Goal: Communication & Community: Answer question/provide support

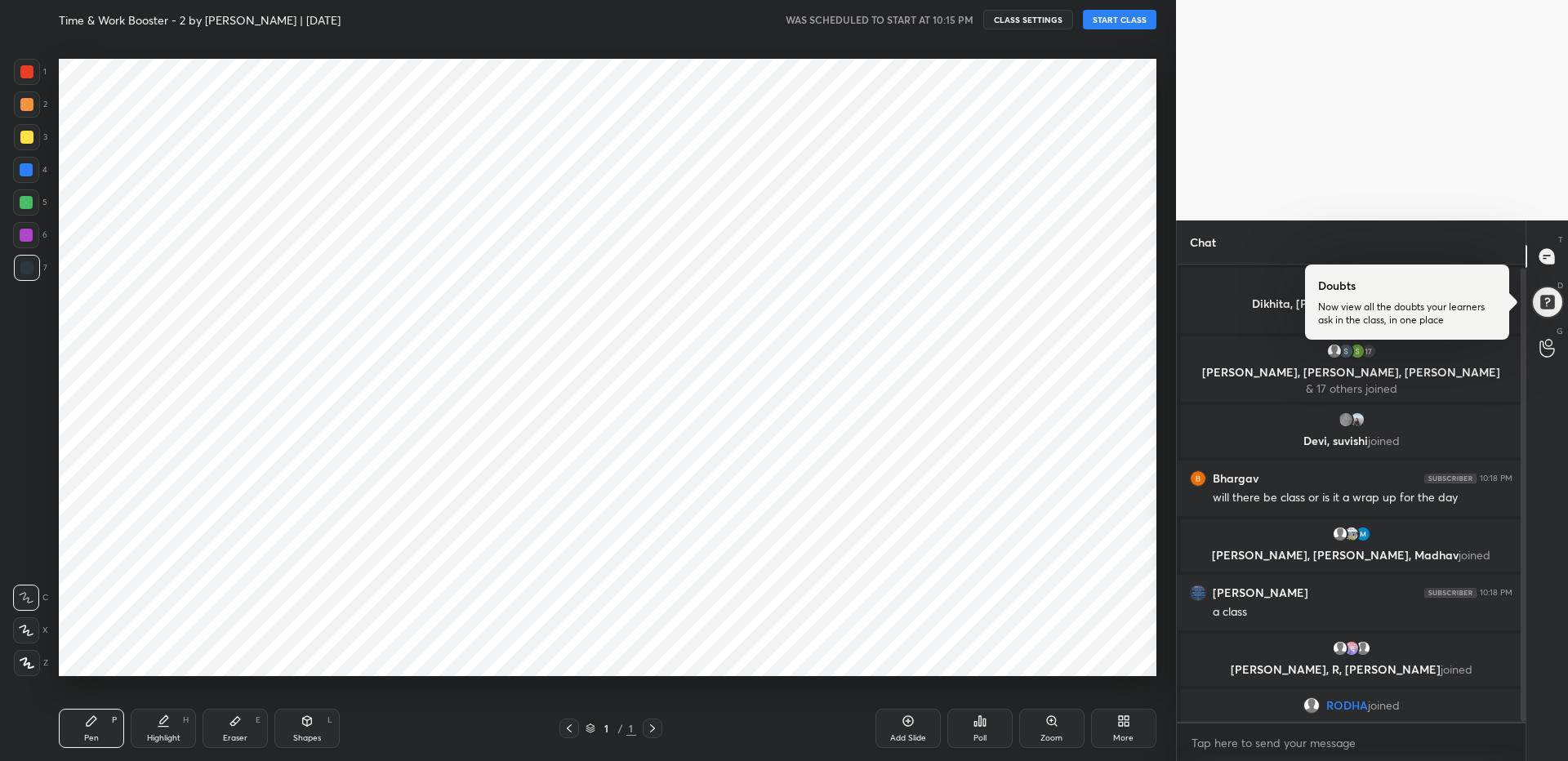
scroll to position [3, 0]
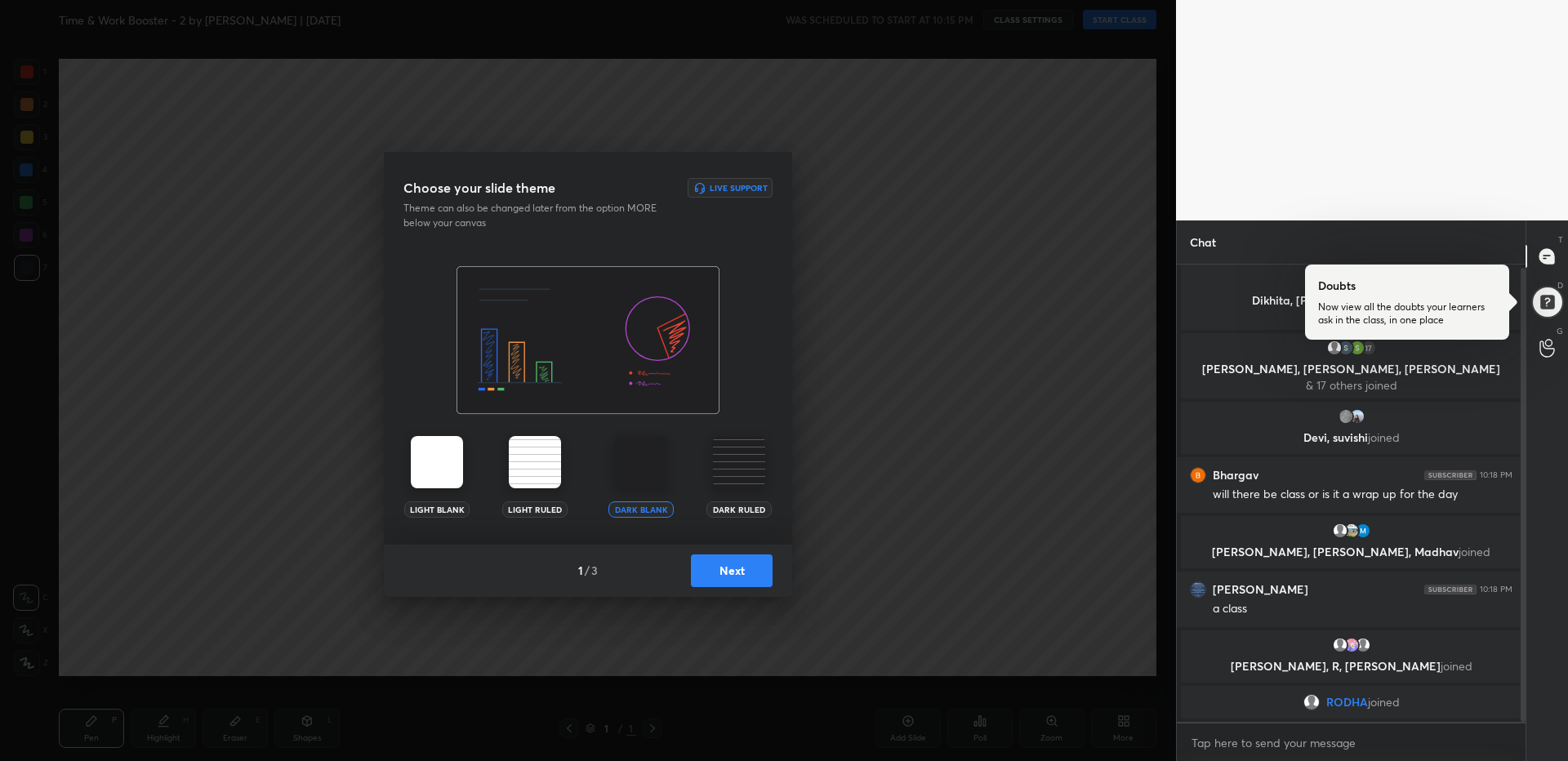
click at [697, 578] on button "Next" at bounding box center [732, 570] width 82 height 33
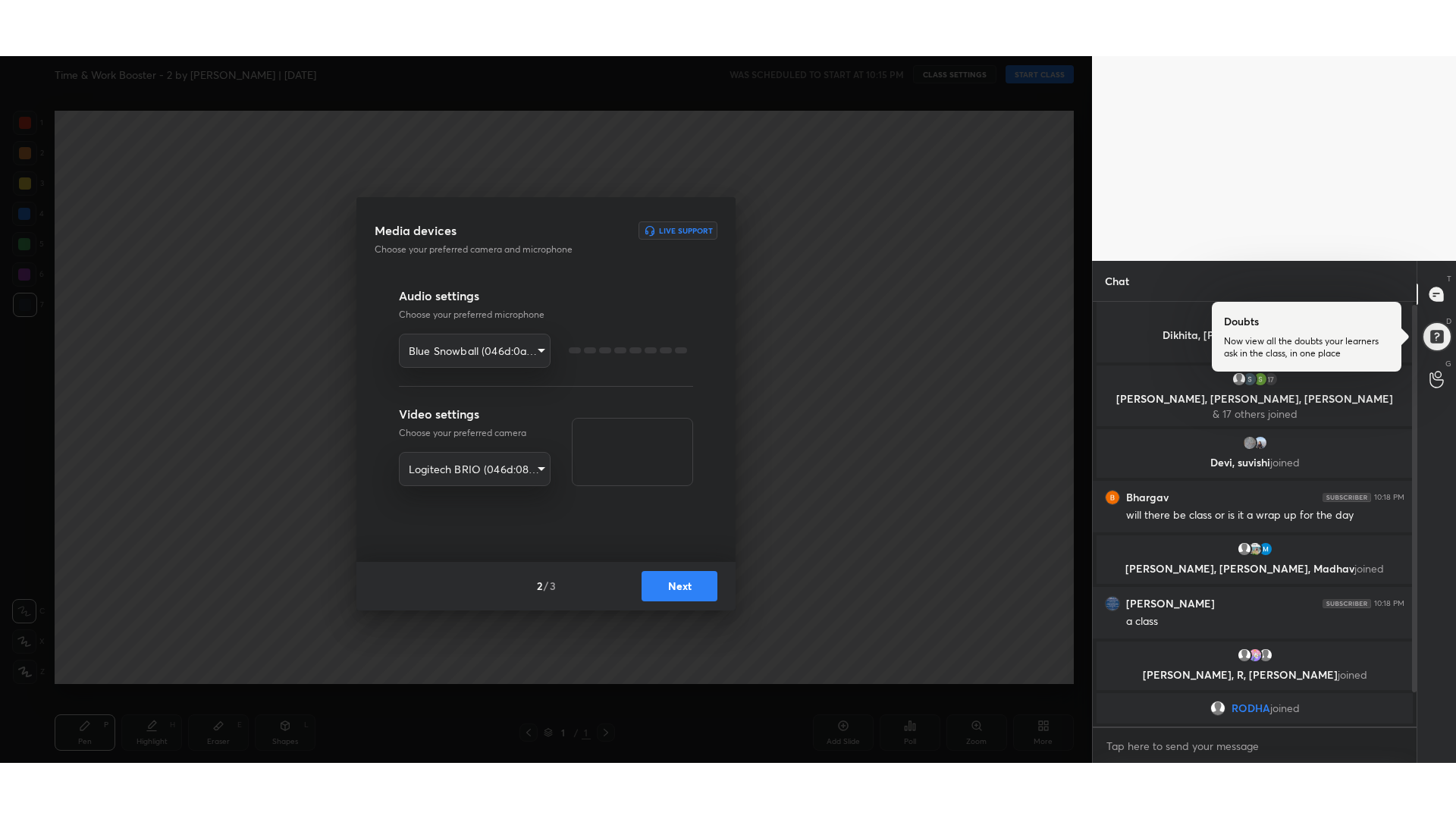
scroll to position [55, 0]
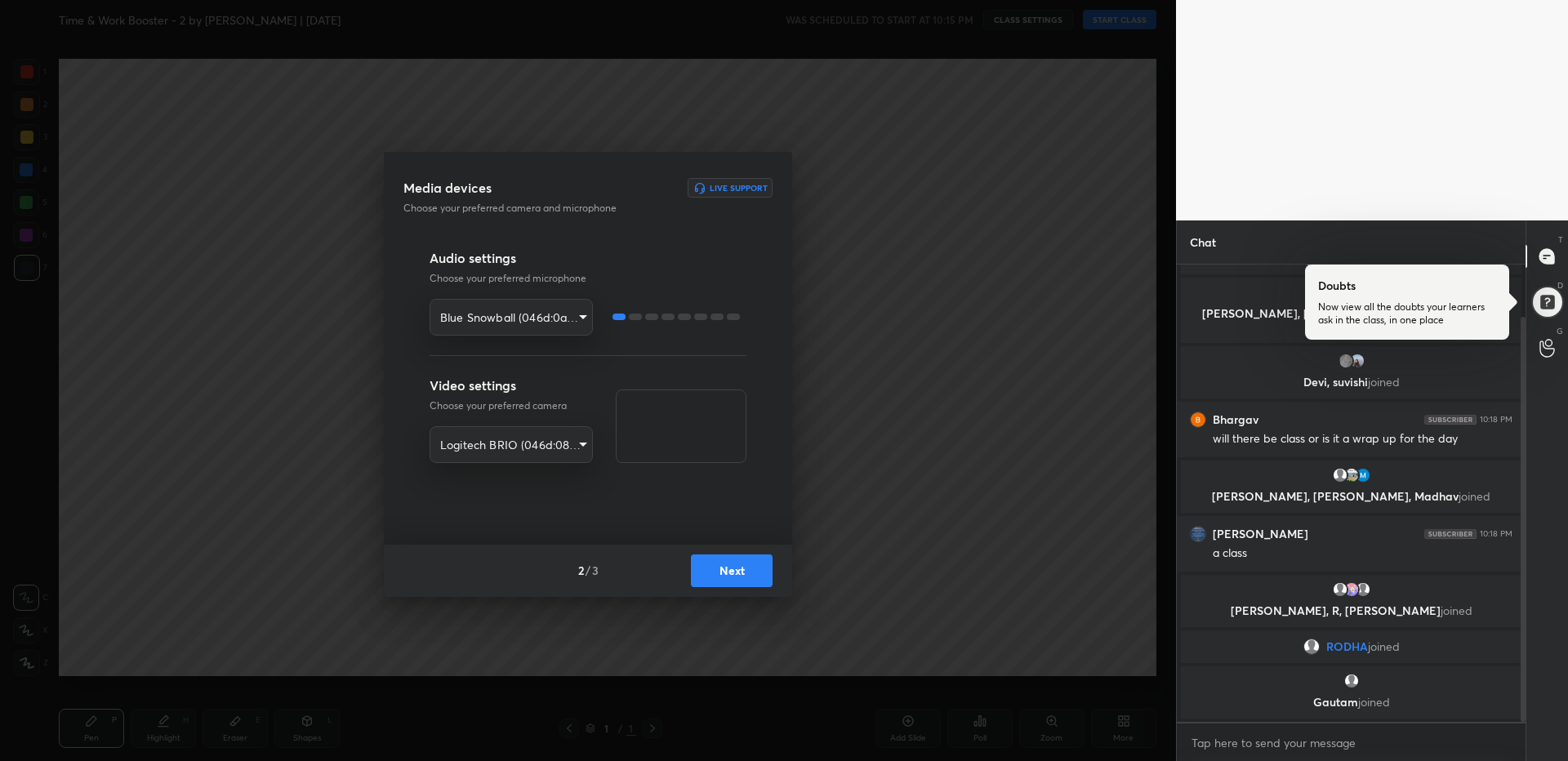
click at [709, 575] on button "Next" at bounding box center [732, 570] width 82 height 33
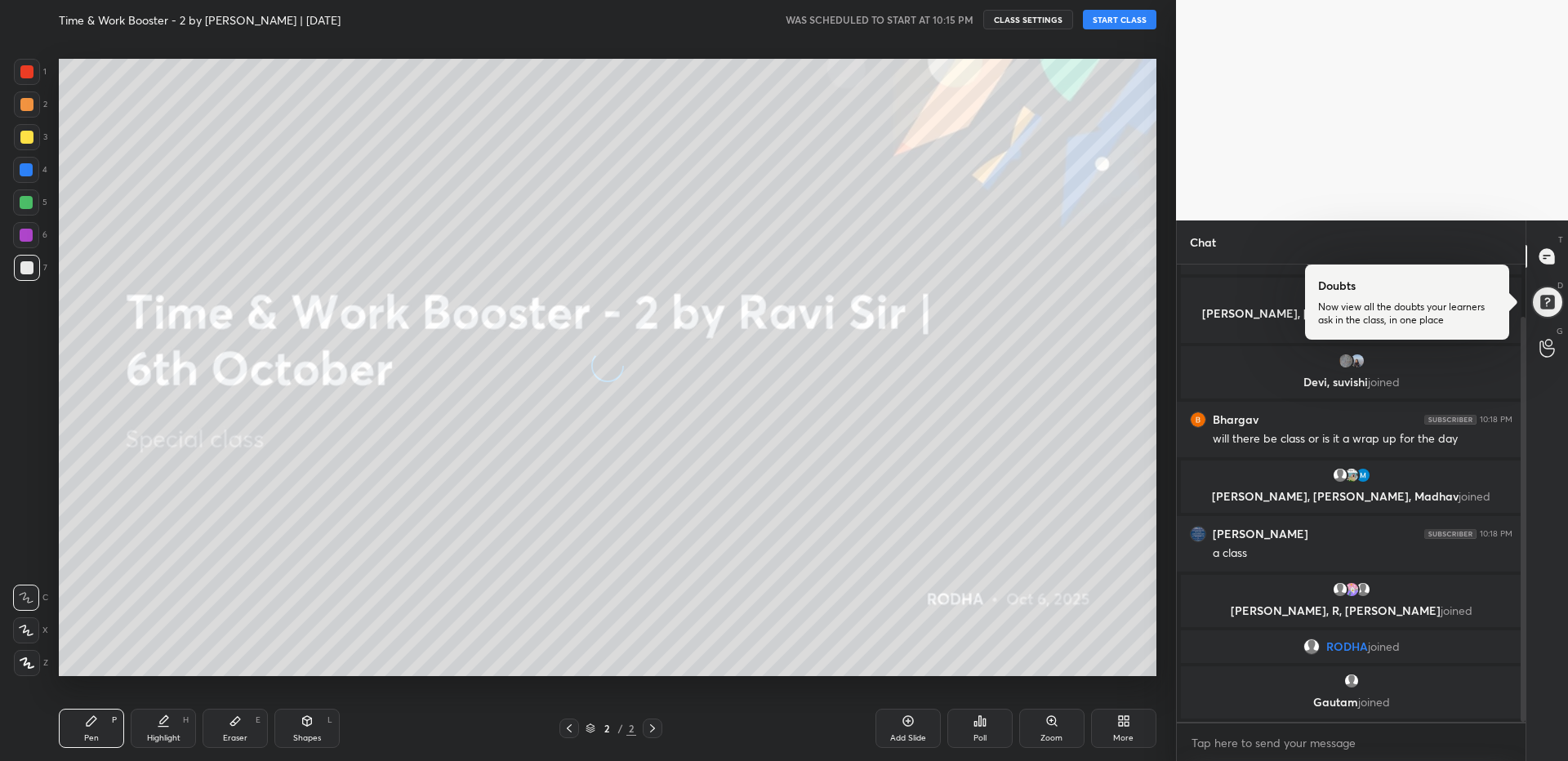
click at [709, 575] on div "Upload files Live Support Select files from your system to upload them Drag you…" at bounding box center [588, 380] width 1176 height 761
click at [1142, 15] on button "START CLASS" at bounding box center [1120, 19] width 74 height 20
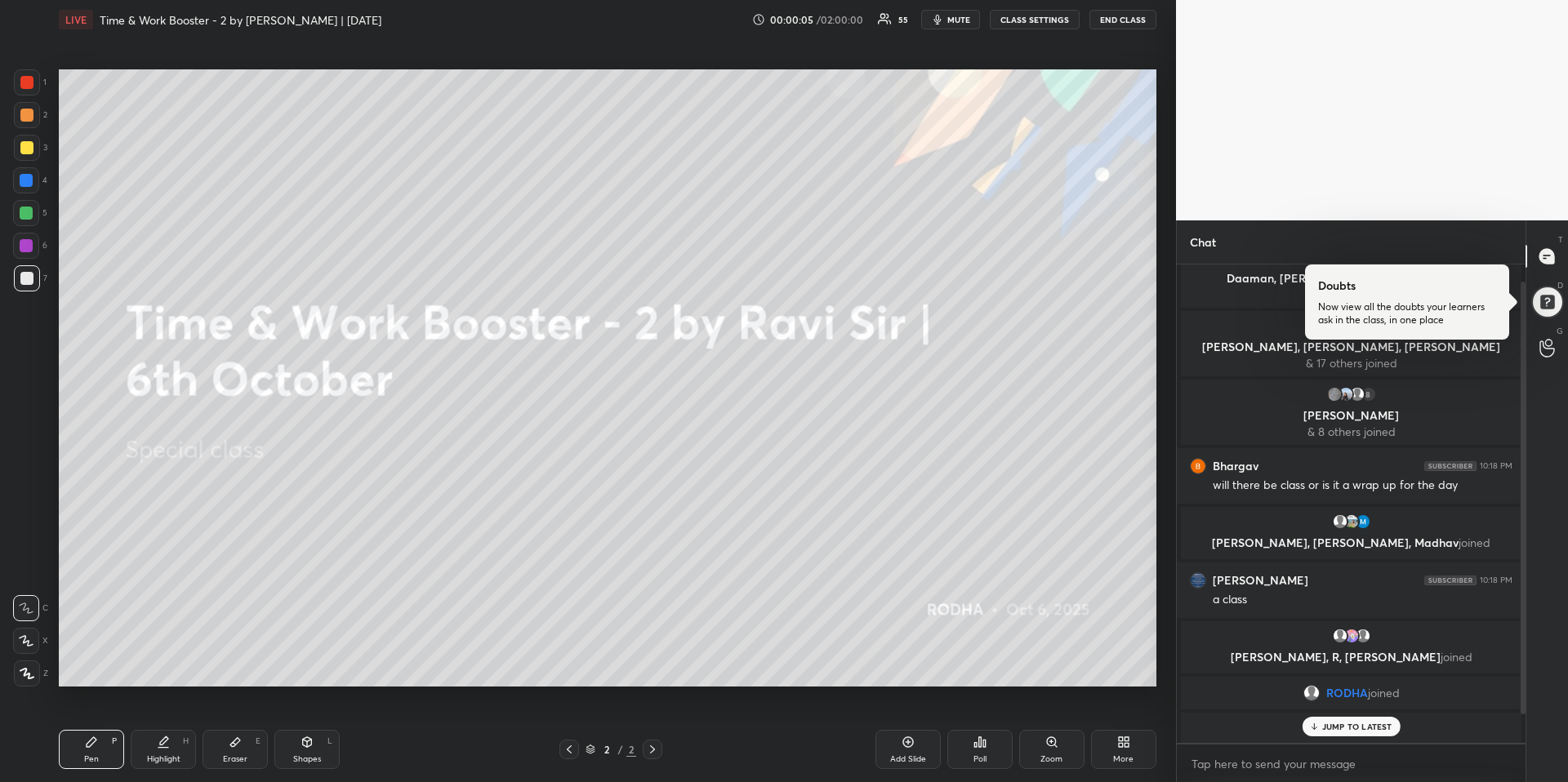
scroll to position [50, 0]
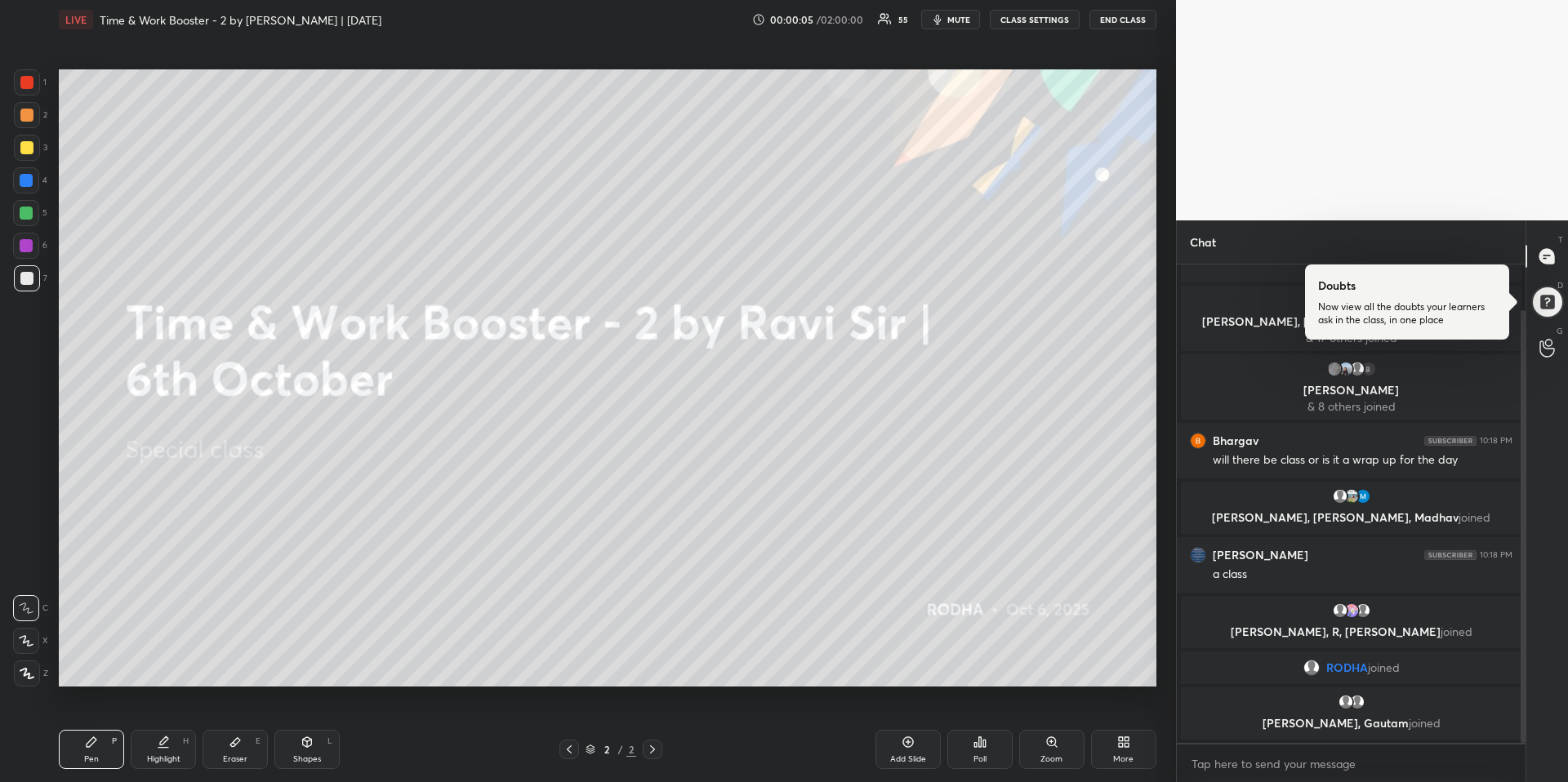
click at [1457, 325] on div at bounding box center [1407, 302] width 204 height 75
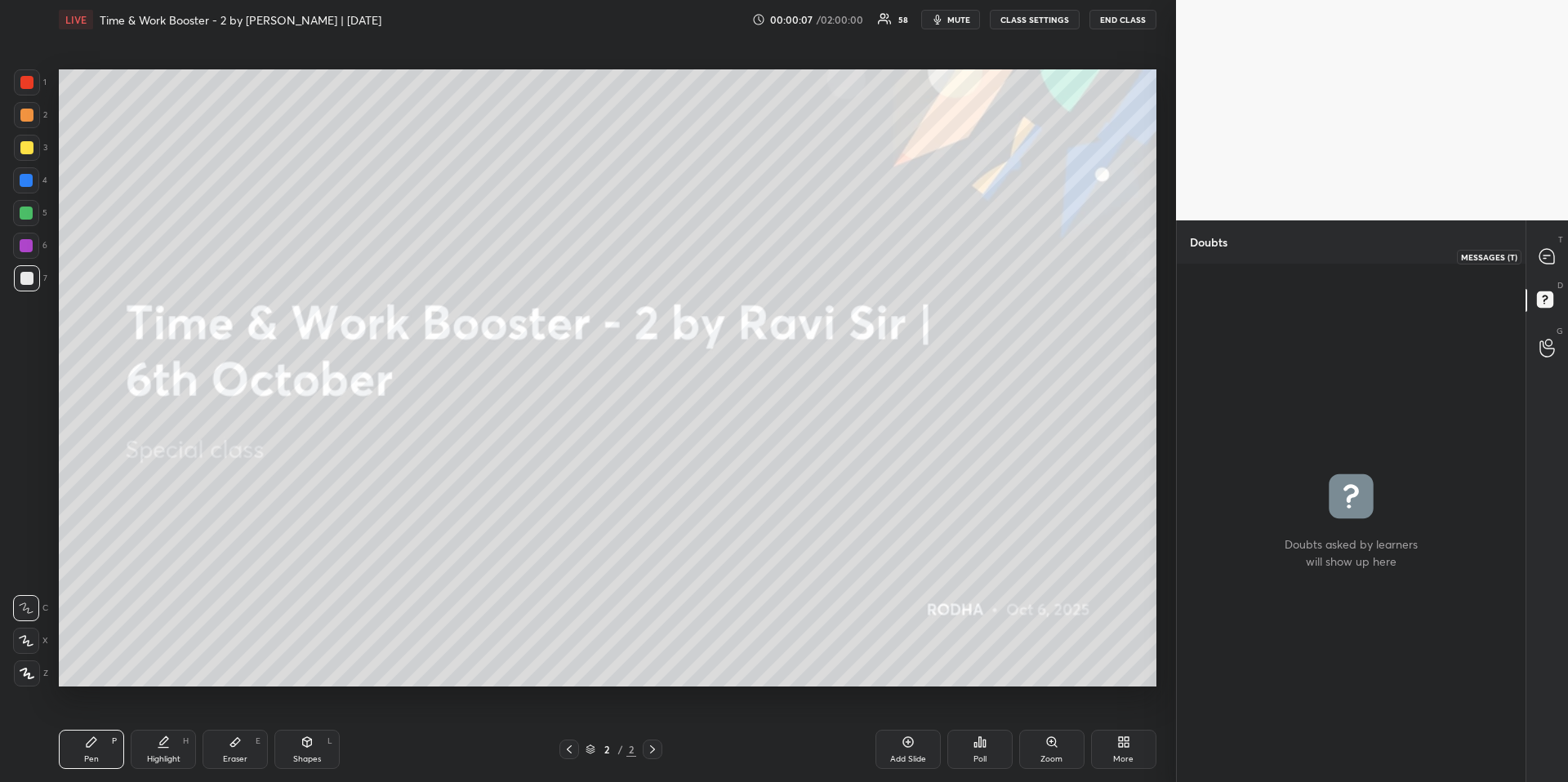
click at [1545, 250] on icon at bounding box center [1546, 256] width 15 height 15
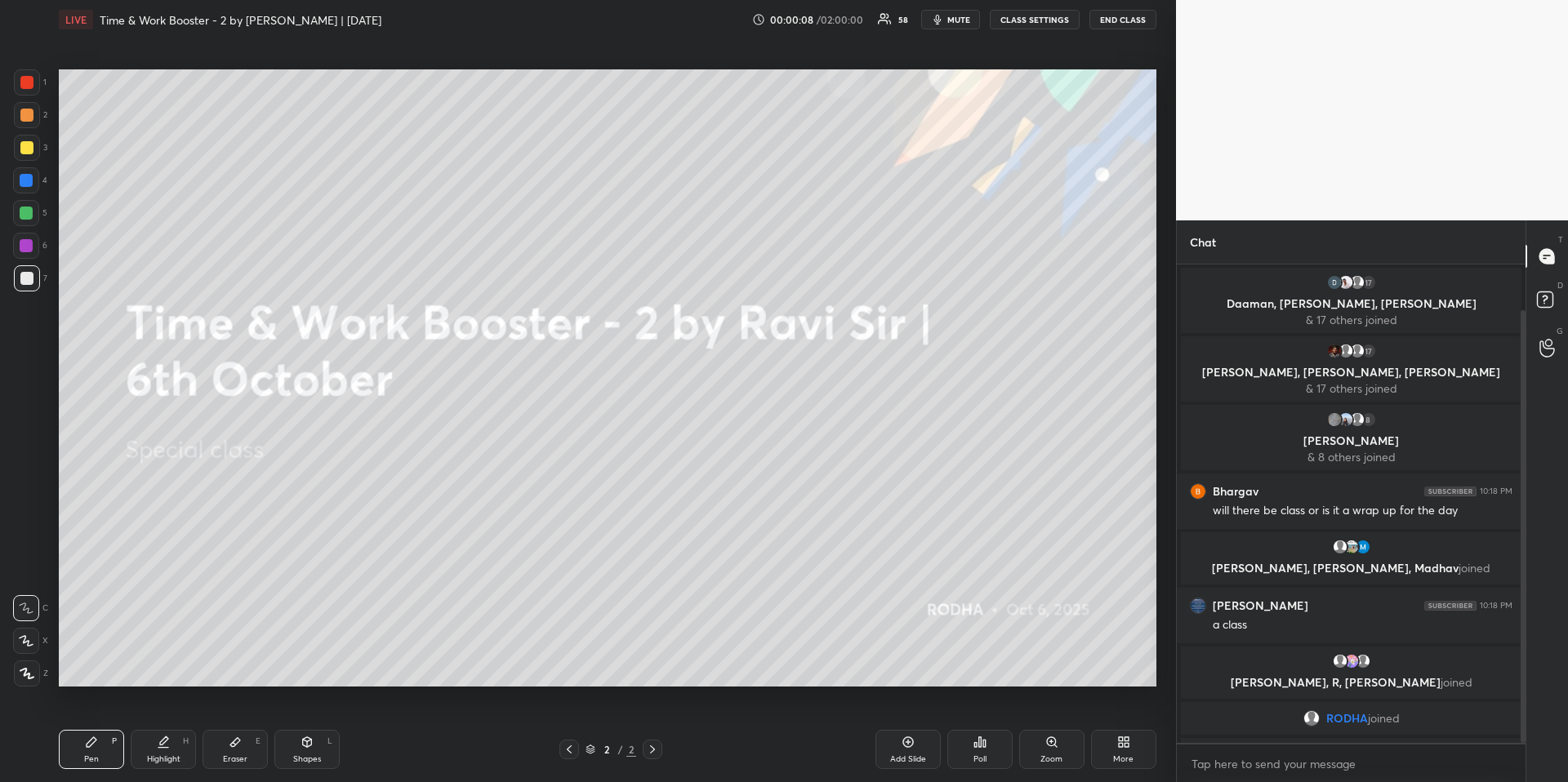
scroll to position [473, 343]
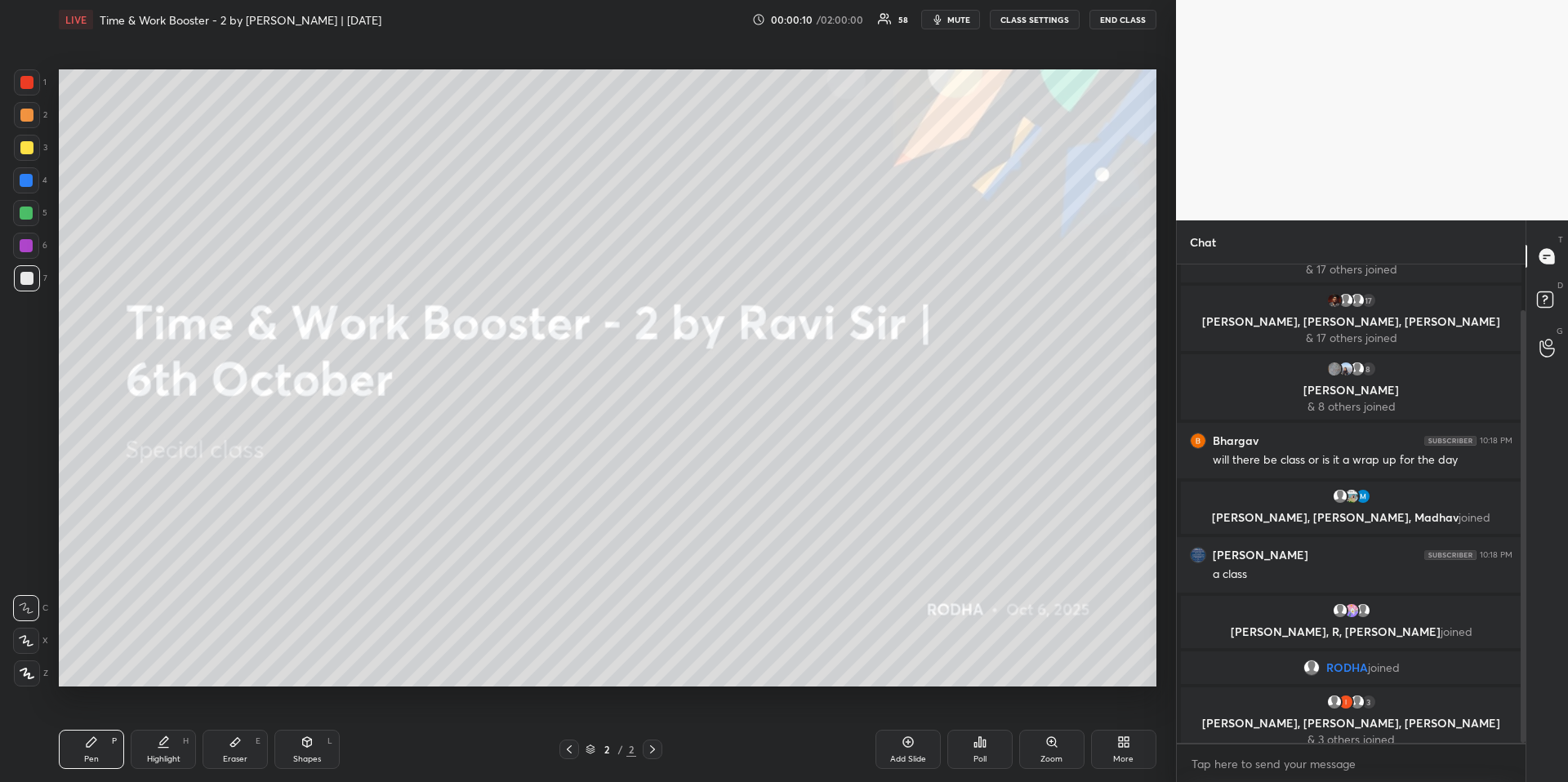
click at [29, 202] on div at bounding box center [26, 213] width 26 height 26
drag, startPoint x: 32, startPoint y: 682, endPoint x: 50, endPoint y: 664, distance: 25.5
click at [34, 683] on div at bounding box center [27, 674] width 26 height 26
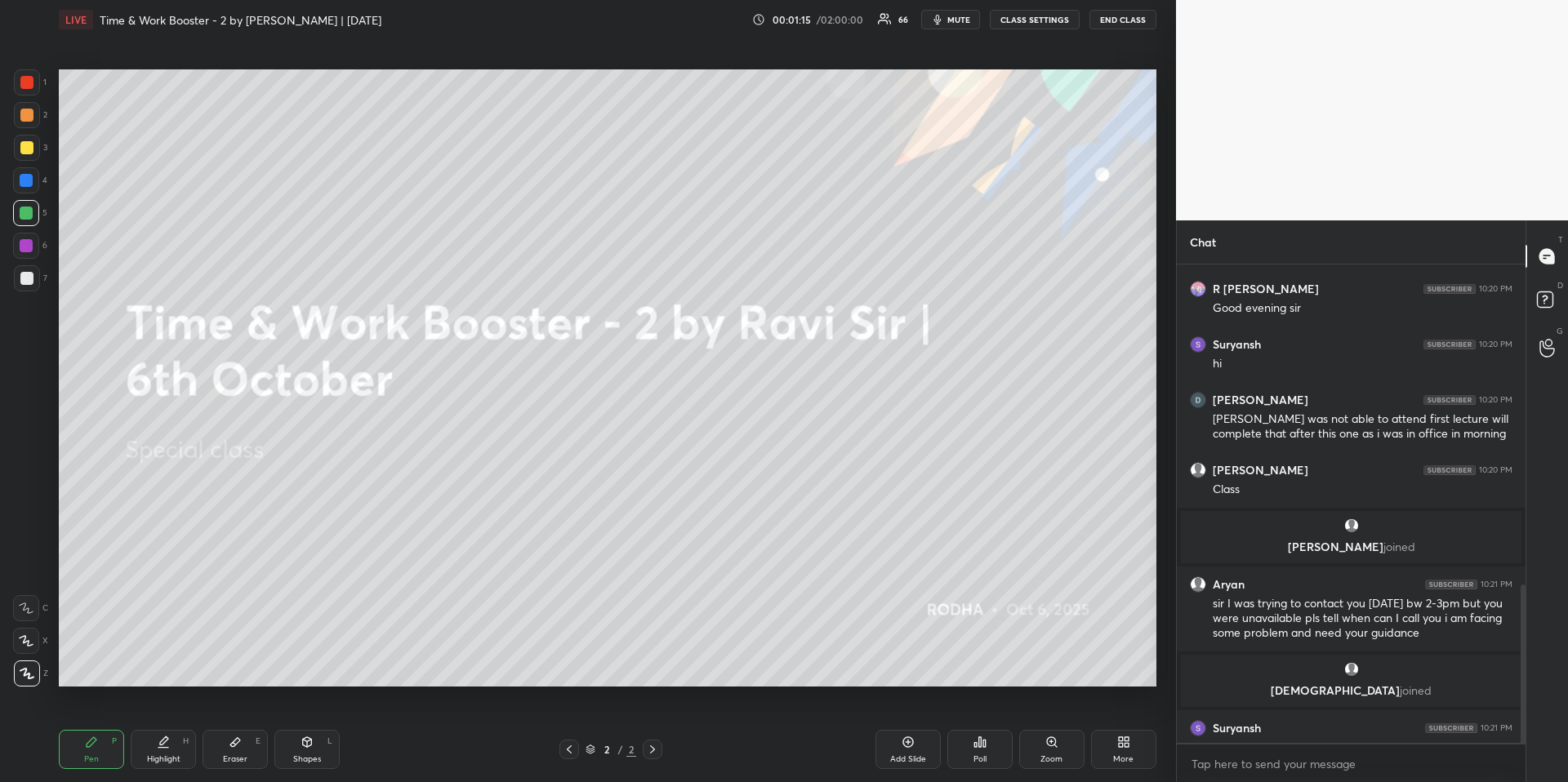
scroll to position [968, 0]
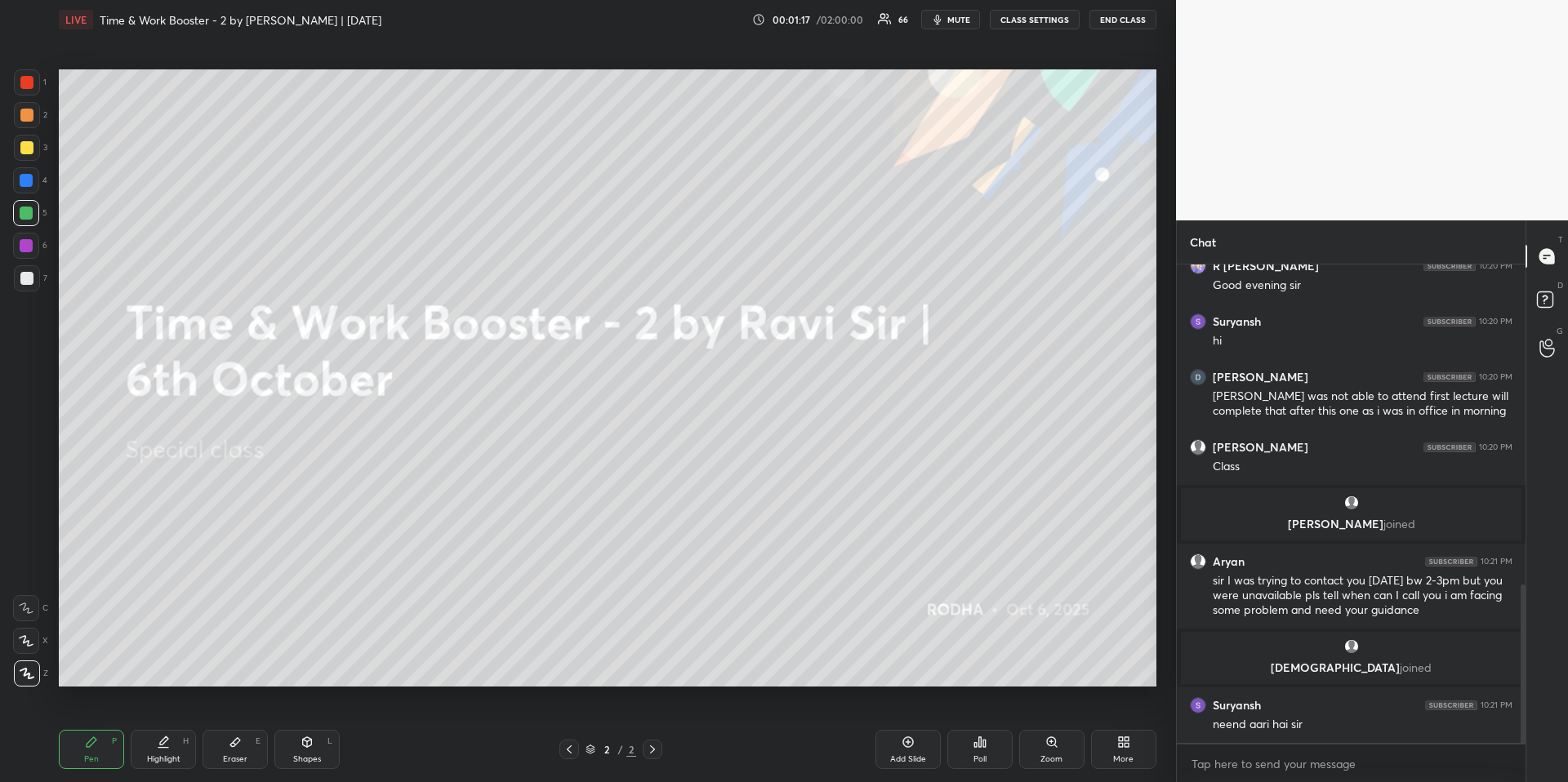
click at [31, 209] on div at bounding box center [26, 212] width 13 height 13
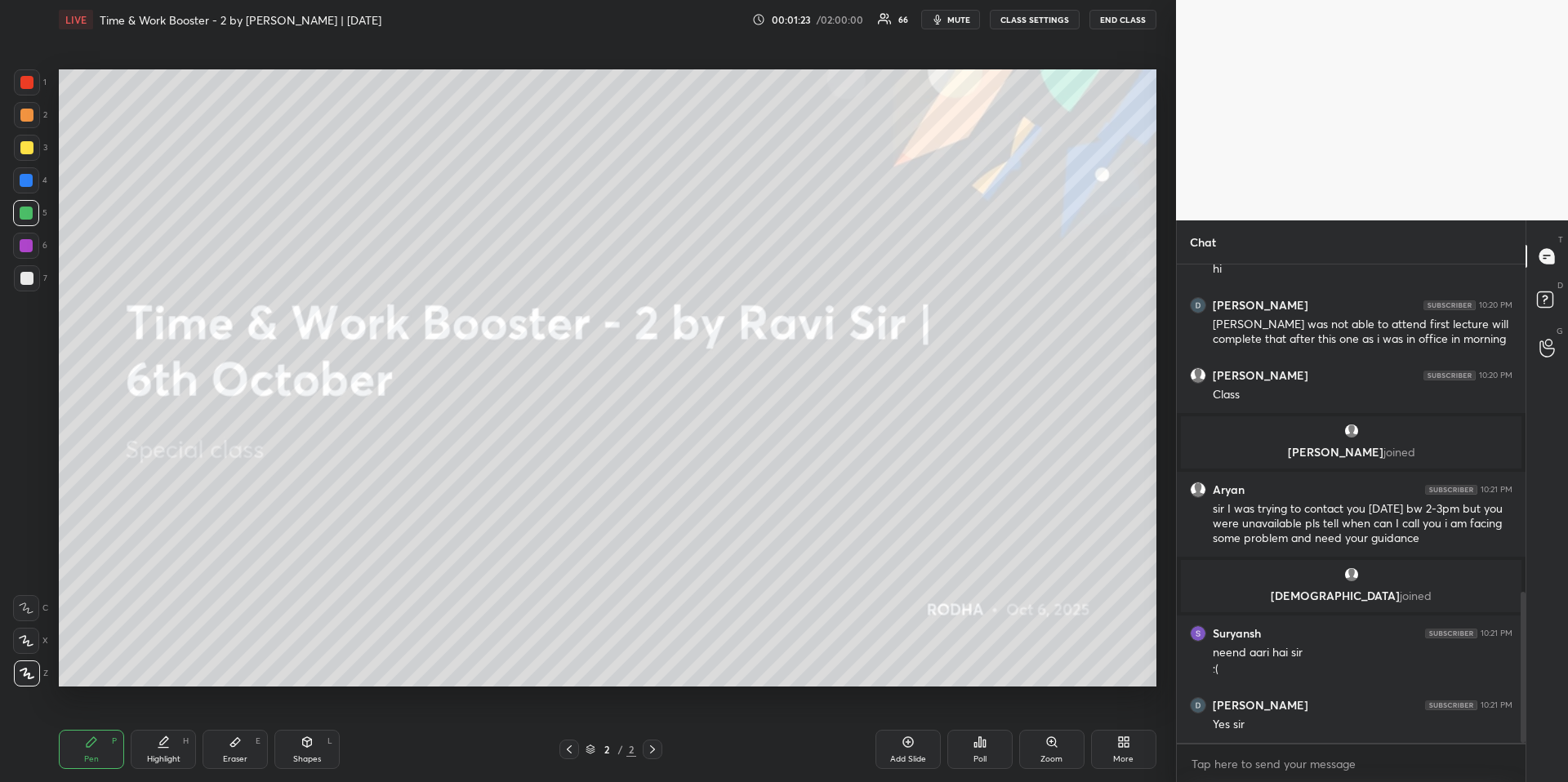
scroll to position [1098, 0]
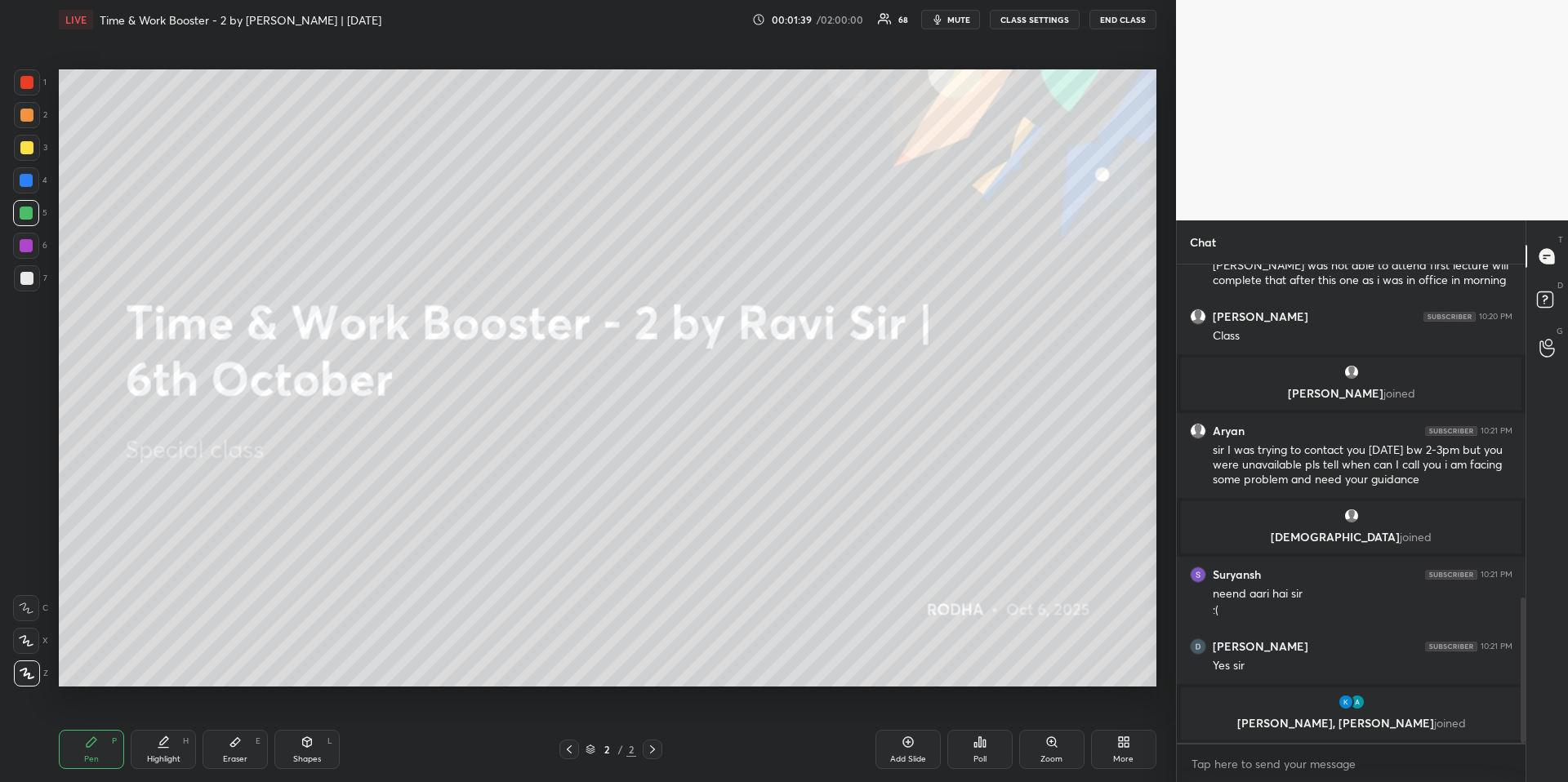
click at [27, 150] on div at bounding box center [27, 147] width 13 height 13
click at [1117, 746] on icon at bounding box center [1123, 741] width 13 height 13
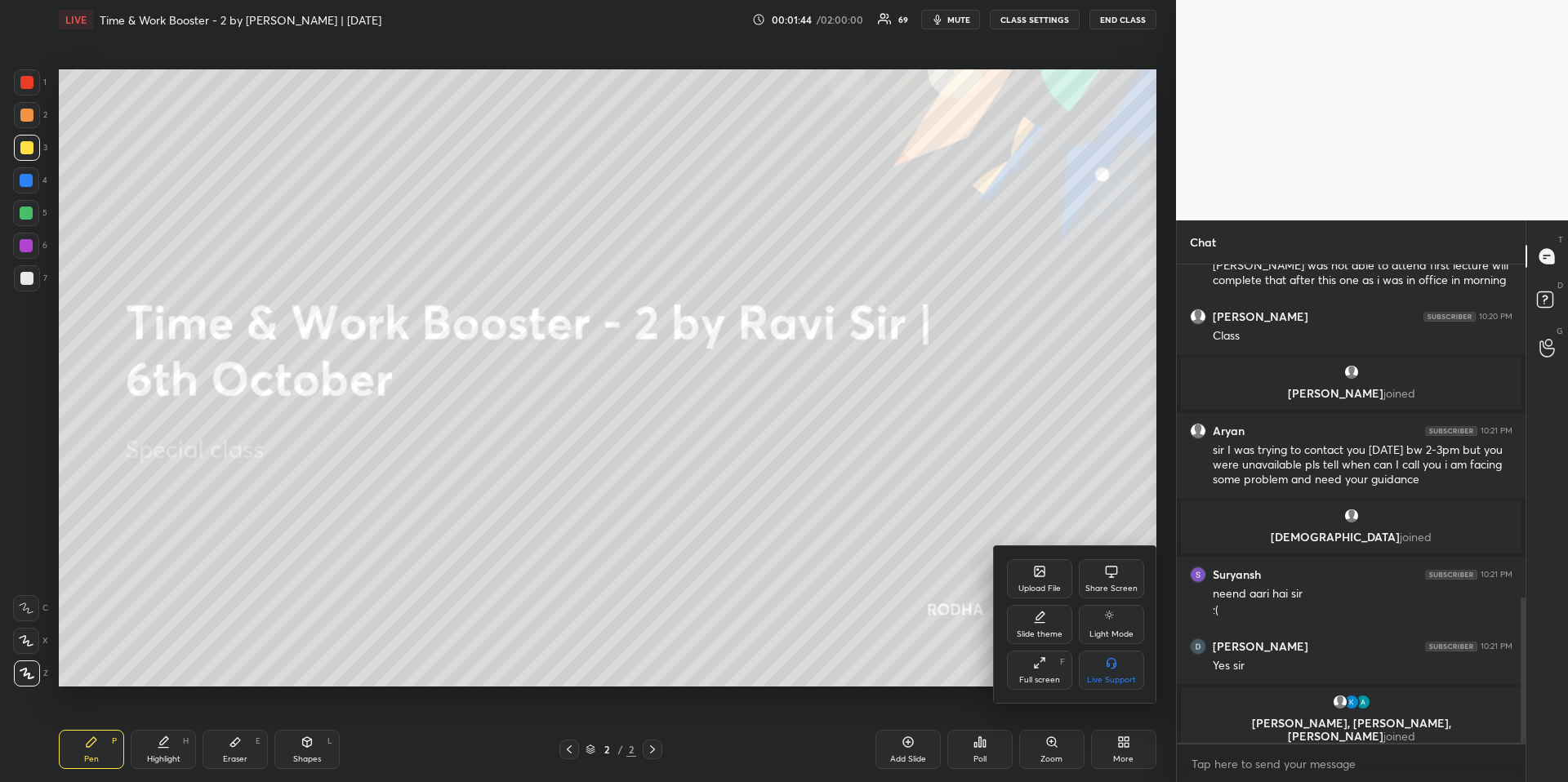
click at [1043, 580] on div "Upload File" at bounding box center [1039, 578] width 65 height 39
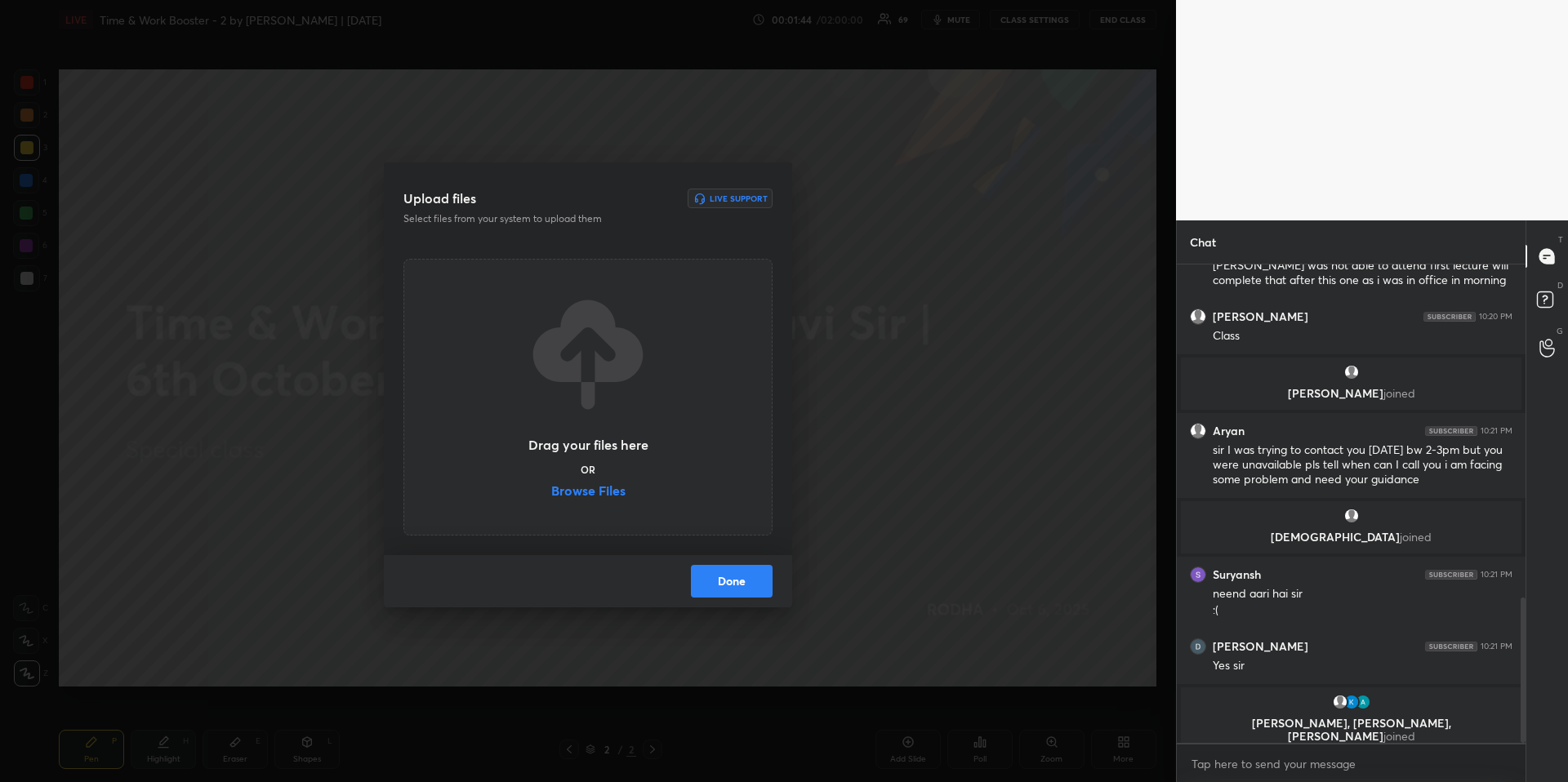
click at [606, 496] on label "Browse Files" at bounding box center [589, 492] width 75 height 17
click at [552, 496] on input "Browse Files" at bounding box center [552, 492] width 0 height 17
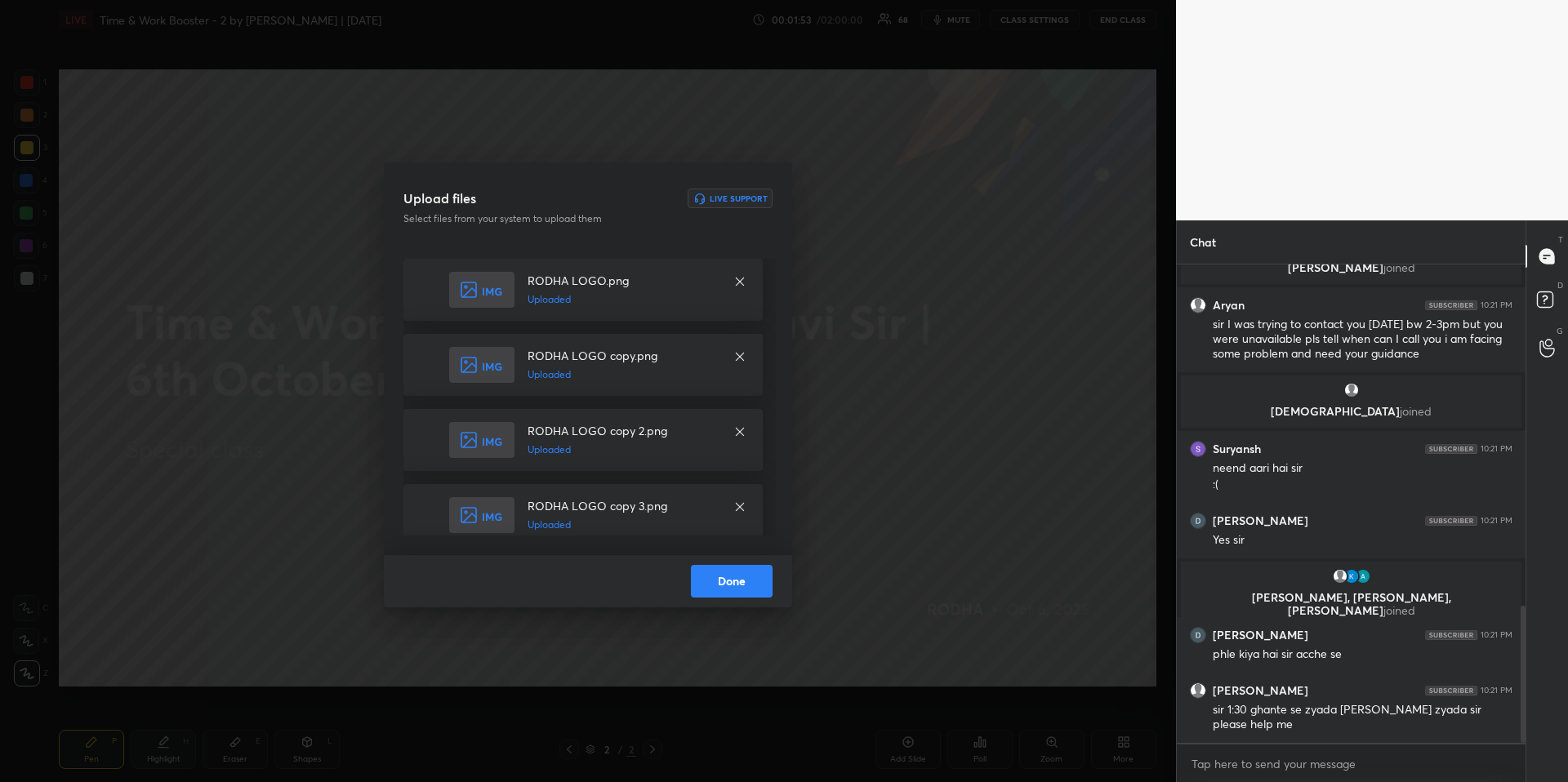
scroll to position [1242, 0]
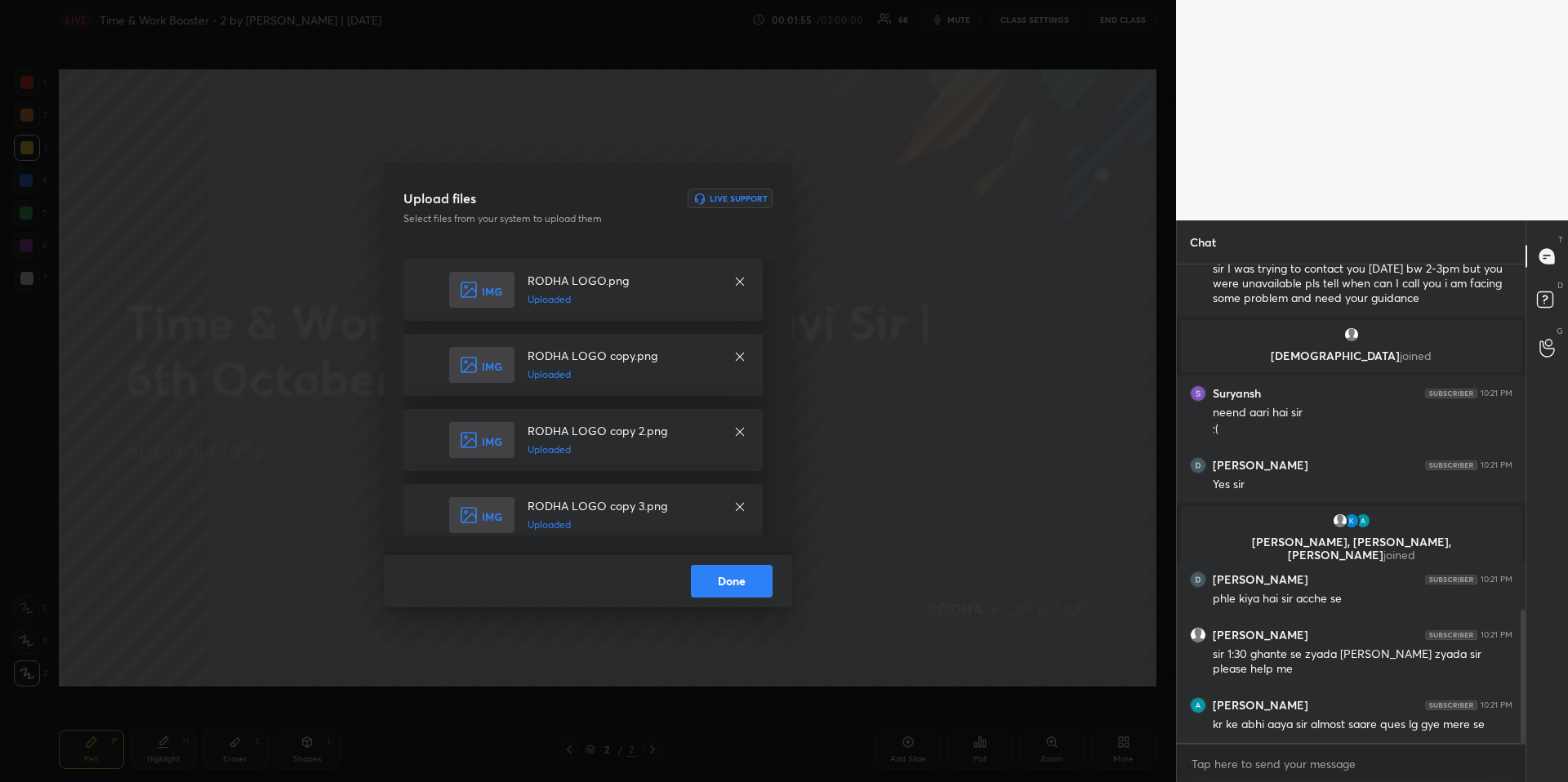
click at [767, 581] on button "Done" at bounding box center [732, 582] width 82 height 33
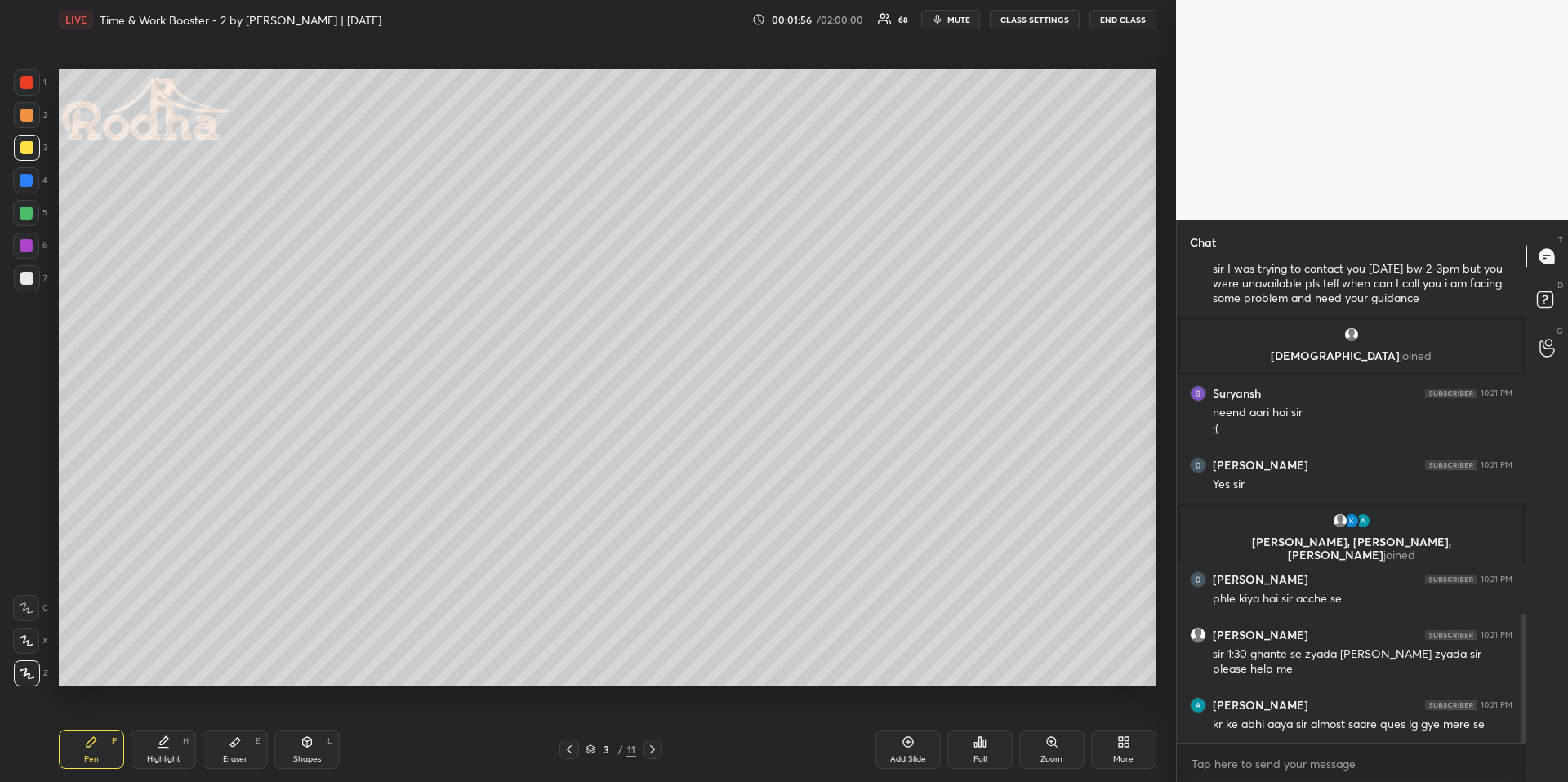
scroll to position [1298, 0]
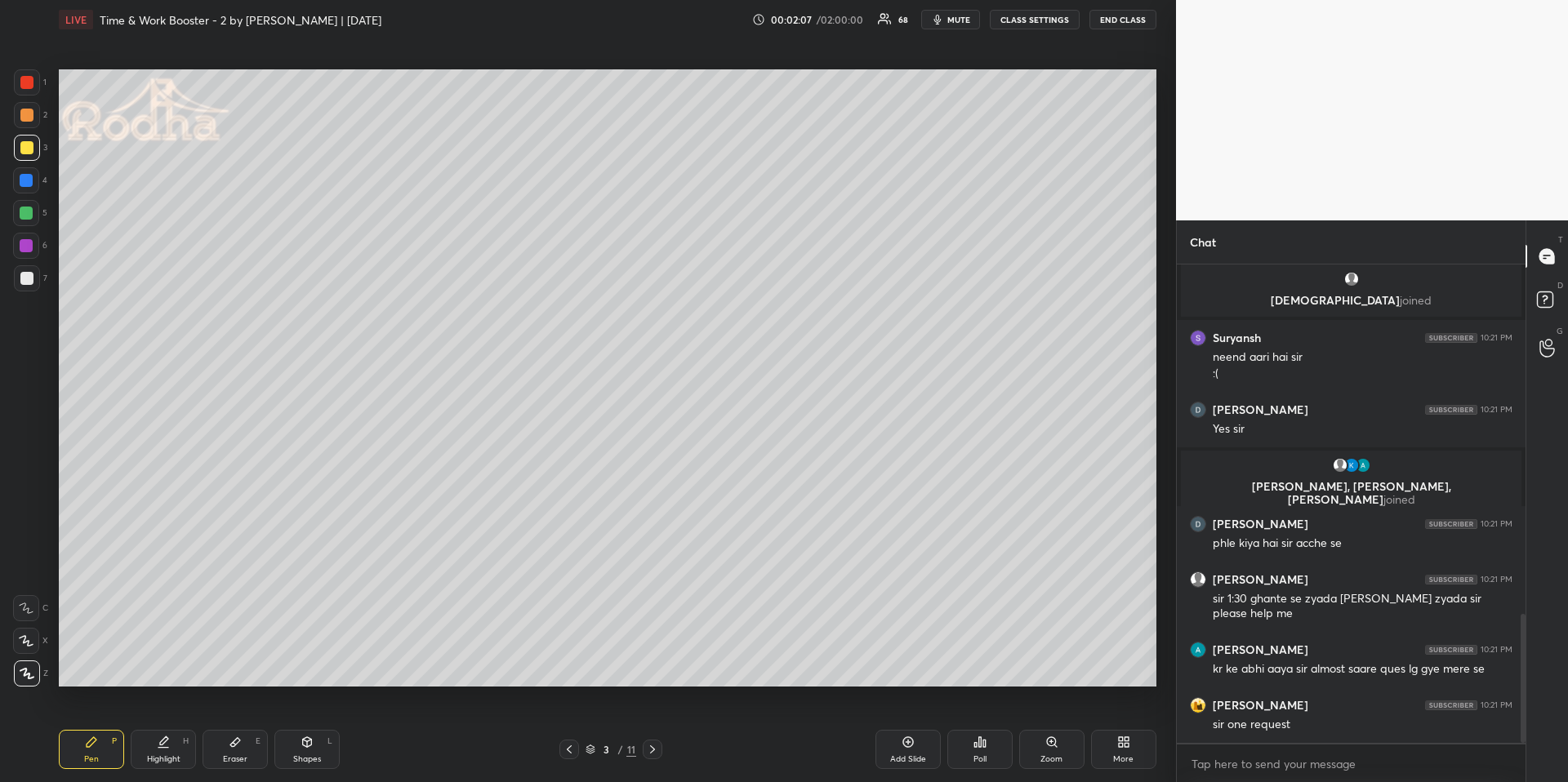
click at [567, 749] on icon at bounding box center [569, 749] width 13 height 13
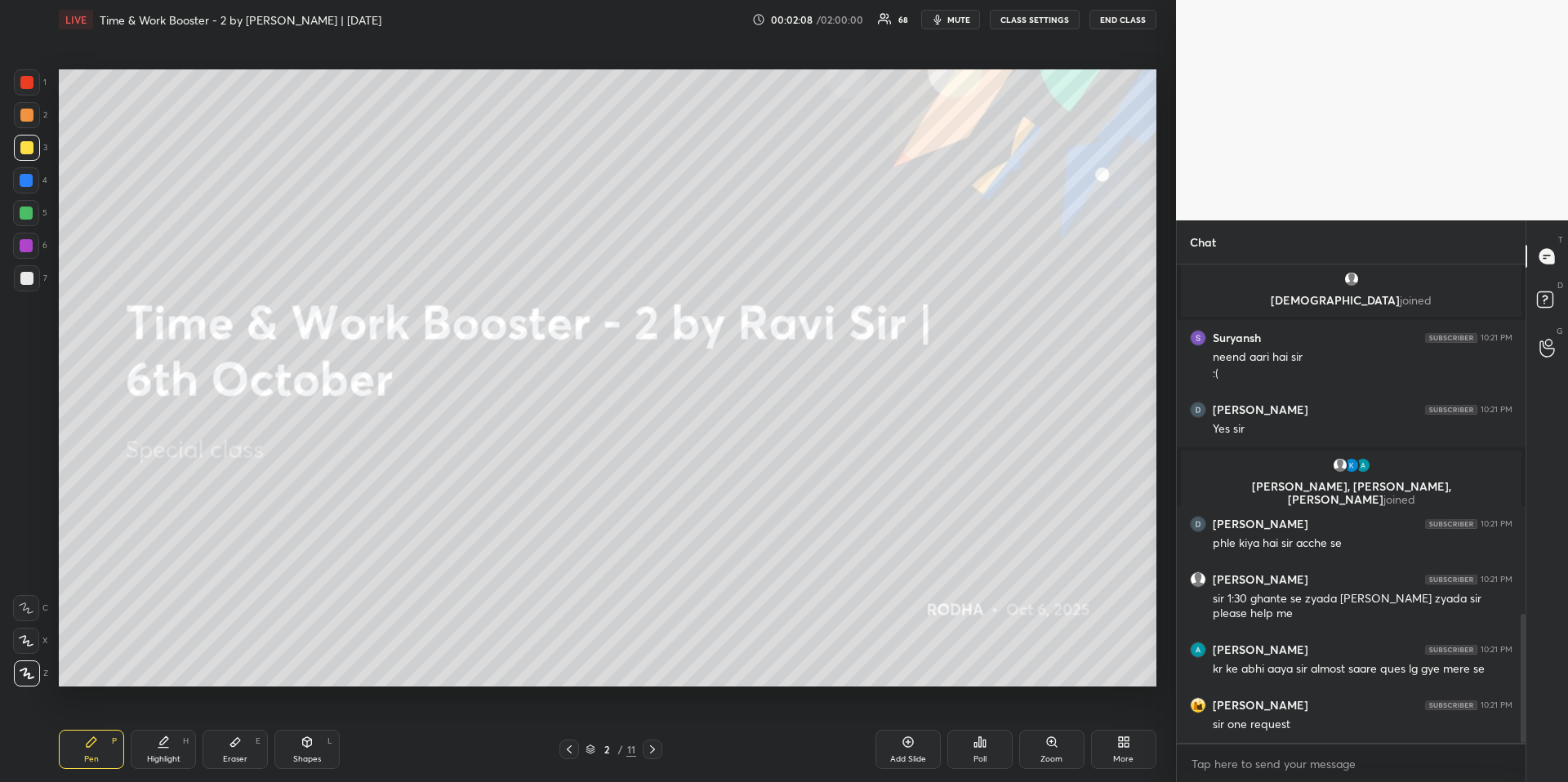
click at [653, 745] on icon at bounding box center [652, 749] width 13 height 13
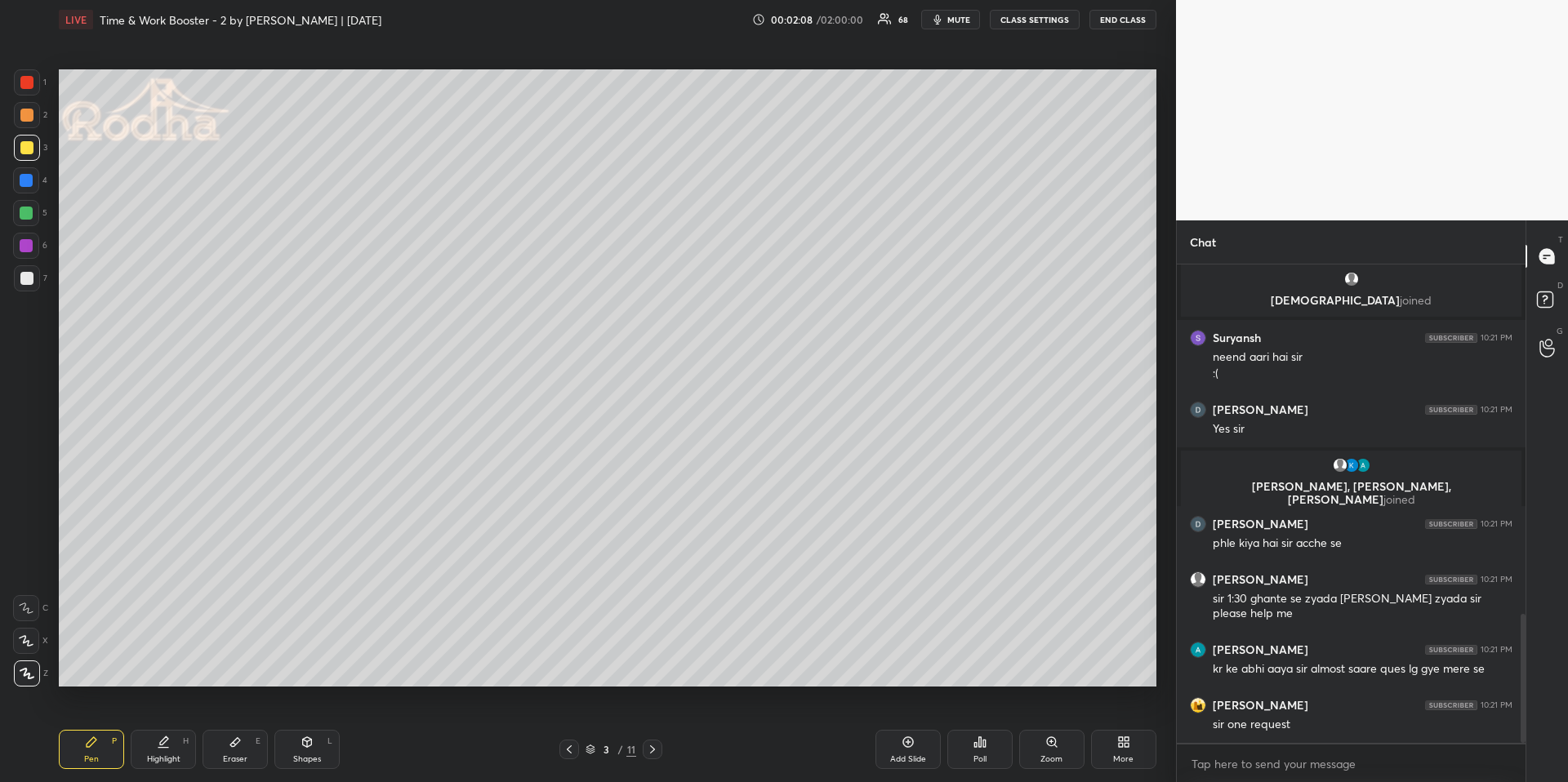
click at [106, 748] on div "Pen P" at bounding box center [91, 749] width 65 height 39
click at [30, 183] on div at bounding box center [26, 180] width 13 height 13
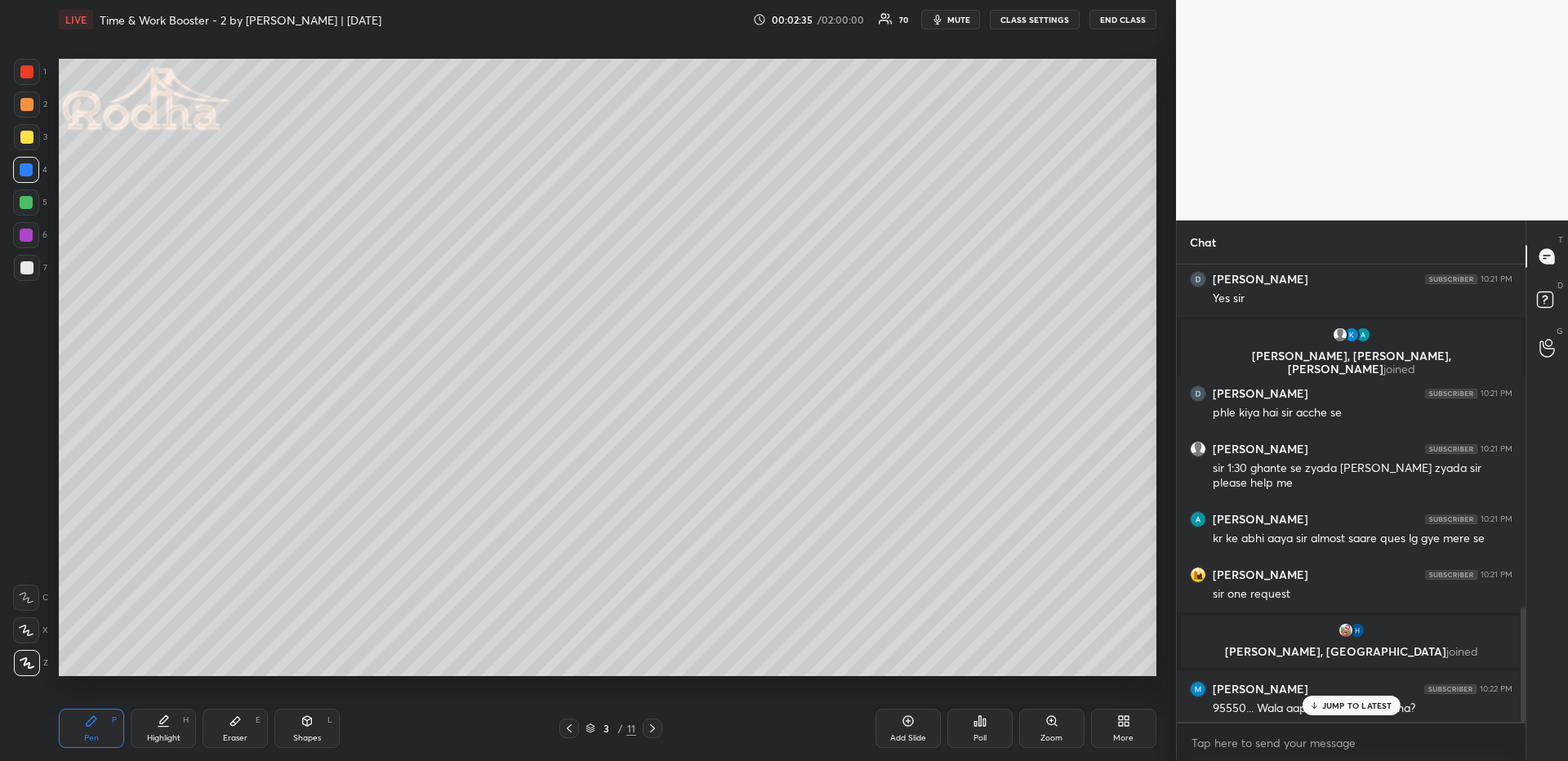
scroll to position [1371, 0]
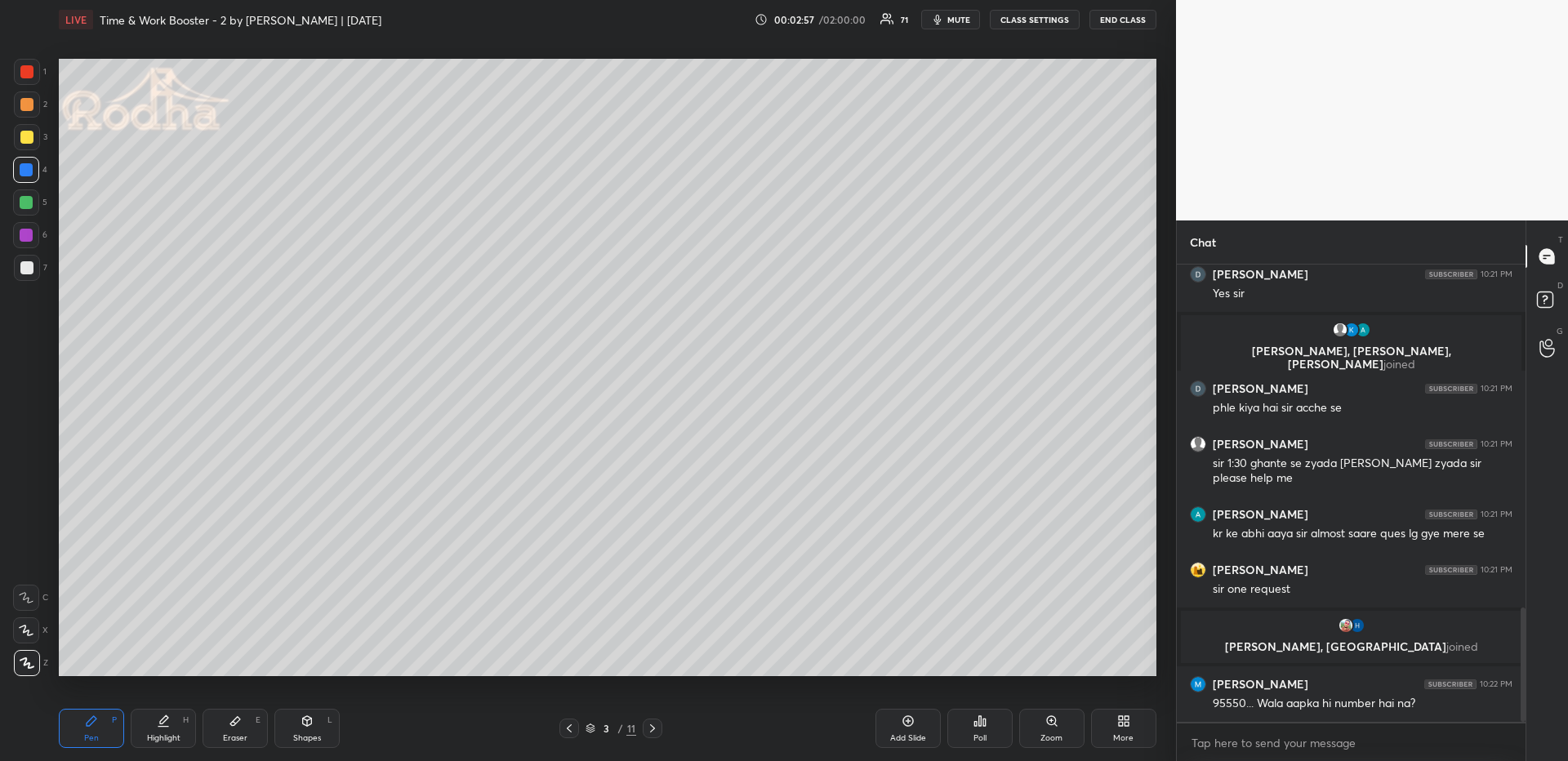
click at [1124, 727] on div "More" at bounding box center [1123, 727] width 65 height 39
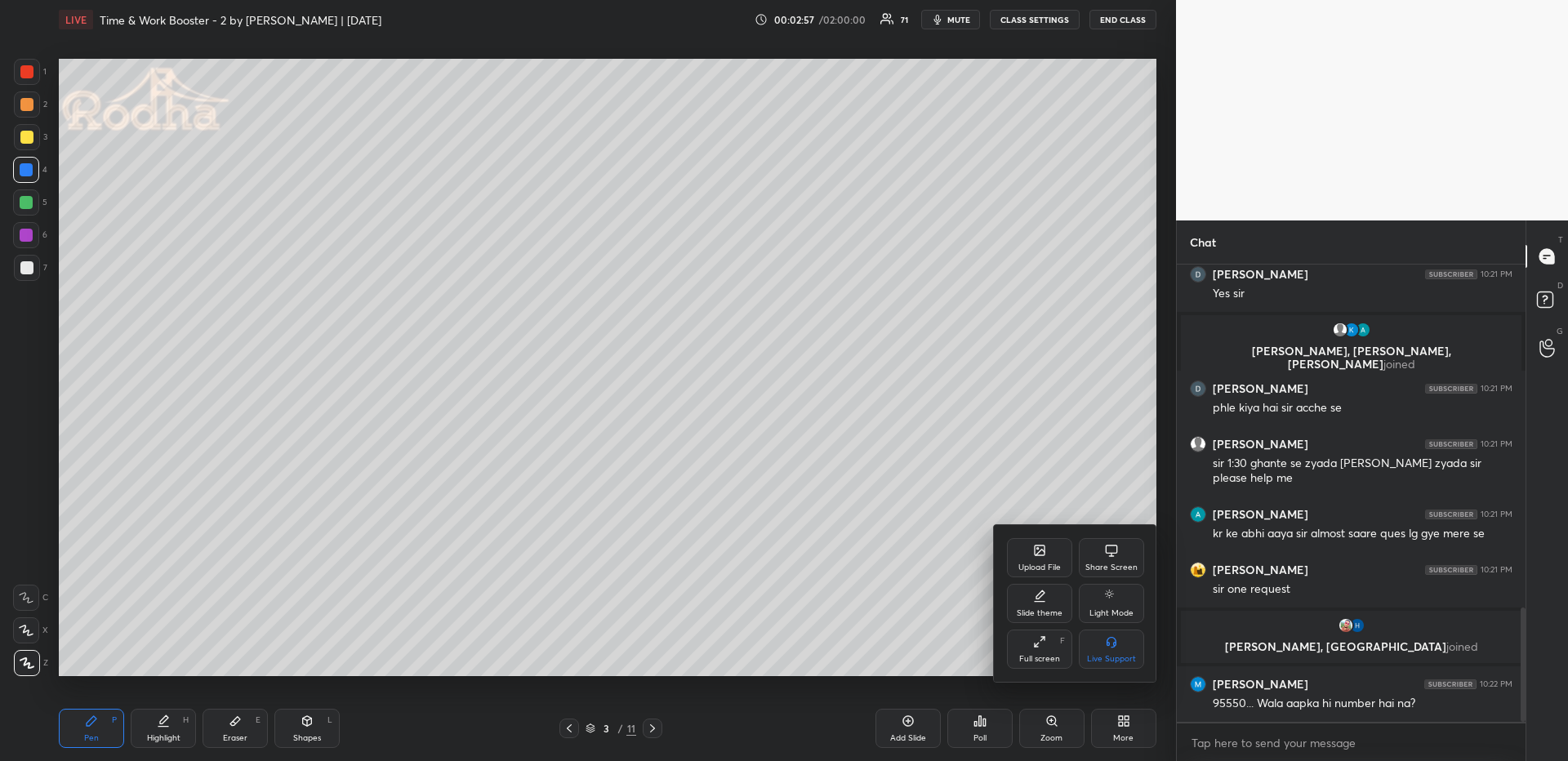
click at [1066, 559] on div "Upload File" at bounding box center [1039, 557] width 65 height 39
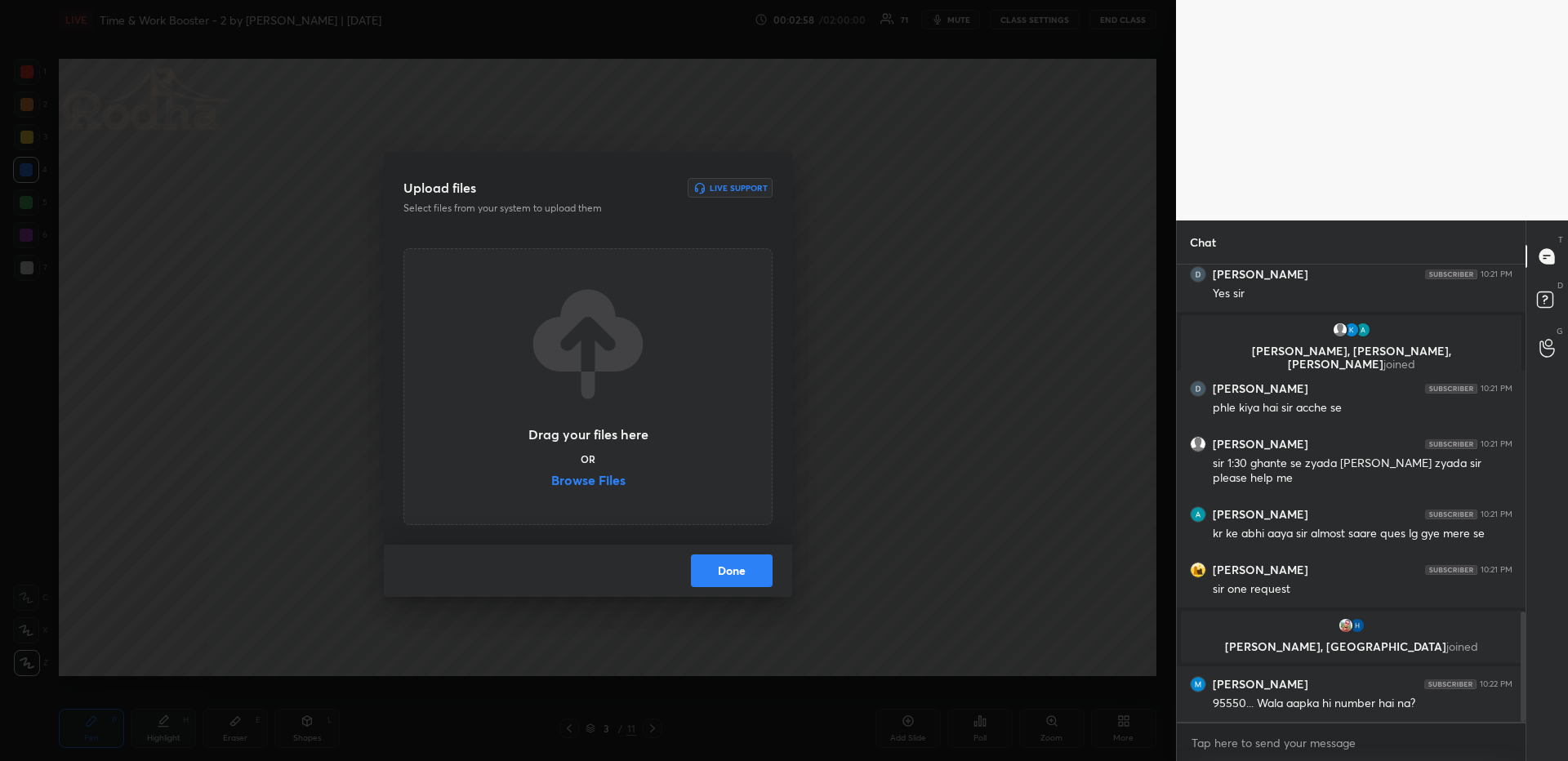
scroll to position [1441, 0]
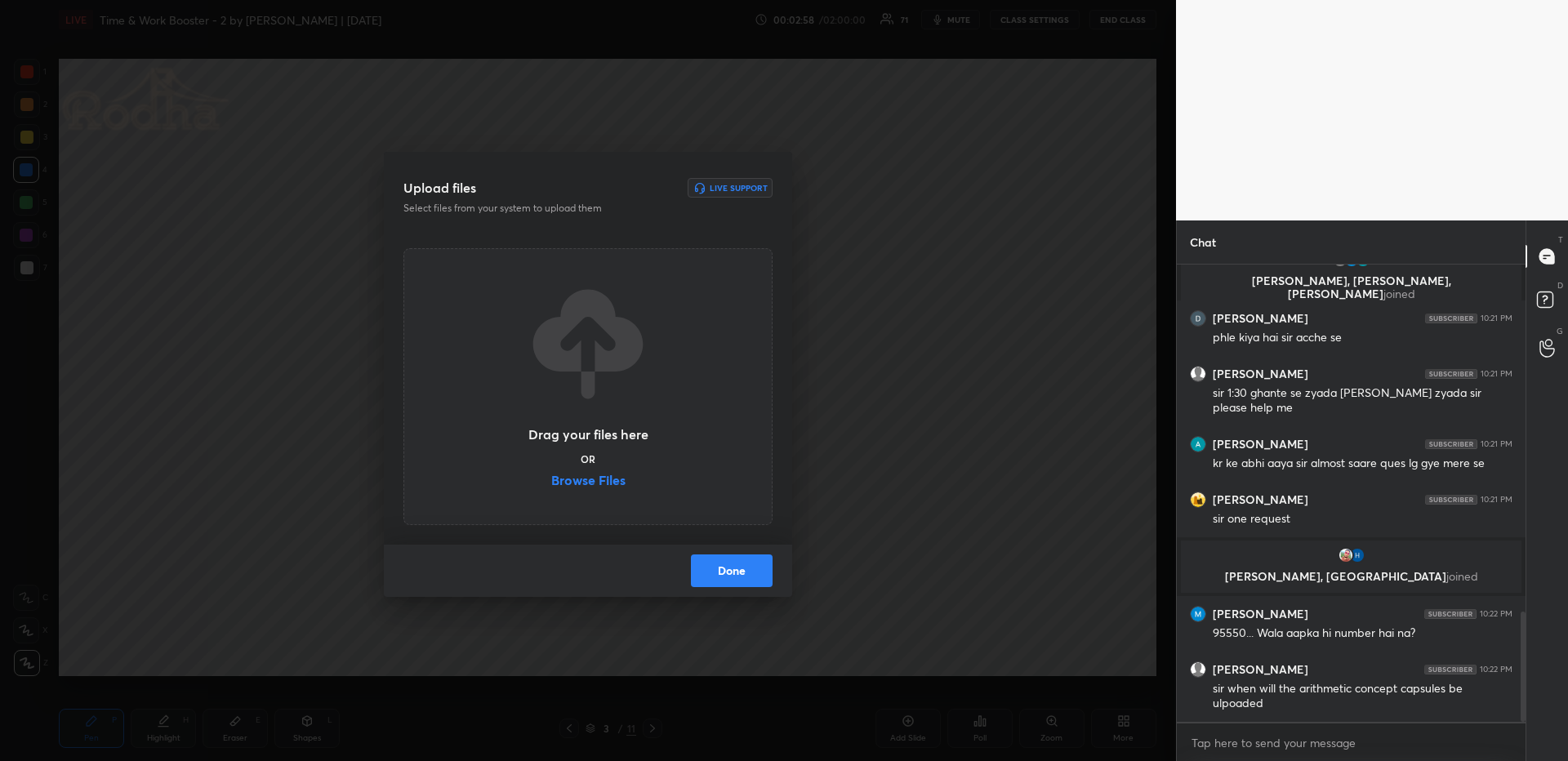
click at [610, 478] on label "Browse Files" at bounding box center [589, 482] width 75 height 17
click at [552, 478] on input "Browse Files" at bounding box center [552, 482] width 0 height 17
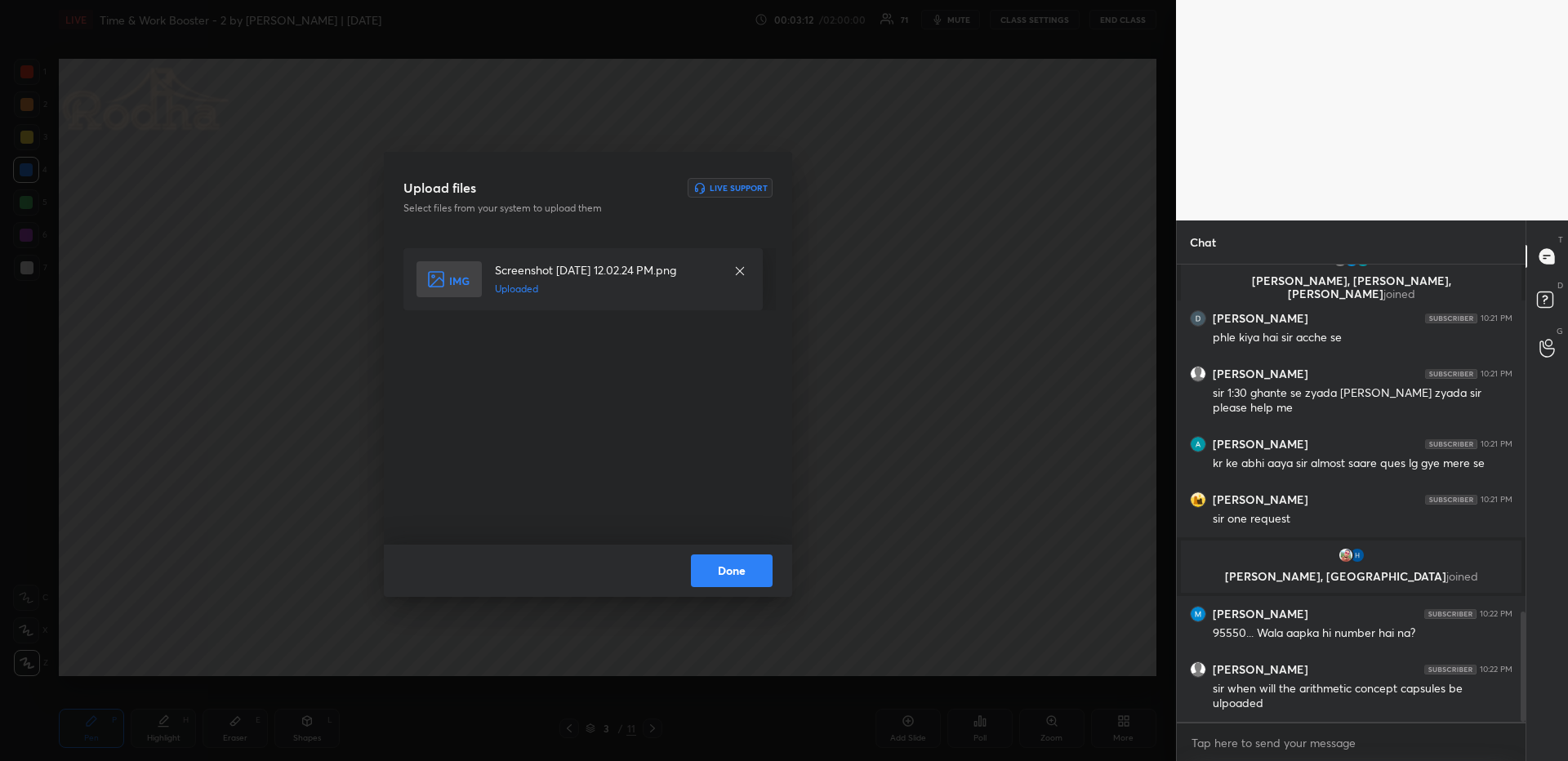
click at [761, 568] on button "Done" at bounding box center [732, 570] width 82 height 33
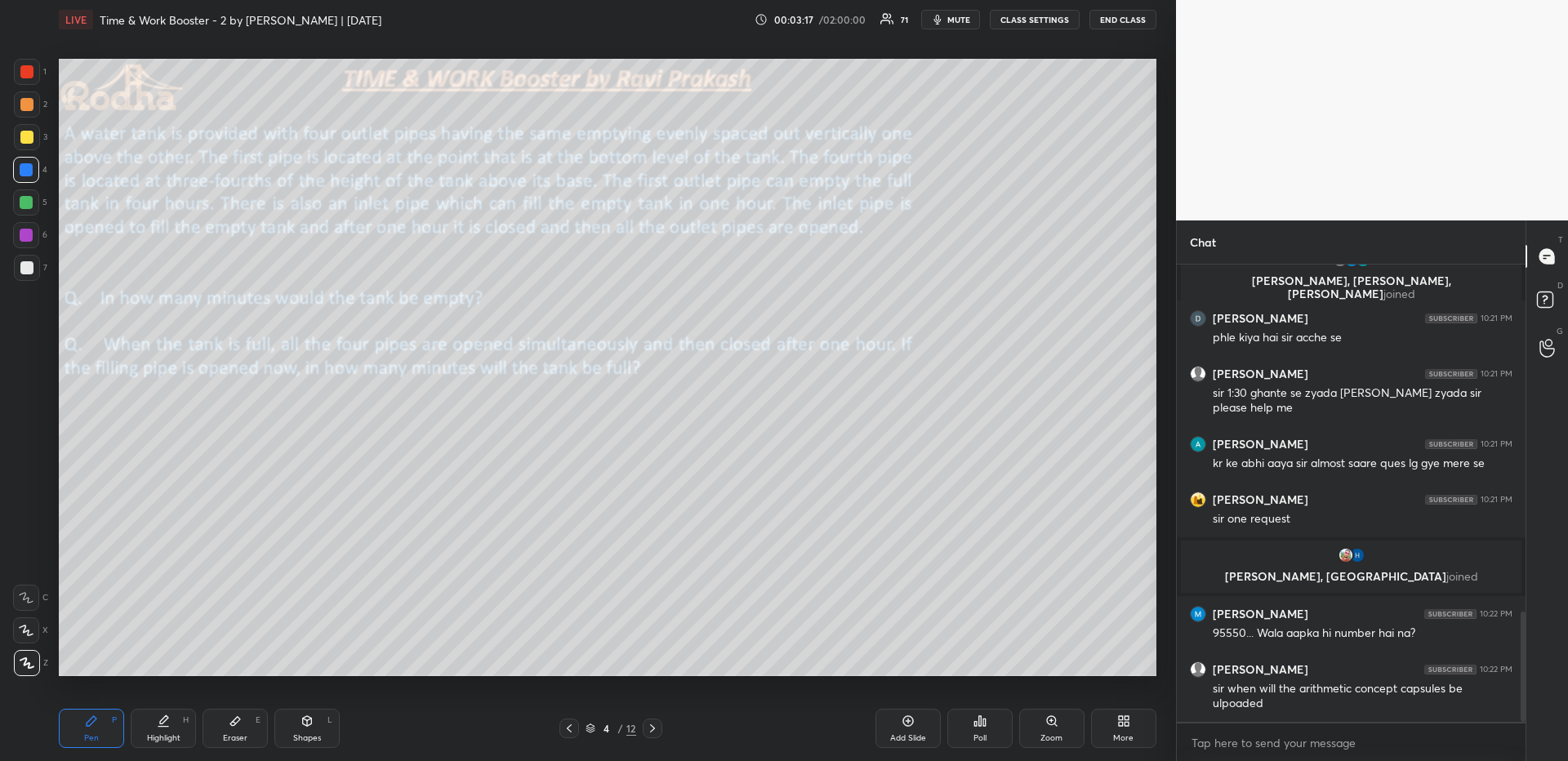
click at [29, 271] on div at bounding box center [27, 267] width 13 height 13
click at [24, 621] on div at bounding box center [26, 630] width 26 height 26
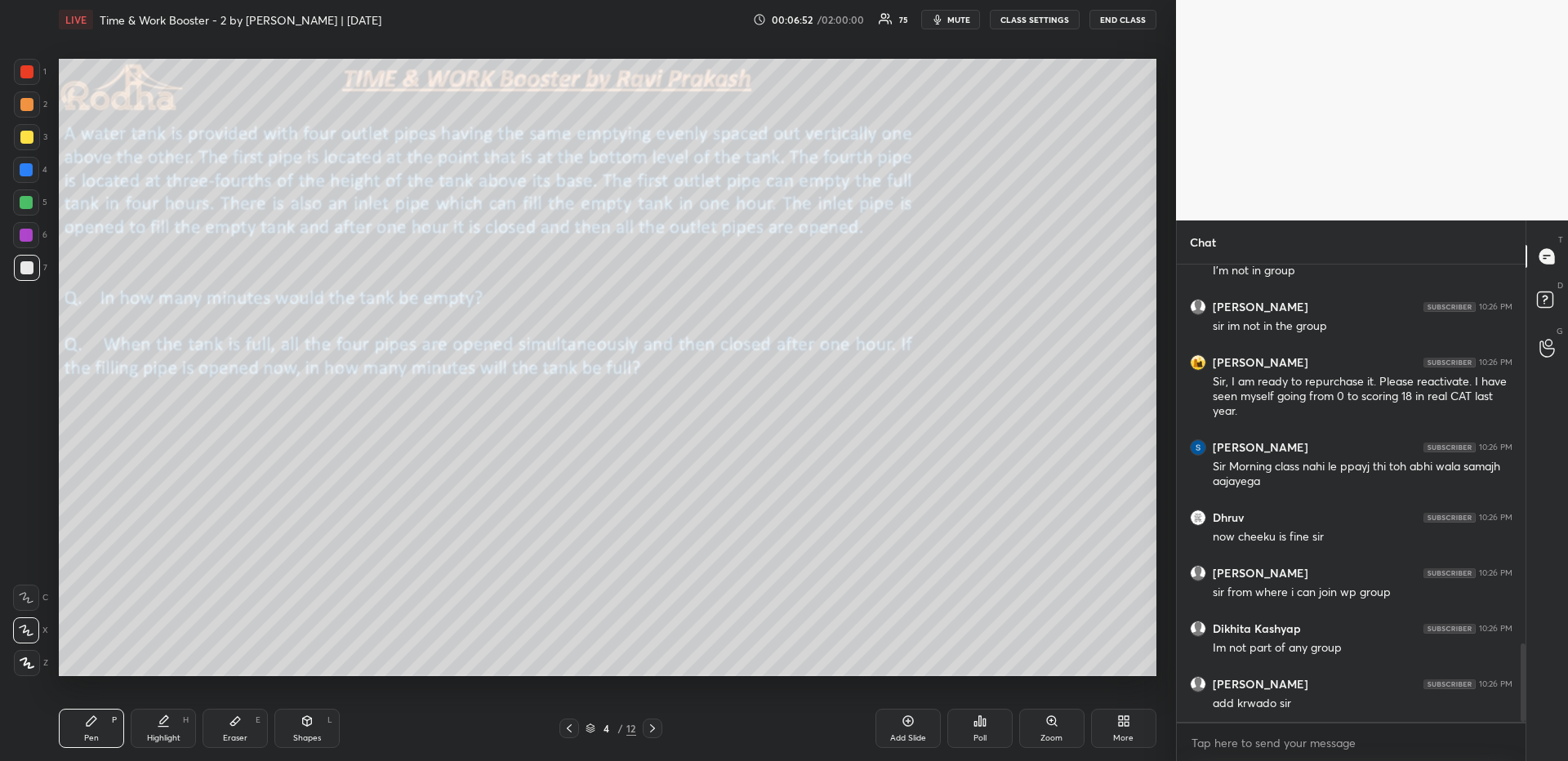
scroll to position [2256, 0]
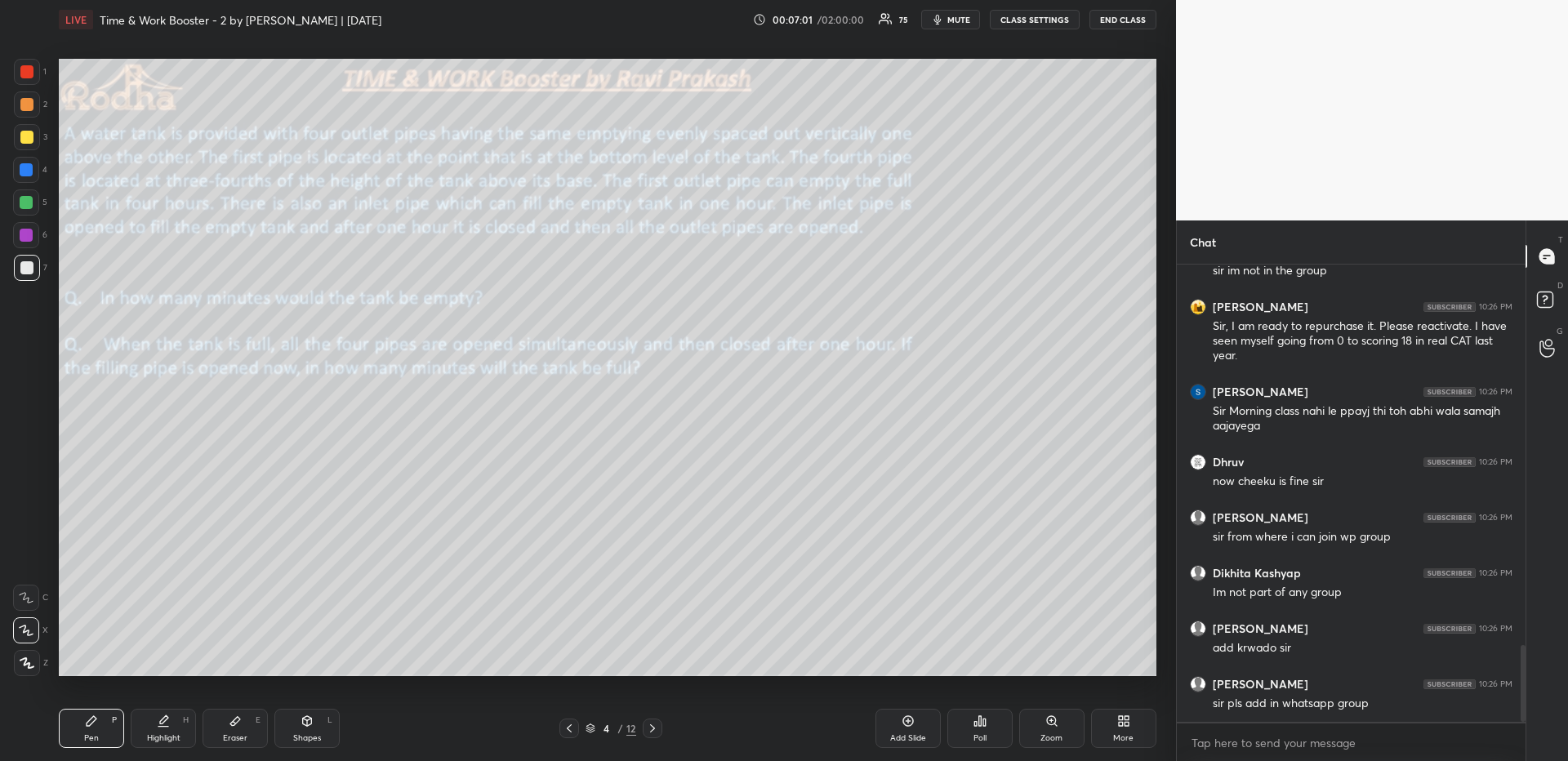
click at [1327, 747] on body "1 2 3 4 5 6 7 R O A L C X Z Erase all C X Z LIVE Time & Work Booster - 2 by [PE…" at bounding box center [784, 380] width 1568 height 761
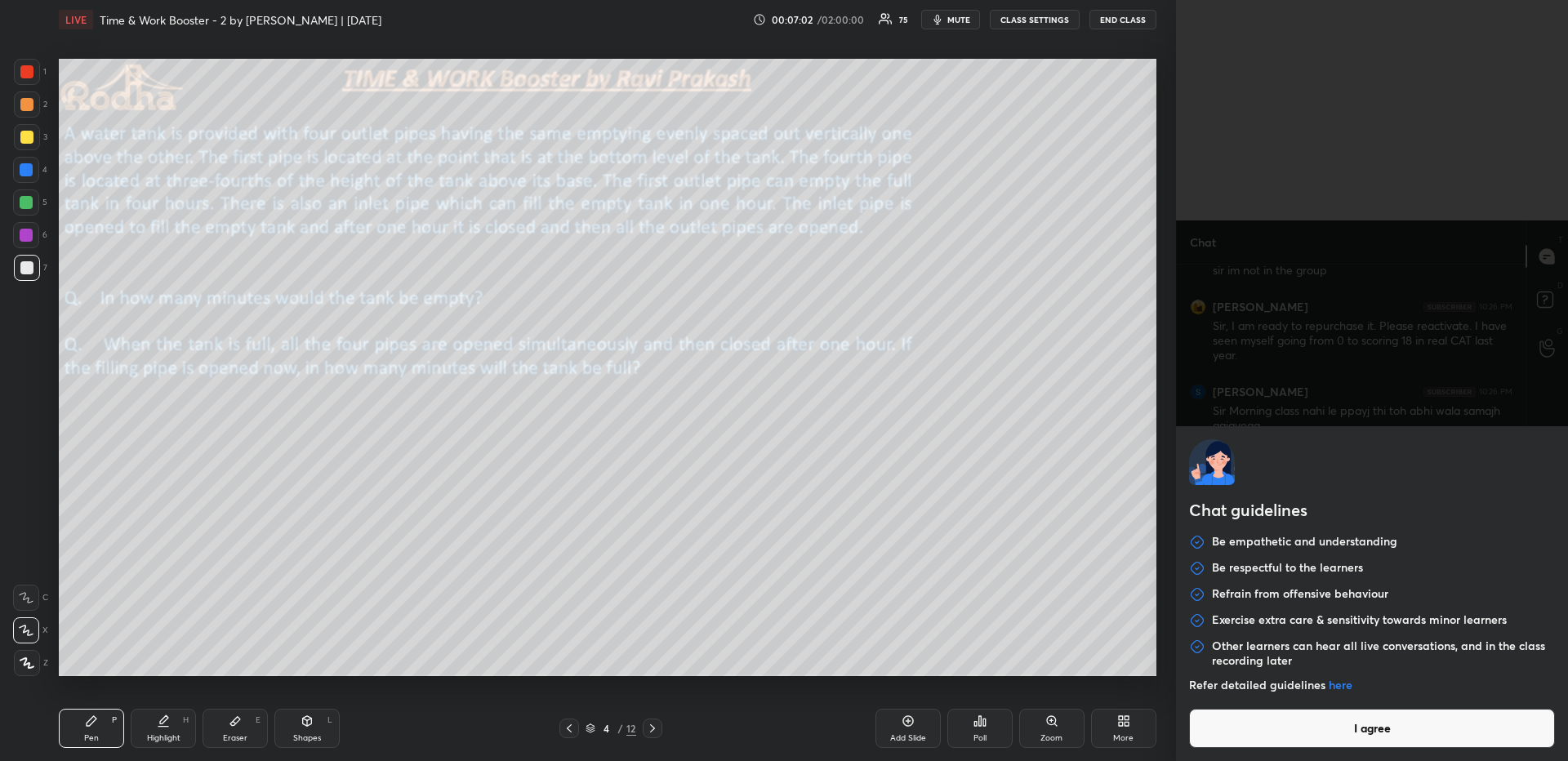
click at [1327, 738] on button "I agree" at bounding box center [1372, 727] width 366 height 39
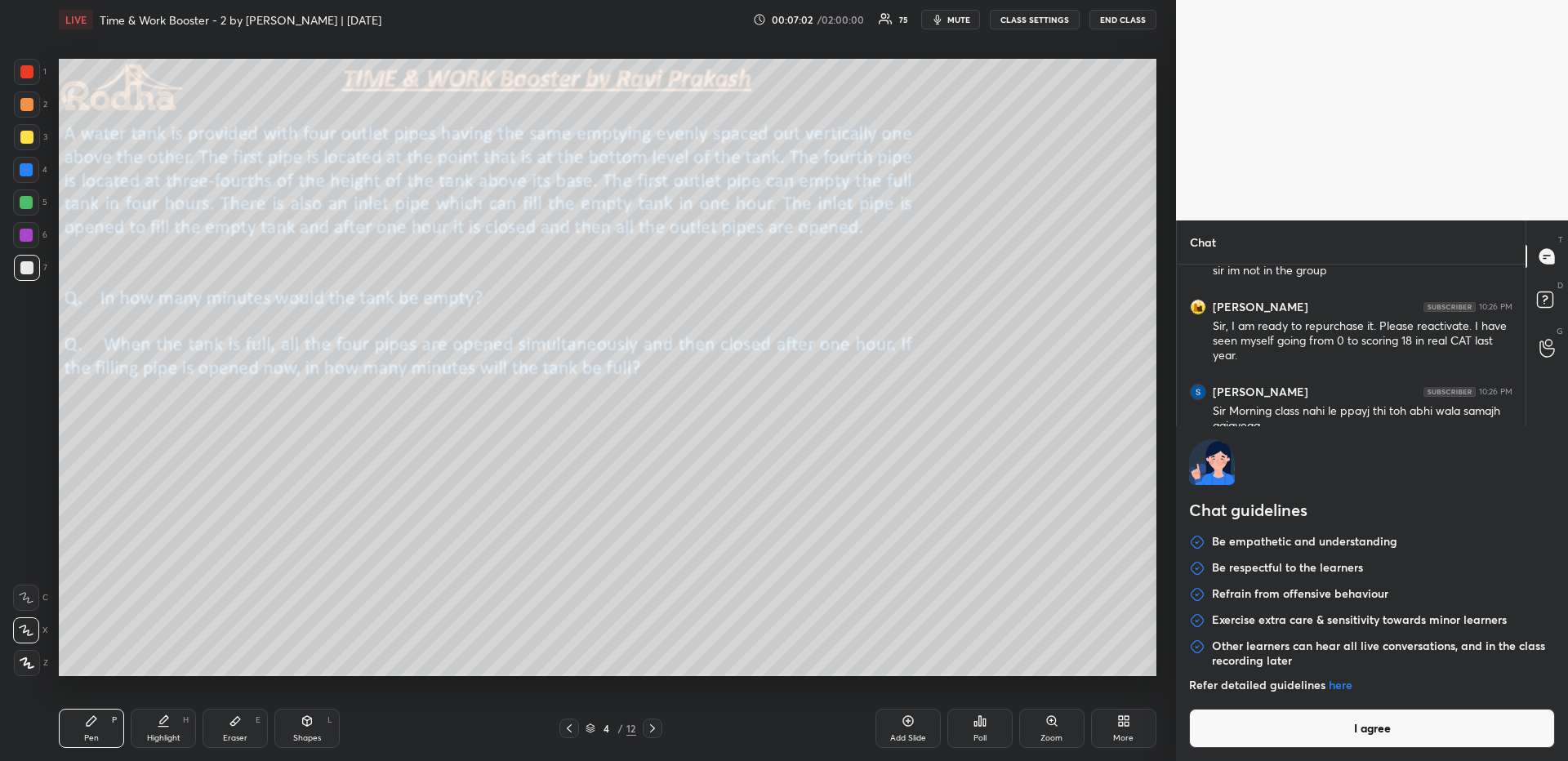
type textarea "x"
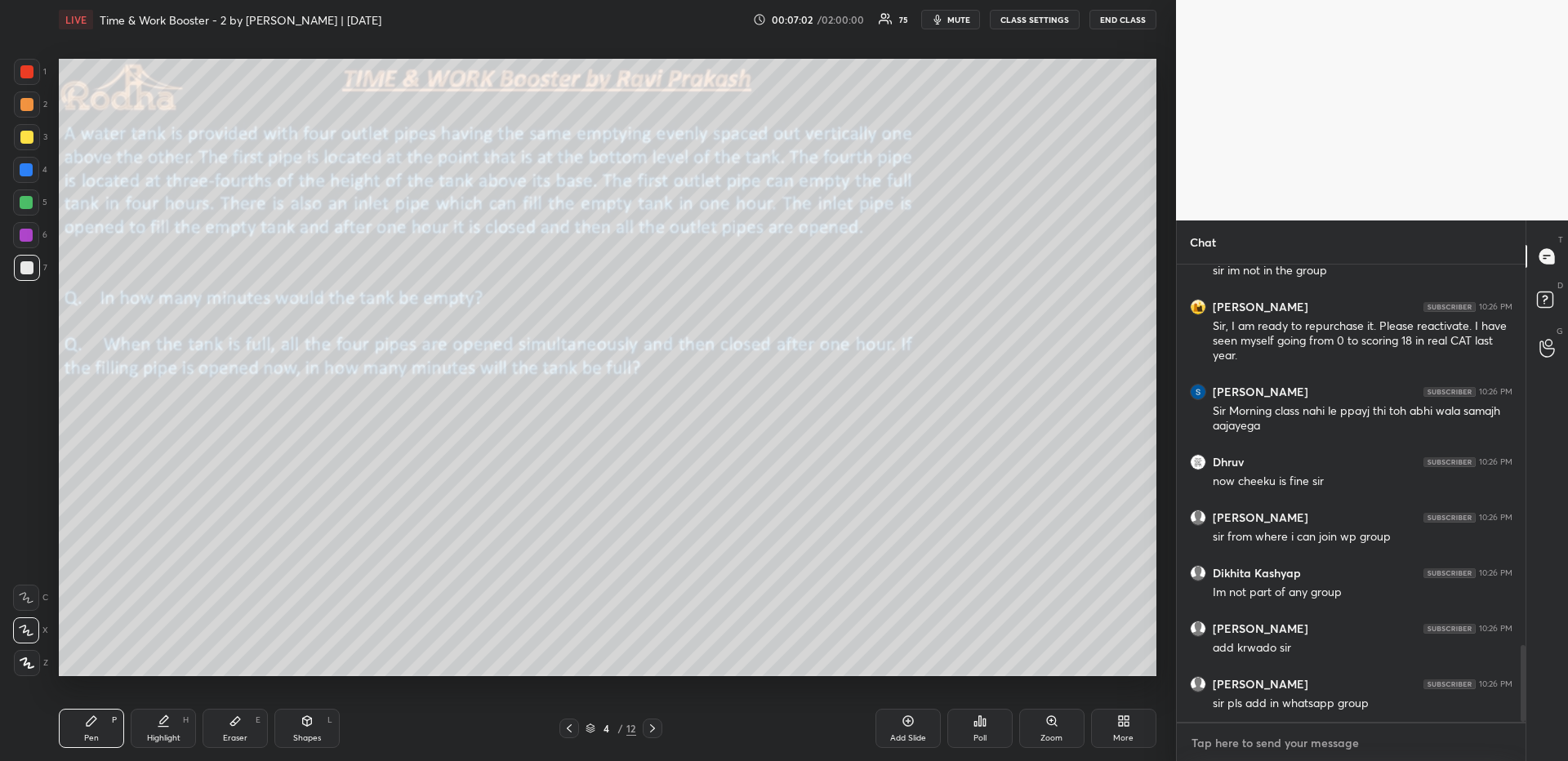
click at [1310, 738] on textarea at bounding box center [1351, 743] width 323 height 26
paste textarea "[URL][DOMAIN_NAME]"
type textarea "[URL][DOMAIN_NAME]"
type textarea "x"
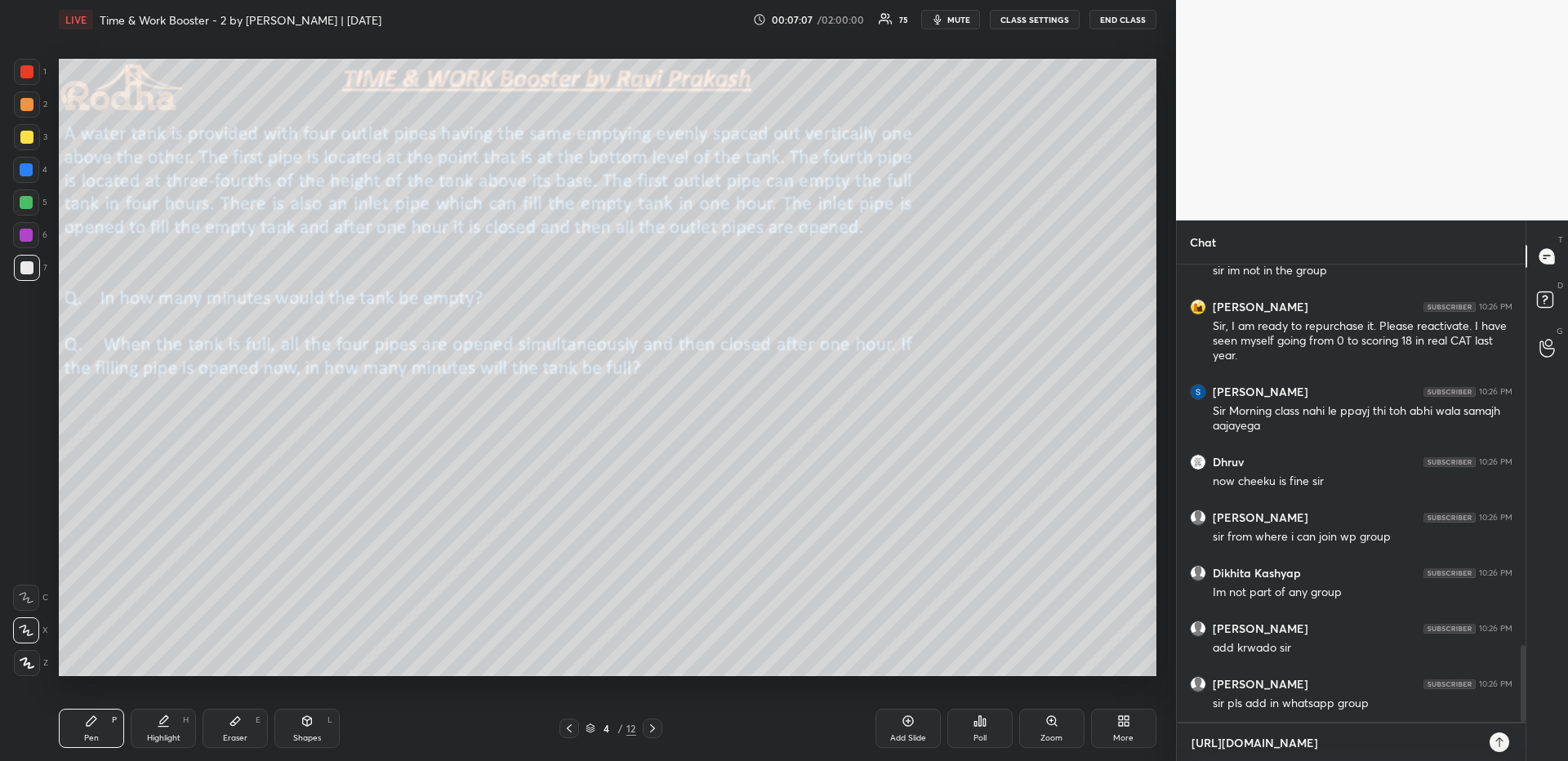
type textarea "[URL][DOMAIN_NAME]"
type textarea "x"
click at [1499, 740] on icon at bounding box center [1499, 741] width 7 height 10
type textarea "x"
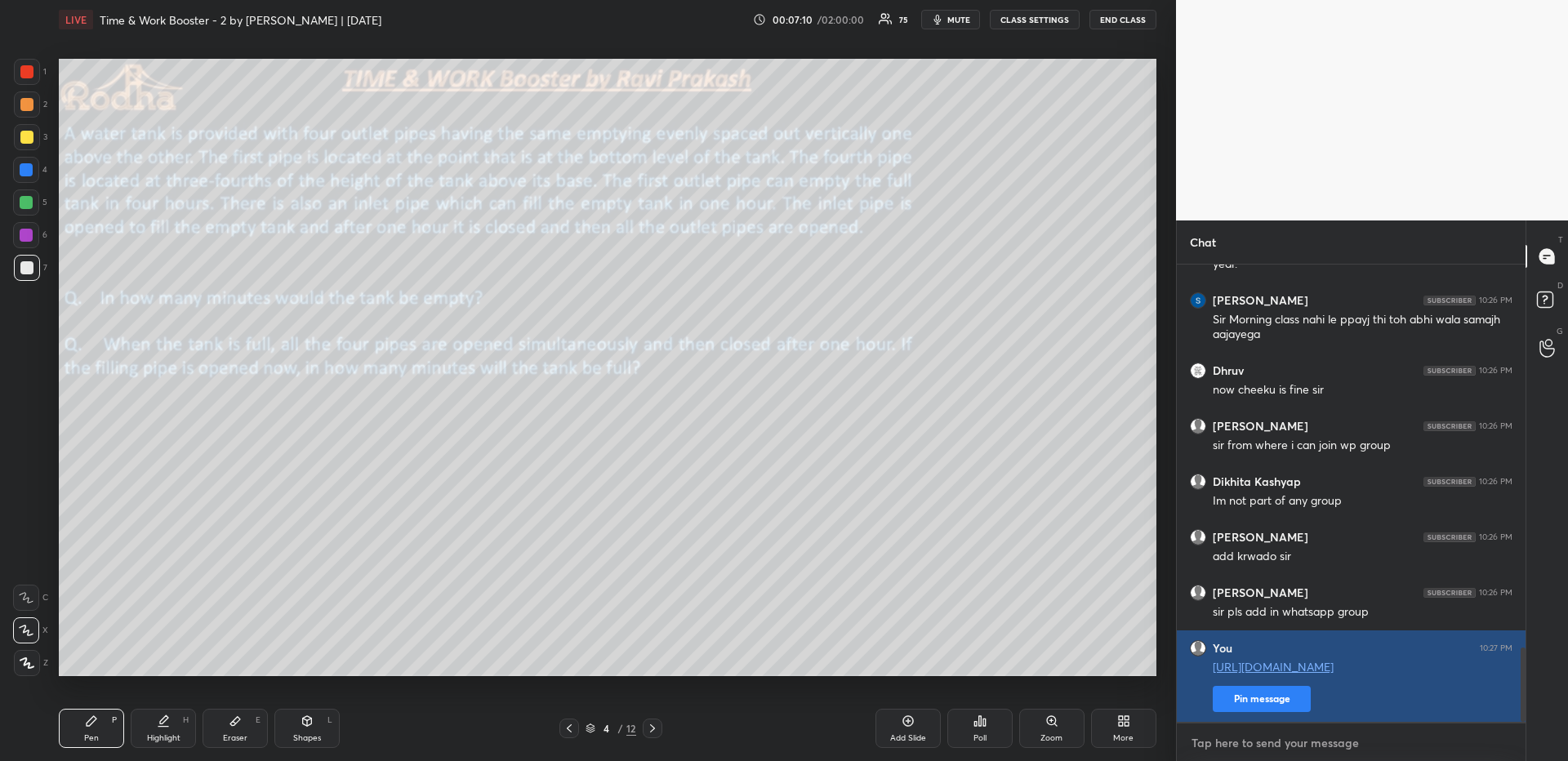
type textarea "b"
type textarea "x"
type textarea "bo"
type textarea "x"
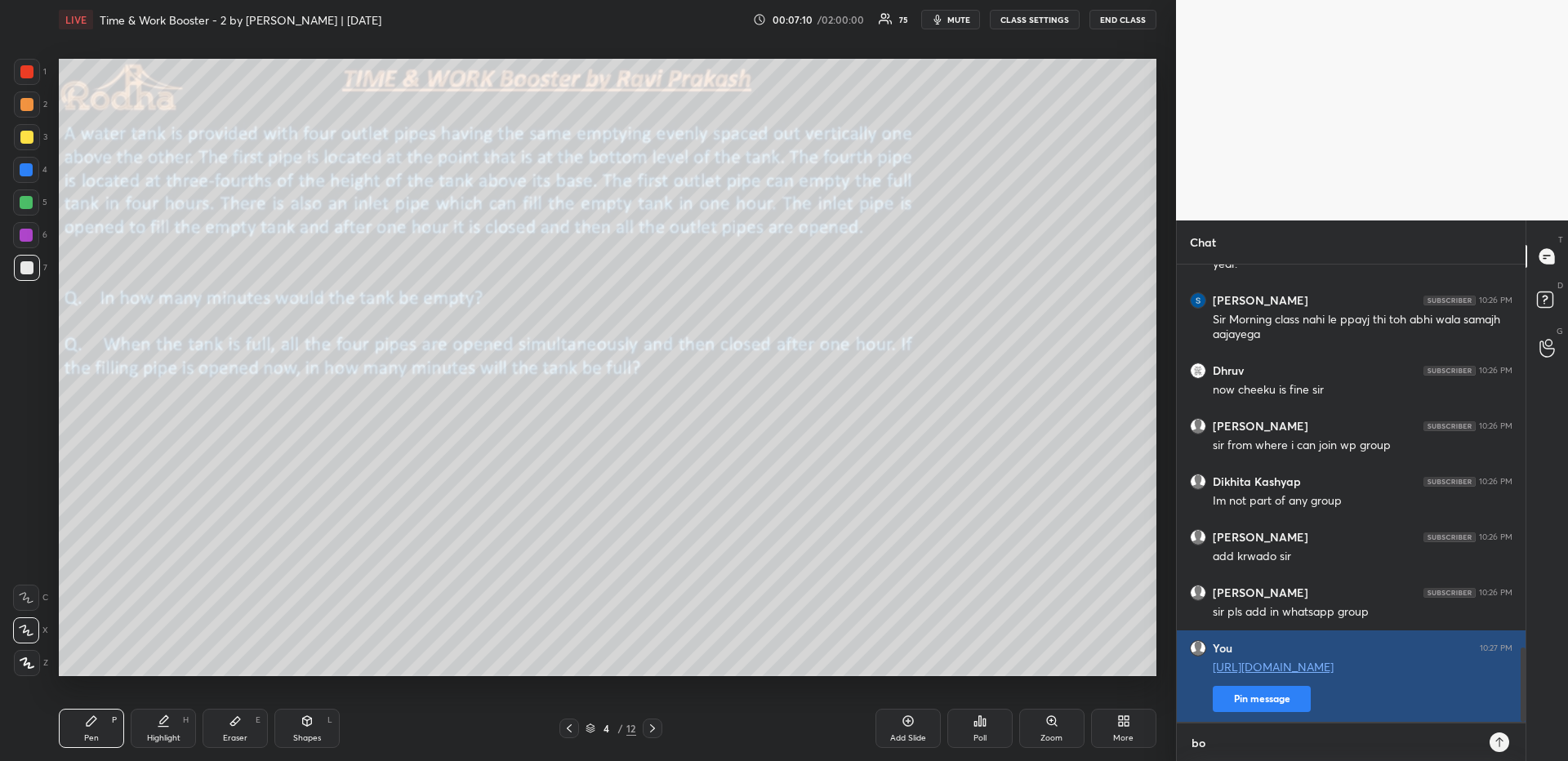
type textarea "boo"
type textarea "x"
type textarea "boos"
type textarea "x"
type textarea "boost"
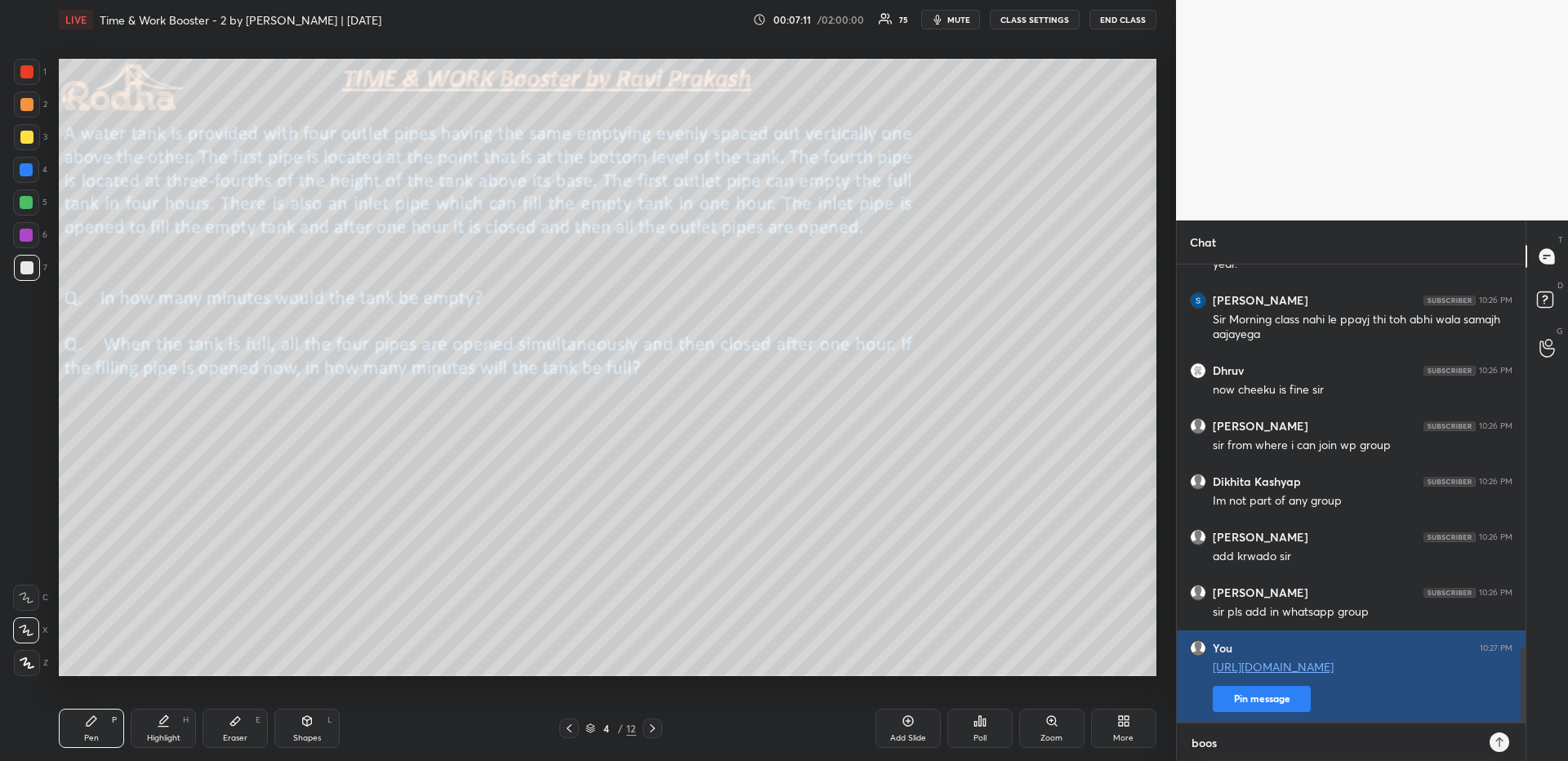
type textarea "x"
type textarea "booste"
type textarea "x"
type textarea "booster"
type textarea "x"
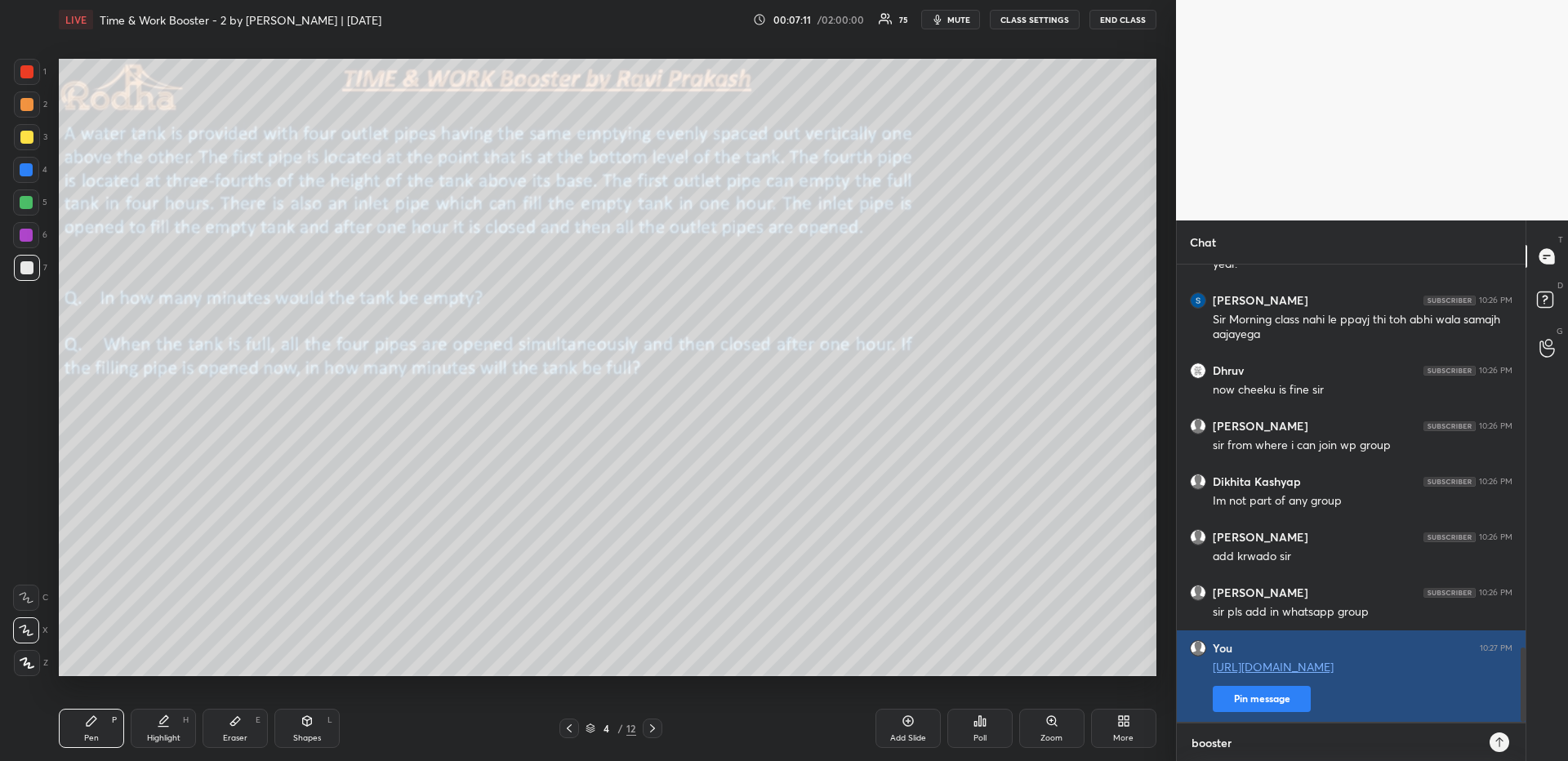
type textarea "booster"
type textarea "x"
type textarea "booster b"
type textarea "x"
type textarea "booster ba"
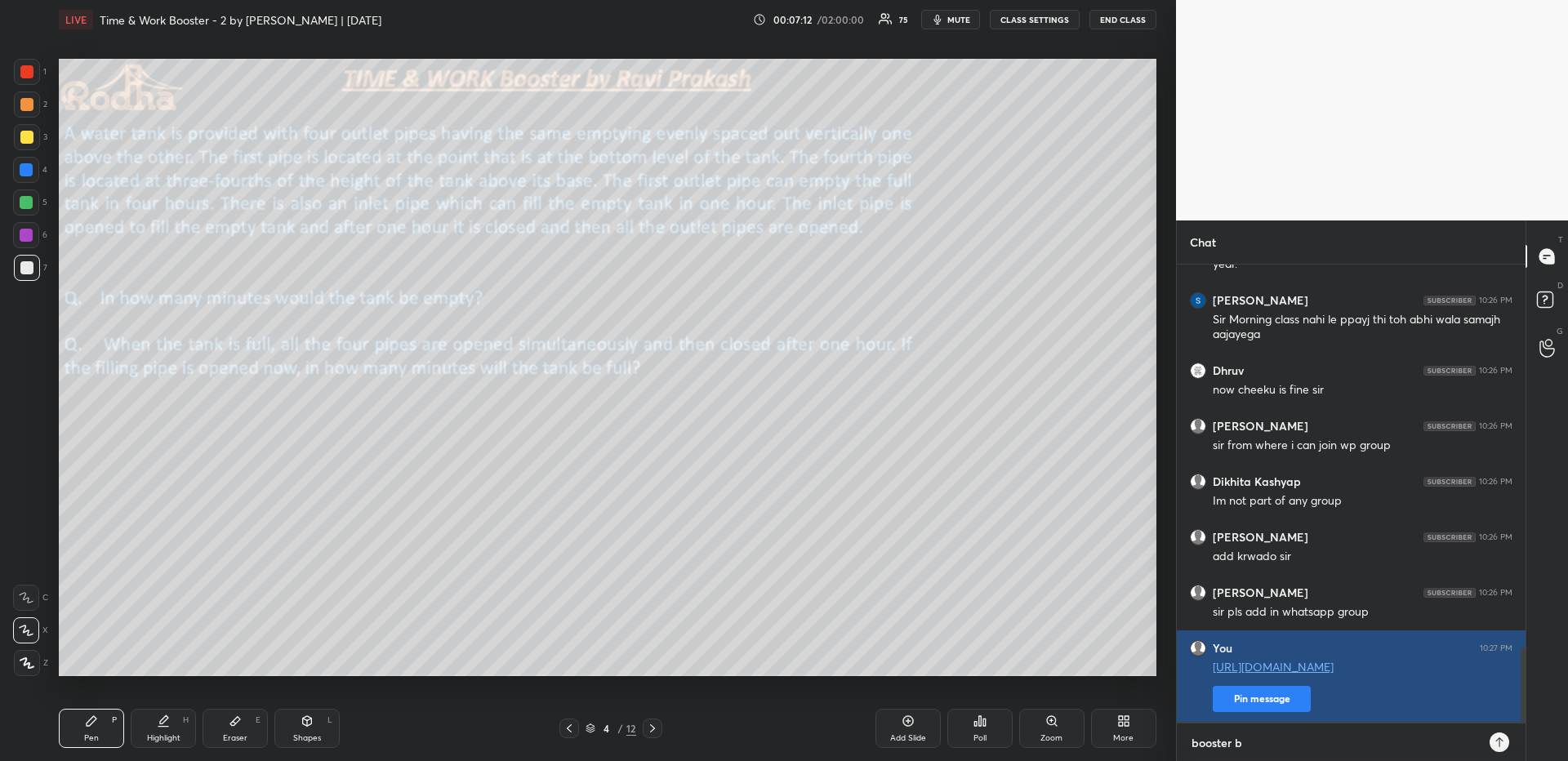
type textarea "x"
type textarea "booster bat"
type textarea "x"
type textarea "booster batc"
type textarea "x"
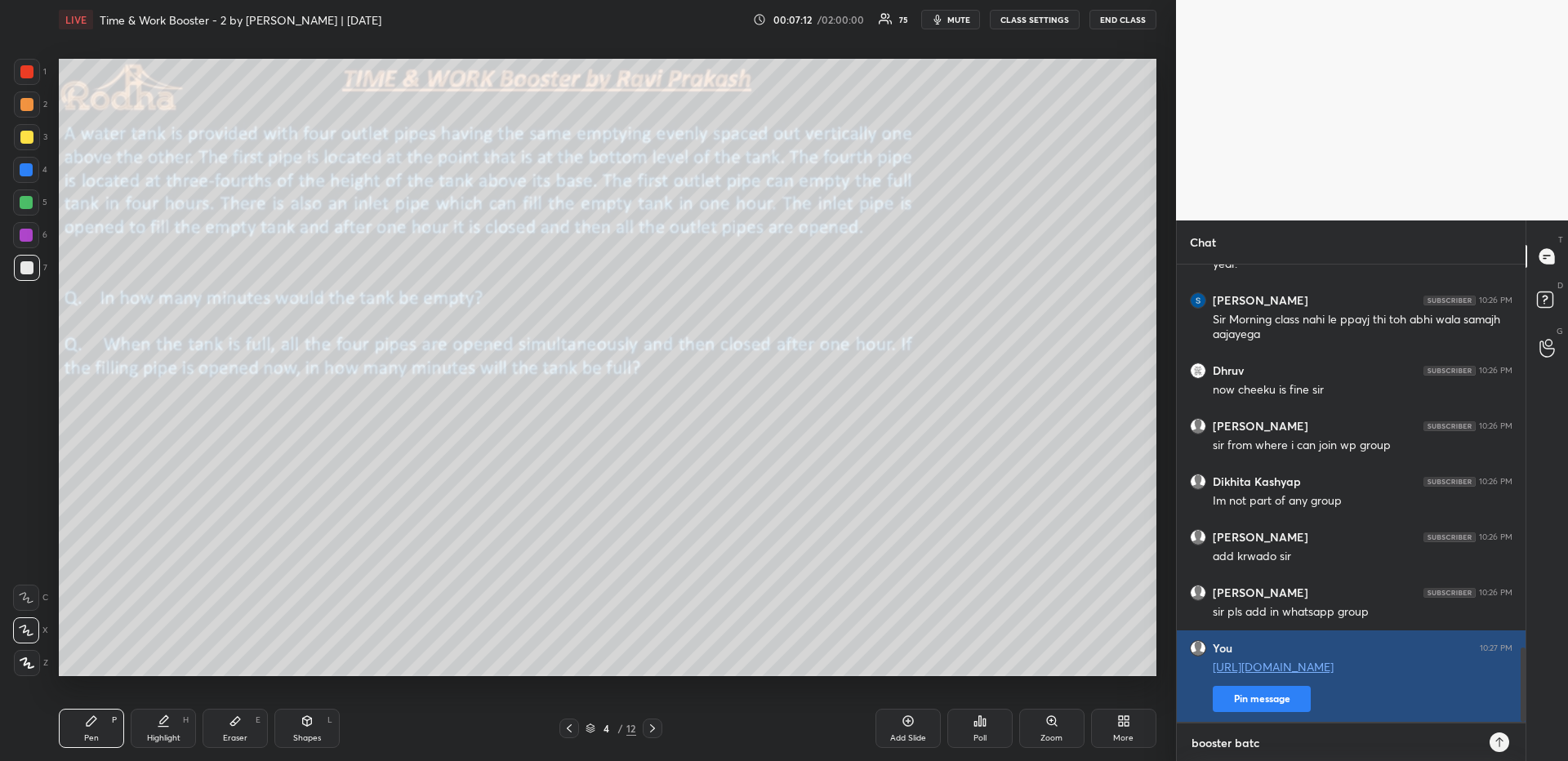
type textarea "booster batch"
type textarea "x"
type textarea "booster batch"
type textarea "x"
type textarea "booster batch -"
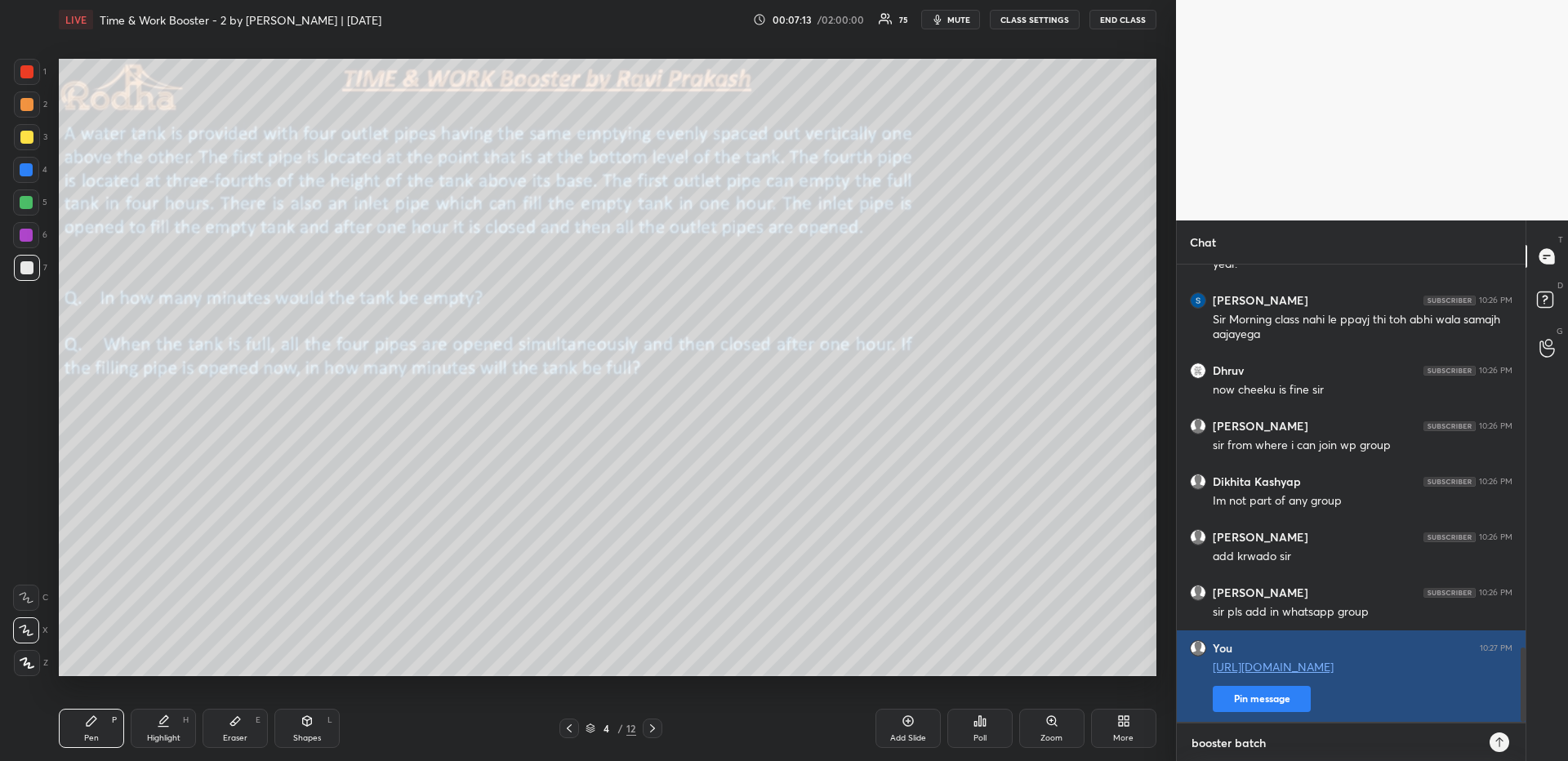
type textarea "x"
type textarea "booster batch -"
type textarea "x"
type textarea "booster batch - 1"
type textarea "x"
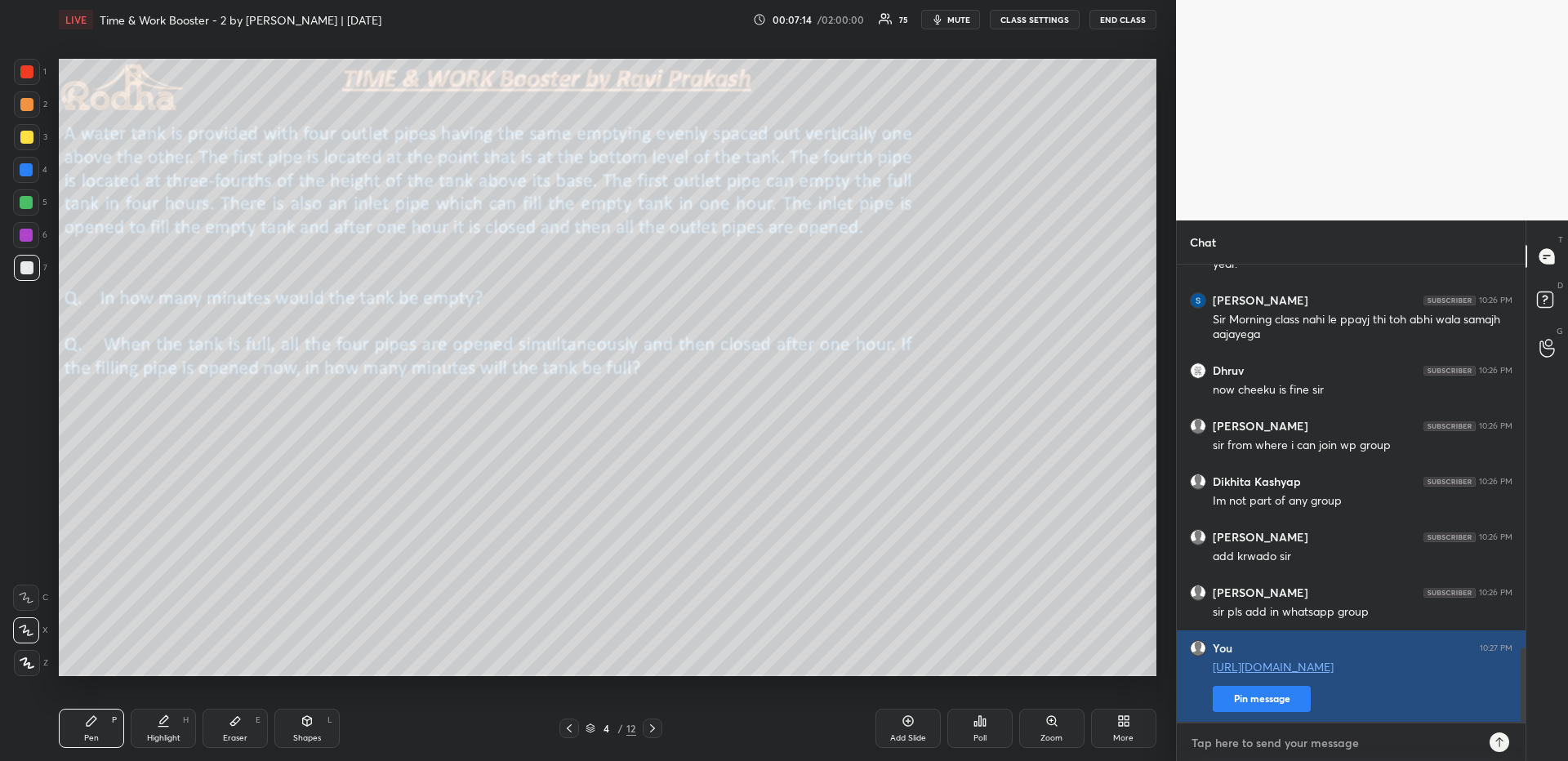
scroll to position [2439, 0]
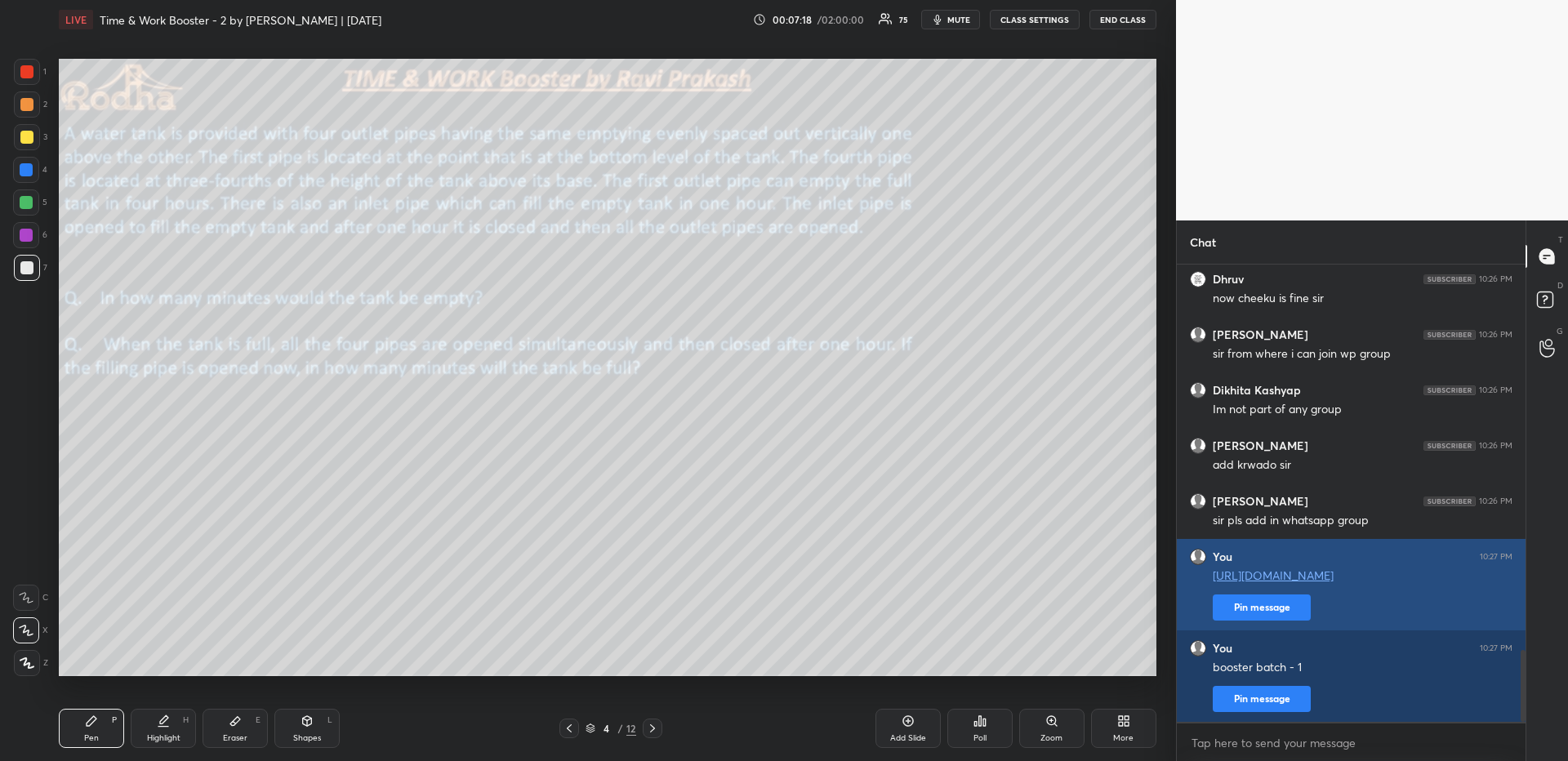
type textarea "x"
click at [1308, 614] on button "Pin message" at bounding box center [1261, 607] width 98 height 26
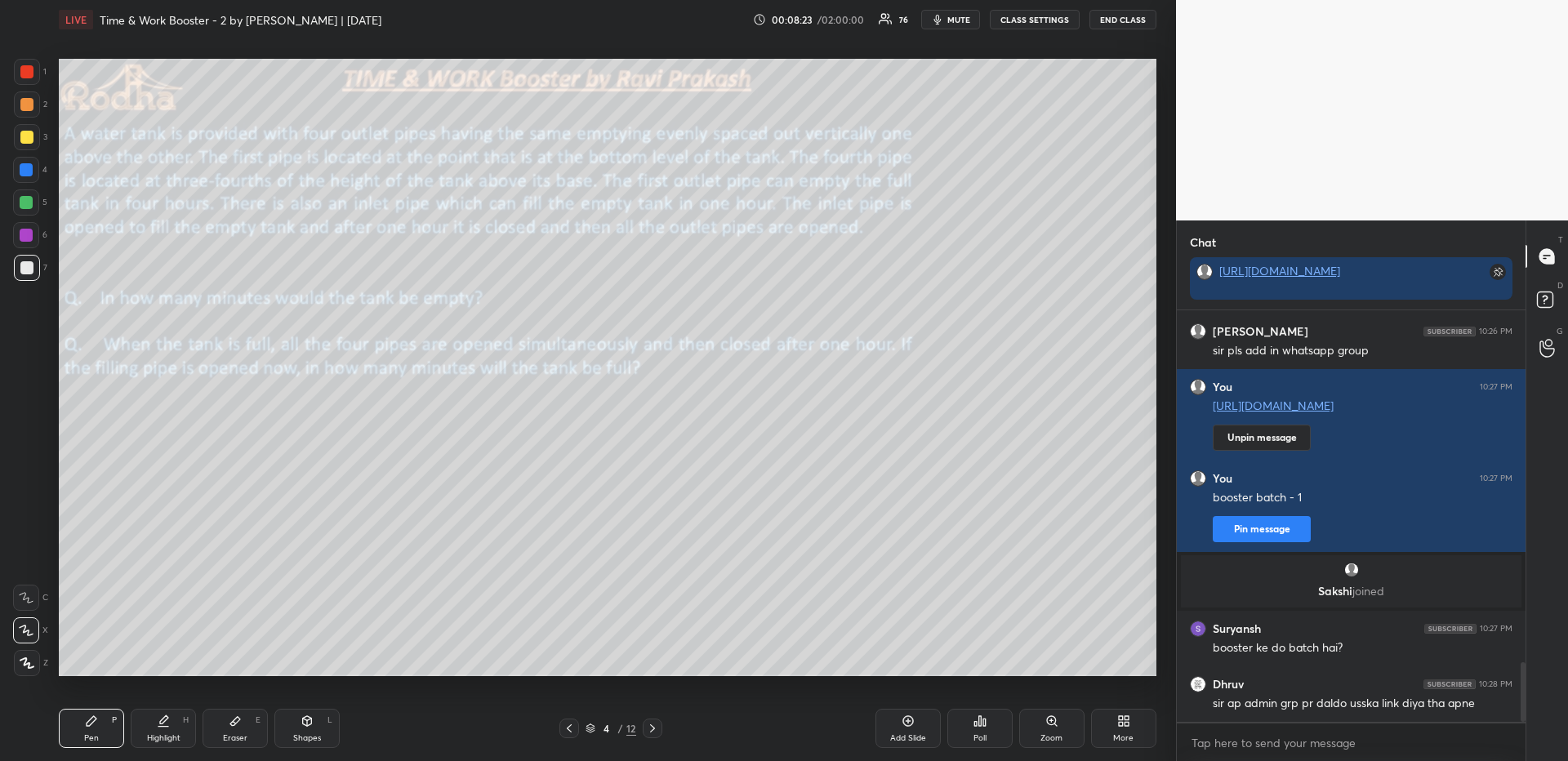
scroll to position [2493, 0]
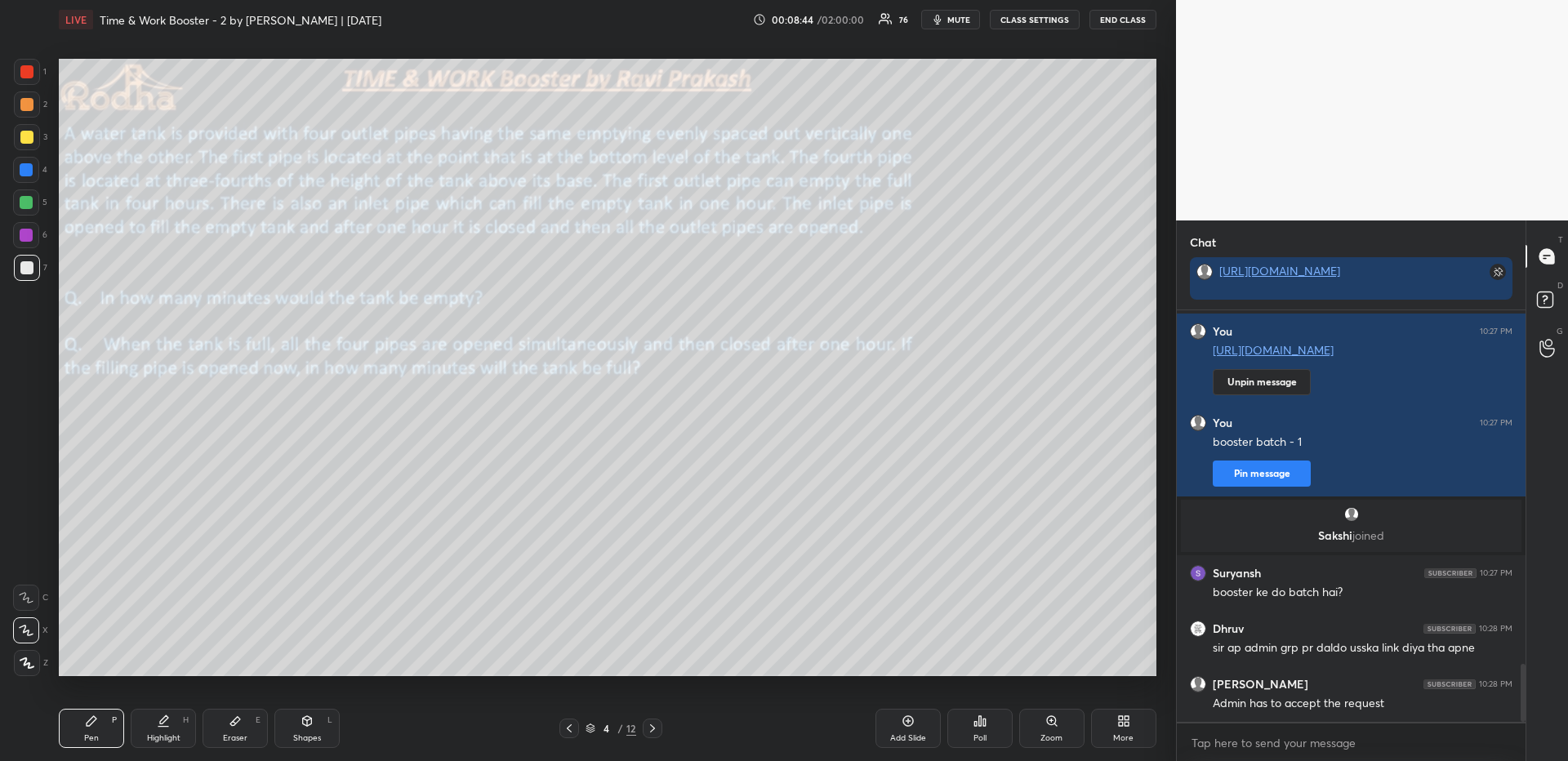
drag, startPoint x: 232, startPoint y: 724, endPoint x: 238, endPoint y: 718, distance: 8.5
click at [231, 725] on icon at bounding box center [235, 721] width 10 height 9
click at [23, 666] on g at bounding box center [26, 662] width 13 height 13
click at [94, 725] on icon at bounding box center [91, 720] width 13 height 13
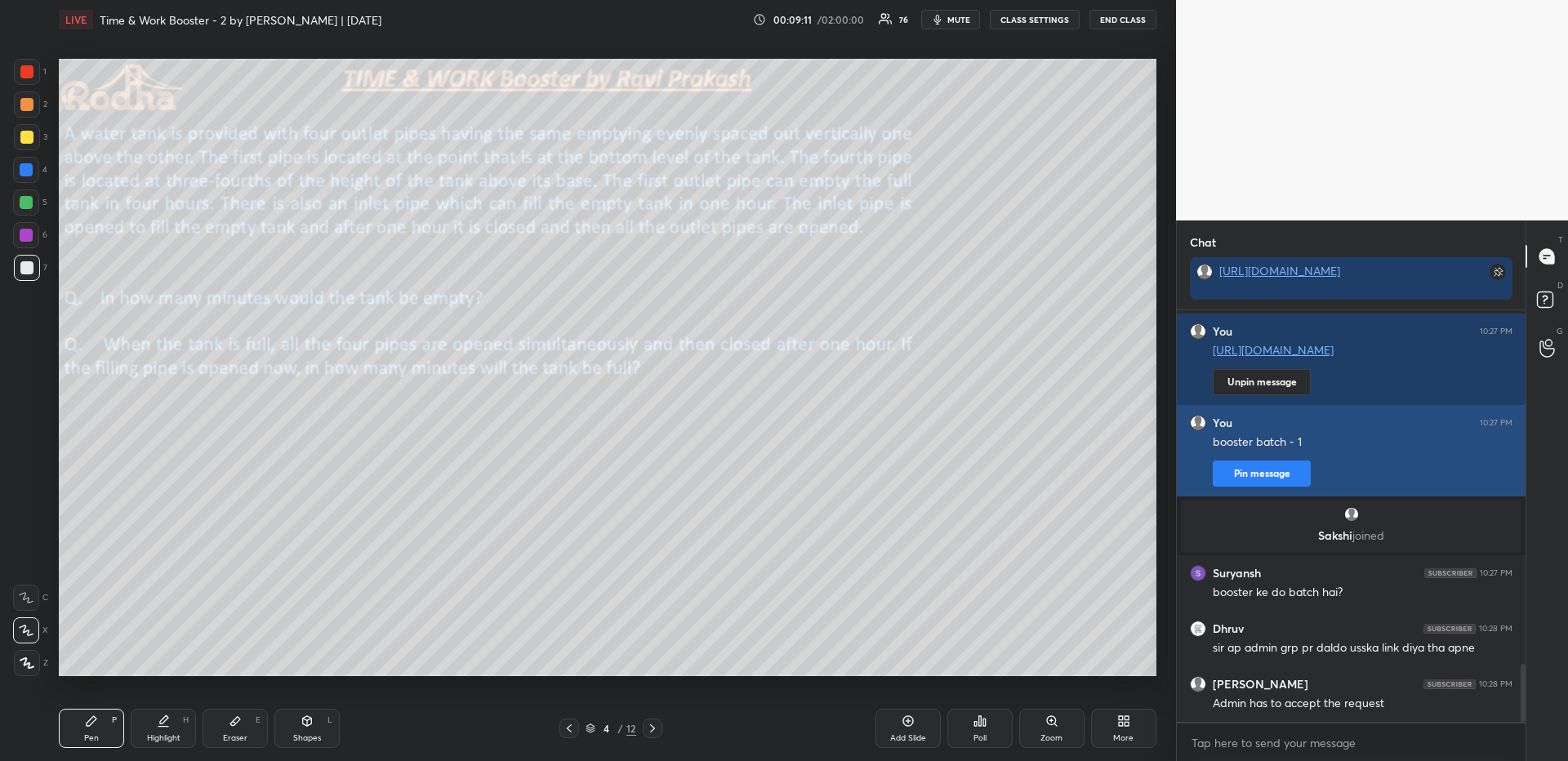
scroll to position [2548, 0]
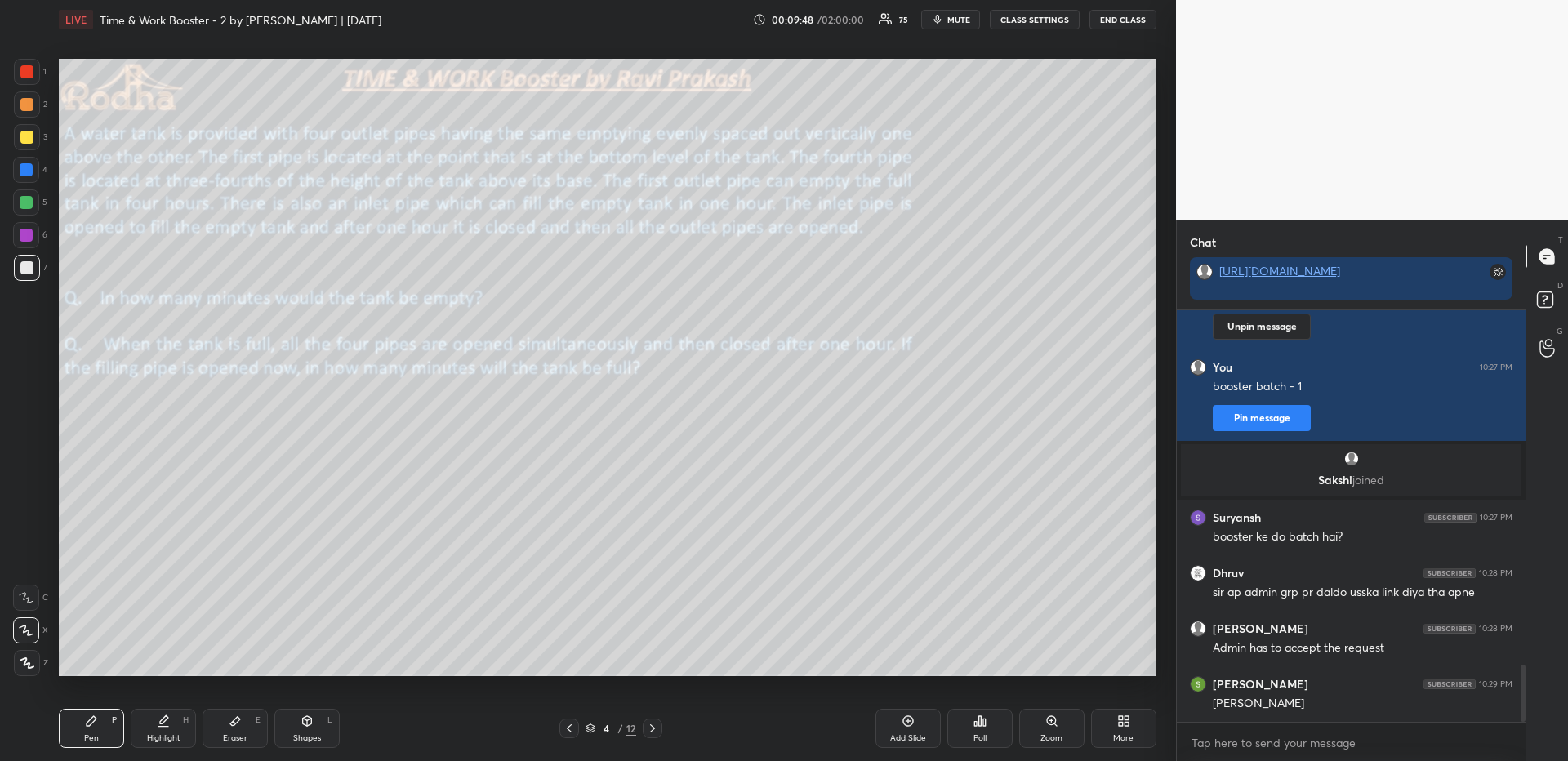
drag, startPoint x: 71, startPoint y: 736, endPoint x: 74, endPoint y: 687, distance: 49.1
click at [72, 737] on div "Pen P" at bounding box center [91, 727] width 65 height 39
click at [42, 135] on div "3" at bounding box center [30, 137] width 34 height 26
click at [26, 138] on div at bounding box center [27, 137] width 13 height 13
click at [17, 669] on div at bounding box center [27, 663] width 26 height 26
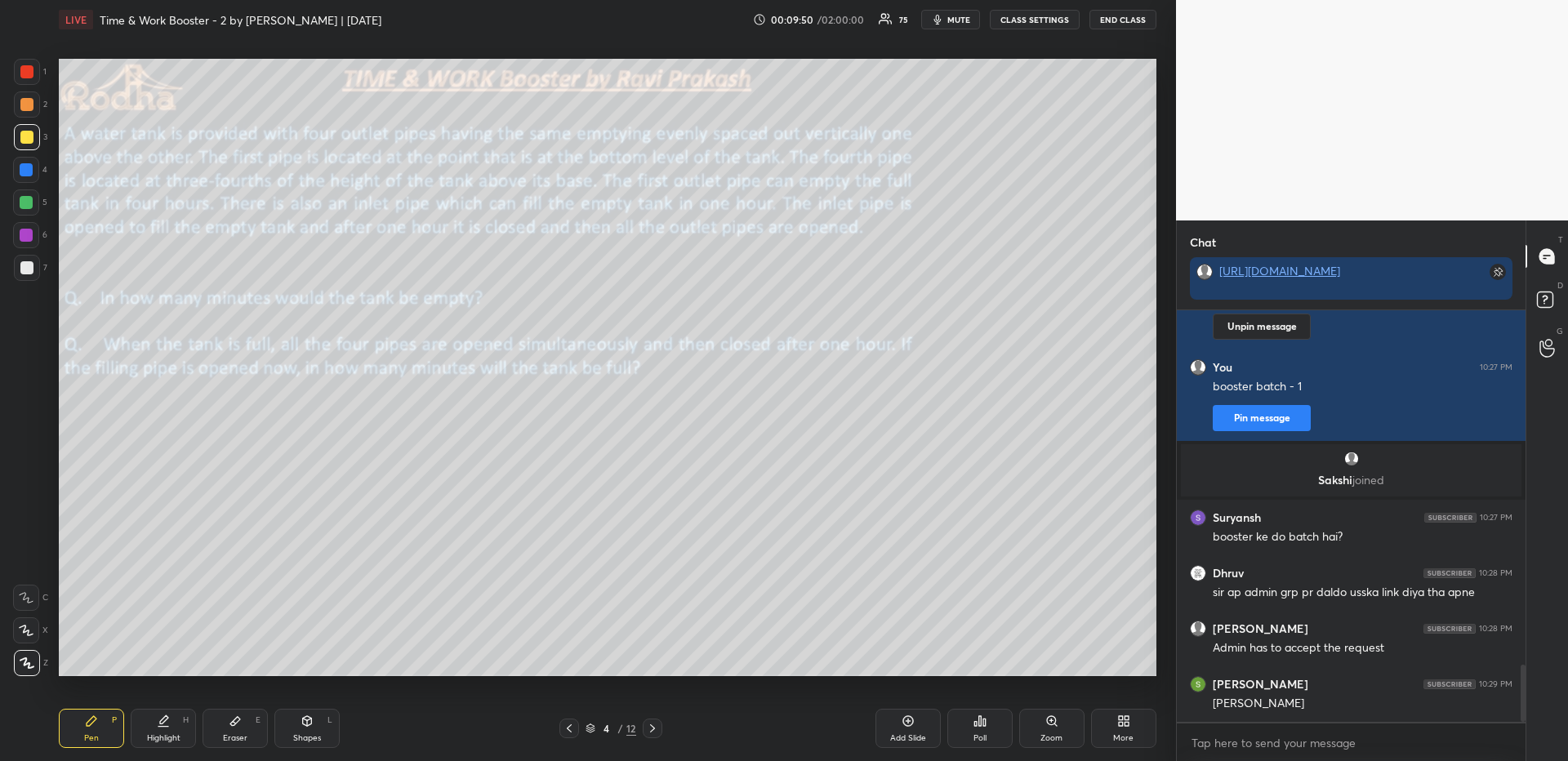
drag, startPoint x: 28, startPoint y: 664, endPoint x: 35, endPoint y: 647, distance: 18.4
click at [29, 664] on icon at bounding box center [27, 662] width 13 height 10
click at [983, 724] on icon at bounding box center [984, 722] width 3 height 7
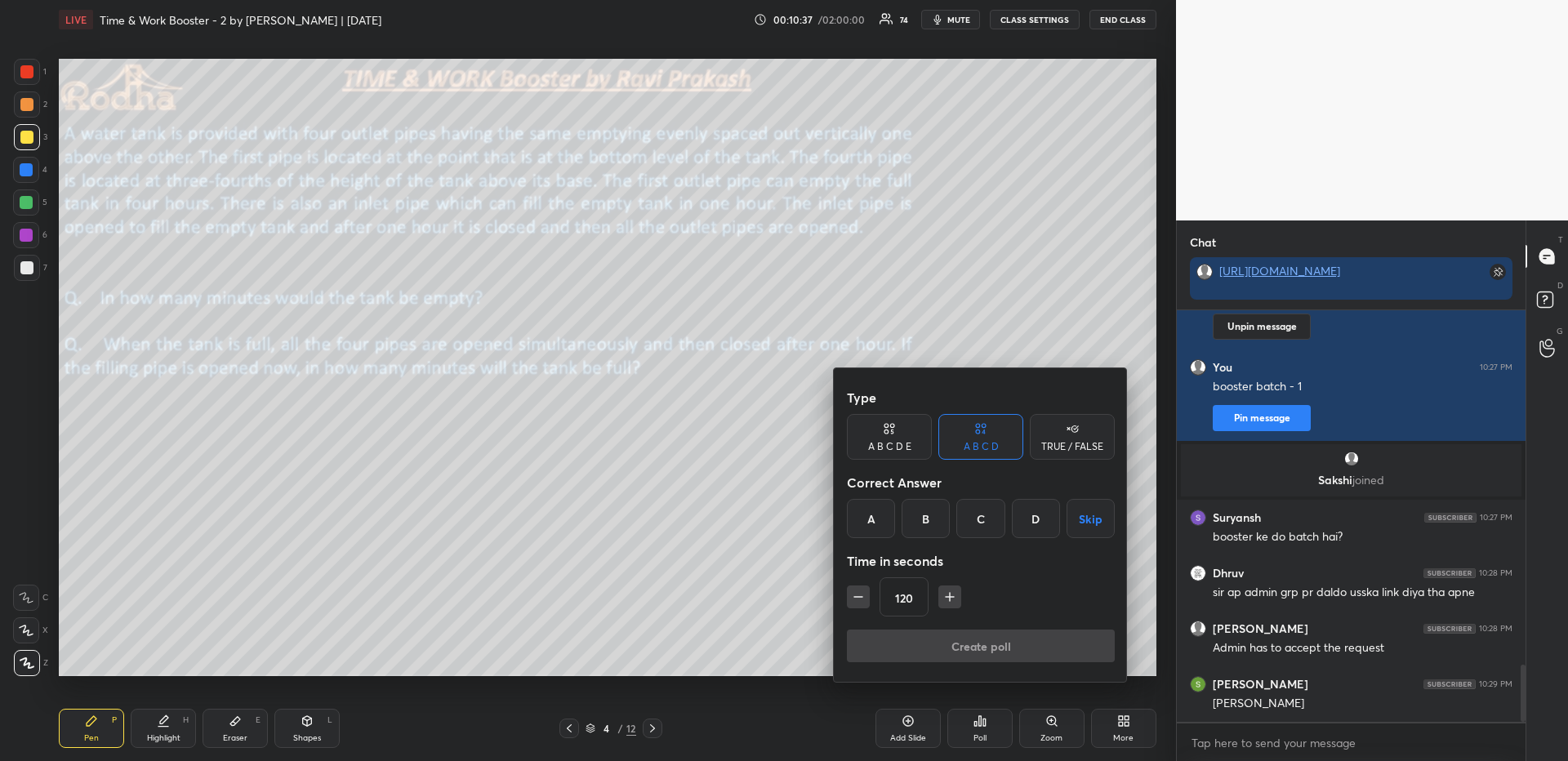
click at [908, 441] on div "A B C D E" at bounding box center [890, 446] width 43 height 10
click at [860, 598] on icon "button" at bounding box center [858, 596] width 16 height 16
click at [860, 597] on icon "button" at bounding box center [858, 596] width 16 height 16
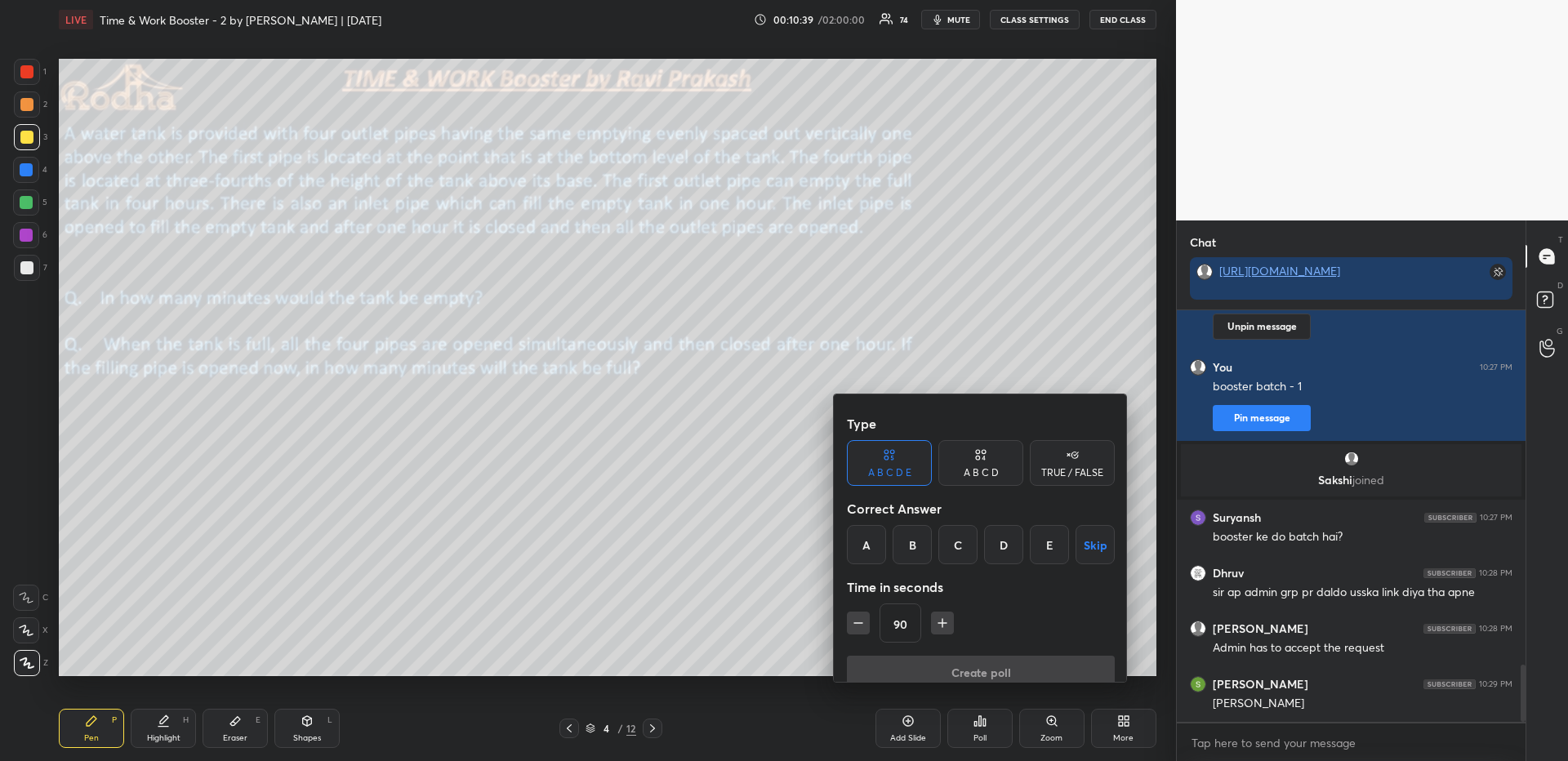
click at [860, 615] on icon "button" at bounding box center [858, 622] width 16 height 16
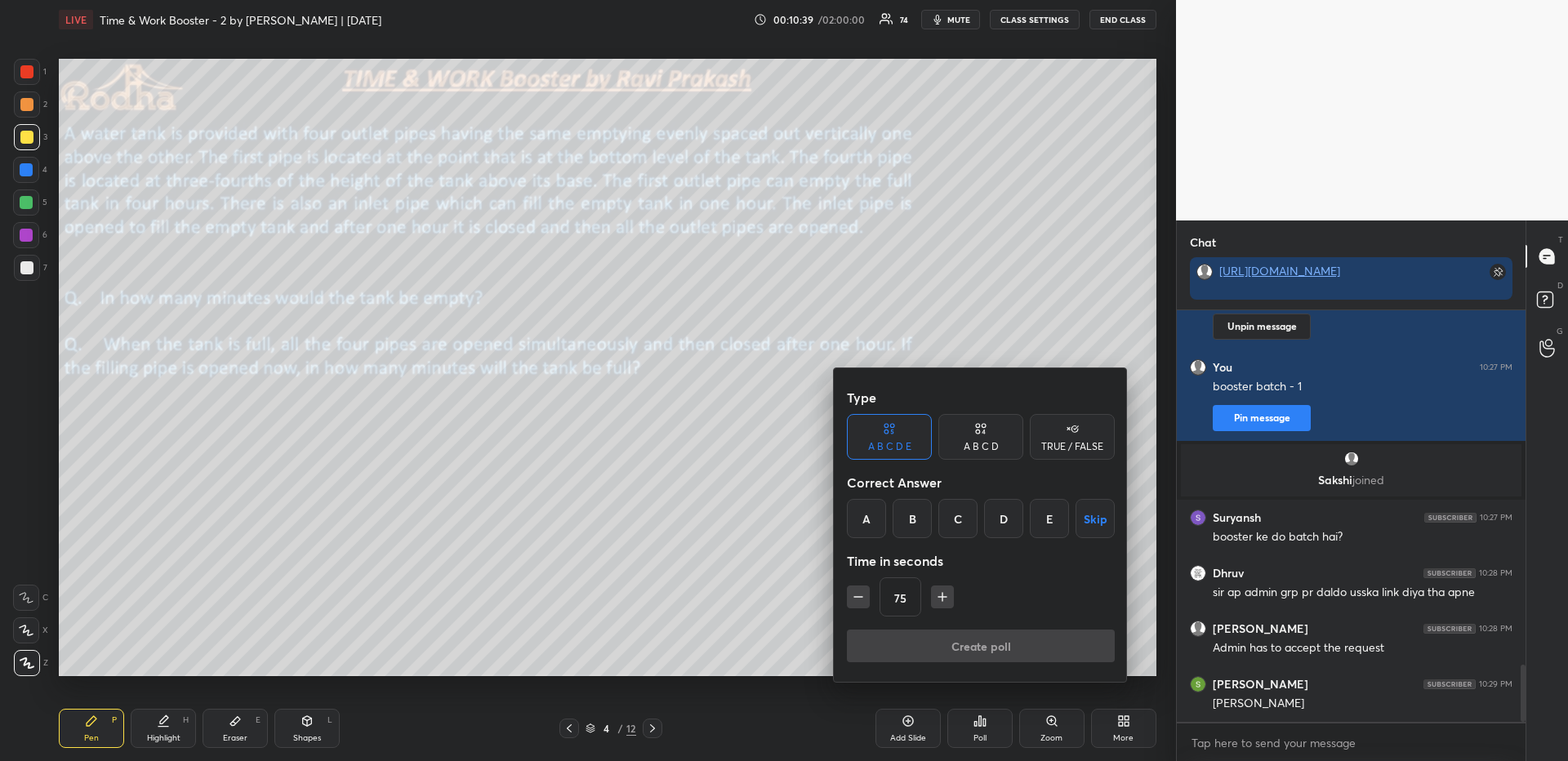
click at [859, 598] on icon "button" at bounding box center [858, 596] width 16 height 16
click at [858, 597] on icon "button" at bounding box center [858, 596] width 16 height 16
click at [856, 597] on icon "button" at bounding box center [858, 596] width 16 height 16
type input "15"
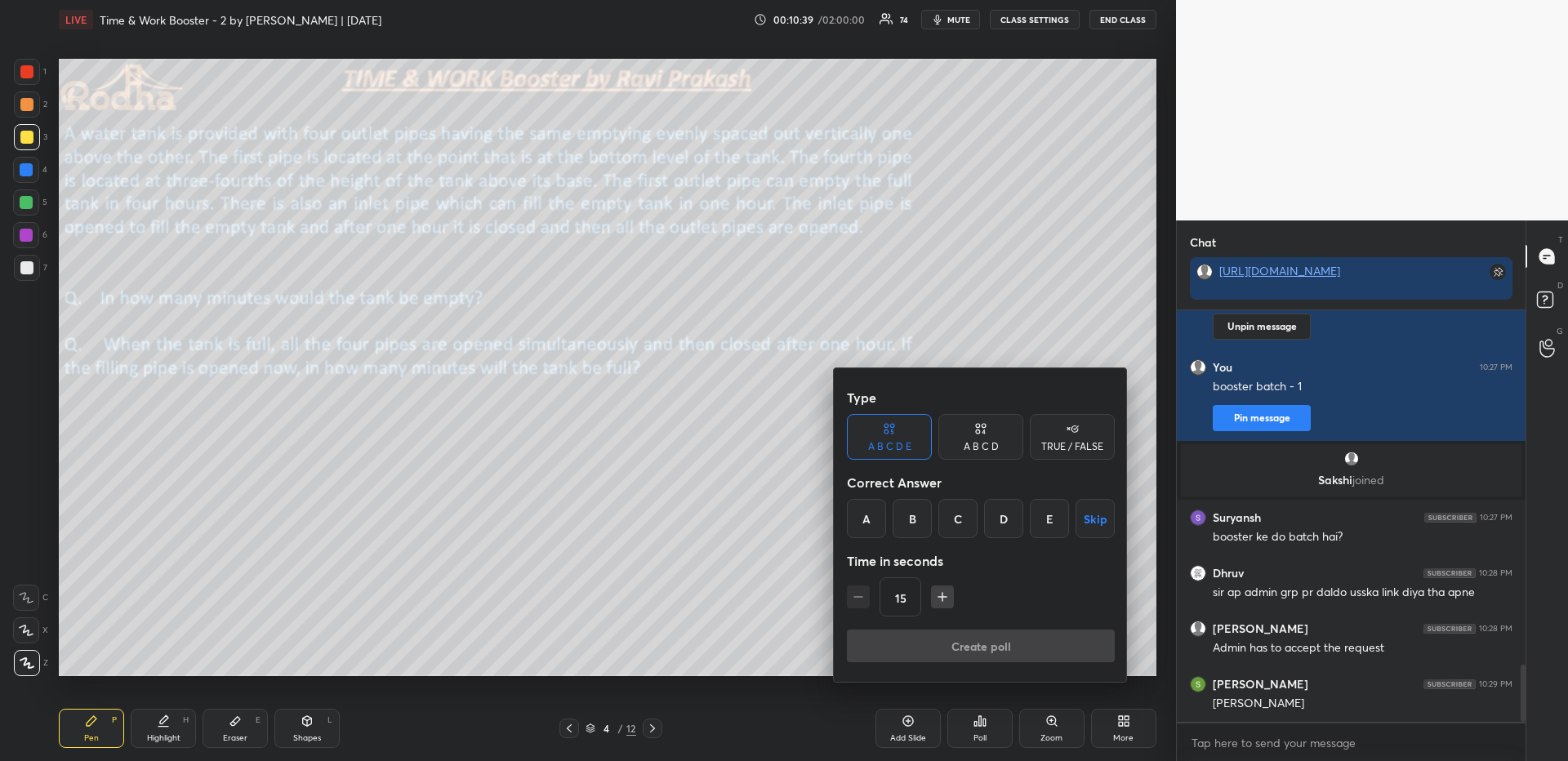
click at [855, 597] on div "15" at bounding box center [980, 596] width 268 height 39
click at [854, 598] on div "15" at bounding box center [980, 596] width 268 height 39
click at [998, 518] on div "D" at bounding box center [1003, 517] width 39 height 39
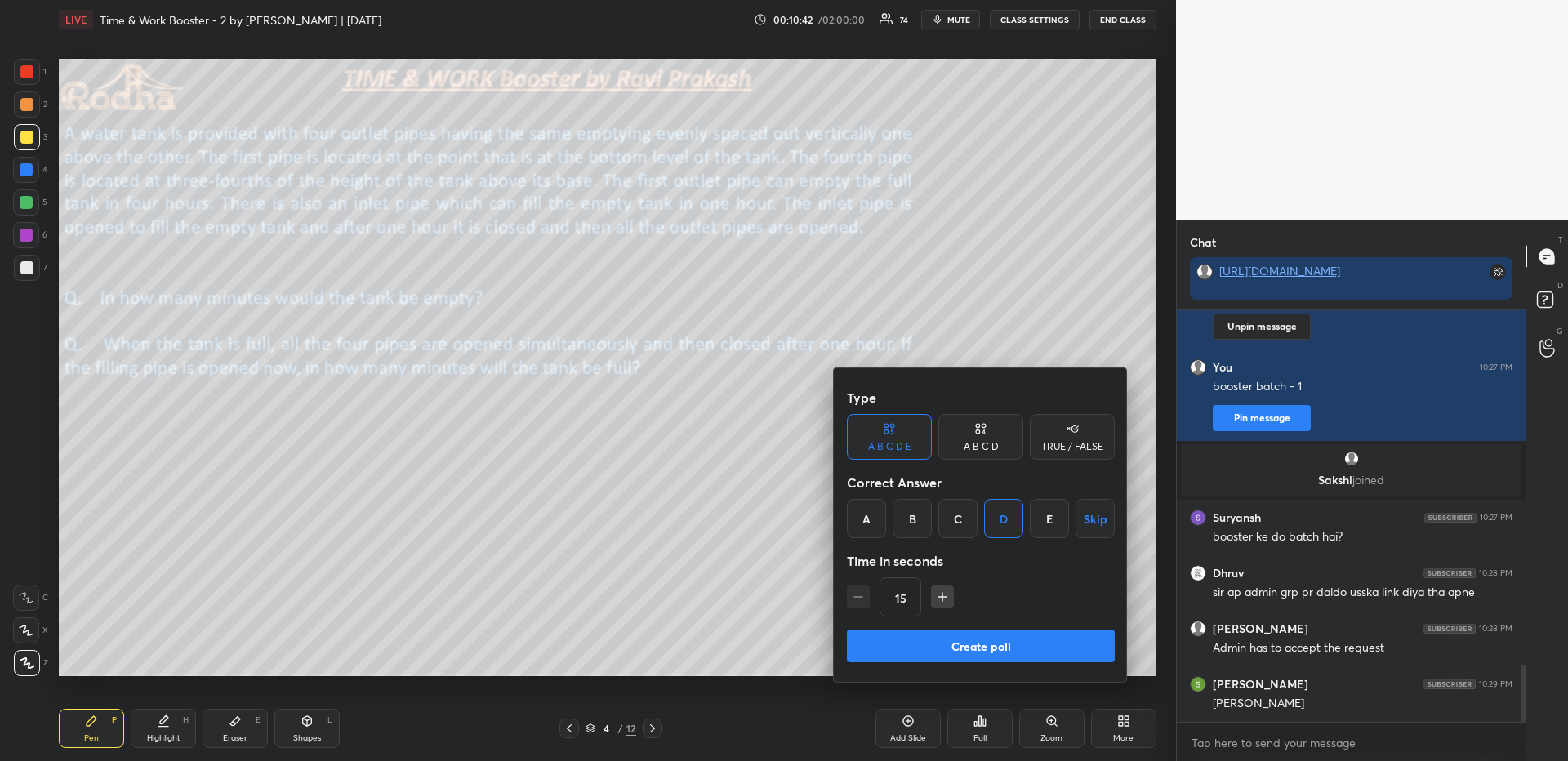
click at [990, 642] on button "Create poll" at bounding box center [980, 646] width 268 height 33
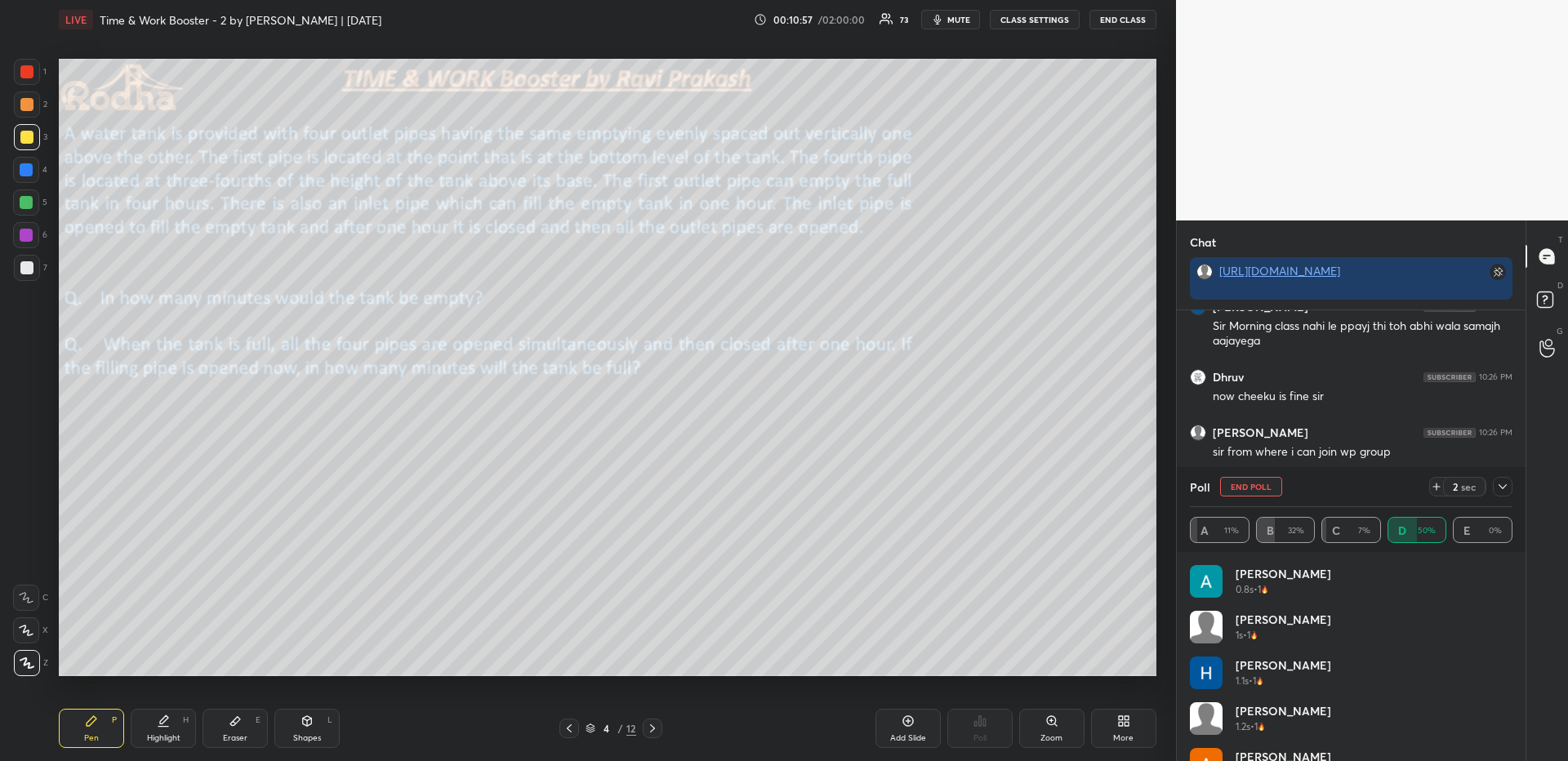
scroll to position [2674, 0]
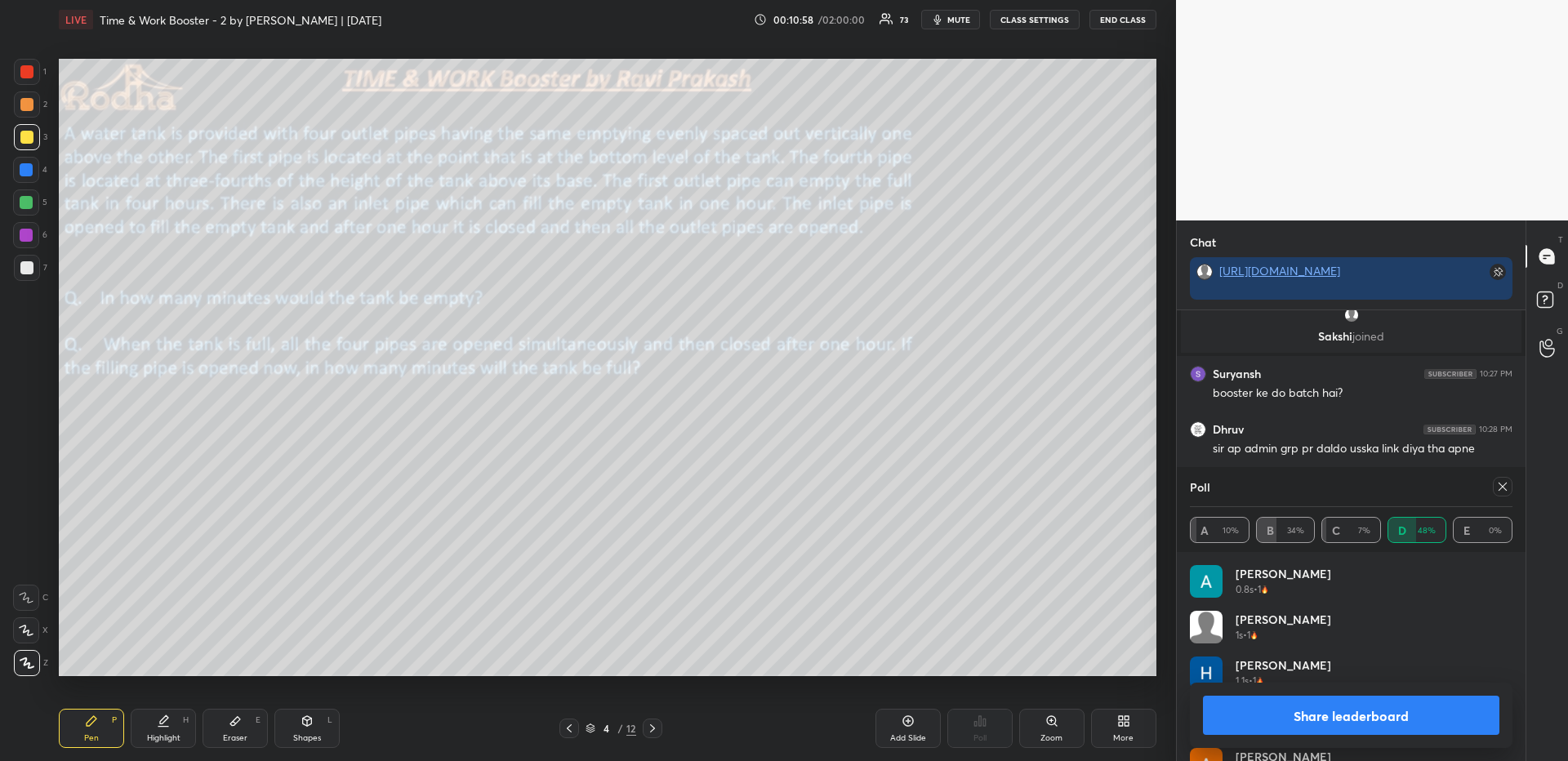
click at [1505, 485] on icon at bounding box center [1502, 486] width 13 height 13
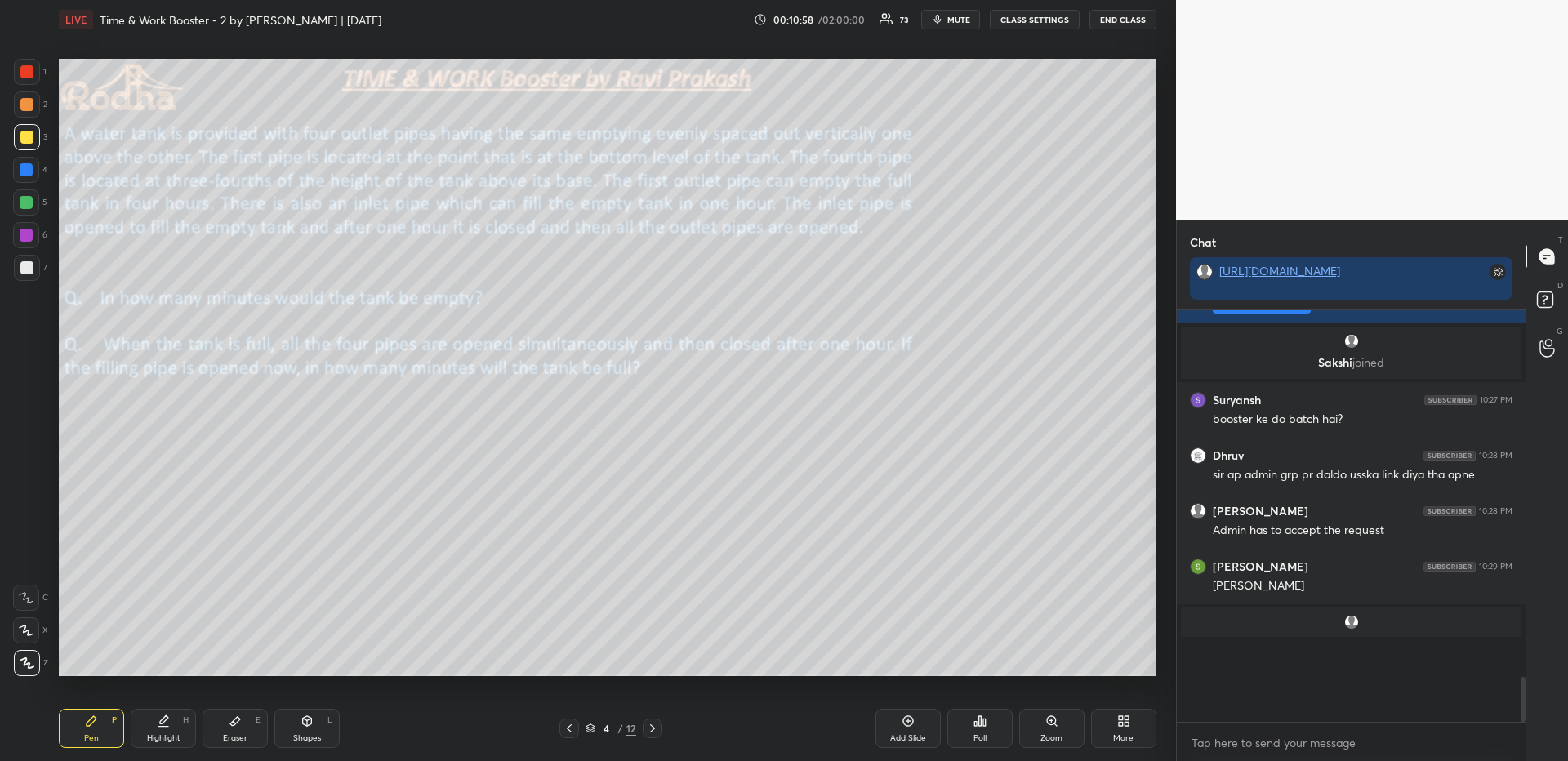
scroll to position [401, 339]
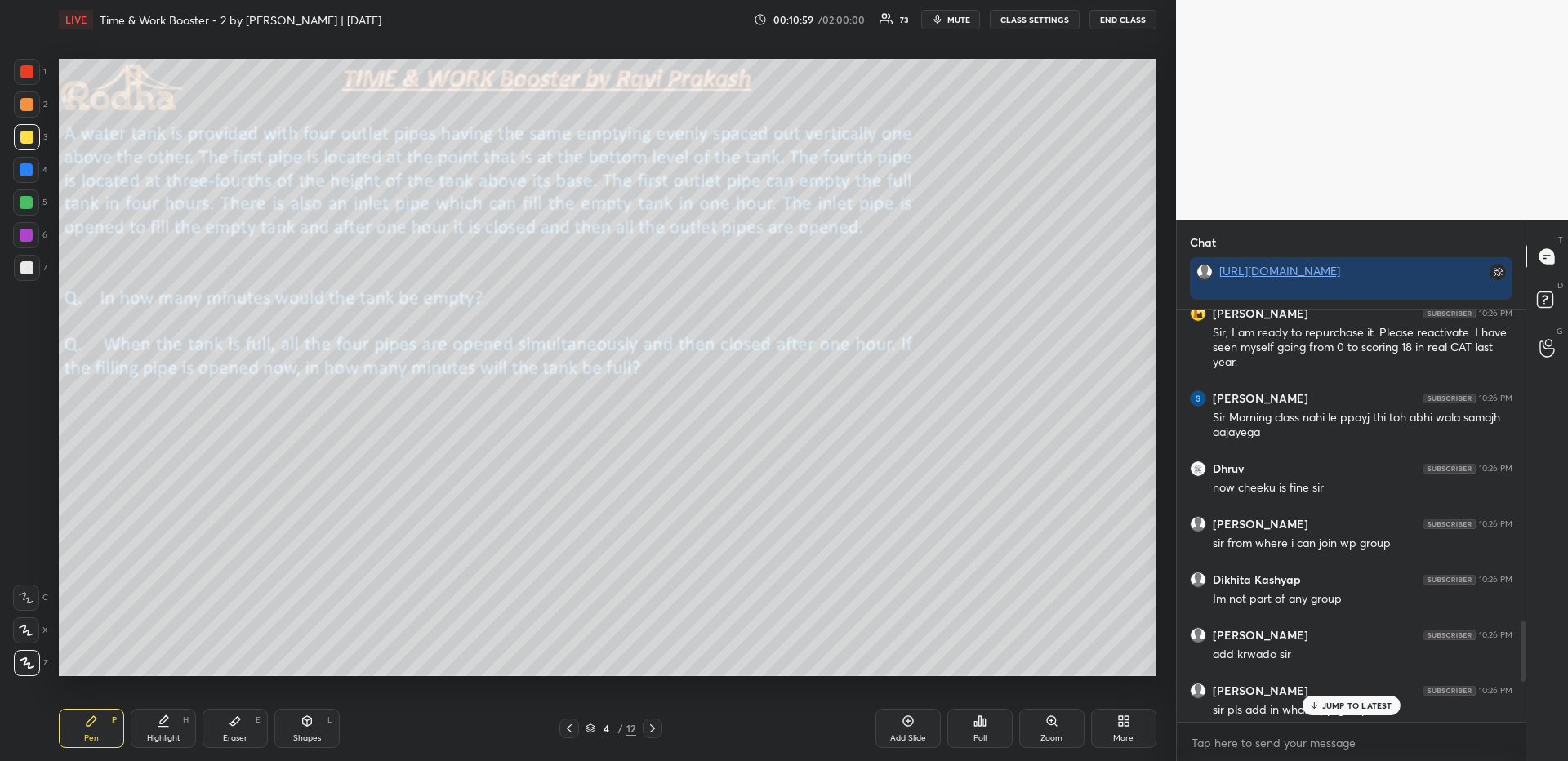
click at [987, 729] on div "Poll" at bounding box center [979, 727] width 65 height 39
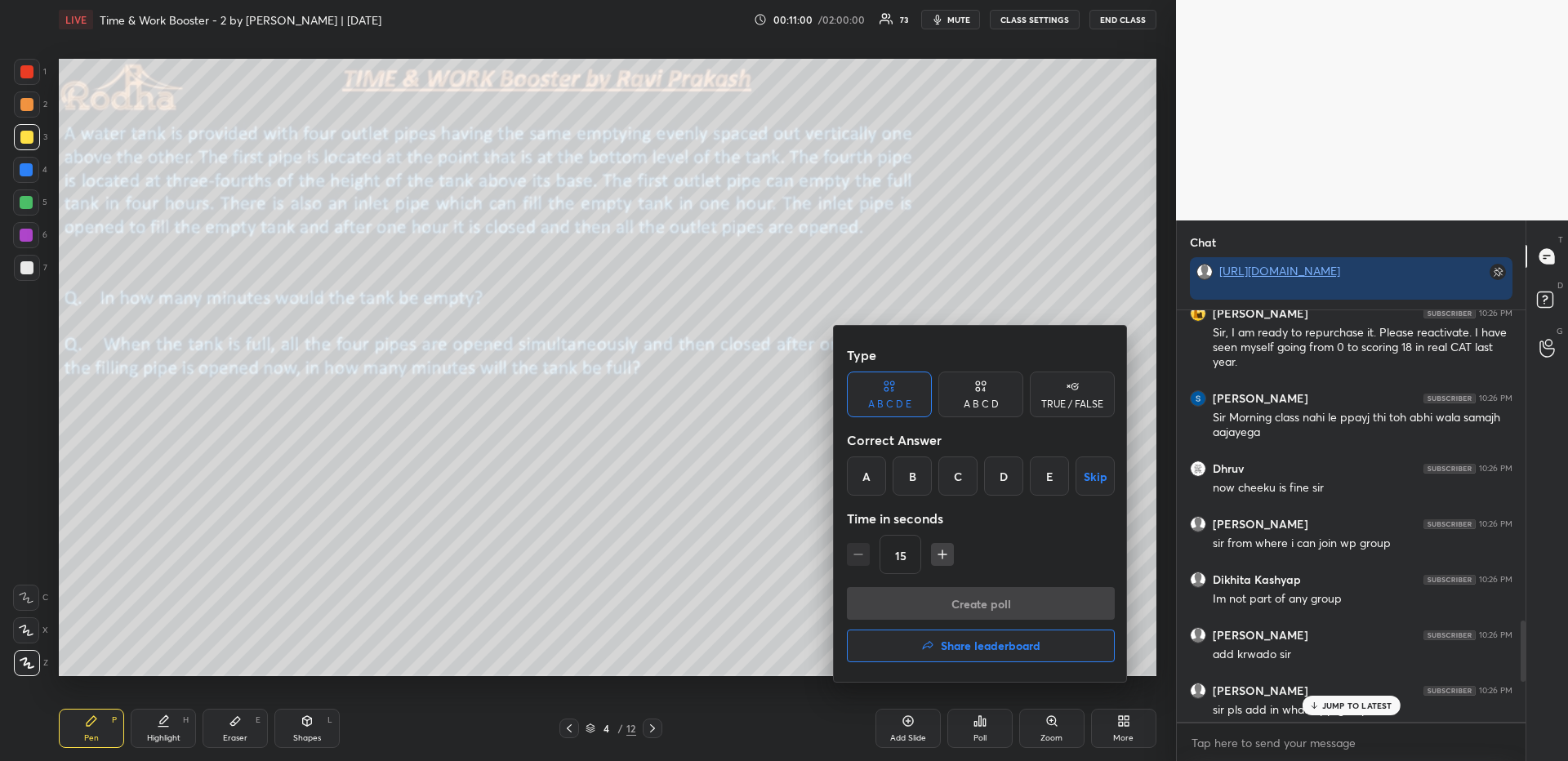
drag, startPoint x: 913, startPoint y: 475, endPoint x: 916, endPoint y: 491, distance: 16.3
click at [912, 474] on div "B" at bounding box center [911, 475] width 39 height 39
click at [955, 606] on button "Create poll" at bounding box center [980, 603] width 268 height 33
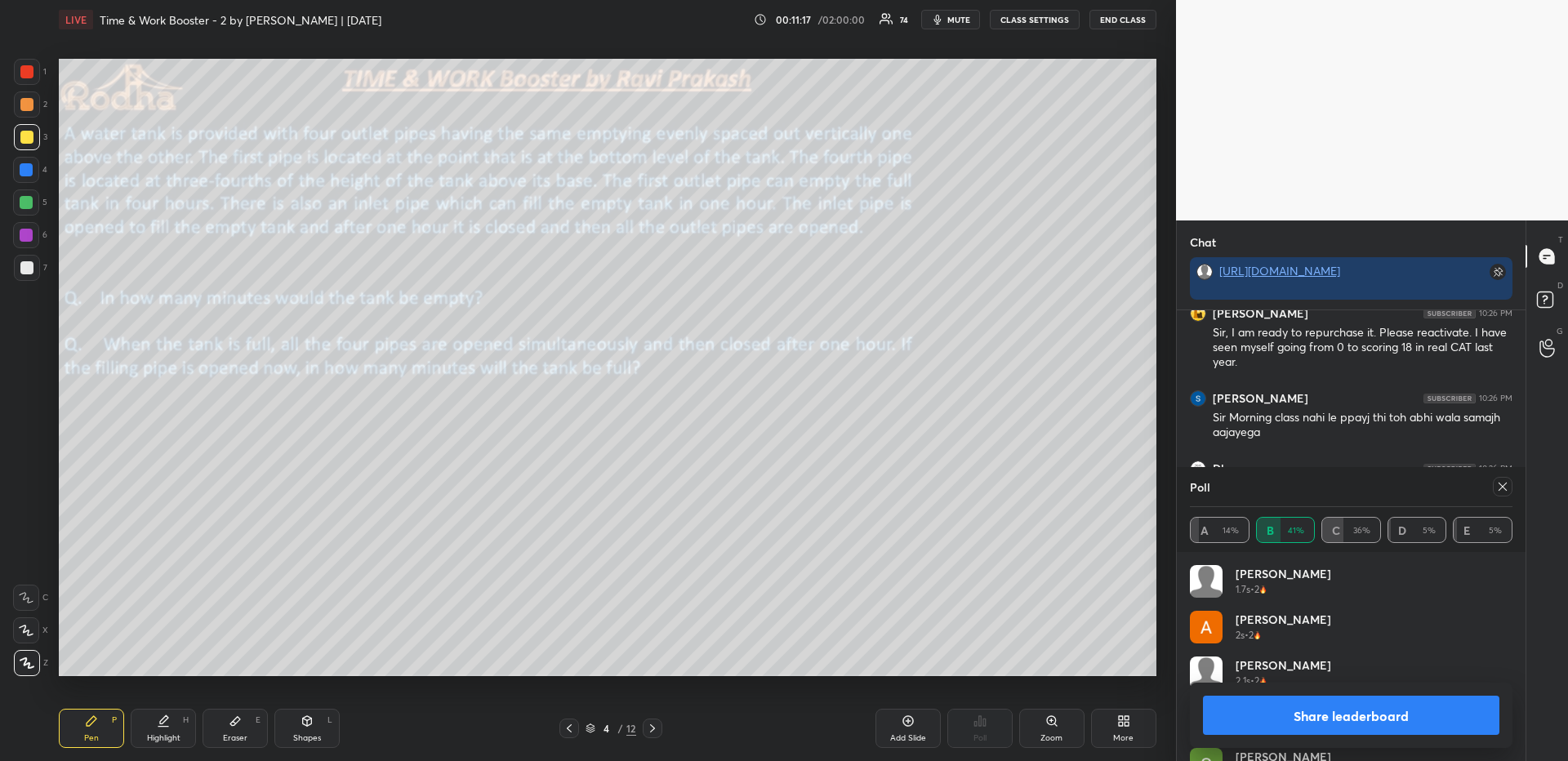
click at [1500, 484] on icon at bounding box center [1502, 486] width 13 height 13
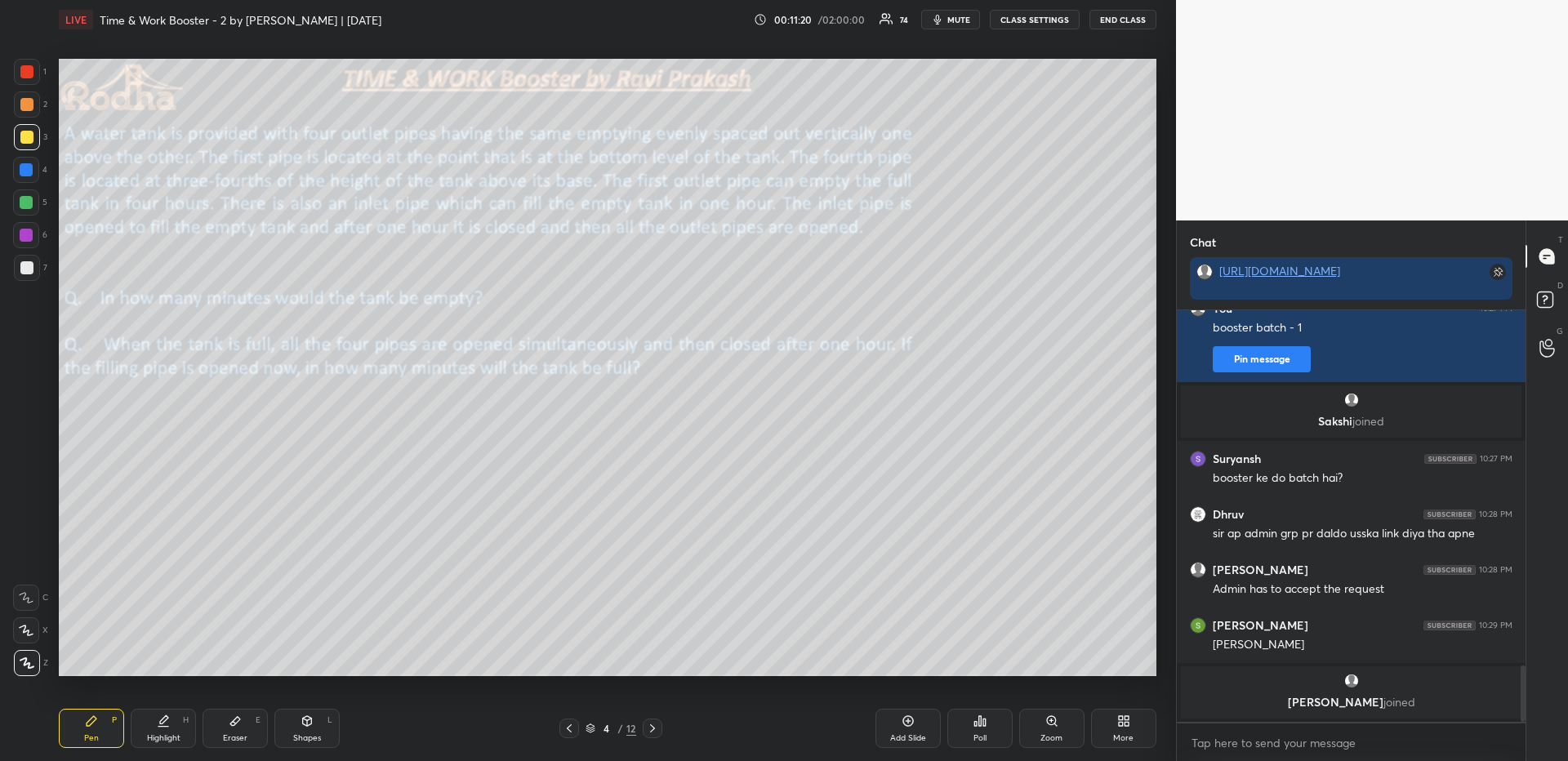
click at [175, 716] on div "Highlight H" at bounding box center [163, 727] width 65 height 39
click at [102, 712] on div "Pen P" at bounding box center [91, 727] width 65 height 39
click at [1117, 724] on icon at bounding box center [1123, 720] width 13 height 13
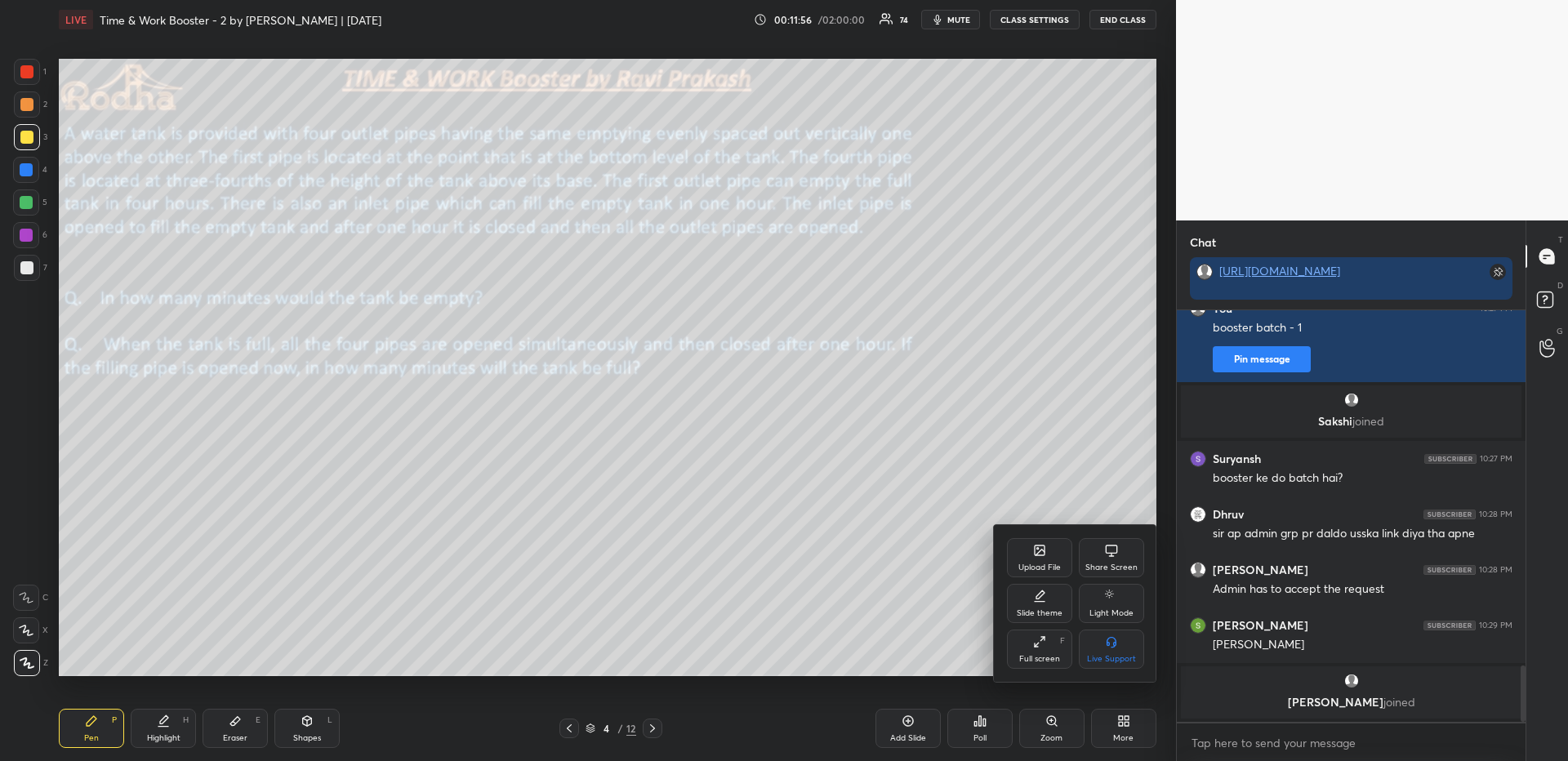
click at [1051, 559] on div "Upload File" at bounding box center [1039, 557] width 65 height 39
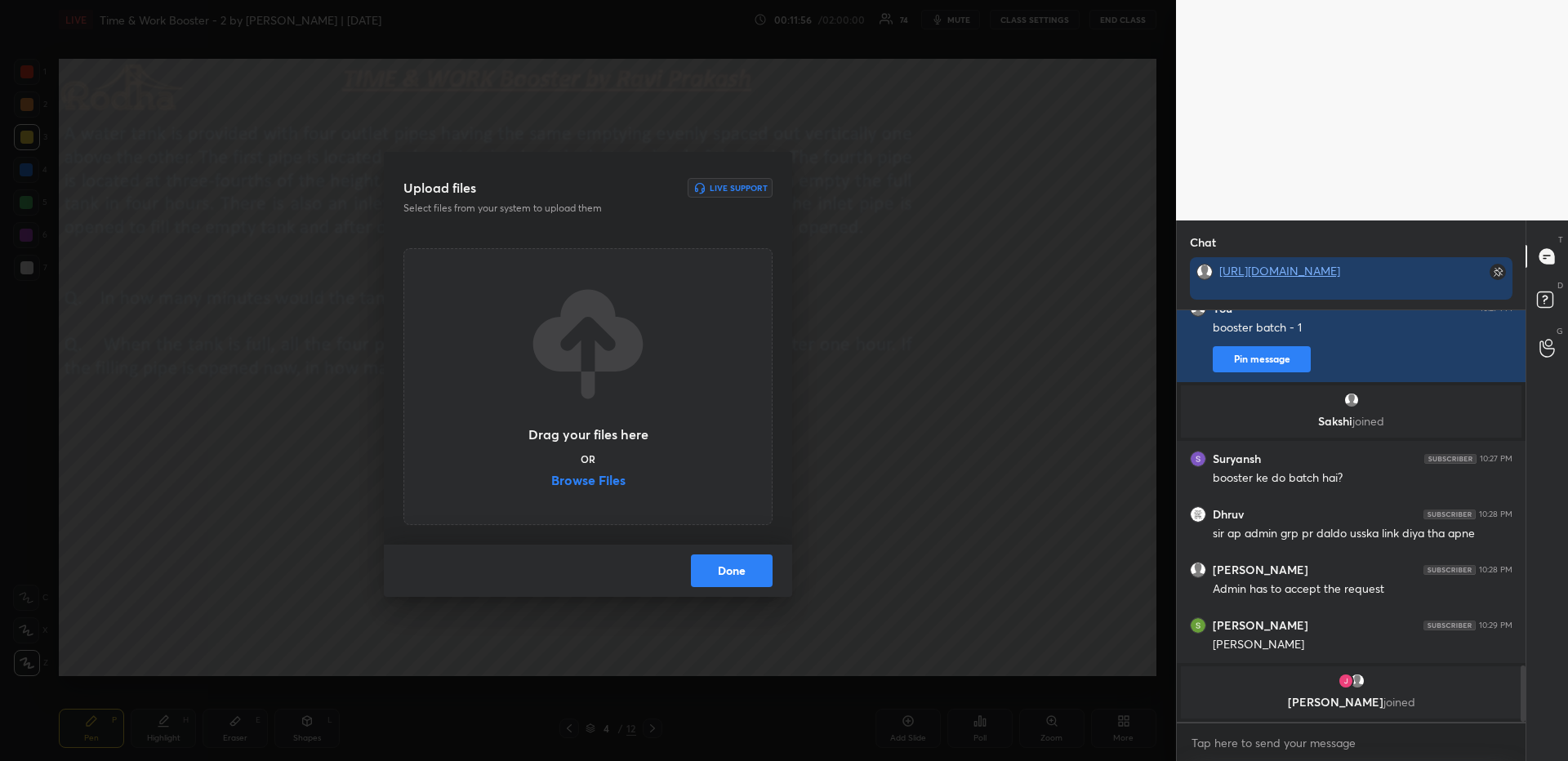
click at [613, 482] on label "Browse Files" at bounding box center [589, 482] width 75 height 17
click at [552, 482] on input "Browse Files" at bounding box center [552, 482] width 0 height 17
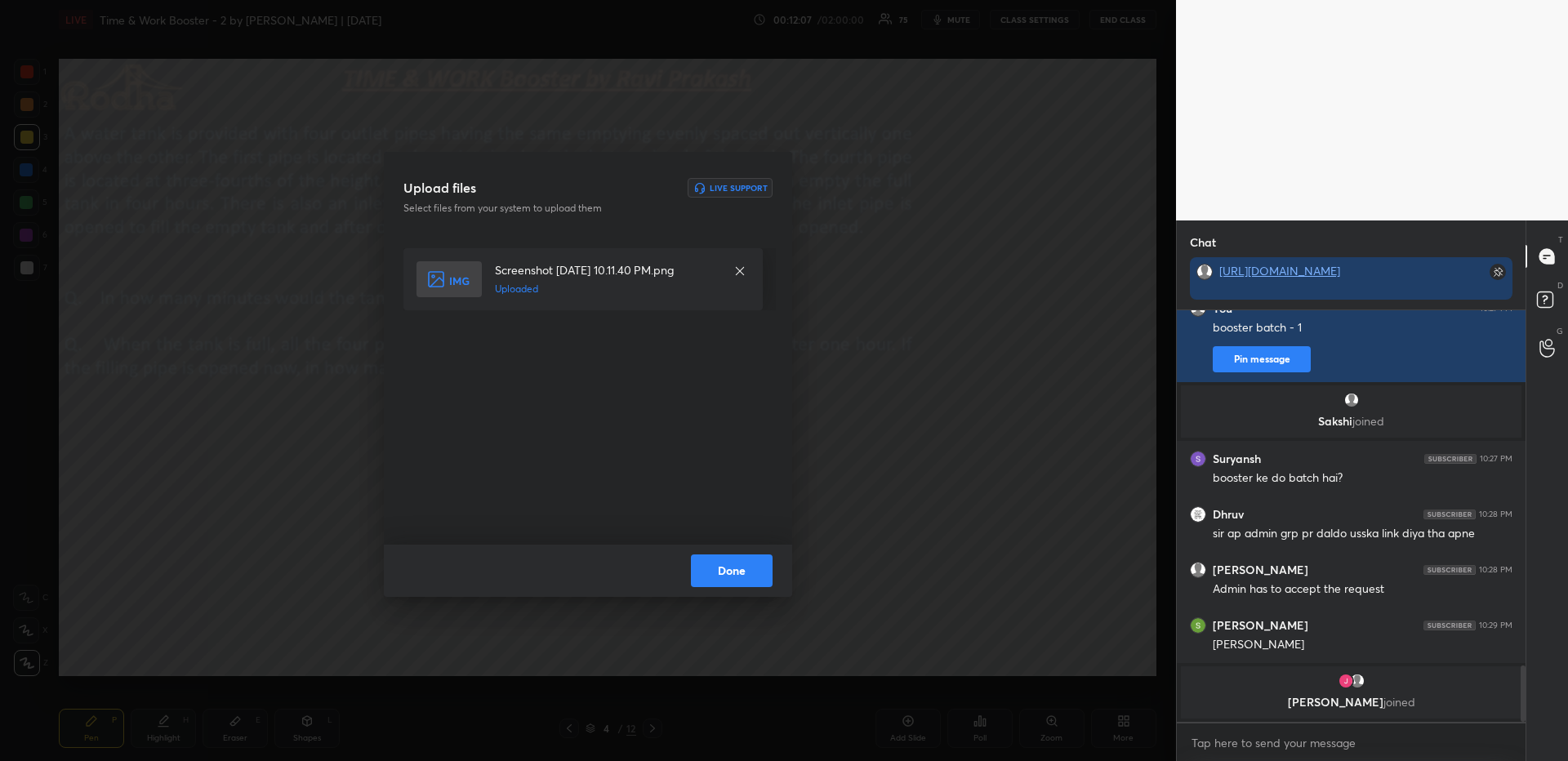
click at [739, 584] on button "Done" at bounding box center [732, 570] width 82 height 33
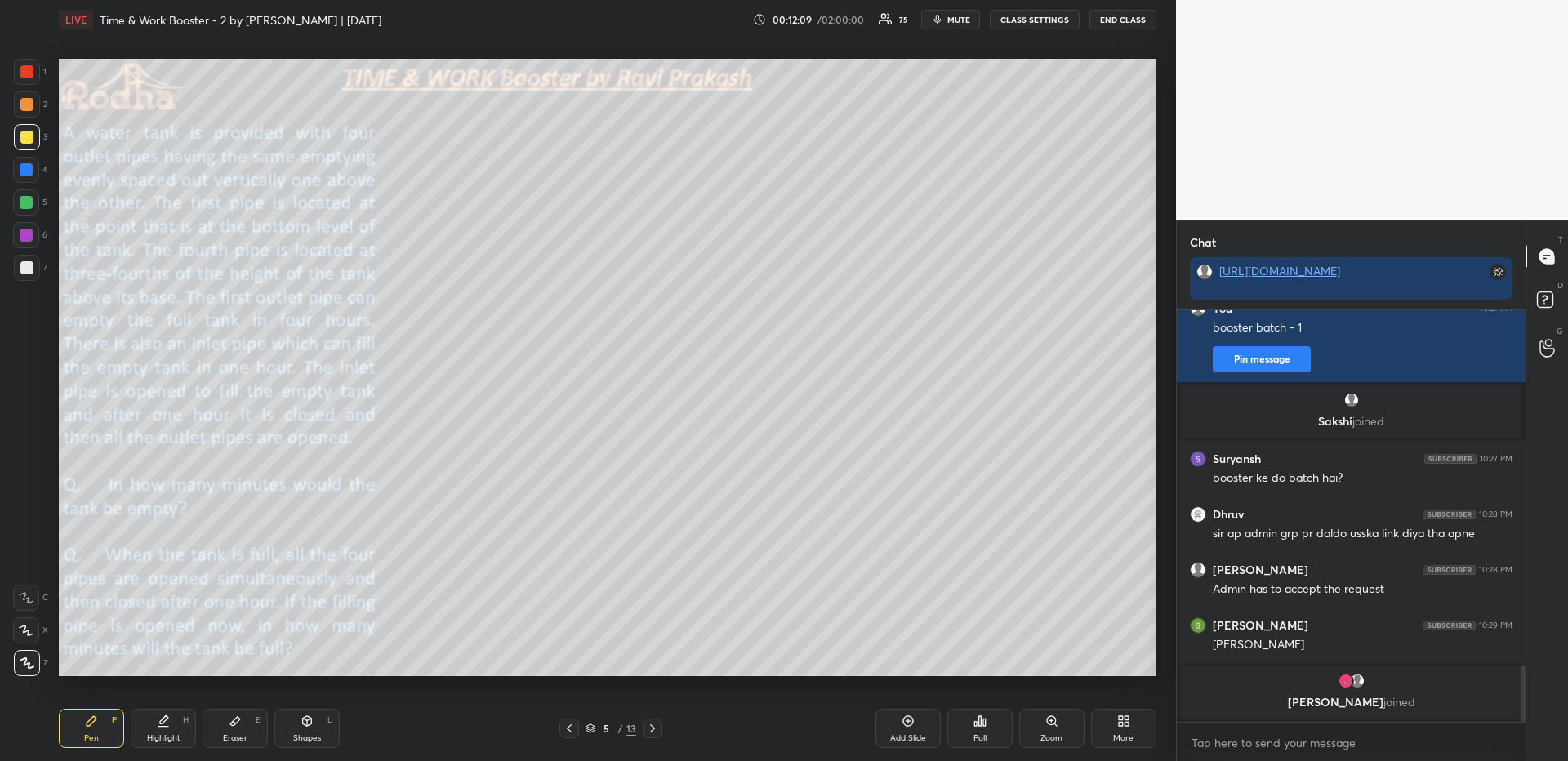
click at [331, 724] on div "L" at bounding box center [330, 719] width 5 height 8
click at [32, 570] on div at bounding box center [27, 565] width 26 height 26
click at [90, 733] on div "Pen" at bounding box center [91, 737] width 15 height 8
click at [30, 75] on div at bounding box center [27, 71] width 13 height 13
click at [31, 174] on div at bounding box center [26, 169] width 13 height 13
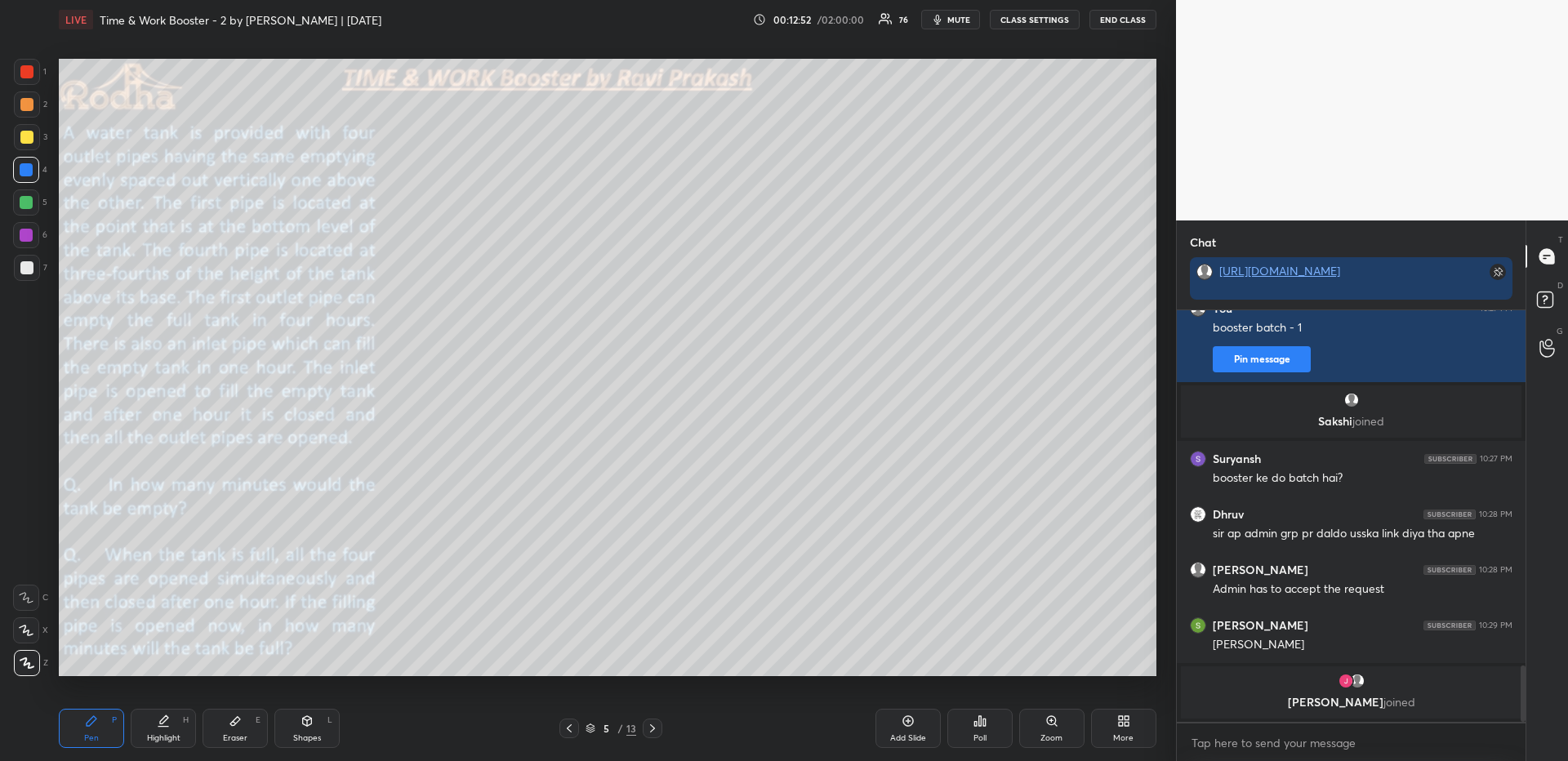
click at [163, 734] on div "Highlight" at bounding box center [163, 737] width 34 height 8
click at [97, 727] on div "Pen P" at bounding box center [91, 727] width 65 height 39
click at [29, 105] on div at bounding box center [27, 104] width 13 height 13
click at [23, 167] on div at bounding box center [26, 169] width 13 height 13
click at [27, 135] on div at bounding box center [27, 137] width 13 height 13
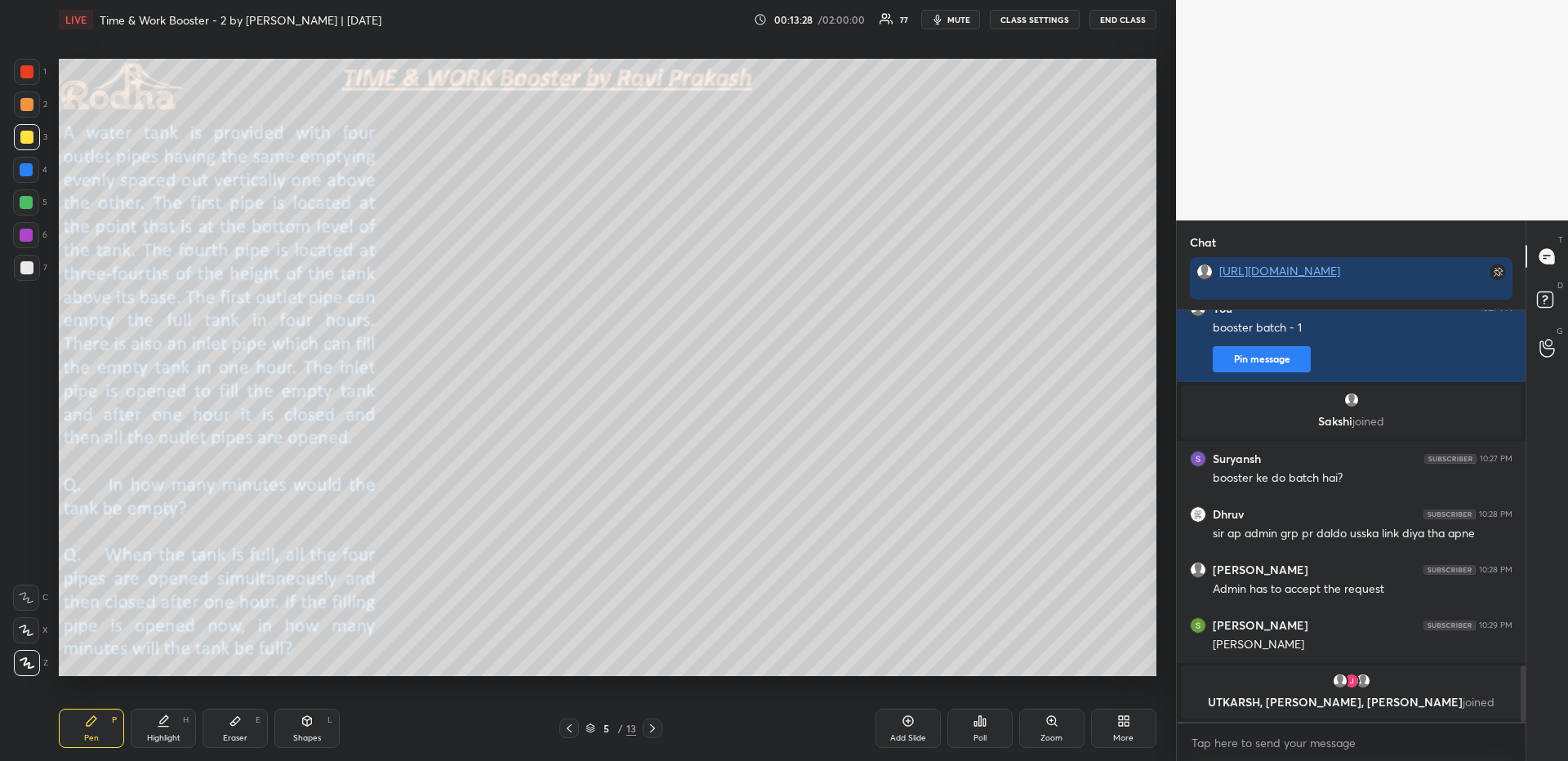
scroll to position [2620, 0]
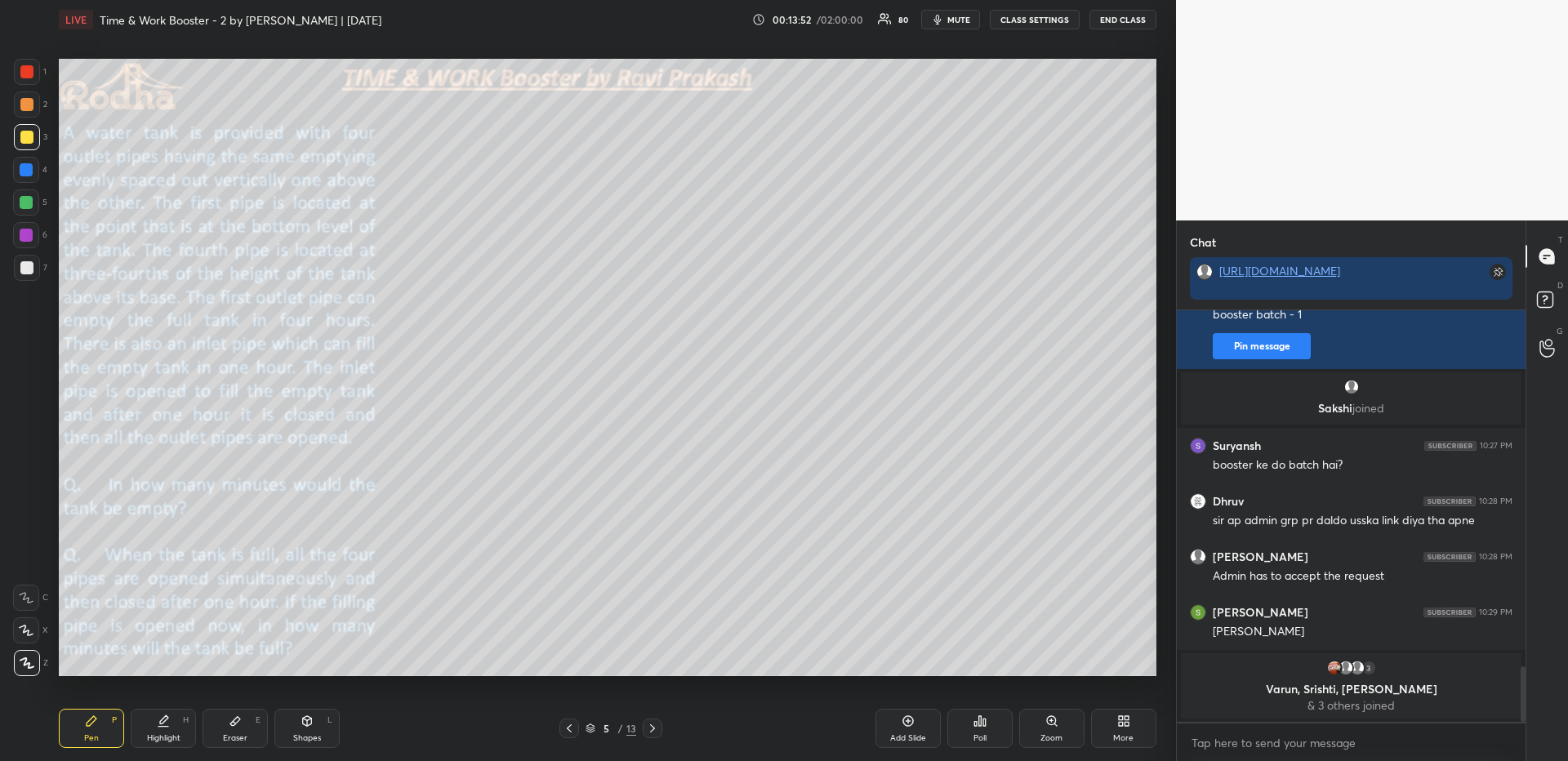
drag, startPoint x: 30, startPoint y: 73, endPoint x: 36, endPoint y: 83, distance: 11.7
click at [29, 71] on div at bounding box center [27, 71] width 13 height 13
click at [27, 196] on div at bounding box center [26, 202] width 13 height 13
drag, startPoint x: 178, startPoint y: 725, endPoint x: 180, endPoint y: 697, distance: 28.1
click at [177, 726] on div "Highlight H" at bounding box center [163, 727] width 65 height 39
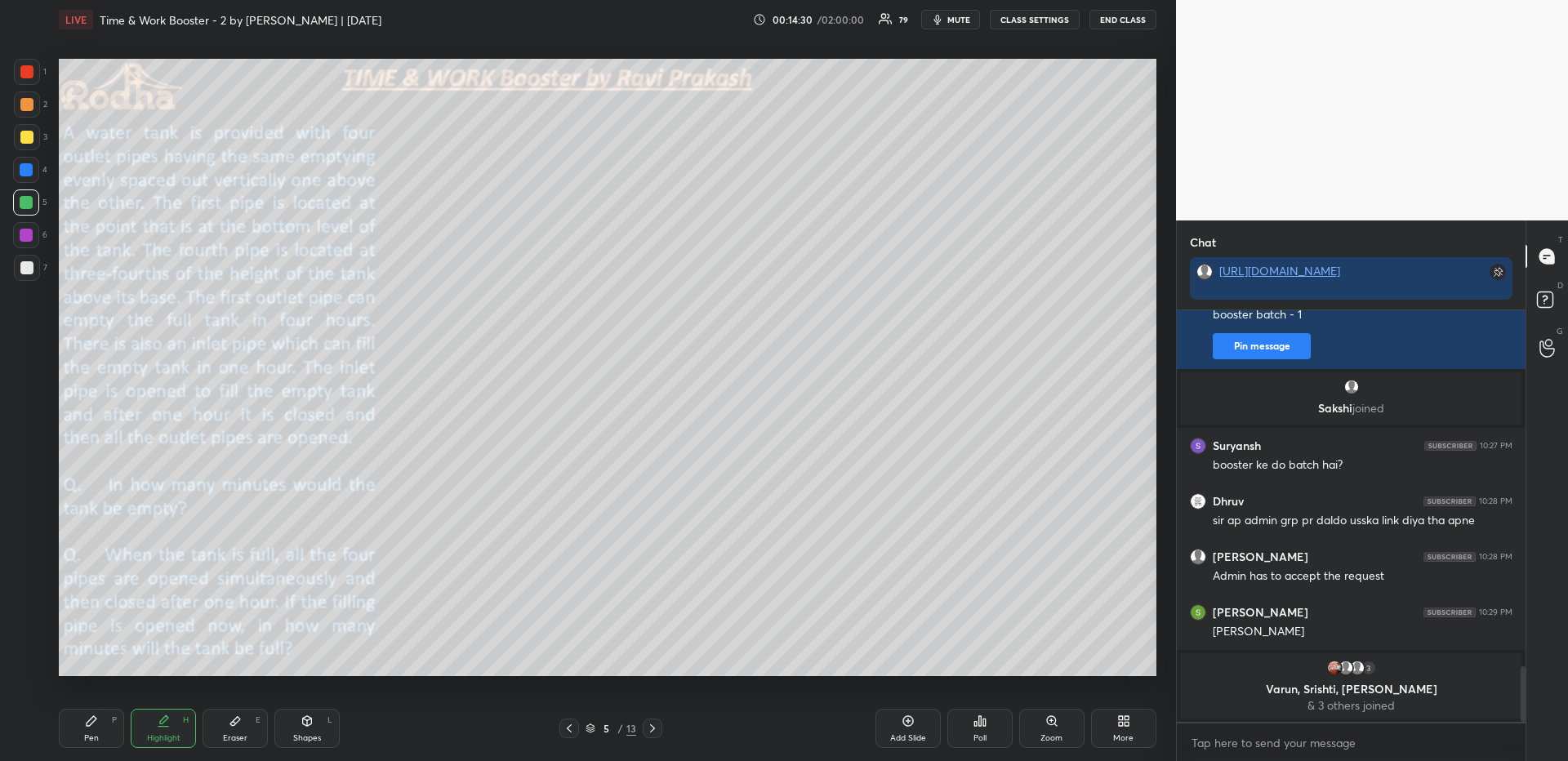
click at [944, 20] on icon "button" at bounding box center [937, 19] width 13 height 13
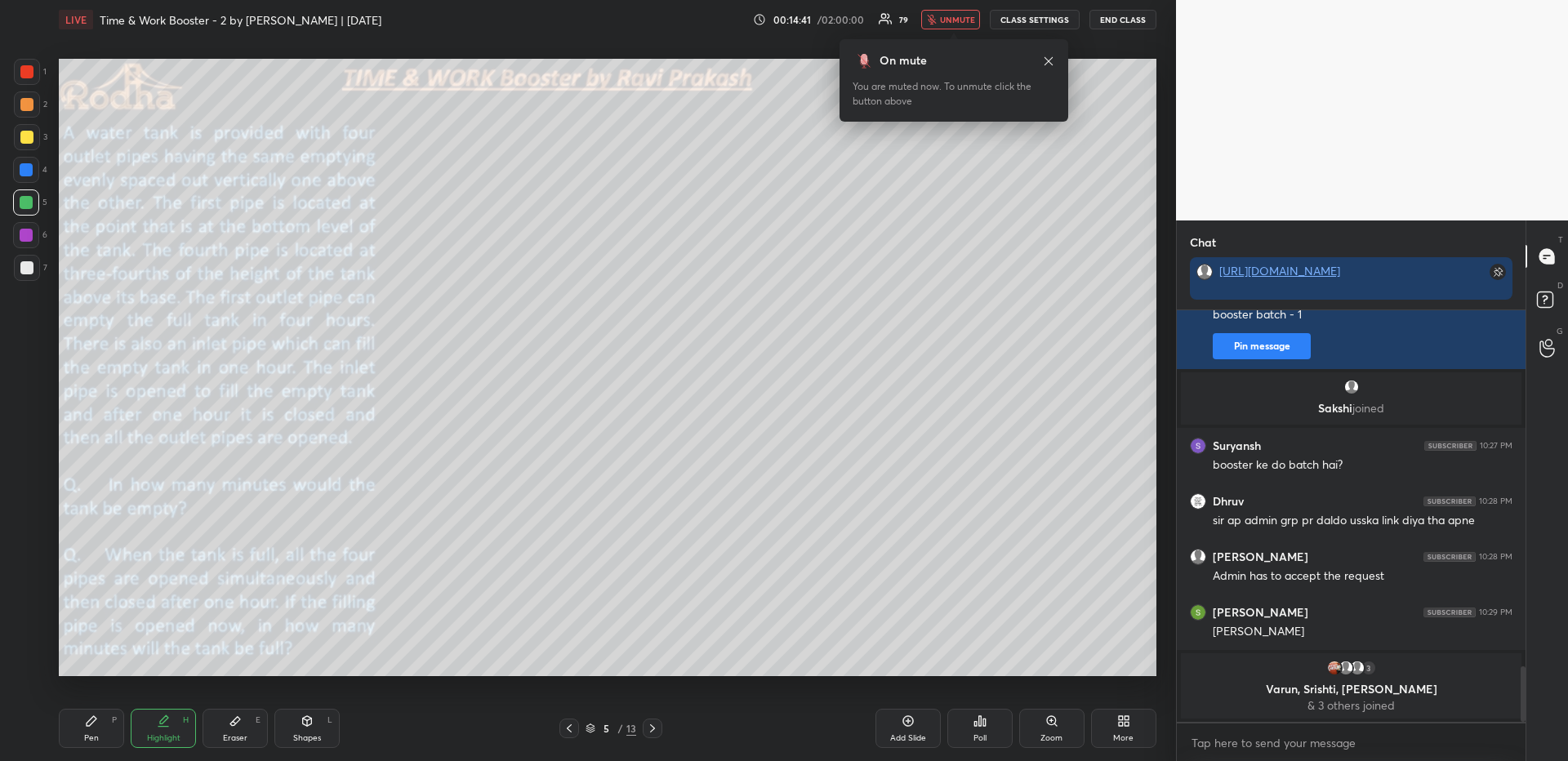
click at [949, 16] on span "unmute" at bounding box center [957, 19] width 35 height 11
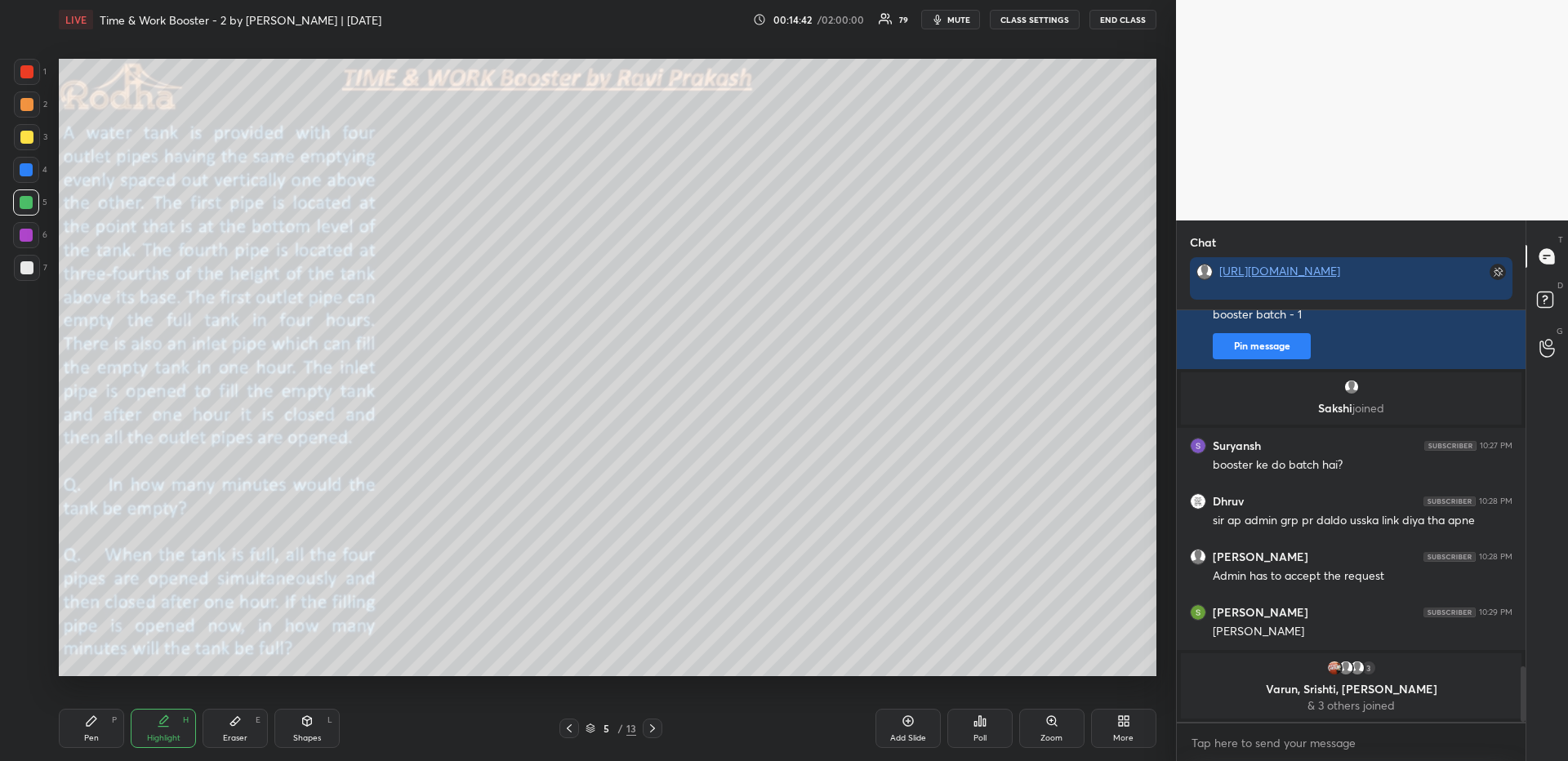
drag, startPoint x: 89, startPoint y: 732, endPoint x: 88, endPoint y: 721, distance: 11.0
click at [89, 731] on div "Pen P" at bounding box center [91, 727] width 65 height 39
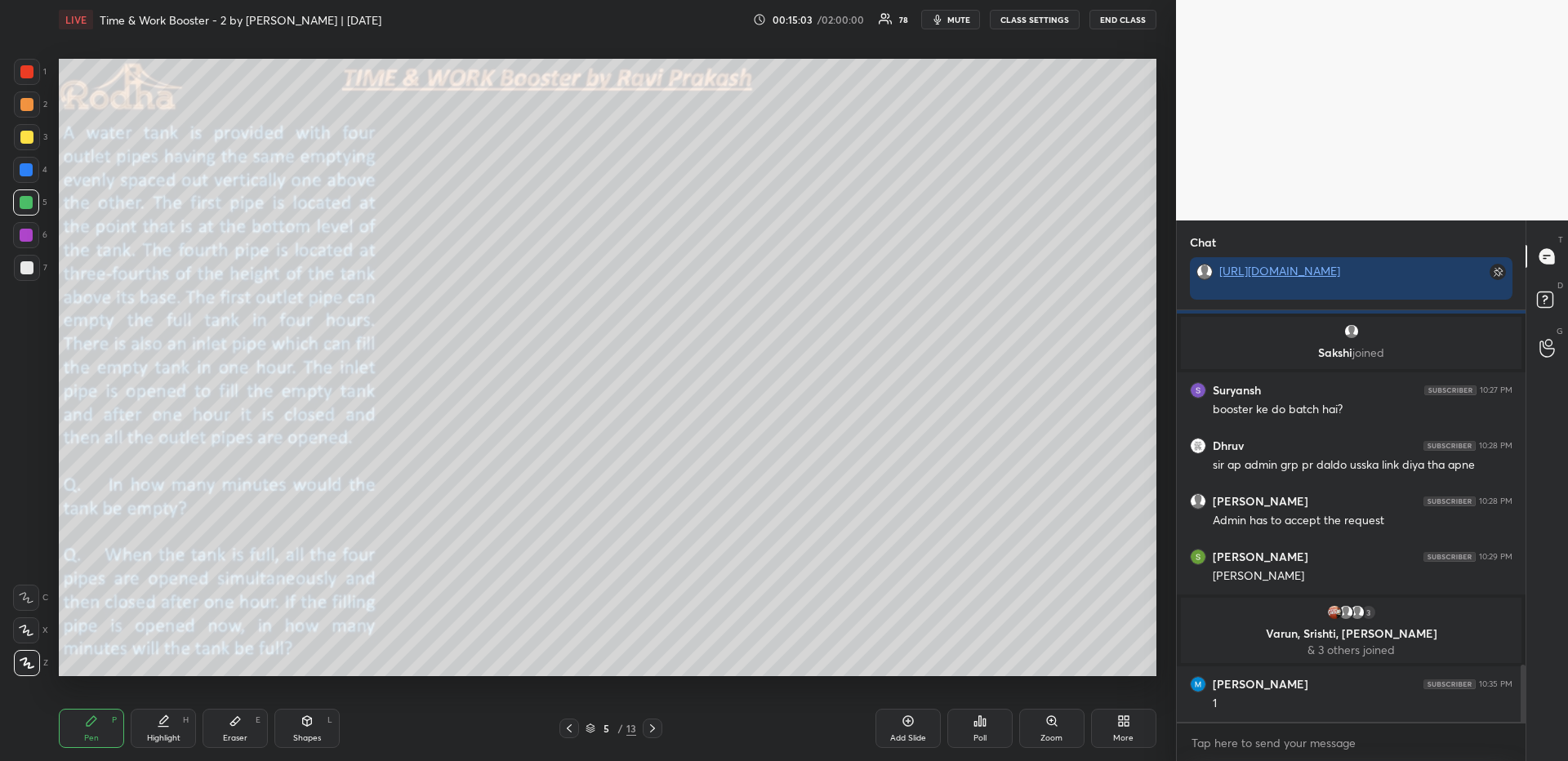
scroll to position [2551, 0]
drag, startPoint x: 26, startPoint y: 111, endPoint x: 42, endPoint y: 125, distance: 21.3
click at [25, 110] on div at bounding box center [27, 104] width 26 height 26
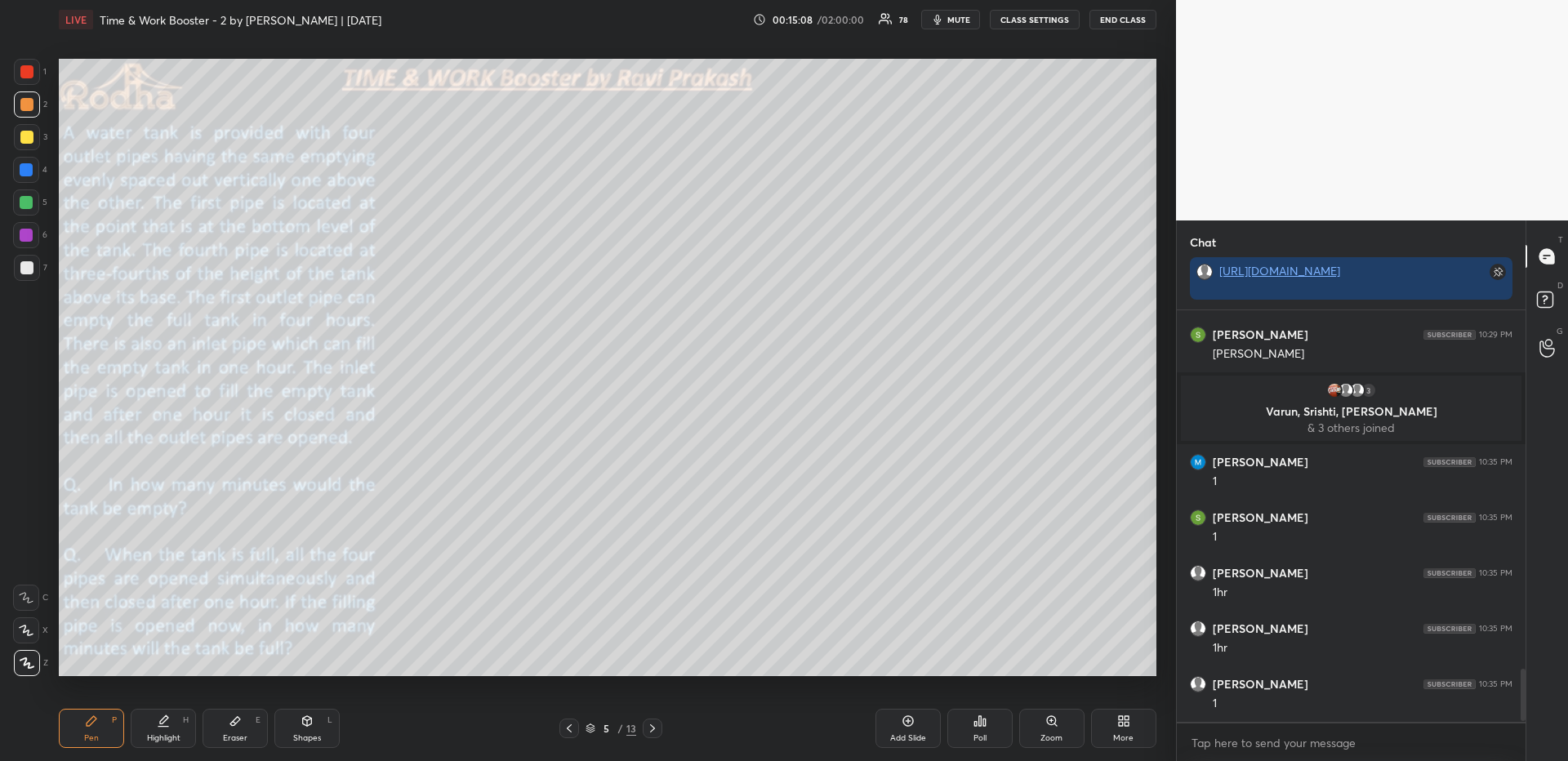
scroll to position [2829, 0]
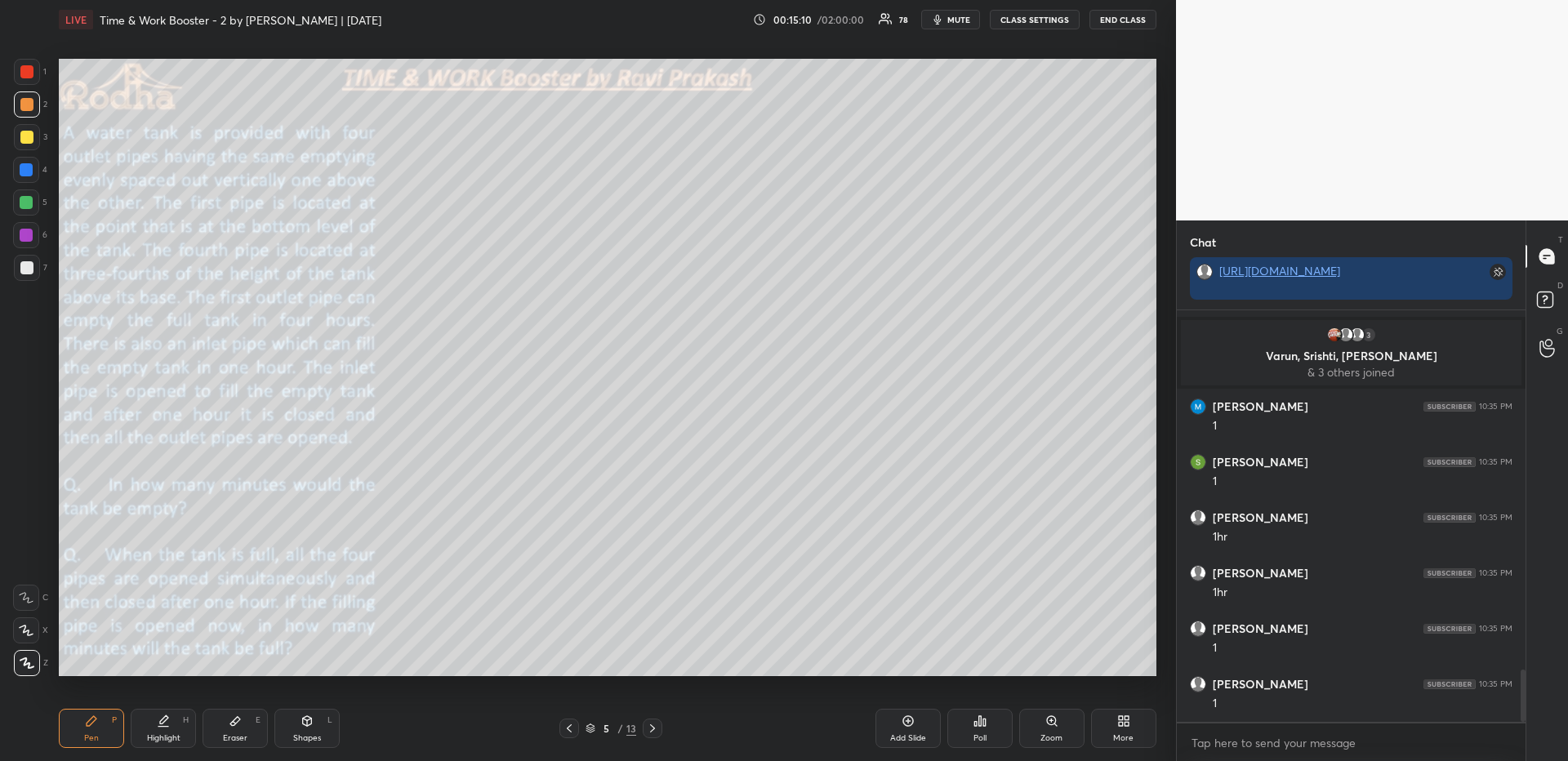
drag, startPoint x: 22, startPoint y: 201, endPoint x: 47, endPoint y: 206, distance: 25.5
click at [23, 203] on div at bounding box center [26, 202] width 13 height 13
click at [162, 733] on div "Highlight" at bounding box center [163, 737] width 34 height 8
click at [98, 725] on div "Pen P" at bounding box center [91, 727] width 65 height 39
click at [32, 94] on div at bounding box center [27, 104] width 26 height 26
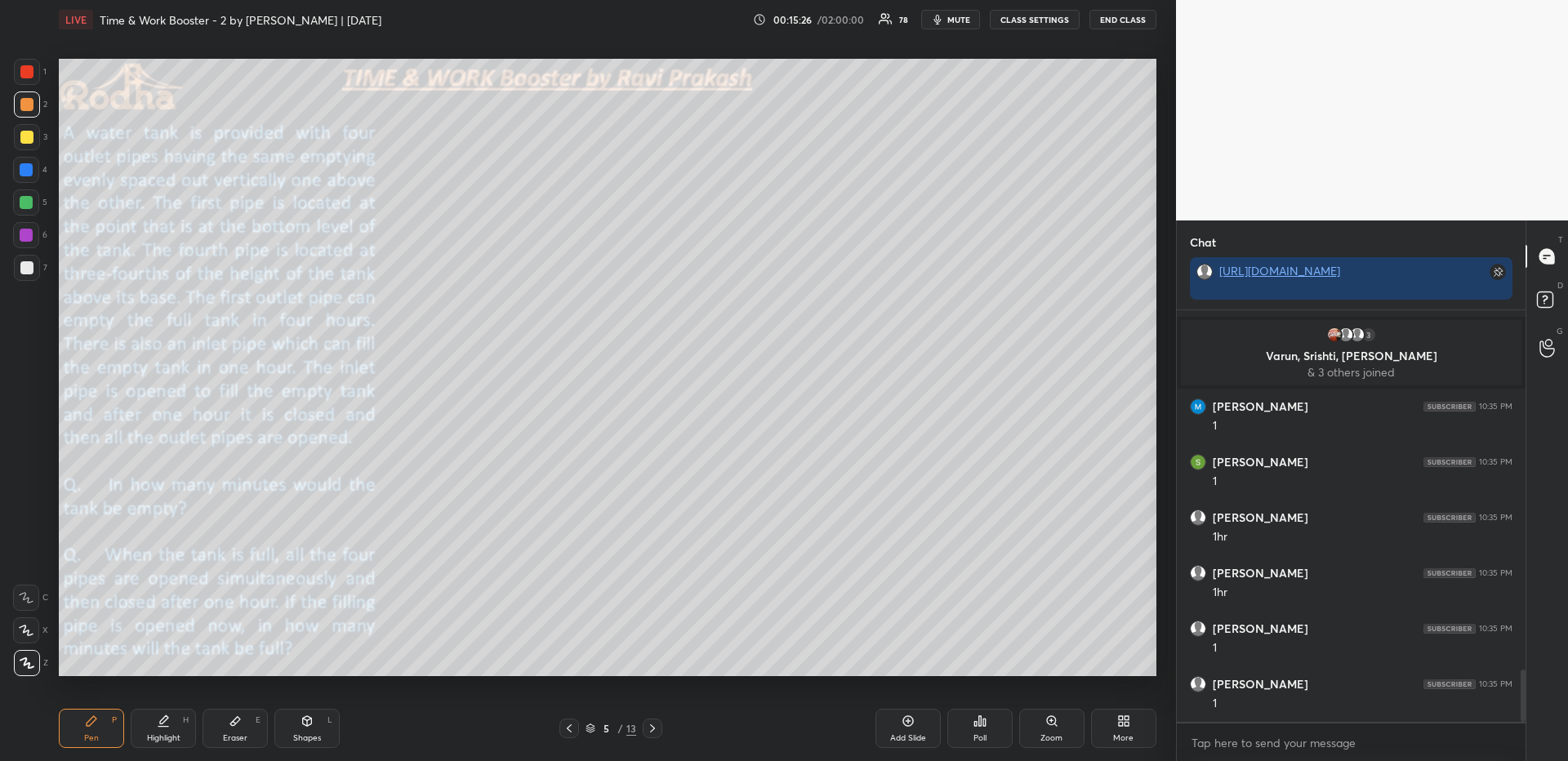
click at [31, 75] on div at bounding box center [27, 71] width 13 height 13
click at [32, 267] on div at bounding box center [27, 268] width 26 height 26
click at [174, 711] on div "Highlight H" at bounding box center [163, 727] width 65 height 39
click at [95, 728] on div "Pen P" at bounding box center [91, 727] width 65 height 39
click at [30, 204] on div at bounding box center [26, 202] width 13 height 13
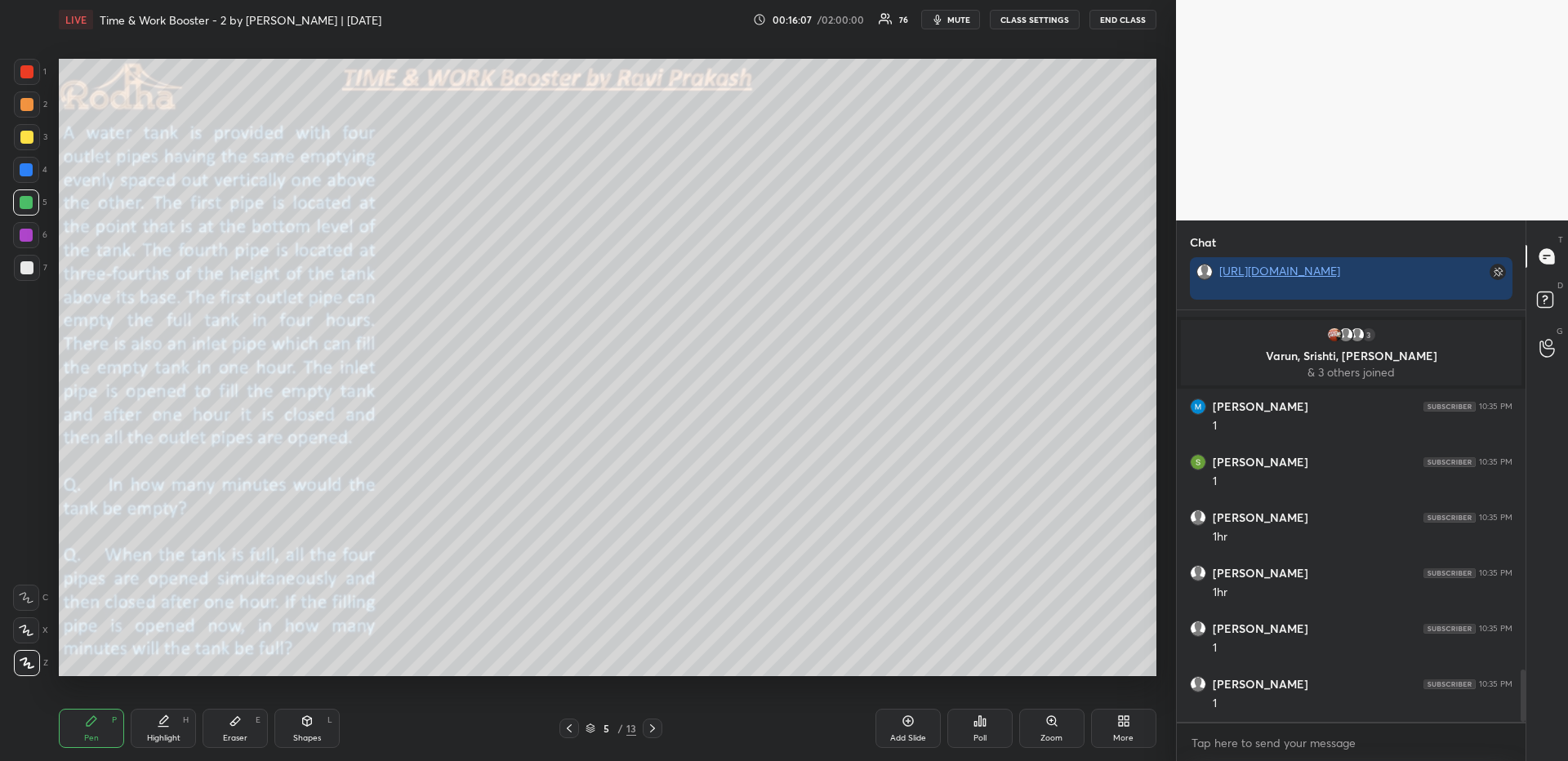
scroll to position [2887, 0]
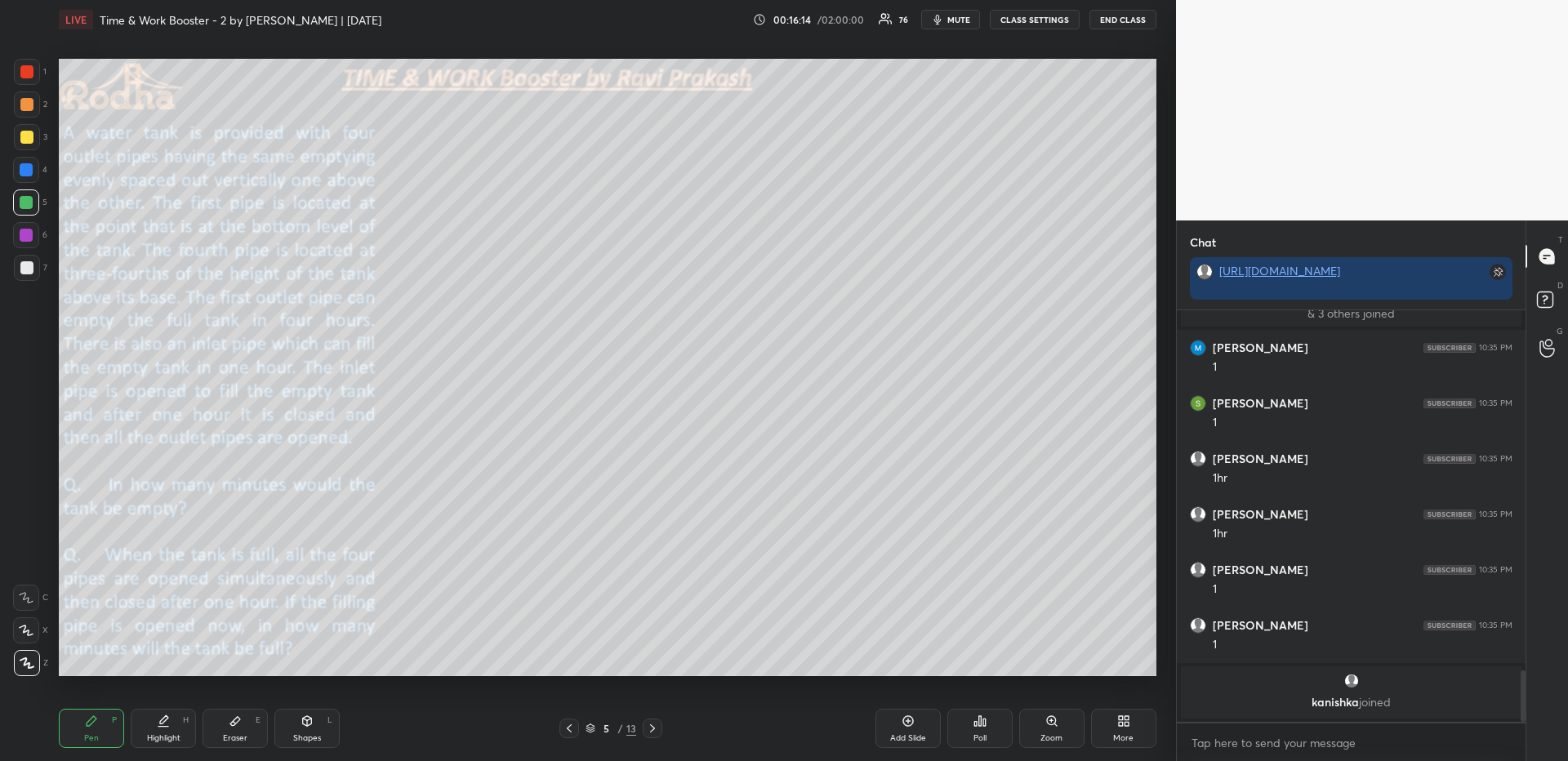
drag, startPoint x: 169, startPoint y: 732, endPoint x: 170, endPoint y: 711, distance: 21.0
click at [169, 732] on div "Highlight H" at bounding box center [163, 727] width 65 height 39
drag, startPoint x: 67, startPoint y: 732, endPoint x: 71, endPoint y: 719, distance: 13.6
click at [69, 732] on div "Pen P" at bounding box center [91, 727] width 65 height 39
click at [27, 67] on div at bounding box center [27, 71] width 13 height 13
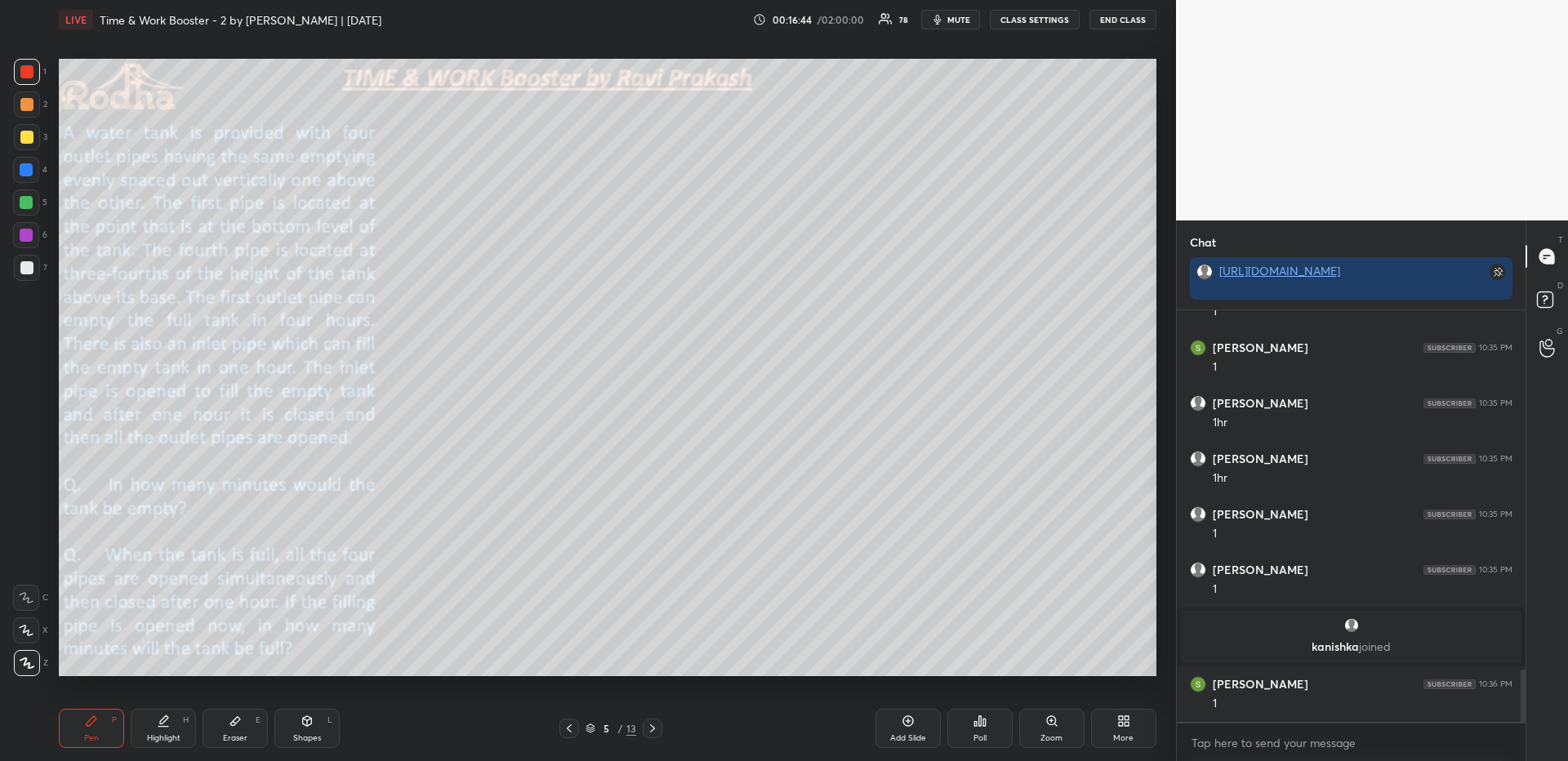
scroll to position [2837, 0]
click at [30, 166] on div at bounding box center [26, 169] width 13 height 13
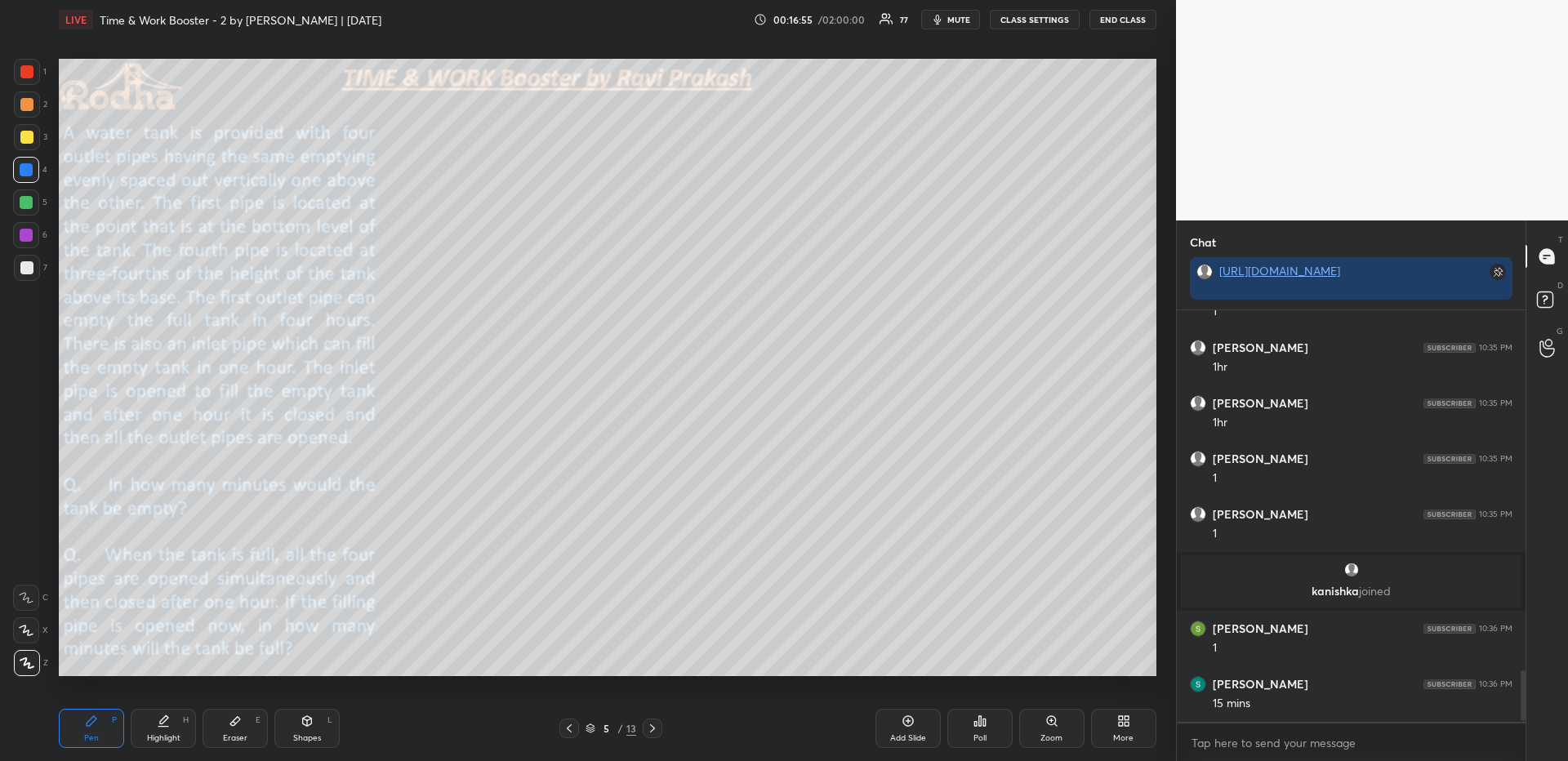
scroll to position [2948, 0]
click at [29, 133] on div at bounding box center [27, 137] width 13 height 13
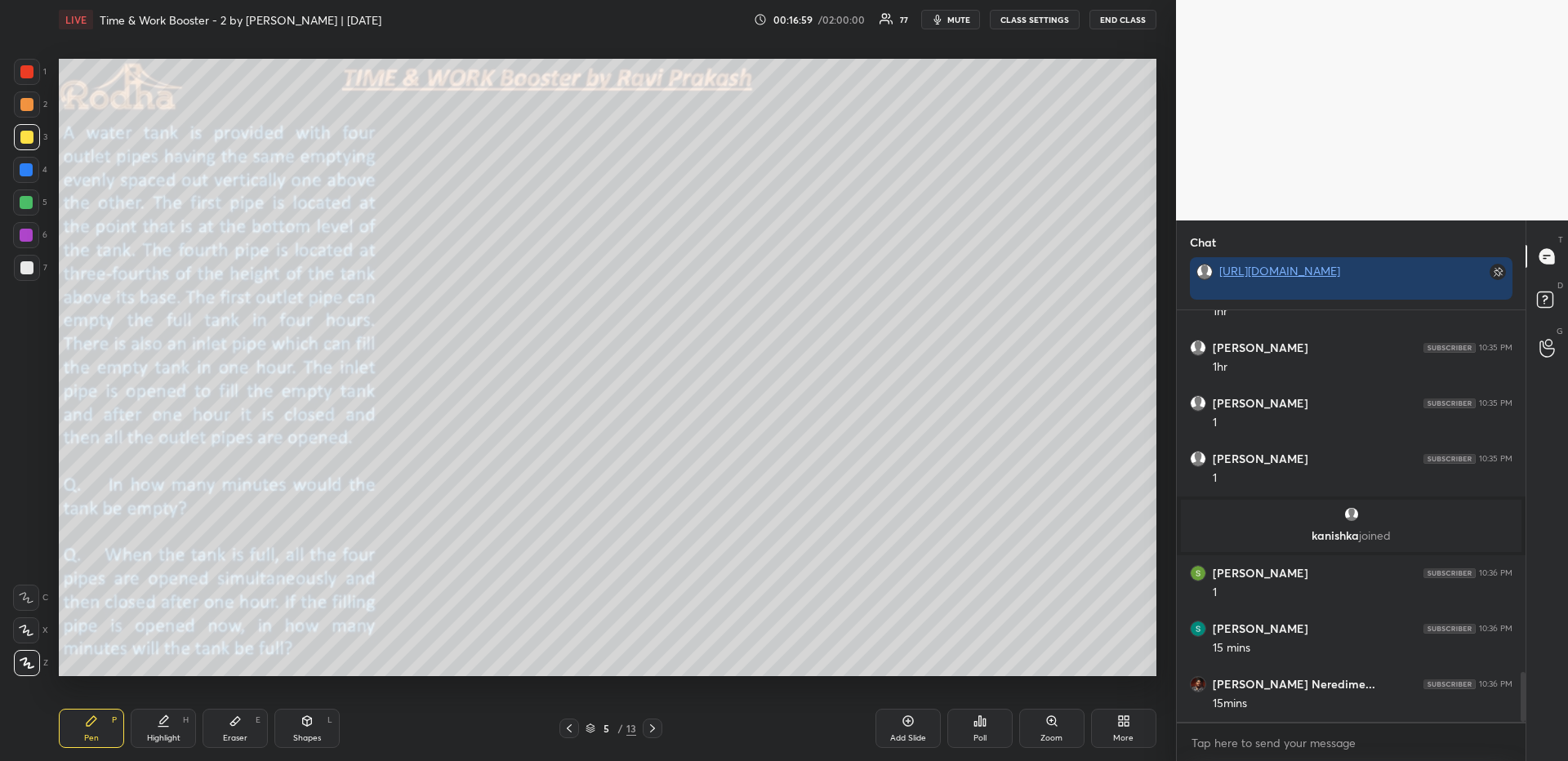
scroll to position [3003, 0]
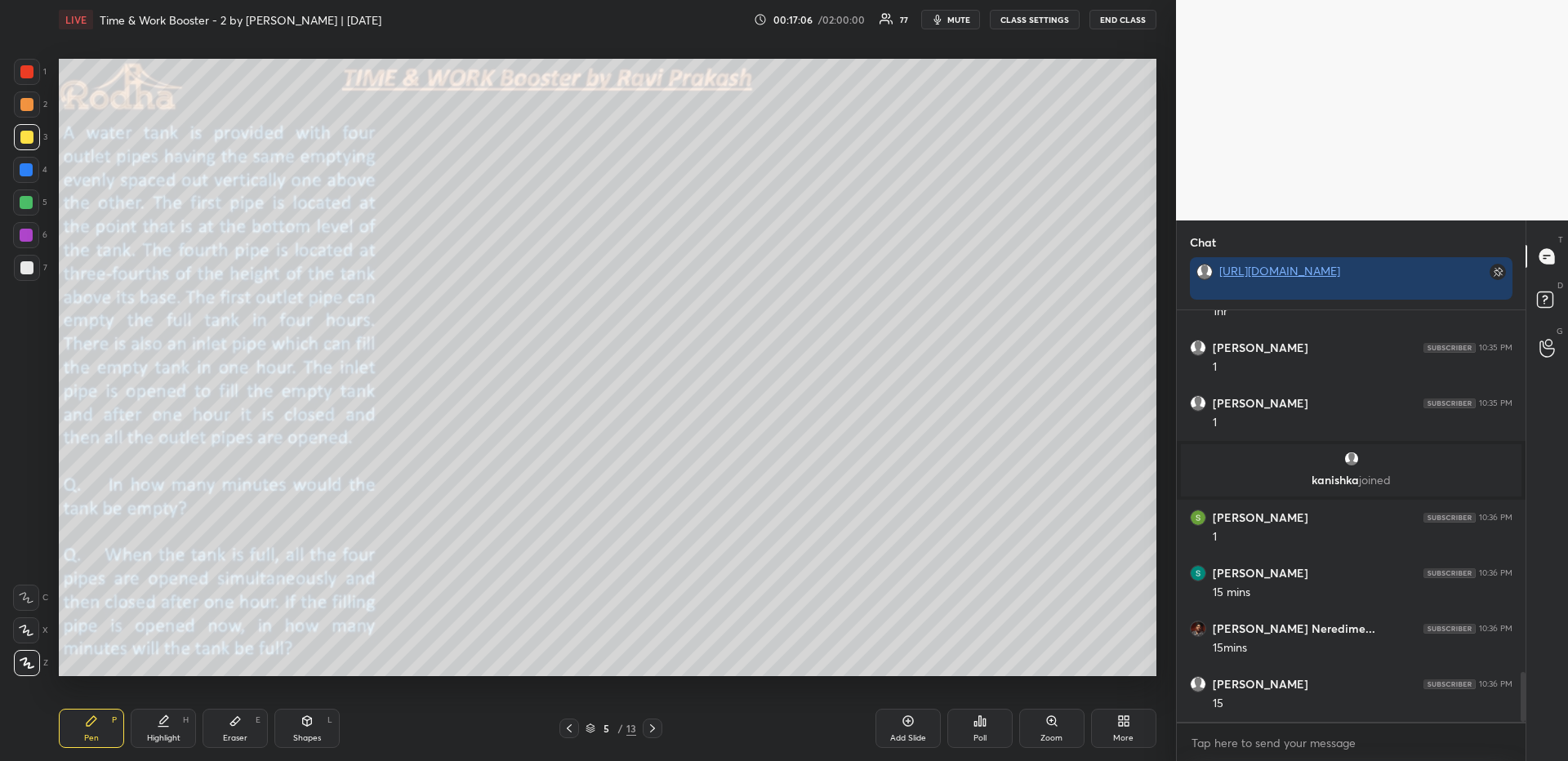
drag, startPoint x: 165, startPoint y: 732, endPoint x: 169, endPoint y: 717, distance: 15.5
click at [166, 729] on div "Highlight H" at bounding box center [163, 727] width 65 height 39
click at [95, 734] on div "Pen" at bounding box center [91, 737] width 15 height 8
click at [175, 725] on div "Highlight H" at bounding box center [163, 727] width 65 height 39
drag, startPoint x: 93, startPoint y: 719, endPoint x: 121, endPoint y: 678, distance: 49.6
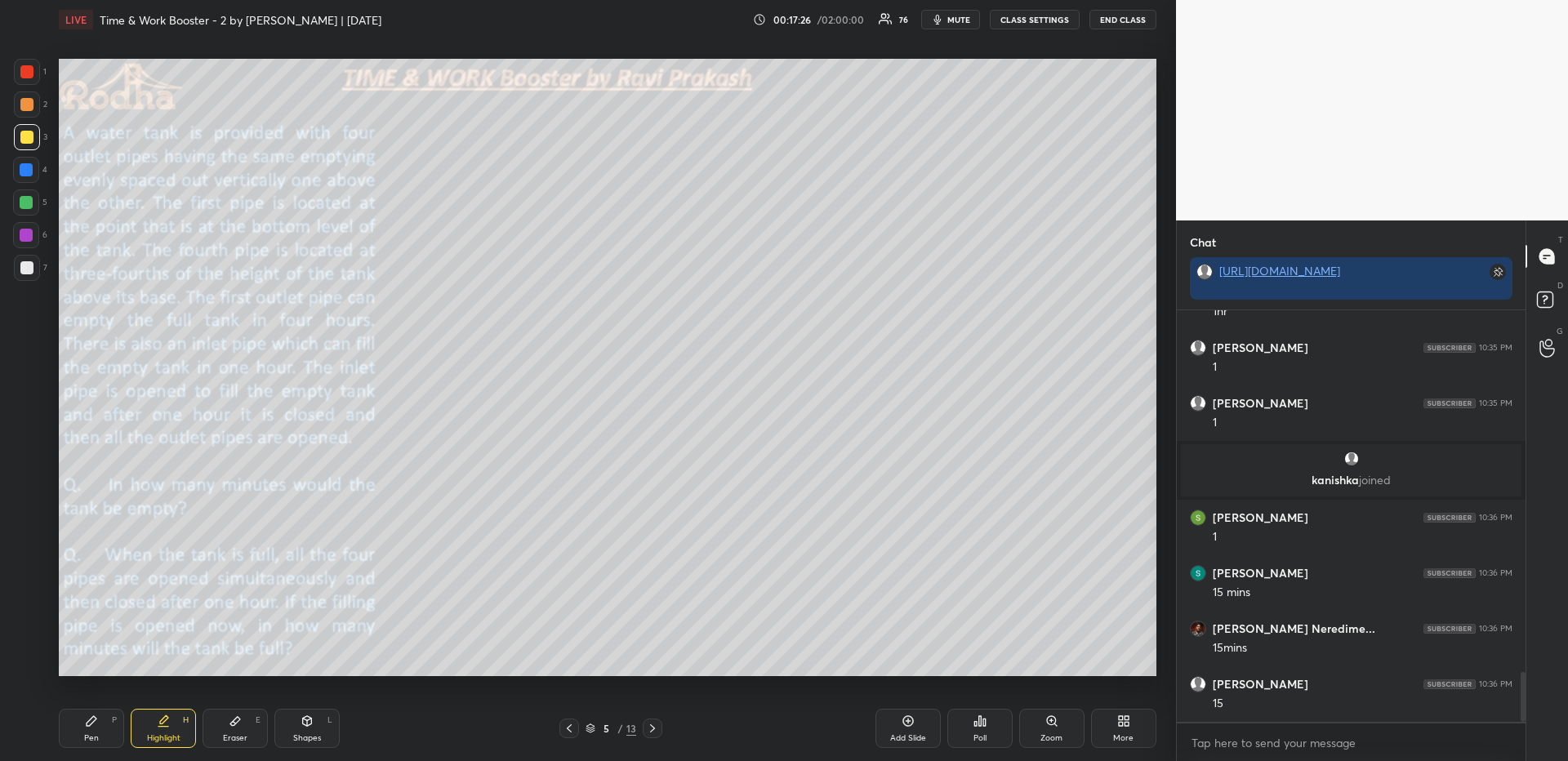
click at [94, 719] on div "Pen P" at bounding box center [91, 727] width 65 height 39
click at [27, 260] on div at bounding box center [27, 268] width 26 height 26
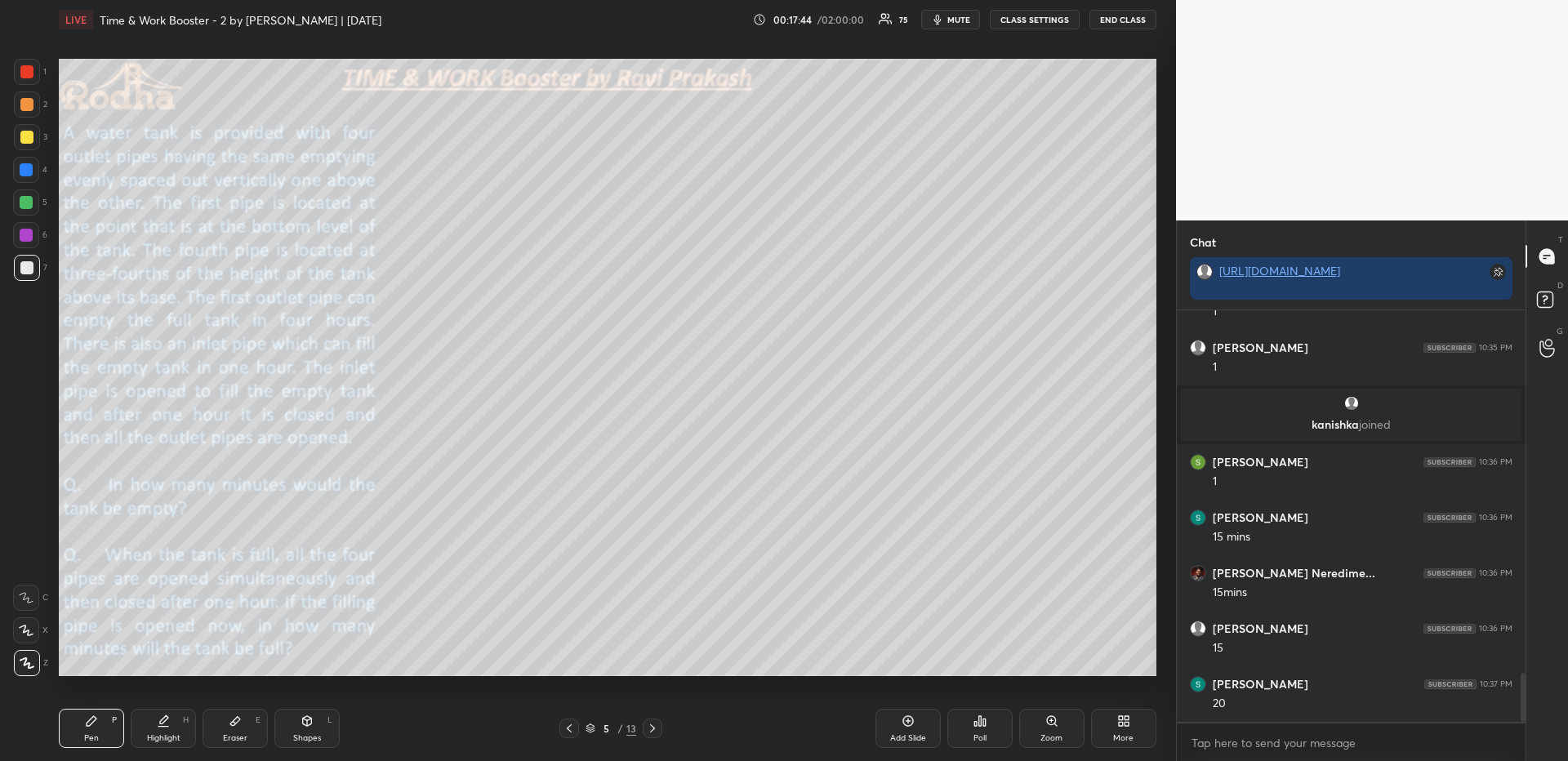
click at [160, 745] on div "Highlight H" at bounding box center [163, 727] width 65 height 39
click at [84, 744] on div "Pen P" at bounding box center [91, 727] width 65 height 39
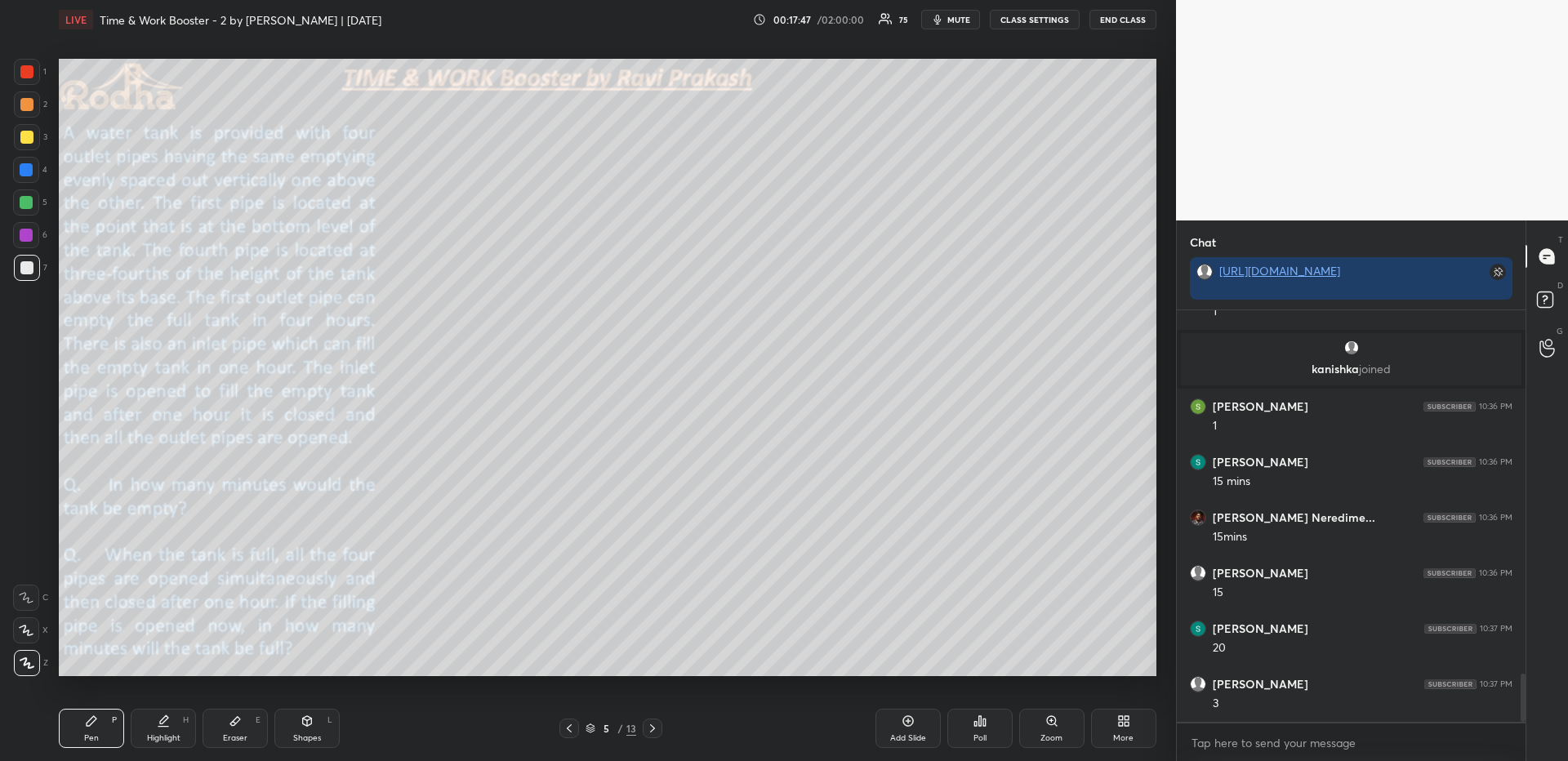
click at [25, 146] on div at bounding box center [27, 137] width 26 height 26
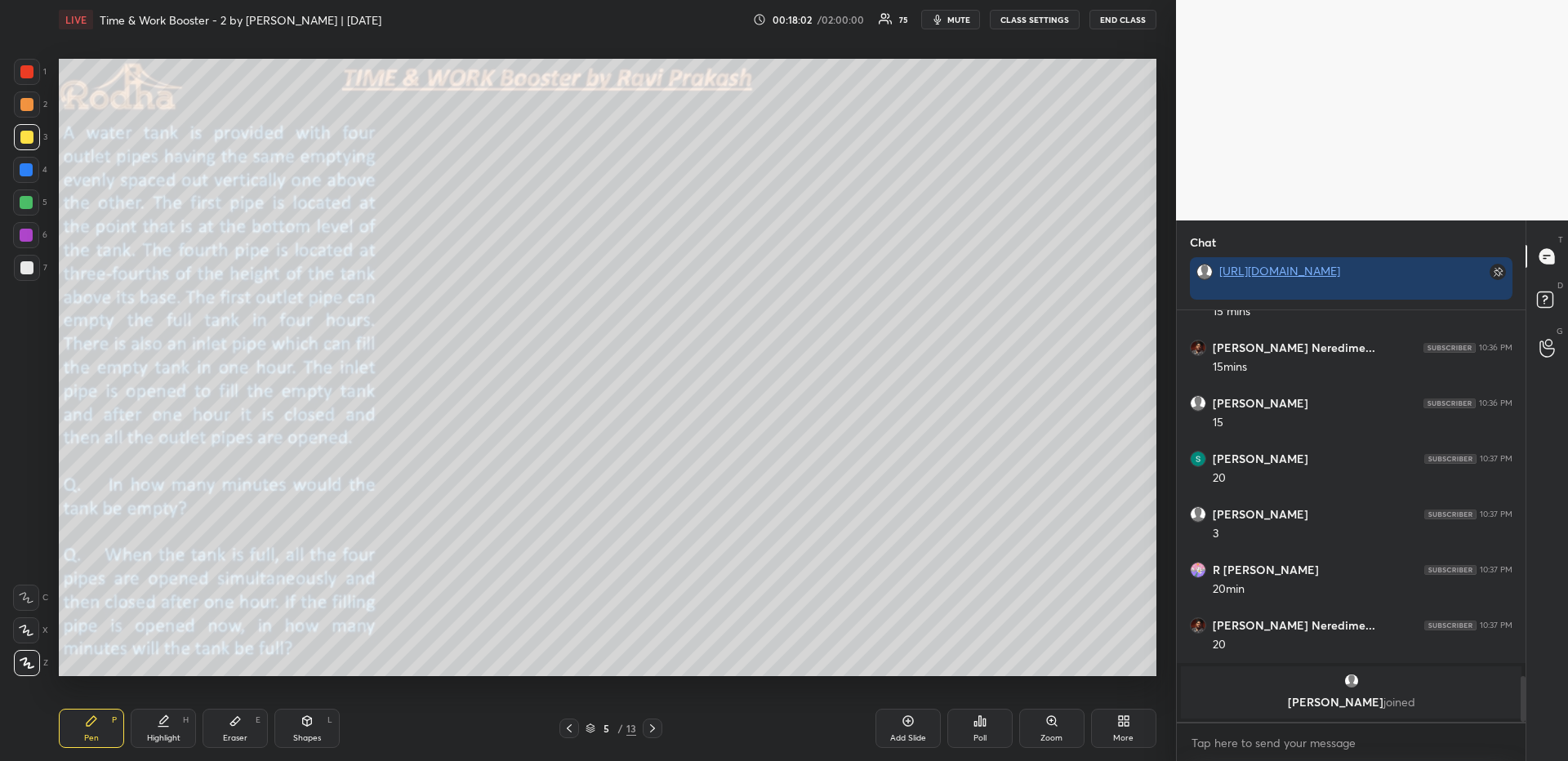
scroll to position [3103, 0]
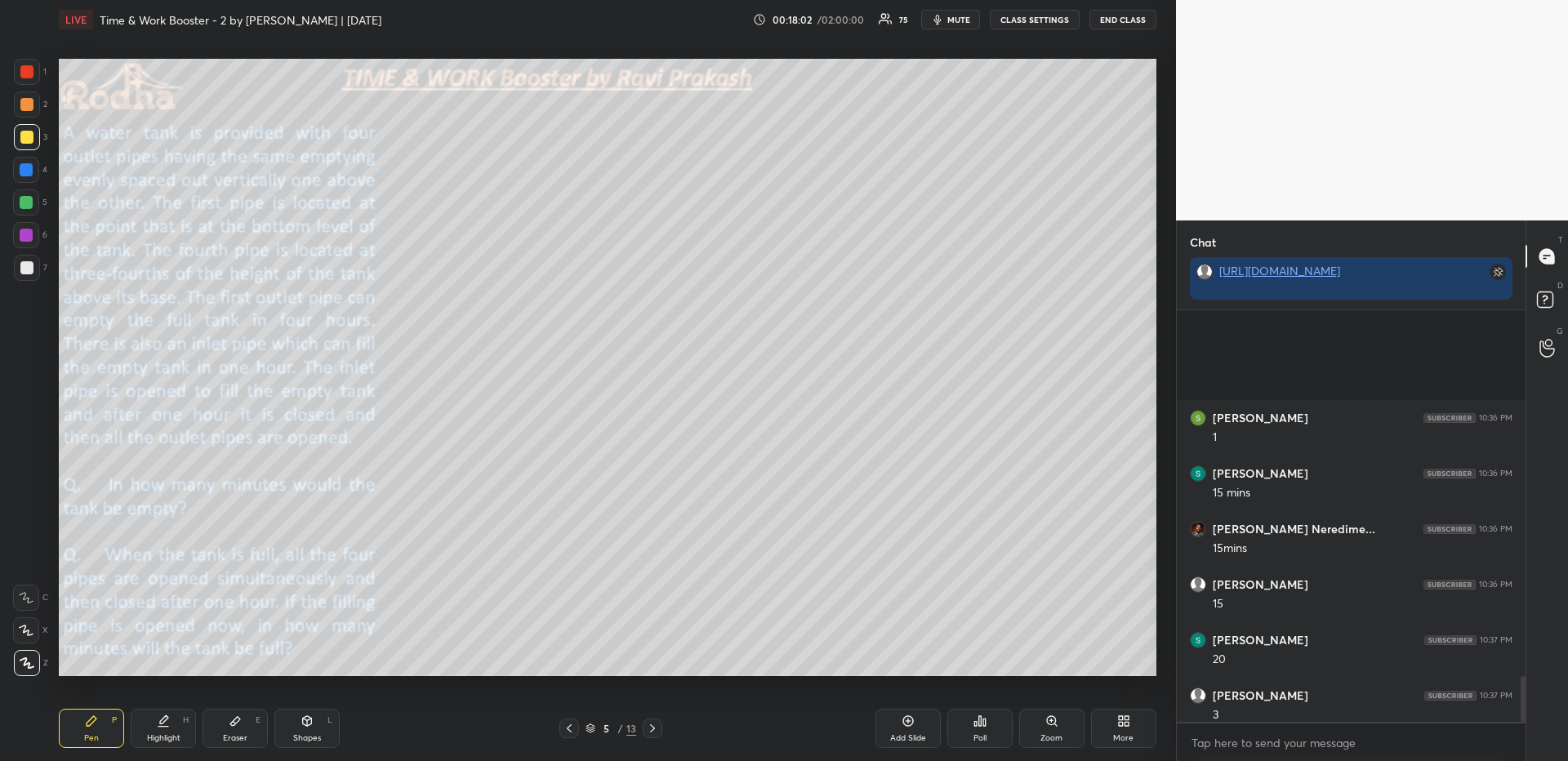
click at [167, 725] on div "Highlight H" at bounding box center [163, 727] width 65 height 39
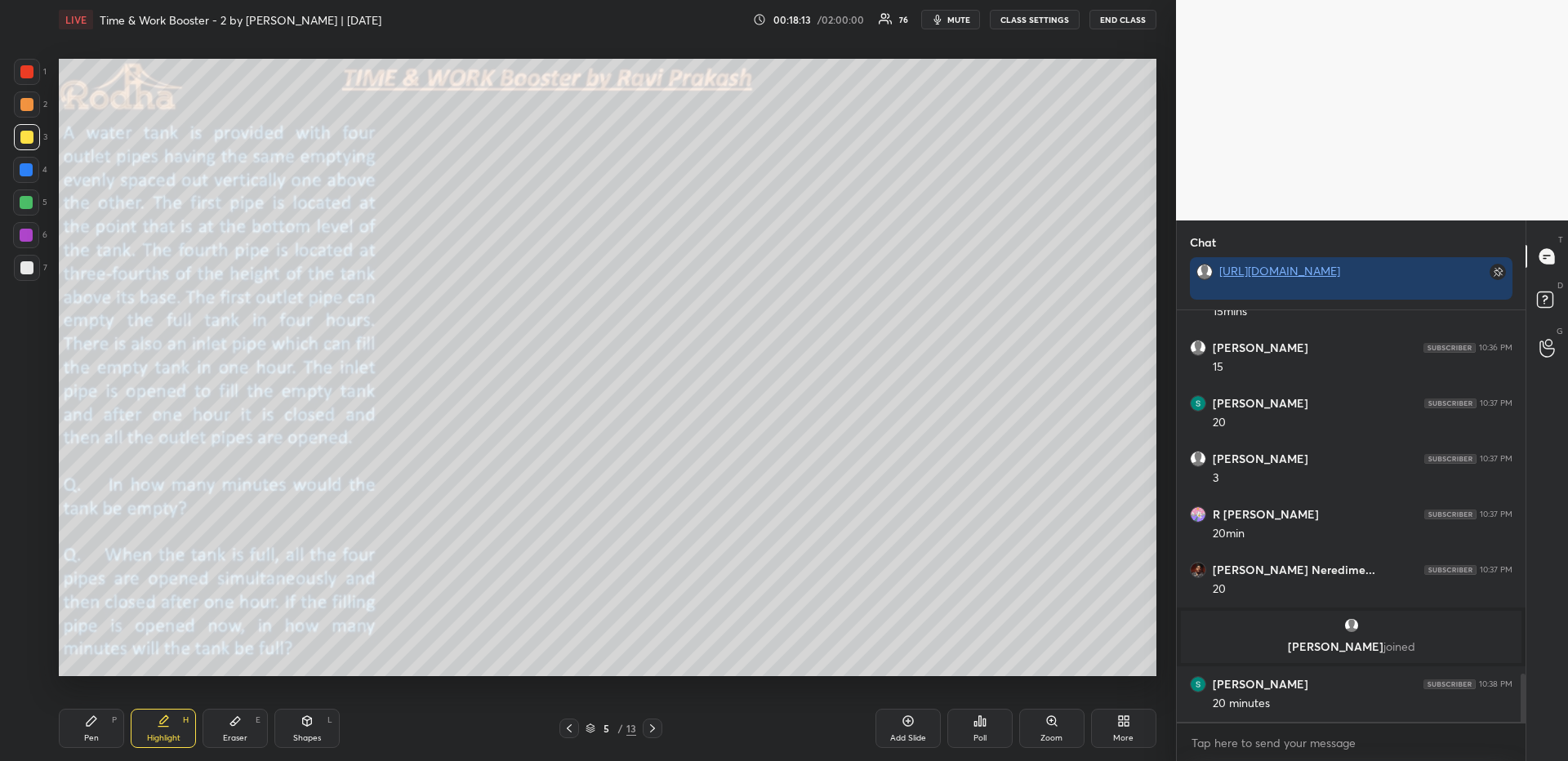
click at [108, 728] on div "Pen P" at bounding box center [91, 727] width 65 height 39
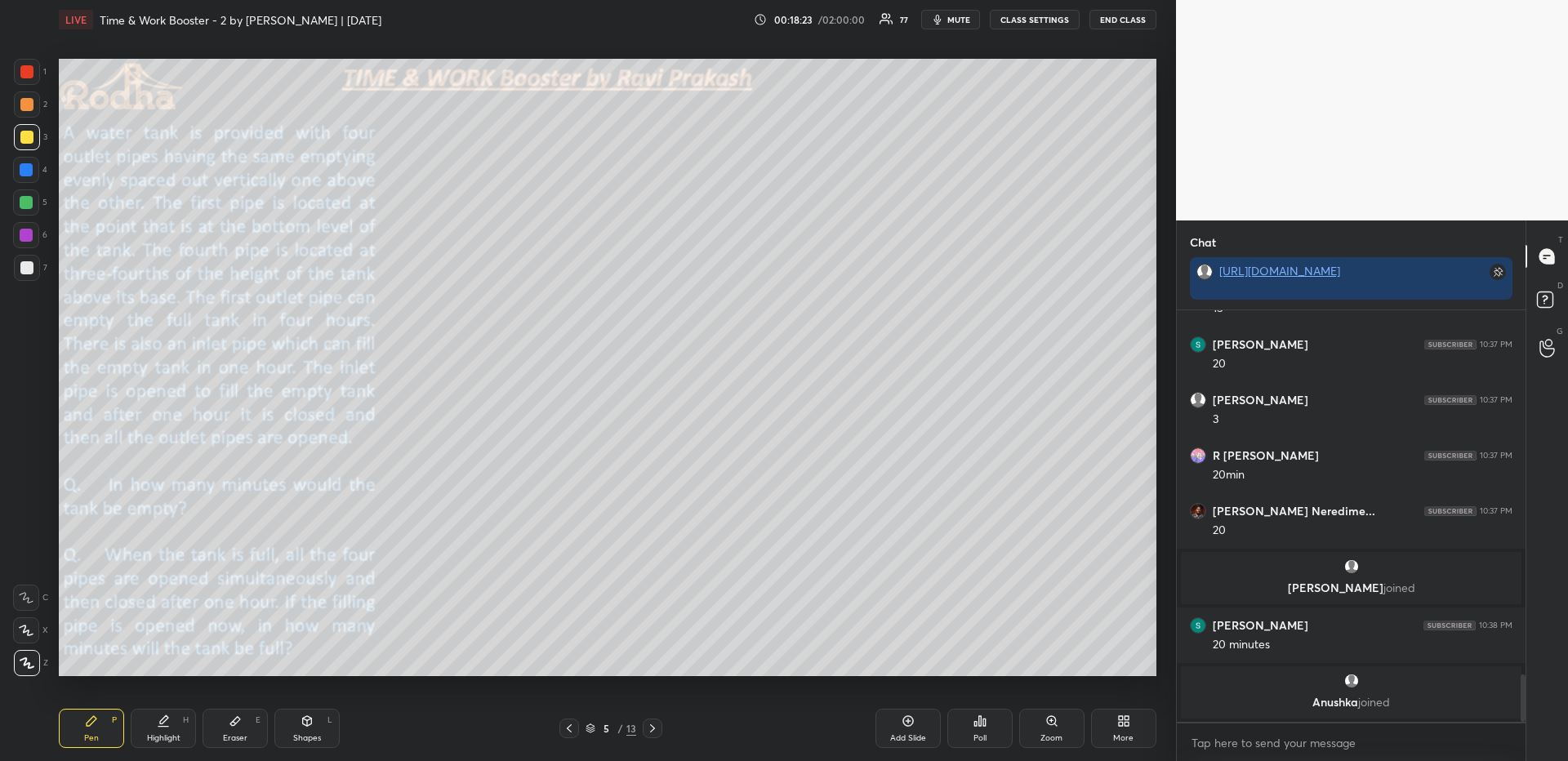
click at [33, 269] on div at bounding box center [27, 268] width 26 height 26
click at [29, 137] on div at bounding box center [27, 137] width 13 height 13
click at [175, 719] on div "Highlight H" at bounding box center [163, 727] width 65 height 39
click at [81, 725] on div "Pen P" at bounding box center [91, 727] width 65 height 39
drag, startPoint x: 22, startPoint y: 171, endPoint x: 48, endPoint y: 176, distance: 26.5
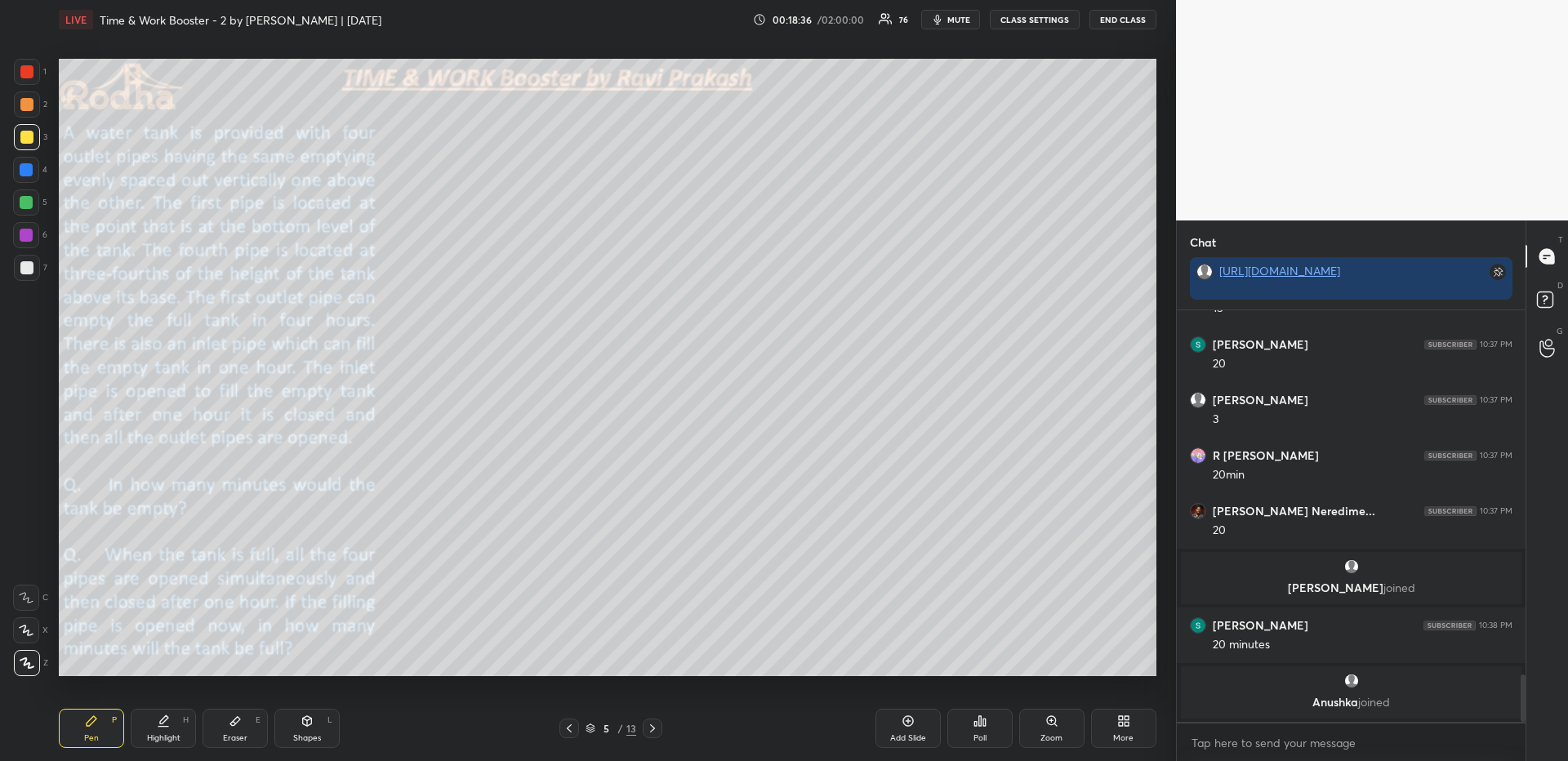
click at [22, 171] on div at bounding box center [26, 169] width 13 height 13
drag, startPoint x: 157, startPoint y: 716, endPoint x: 171, endPoint y: 699, distance: 22.0
click at [157, 719] on icon at bounding box center [163, 720] width 13 height 13
drag, startPoint x: 107, startPoint y: 732, endPoint x: 107, endPoint y: 715, distance: 17.0
click at [105, 733] on div "Pen P" at bounding box center [91, 727] width 65 height 39
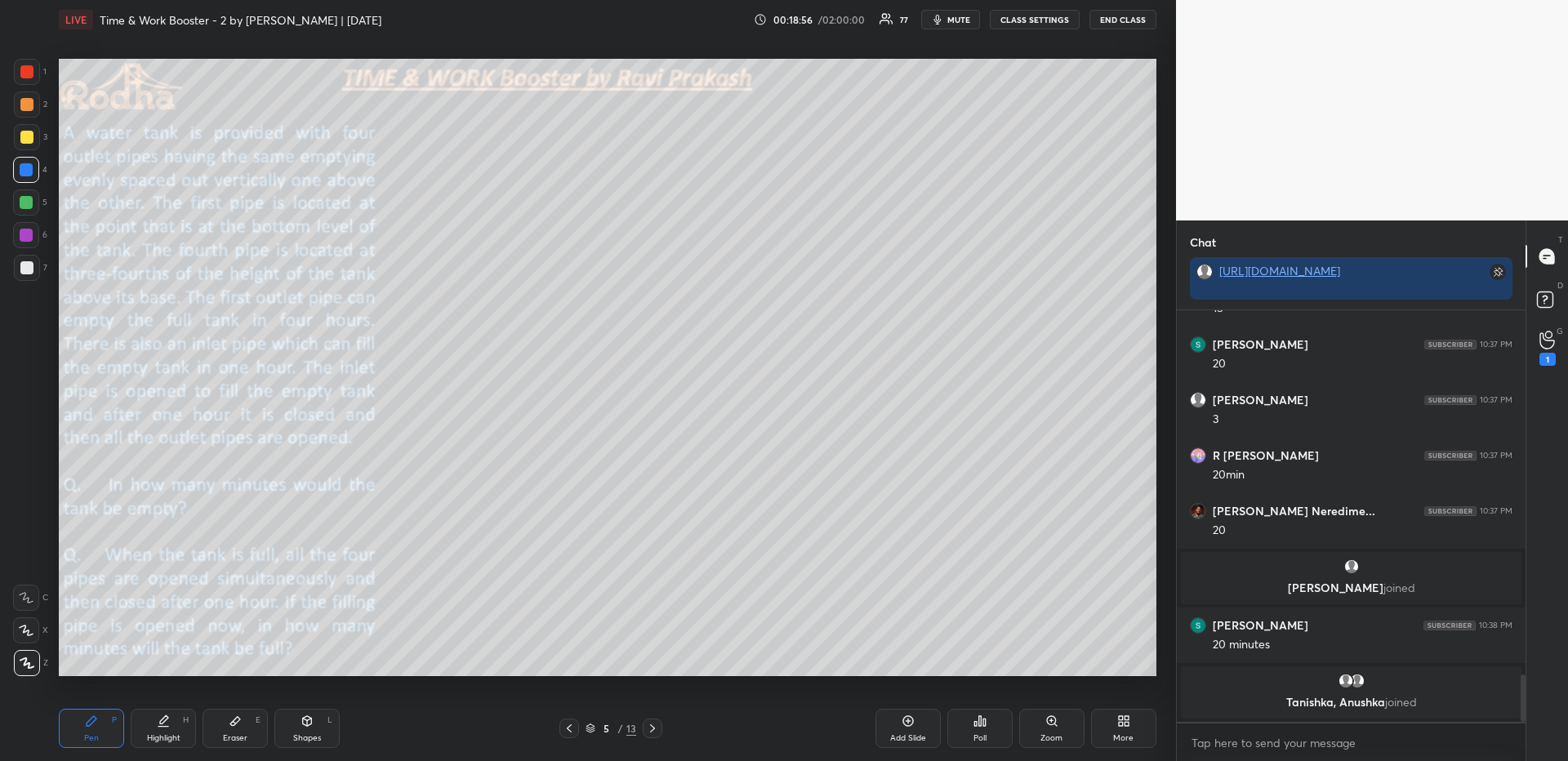
scroll to position [3188, 0]
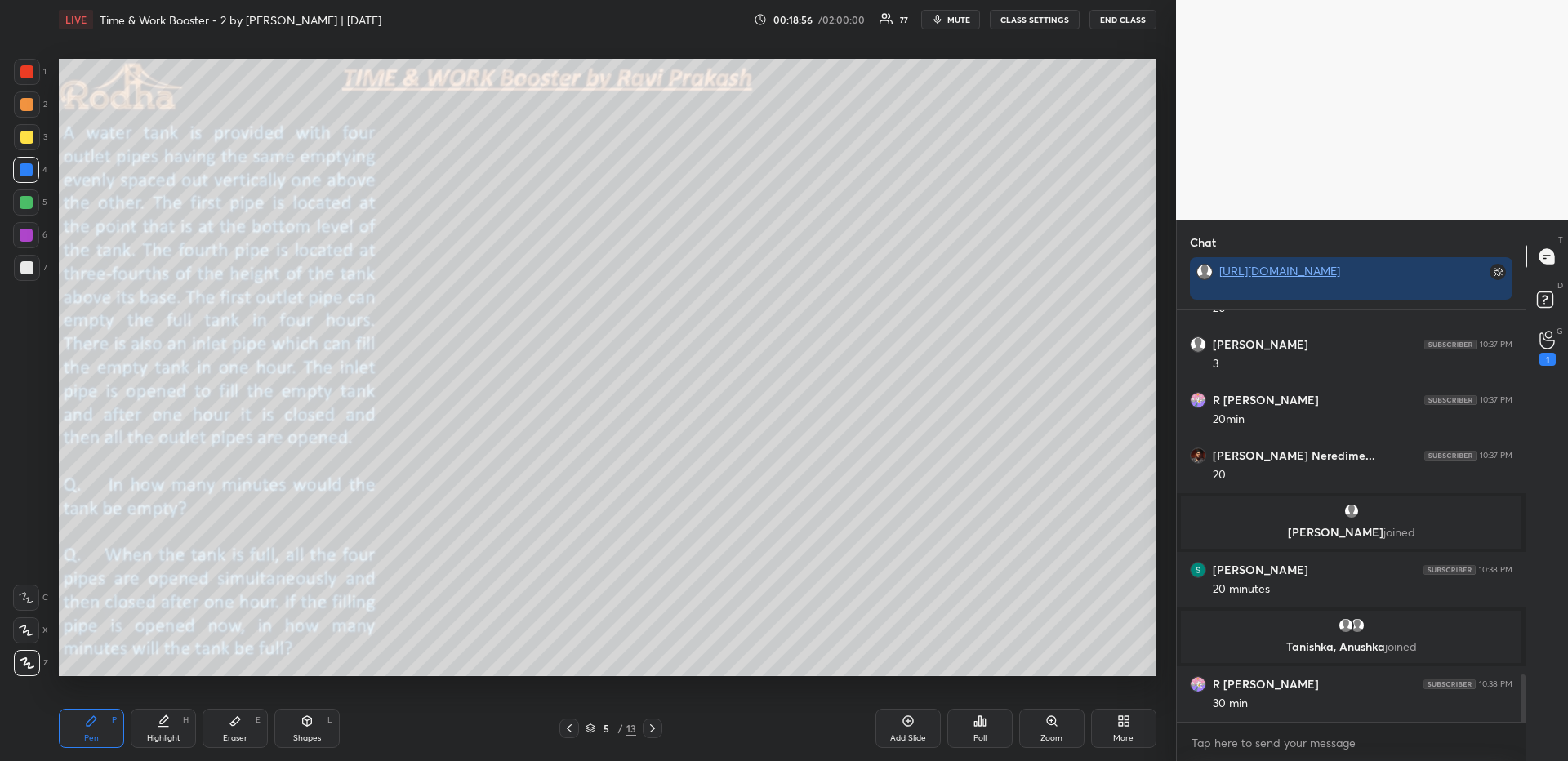
click at [29, 141] on div at bounding box center [27, 137] width 13 height 13
drag, startPoint x: 24, startPoint y: 251, endPoint x: 50, endPoint y: 267, distance: 30.5
click at [25, 251] on div "1 2 3 4 5 6 7" at bounding box center [30, 173] width 35 height 229
click at [28, 264] on div at bounding box center [27, 267] width 13 height 13
drag, startPoint x: 170, startPoint y: 721, endPoint x: 182, endPoint y: 704, distance: 20.8
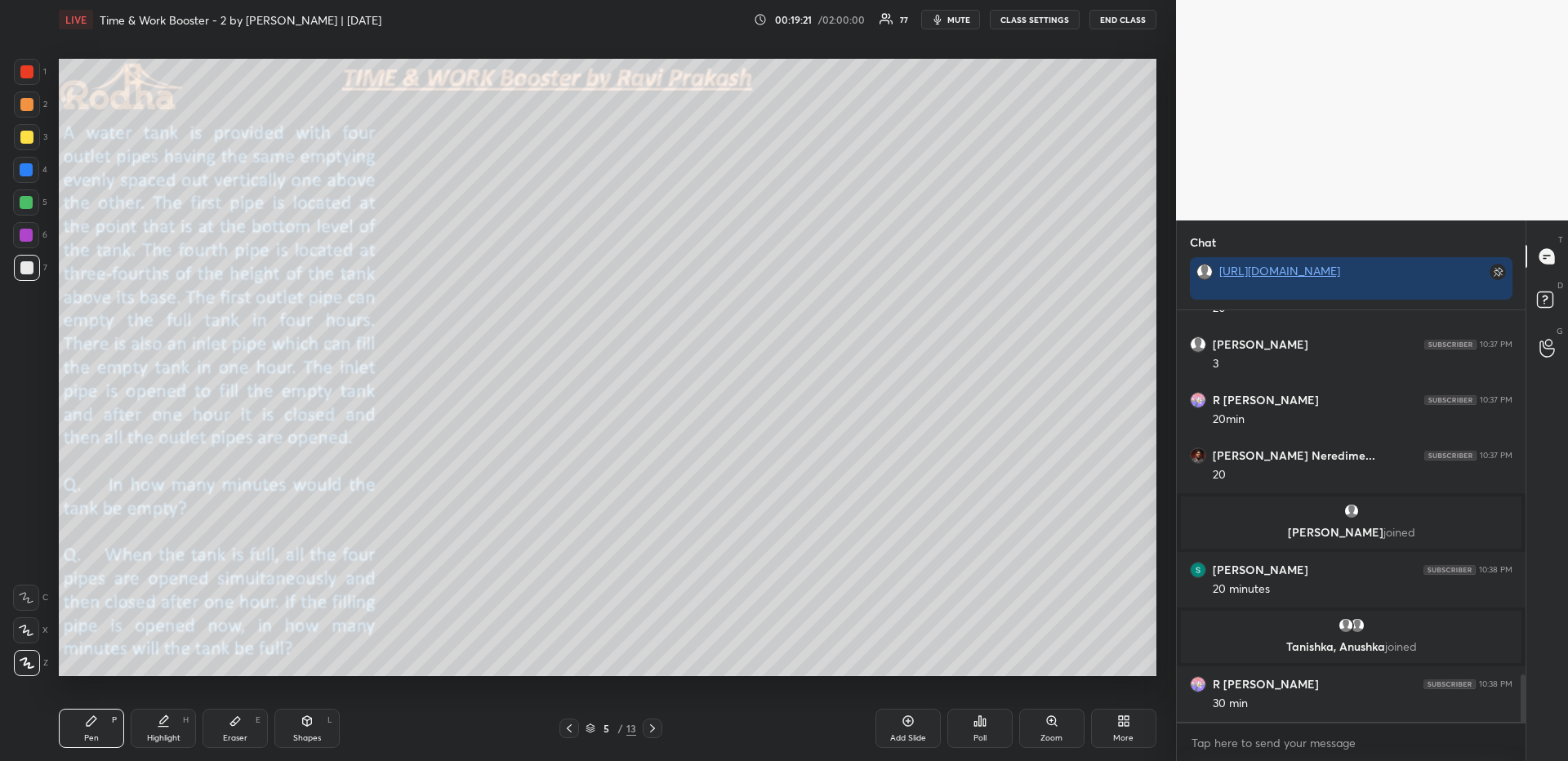
click at [172, 719] on div "Highlight H" at bounding box center [163, 727] width 65 height 39
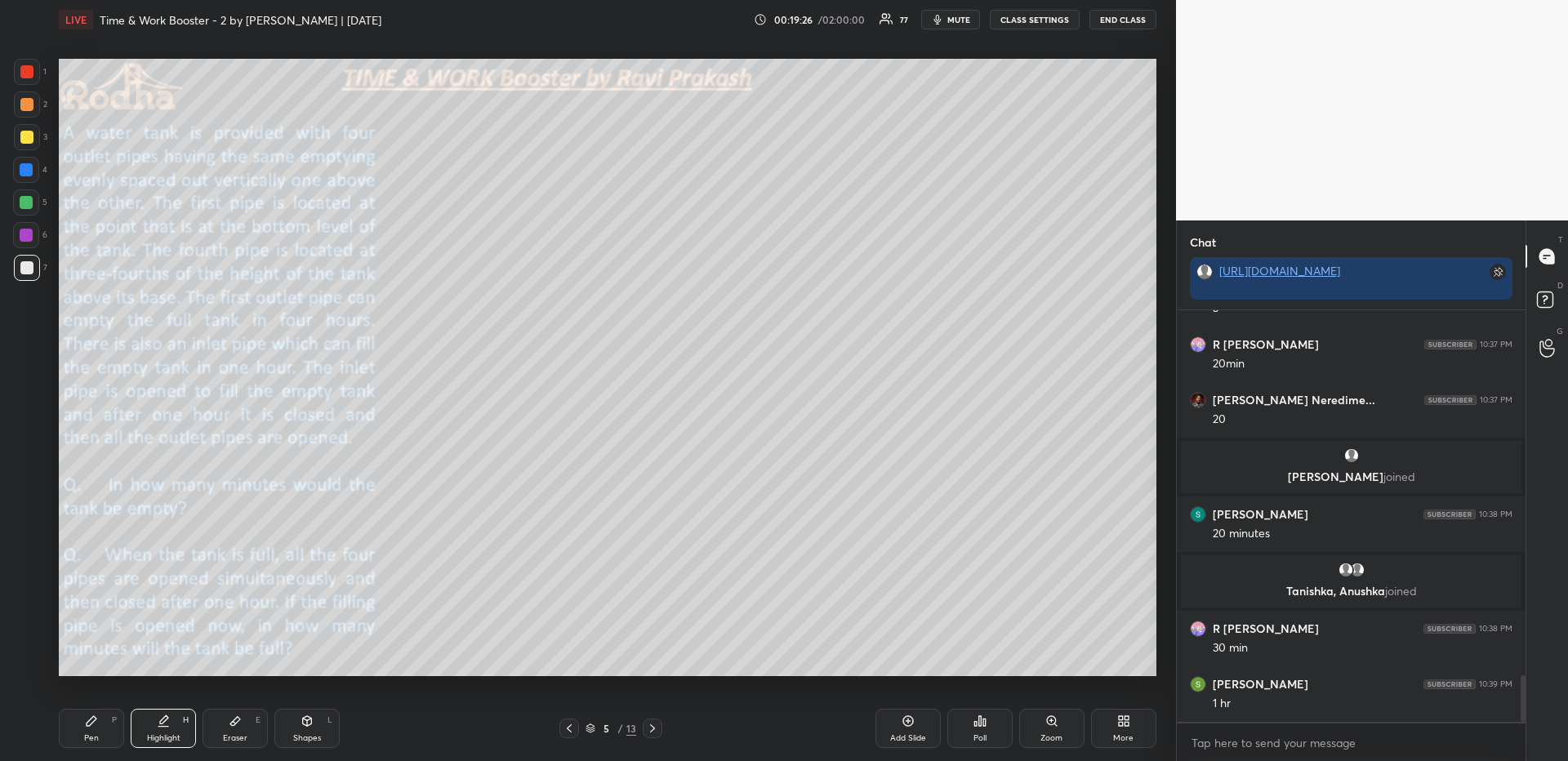
click at [94, 714] on div "Pen P" at bounding box center [91, 727] width 65 height 39
click at [20, 146] on div at bounding box center [27, 137] width 26 height 26
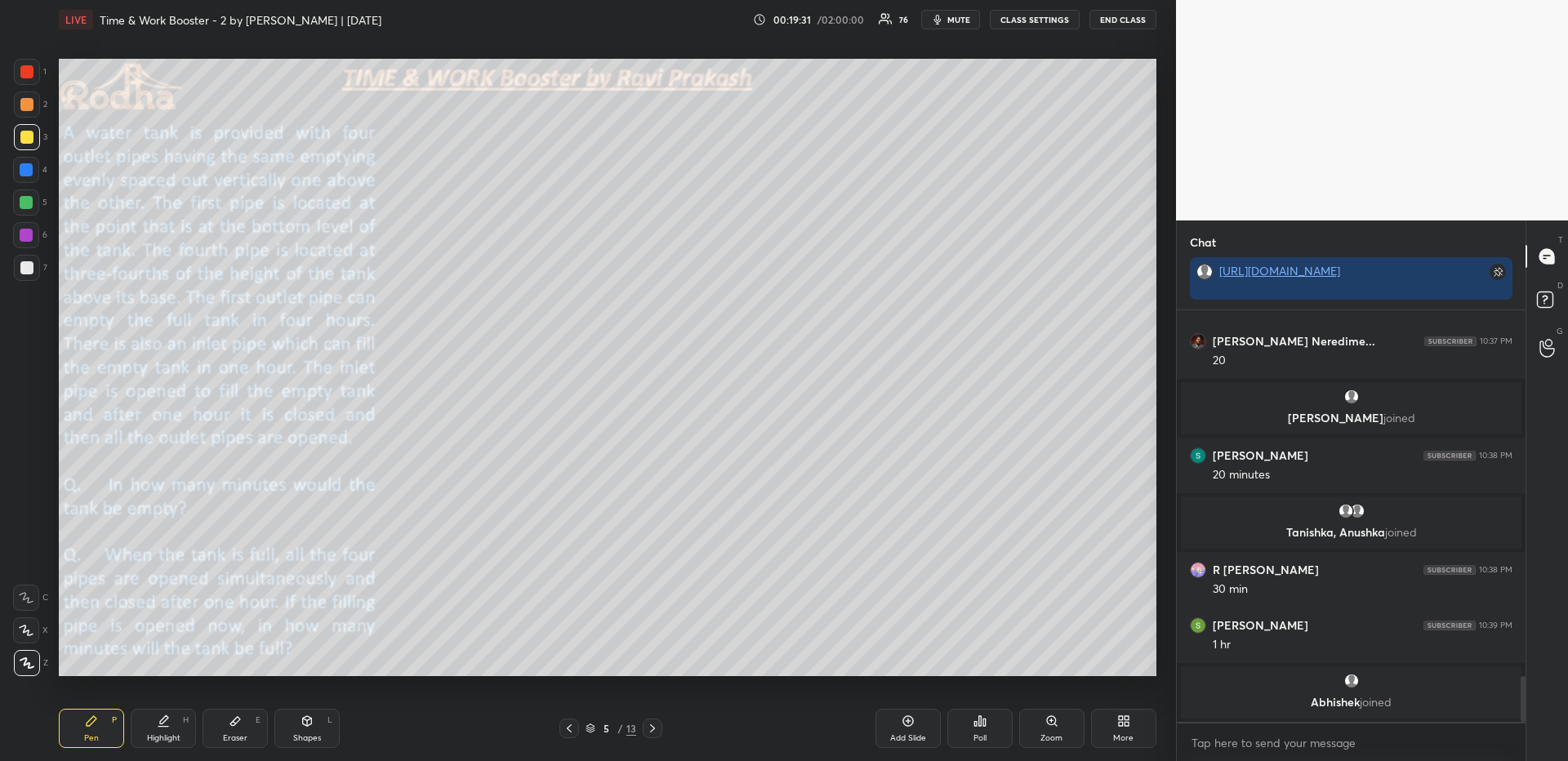
click at [169, 728] on div "Highlight H" at bounding box center [163, 727] width 65 height 39
drag, startPoint x: 109, startPoint y: 732, endPoint x: 154, endPoint y: 686, distance: 64.4
click at [108, 728] on div "Pen P" at bounding box center [91, 727] width 65 height 39
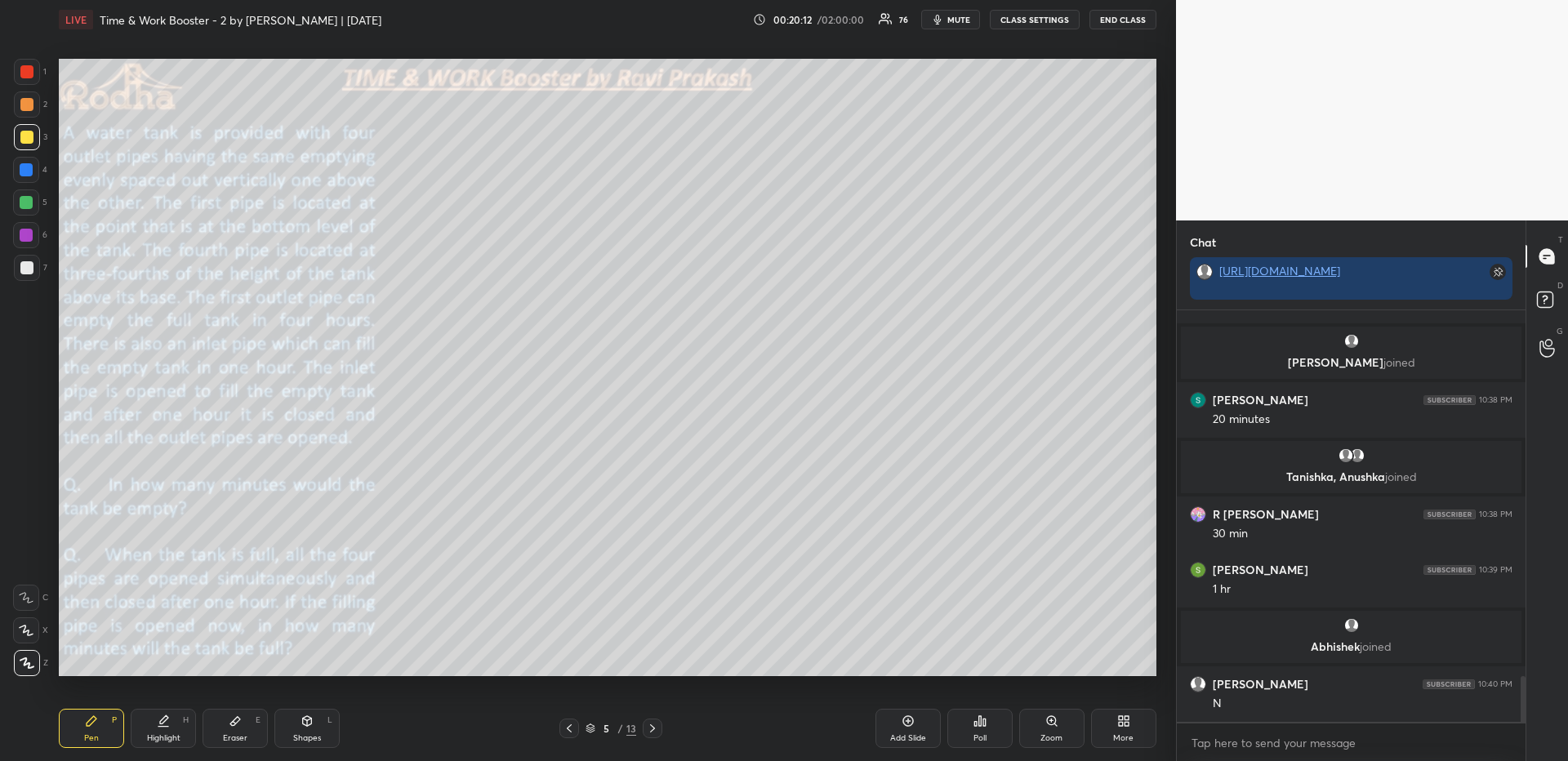
click at [653, 725] on icon at bounding box center [652, 727] width 13 height 13
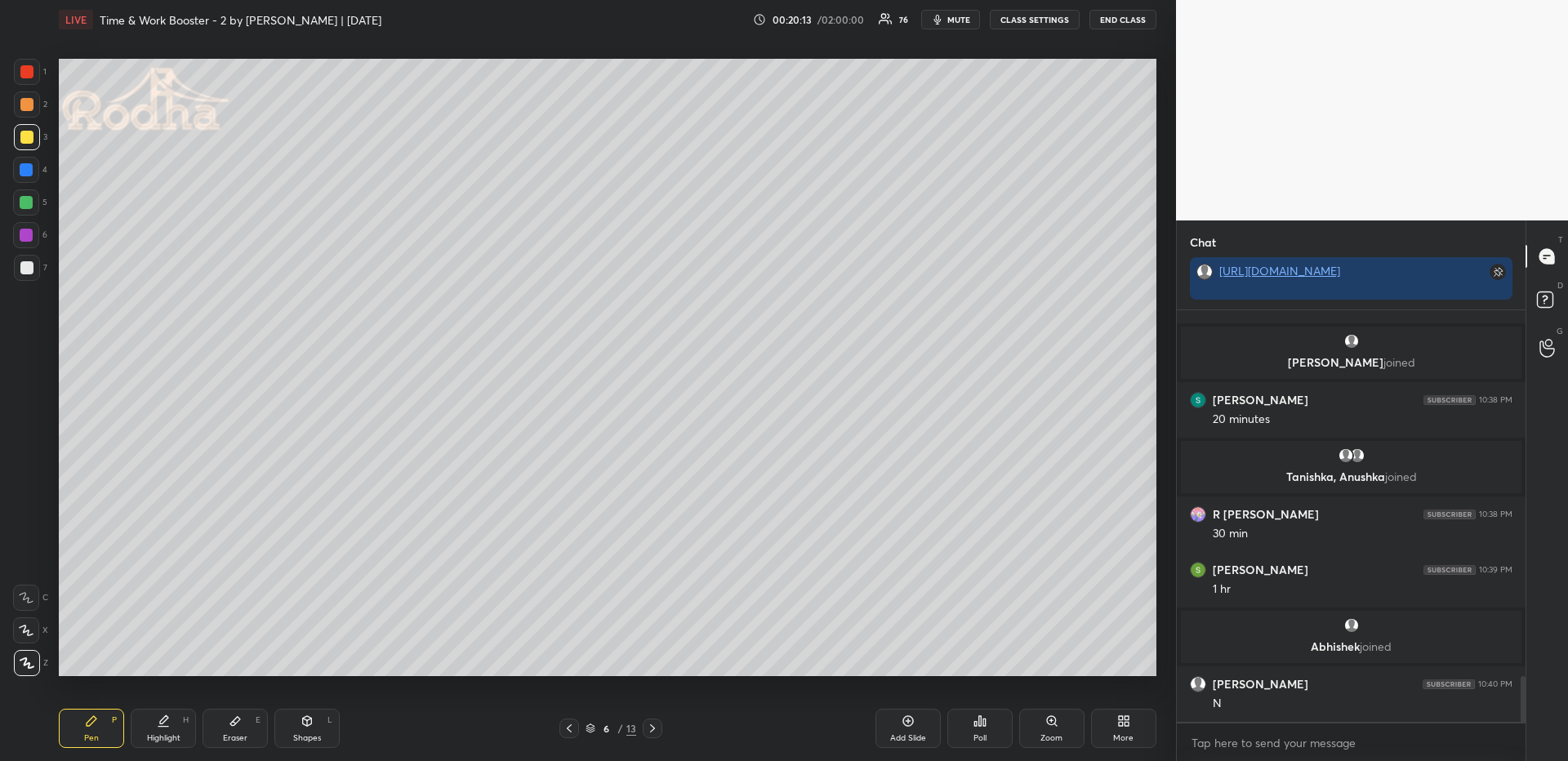
scroll to position [3338, 0]
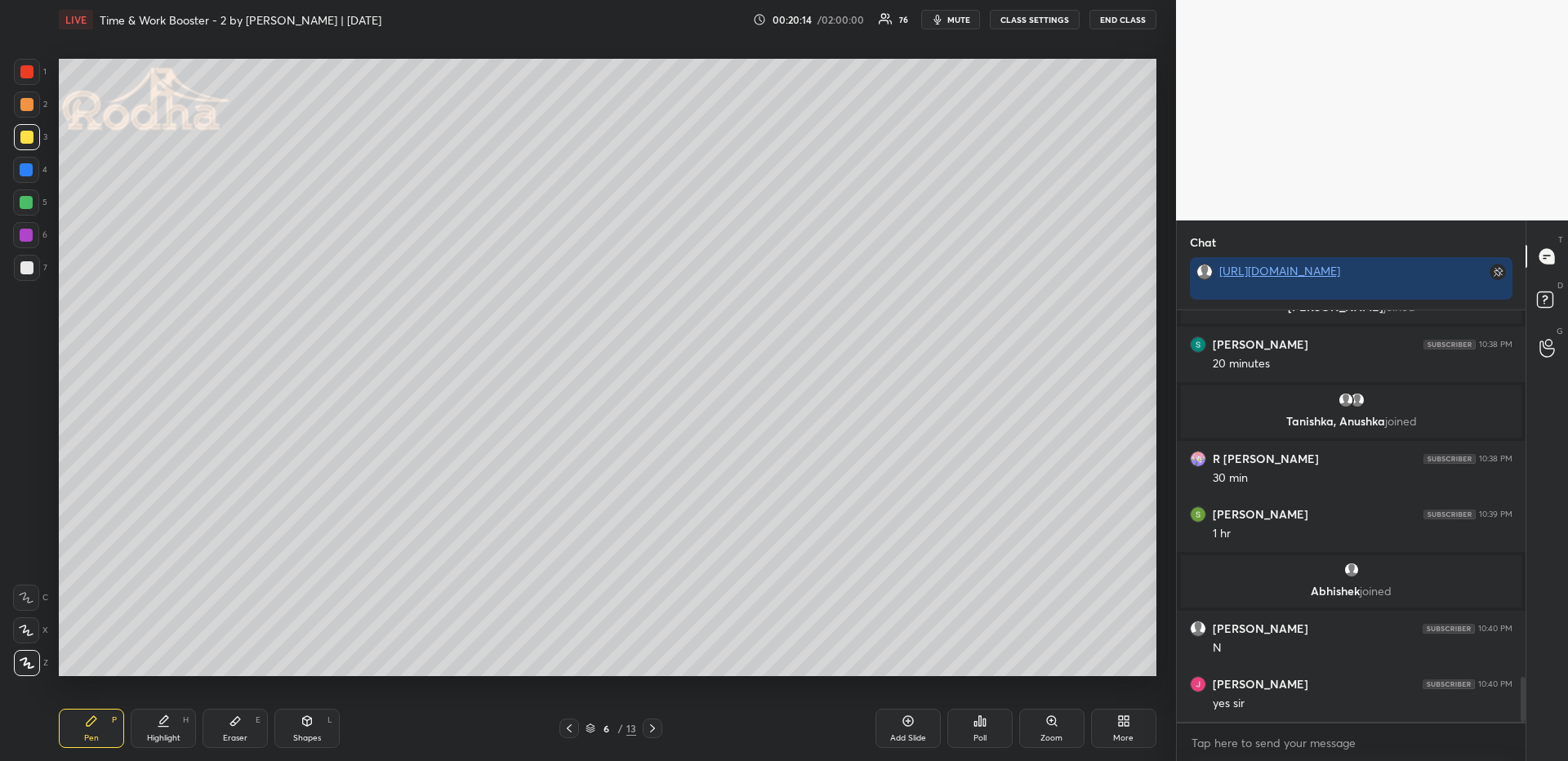
click at [571, 732] on icon at bounding box center [569, 727] width 5 height 8
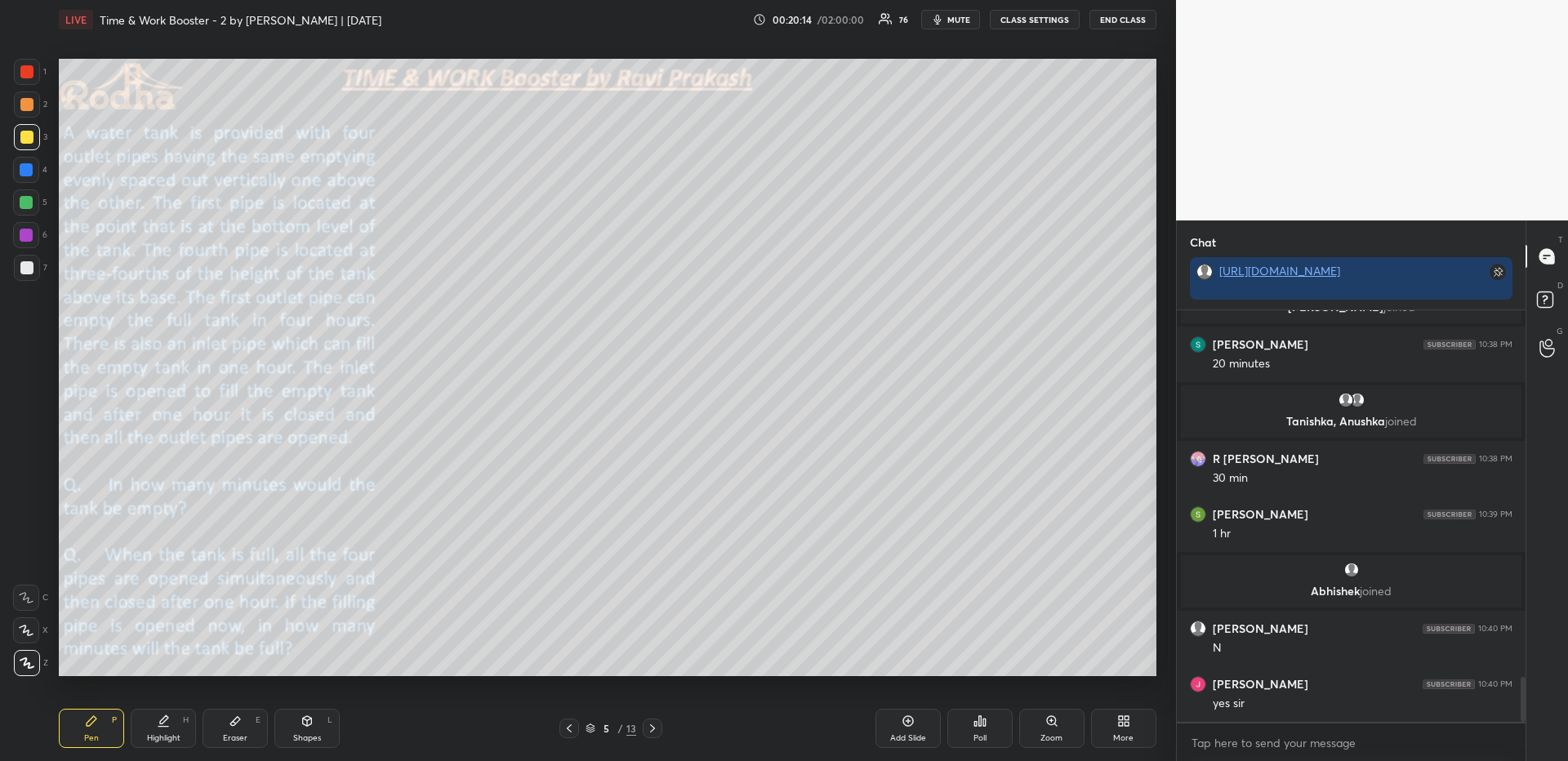
click at [1099, 720] on div "More" at bounding box center [1123, 727] width 65 height 39
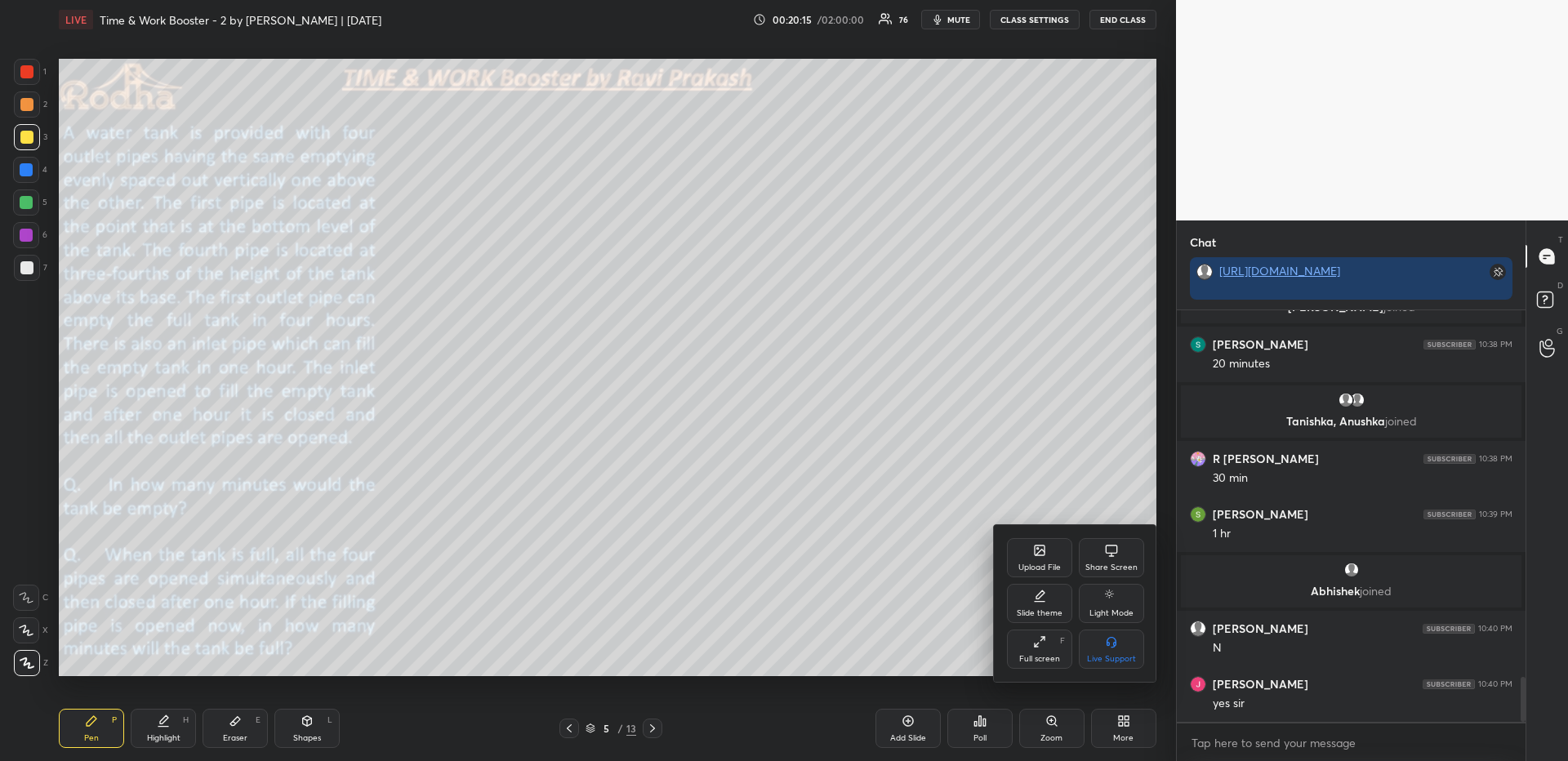
click at [1049, 558] on div "Upload File" at bounding box center [1039, 557] width 65 height 39
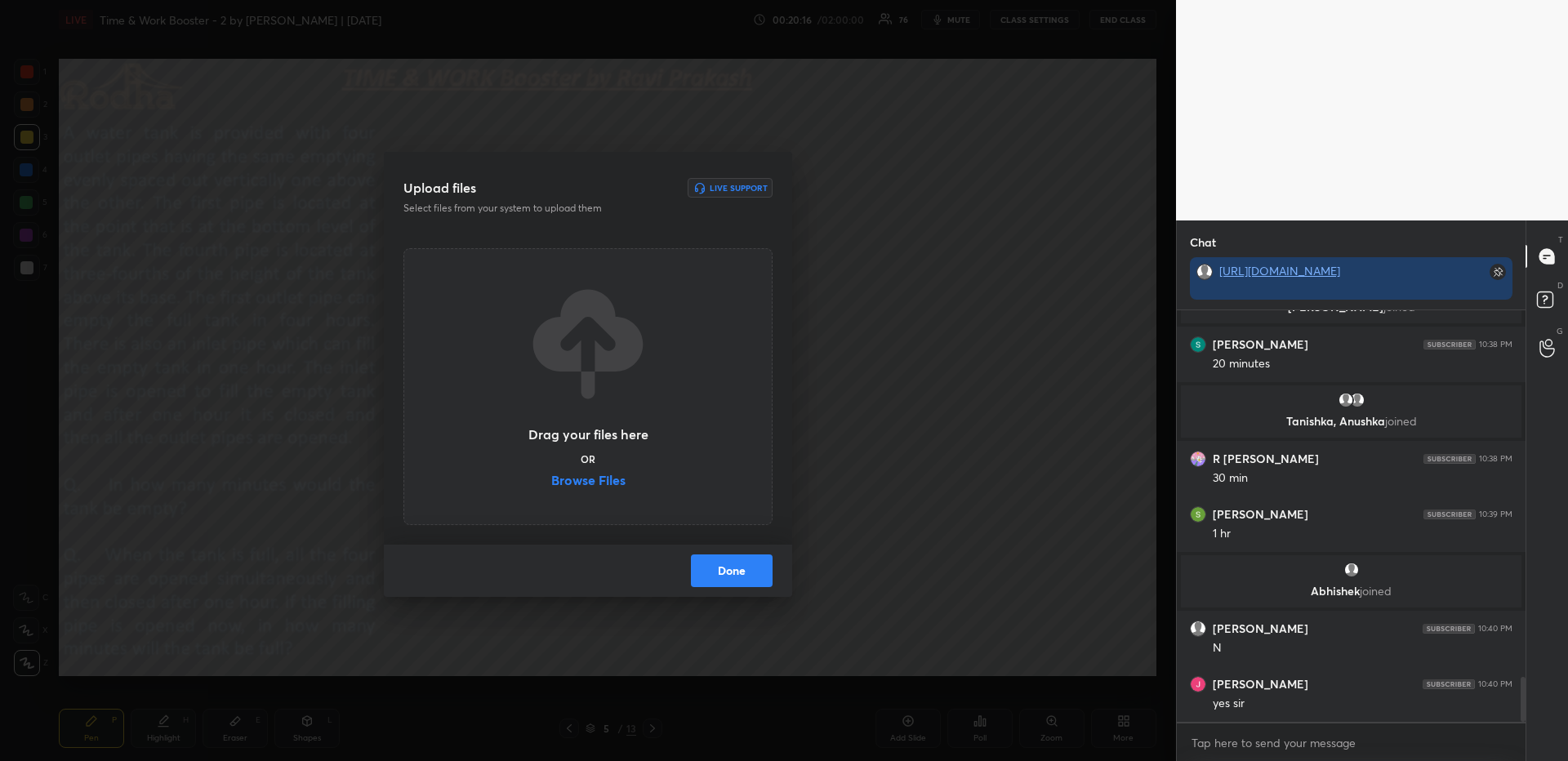
click at [576, 479] on label "Browse Files" at bounding box center [589, 482] width 75 height 17
click at [552, 479] on input "Browse Files" at bounding box center [552, 482] width 0 height 17
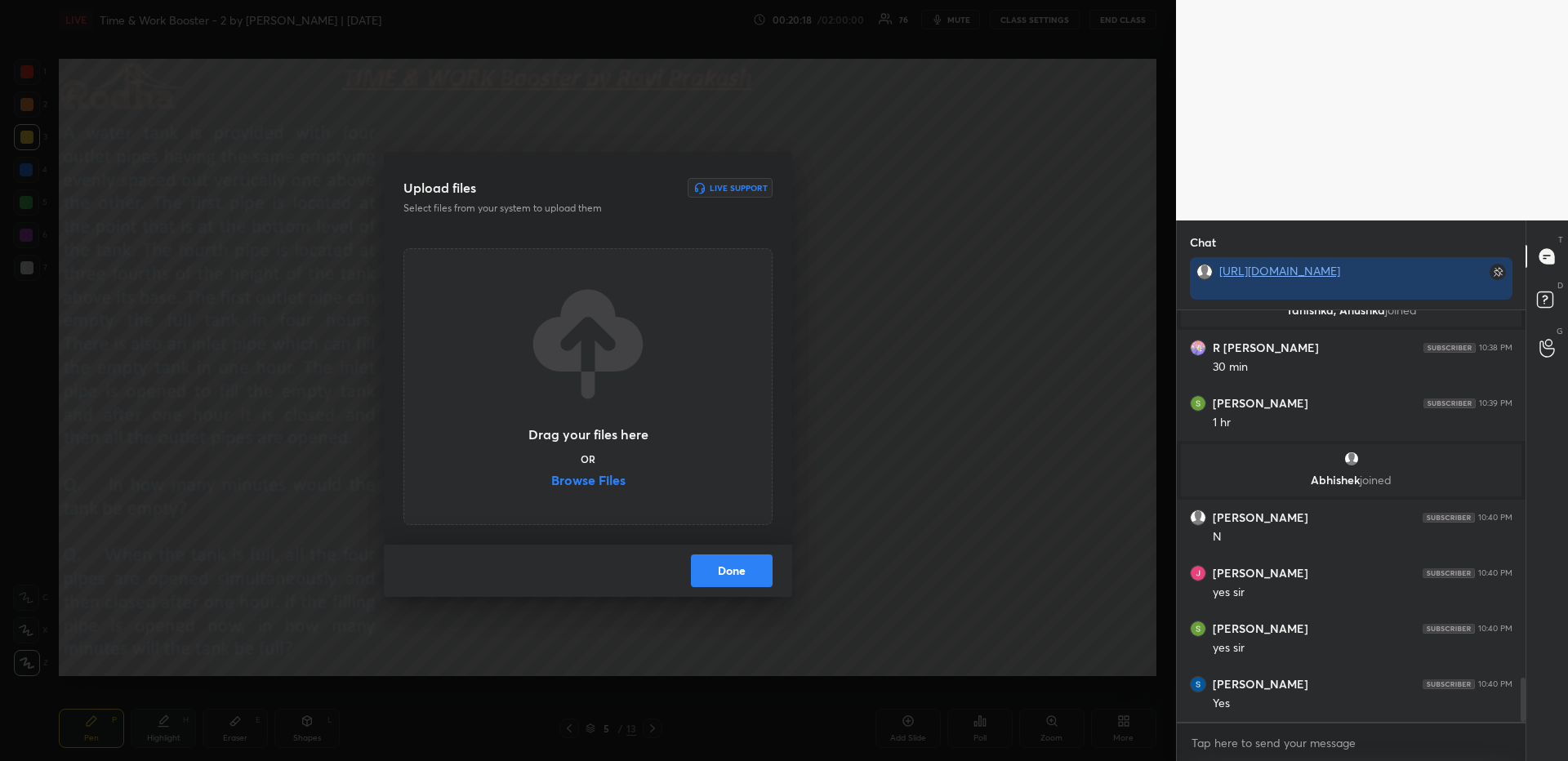
scroll to position [3504, 0]
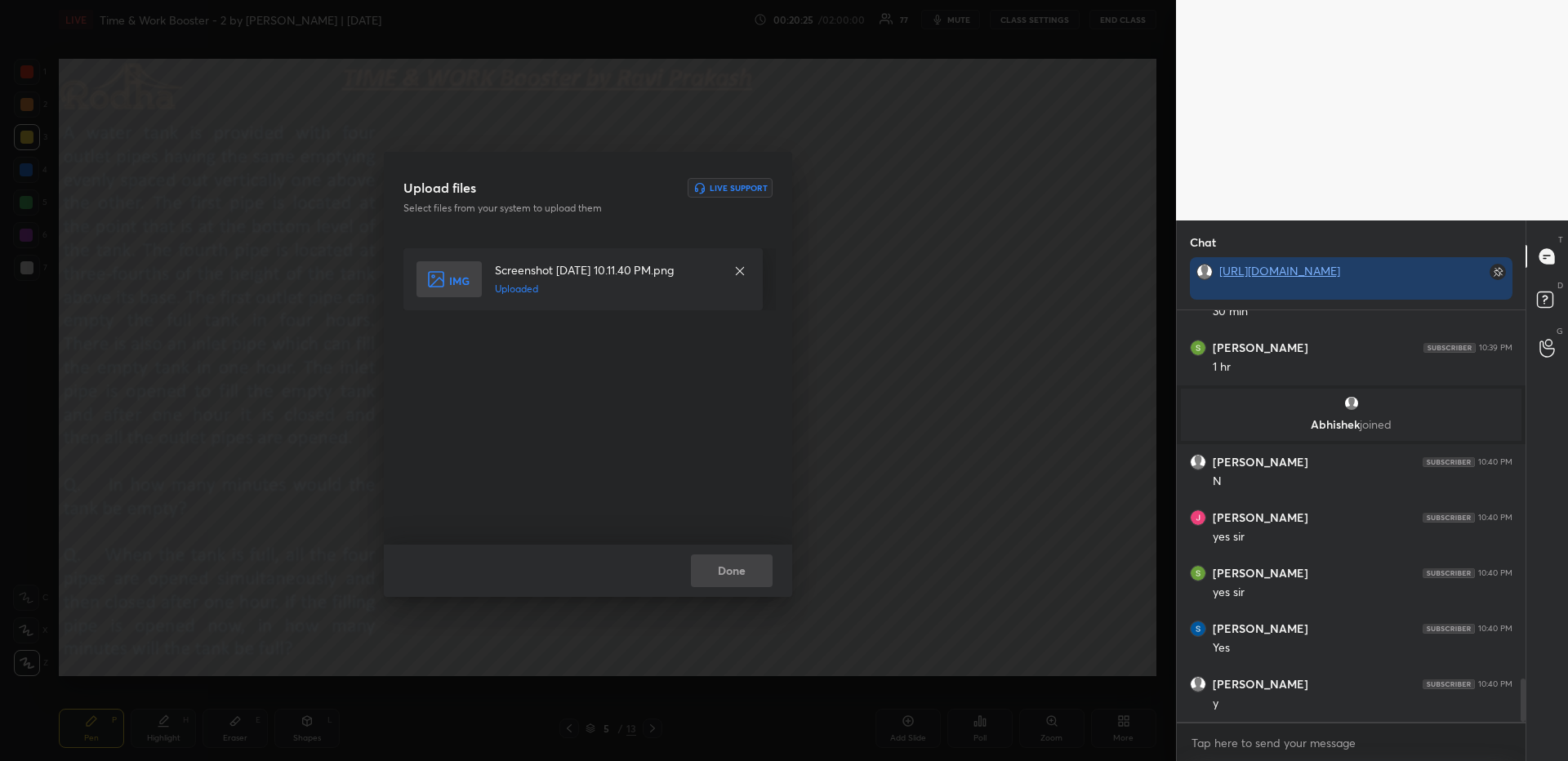
click at [735, 569] on button "Done" at bounding box center [732, 570] width 82 height 33
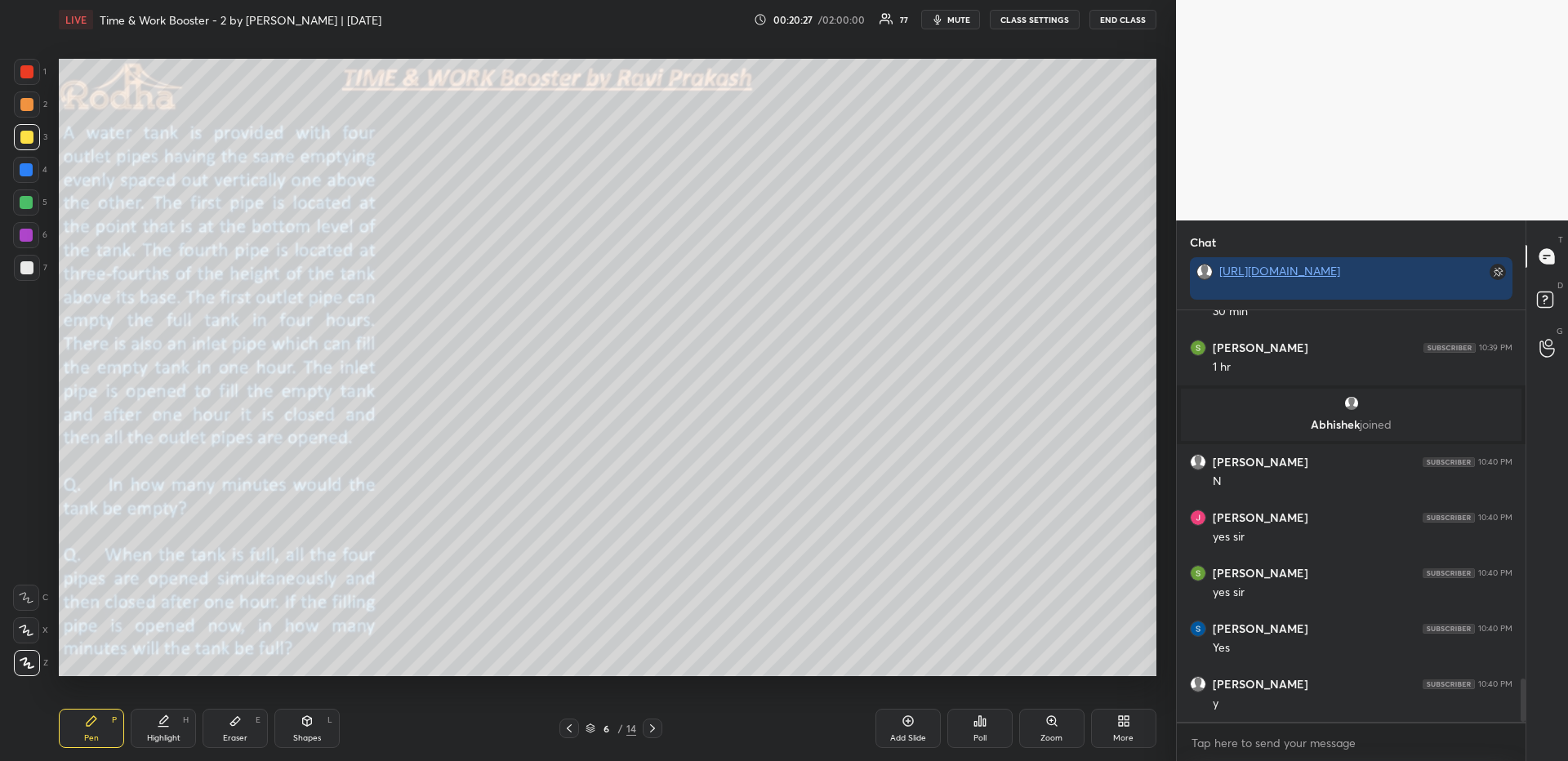
click at [95, 719] on icon at bounding box center [91, 720] width 10 height 10
click at [320, 727] on div "Shapes L" at bounding box center [306, 727] width 65 height 39
drag, startPoint x: 23, startPoint y: 563, endPoint x: 42, endPoint y: 543, distance: 27.6
click at [23, 563] on icon at bounding box center [27, 564] width 13 height 13
click at [21, 665] on icon at bounding box center [27, 663] width 12 height 12
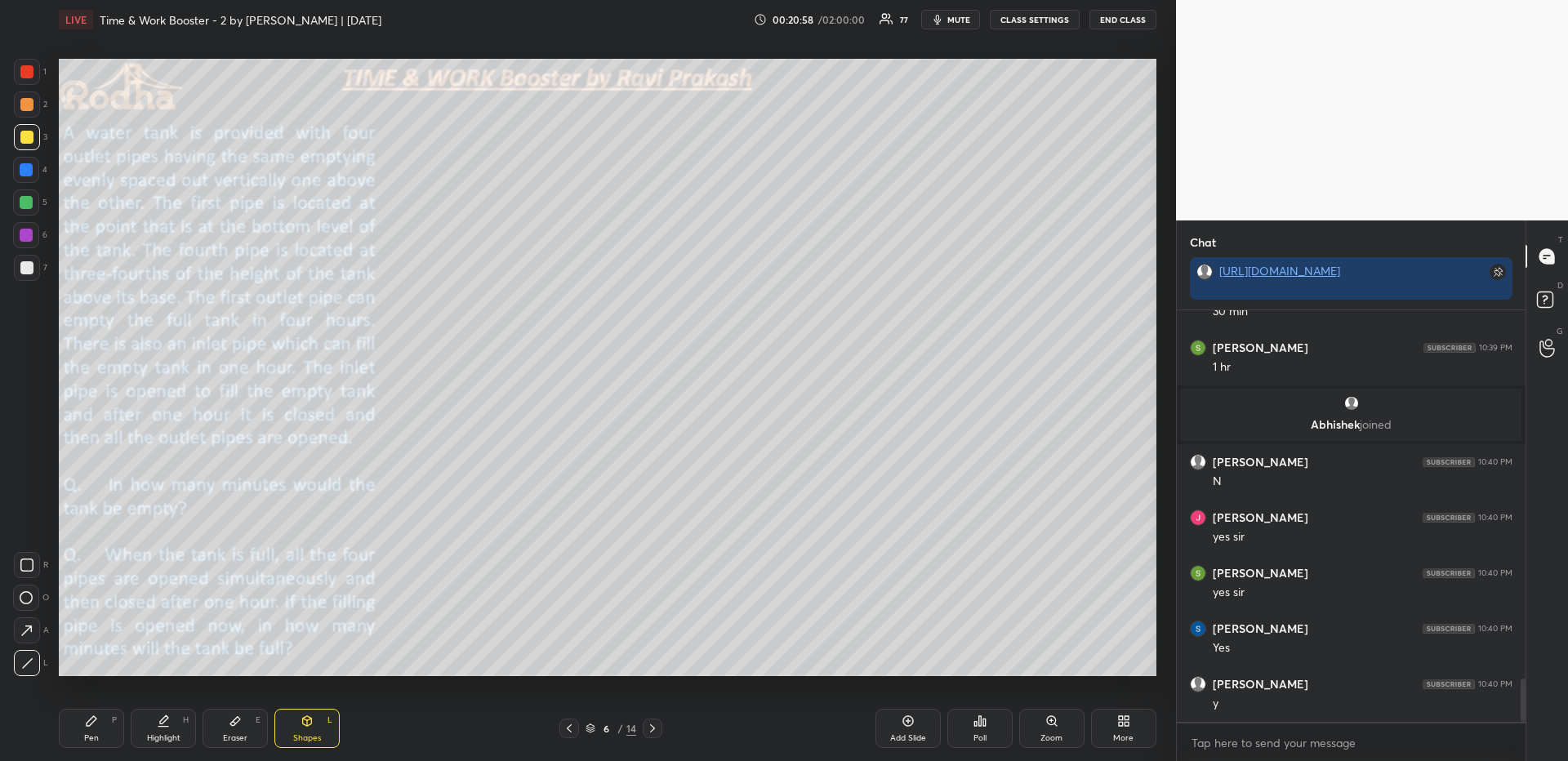
click at [109, 719] on div "Pen P" at bounding box center [91, 727] width 65 height 39
click at [27, 201] on div at bounding box center [26, 202] width 13 height 13
click at [33, 168] on div at bounding box center [26, 170] width 26 height 26
click at [175, 731] on div "Highlight H" at bounding box center [163, 727] width 65 height 39
click at [562, 735] on div at bounding box center [569, 728] width 20 height 20
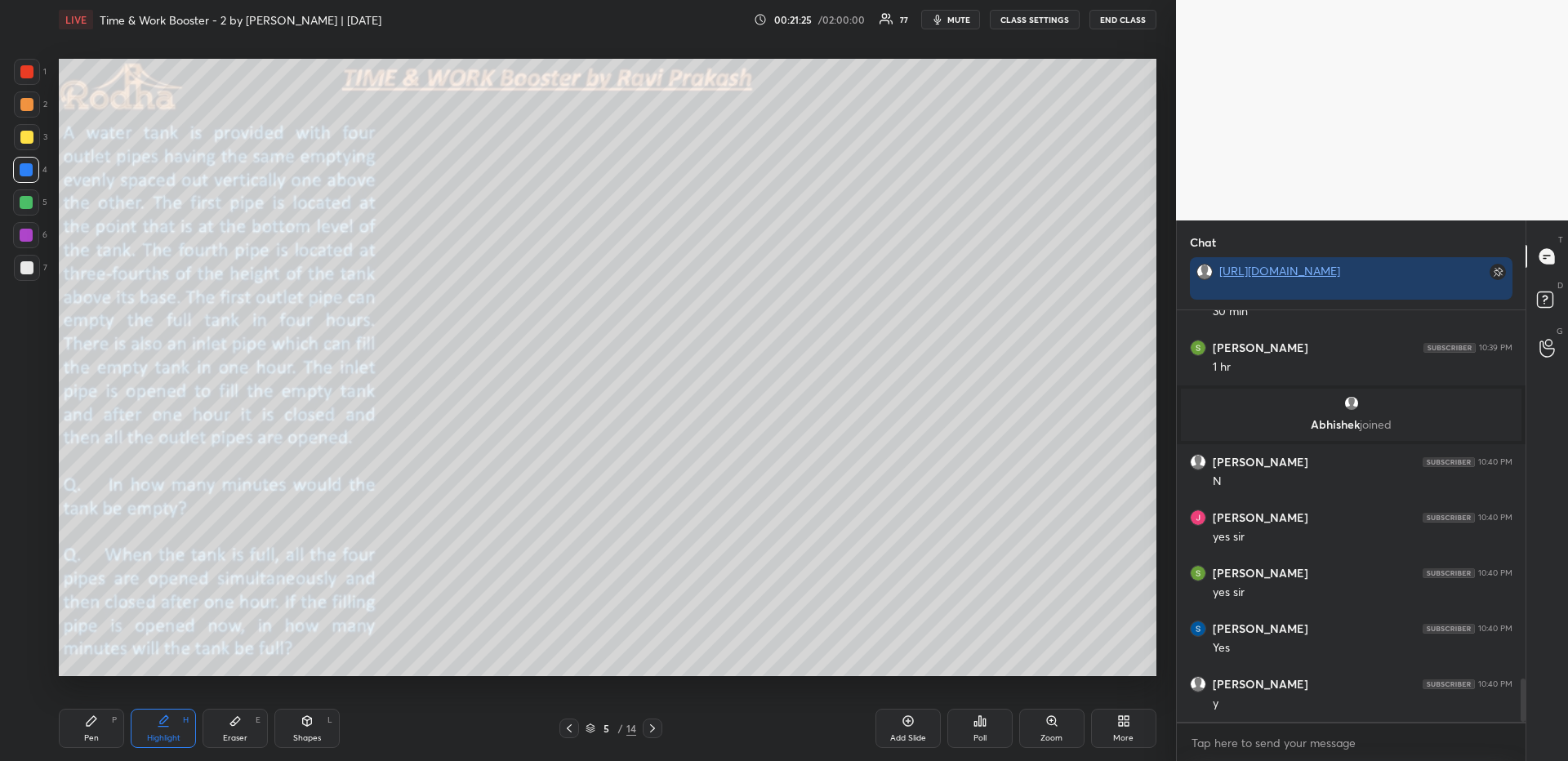
click at [650, 732] on icon at bounding box center [652, 727] width 13 height 13
click at [91, 743] on div "Pen P" at bounding box center [91, 727] width 65 height 39
click at [26, 133] on div at bounding box center [27, 137] width 13 height 13
drag, startPoint x: 570, startPoint y: 728, endPoint x: 570, endPoint y: 699, distance: 29.0
click at [569, 727] on icon at bounding box center [569, 727] width 13 height 13
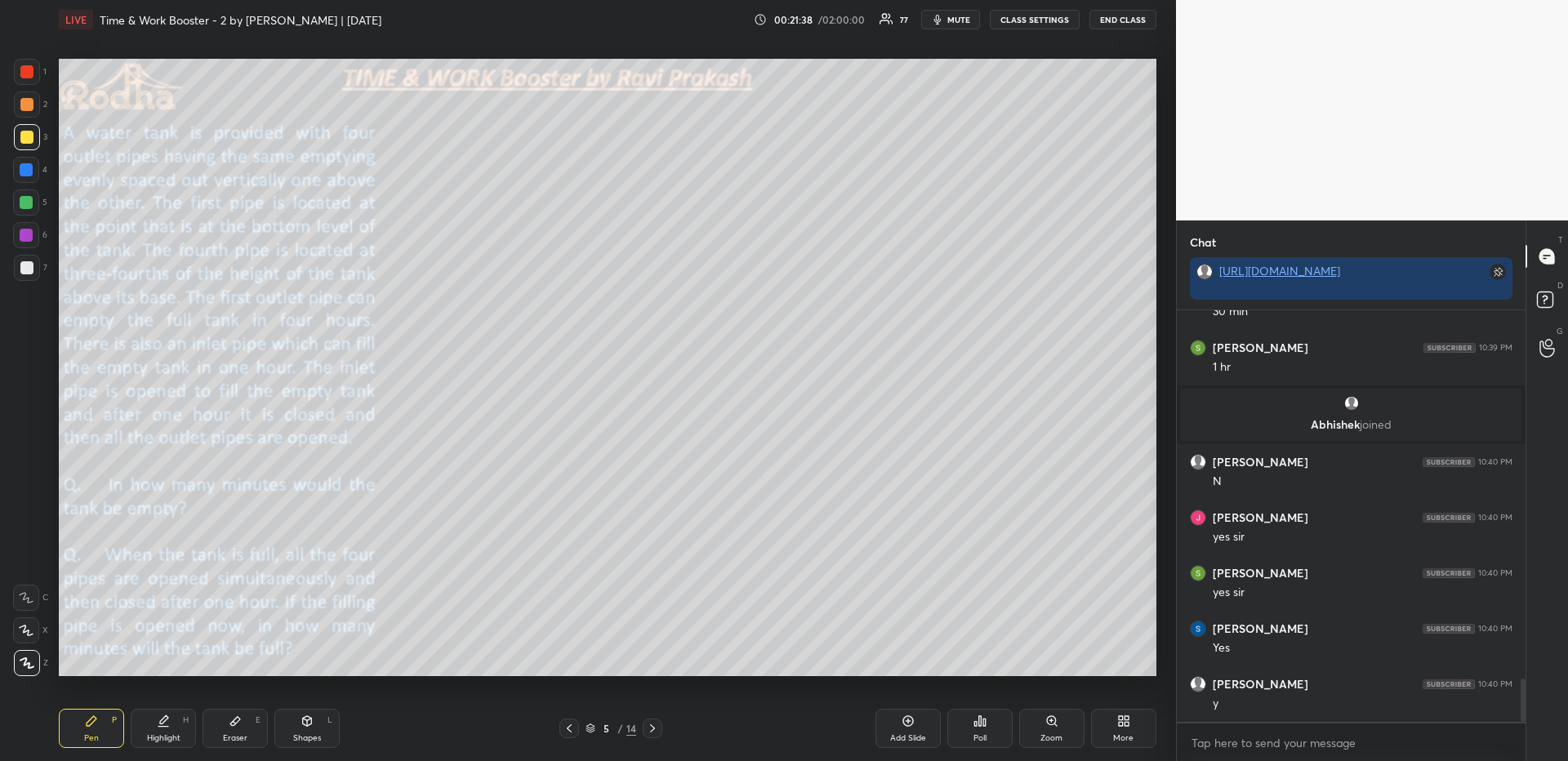
click at [170, 732] on div "Highlight H" at bounding box center [163, 727] width 65 height 39
click at [655, 733] on icon at bounding box center [652, 727] width 13 height 13
click at [565, 733] on div at bounding box center [569, 728] width 20 height 20
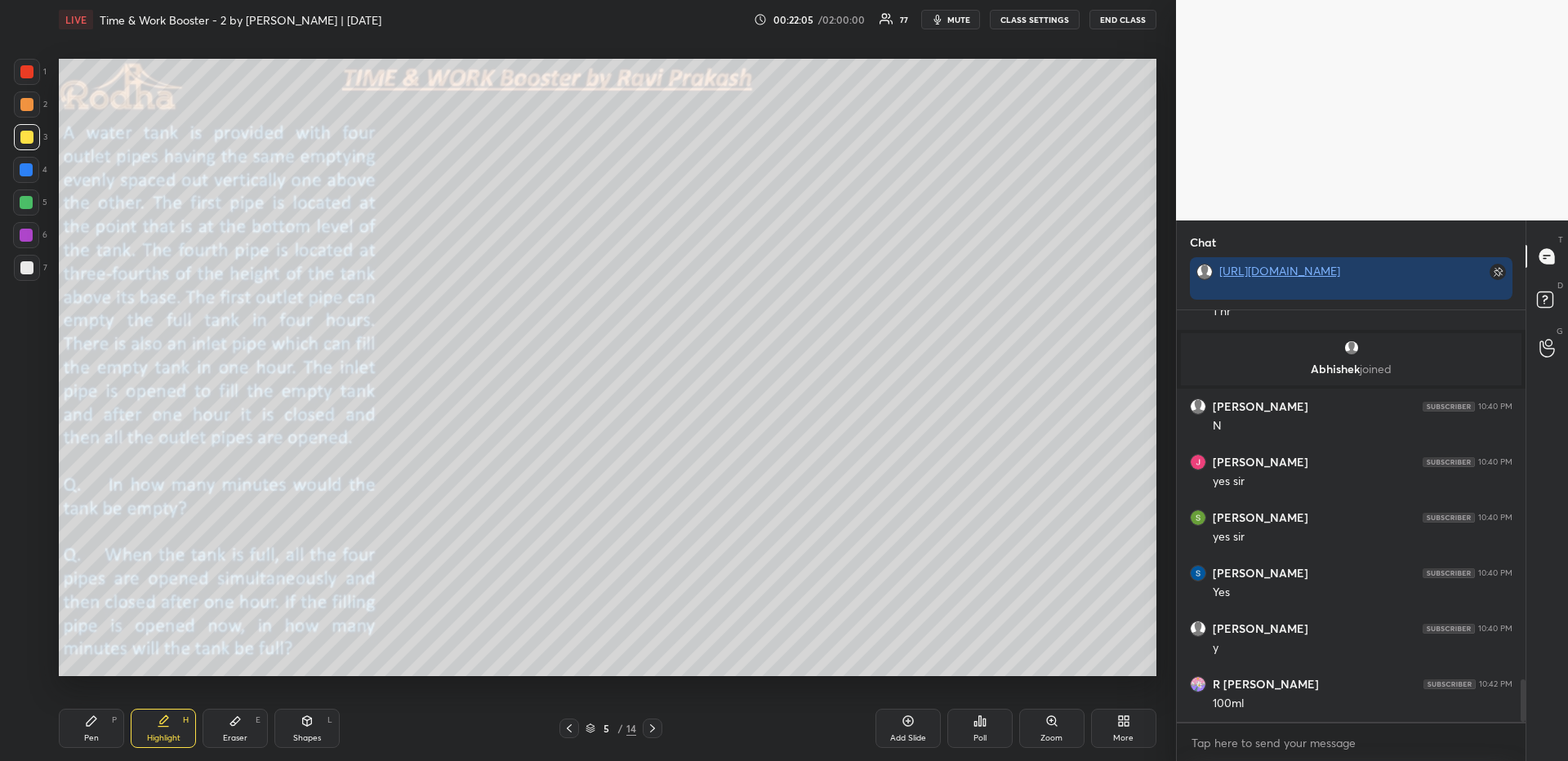
click at [649, 732] on icon at bounding box center [652, 727] width 13 height 13
drag, startPoint x: 90, startPoint y: 733, endPoint x: 105, endPoint y: 680, distance: 55.1
click at [89, 733] on div "Pen" at bounding box center [91, 737] width 15 height 8
click at [573, 733] on icon at bounding box center [569, 727] width 13 height 13
click at [650, 726] on icon at bounding box center [652, 727] width 13 height 13
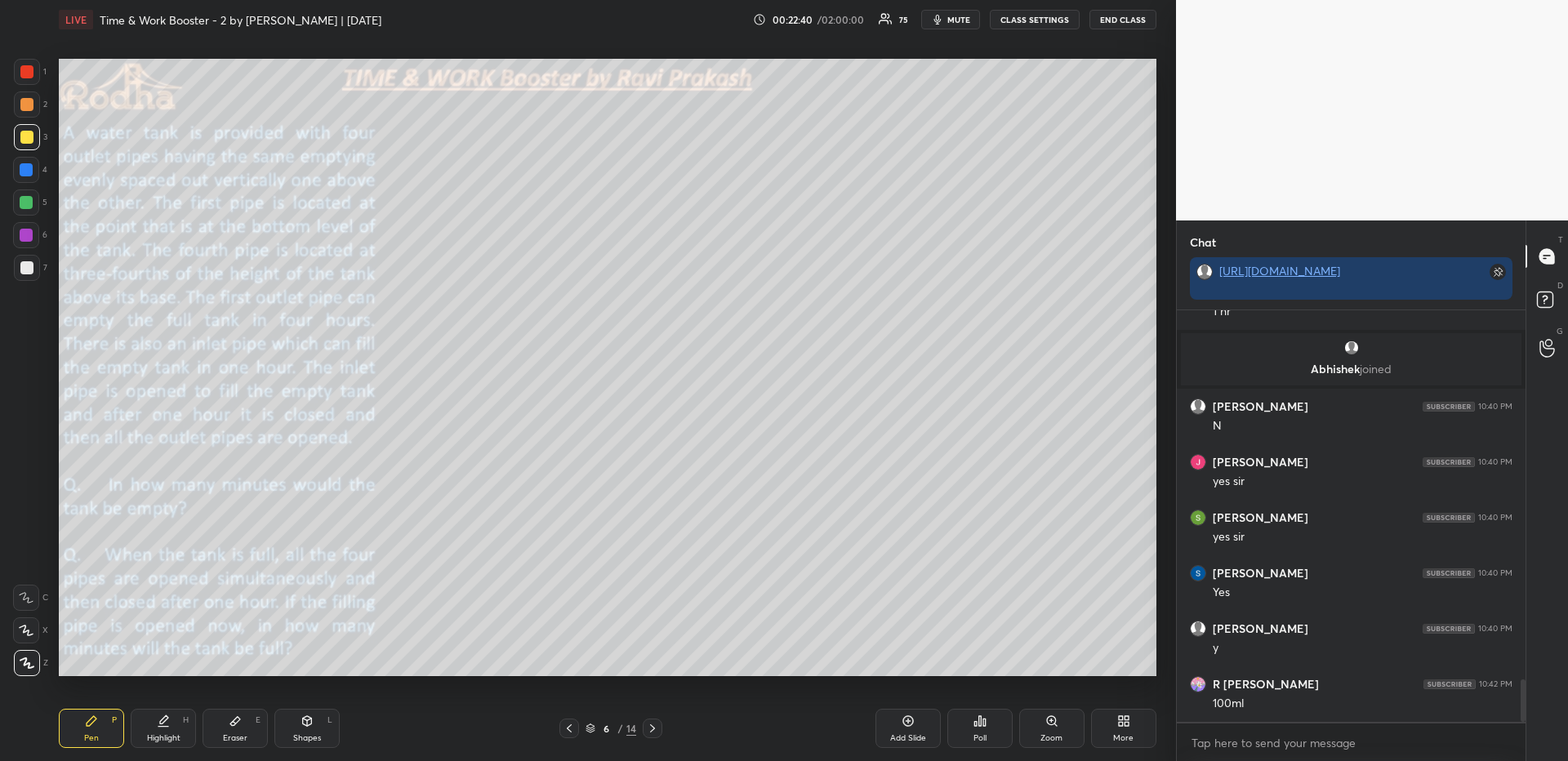
click at [25, 194] on div at bounding box center [26, 202] width 26 height 26
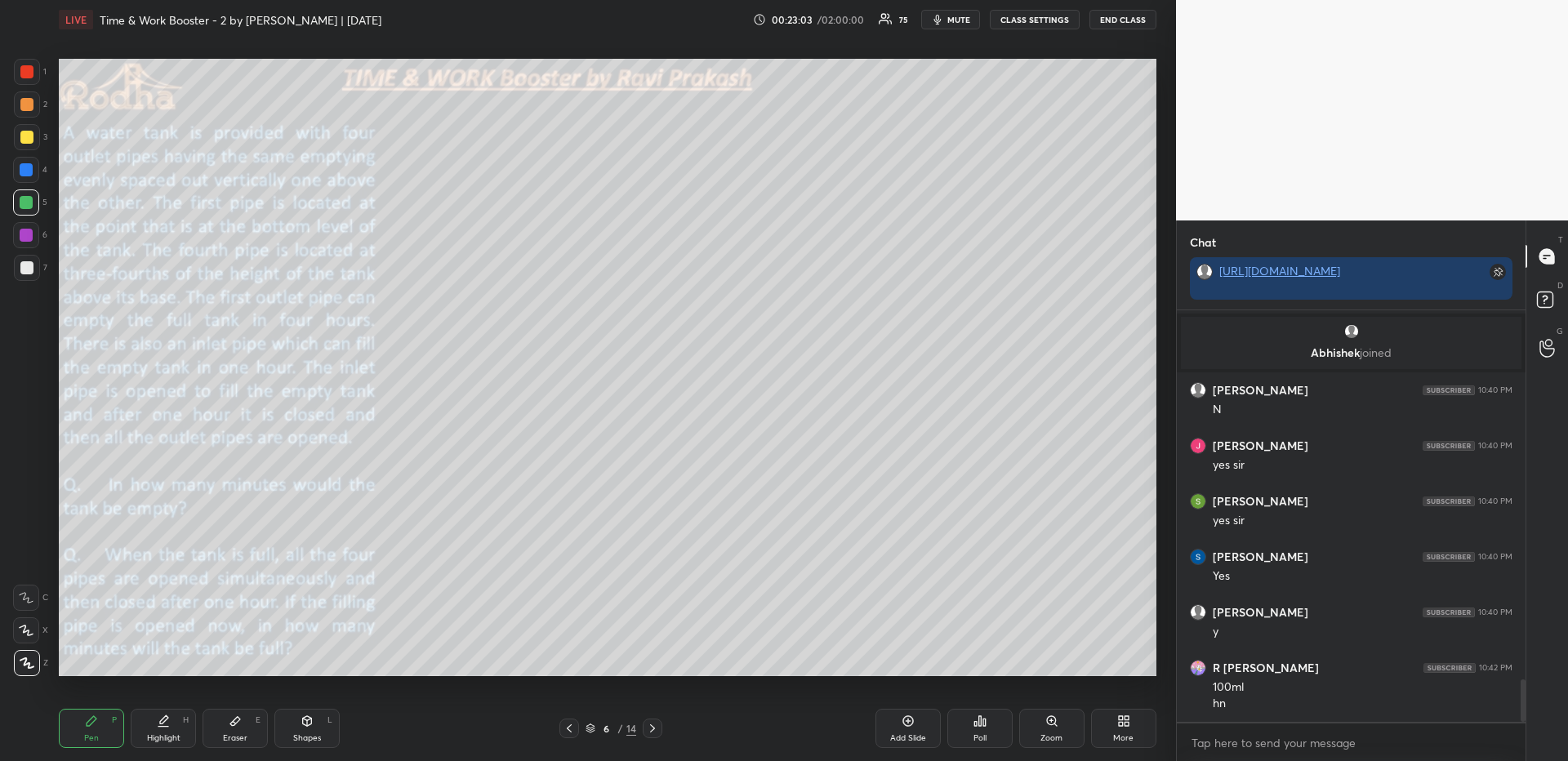
drag, startPoint x: 168, startPoint y: 727, endPoint x: 175, endPoint y: 691, distance: 36.7
click at [169, 725] on div "Highlight H" at bounding box center [163, 727] width 65 height 39
click at [98, 723] on div "Pen P" at bounding box center [91, 727] width 65 height 39
click at [167, 736] on div "Highlight" at bounding box center [163, 737] width 34 height 8
click at [570, 732] on icon at bounding box center [569, 727] width 13 height 13
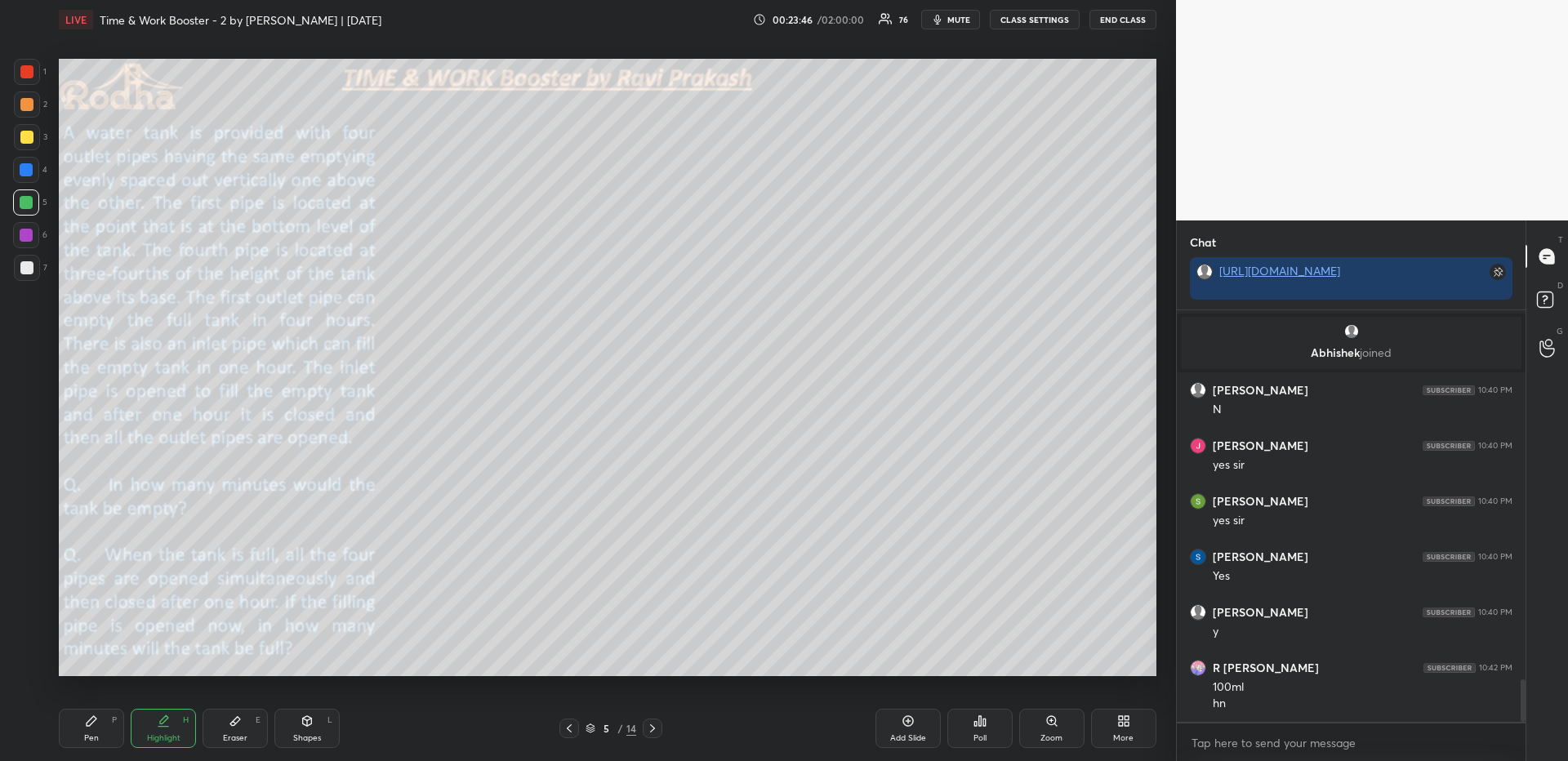
click at [654, 727] on icon at bounding box center [652, 727] width 13 height 13
drag, startPoint x: 88, startPoint y: 721, endPoint x: 95, endPoint y: 686, distance: 35.7
click at [88, 724] on icon at bounding box center [91, 720] width 13 height 13
drag, startPoint x: 27, startPoint y: 162, endPoint x: 38, endPoint y: 185, distance: 25.5
click at [26, 163] on div at bounding box center [26, 169] width 13 height 13
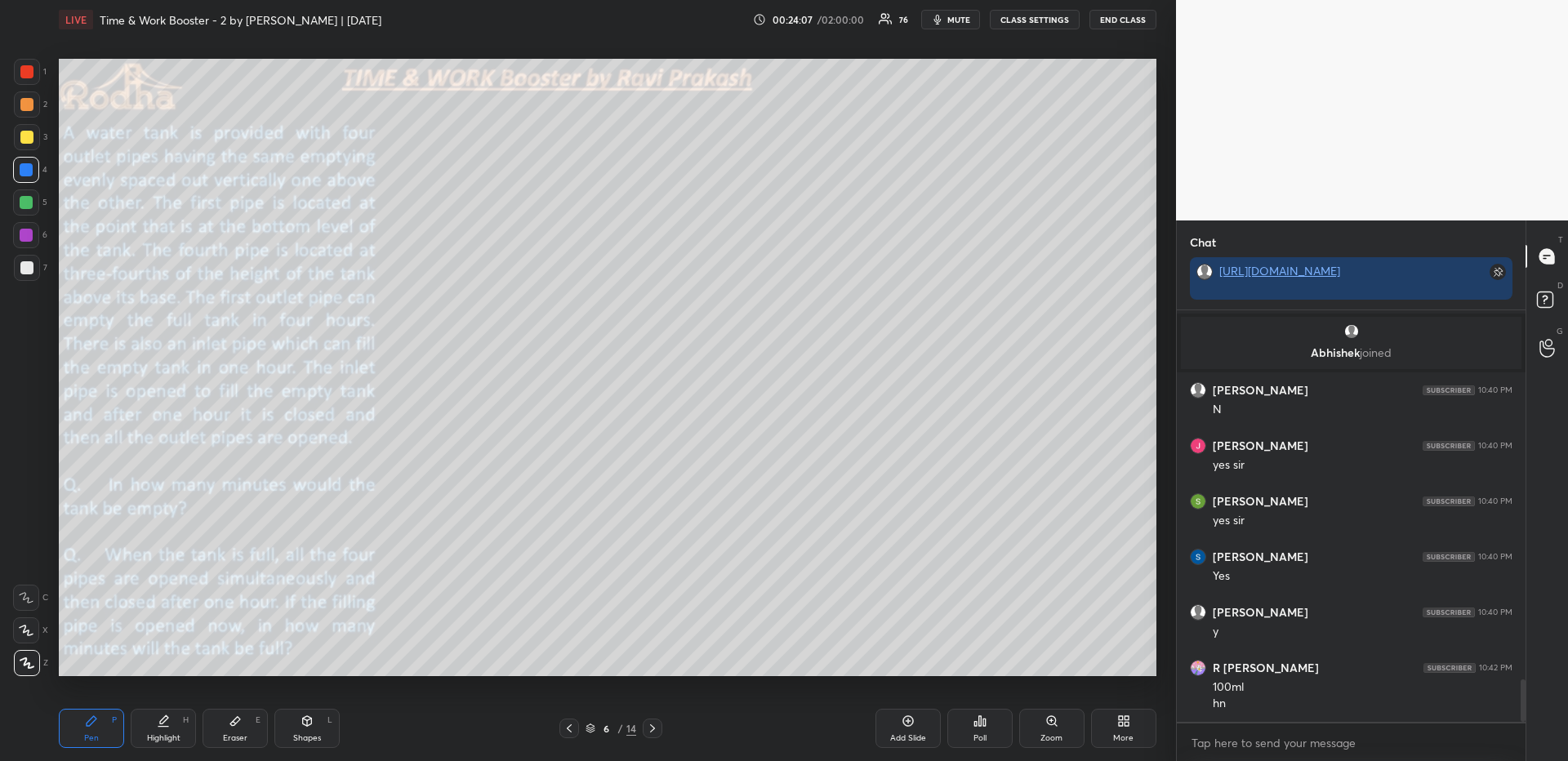
click at [160, 729] on div "Highlight H" at bounding box center [163, 727] width 65 height 39
click at [81, 735] on div "Pen P" at bounding box center [91, 727] width 65 height 39
click at [29, 201] on div at bounding box center [26, 202] width 13 height 13
drag, startPoint x: 30, startPoint y: 264, endPoint x: 32, endPoint y: 236, distance: 28.1
click at [29, 265] on div at bounding box center [27, 267] width 13 height 13
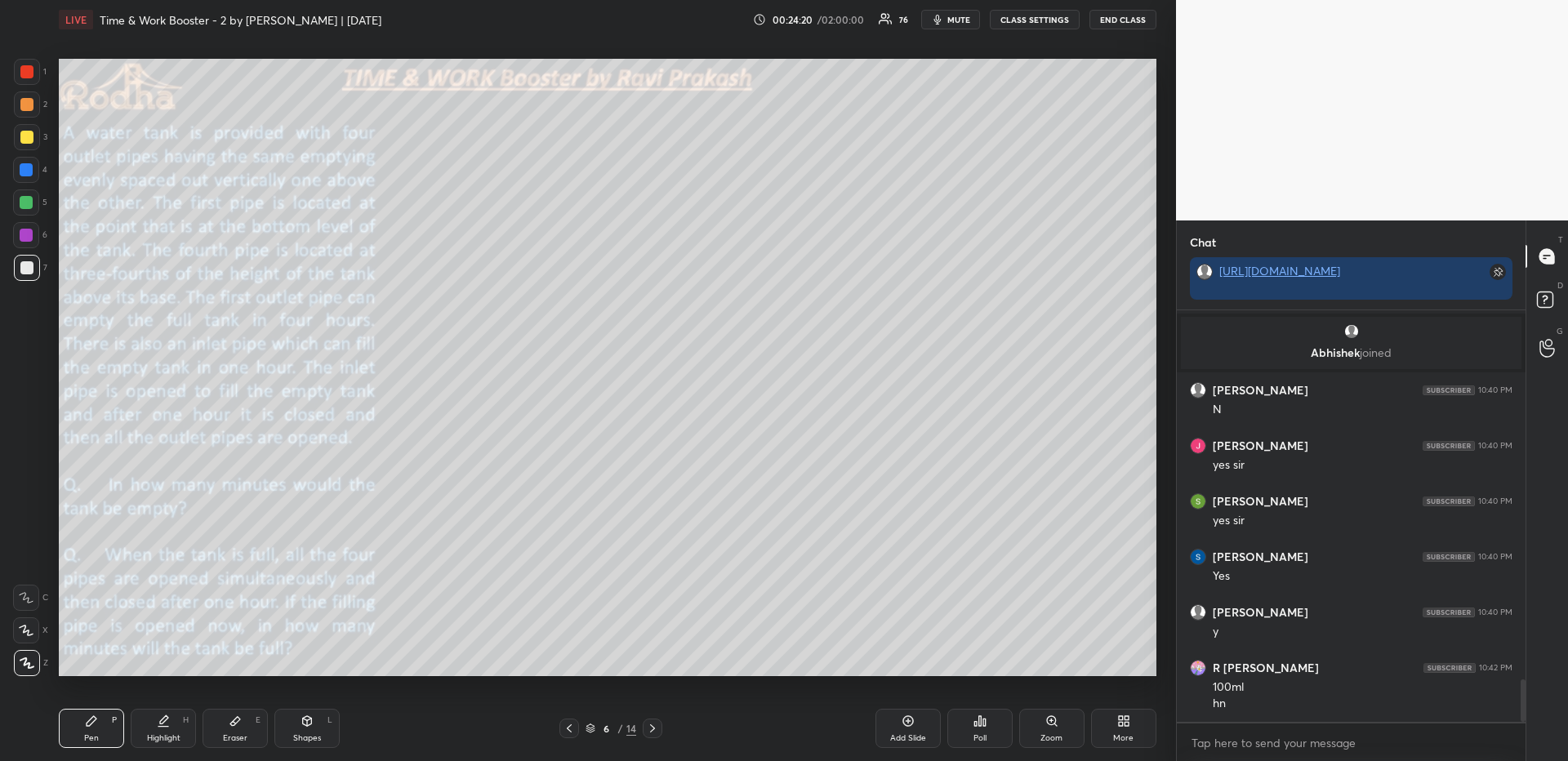
click at [28, 171] on div at bounding box center [26, 169] width 13 height 13
click at [147, 730] on div "Highlight H" at bounding box center [163, 727] width 65 height 39
click at [71, 715] on div "Pen P" at bounding box center [91, 727] width 65 height 39
click at [87, 727] on div "Pen P" at bounding box center [91, 727] width 65 height 39
click at [21, 145] on div at bounding box center [27, 137] width 26 height 26
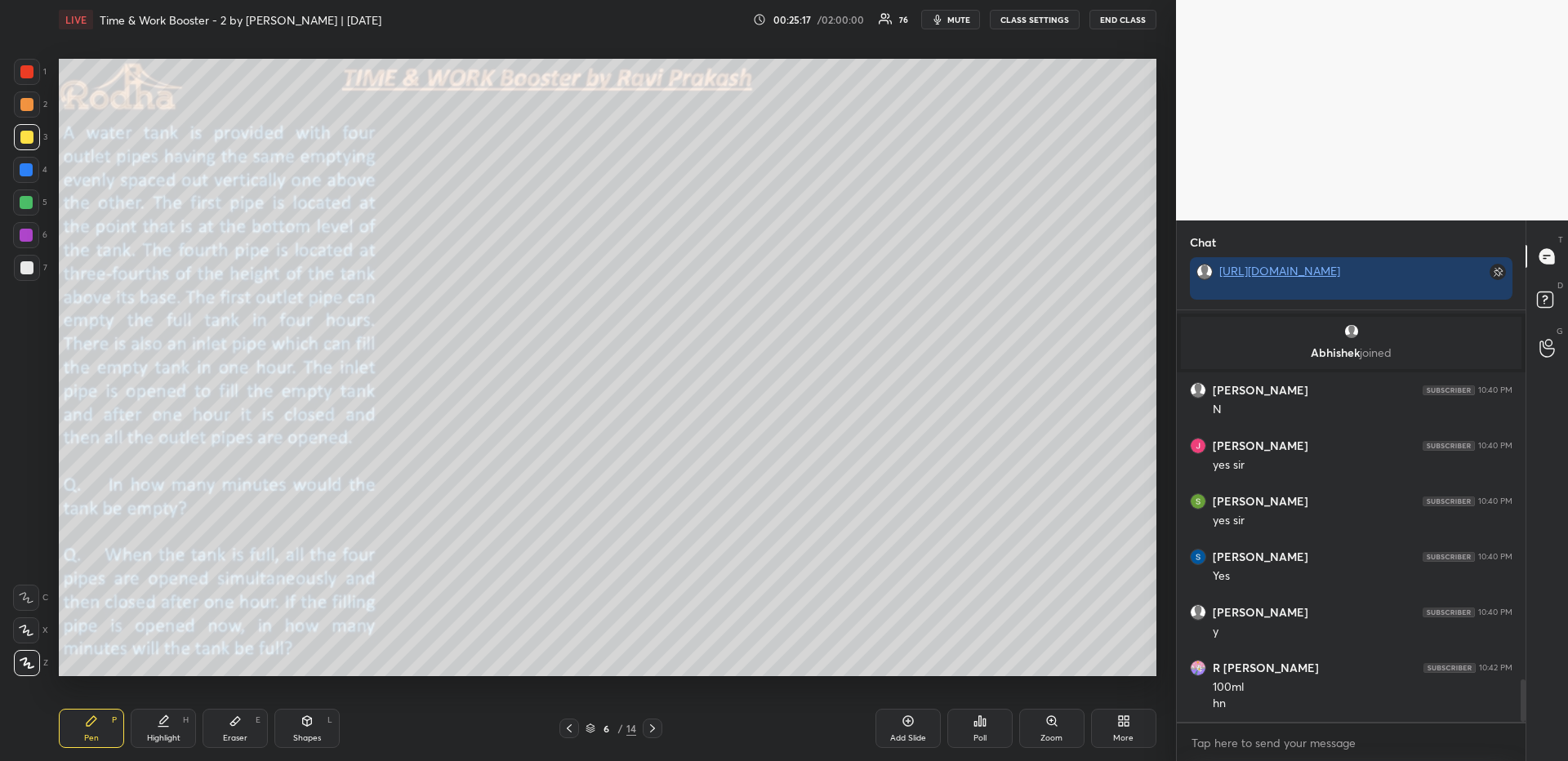
scroll to position [3635, 0]
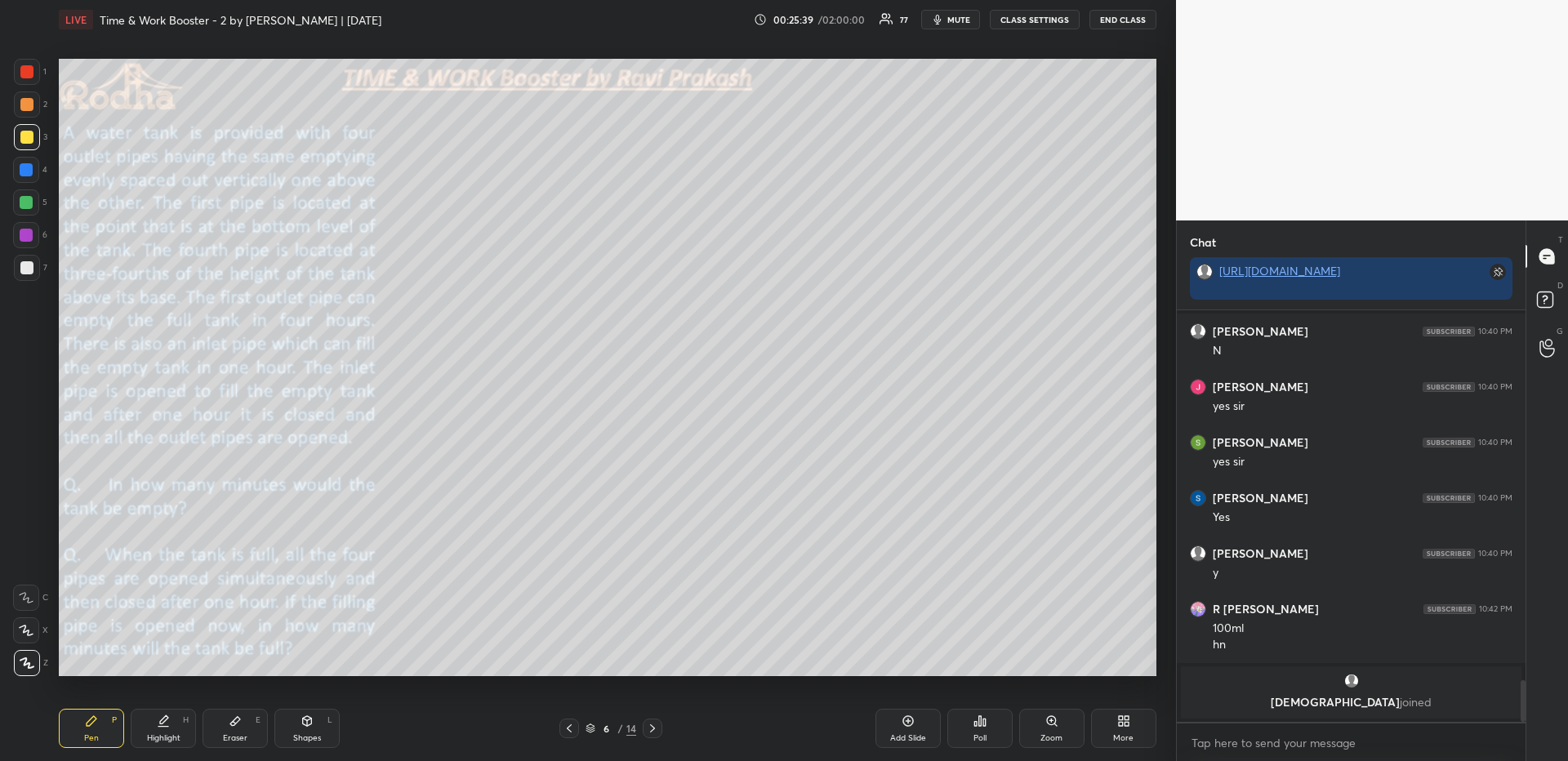
click at [20, 635] on div at bounding box center [26, 630] width 26 height 26
drag, startPoint x: 35, startPoint y: 664, endPoint x: 49, endPoint y: 651, distance: 19.1
click at [29, 665] on div at bounding box center [27, 663] width 26 height 26
click at [576, 724] on div at bounding box center [569, 728] width 20 height 20
click at [653, 725] on icon at bounding box center [652, 727] width 13 height 13
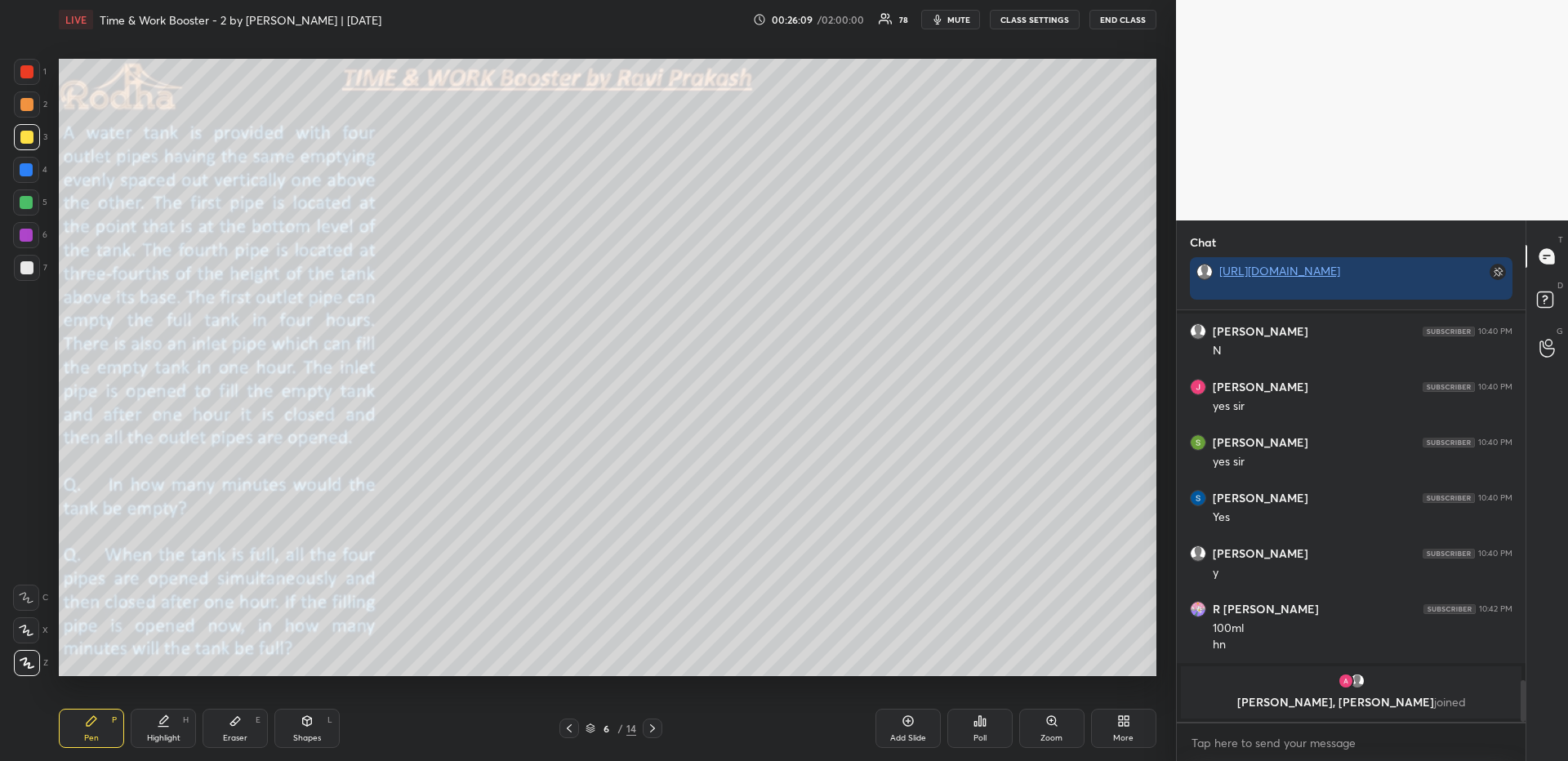
click at [161, 729] on div "Highlight H" at bounding box center [163, 727] width 65 height 39
click at [103, 732] on div "Pen P" at bounding box center [91, 727] width 65 height 39
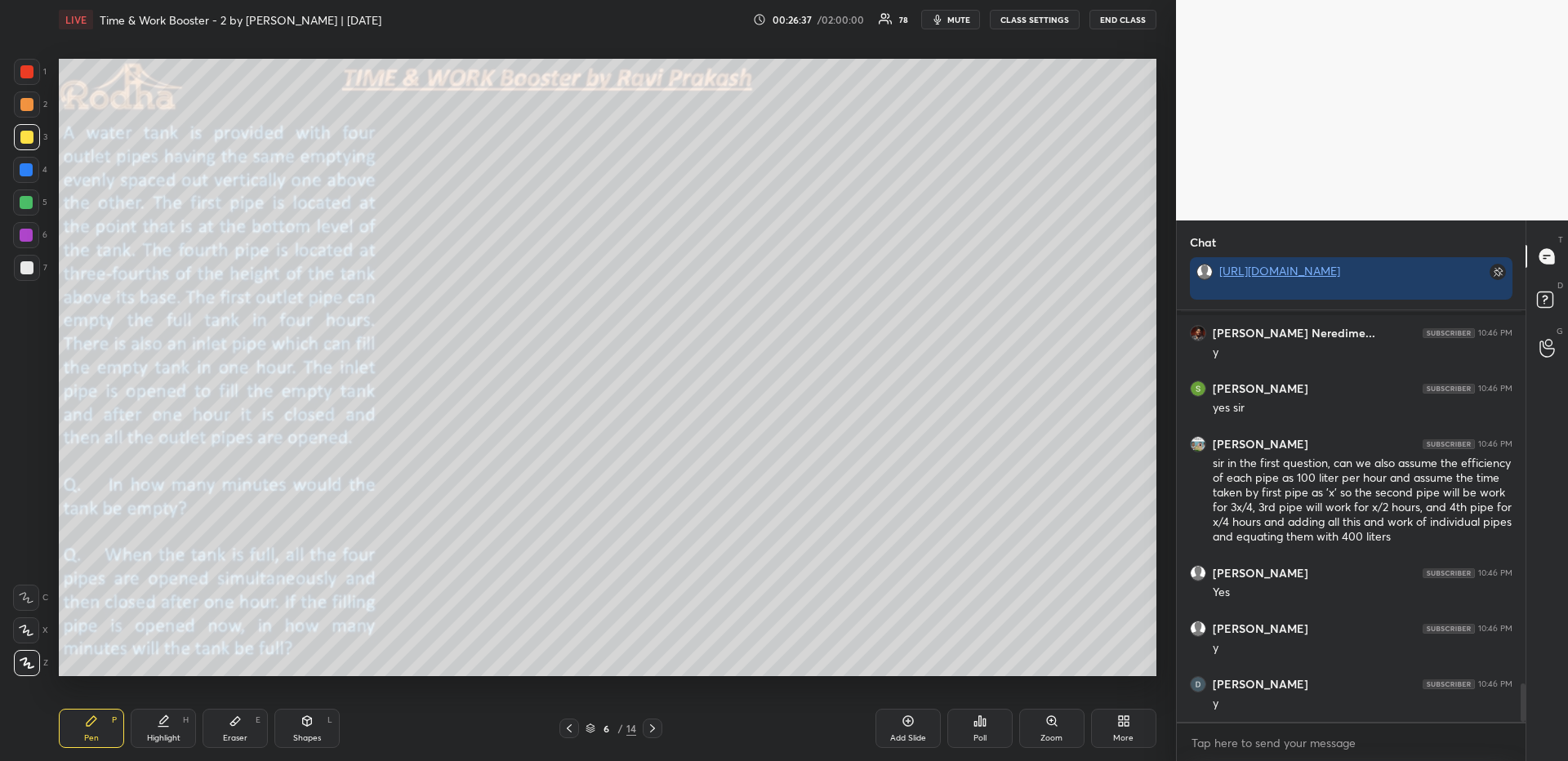
scroll to position [3990, 0]
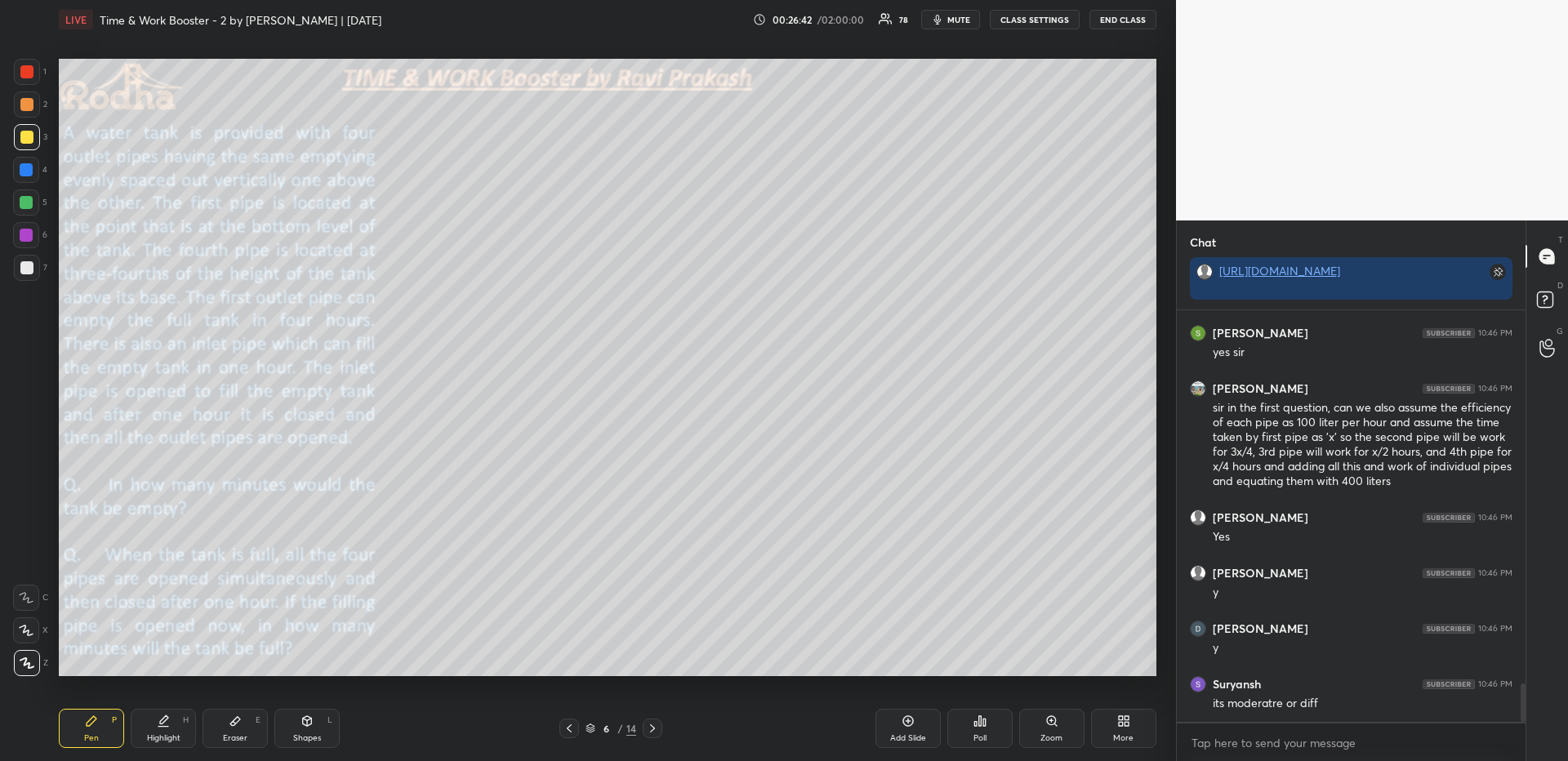
click at [571, 724] on icon at bounding box center [569, 727] width 5 height 8
click at [655, 724] on icon at bounding box center [652, 727] width 13 height 13
click at [1114, 729] on div "More" at bounding box center [1123, 727] width 65 height 39
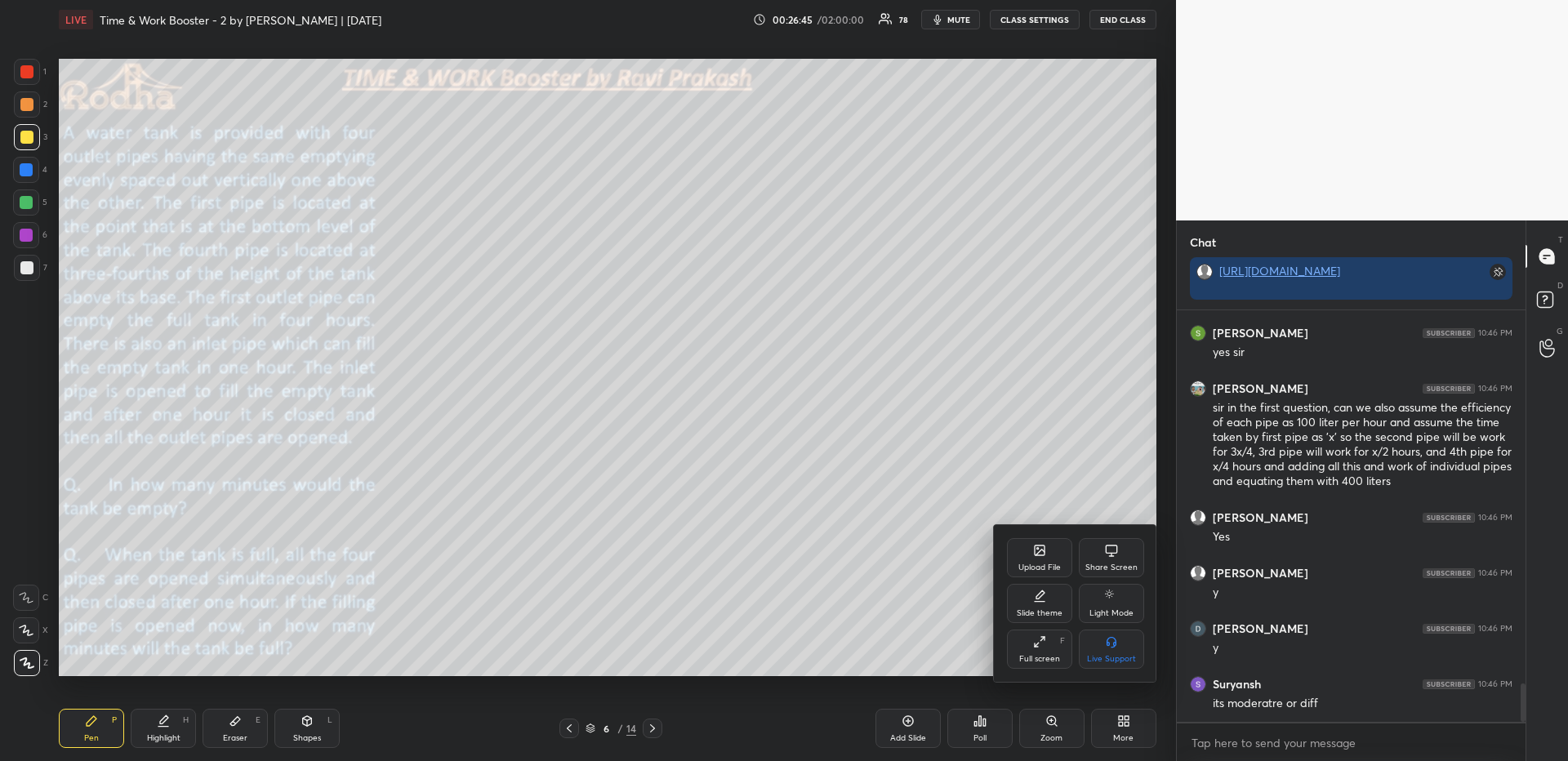
click at [1018, 570] on div "Upload File" at bounding box center [1039, 567] width 42 height 8
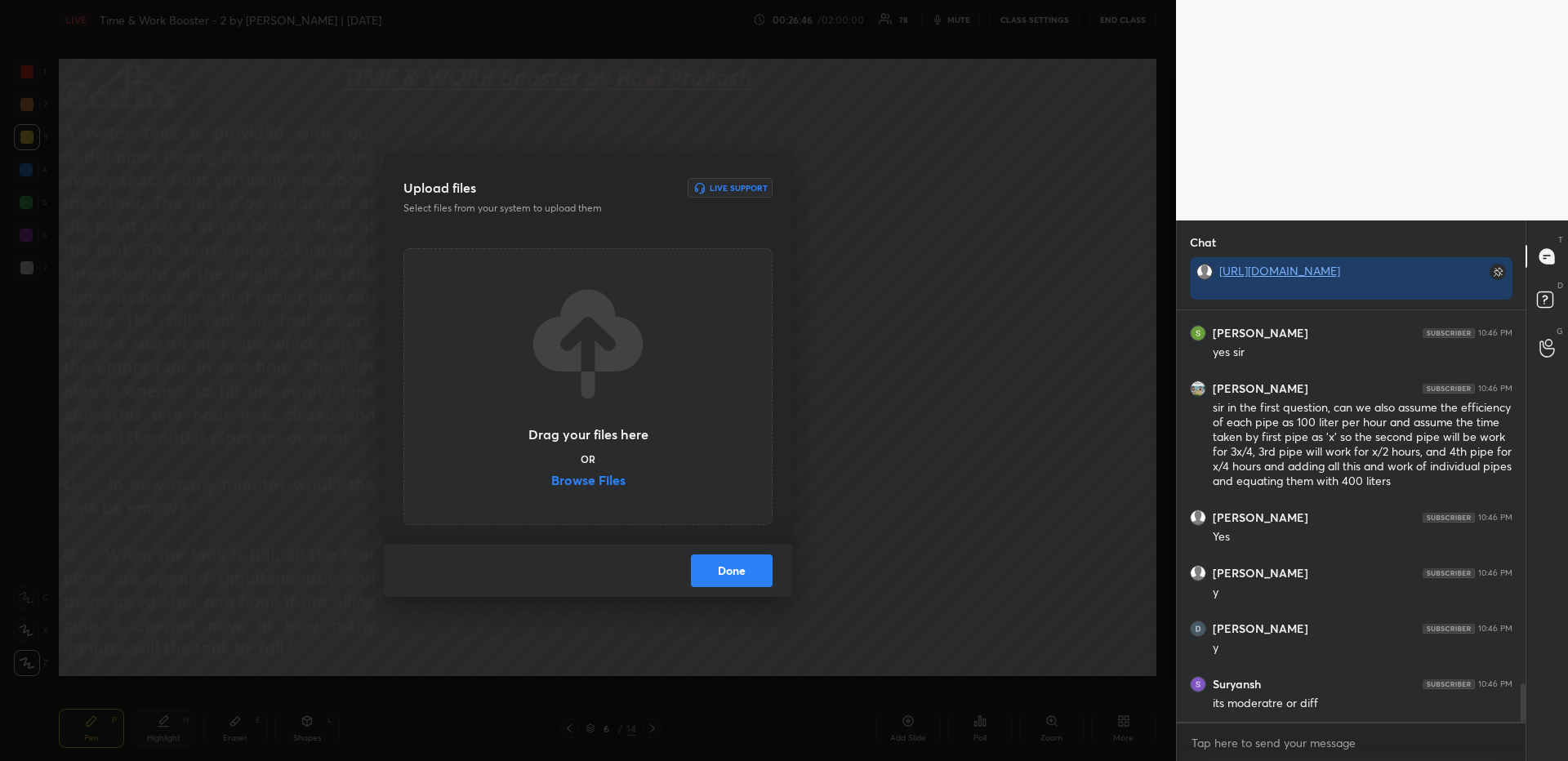
click at [610, 483] on label "Browse Files" at bounding box center [589, 482] width 75 height 17
click at [552, 483] on input "Browse Files" at bounding box center [552, 482] width 0 height 17
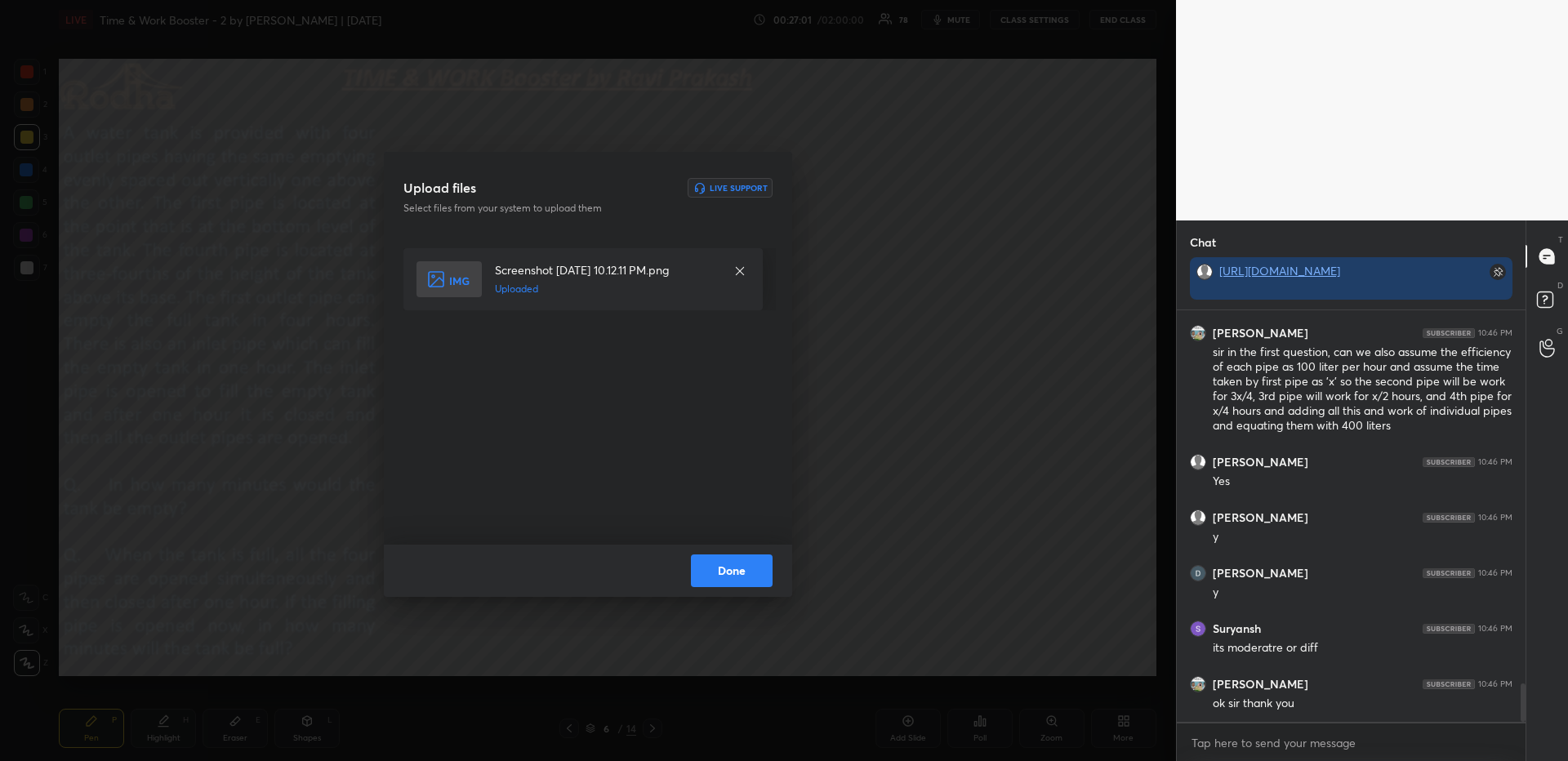
click at [751, 566] on button "Done" at bounding box center [732, 570] width 82 height 33
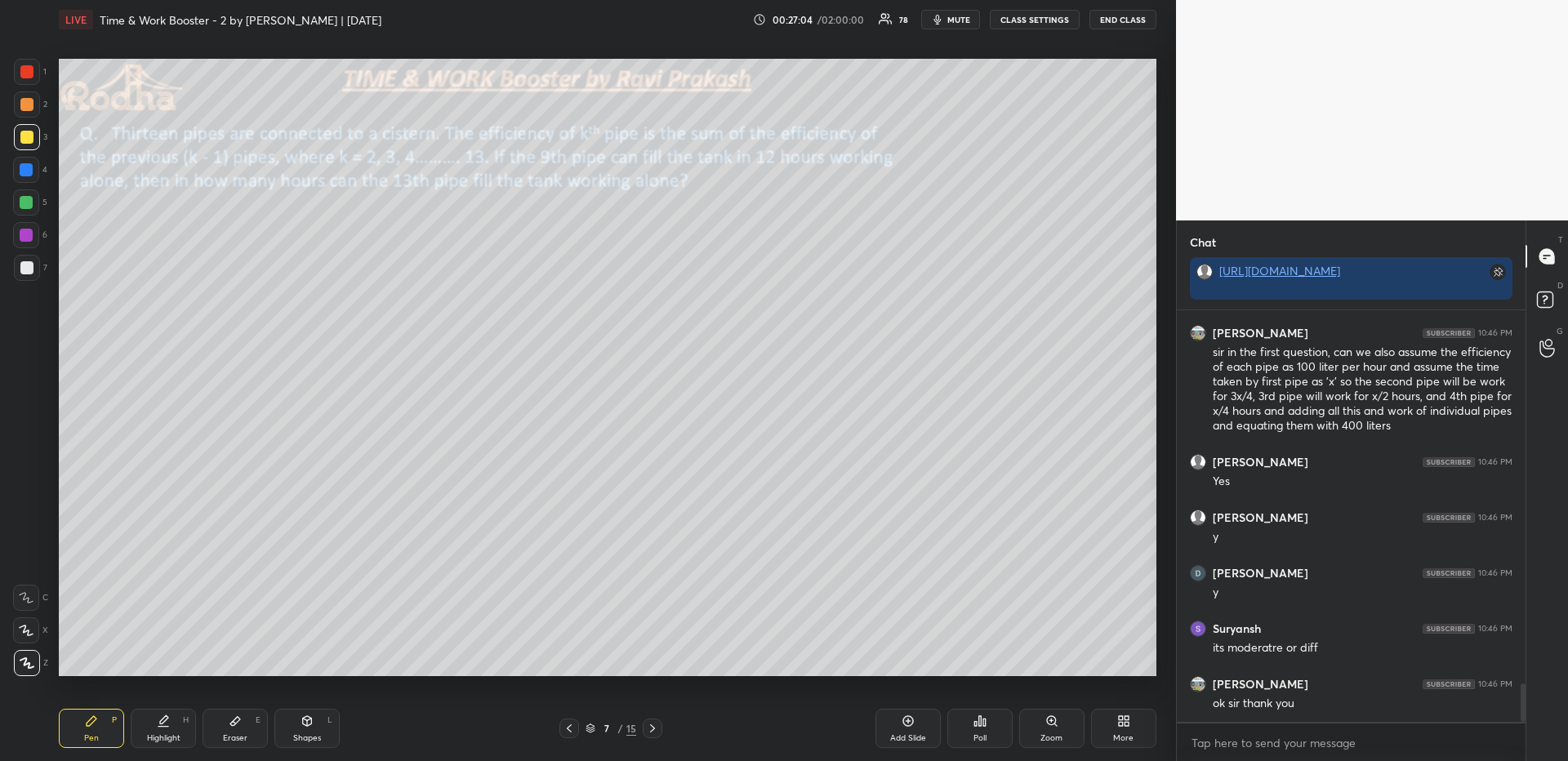
click at [573, 725] on icon at bounding box center [569, 727] width 13 height 13
click at [570, 723] on icon at bounding box center [569, 727] width 13 height 13
click at [654, 723] on icon at bounding box center [652, 727] width 13 height 13
click at [656, 723] on icon at bounding box center [652, 727] width 13 height 13
click at [27, 270] on div at bounding box center [27, 267] width 13 height 13
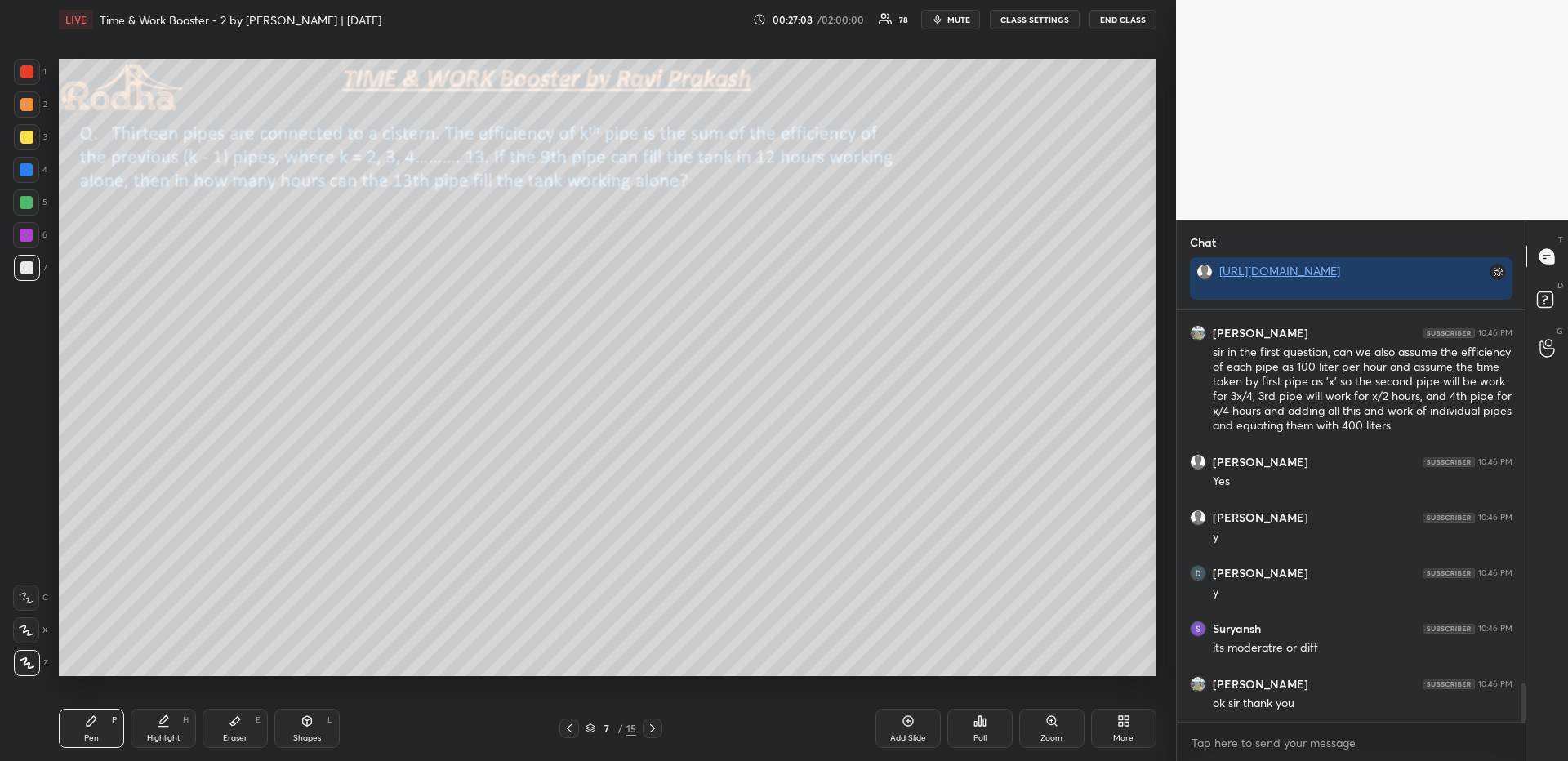
click at [26, 628] on icon at bounding box center [26, 629] width 15 height 11
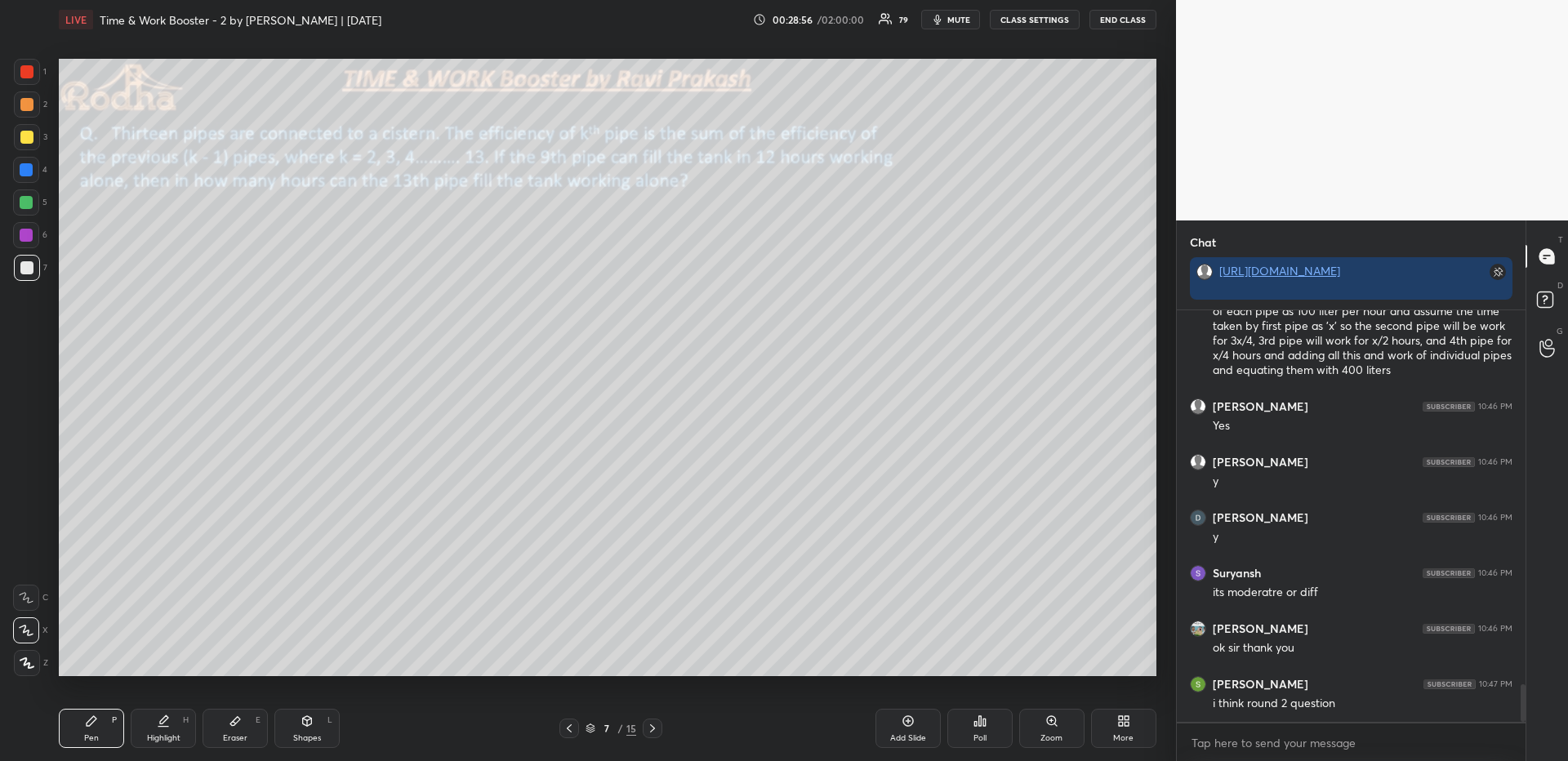
click at [32, 265] on div at bounding box center [27, 268] width 26 height 26
click at [18, 96] on div at bounding box center [27, 104] width 26 height 26
click at [1129, 720] on icon at bounding box center [1123, 720] width 13 height 13
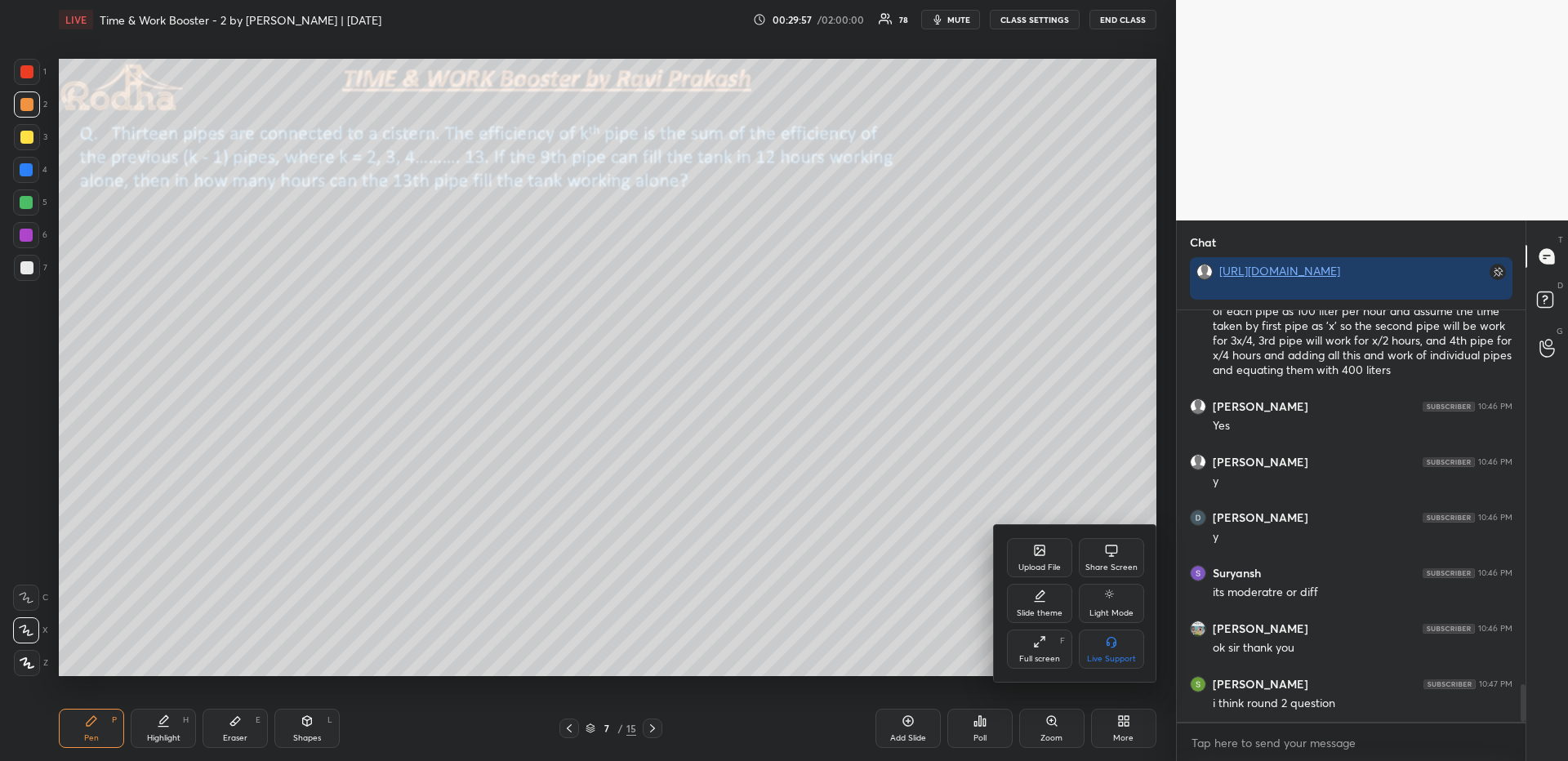
click at [1044, 563] on div "Upload File" at bounding box center [1039, 567] width 42 height 8
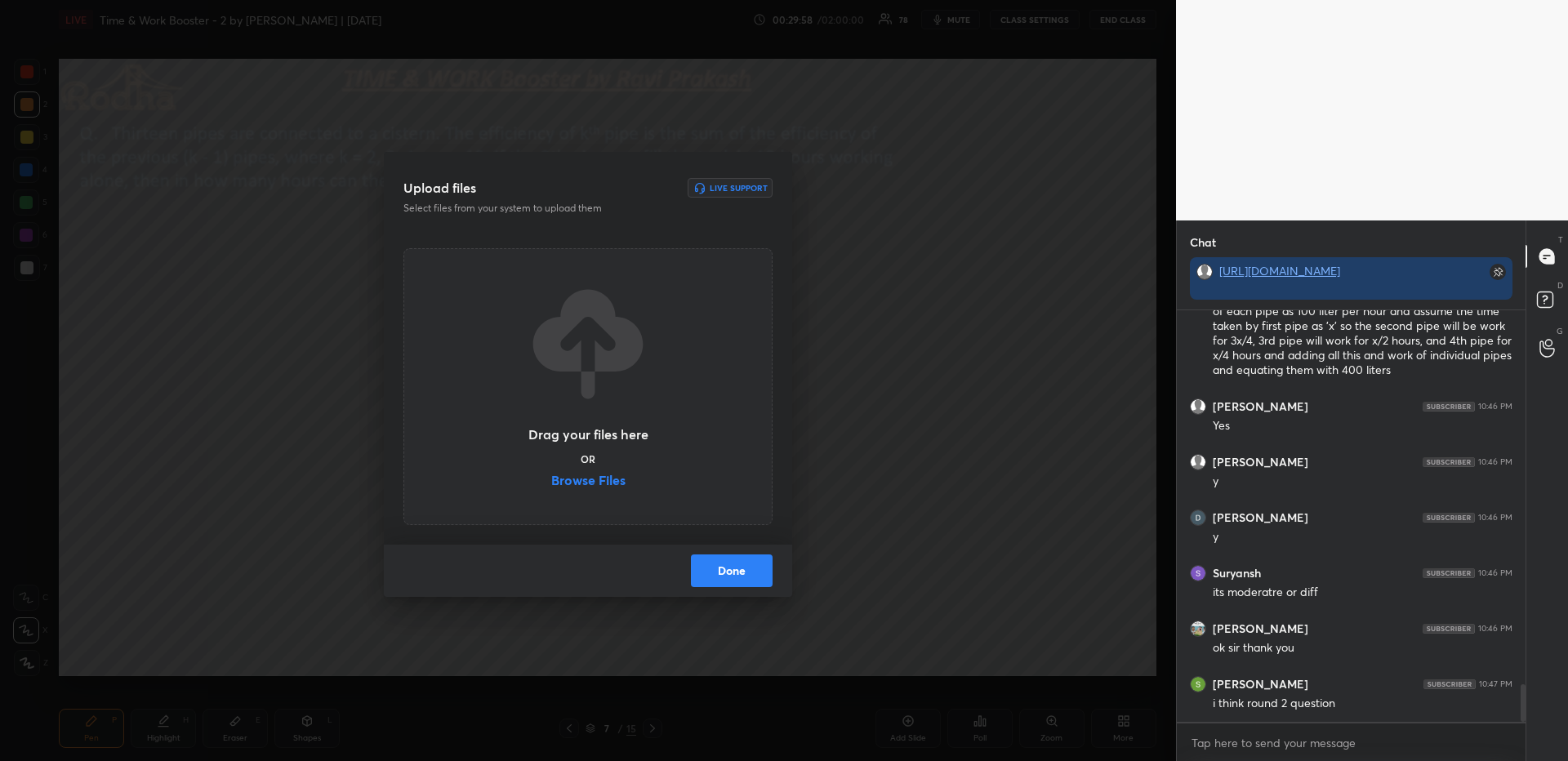
click at [607, 485] on label "Browse Files" at bounding box center [589, 482] width 75 height 17
click at [552, 485] on input "Browse Files" at bounding box center [552, 482] width 0 height 17
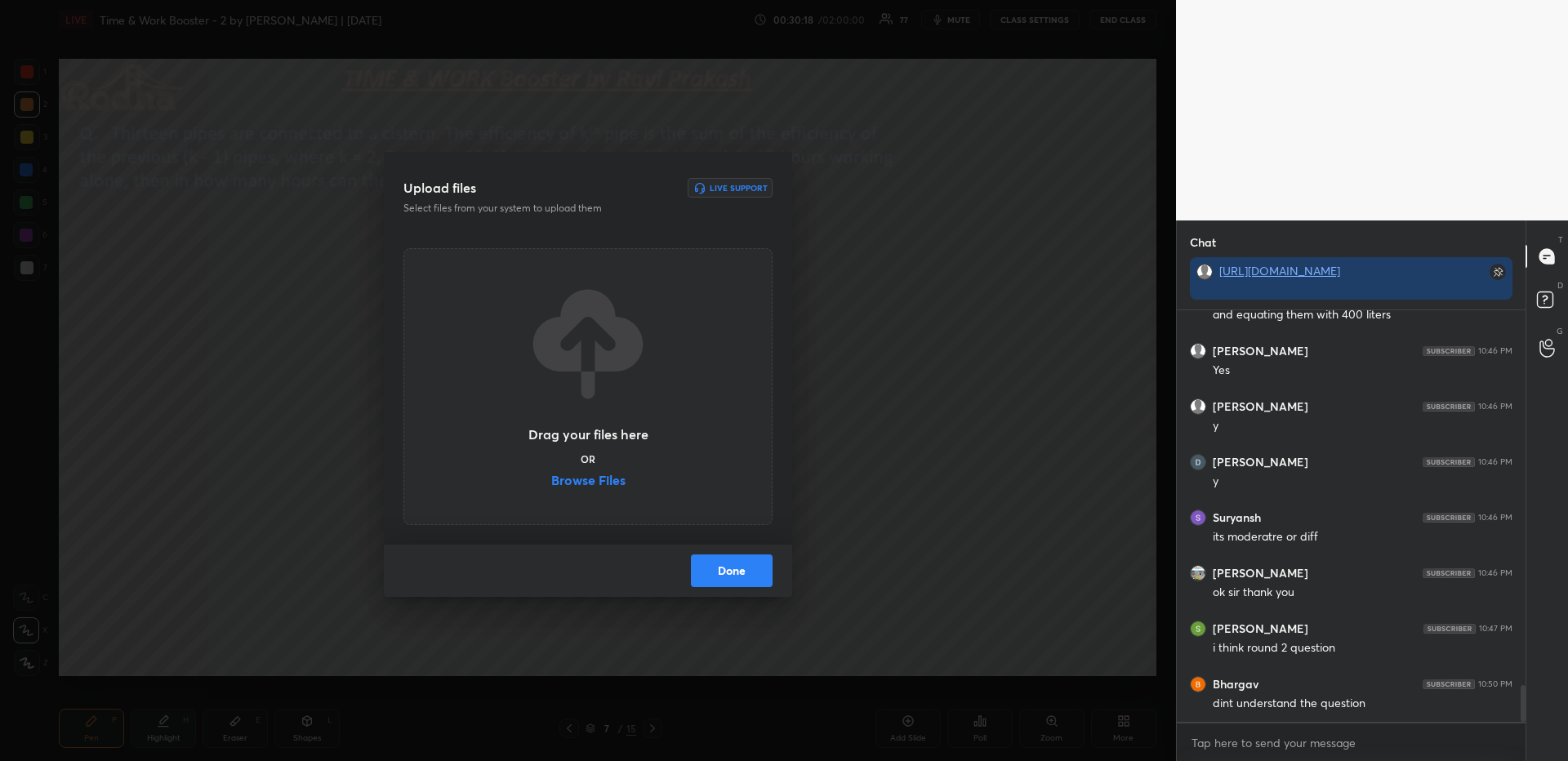
click at [724, 563] on button "Done" at bounding box center [732, 570] width 82 height 33
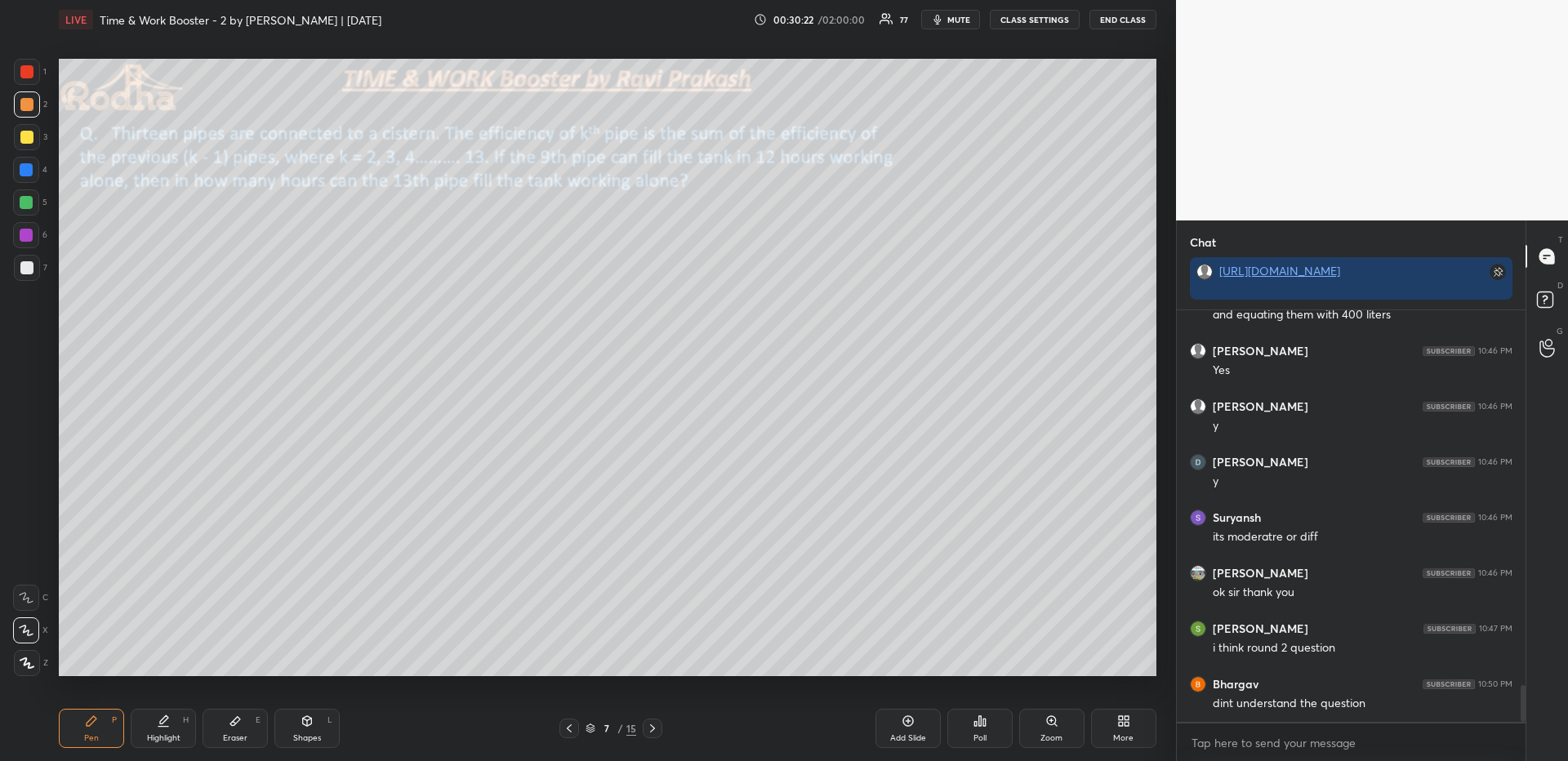
click at [997, 719] on div "Poll" at bounding box center [979, 727] width 65 height 39
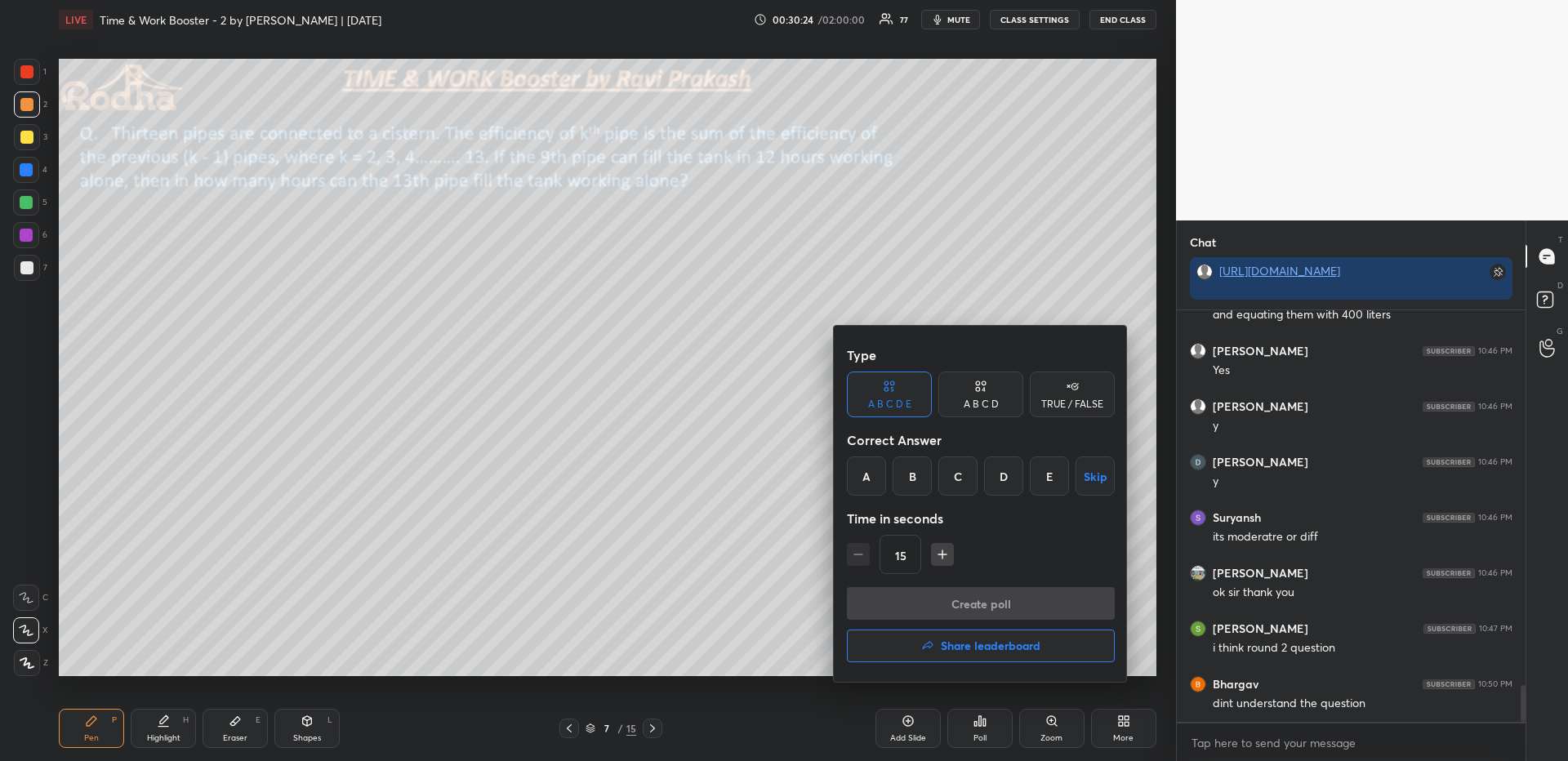
click at [914, 473] on div "B" at bounding box center [911, 475] width 39 height 39
click at [1049, 478] on div "E" at bounding box center [1049, 475] width 39 height 39
click at [1022, 600] on button "Create poll" at bounding box center [980, 603] width 268 height 33
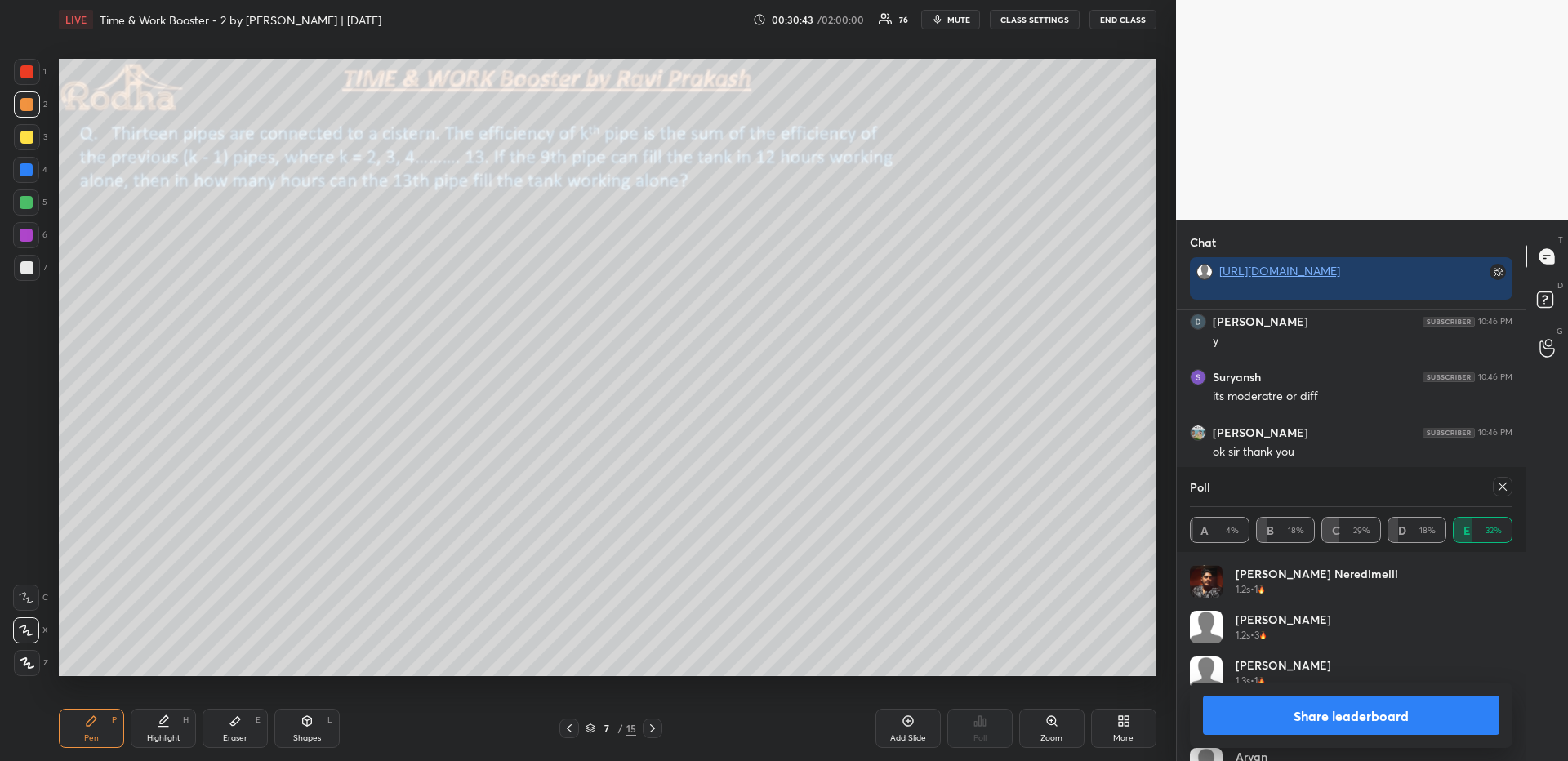
scroll to position [4247, 0]
drag, startPoint x: 1505, startPoint y: 482, endPoint x: 1455, endPoint y: 491, distance: 50.8
click at [1506, 483] on icon at bounding box center [1502, 486] width 13 height 13
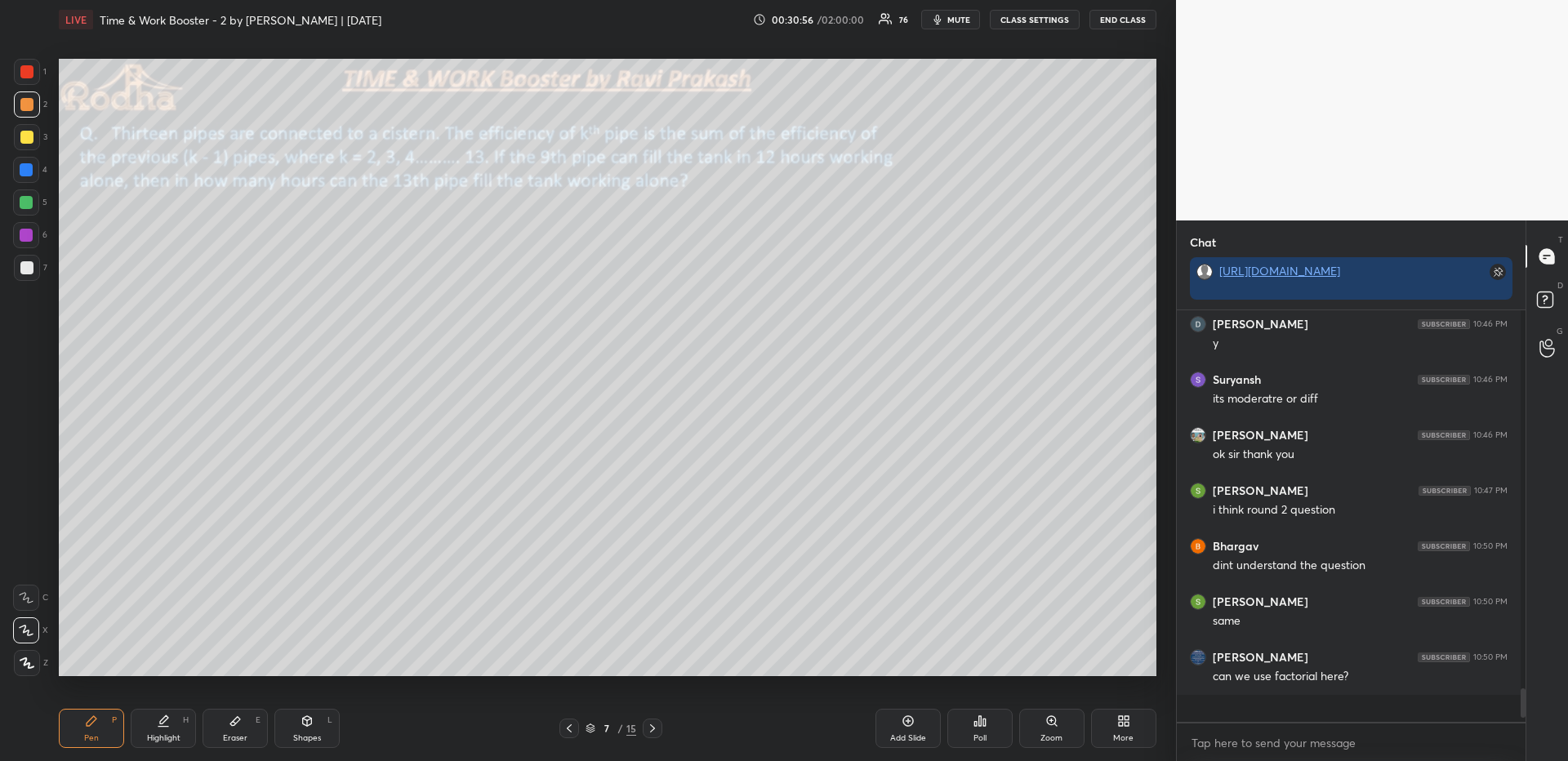
scroll to position [394, 339]
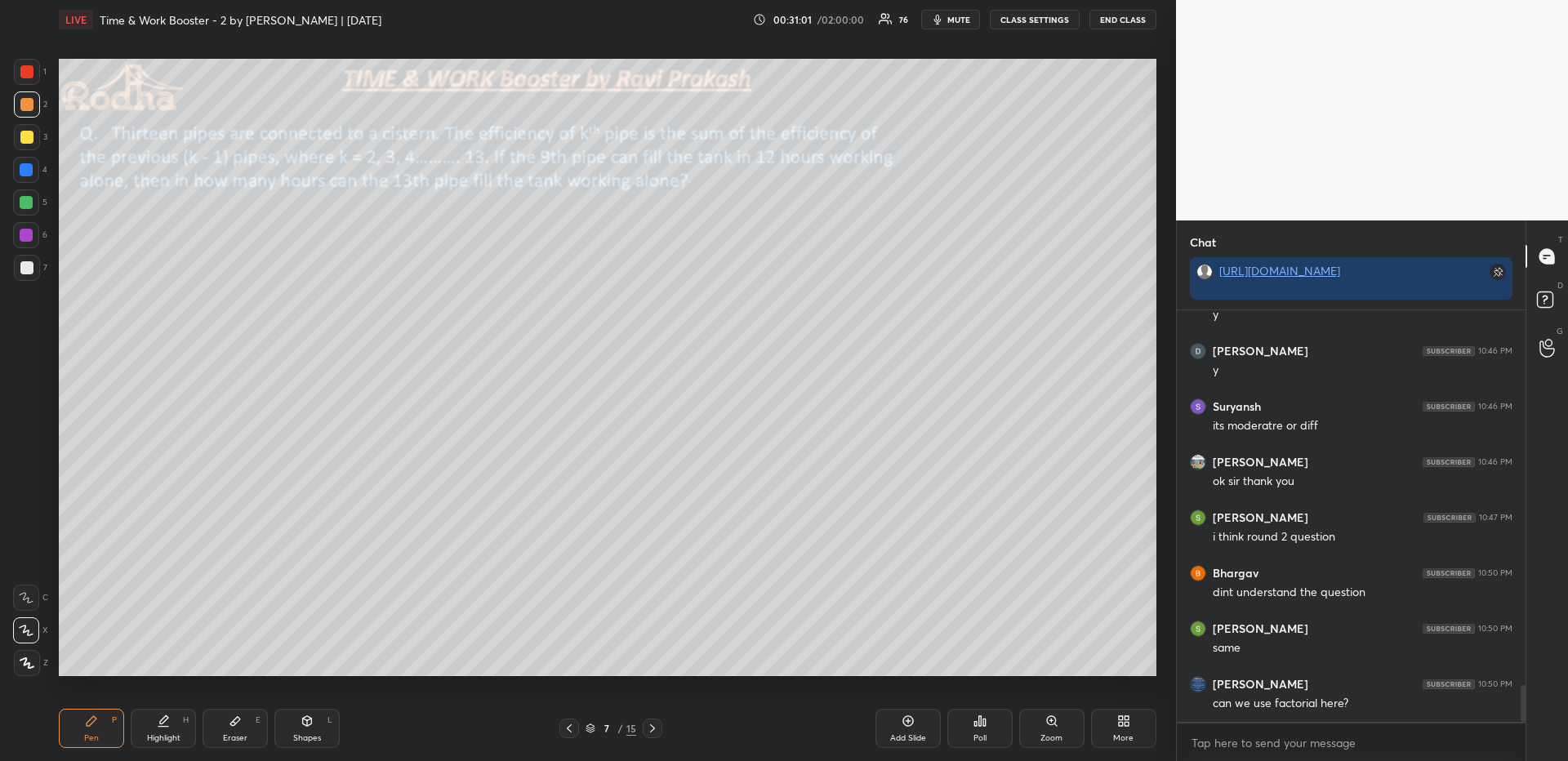
click at [29, 268] on div at bounding box center [27, 267] width 13 height 13
drag, startPoint x: 29, startPoint y: 659, endPoint x: 26, endPoint y: 639, distance: 20.2
click at [28, 660] on icon at bounding box center [27, 662] width 15 height 11
drag, startPoint x: 40, startPoint y: 106, endPoint x: 35, endPoint y: 121, distance: 15.8
click at [38, 107] on div "2" at bounding box center [30, 104] width 34 height 26
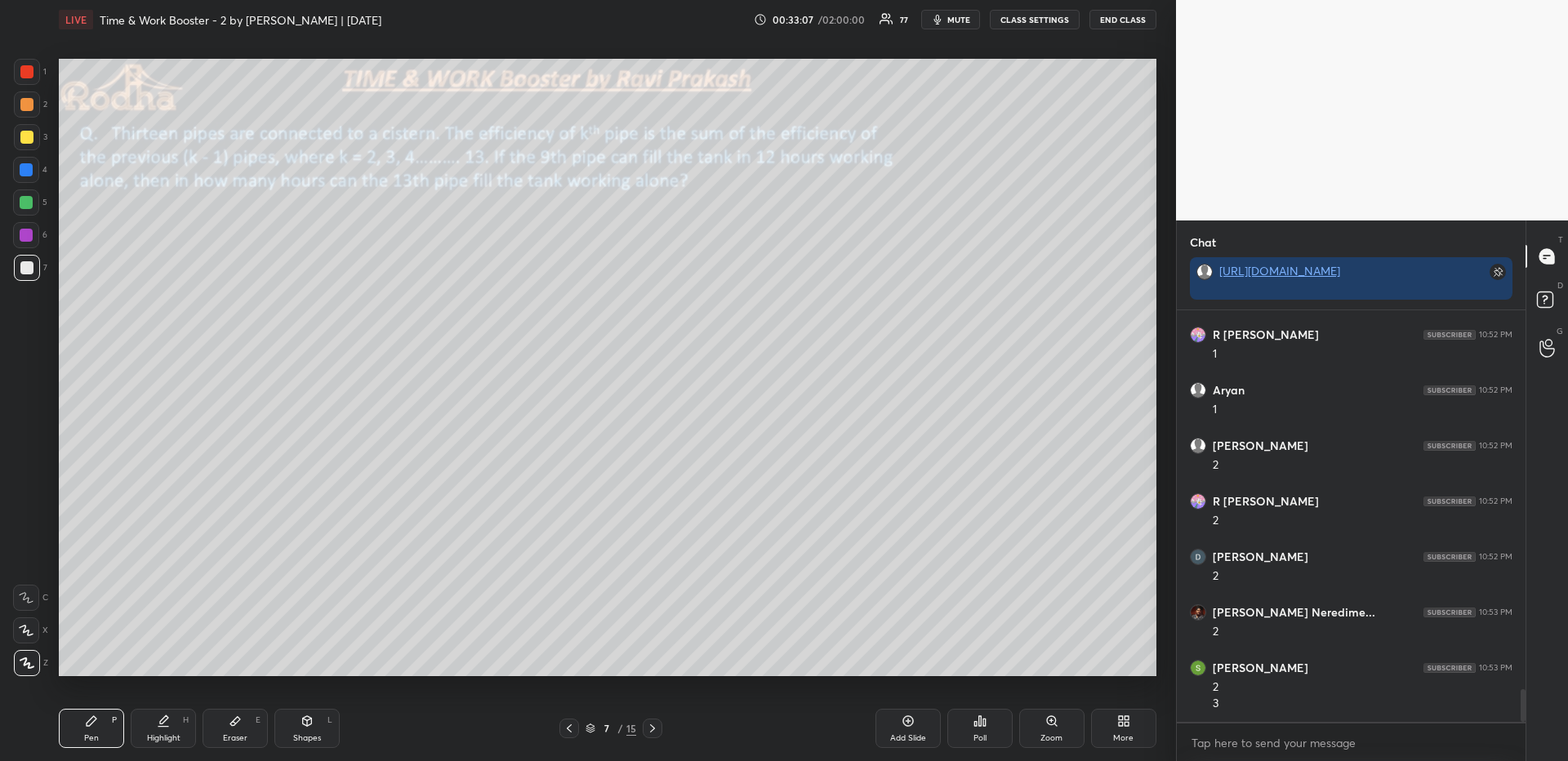
scroll to position [4786, 0]
click at [165, 733] on div "Highlight" at bounding box center [163, 737] width 34 height 8
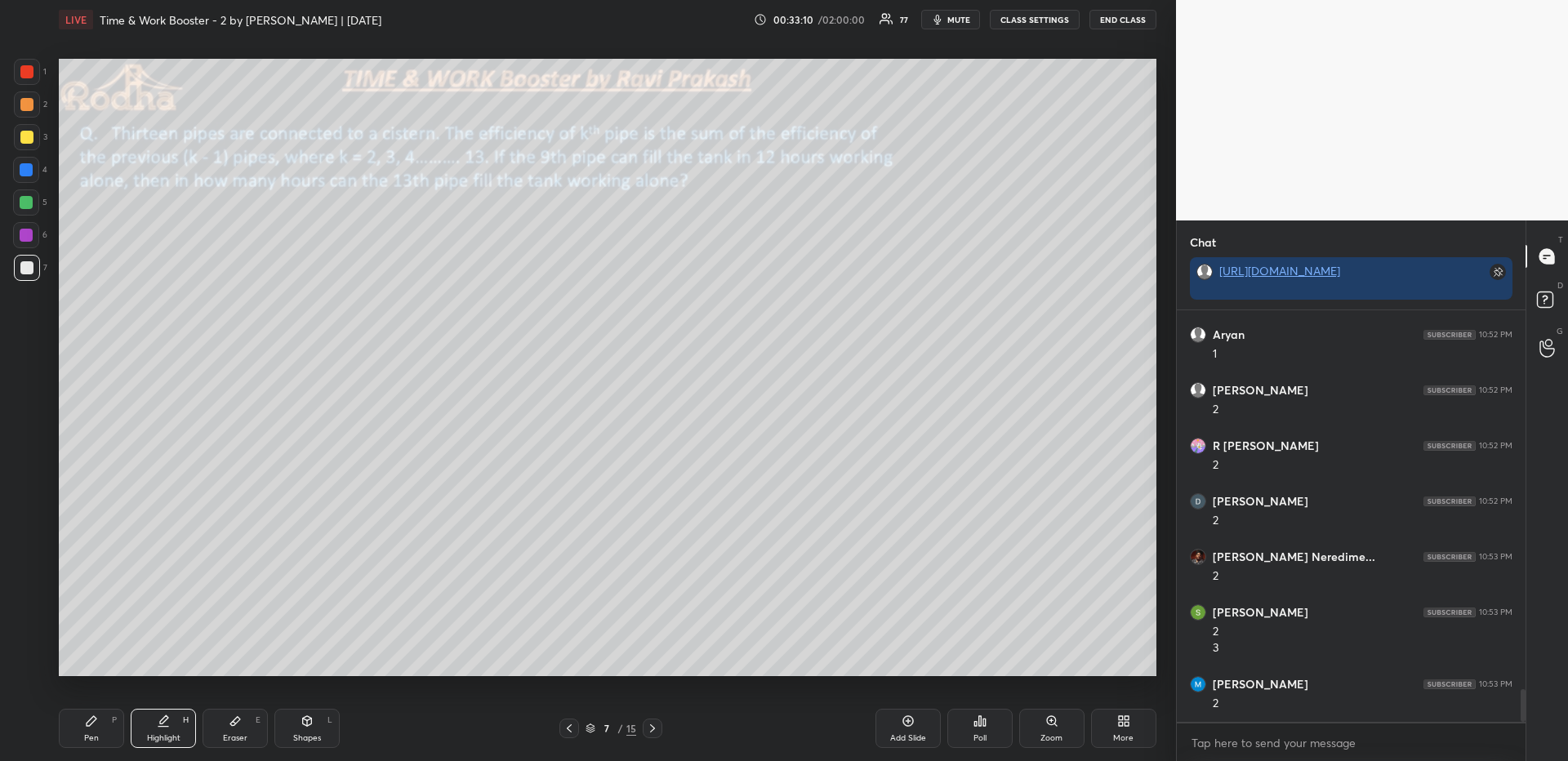
click at [114, 722] on div "P" at bounding box center [114, 719] width 5 height 8
click at [249, 716] on div "Eraser E" at bounding box center [235, 727] width 65 height 39
click at [95, 733] on div "Pen" at bounding box center [91, 737] width 15 height 8
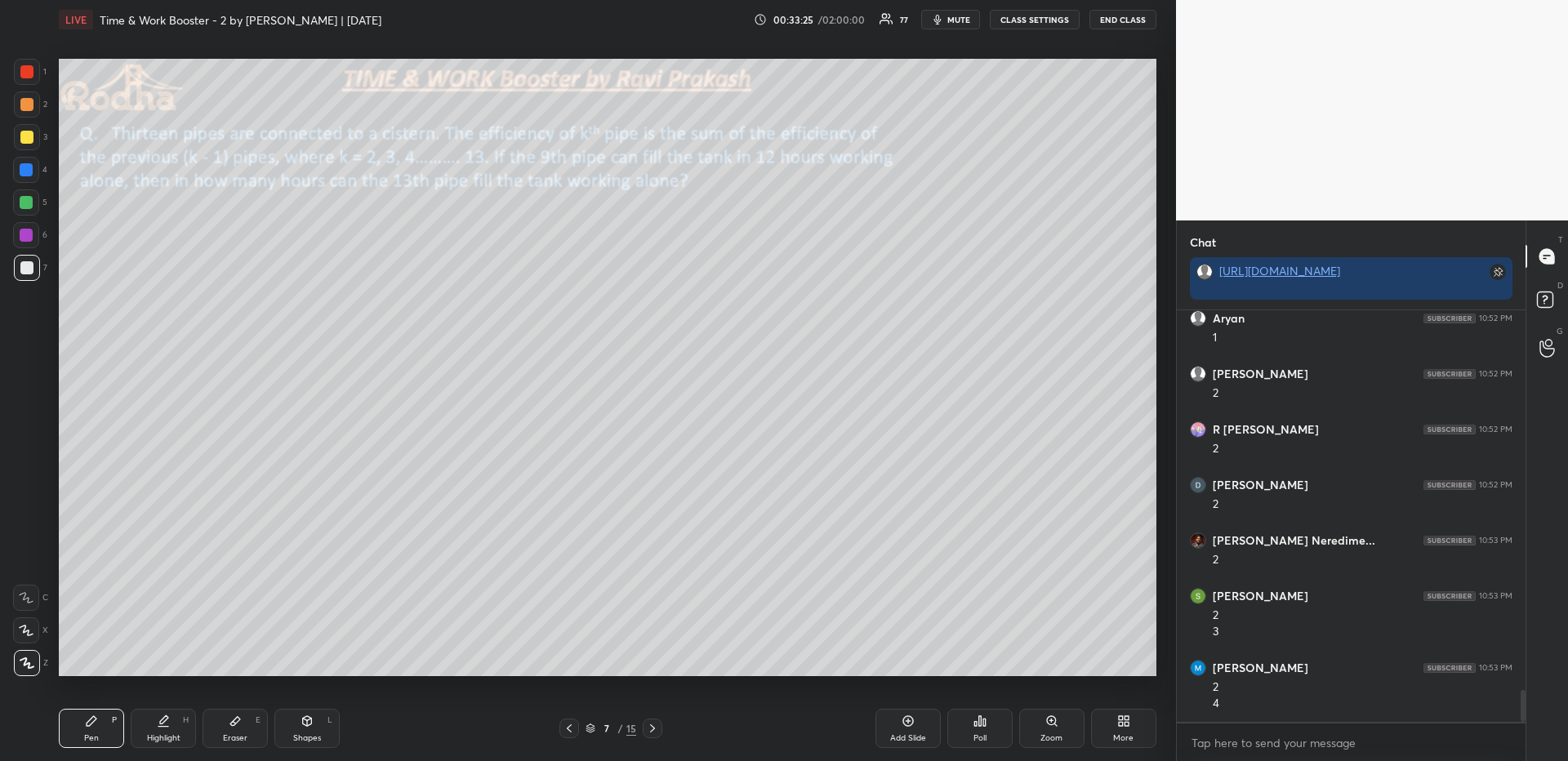
scroll to position [4857, 0]
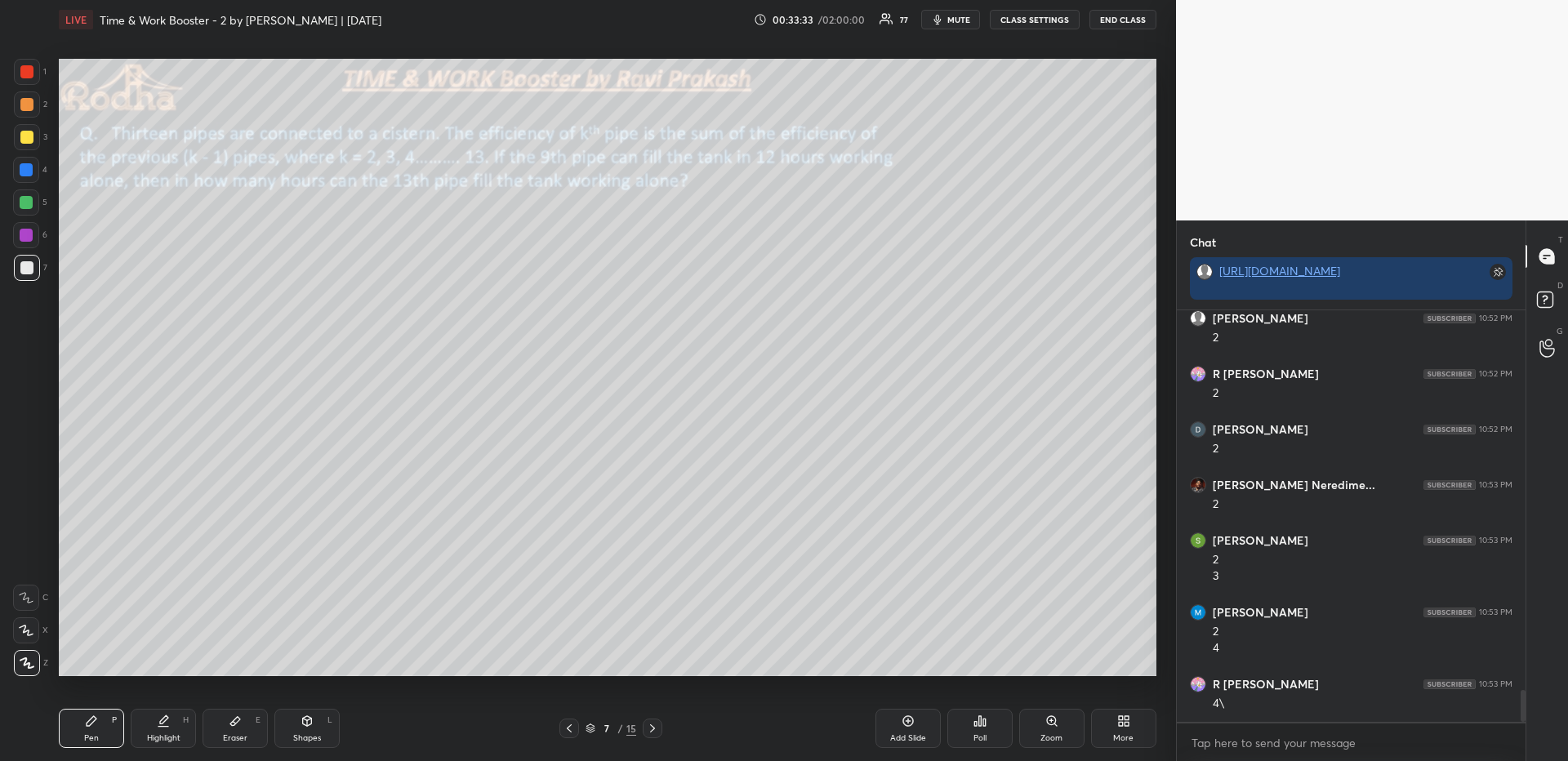
click at [168, 720] on icon at bounding box center [163, 720] width 13 height 13
click at [99, 733] on div "Pen P" at bounding box center [91, 727] width 65 height 39
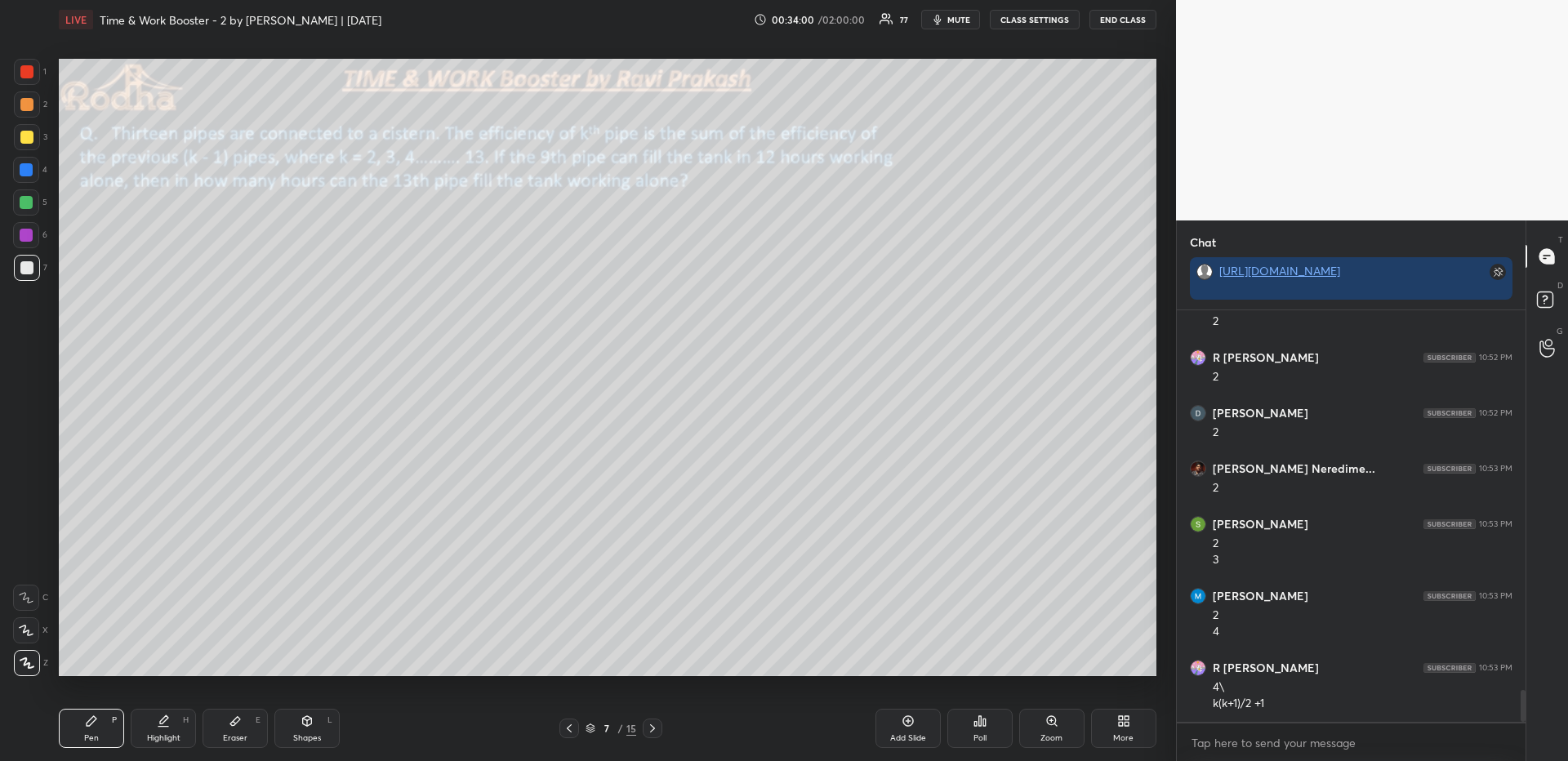
scroll to position [4929, 0]
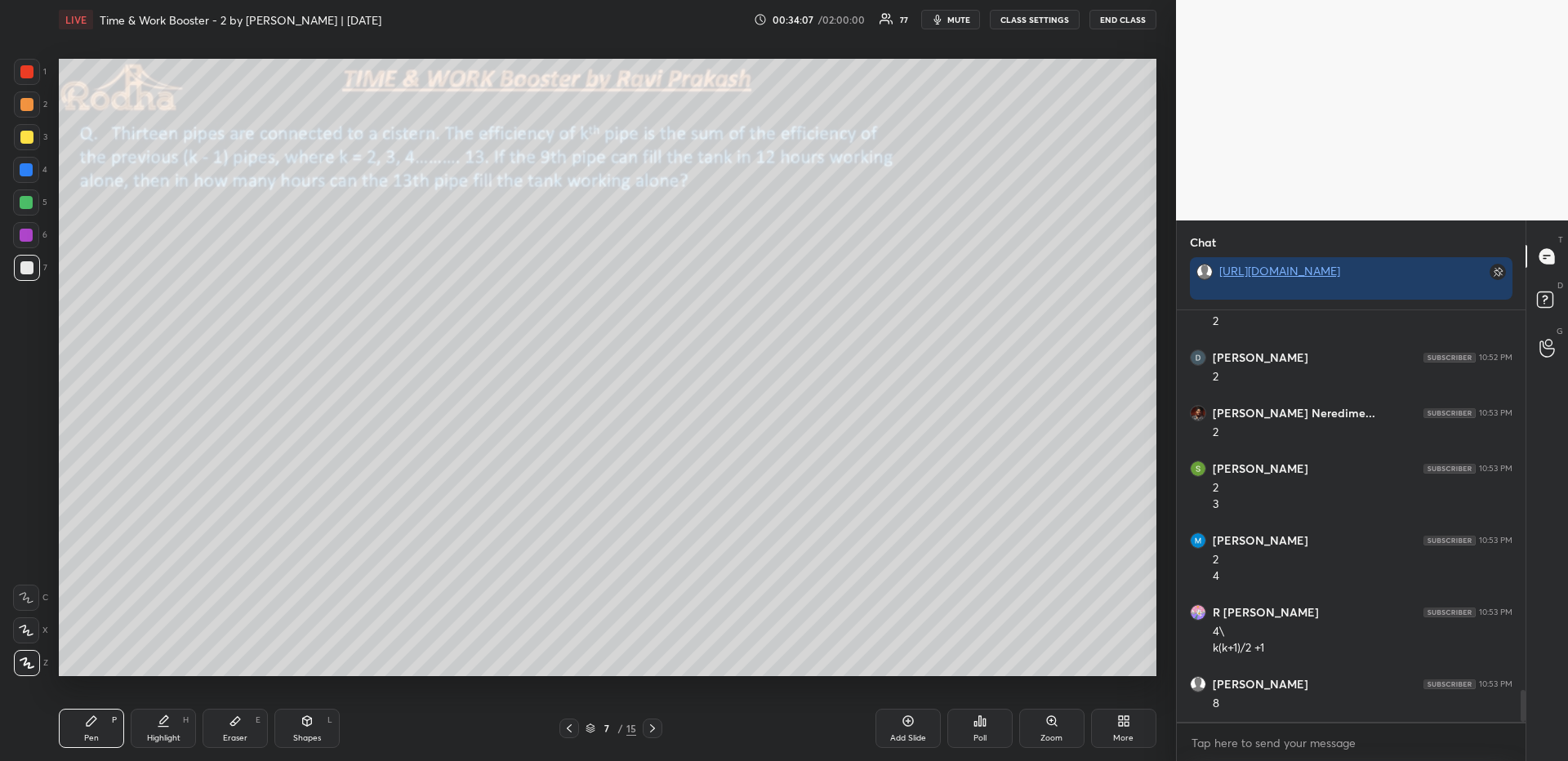
click at [159, 726] on icon at bounding box center [163, 720] width 13 height 13
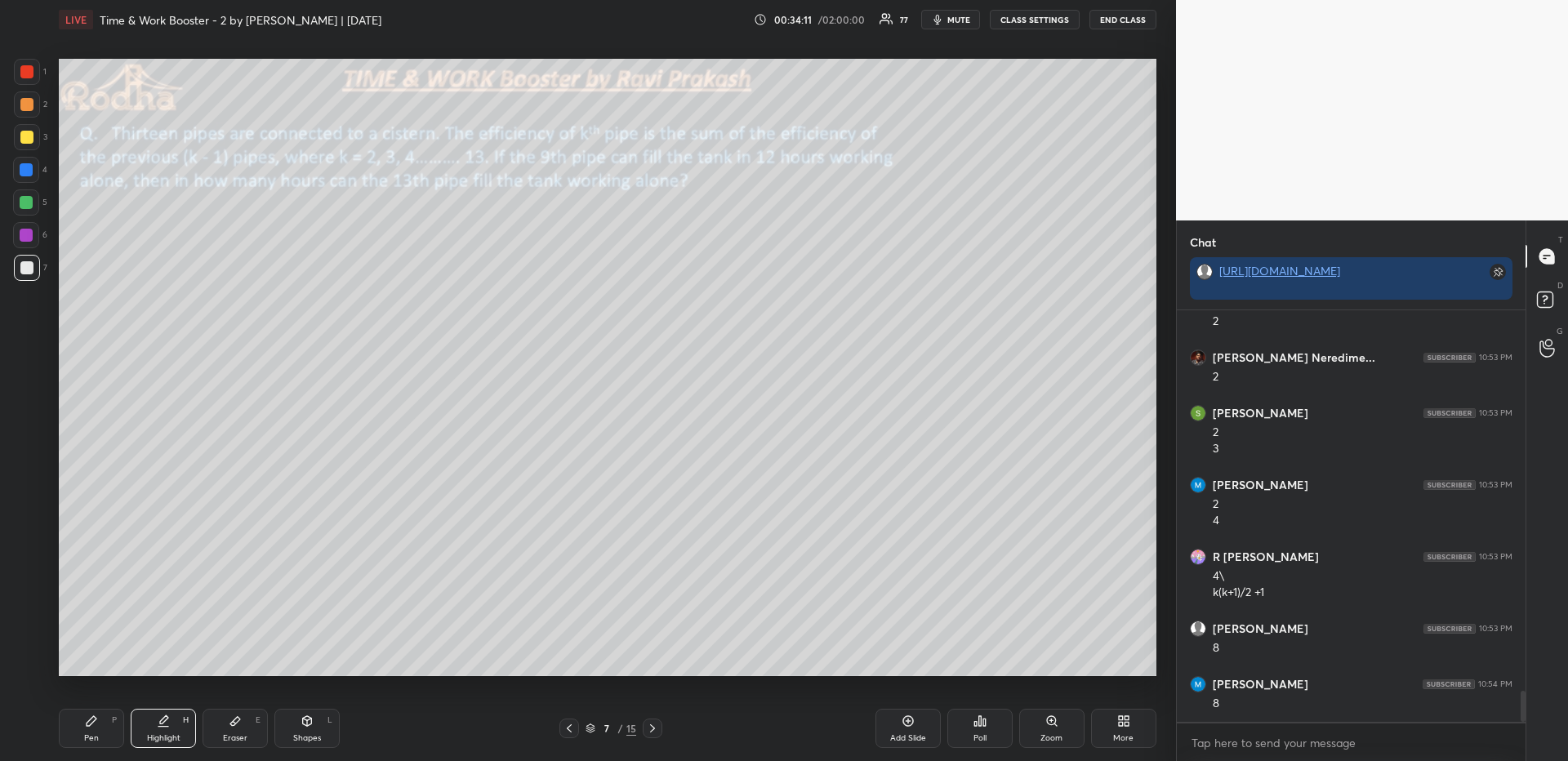
click at [95, 724] on icon at bounding box center [91, 720] width 13 height 13
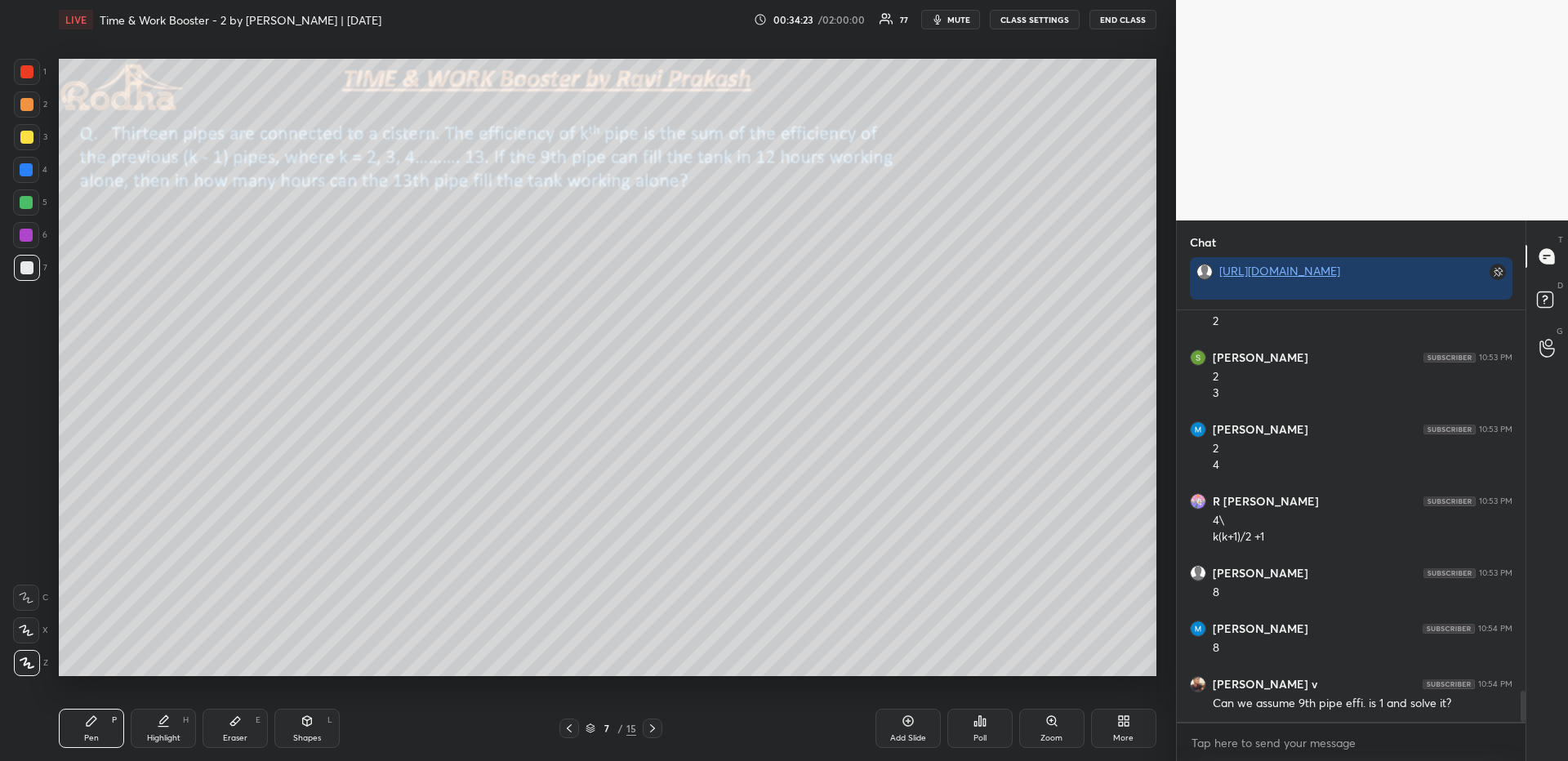
scroll to position [5096, 0]
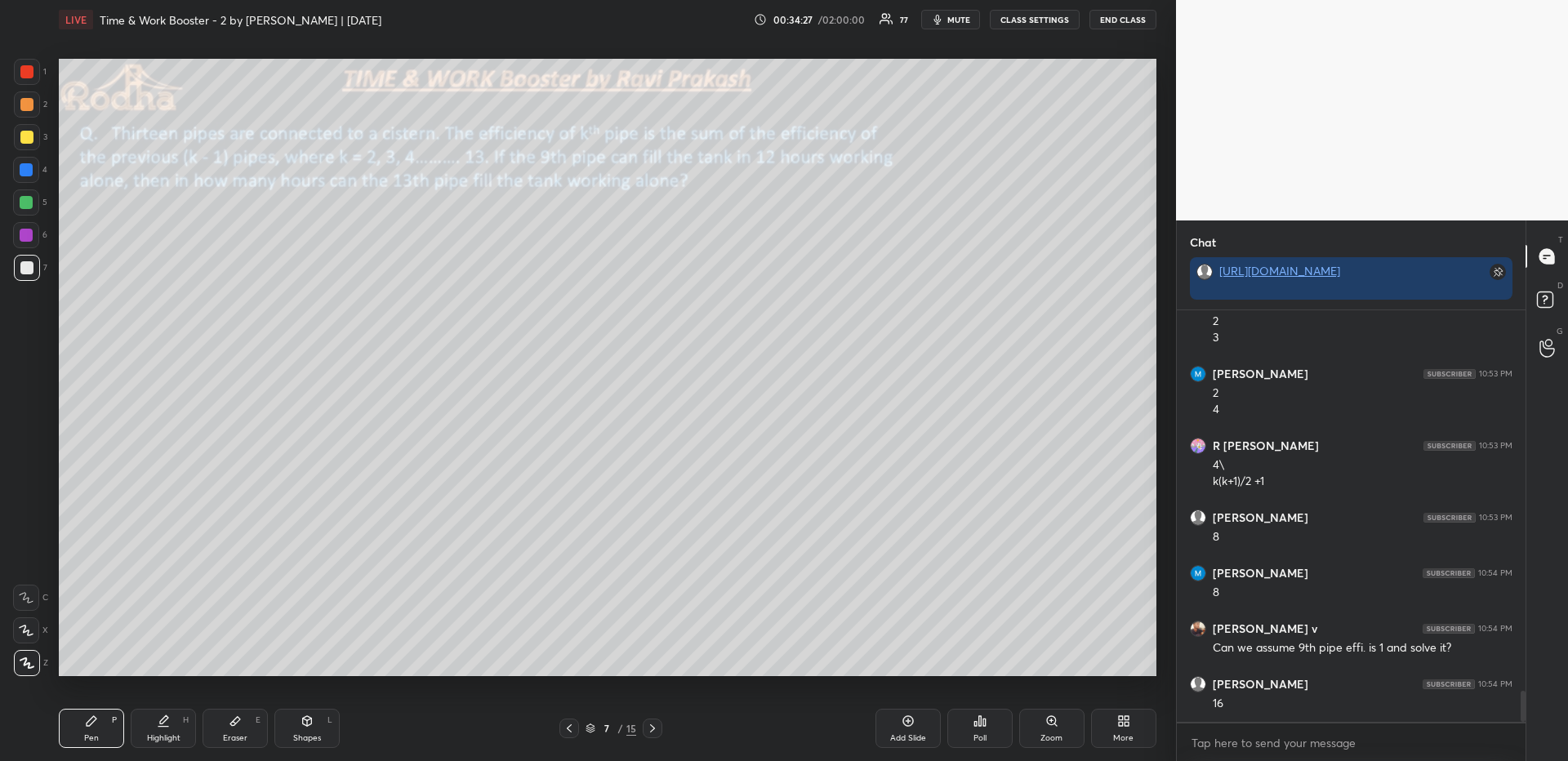
click at [25, 160] on div at bounding box center [26, 170] width 26 height 26
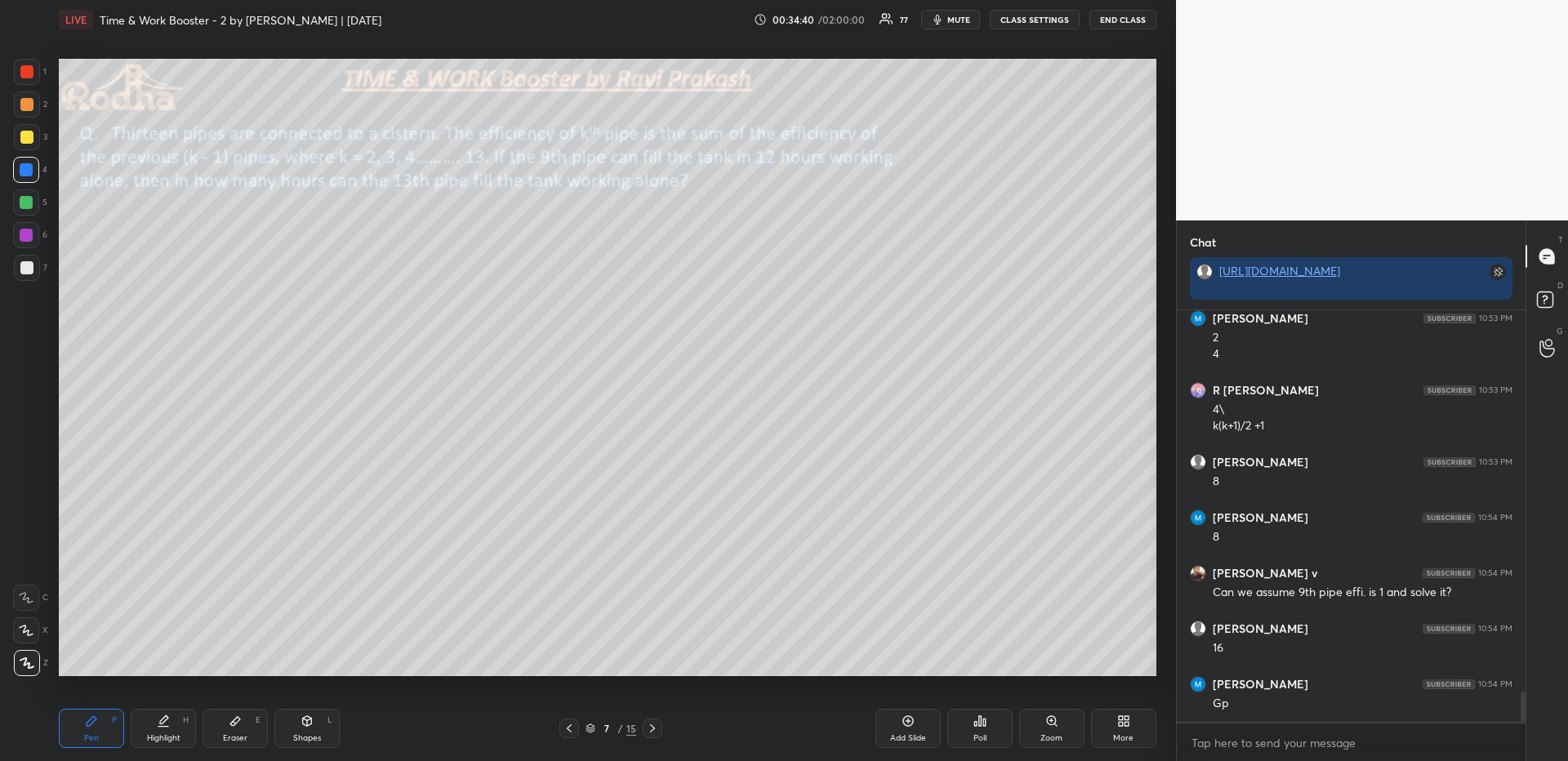
scroll to position [5207, 0]
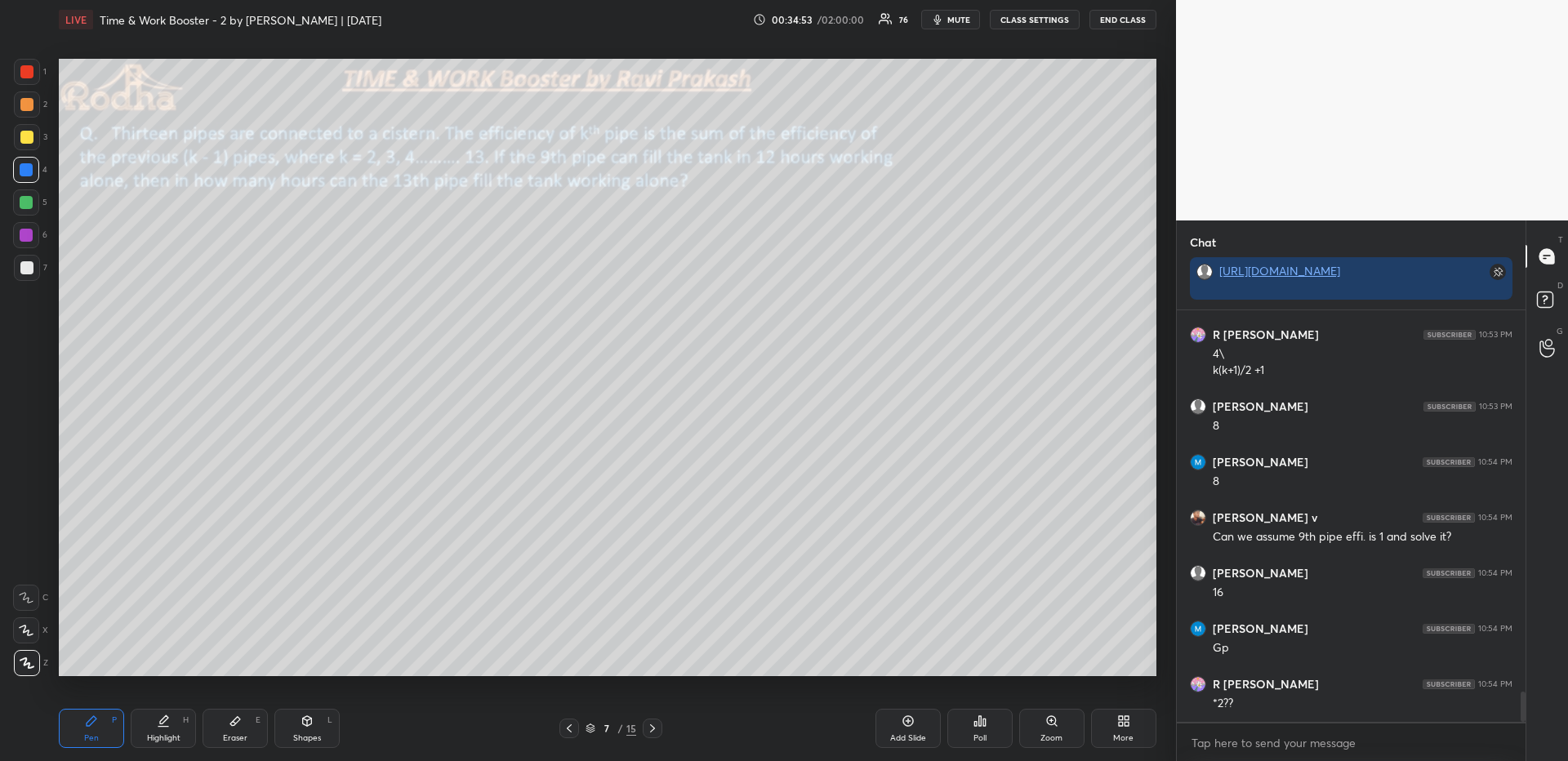
drag, startPoint x: 95, startPoint y: 717, endPoint x: 94, endPoint y: 693, distance: 24.0
click at [92, 718] on icon at bounding box center [91, 720] width 13 height 13
click at [25, 262] on div at bounding box center [27, 267] width 13 height 13
click at [29, 200] on div at bounding box center [26, 202] width 13 height 13
drag, startPoint x: 223, startPoint y: 732, endPoint x: 228, endPoint y: 680, distance: 52.2
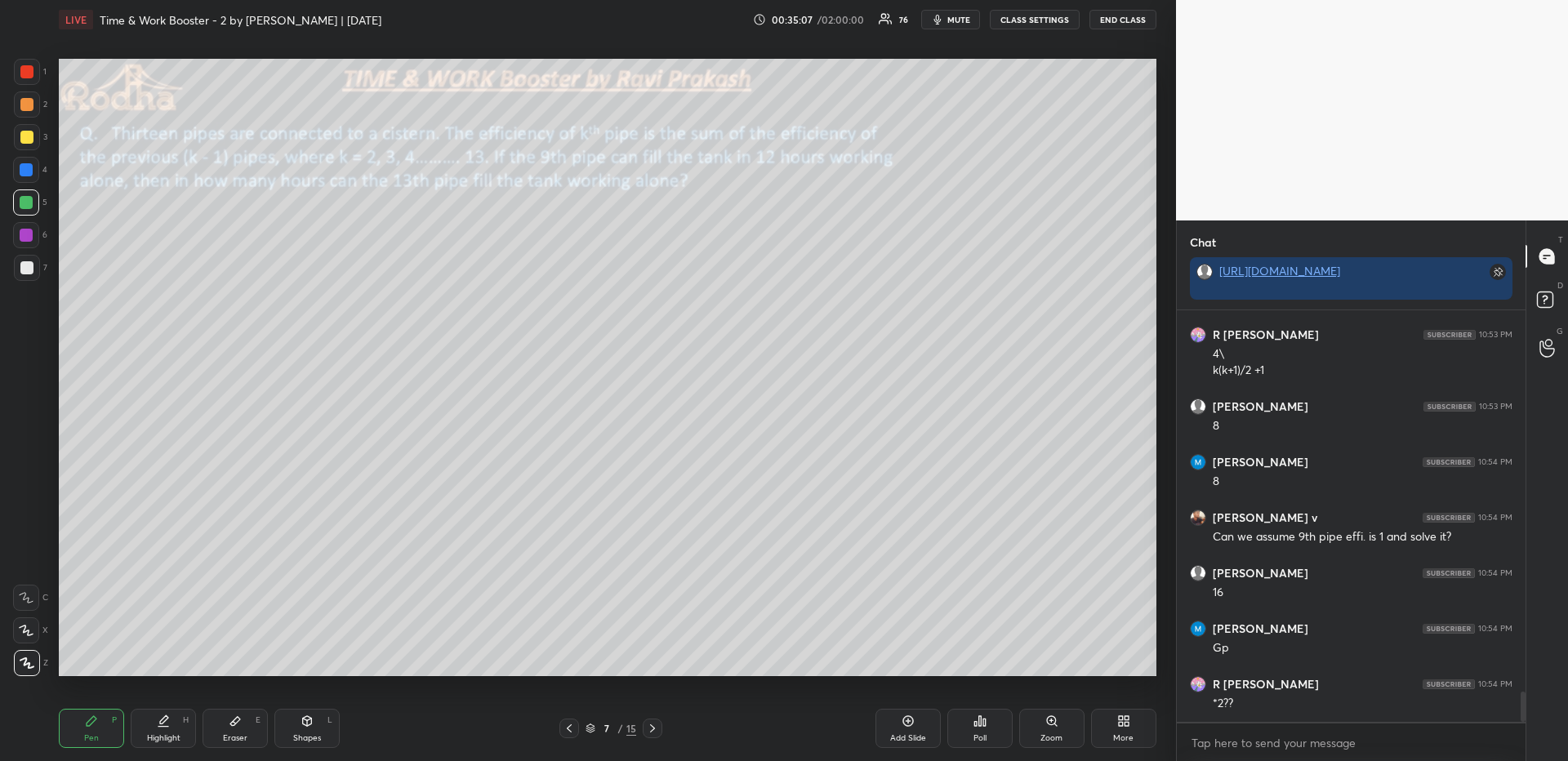
click at [224, 732] on div "Eraser E" at bounding box center [235, 727] width 65 height 39
click at [107, 733] on div "Pen P" at bounding box center [91, 727] width 65 height 39
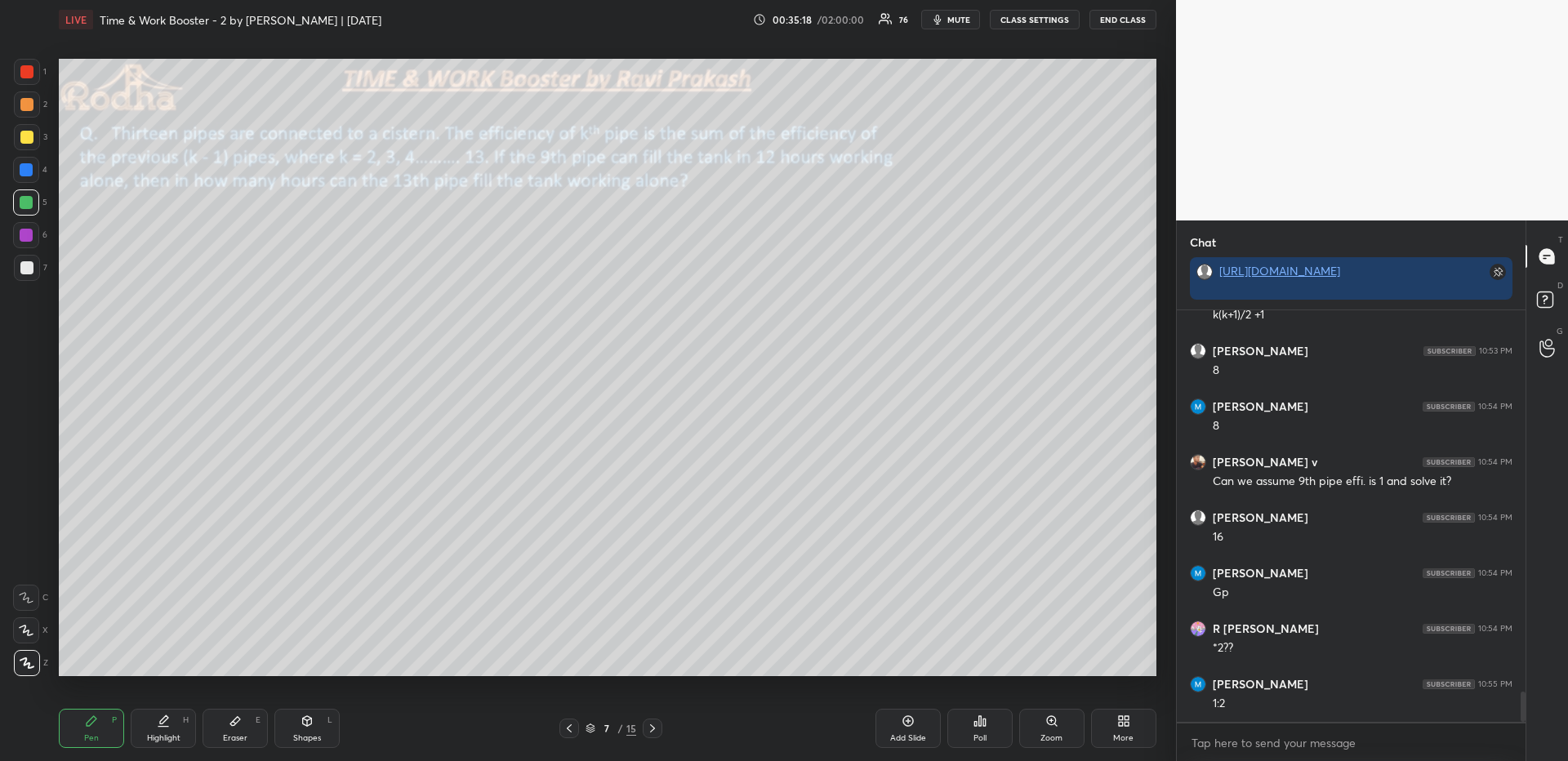
drag, startPoint x: 165, startPoint y: 740, endPoint x: 189, endPoint y: 680, distance: 64.6
click at [165, 740] on div "Highlight" at bounding box center [163, 737] width 34 height 8
drag, startPoint x: 80, startPoint y: 719, endPoint x: 81, endPoint y: 709, distance: 10.0
click at [87, 725] on div "Pen P" at bounding box center [91, 727] width 65 height 39
click at [24, 74] on div at bounding box center [27, 71] width 13 height 13
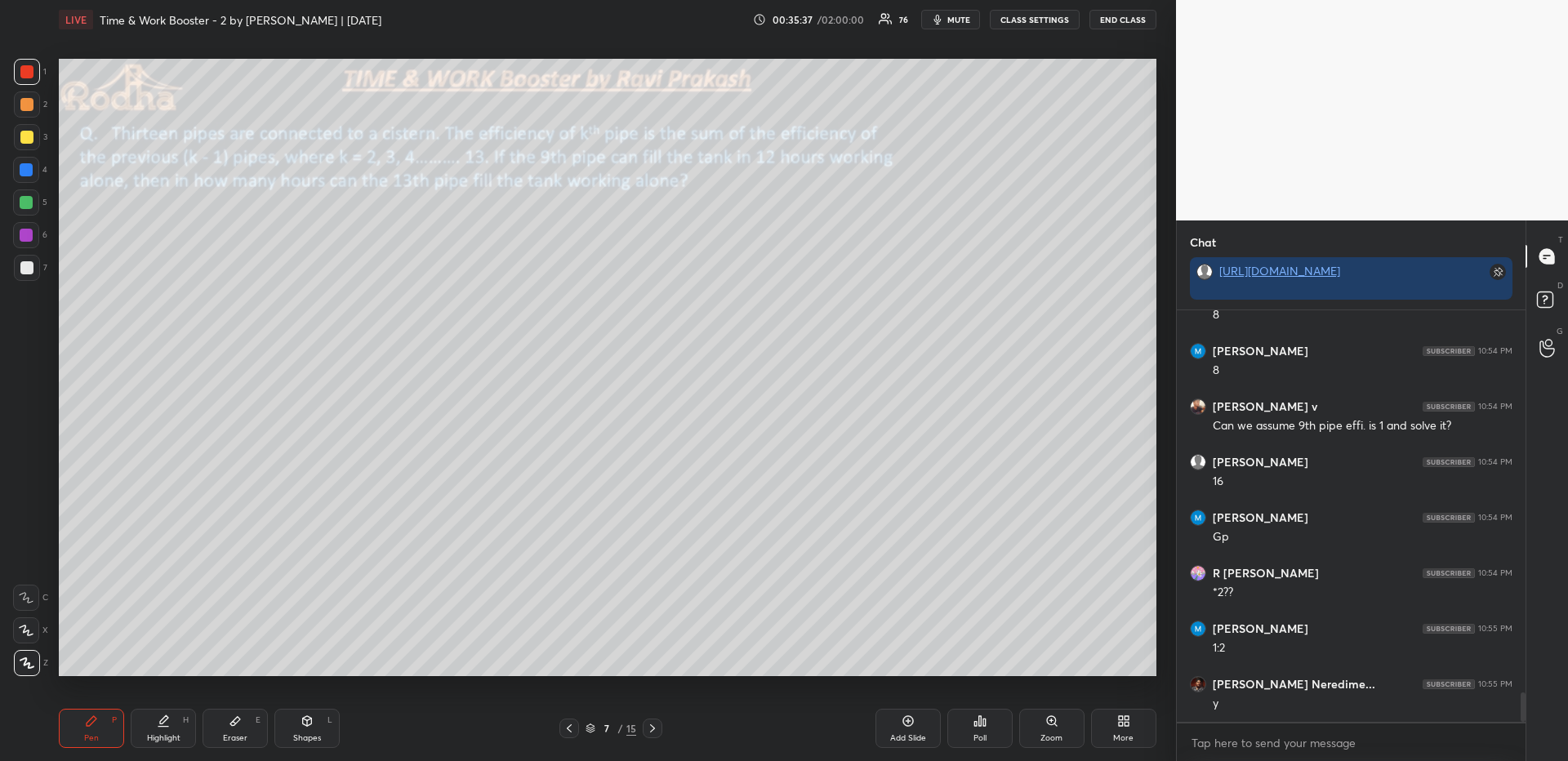
scroll to position [5373, 0]
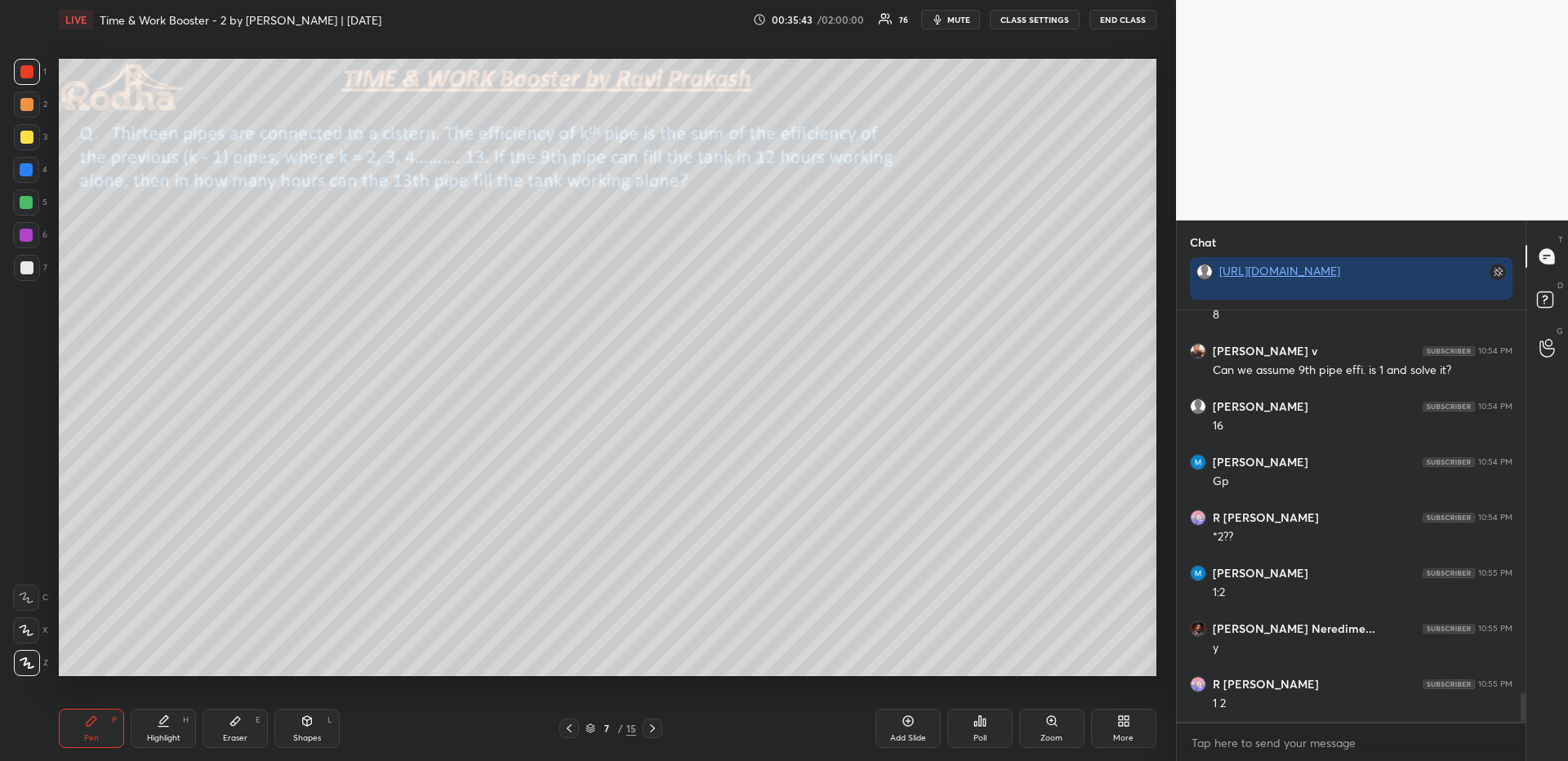
click at [28, 133] on div at bounding box center [27, 137] width 13 height 13
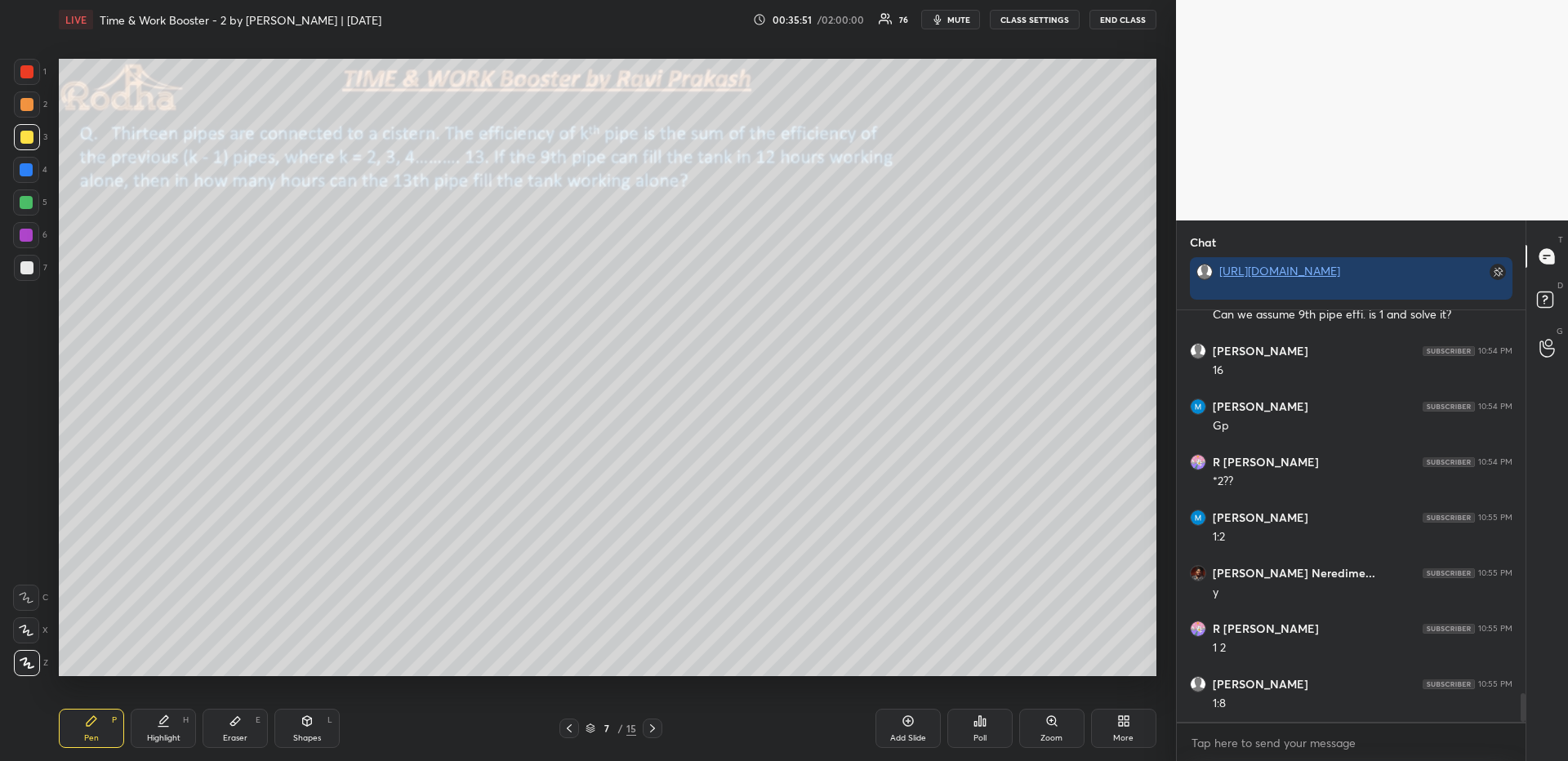
click at [175, 734] on div "Highlight" at bounding box center [163, 737] width 34 height 8
click at [93, 729] on div "Pen P" at bounding box center [91, 727] width 65 height 39
click at [176, 726] on div "Highlight H" at bounding box center [163, 727] width 65 height 39
click at [91, 729] on div "Pen P" at bounding box center [91, 727] width 65 height 39
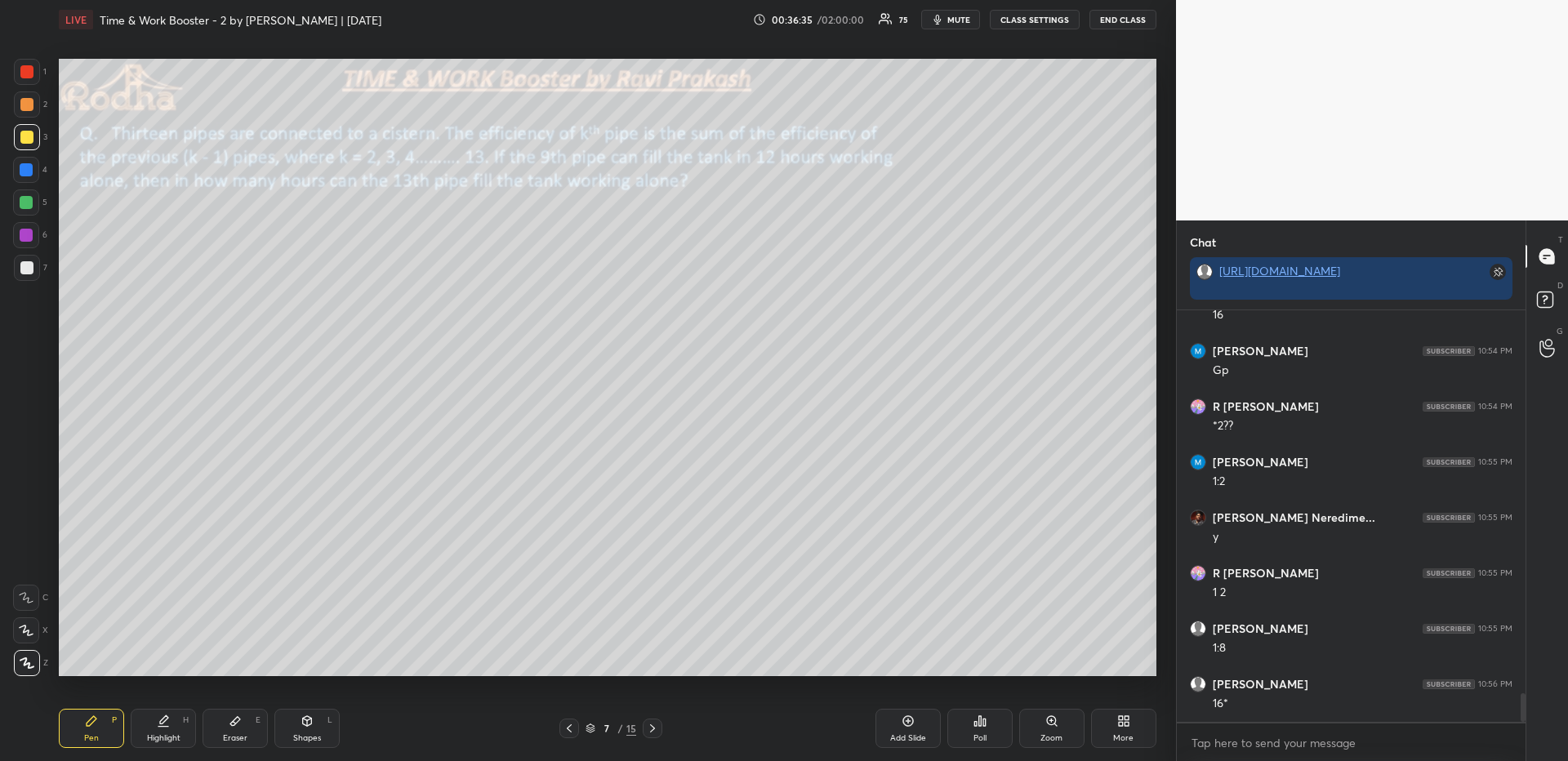
drag, startPoint x: 166, startPoint y: 725, endPoint x: 180, endPoint y: 695, distance: 33.1
click at [167, 726] on icon at bounding box center [163, 720] width 13 height 13
drag, startPoint x: 135, startPoint y: 733, endPoint x: 150, endPoint y: 710, distance: 27.5
click at [136, 733] on div "Highlight H" at bounding box center [163, 727] width 65 height 39
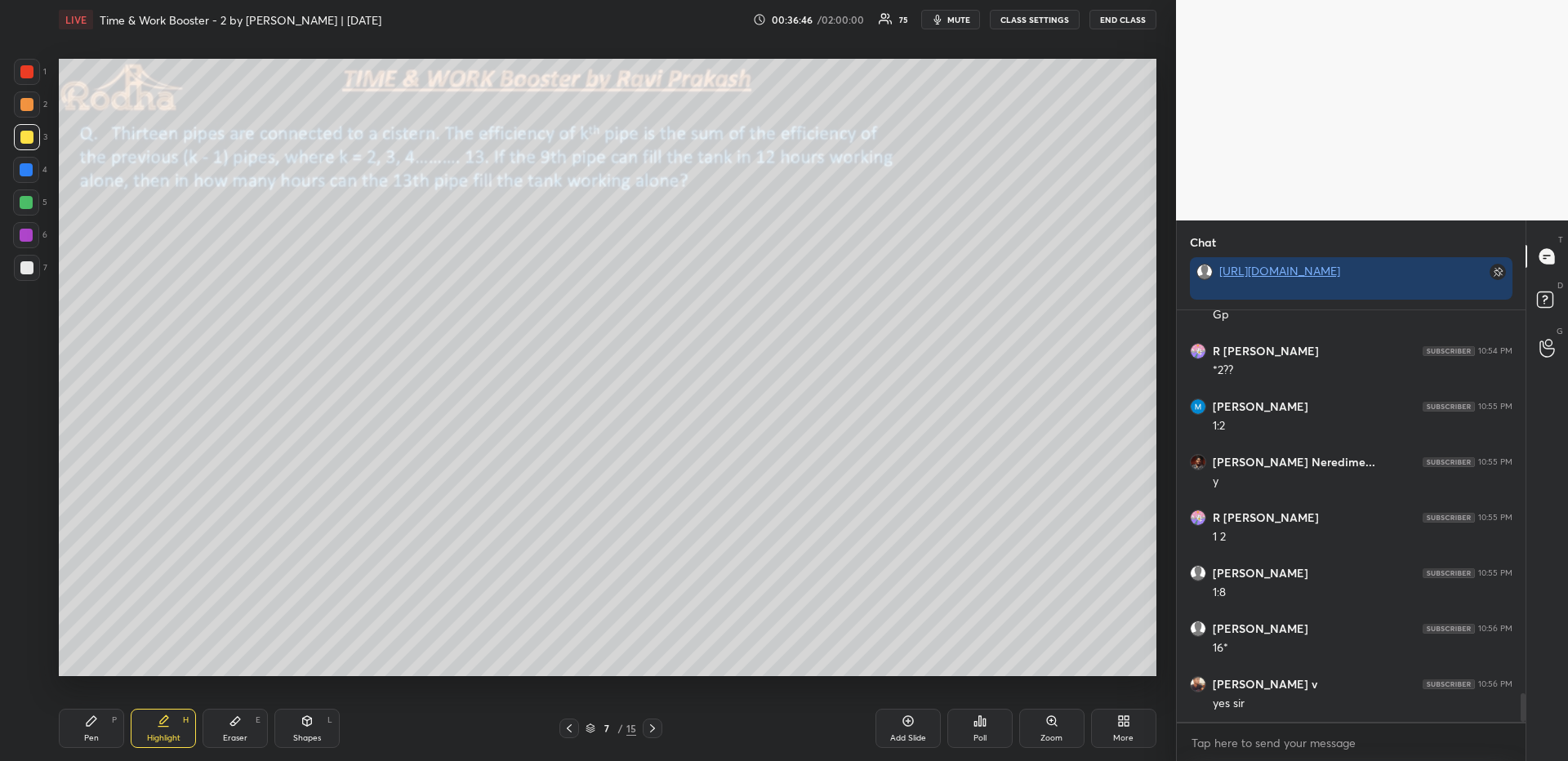
drag, startPoint x: 79, startPoint y: 721, endPoint x: 86, endPoint y: 714, distance: 9.9
click at [80, 722] on div "Pen P" at bounding box center [91, 727] width 65 height 39
click at [27, 166] on div at bounding box center [26, 169] width 13 height 13
click at [33, 201] on div at bounding box center [26, 202] width 26 height 26
click at [23, 270] on div at bounding box center [27, 267] width 13 height 13
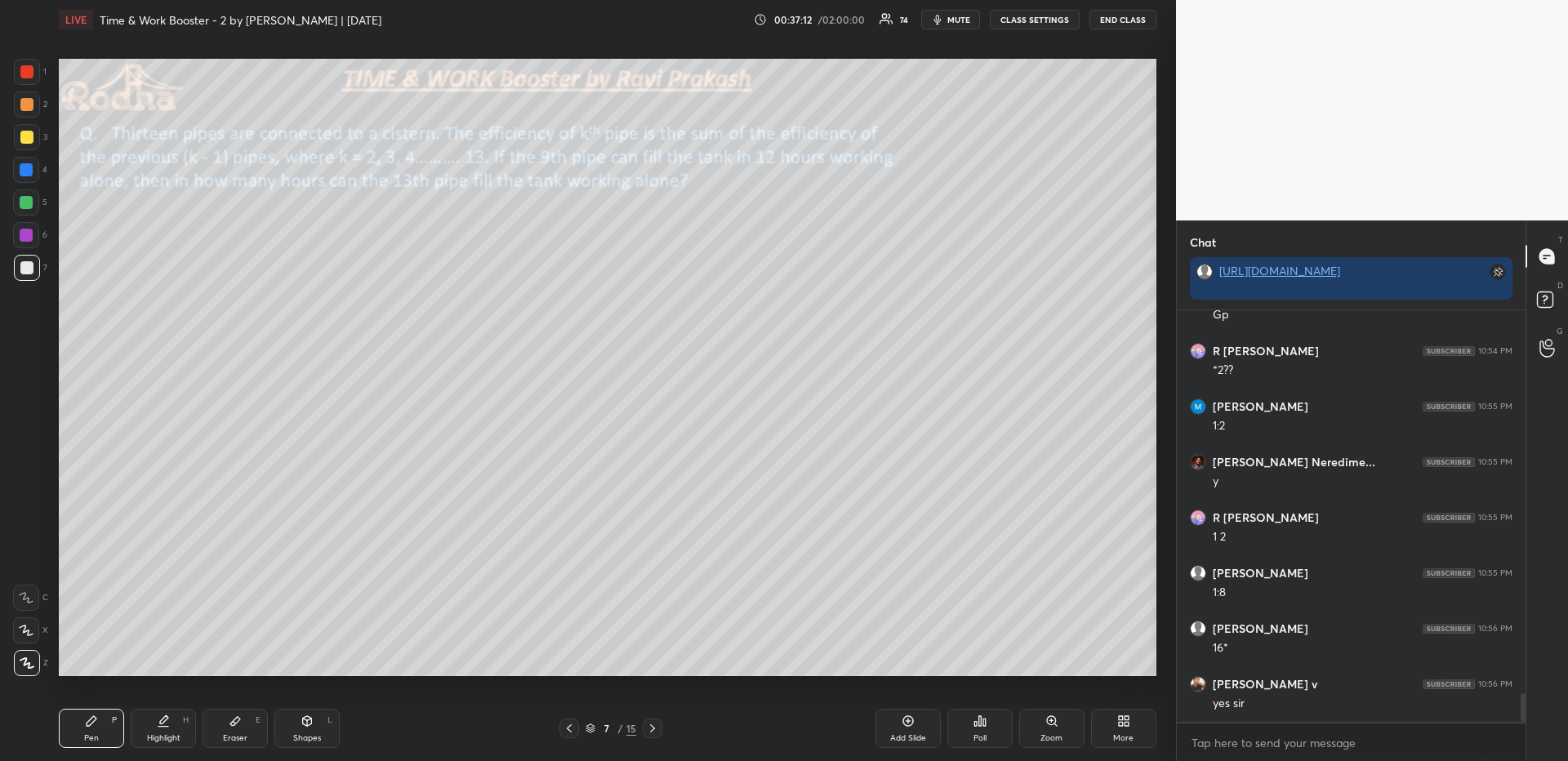
drag, startPoint x: 35, startPoint y: 69, endPoint x: 51, endPoint y: 98, distance: 33.1
click at [34, 69] on div at bounding box center [27, 72] width 26 height 26
drag, startPoint x: 172, startPoint y: 731, endPoint x: 175, endPoint y: 718, distance: 13.3
click at [169, 732] on div "Highlight H" at bounding box center [163, 727] width 65 height 39
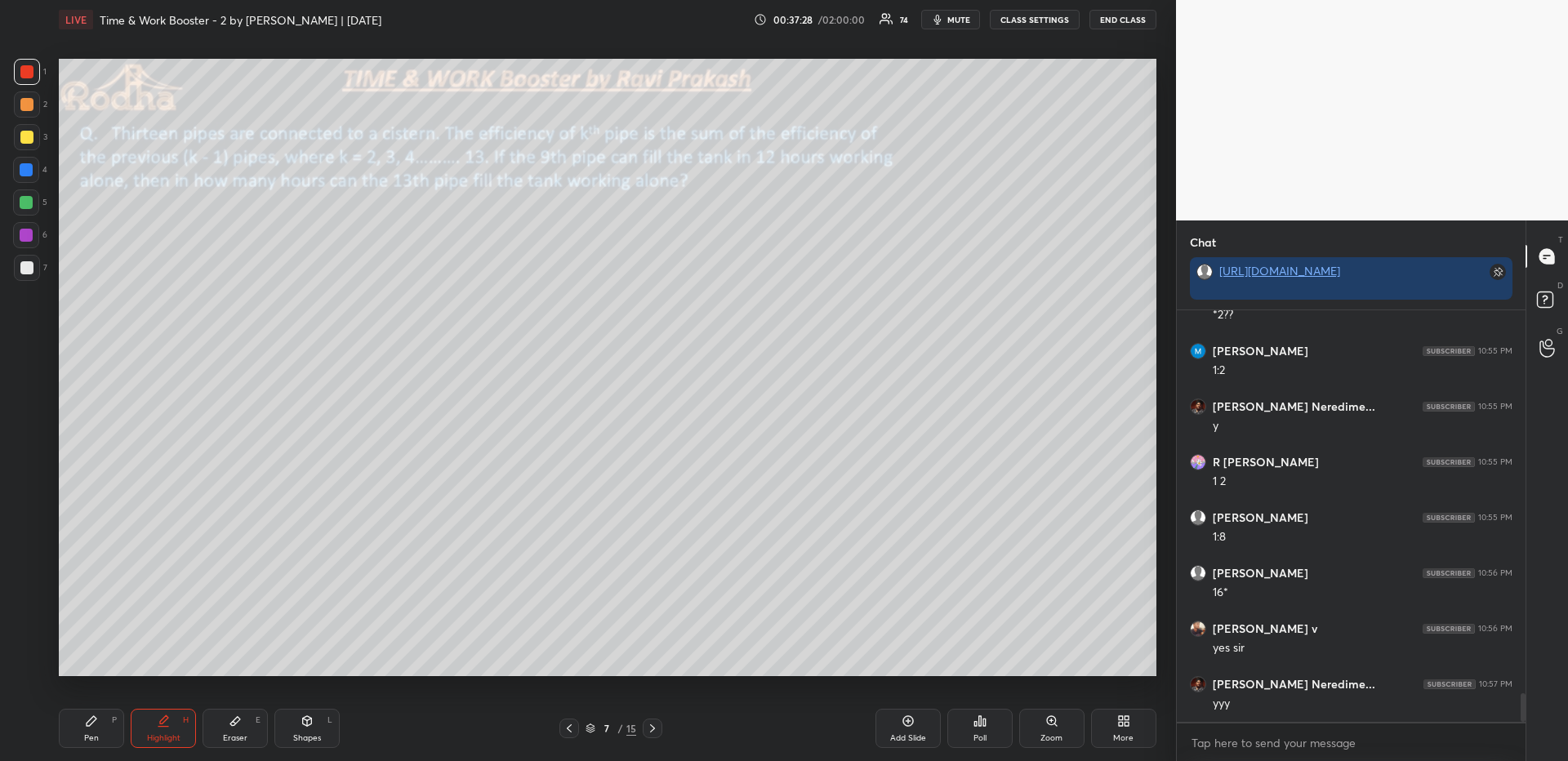
scroll to position [5651, 0]
click at [224, 725] on div "Eraser E" at bounding box center [235, 727] width 65 height 39
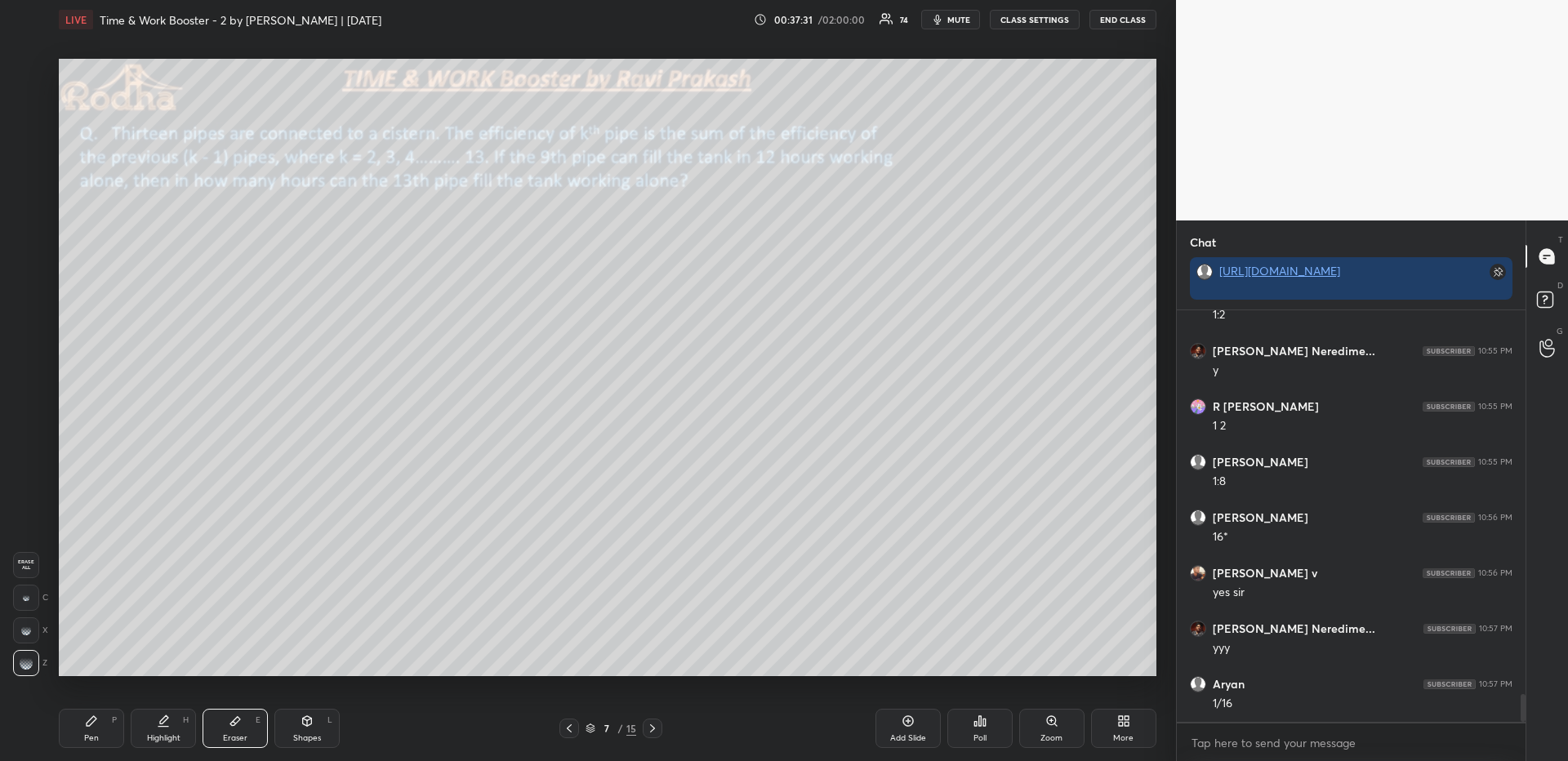
scroll to position [5707, 0]
click at [103, 734] on div "Pen P" at bounding box center [91, 727] width 65 height 39
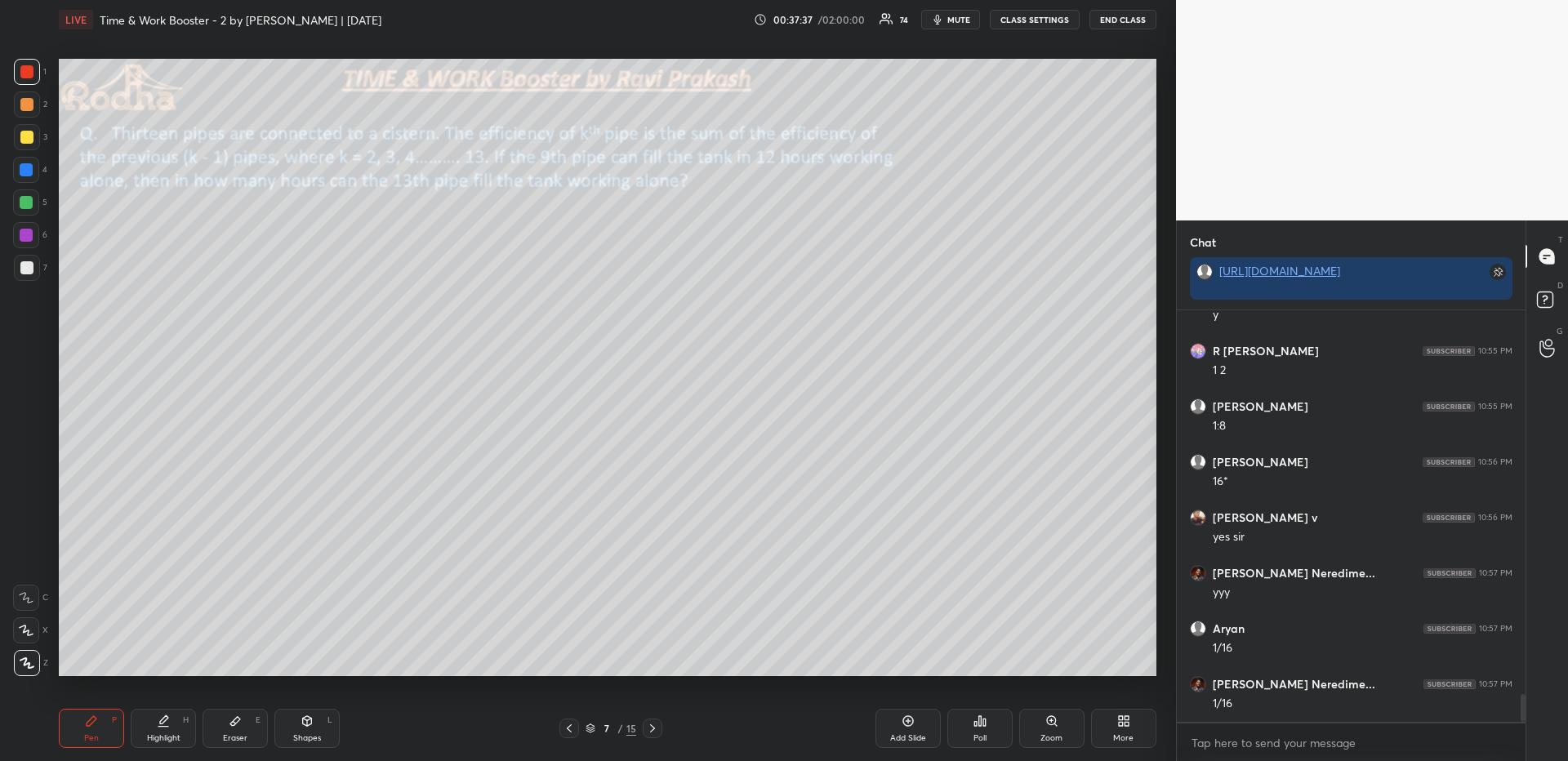
click at [30, 166] on div at bounding box center [26, 169] width 13 height 13
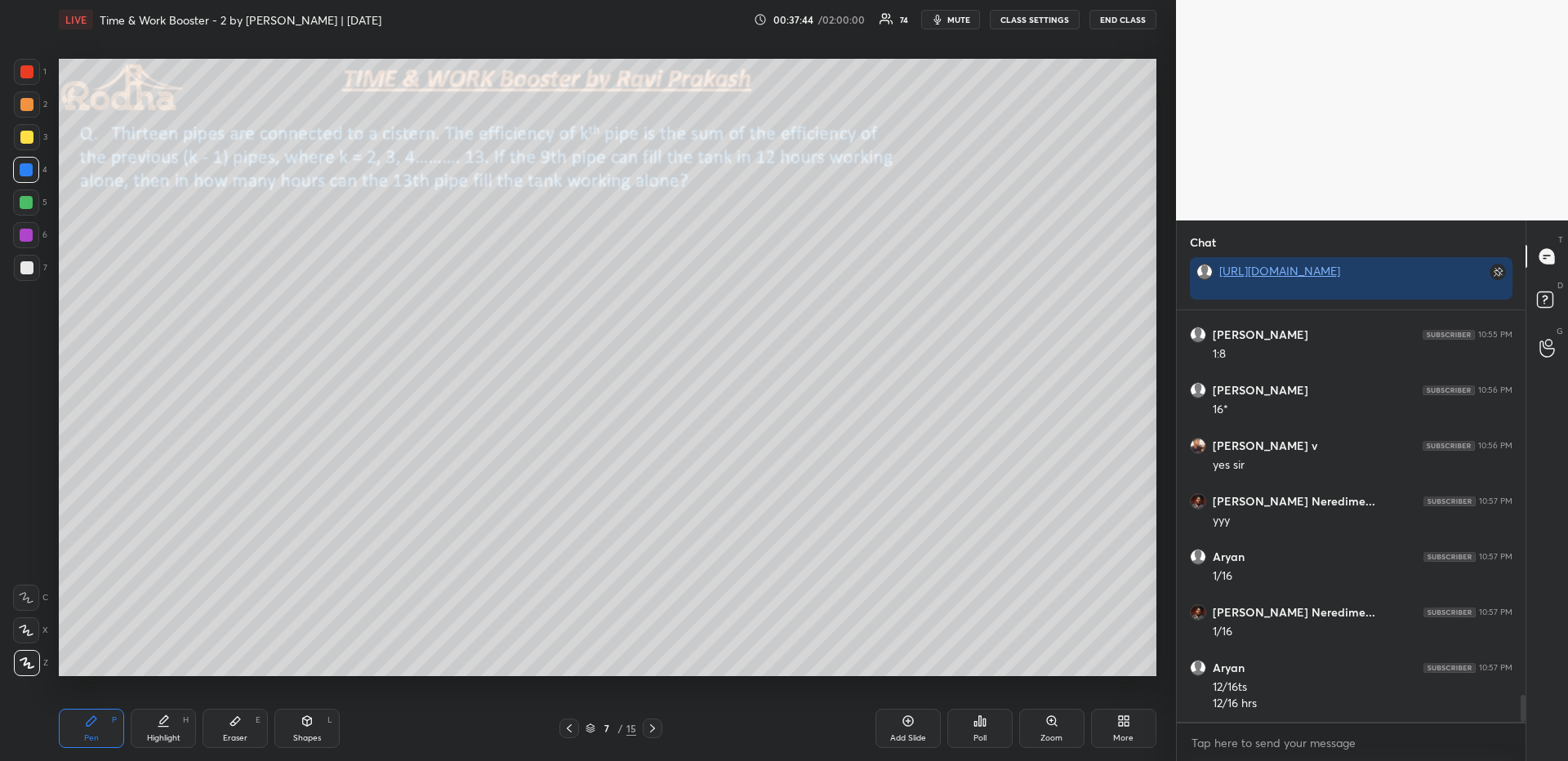
scroll to position [5834, 0]
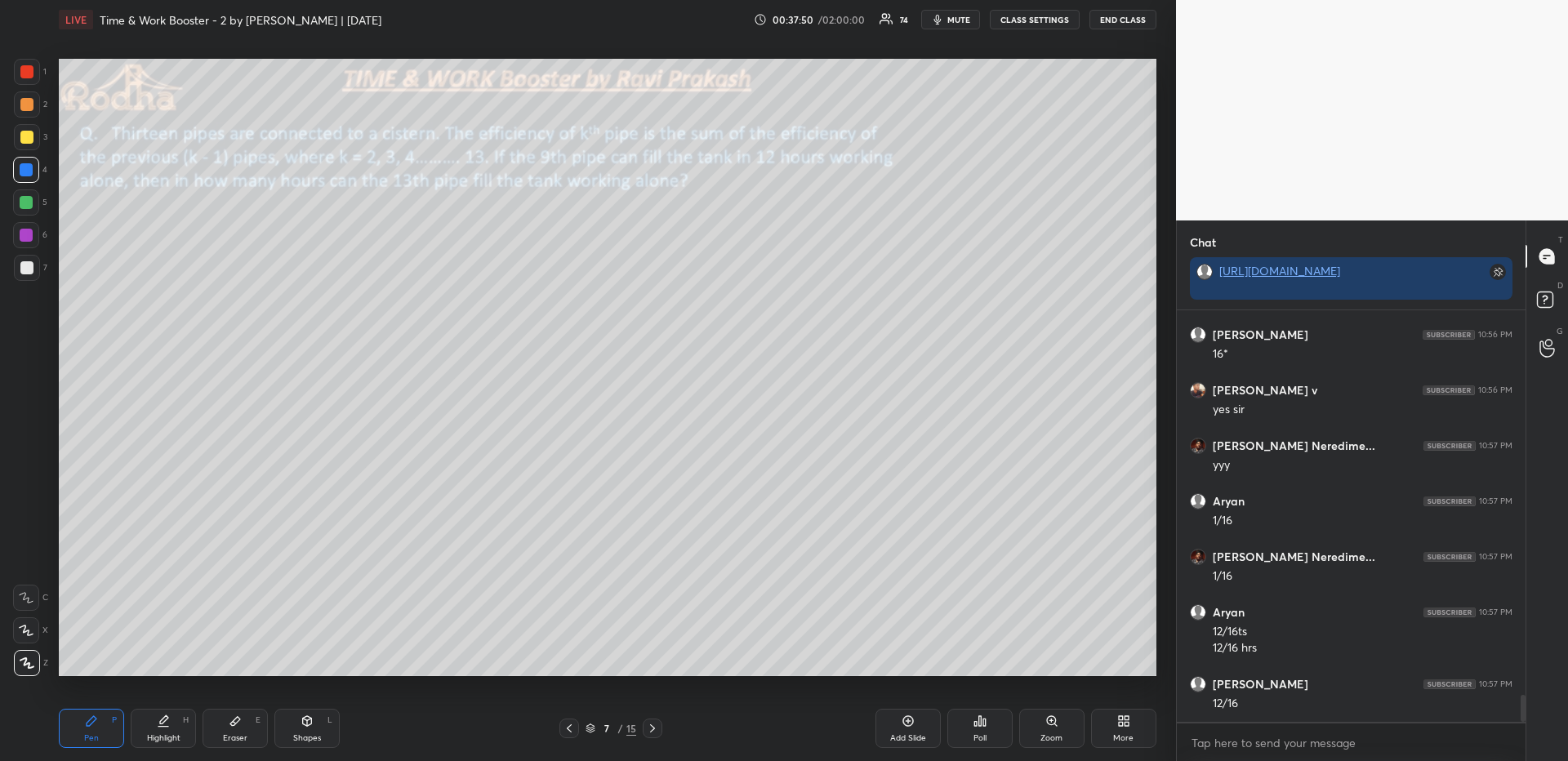
click at [26, 111] on div at bounding box center [27, 104] width 26 height 26
drag, startPoint x: 29, startPoint y: 630, endPoint x: 50, endPoint y: 624, distance: 21.8
click at [29, 628] on icon at bounding box center [26, 629] width 15 height 11
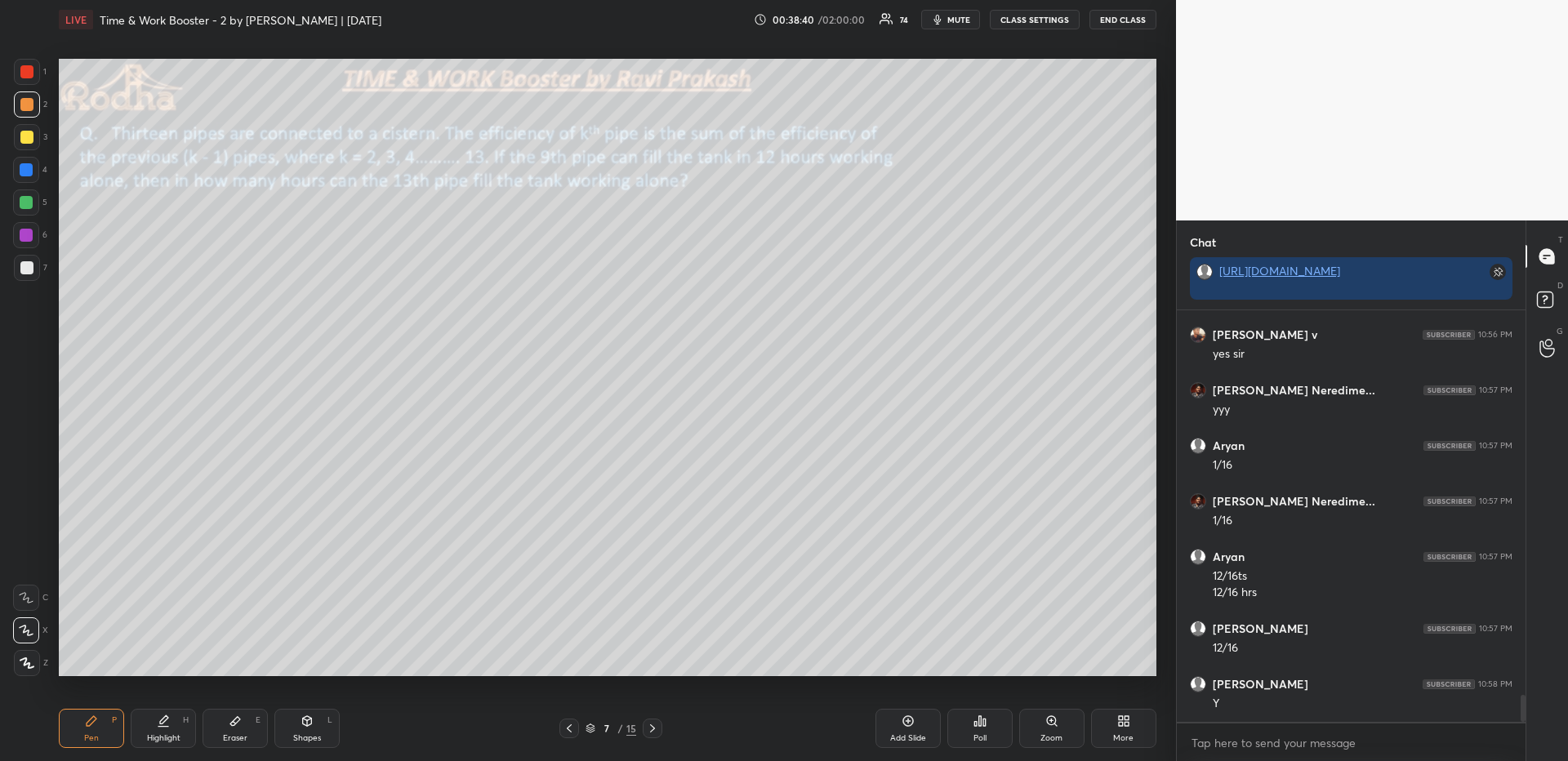
scroll to position [5945, 0]
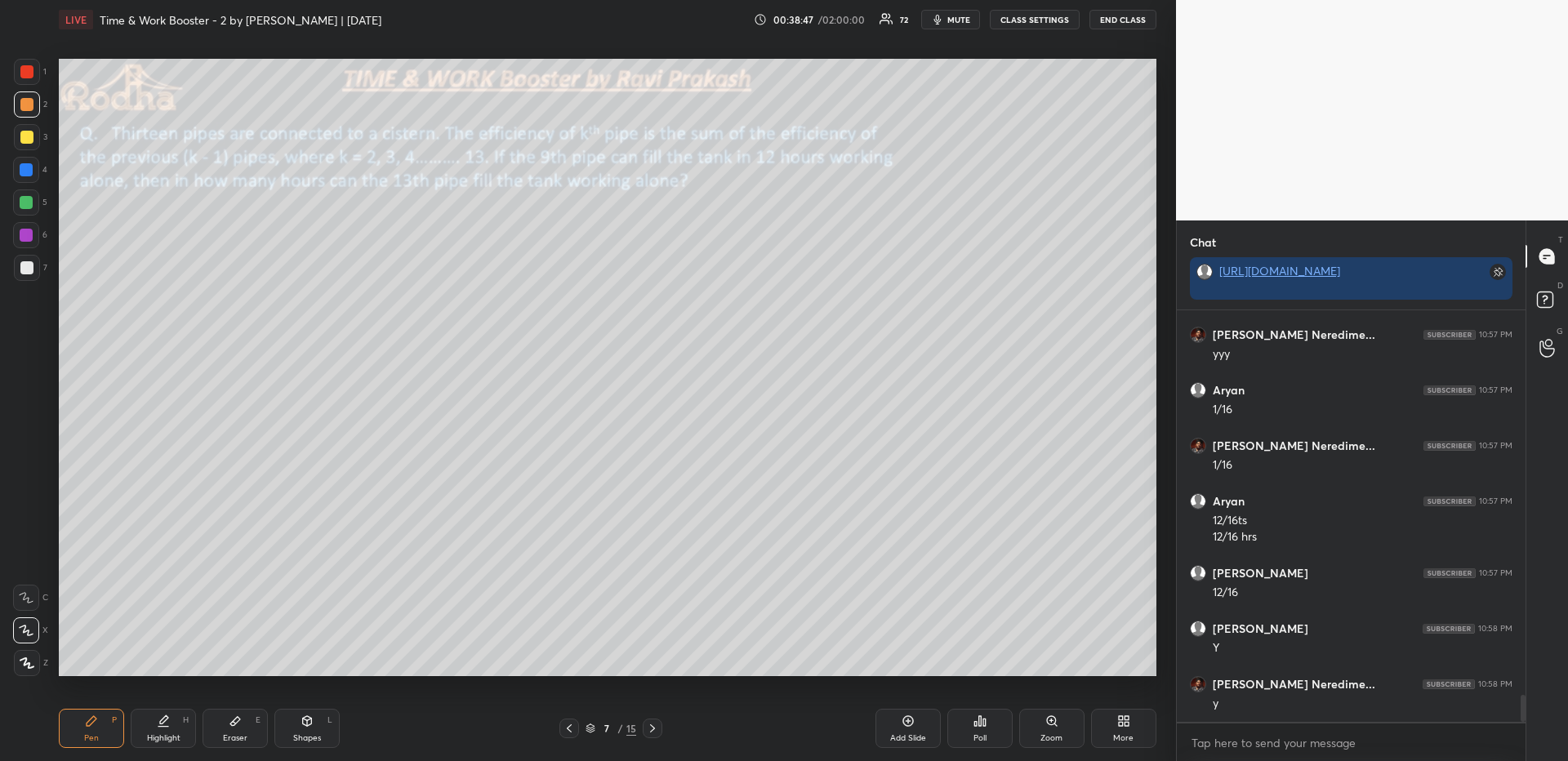
click at [96, 725] on icon at bounding box center [91, 720] width 13 height 13
click at [32, 136] on div at bounding box center [27, 137] width 13 height 13
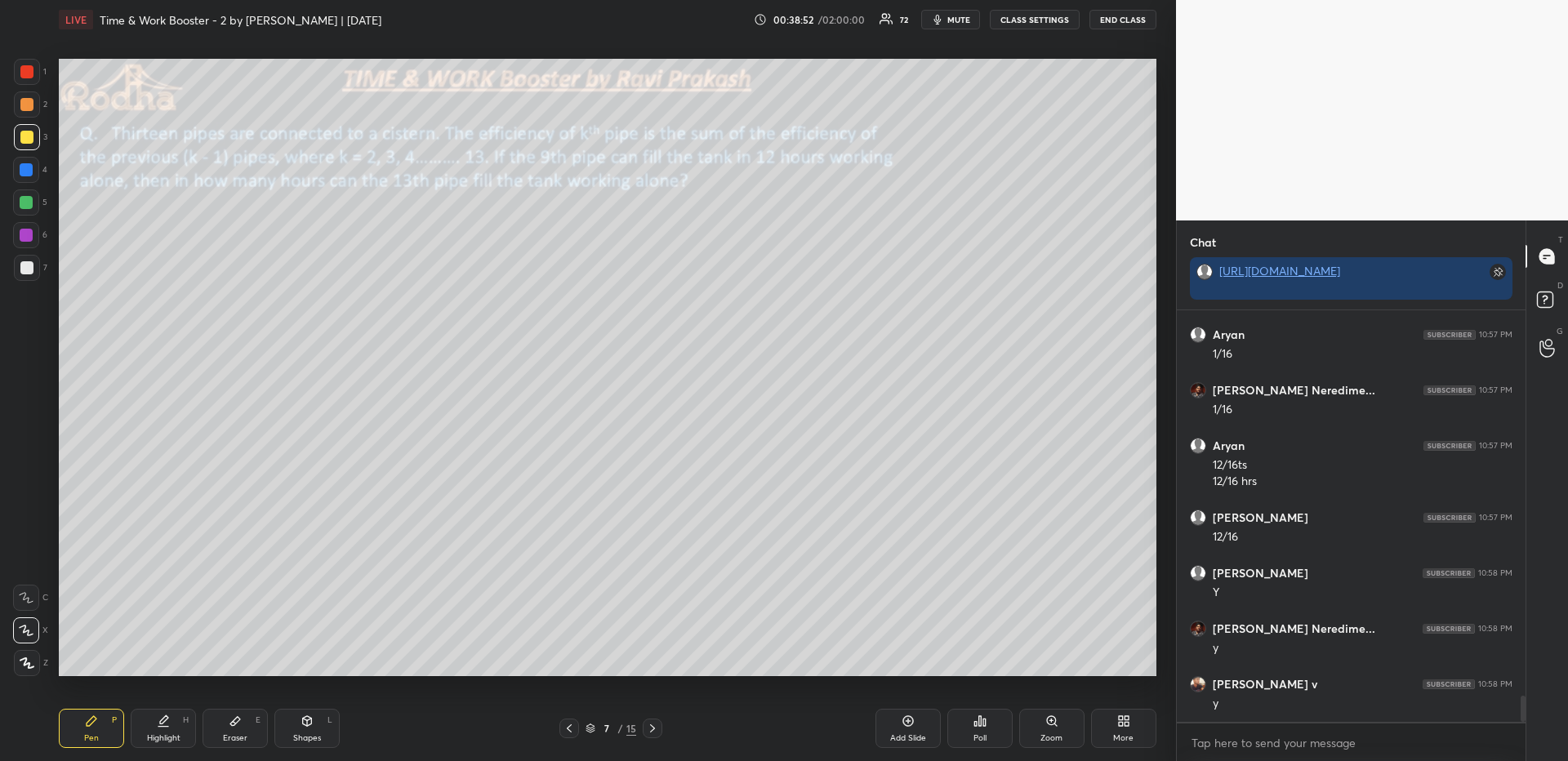
scroll to position [6056, 0]
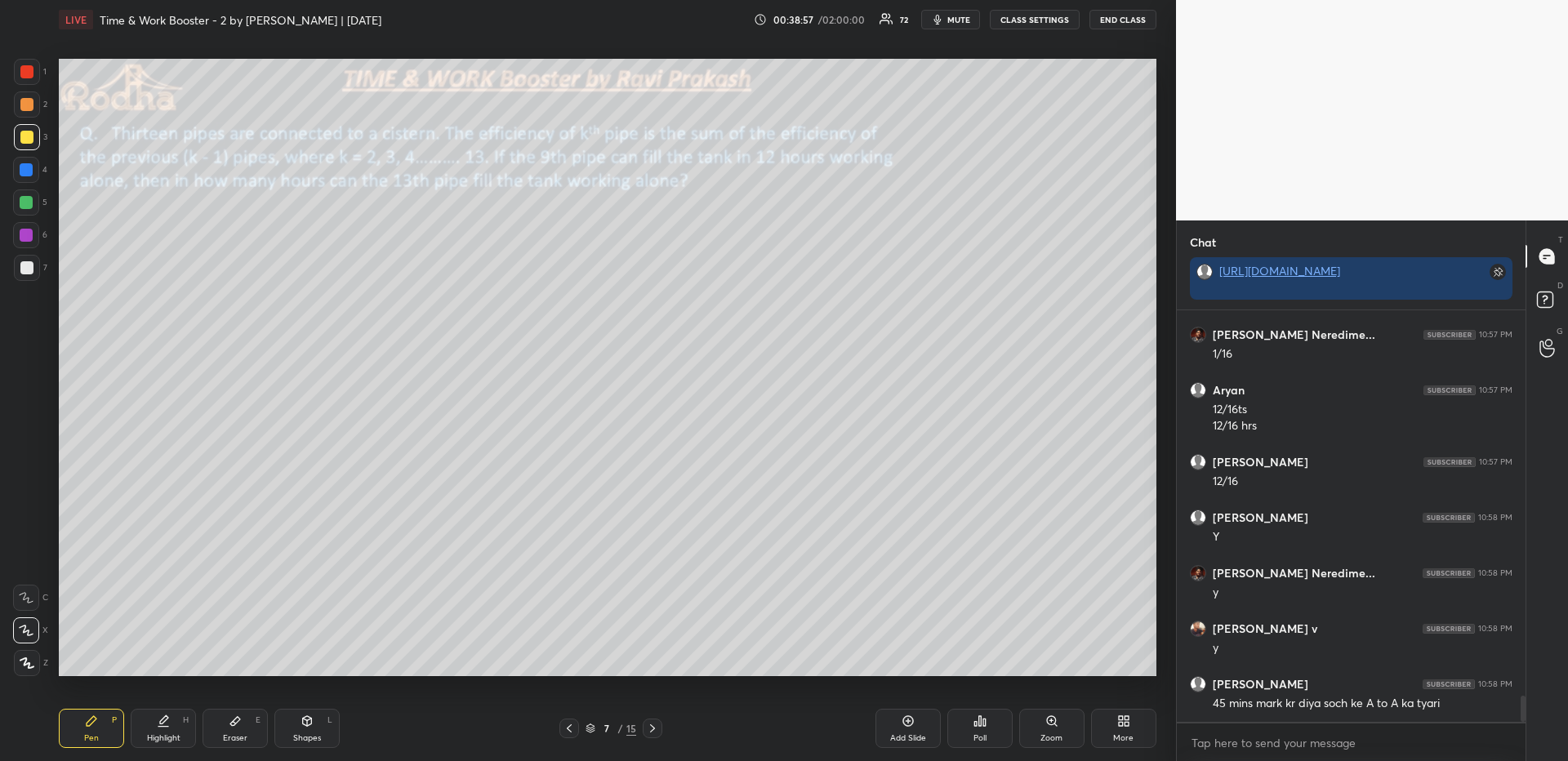
click at [650, 727] on icon at bounding box center [652, 727] width 13 height 13
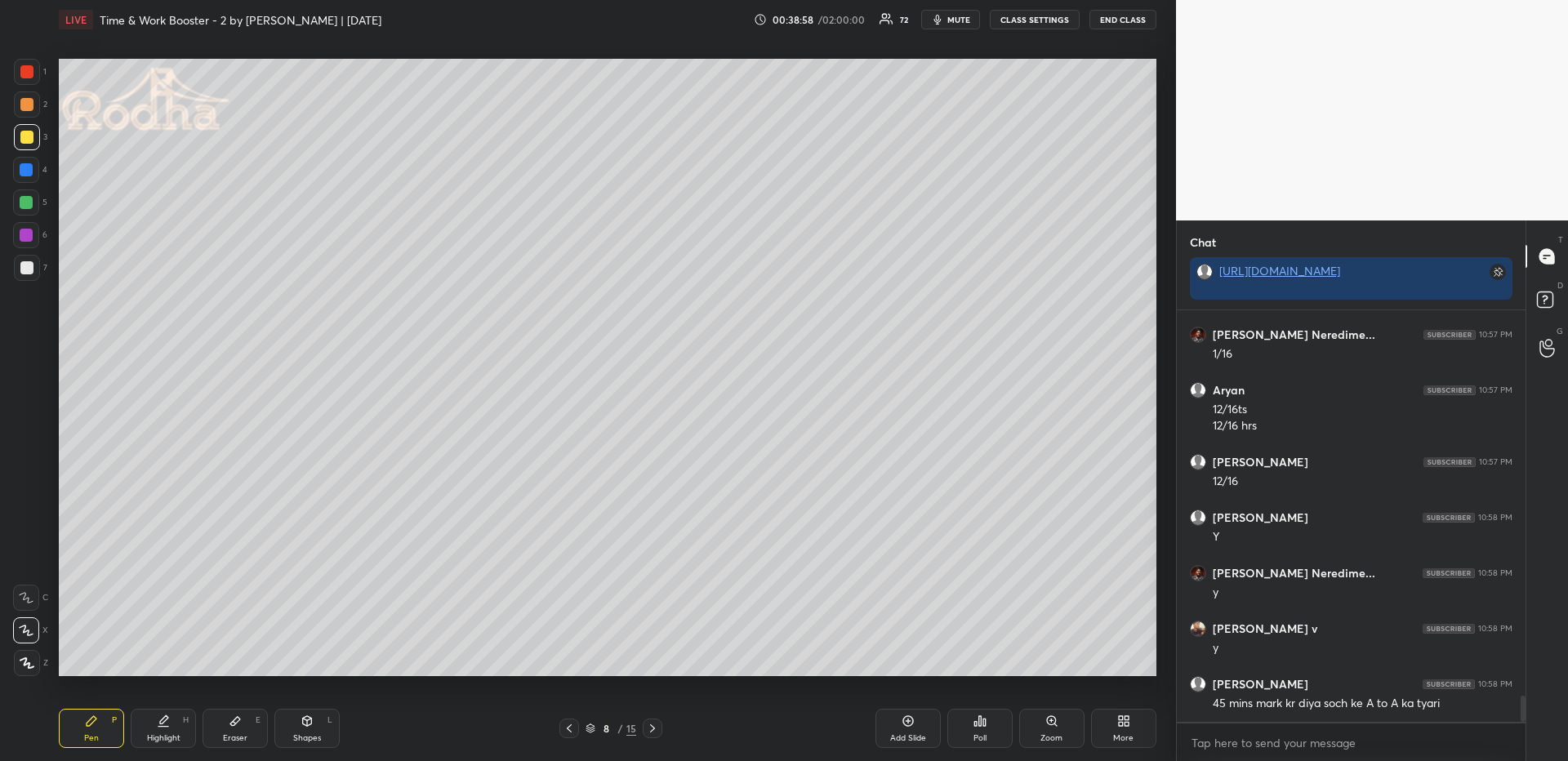
click at [565, 726] on icon at bounding box center [569, 727] width 13 height 13
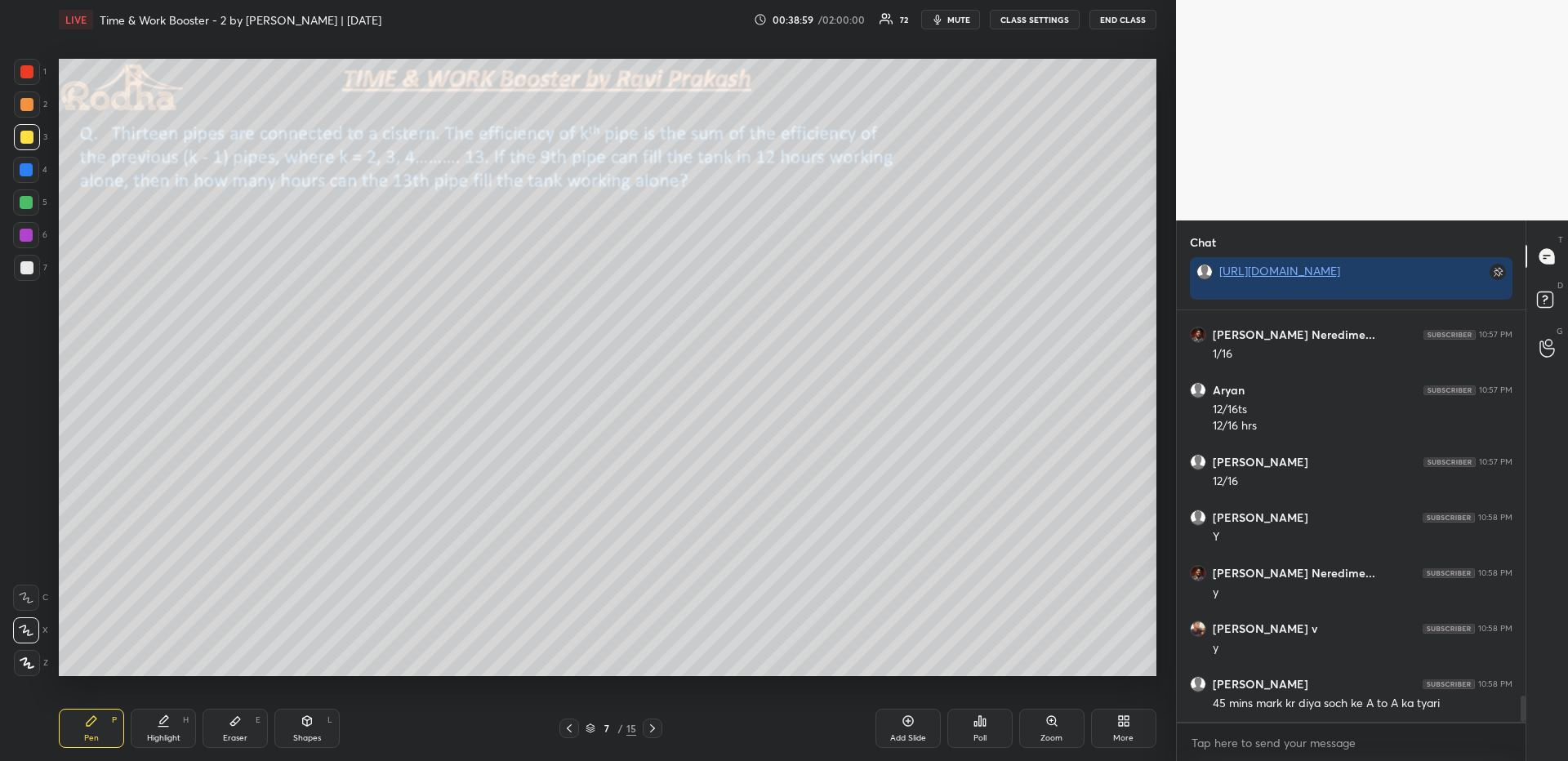
click at [909, 721] on icon at bounding box center [908, 720] width 13 height 13
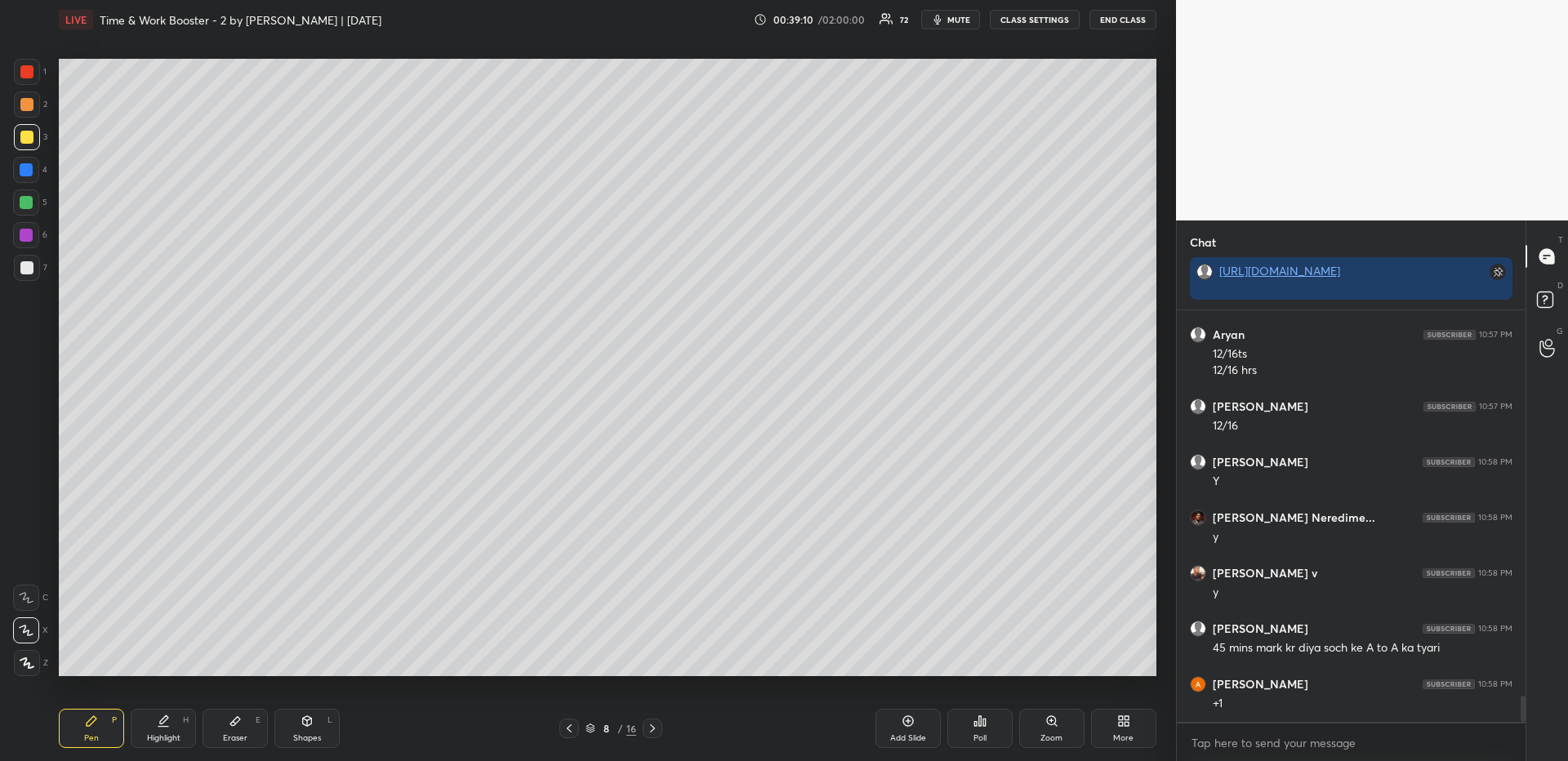
scroll to position [6167, 0]
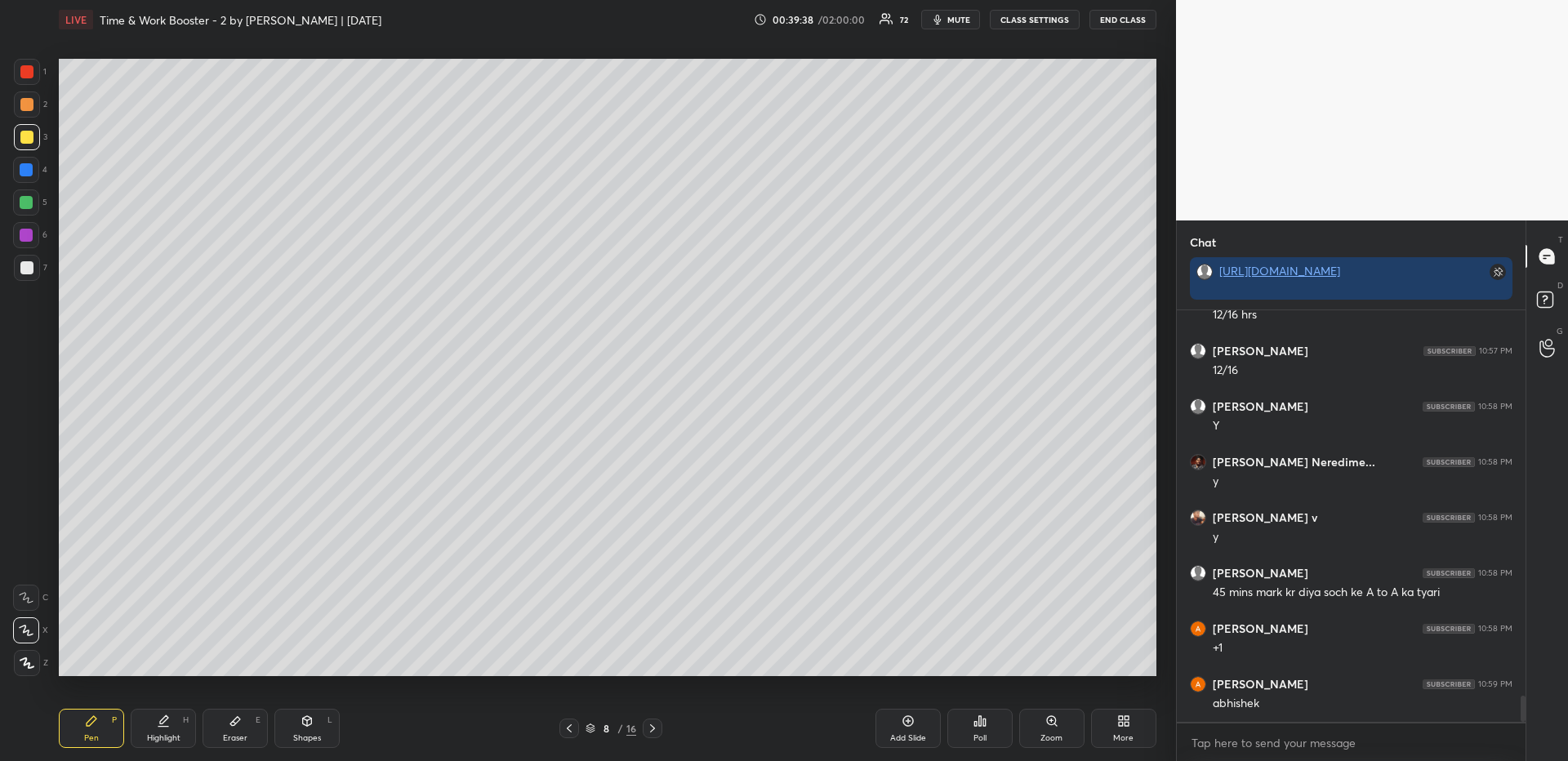
drag, startPoint x: 23, startPoint y: 71, endPoint x: 39, endPoint y: 88, distance: 23.3
click at [24, 70] on div at bounding box center [27, 71] width 13 height 13
click at [179, 723] on div "Highlight H" at bounding box center [163, 727] width 65 height 39
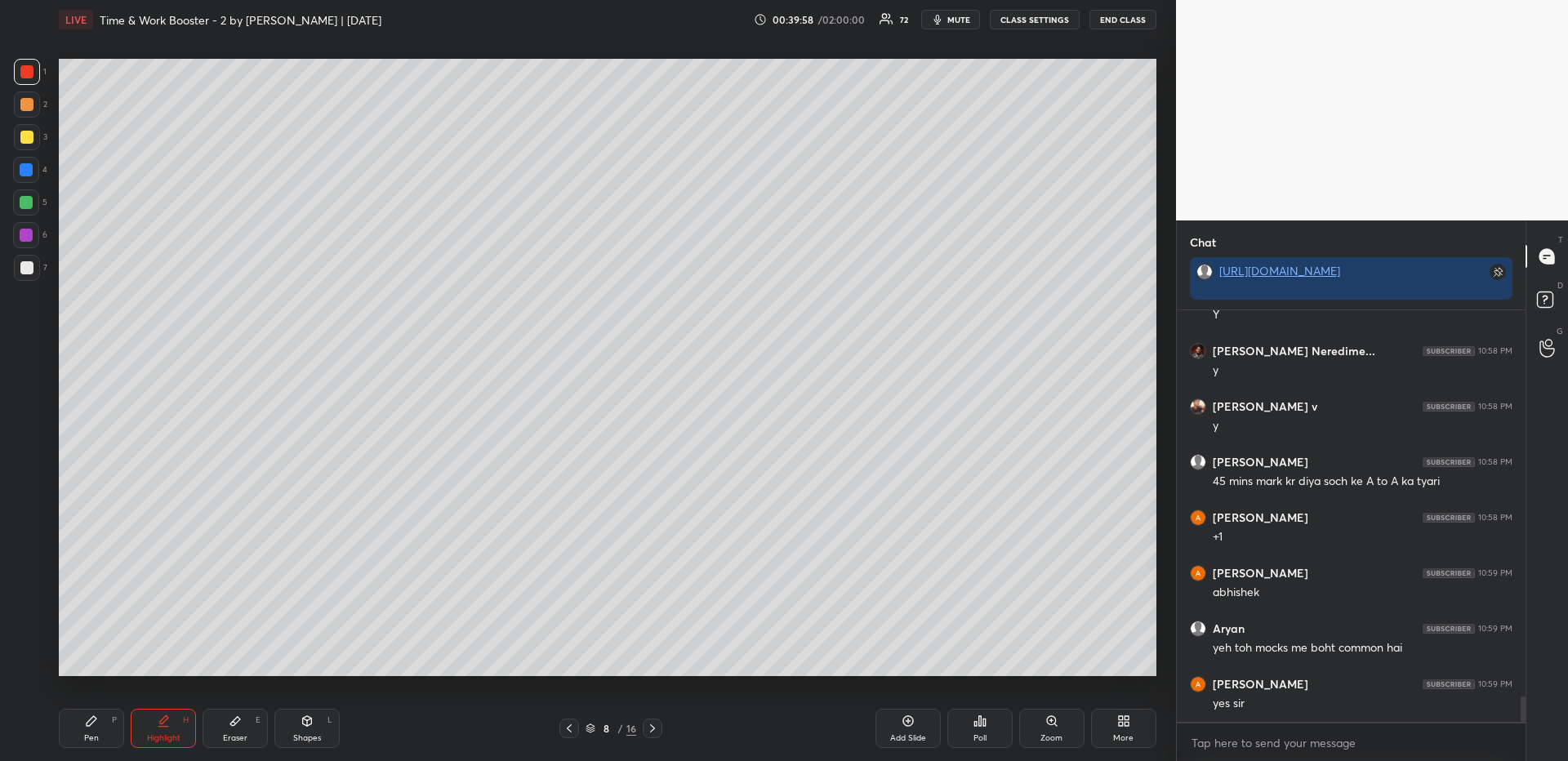
scroll to position [6333, 0]
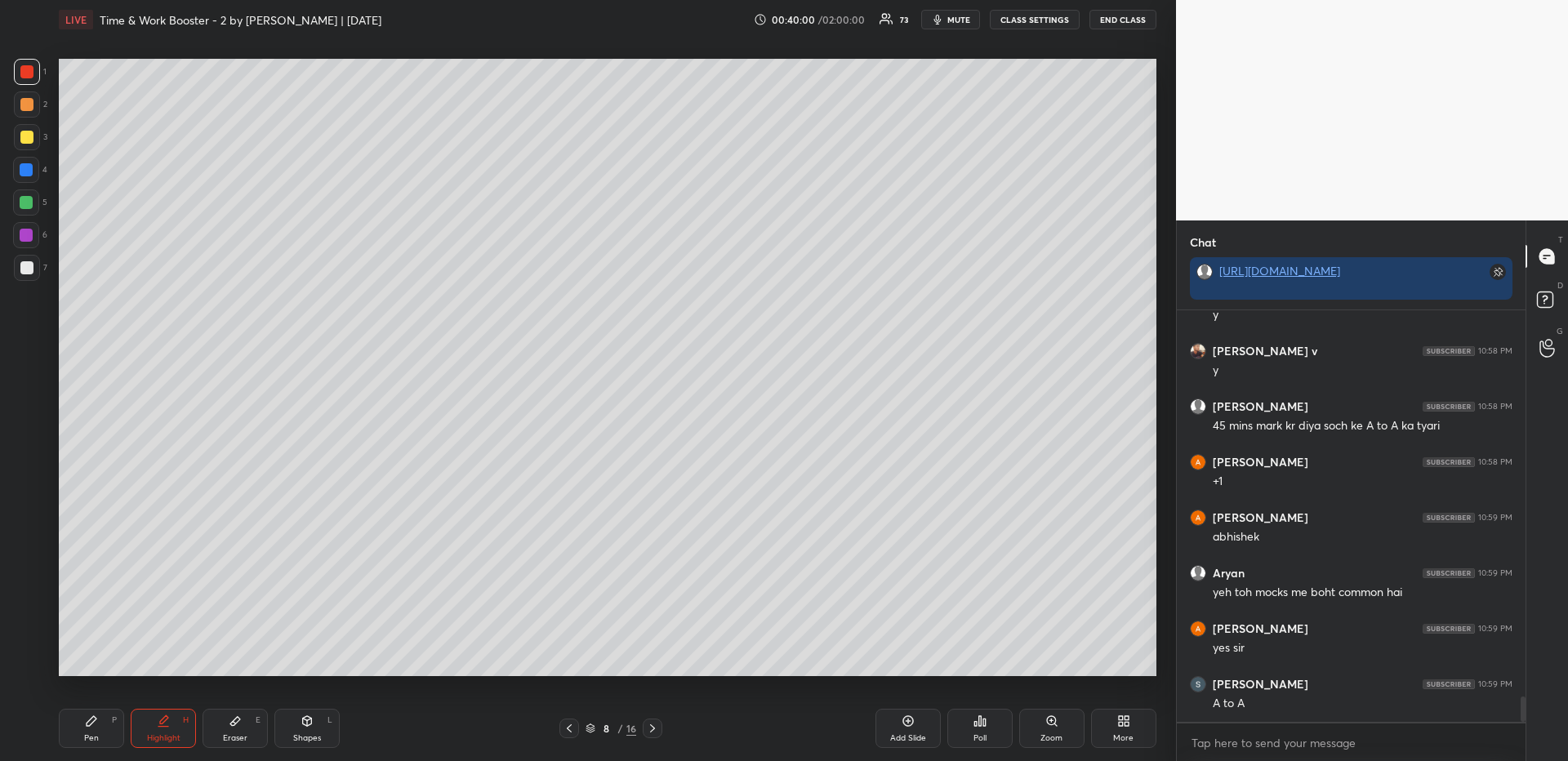
click at [565, 729] on icon at bounding box center [569, 727] width 13 height 13
click at [646, 724] on icon at bounding box center [652, 727] width 13 height 13
click at [1114, 720] on div "More" at bounding box center [1123, 727] width 65 height 39
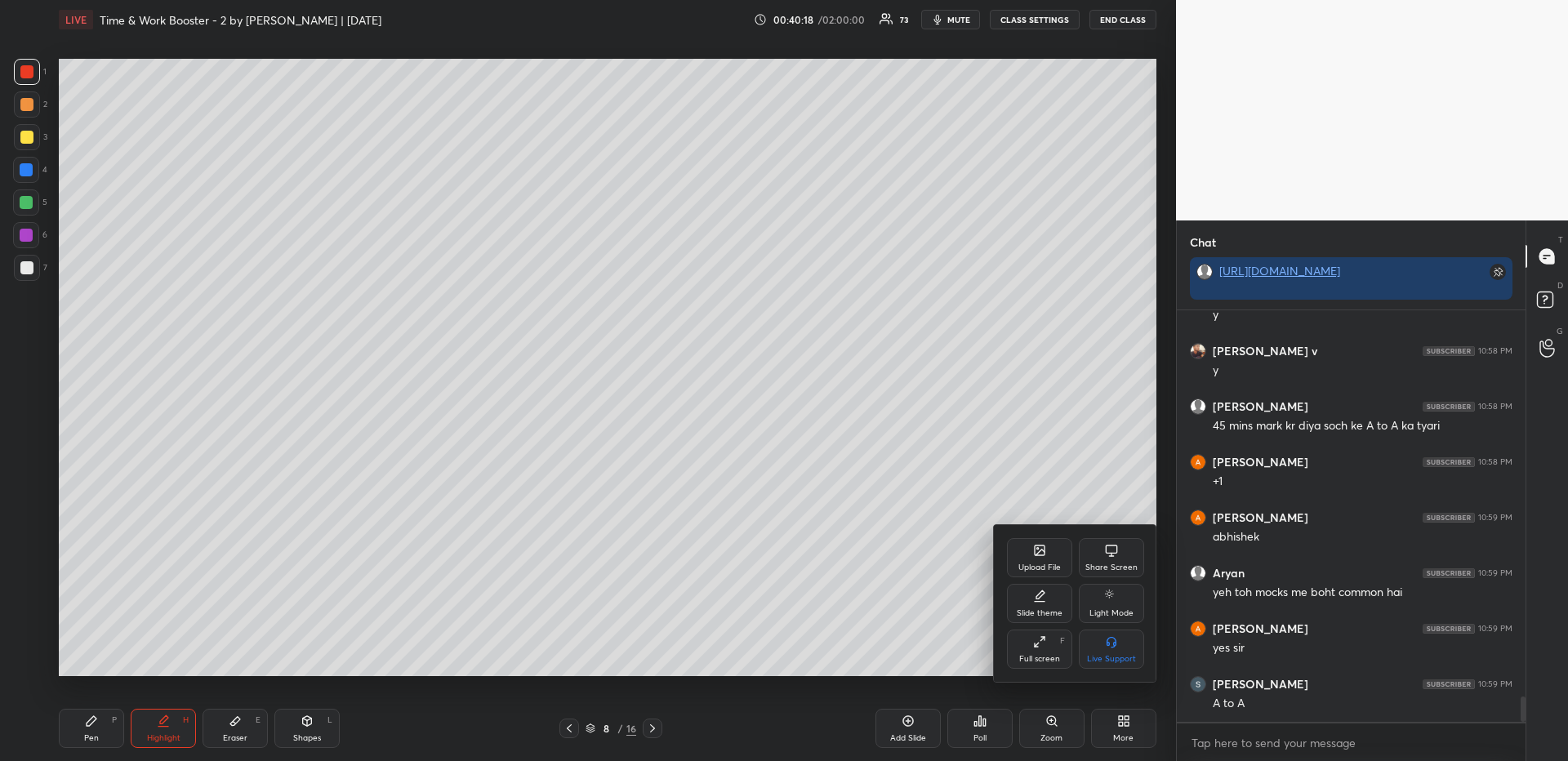
click at [1030, 552] on div "Upload File" at bounding box center [1039, 557] width 65 height 39
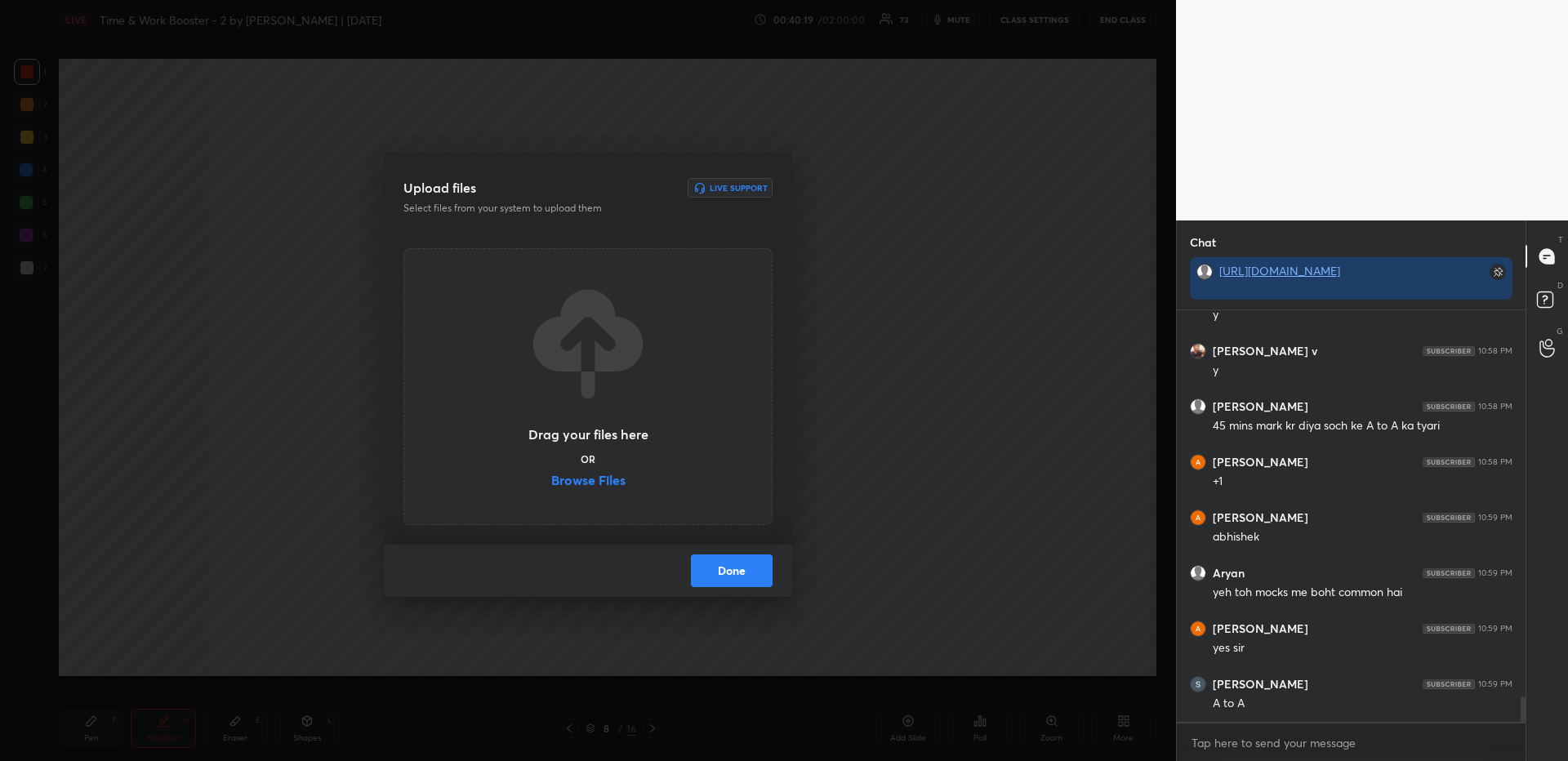
click at [565, 473] on label "Browse Files" at bounding box center [589, 482] width 75 height 17
click at [552, 473] on input "Browse Files" at bounding box center [552, 482] width 0 height 17
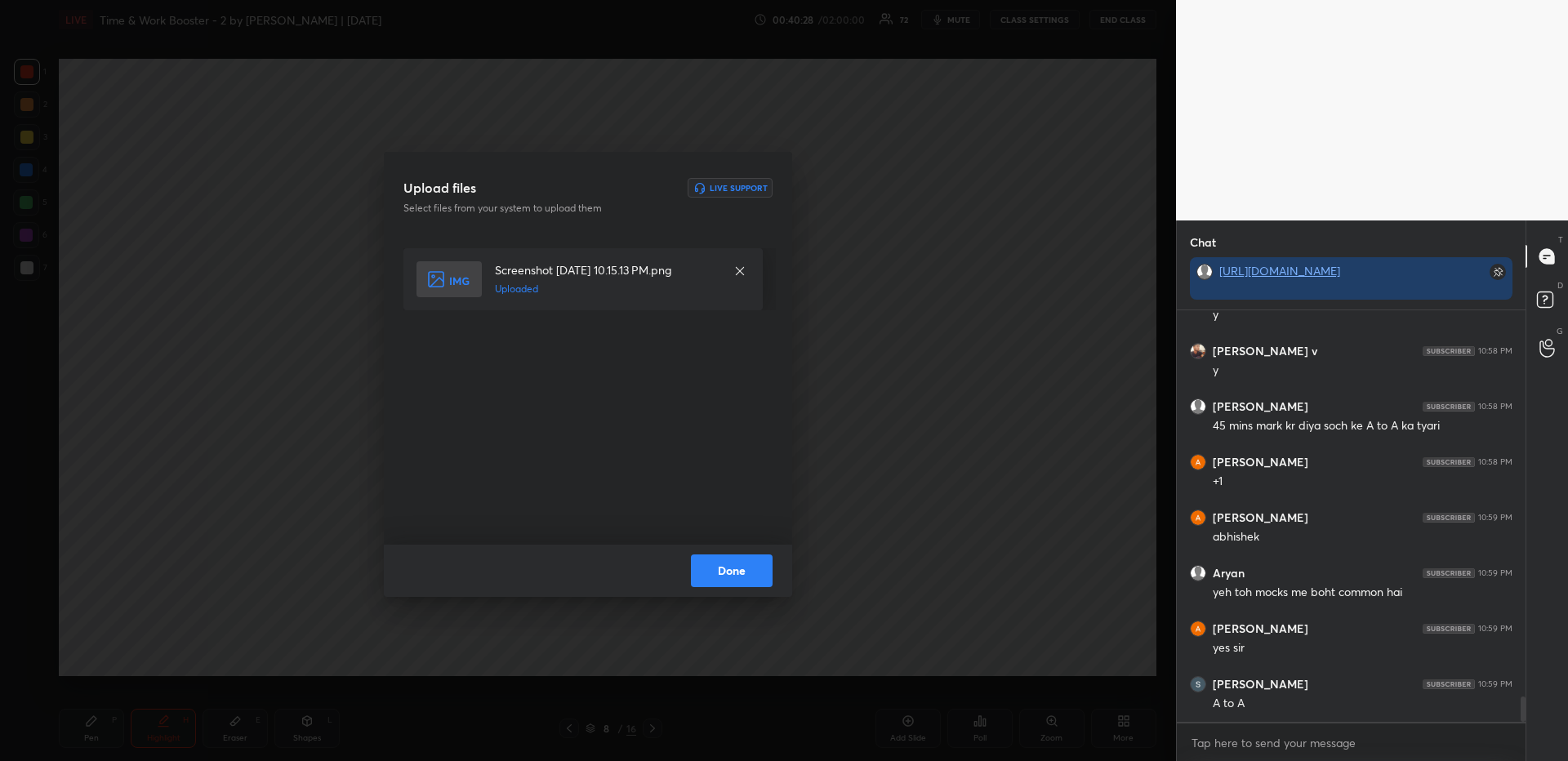
click at [755, 569] on button "Done" at bounding box center [732, 570] width 82 height 33
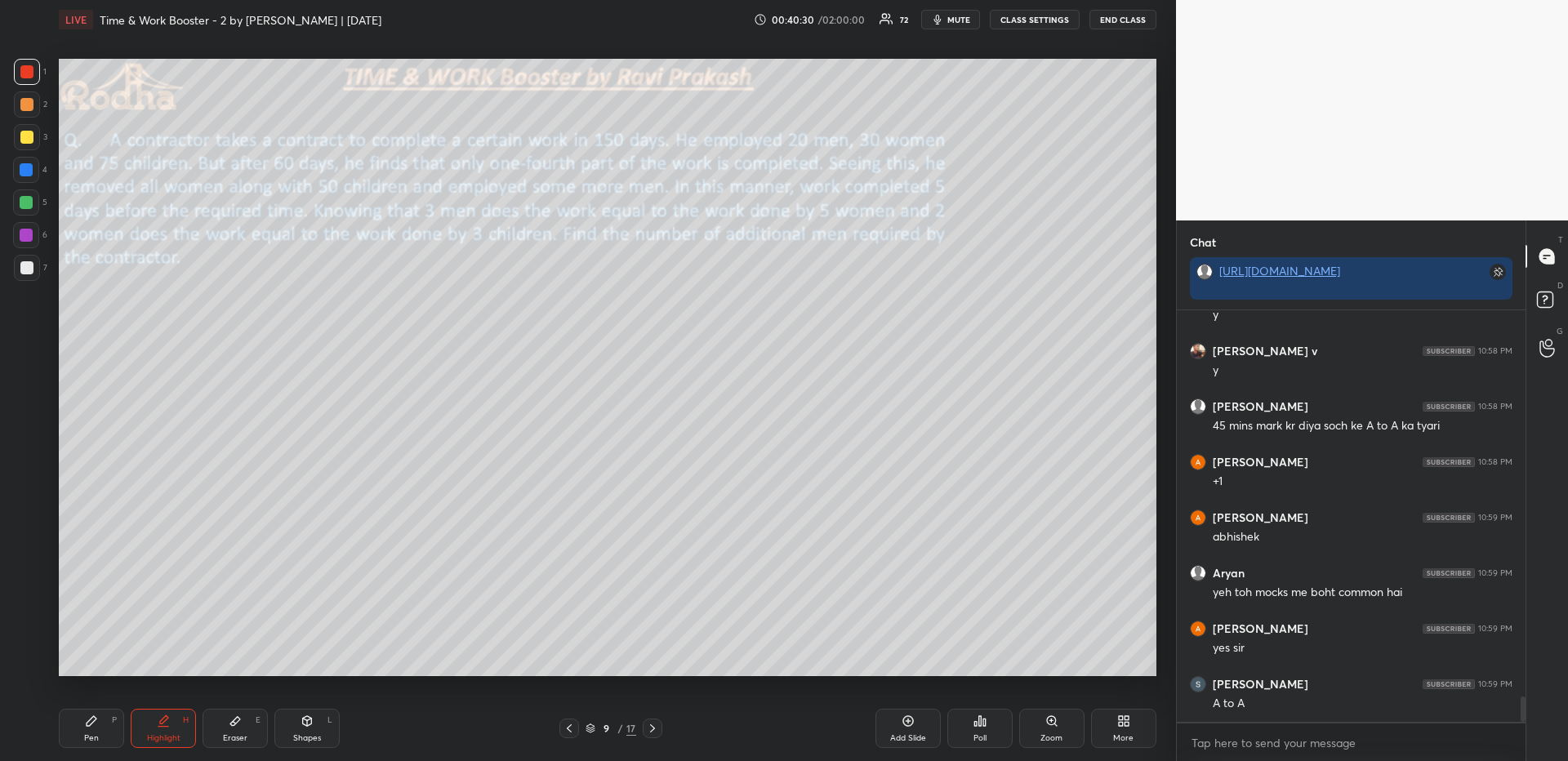
click at [113, 725] on div "Pen P" at bounding box center [91, 727] width 65 height 39
click at [27, 271] on div at bounding box center [27, 267] width 13 height 13
click at [957, 20] on span "mute" at bounding box center [958, 19] width 23 height 11
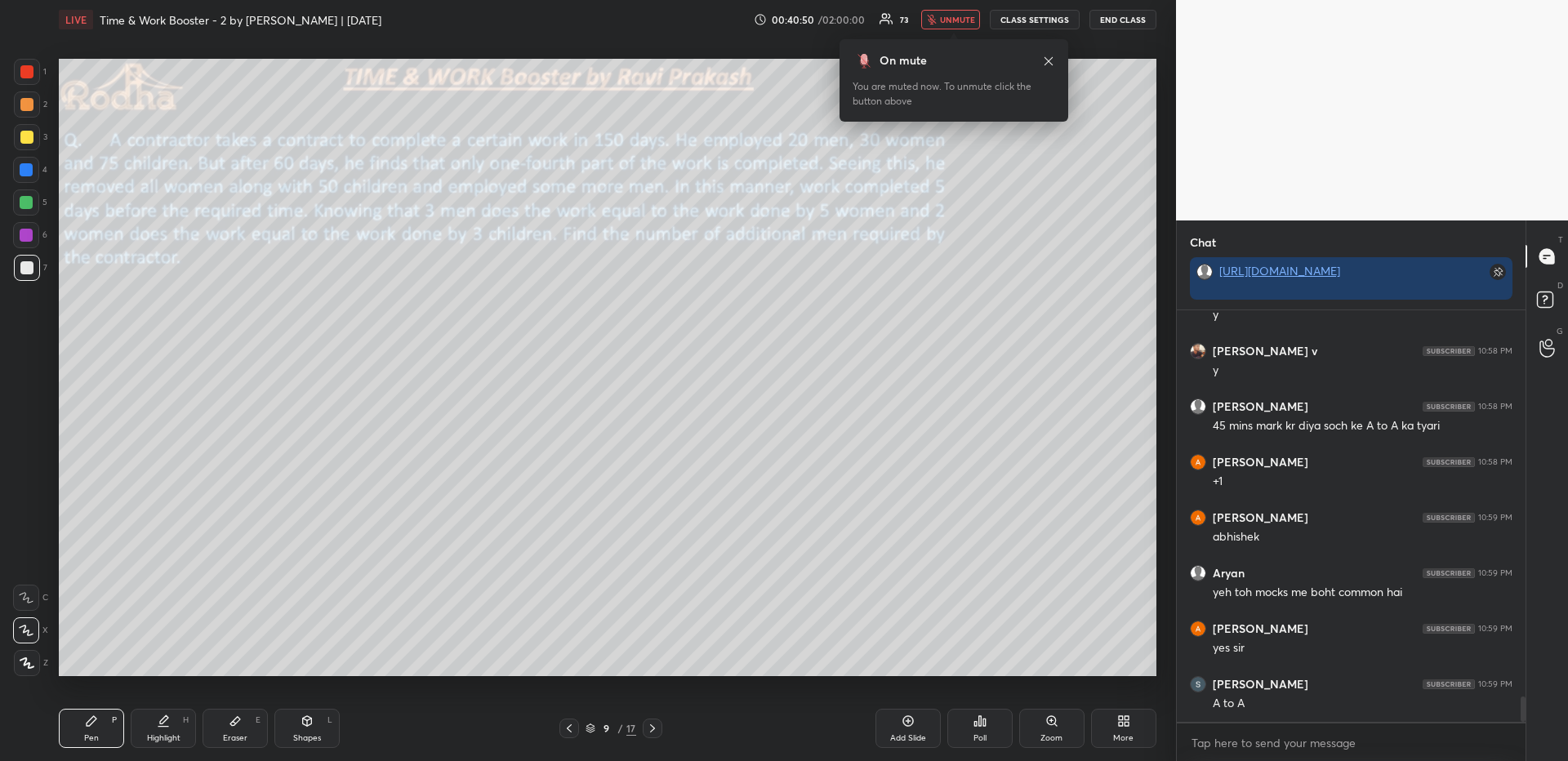
click at [963, 11] on button "unmute" at bounding box center [951, 19] width 59 height 20
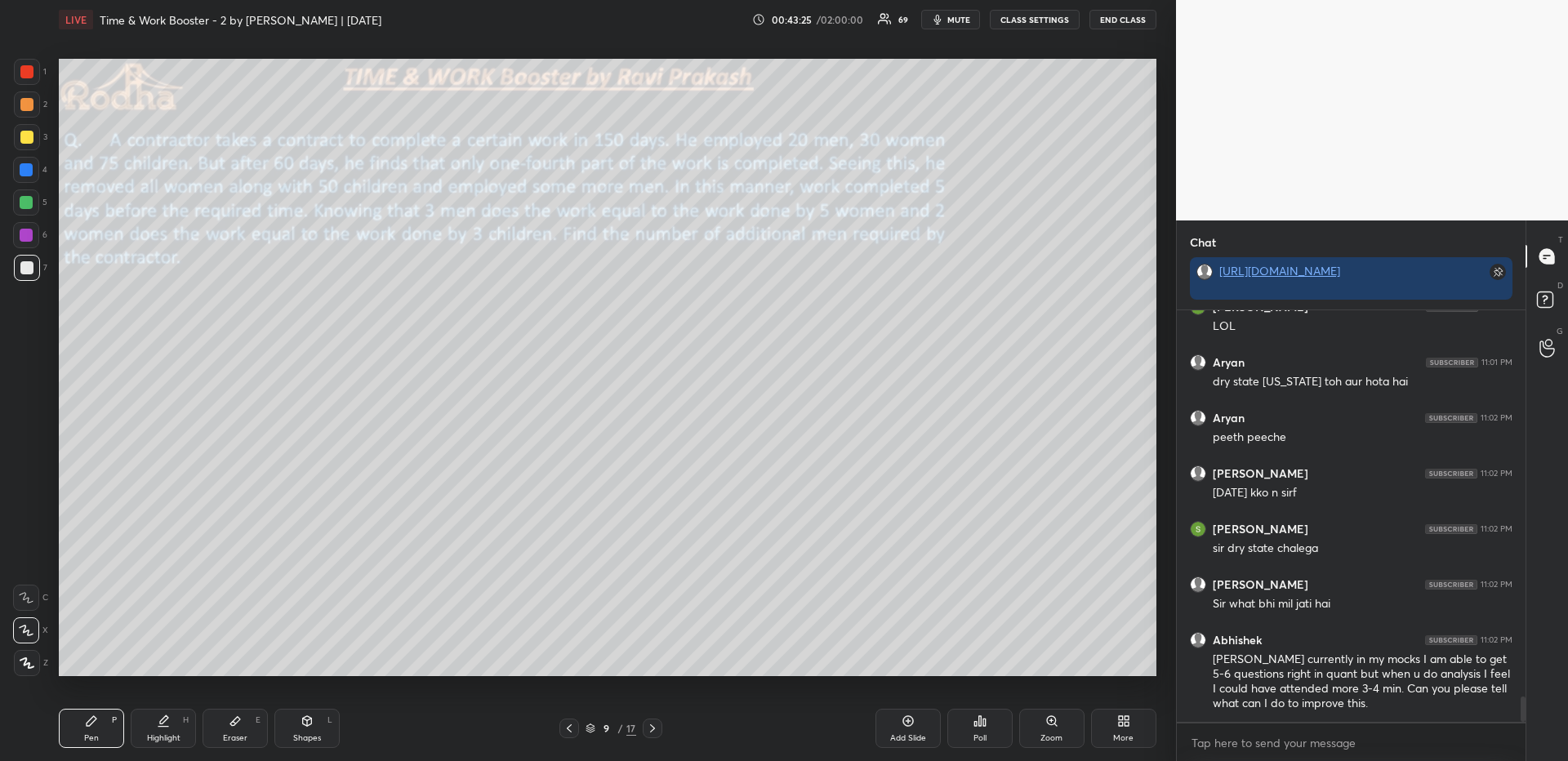
scroll to position [6254, 0]
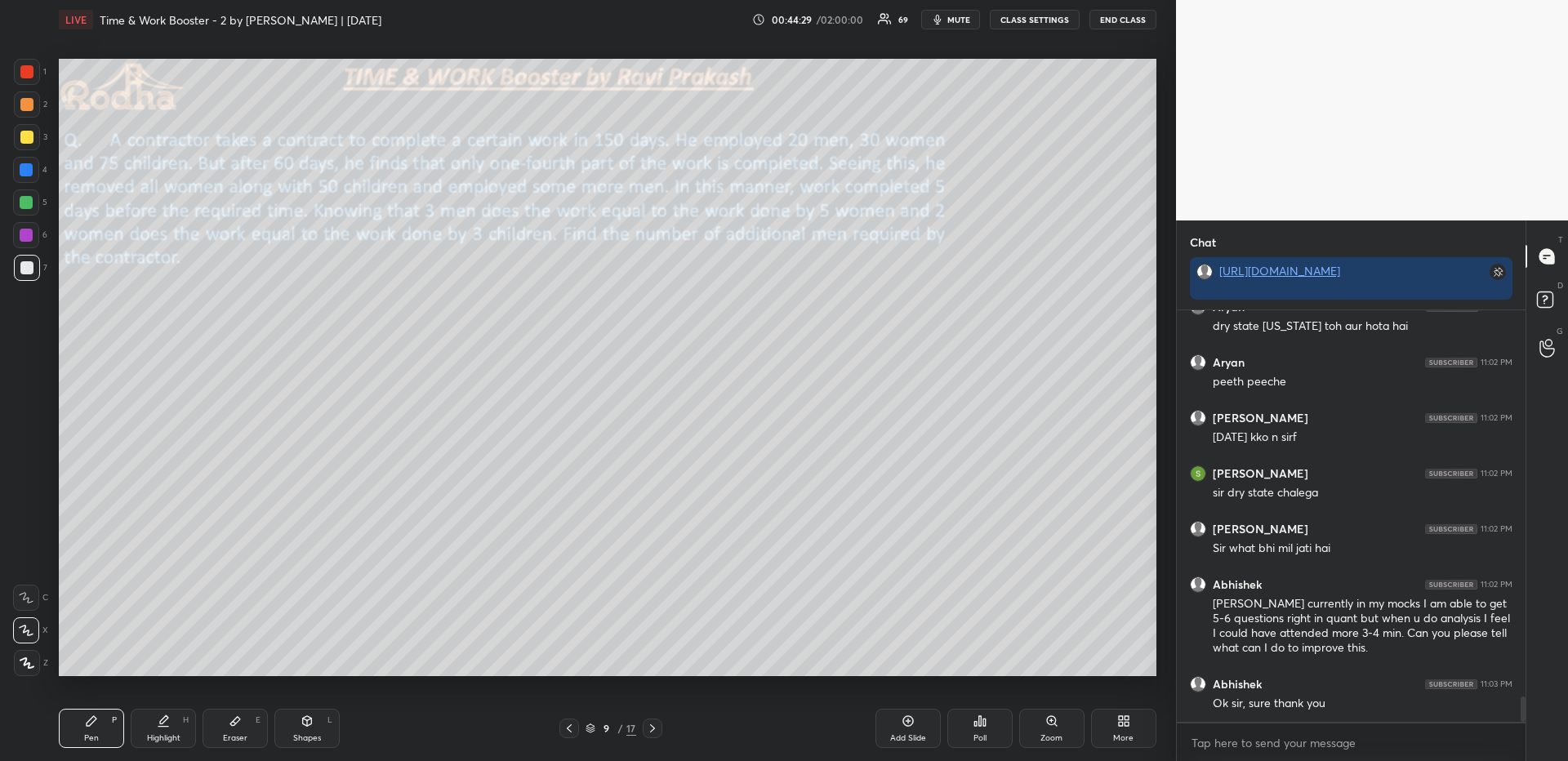
click at [26, 148] on div at bounding box center [27, 137] width 26 height 26
click at [981, 719] on icon at bounding box center [980, 720] width 3 height 10
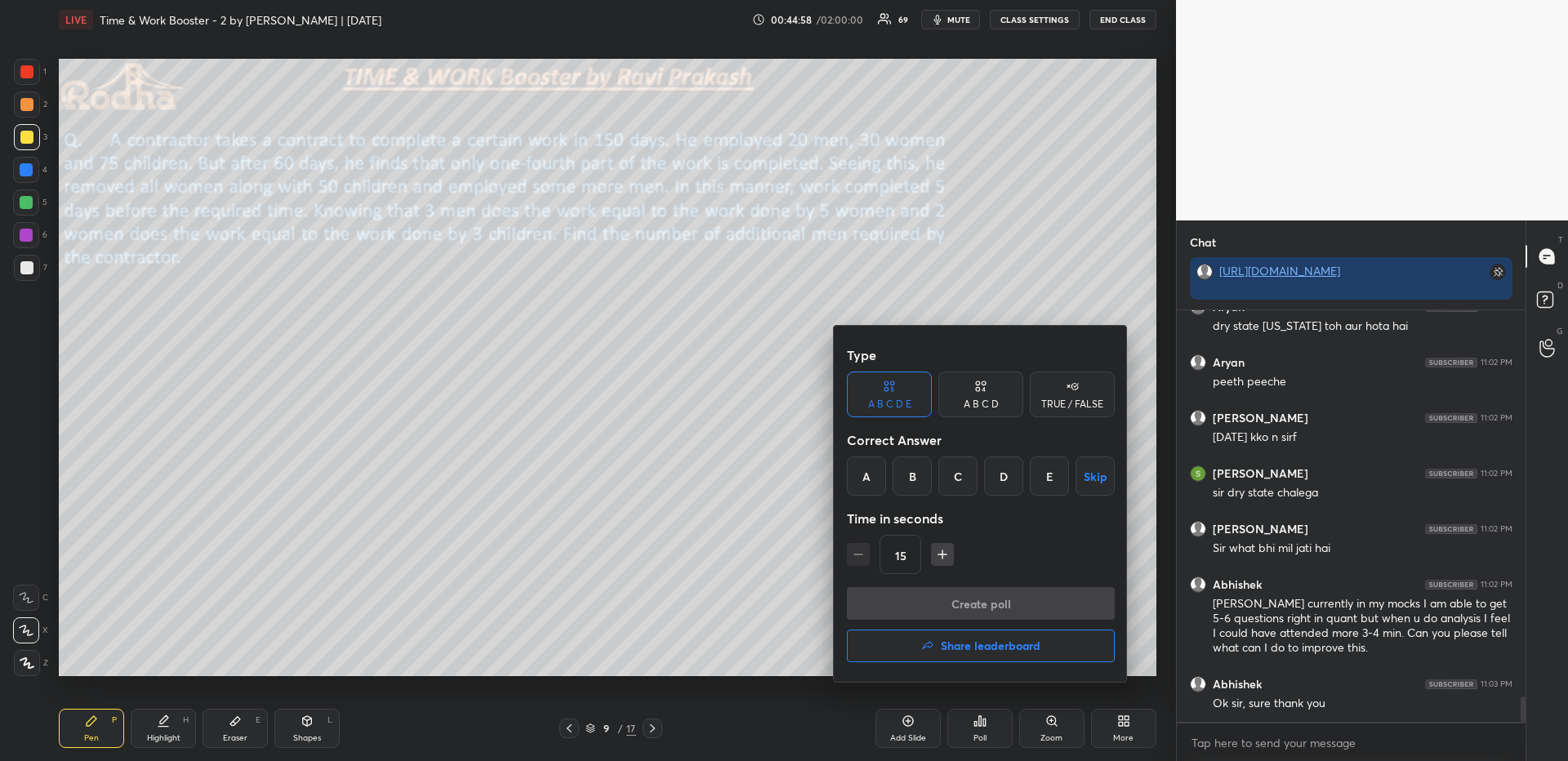
click at [1009, 472] on div "D" at bounding box center [1003, 475] width 39 height 39
click at [990, 601] on button "Create poll" at bounding box center [980, 603] width 268 height 33
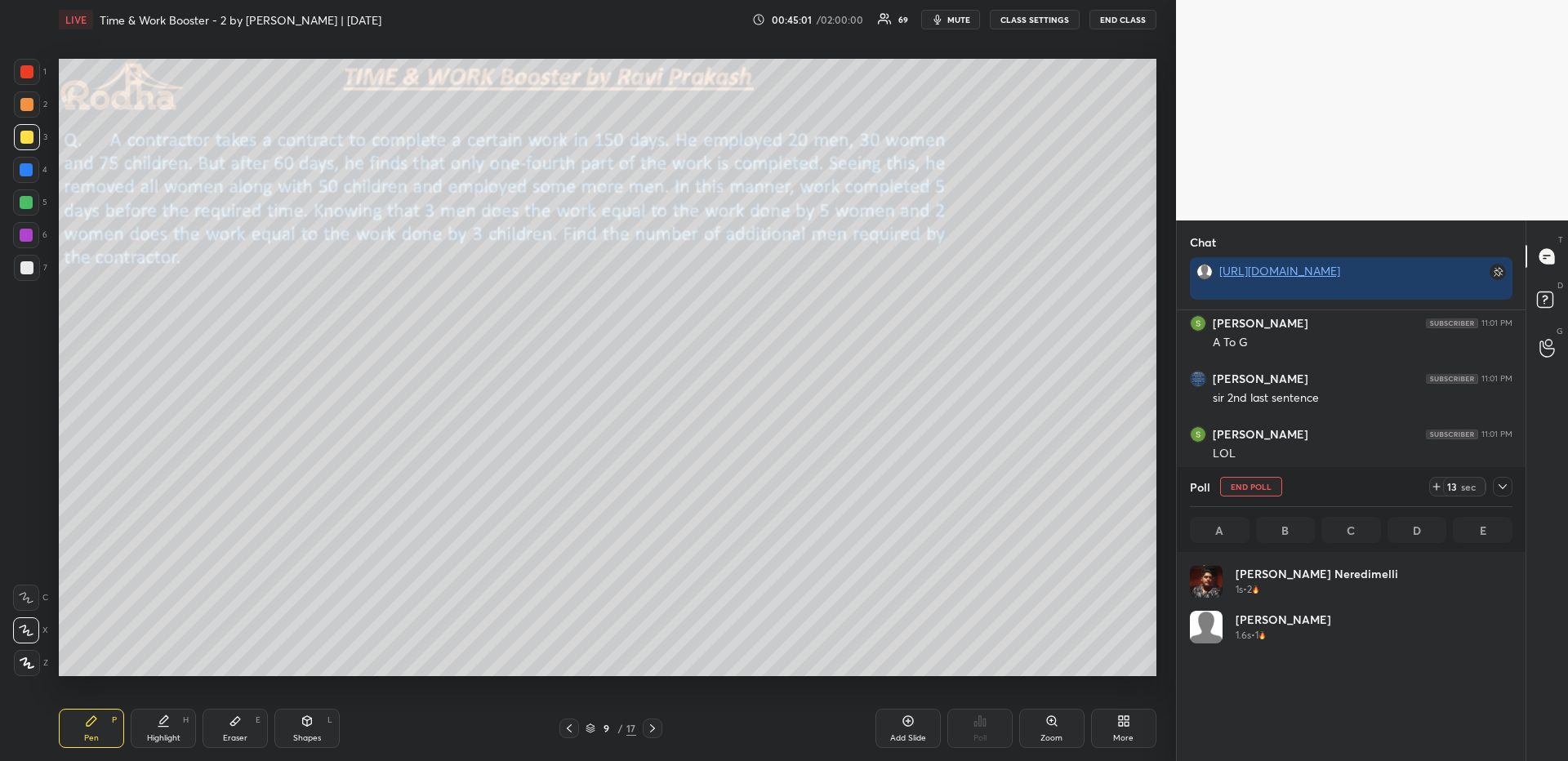
scroll to position [191, 317]
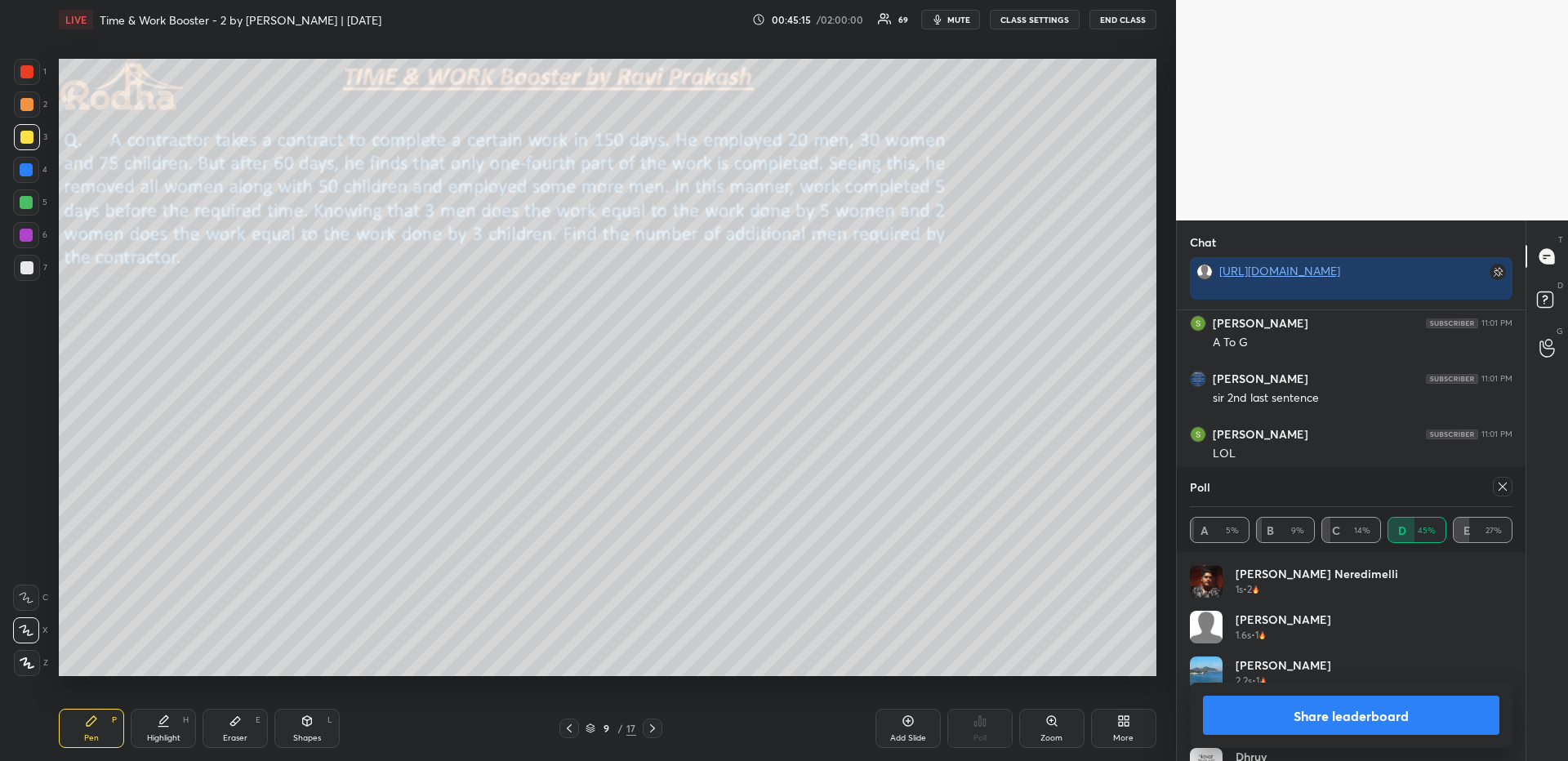
click at [1504, 481] on icon at bounding box center [1502, 486] width 13 height 13
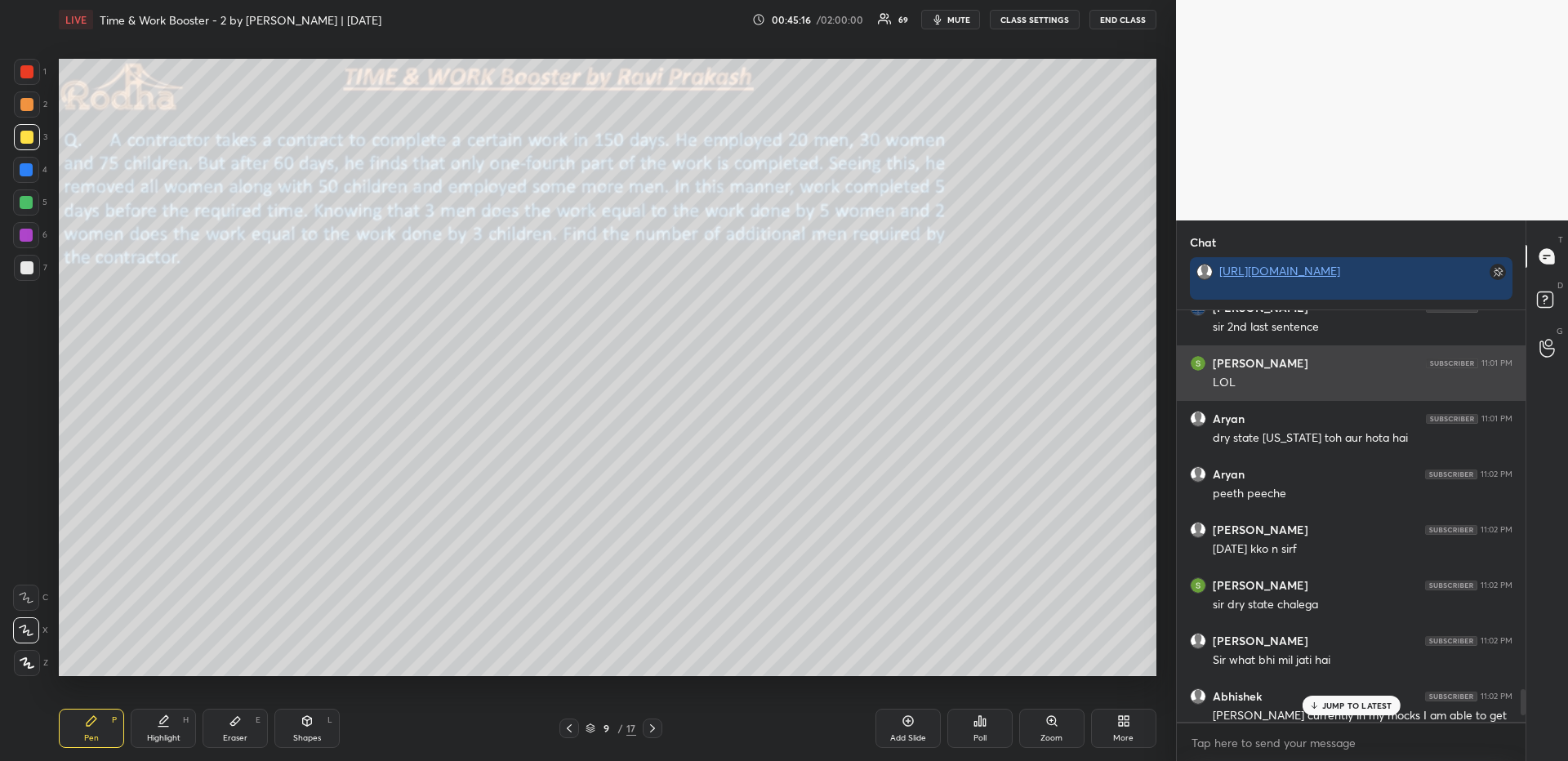
scroll to position [6182, 0]
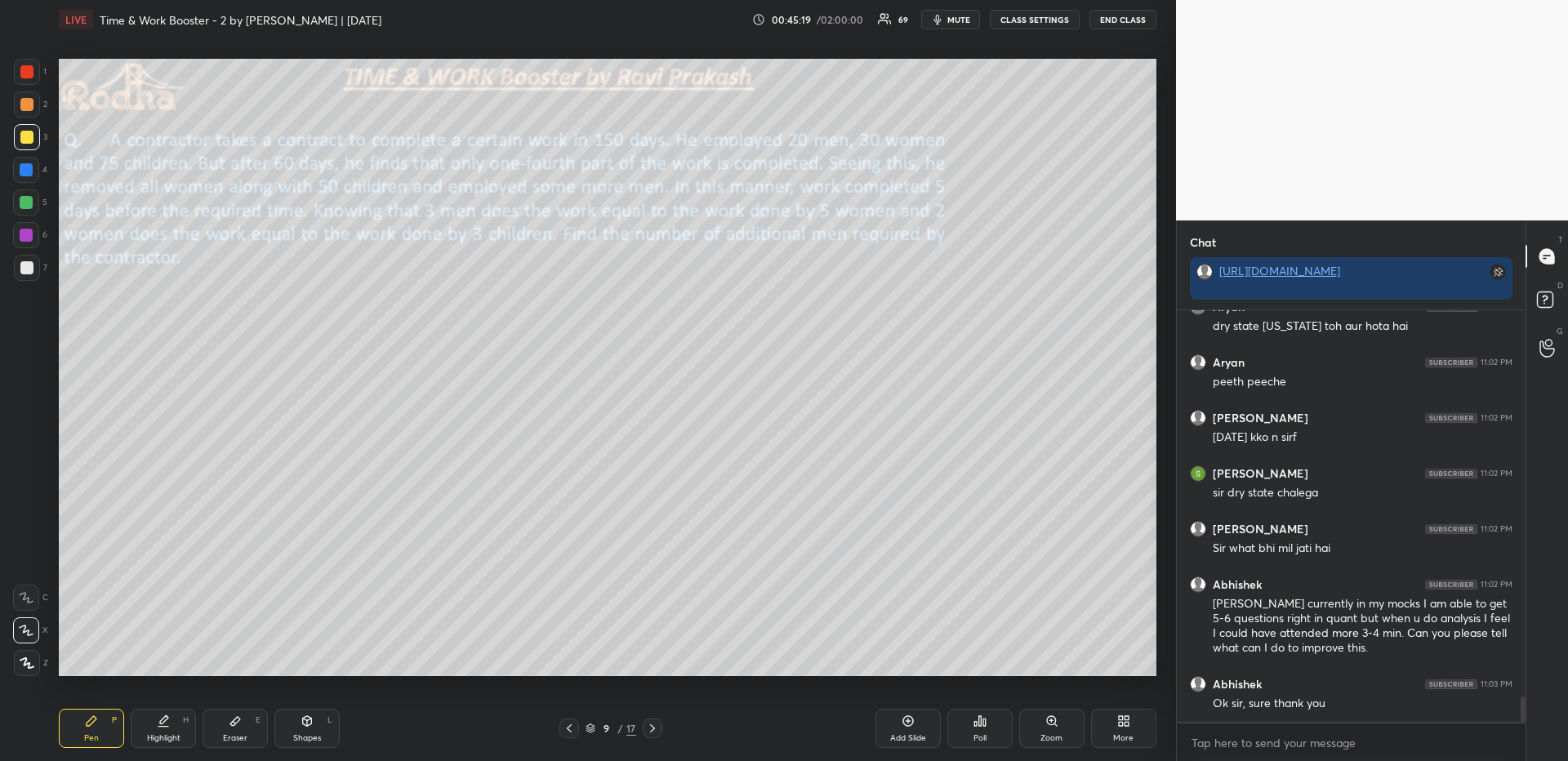
click at [86, 721] on icon at bounding box center [91, 720] width 13 height 13
click at [23, 262] on div at bounding box center [27, 267] width 13 height 13
click at [164, 725] on icon at bounding box center [163, 720] width 13 height 13
drag, startPoint x: 255, startPoint y: 726, endPoint x: 254, endPoint y: 719, distance: 7.1
click at [252, 727] on div "Eraser E" at bounding box center [235, 727] width 65 height 39
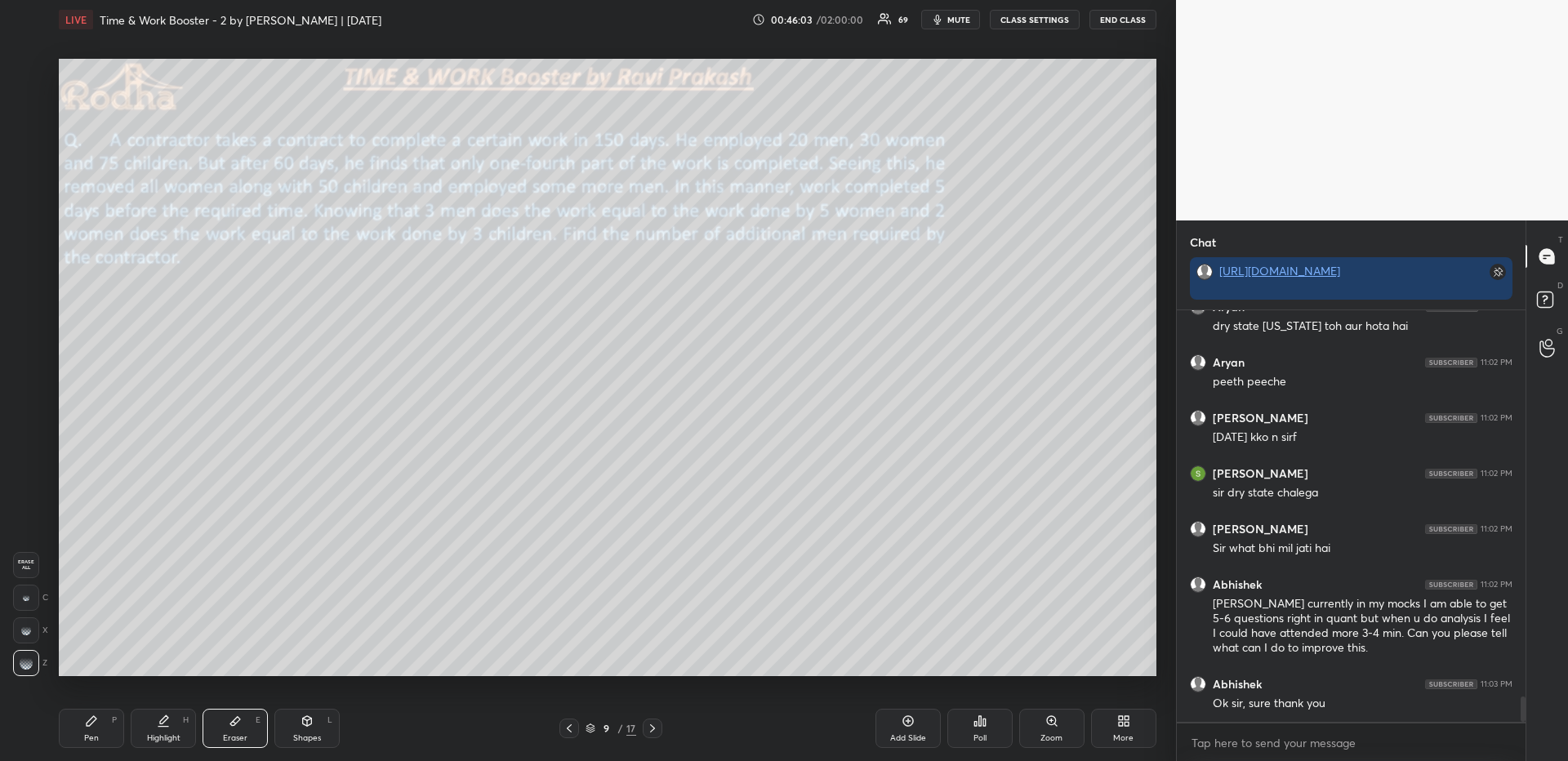
click at [19, 623] on div at bounding box center [26, 630] width 26 height 26
drag, startPoint x: 167, startPoint y: 736, endPoint x: 160, endPoint y: 719, distance: 18.4
click at [168, 737] on div "Highlight" at bounding box center [163, 737] width 34 height 8
click at [238, 723] on icon at bounding box center [235, 720] width 13 height 13
click at [35, 594] on div at bounding box center [26, 597] width 26 height 26
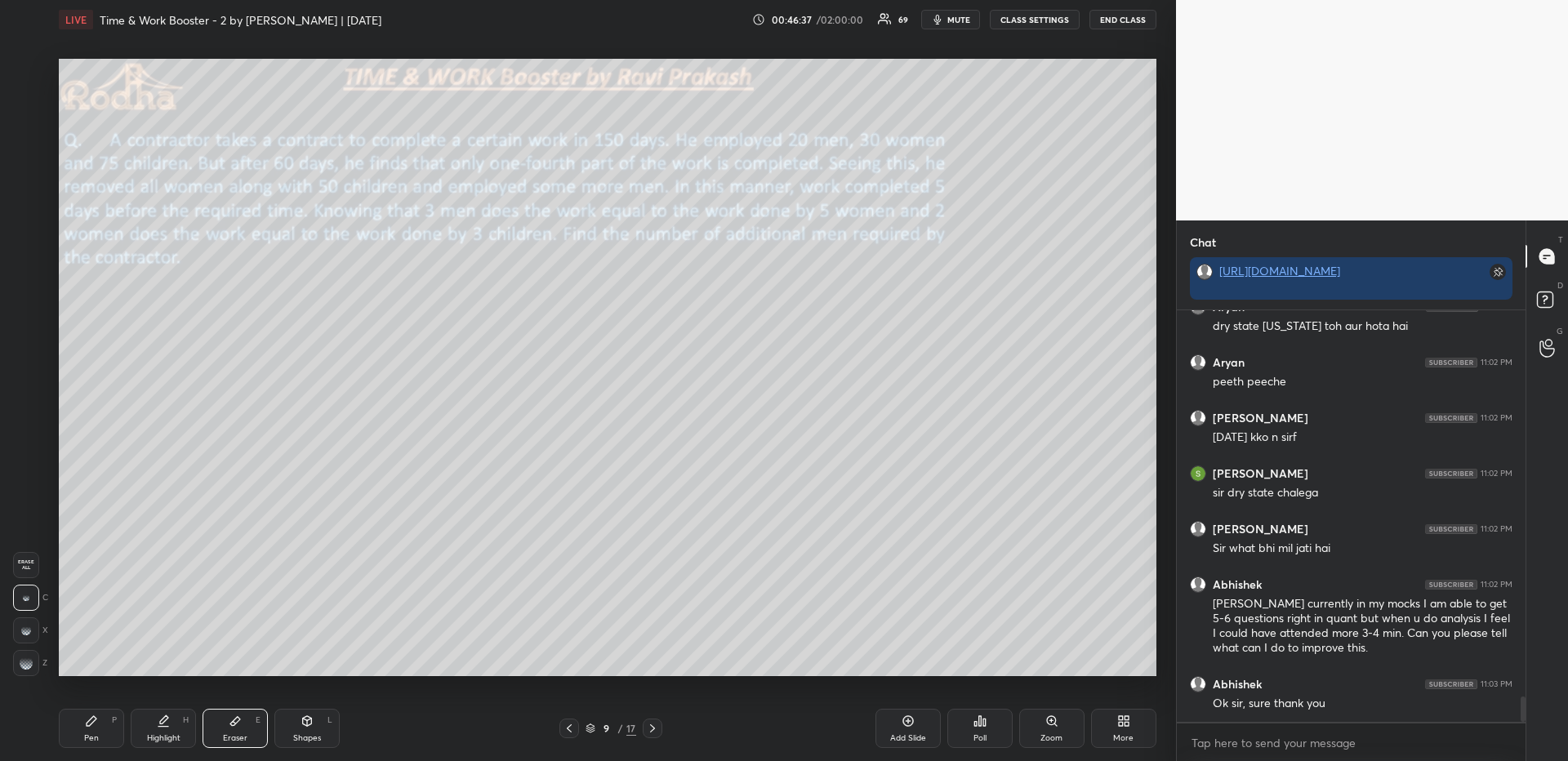
click at [91, 725] on icon at bounding box center [91, 720] width 13 height 13
click at [167, 731] on div "Highlight H" at bounding box center [163, 727] width 65 height 39
drag, startPoint x: 76, startPoint y: 724, endPoint x: 69, endPoint y: 695, distance: 29.8
click at [79, 727] on div "Pen P" at bounding box center [91, 727] width 65 height 39
click at [29, 133] on div at bounding box center [27, 137] width 13 height 13
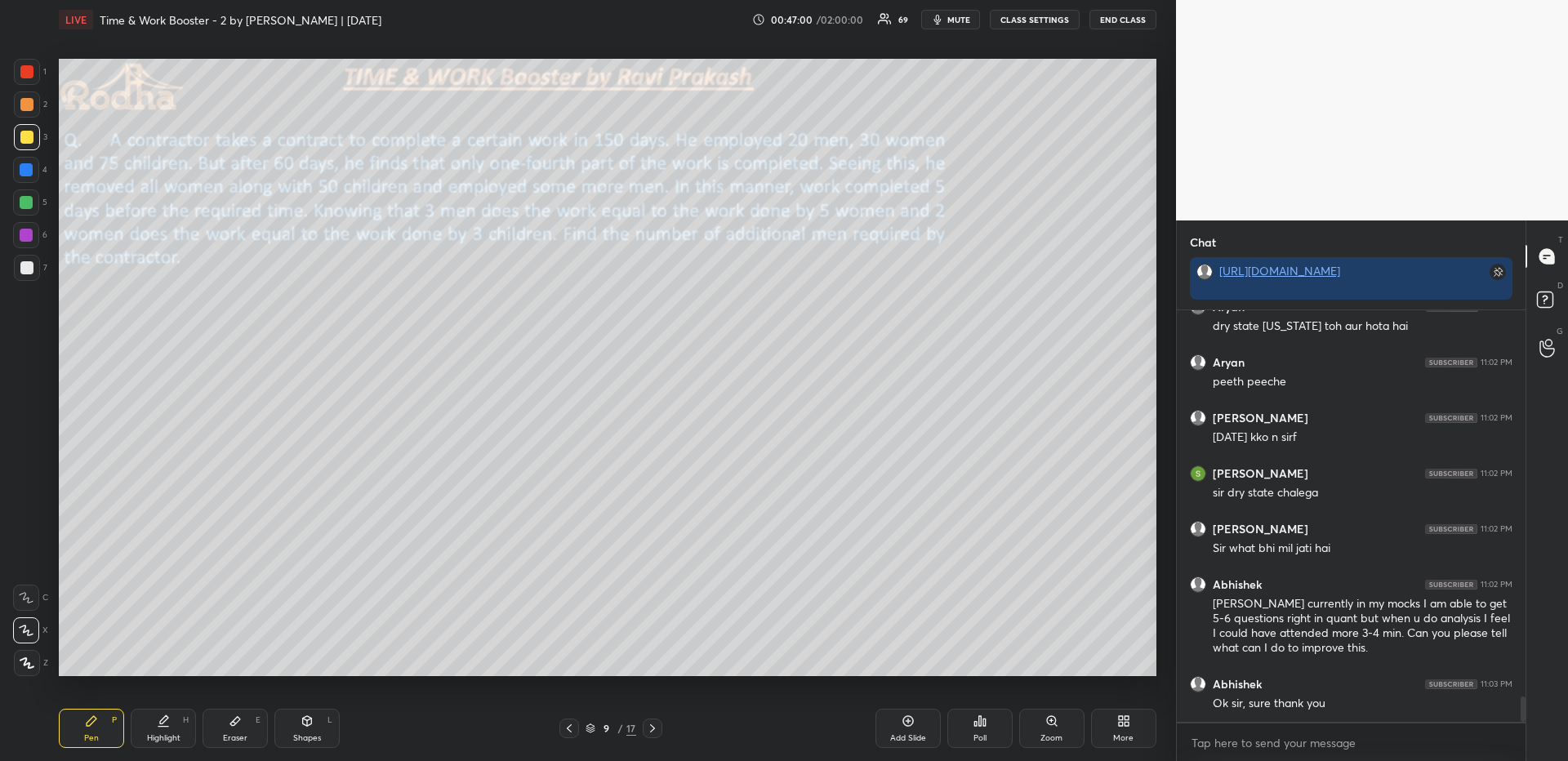
click at [29, 664] on icon at bounding box center [27, 662] width 13 height 10
click at [232, 731] on div "Eraser E" at bounding box center [235, 727] width 65 height 39
click at [105, 718] on div "Pen P" at bounding box center [91, 727] width 65 height 39
drag, startPoint x: 240, startPoint y: 724, endPoint x: 243, endPoint y: 706, distance: 18.2
click at [238, 723] on div "Eraser E" at bounding box center [235, 727] width 65 height 39
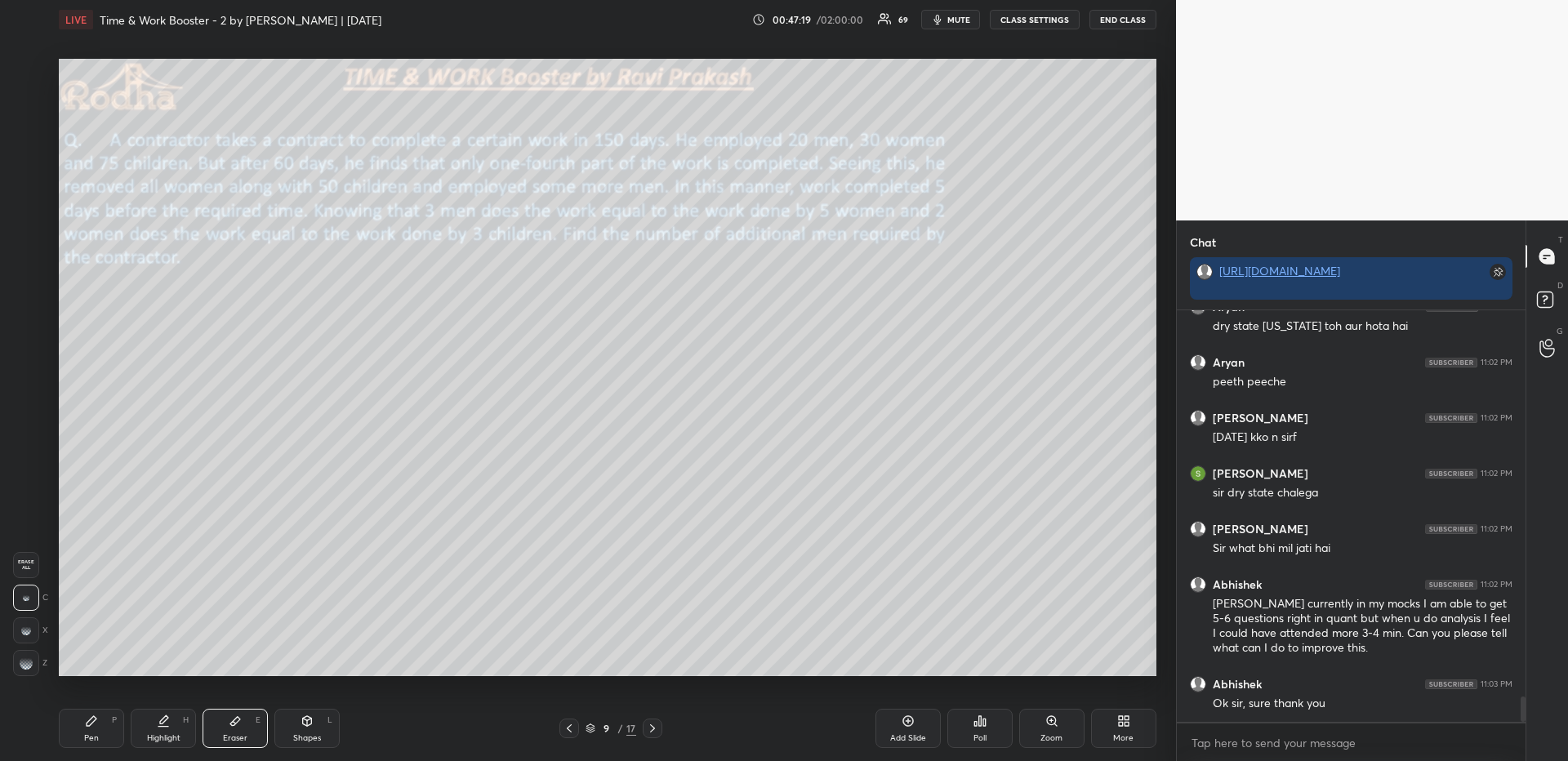
drag, startPoint x: 27, startPoint y: 662, endPoint x: 53, endPoint y: 653, distance: 27.5
click at [27, 662] on rect at bounding box center [27, 662] width 2 height 2
click at [106, 731] on div "Pen P" at bounding box center [91, 727] width 65 height 39
click at [172, 725] on div "Highlight H" at bounding box center [163, 727] width 65 height 39
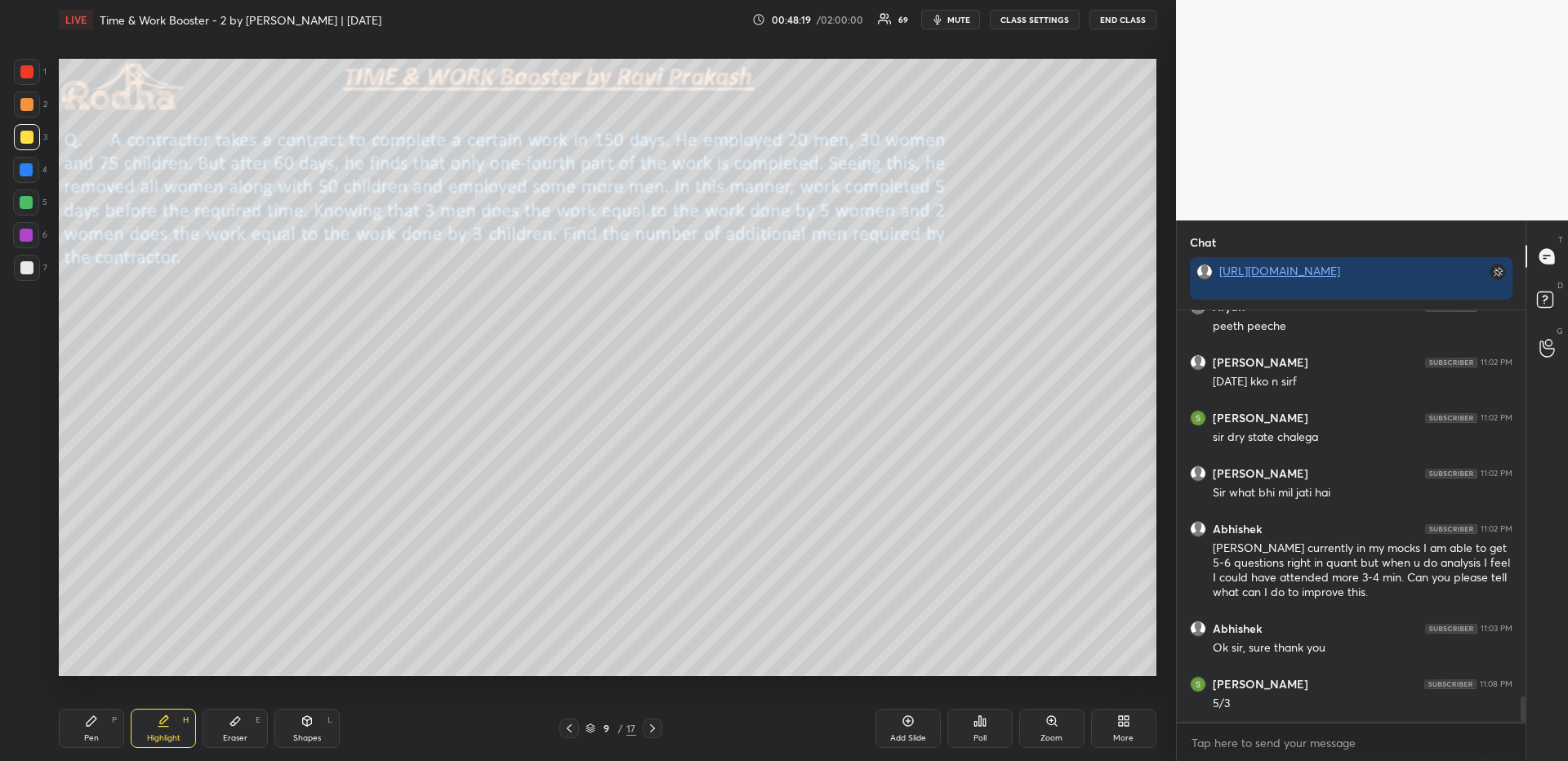
click at [90, 728] on div "Pen P" at bounding box center [91, 727] width 65 height 39
drag, startPoint x: 25, startPoint y: 64, endPoint x: 49, endPoint y: 83, distance: 30.6
click at [27, 65] on div at bounding box center [27, 71] width 13 height 13
click at [175, 733] on div "Highlight" at bounding box center [163, 737] width 34 height 8
drag, startPoint x: 245, startPoint y: 730, endPoint x: 298, endPoint y: 690, distance: 66.4
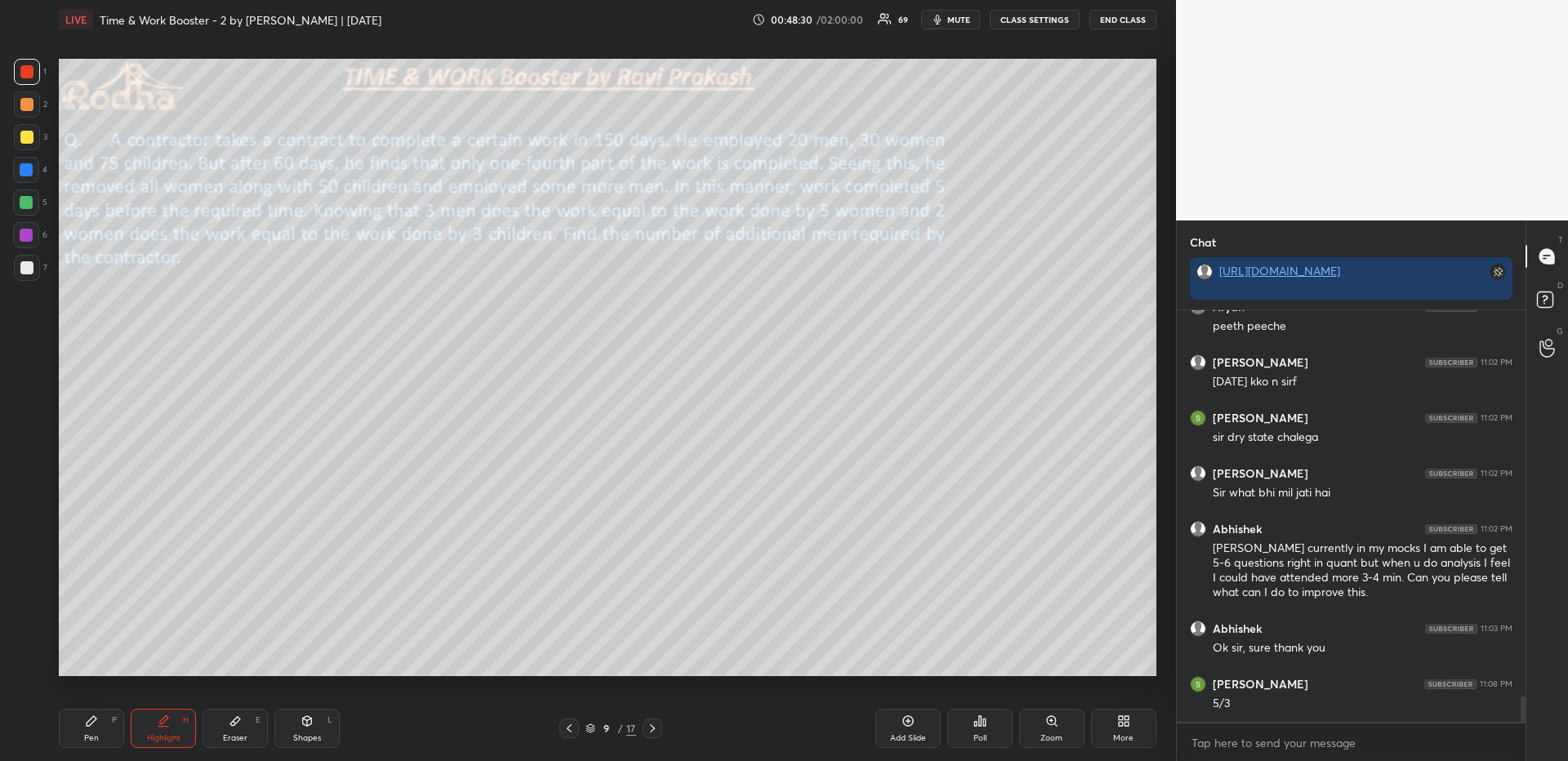
click at [245, 729] on div "Eraser E" at bounding box center [235, 727] width 65 height 39
drag, startPoint x: 94, startPoint y: 727, endPoint x: 106, endPoint y: 725, distance: 12.2
click at [94, 726] on div "Pen P" at bounding box center [91, 727] width 65 height 39
click at [29, 169] on div at bounding box center [26, 169] width 13 height 13
drag, startPoint x: 26, startPoint y: 129, endPoint x: 18, endPoint y: 132, distance: 8.5
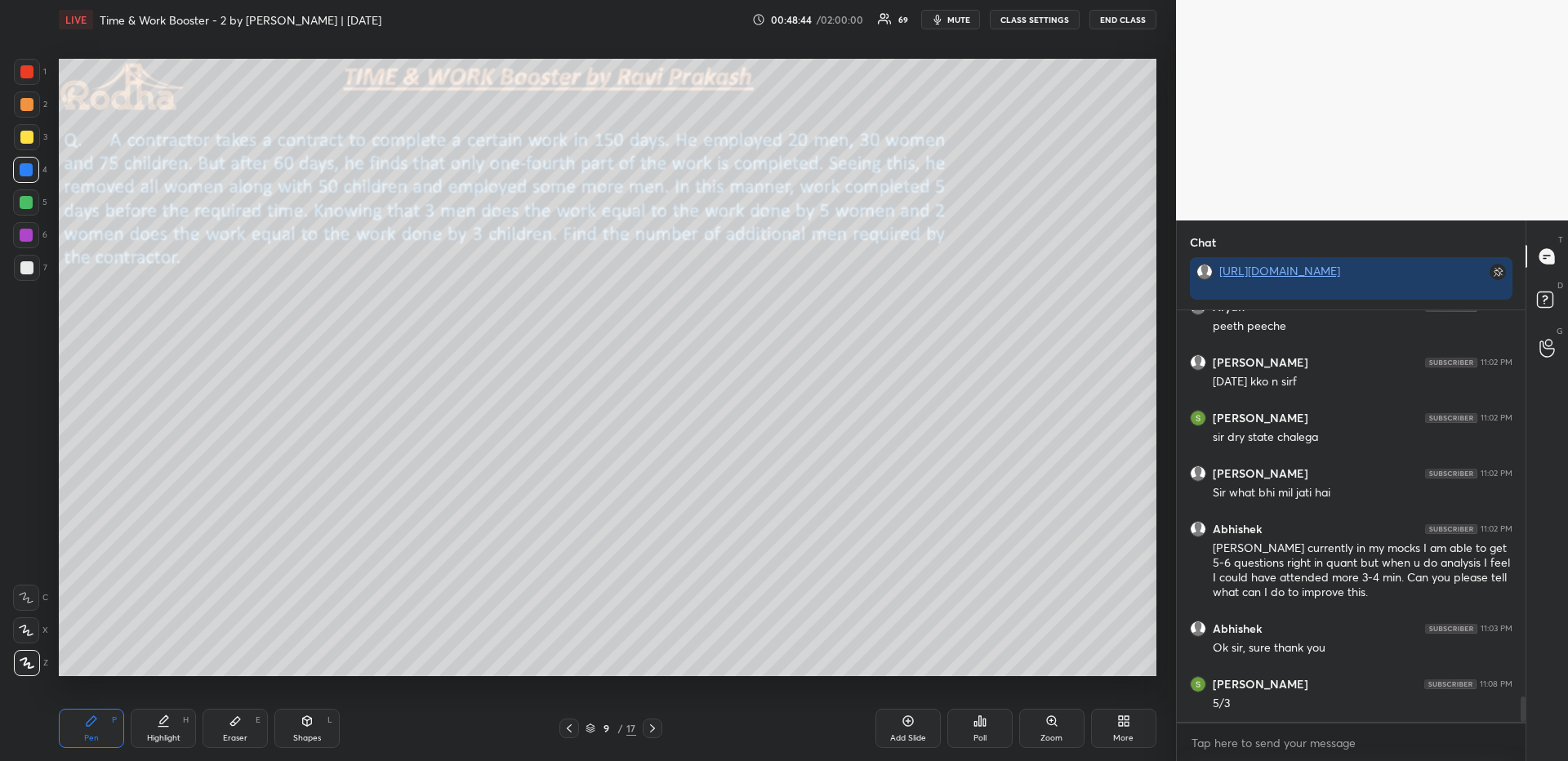
click at [26, 131] on div at bounding box center [27, 137] width 26 height 26
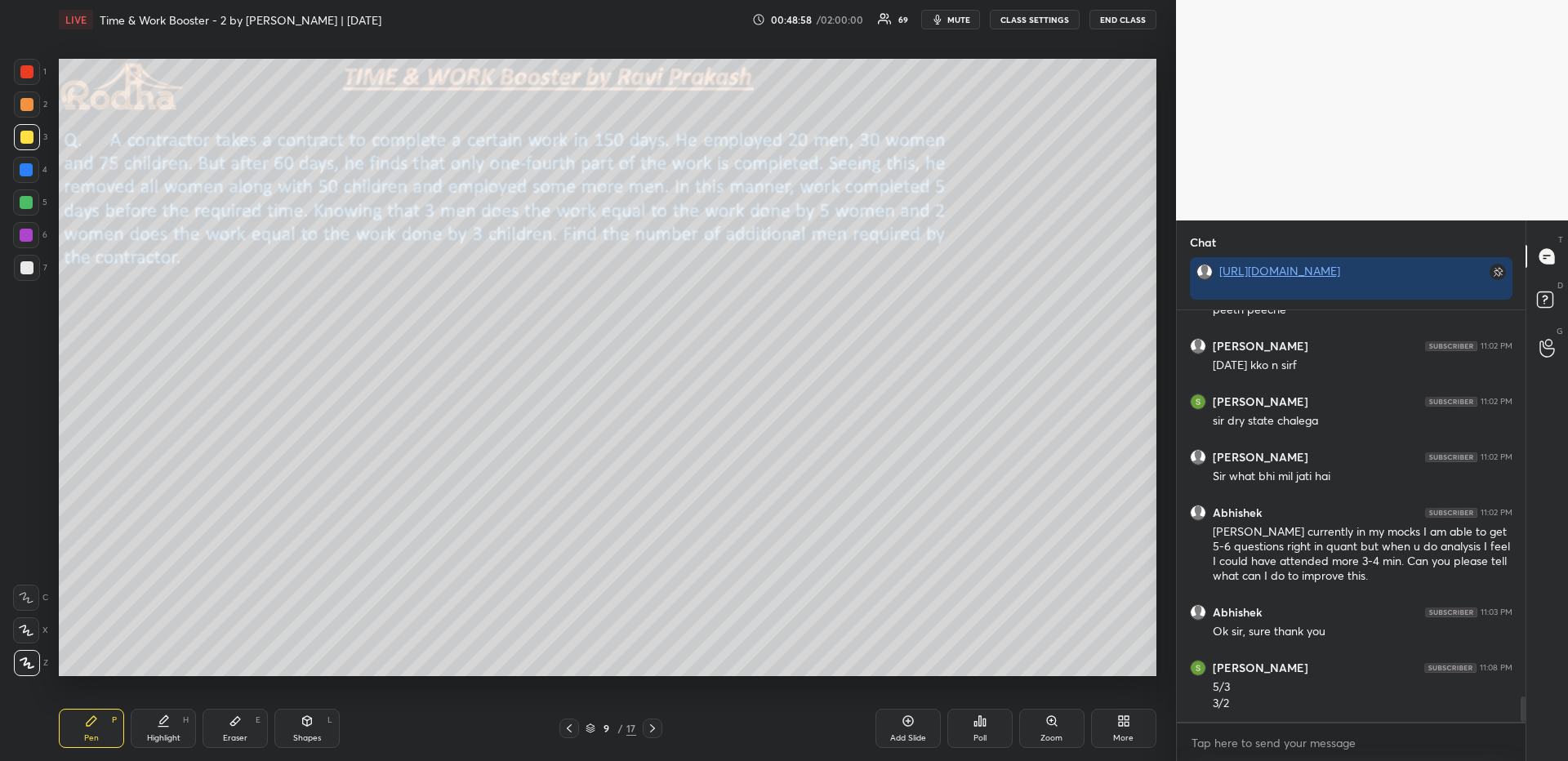
click at [174, 732] on div "Highlight H" at bounding box center [163, 727] width 65 height 39
click at [111, 727] on div "Pen P" at bounding box center [91, 727] width 65 height 39
click at [29, 163] on div at bounding box center [26, 169] width 13 height 13
click at [174, 733] on div "Highlight" at bounding box center [163, 737] width 34 height 8
click at [91, 716] on icon at bounding box center [91, 720] width 13 height 13
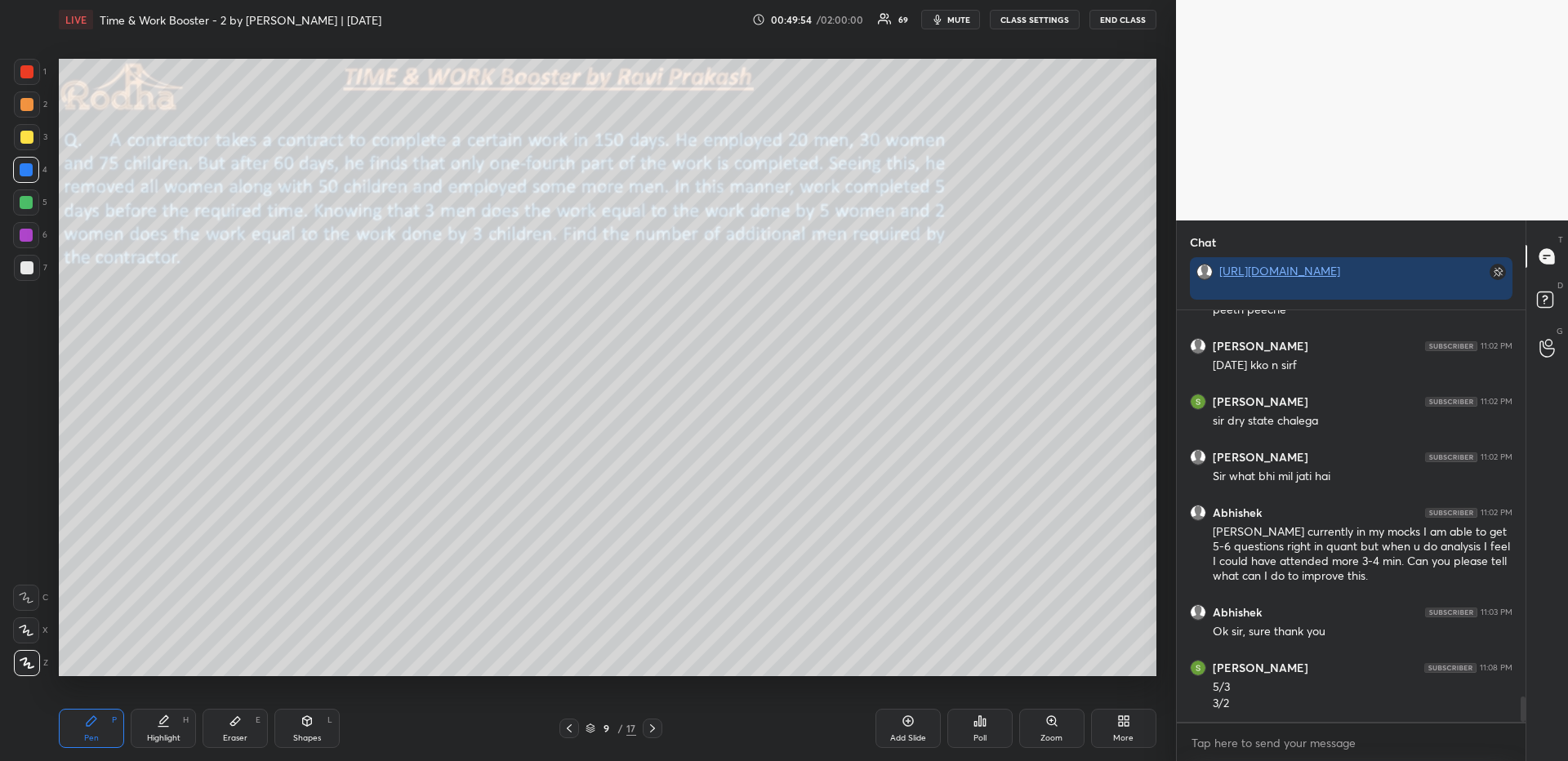
click at [17, 140] on div at bounding box center [27, 137] width 26 height 26
click at [159, 723] on icon at bounding box center [163, 720] width 13 height 13
drag, startPoint x: 95, startPoint y: 732, endPoint x: 99, endPoint y: 703, distance: 29.3
click at [97, 731] on div "Pen P" at bounding box center [91, 727] width 65 height 39
click at [28, 265] on div at bounding box center [27, 267] width 13 height 13
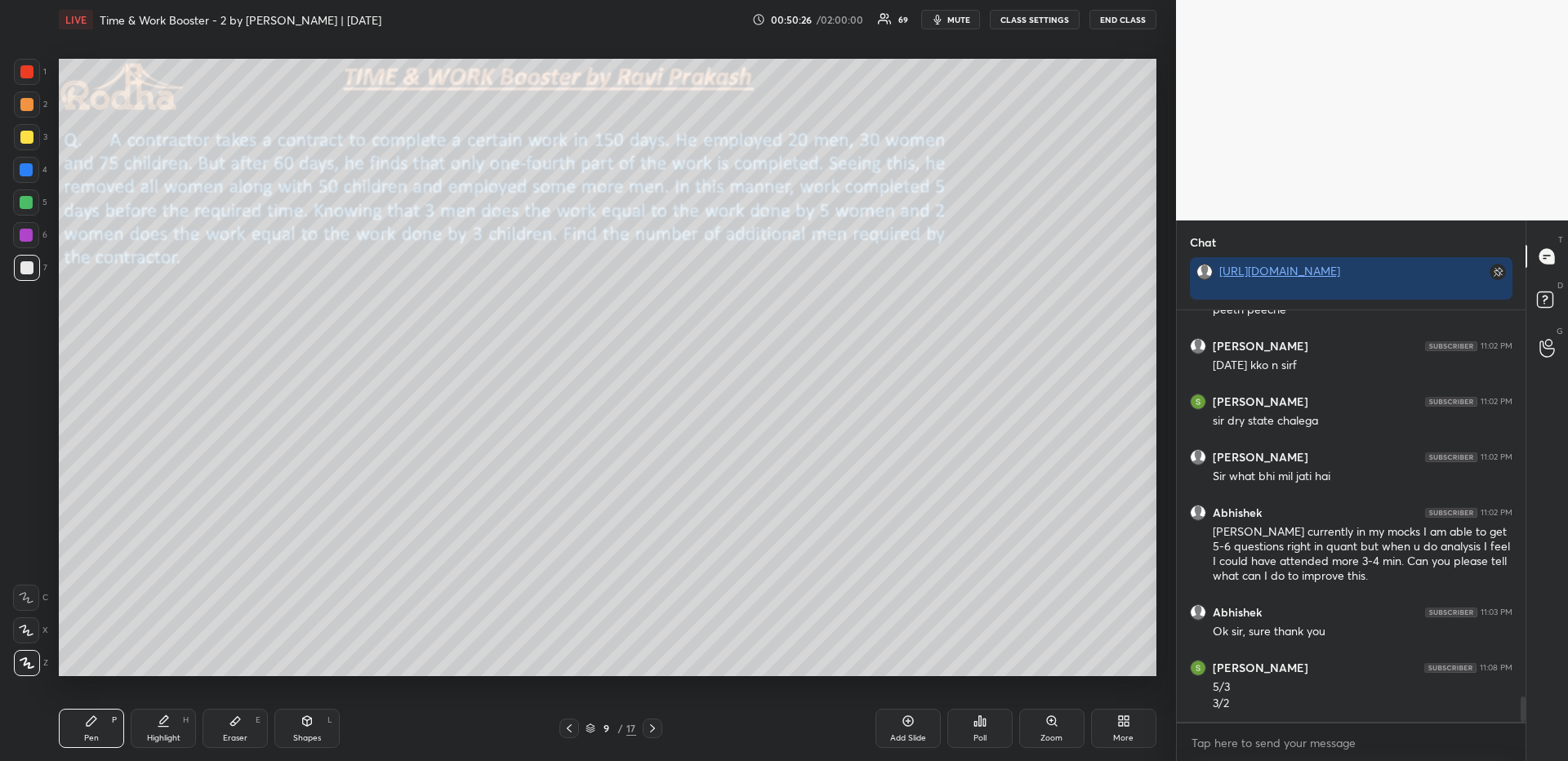
click at [169, 738] on div "Highlight" at bounding box center [163, 737] width 34 height 8
drag, startPoint x: 89, startPoint y: 720, endPoint x: 98, endPoint y: 679, distance: 42.0
click at [91, 725] on icon at bounding box center [91, 720] width 13 height 13
click at [151, 729] on div "Highlight H" at bounding box center [163, 727] width 65 height 39
click at [94, 727] on div "Pen P" at bounding box center [91, 727] width 65 height 39
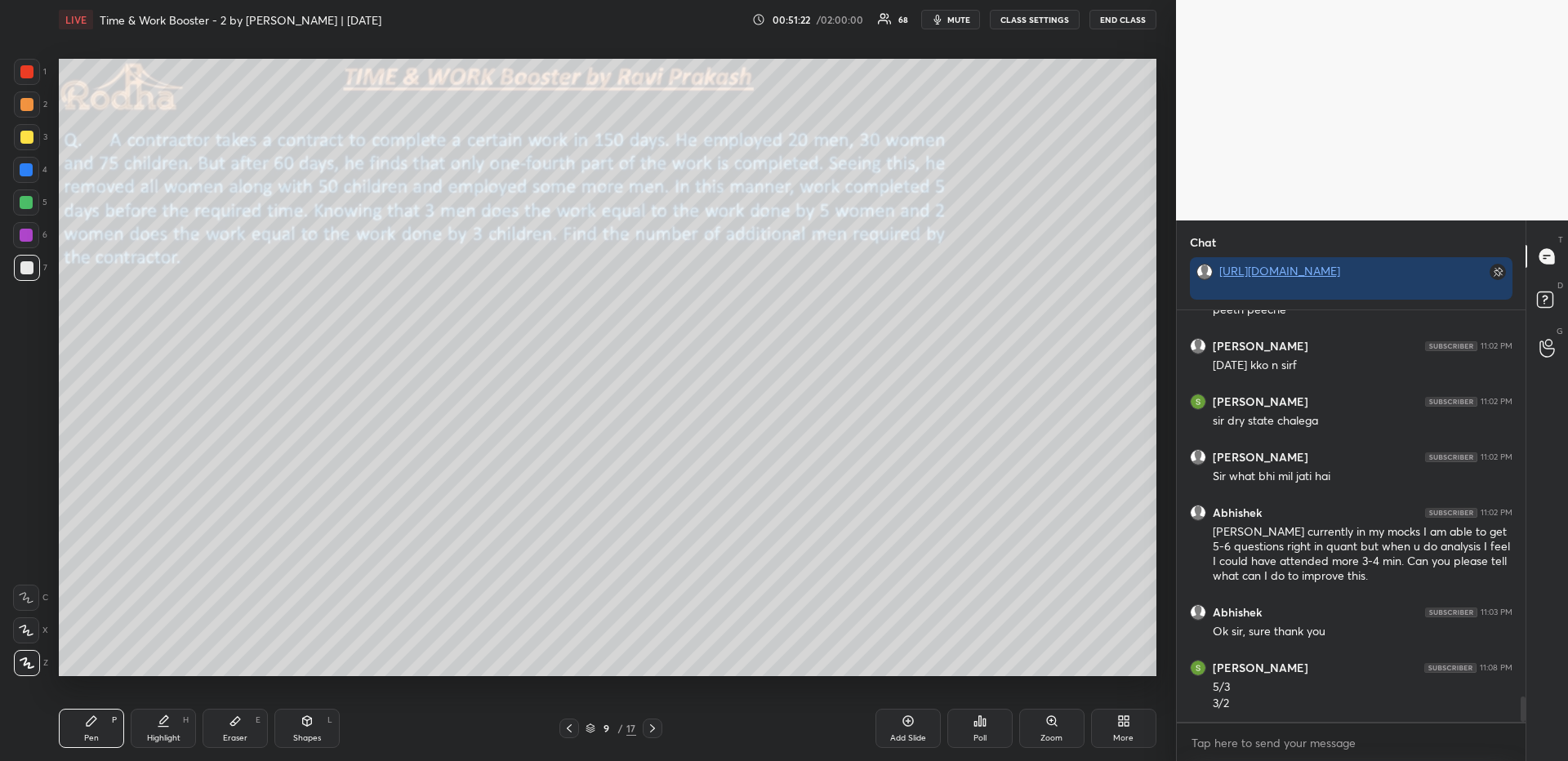
click at [26, 114] on div at bounding box center [27, 104] width 26 height 26
click at [248, 732] on div "Eraser E" at bounding box center [235, 727] width 65 height 39
click at [159, 717] on icon at bounding box center [163, 720] width 13 height 13
click at [314, 736] on div "Shapes" at bounding box center [307, 737] width 28 height 8
click at [35, 667] on div at bounding box center [27, 663] width 26 height 26
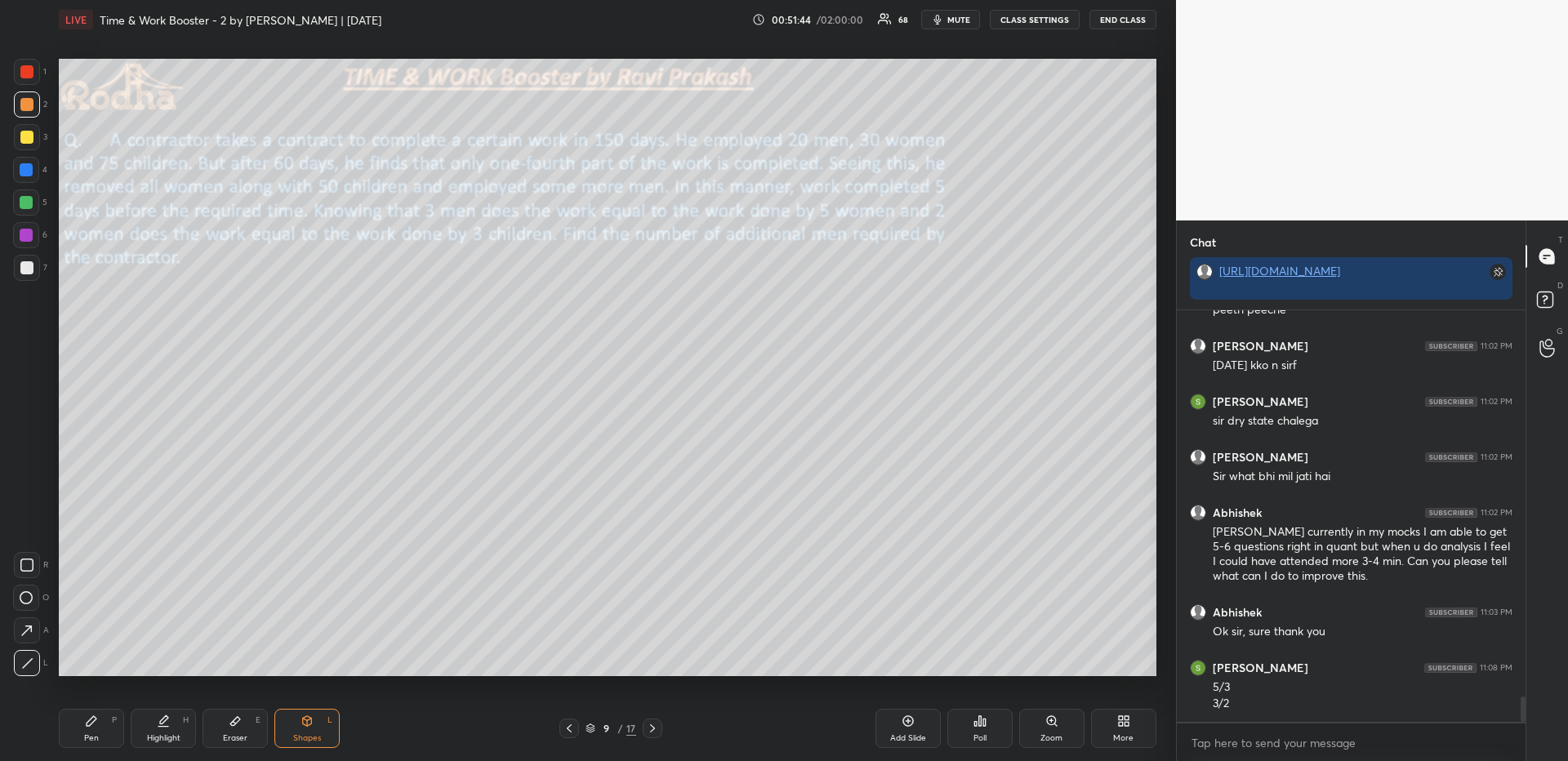
drag, startPoint x: 35, startPoint y: 272, endPoint x: 49, endPoint y: 277, distance: 14.9
click at [35, 272] on div at bounding box center [27, 268] width 26 height 26
click at [102, 721] on div "Pen P" at bounding box center [91, 727] width 65 height 39
click at [168, 733] on div "Highlight" at bounding box center [163, 737] width 34 height 8
drag, startPoint x: 101, startPoint y: 712, endPoint x: 113, endPoint y: 690, distance: 25.1
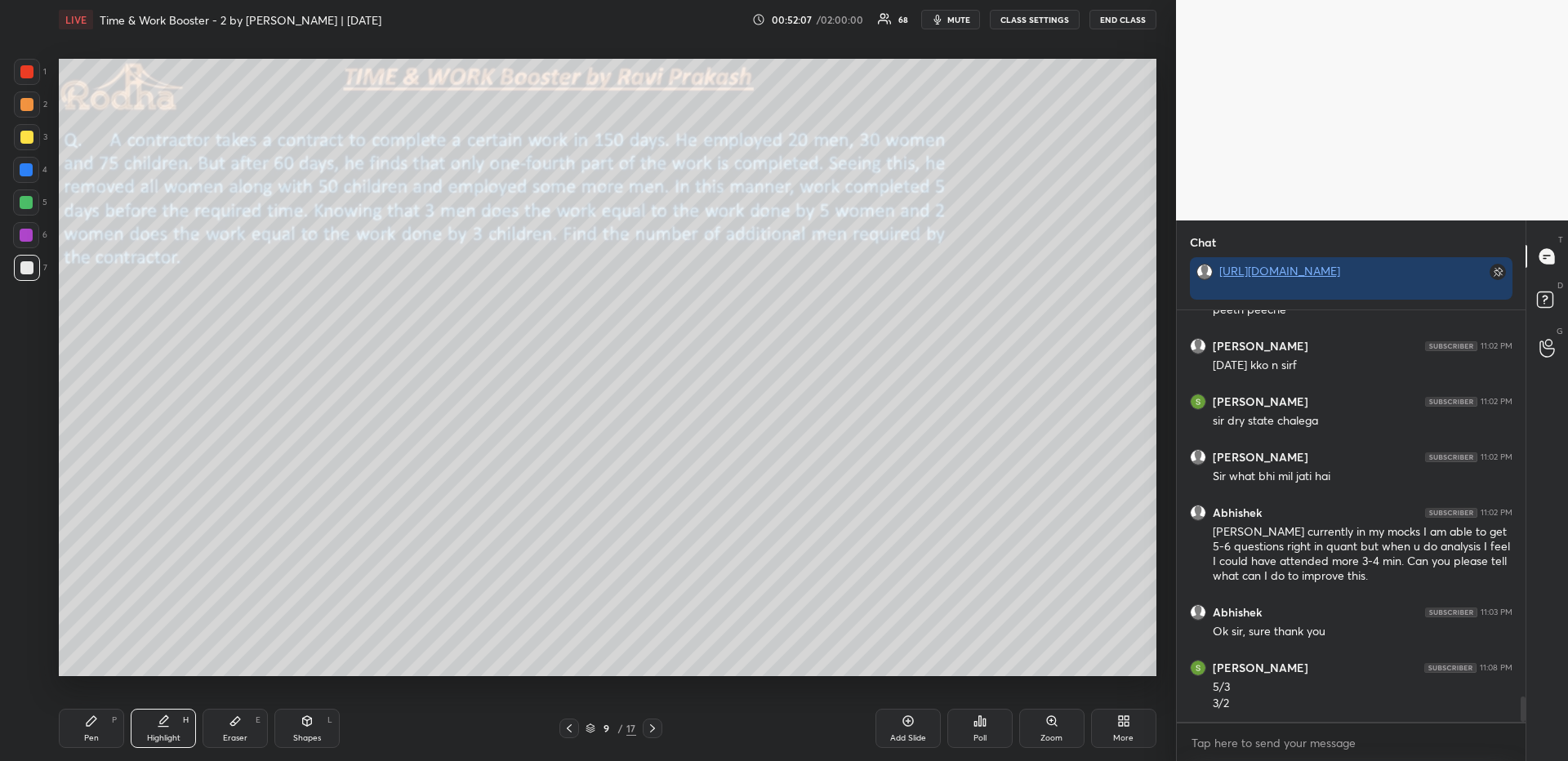
click at [101, 714] on div "Pen P" at bounding box center [91, 727] width 65 height 39
click at [29, 65] on div at bounding box center [27, 71] width 13 height 13
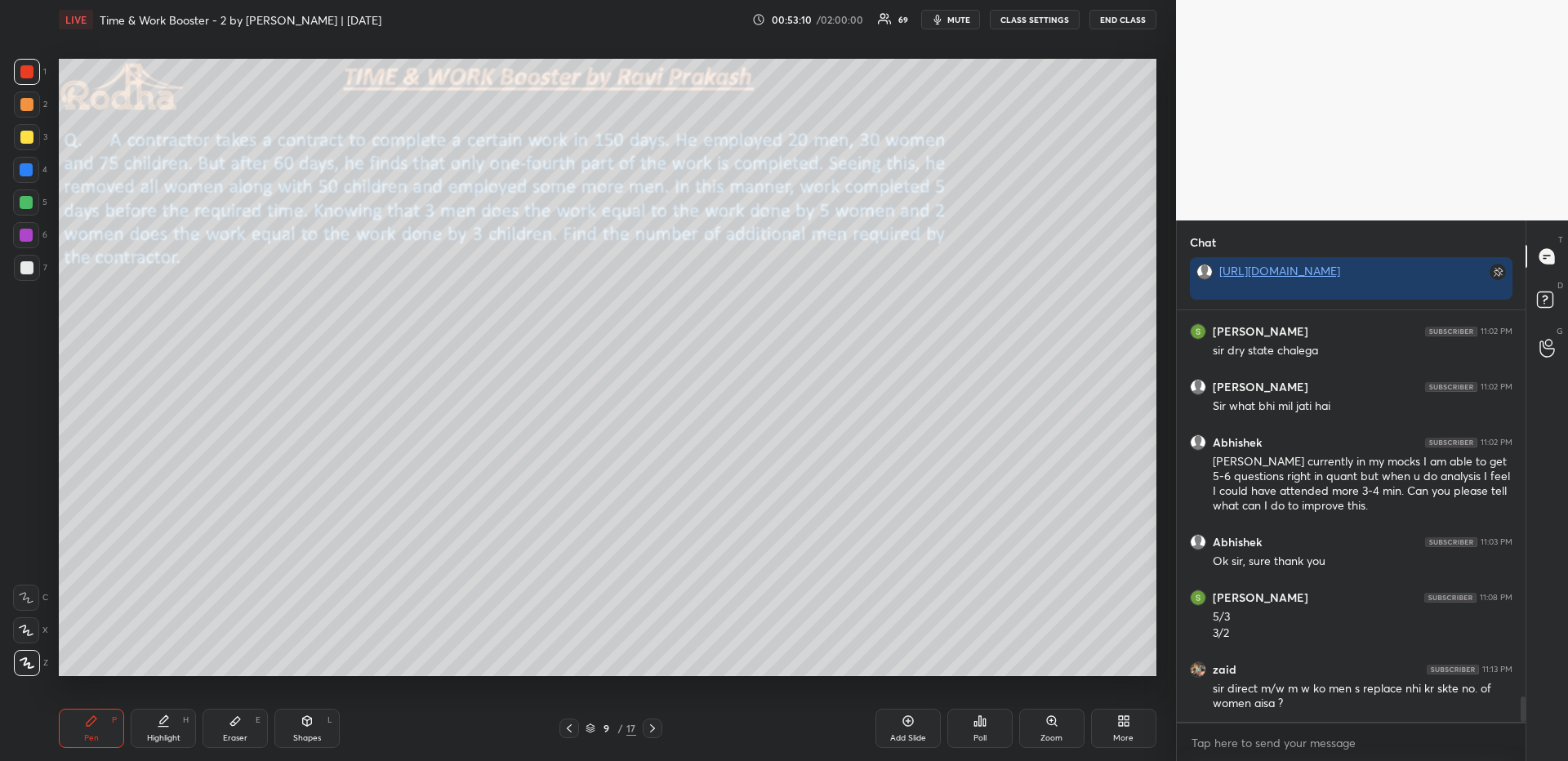
click at [21, 262] on div at bounding box center [27, 267] width 13 height 13
click at [164, 736] on div "Highlight" at bounding box center [163, 737] width 34 height 8
click at [245, 731] on div "Eraser E" at bounding box center [235, 727] width 65 height 39
click at [65, 735] on div "Pen P" at bounding box center [91, 727] width 65 height 39
click at [249, 730] on div "Eraser E" at bounding box center [235, 727] width 65 height 39
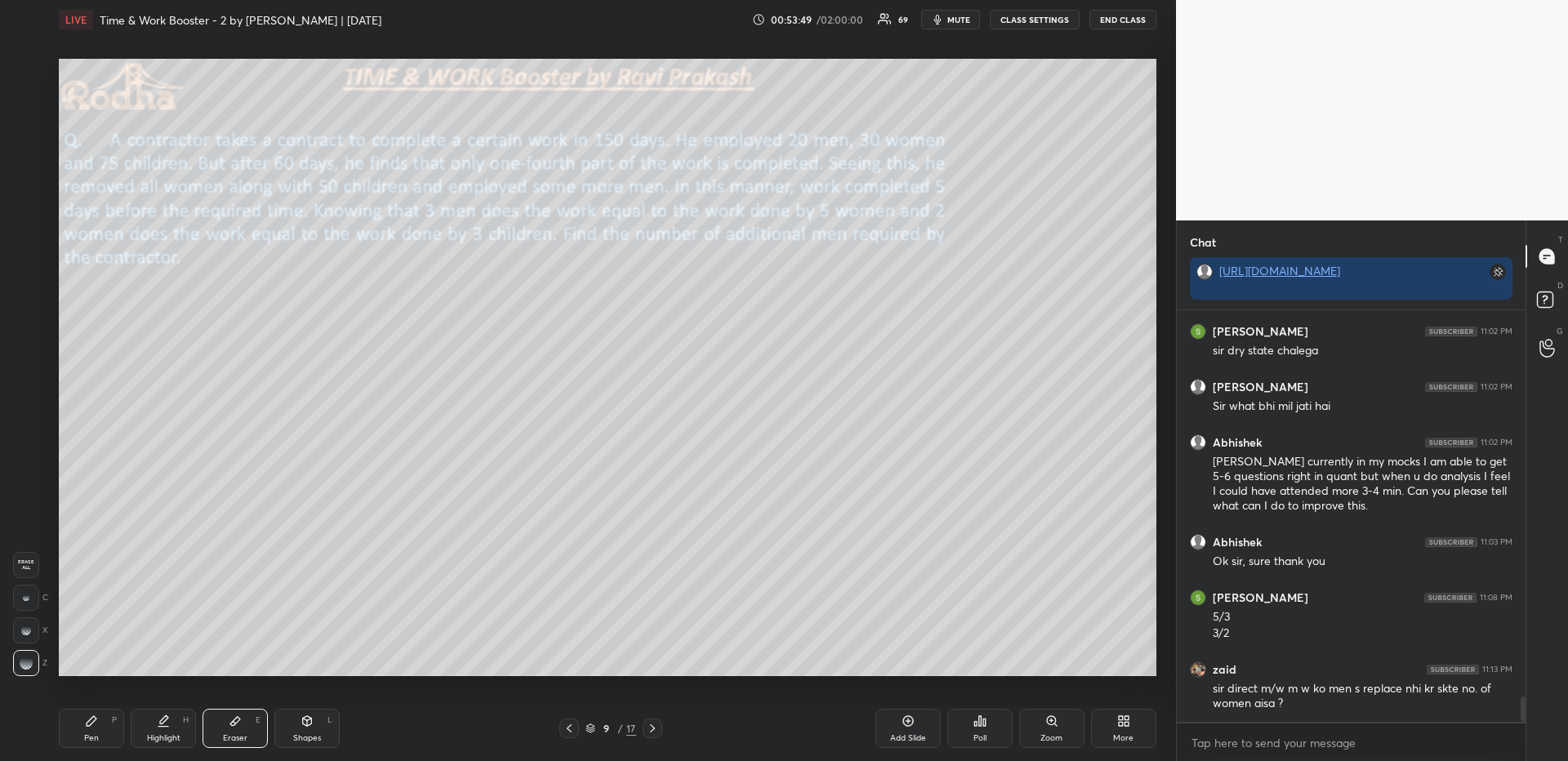
click at [73, 724] on div "Pen P" at bounding box center [91, 727] width 65 height 39
click at [172, 731] on div "Highlight H" at bounding box center [163, 727] width 65 height 39
drag, startPoint x: 103, startPoint y: 723, endPoint x: 128, endPoint y: 692, distance: 39.8
click at [102, 726] on div "Pen P" at bounding box center [91, 727] width 65 height 39
click at [165, 725] on icon at bounding box center [163, 720] width 13 height 13
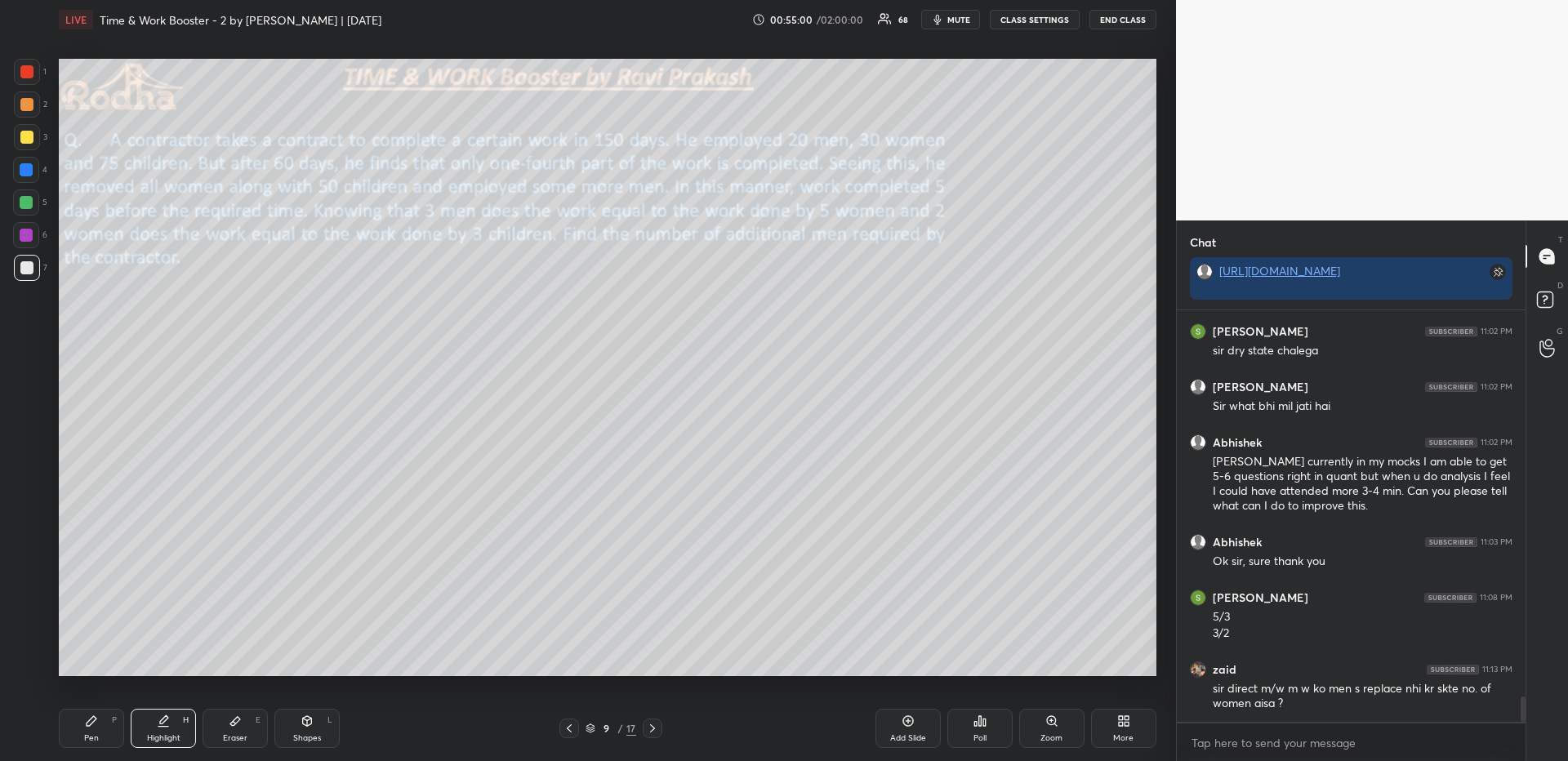
click at [100, 729] on div "Pen P" at bounding box center [91, 727] width 65 height 39
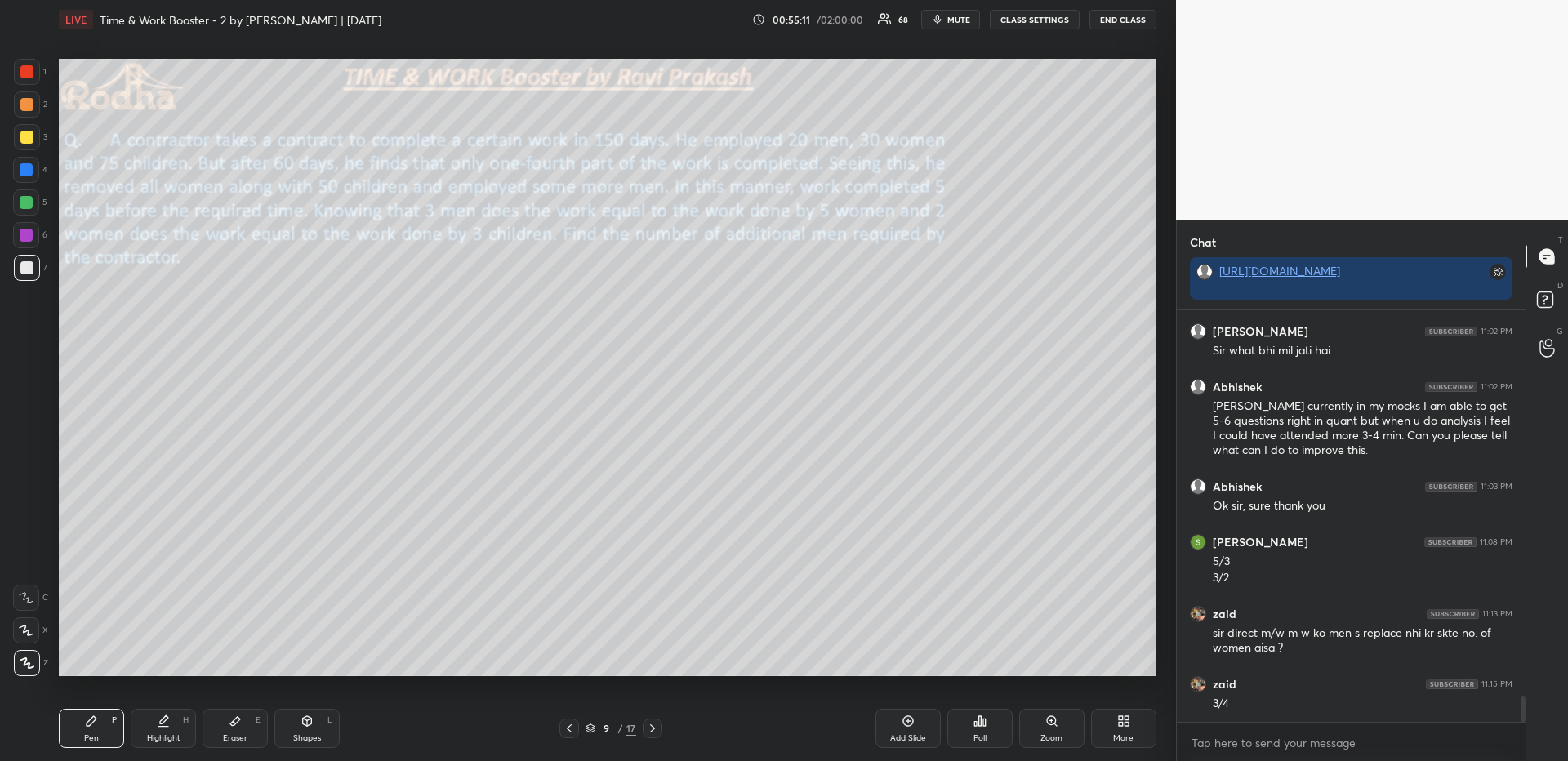
click at [178, 732] on div "Highlight H" at bounding box center [163, 727] width 65 height 39
click at [175, 720] on div "Highlight H" at bounding box center [163, 727] width 65 height 39
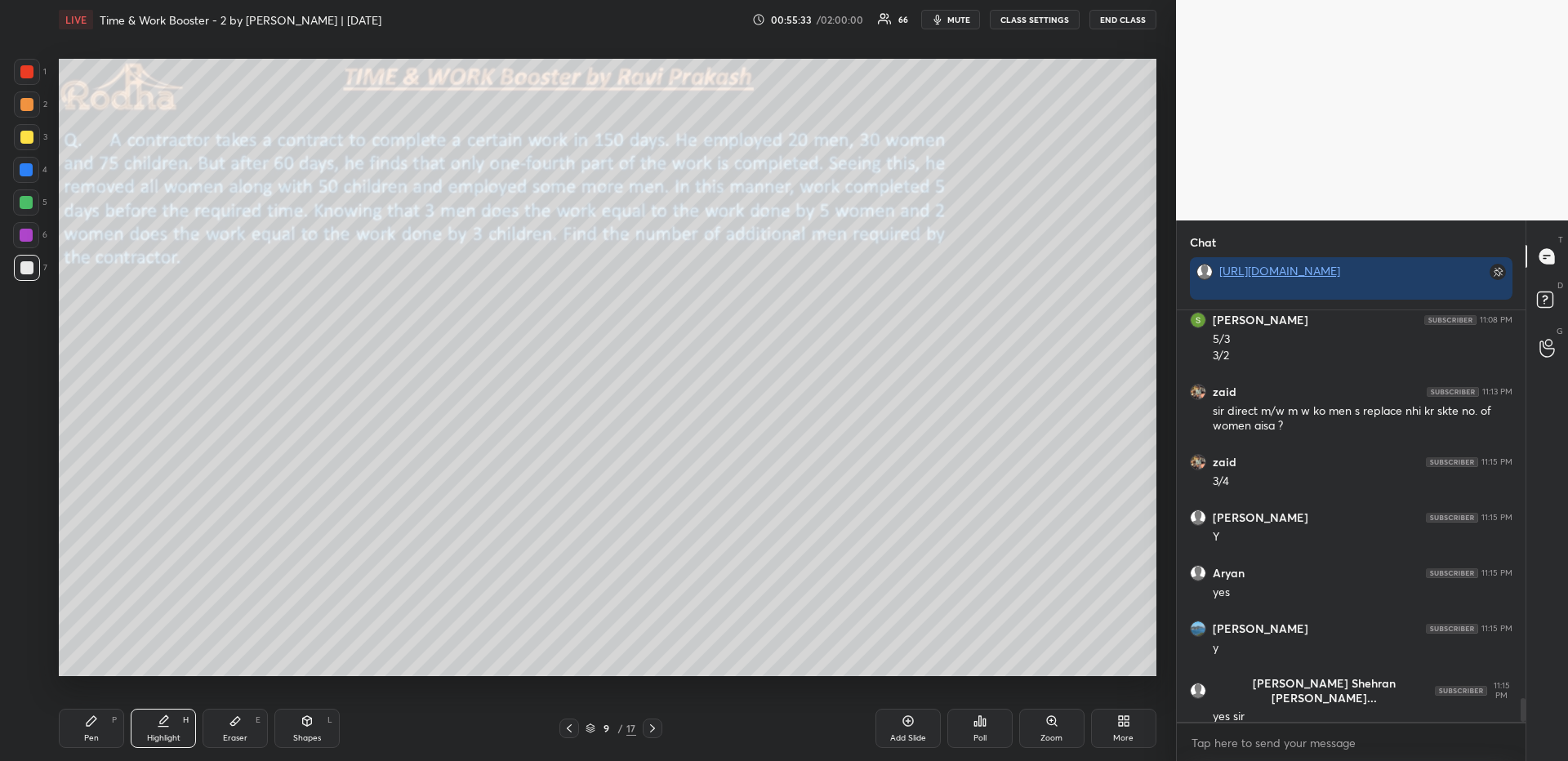
scroll to position [6657, 0]
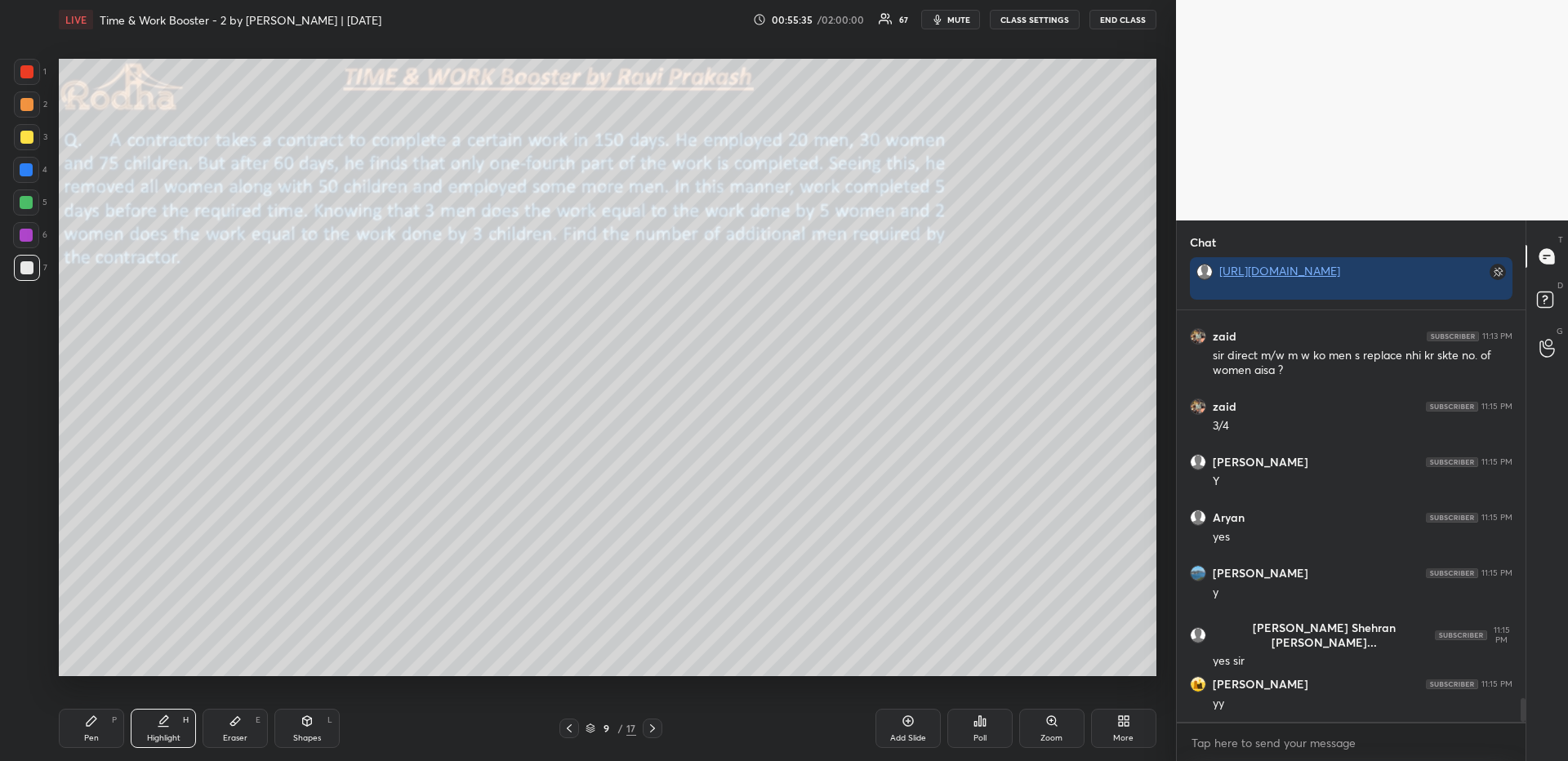
click at [148, 733] on div "Highlight" at bounding box center [163, 737] width 34 height 8
click at [82, 733] on div "Pen P" at bounding box center [91, 727] width 65 height 39
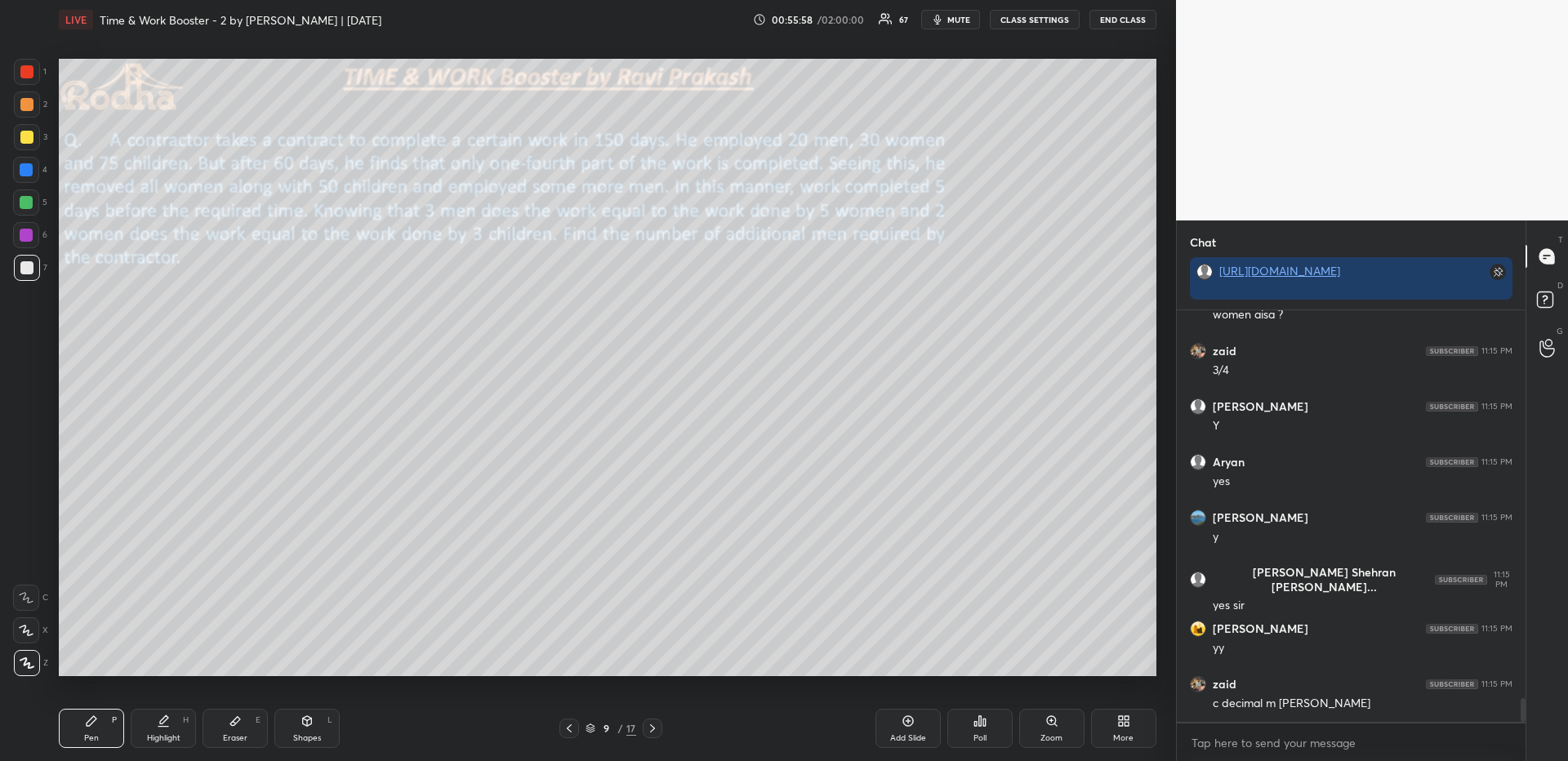
drag, startPoint x: 28, startPoint y: 628, endPoint x: 49, endPoint y: 614, distance: 25.2
click at [29, 628] on icon at bounding box center [26, 629] width 15 height 11
drag, startPoint x: 19, startPoint y: 654, endPoint x: 22, endPoint y: 642, distance: 12.4
click at [19, 654] on div at bounding box center [27, 663] width 26 height 26
click at [166, 731] on div "Highlight H" at bounding box center [163, 727] width 65 height 39
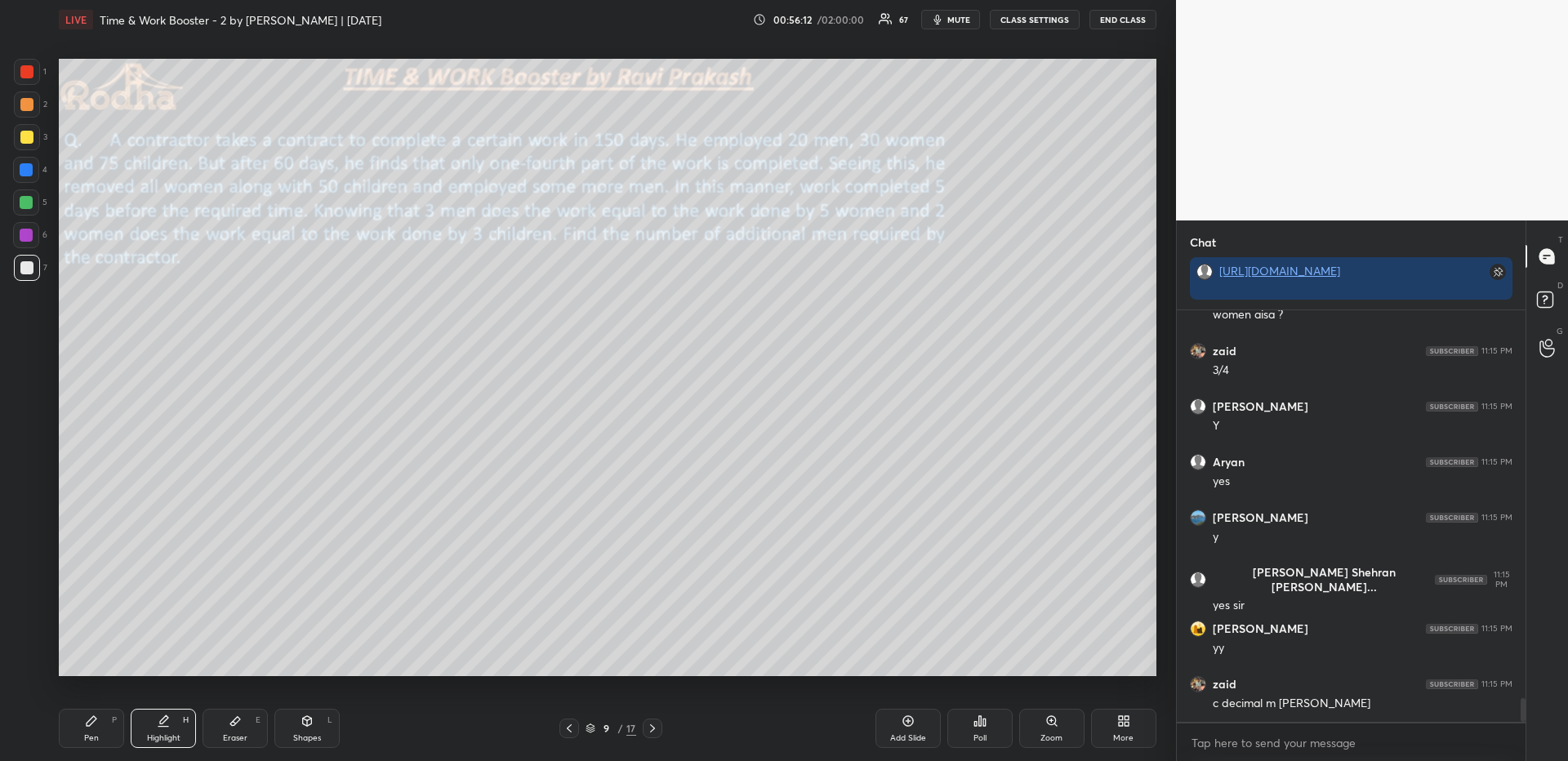
scroll to position [6768, 0]
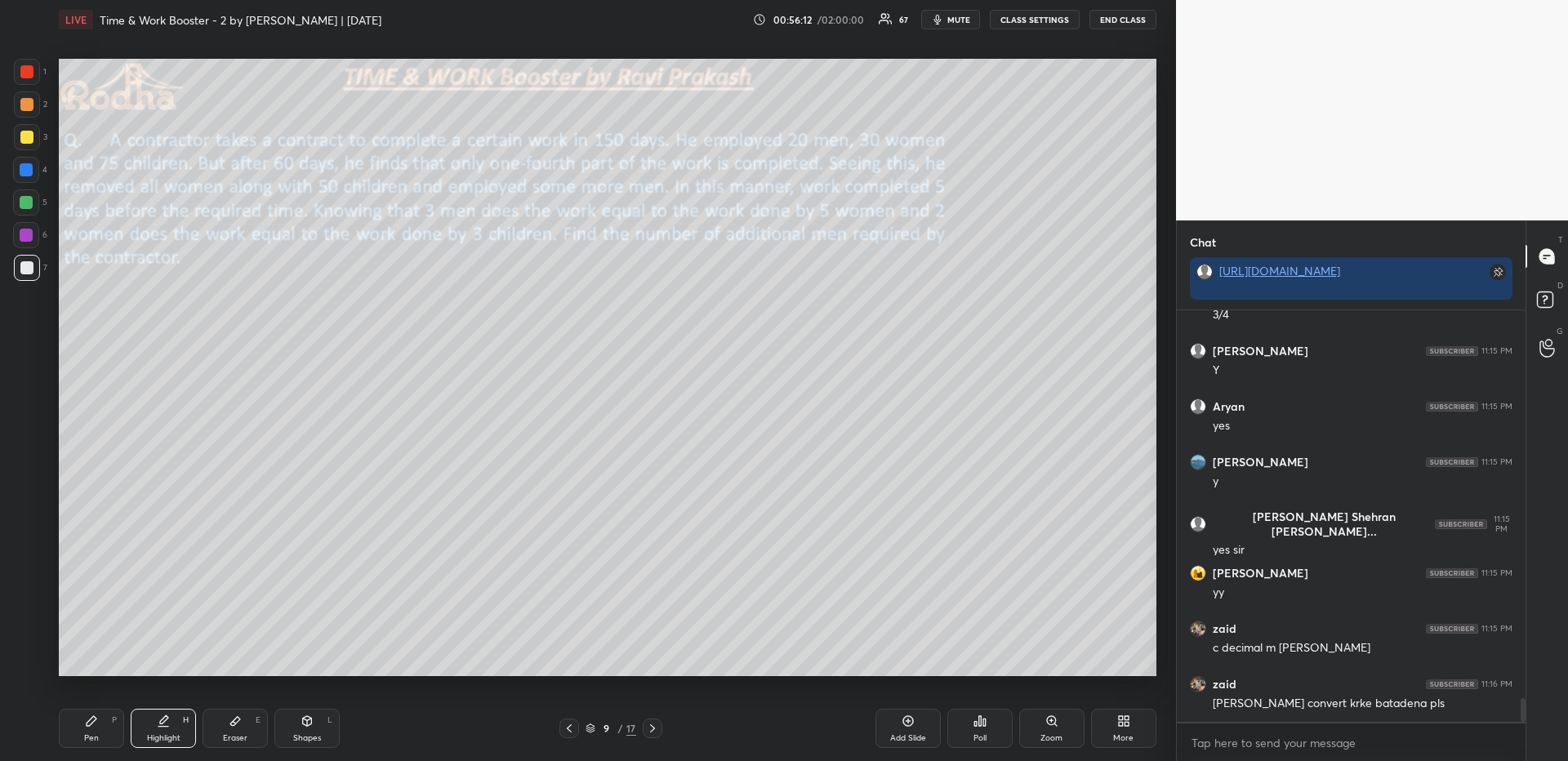
click at [95, 718] on icon at bounding box center [91, 720] width 13 height 13
click at [95, 719] on div "Pen P" at bounding box center [91, 727] width 65 height 39
click at [27, 629] on icon at bounding box center [26, 629] width 15 height 11
click at [19, 668] on div at bounding box center [27, 663] width 26 height 26
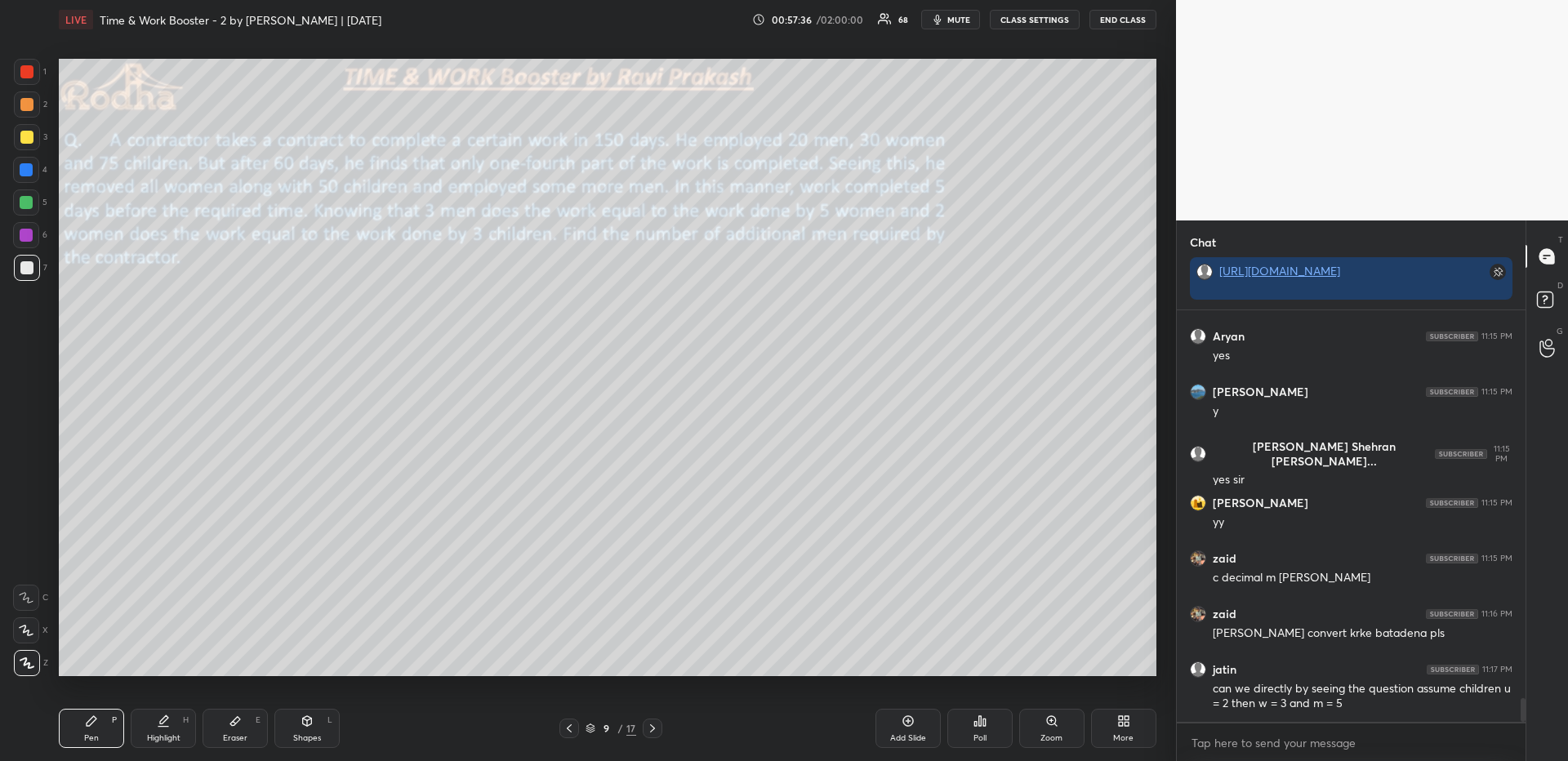
click at [162, 745] on div "Highlight H" at bounding box center [163, 727] width 65 height 39
drag, startPoint x: 180, startPoint y: 733, endPoint x: 169, endPoint y: 713, distance: 22.8
click at [179, 733] on div "Highlight H" at bounding box center [163, 727] width 65 height 39
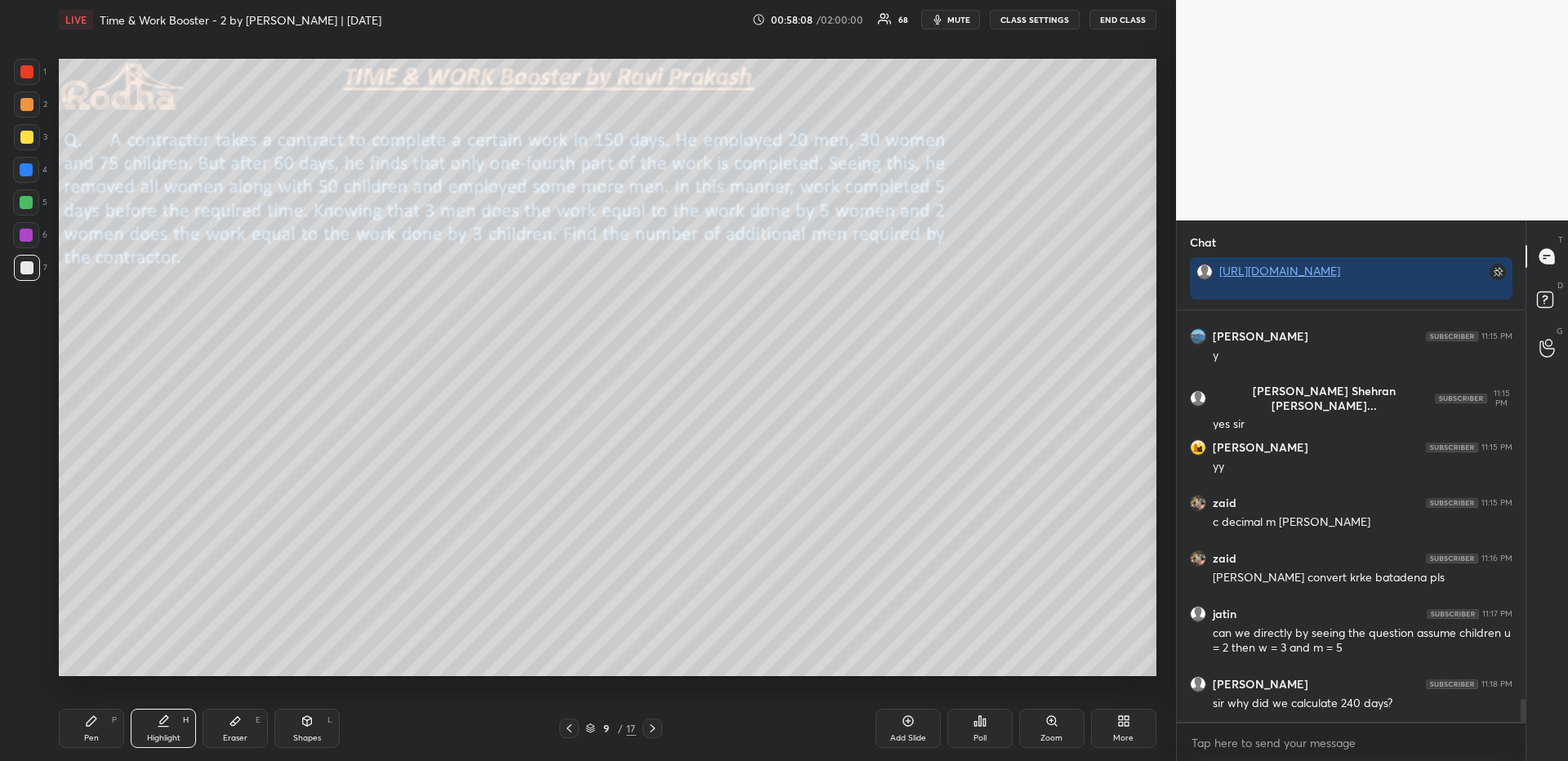
click at [174, 729] on div "Highlight H" at bounding box center [163, 727] width 65 height 39
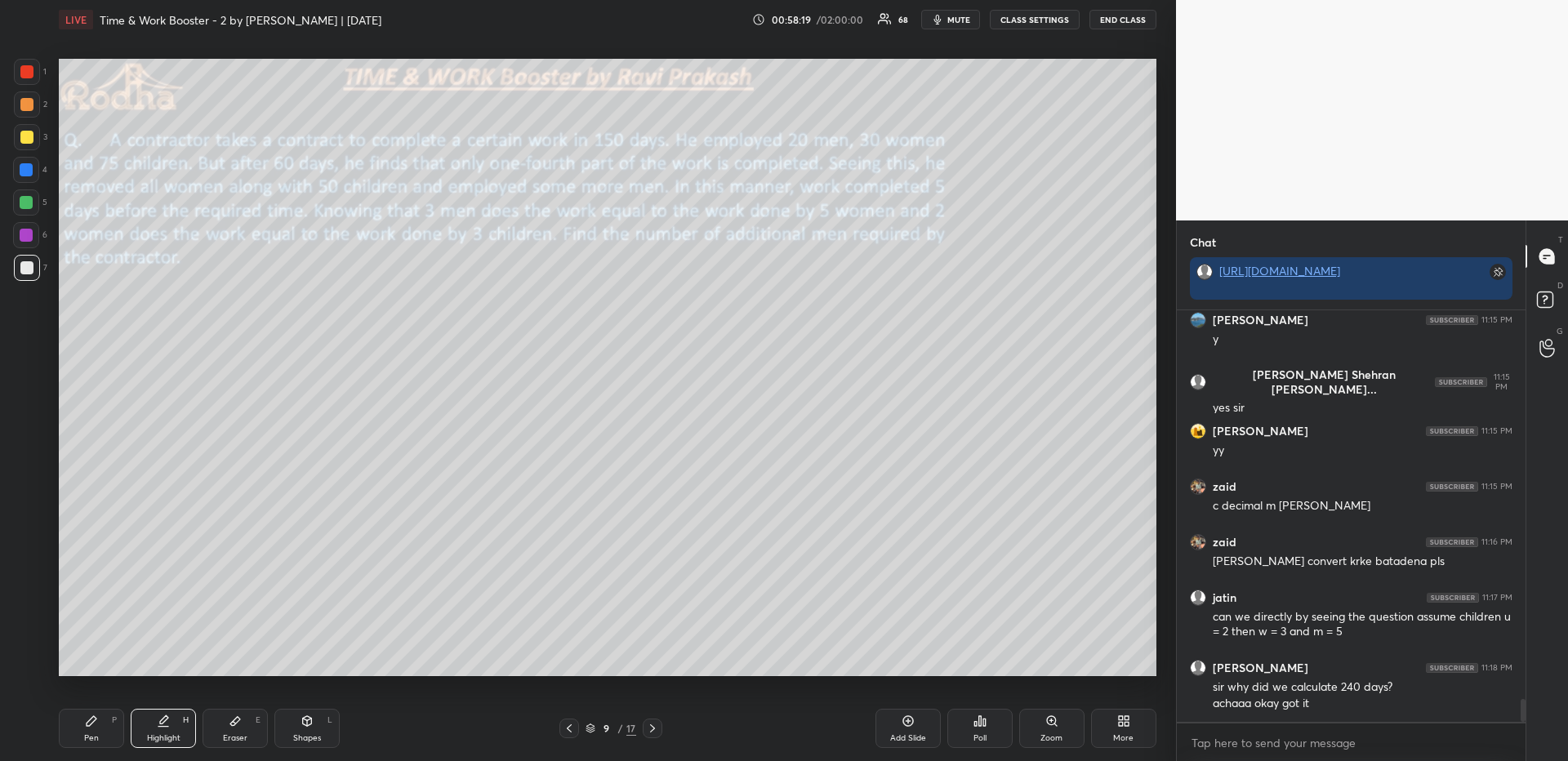
click at [102, 718] on div "Pen P" at bounding box center [91, 727] width 65 height 39
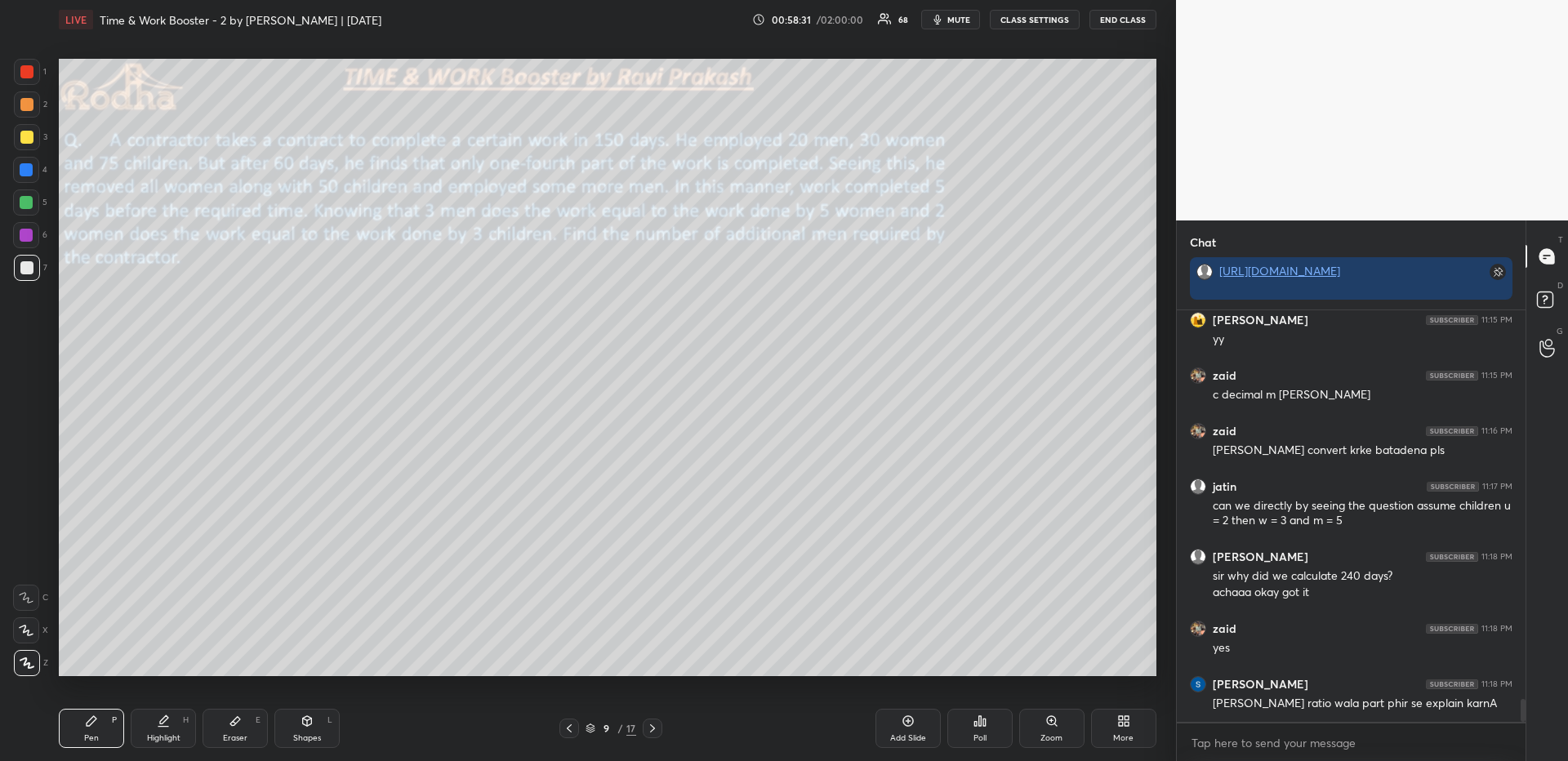
scroll to position [7076, 0]
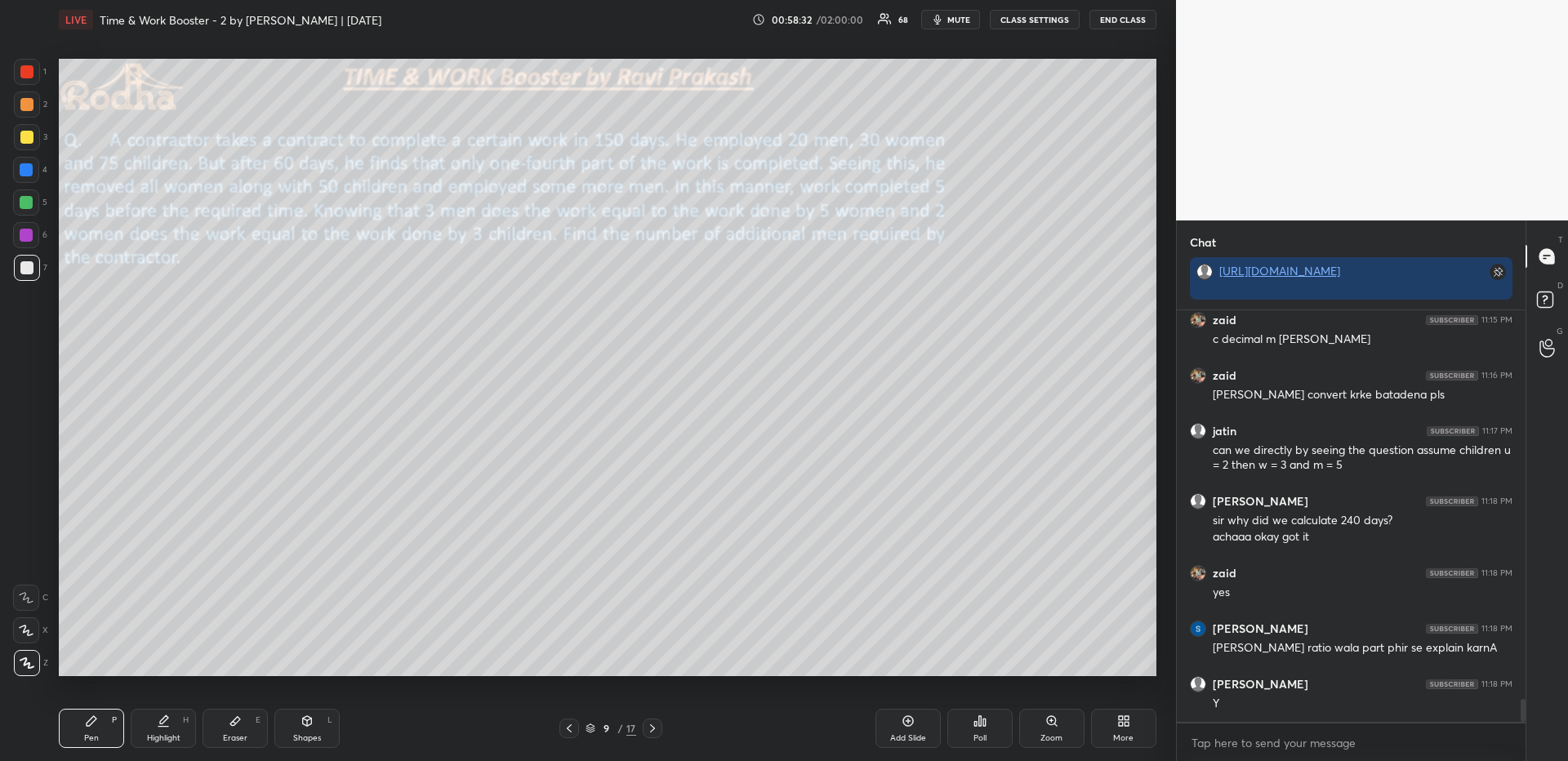
click at [153, 738] on div "Highlight" at bounding box center [163, 737] width 34 height 8
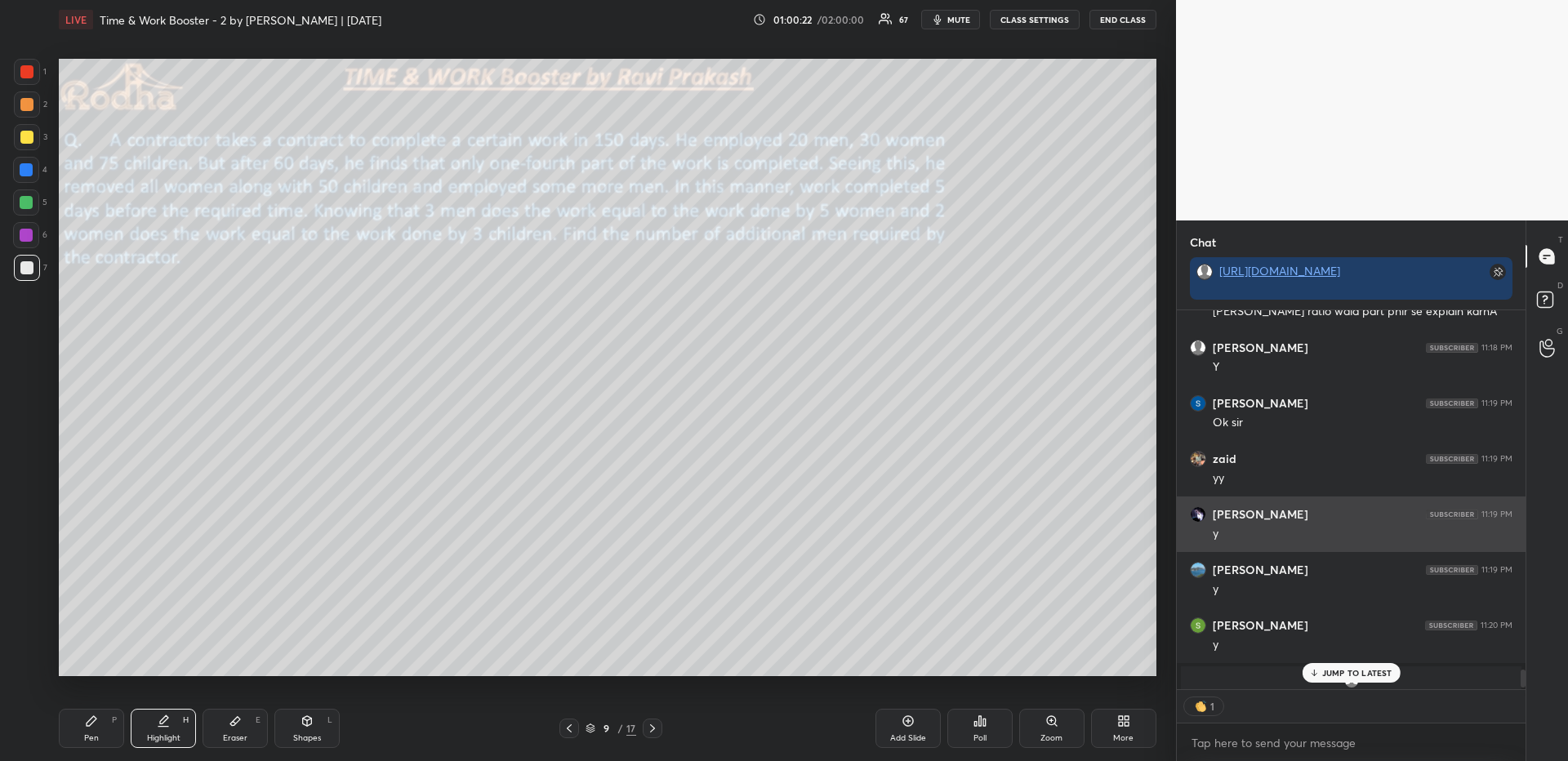
scroll to position [7444, 0]
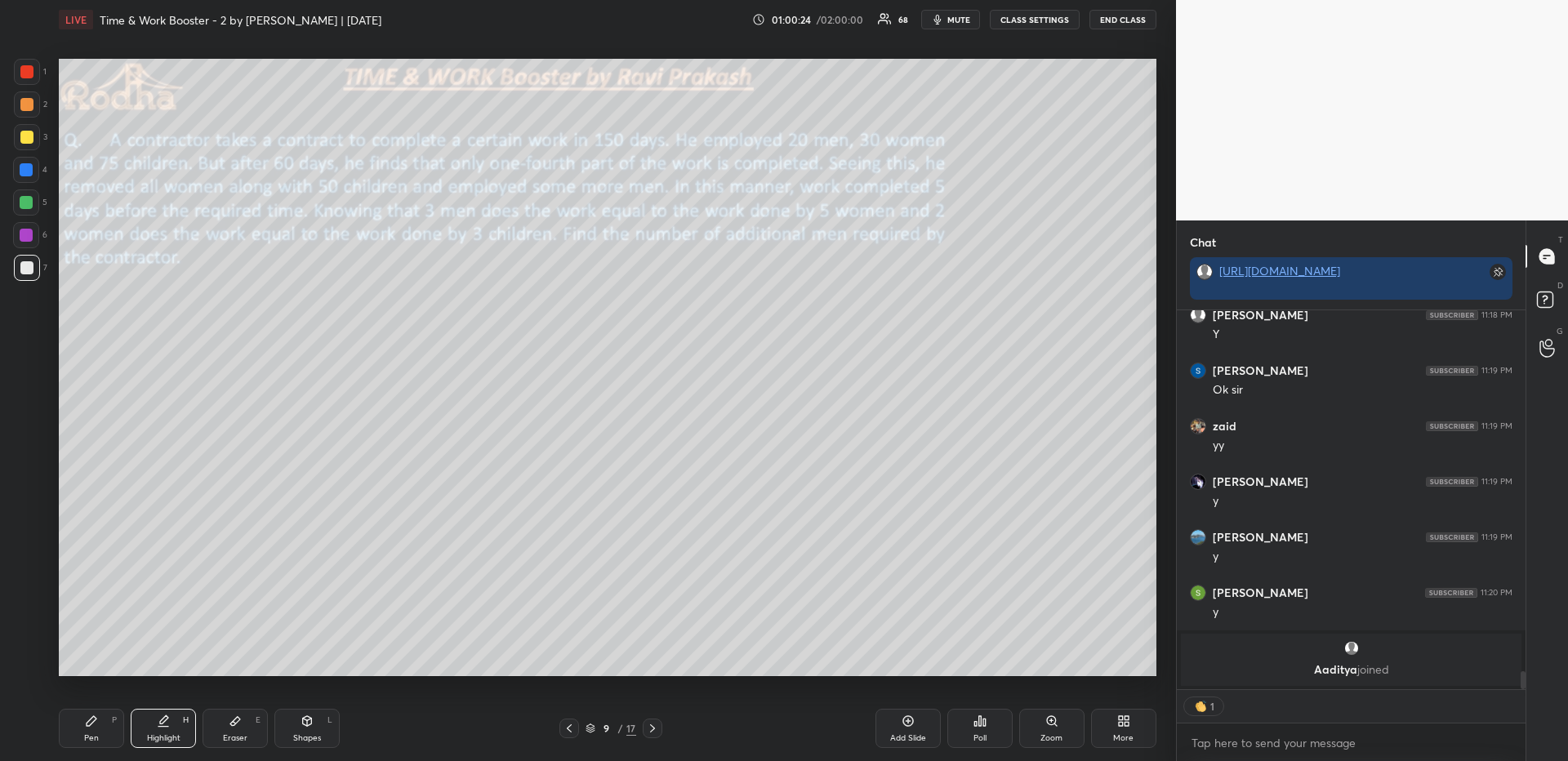
click at [655, 725] on icon at bounding box center [652, 727] width 13 height 13
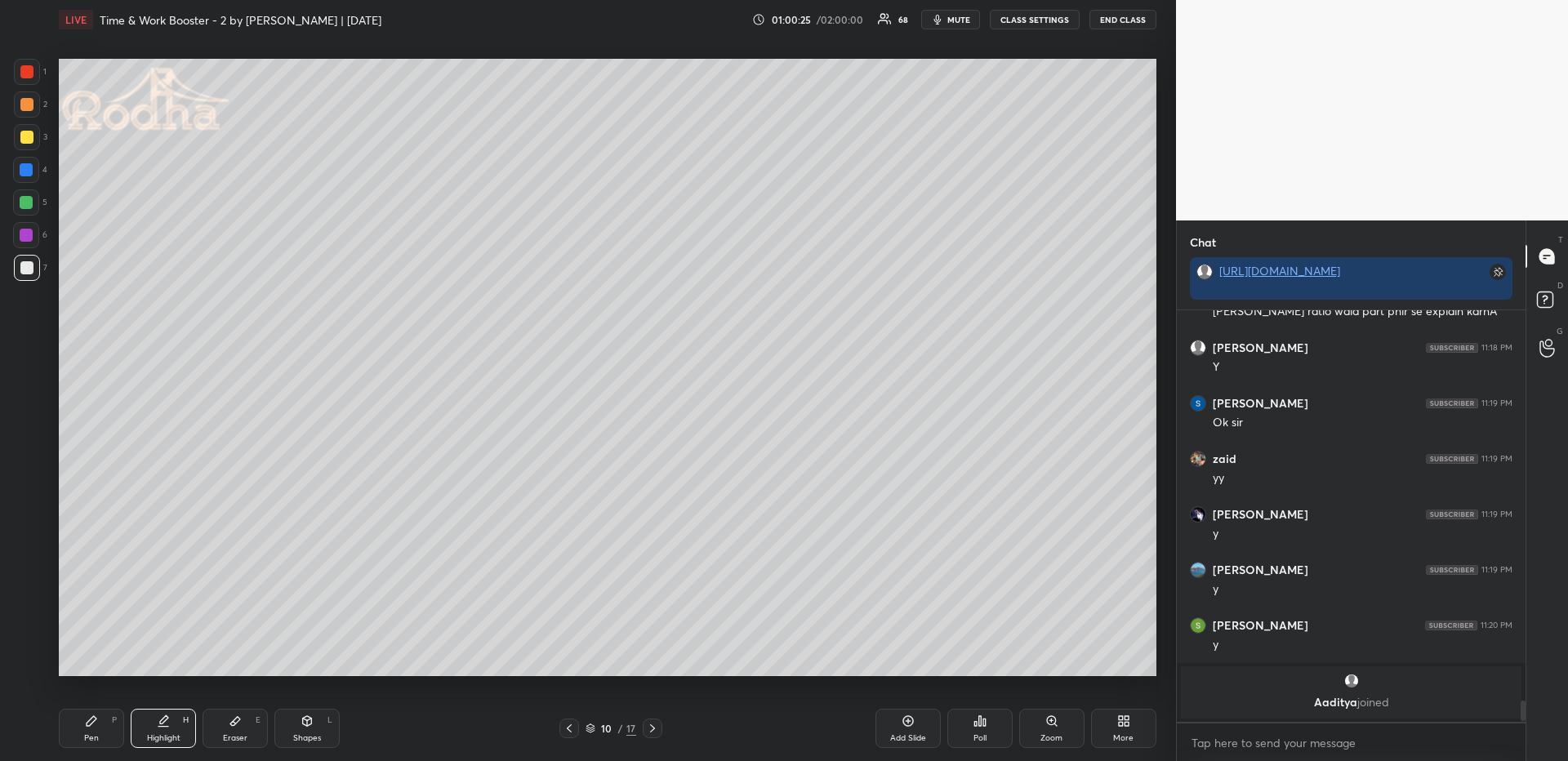
scroll to position [407, 343]
click at [563, 727] on icon at bounding box center [569, 727] width 13 height 13
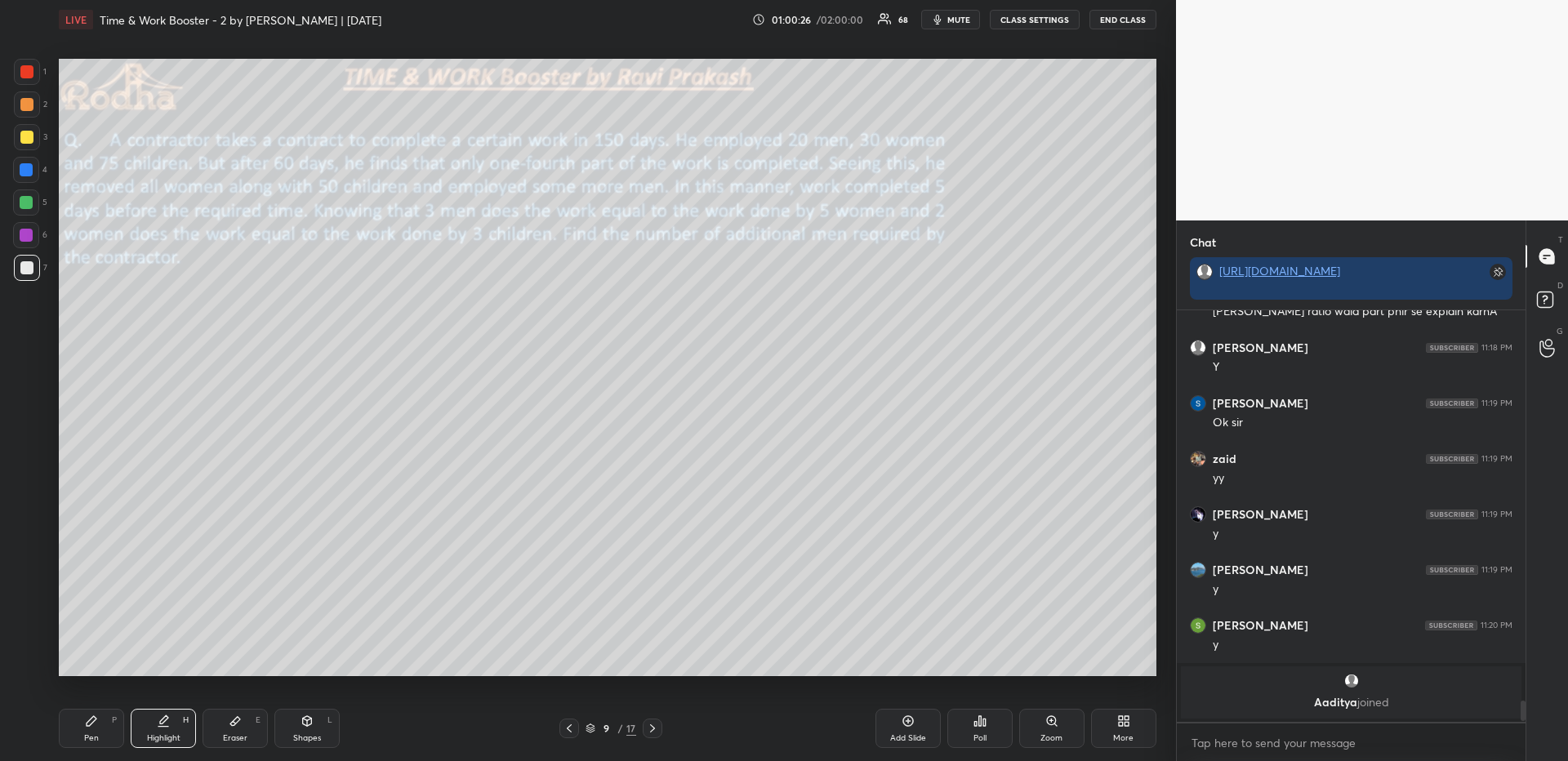
click at [1134, 726] on div "More" at bounding box center [1123, 727] width 65 height 39
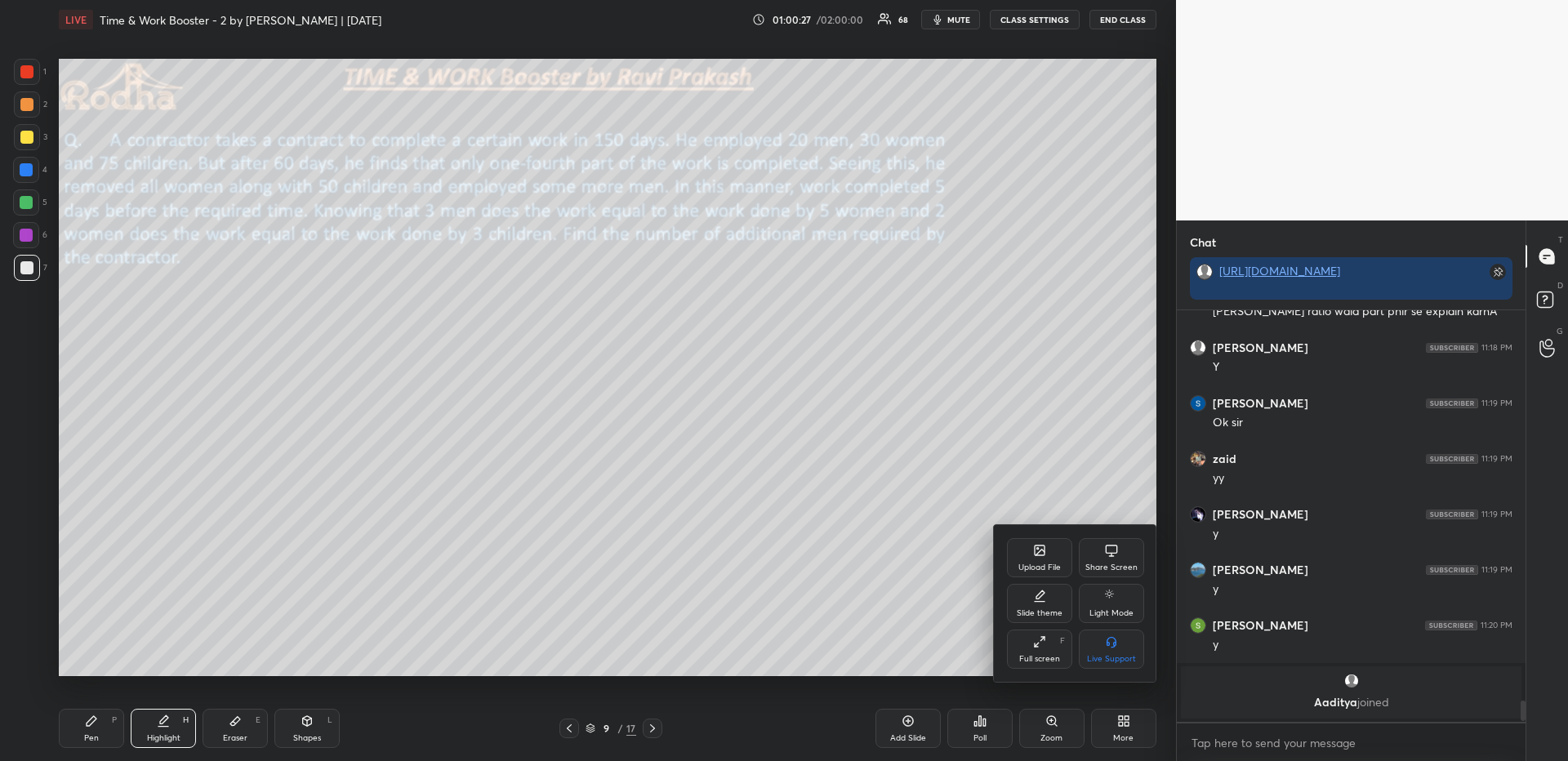
click at [1018, 560] on div "Upload File" at bounding box center [1039, 557] width 65 height 39
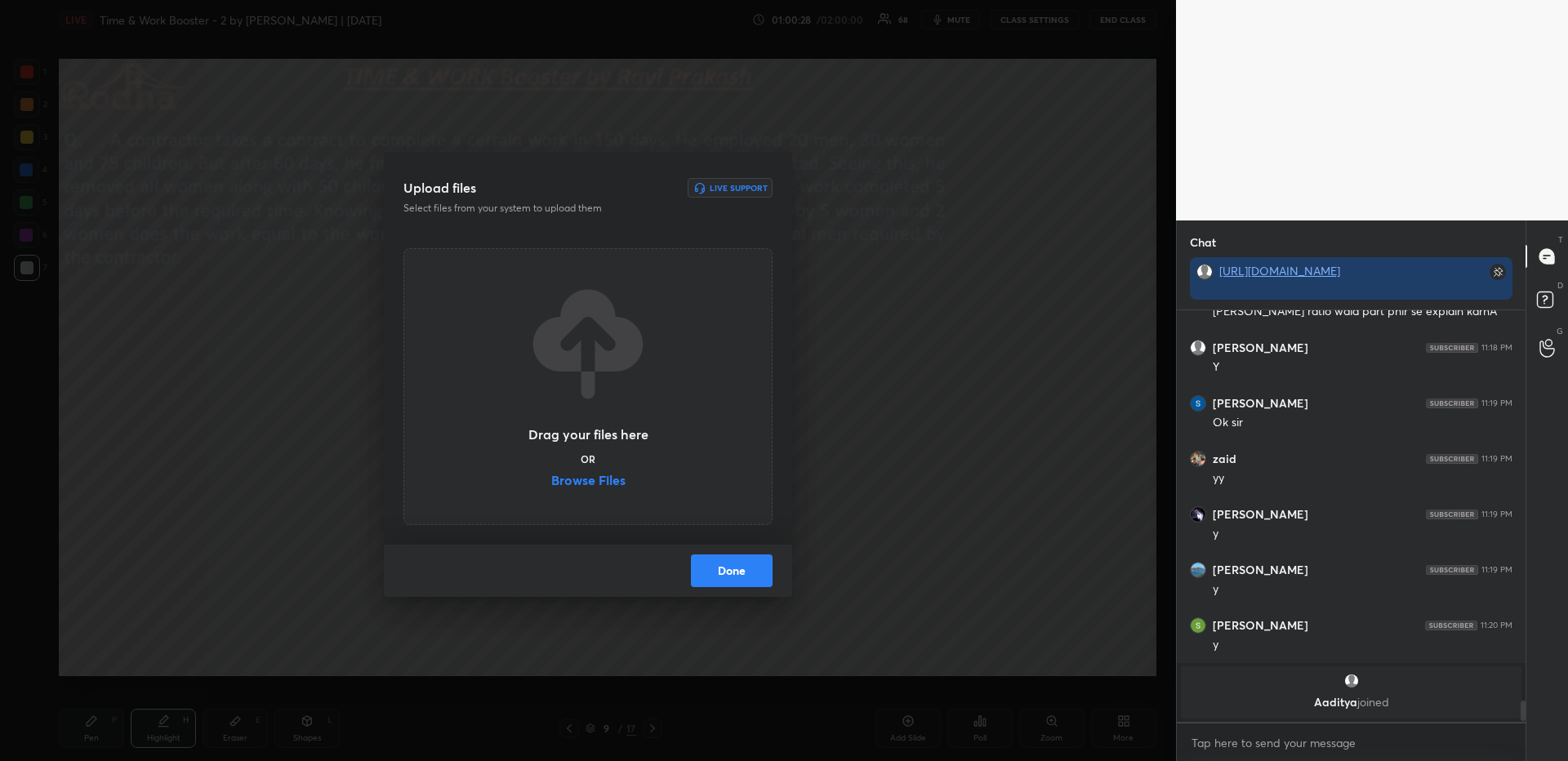
click at [585, 476] on label "Browse Files" at bounding box center [589, 482] width 75 height 17
click at [552, 476] on input "Browse Files" at bounding box center [552, 482] width 0 height 17
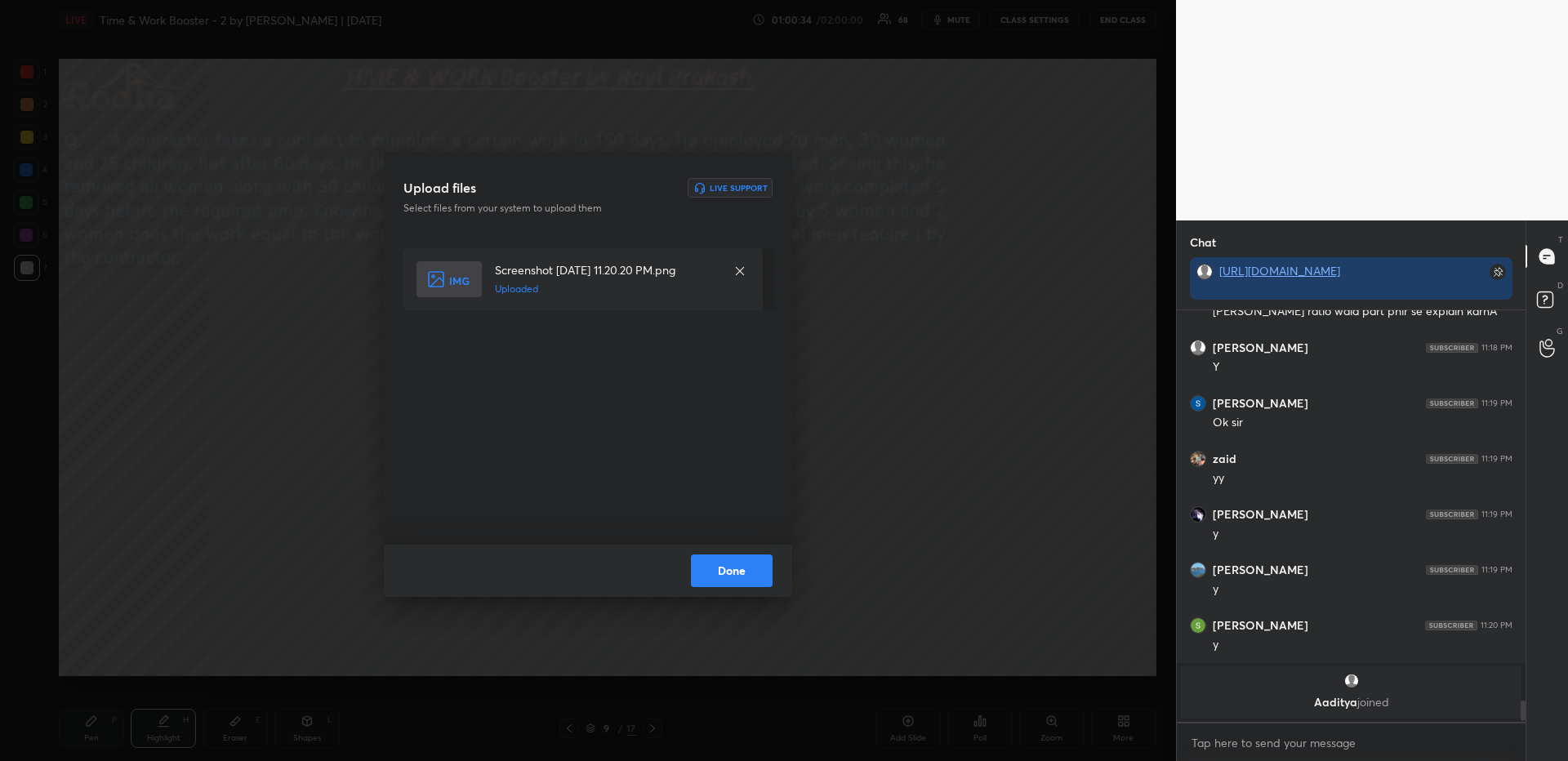
click at [761, 592] on div "Done" at bounding box center [588, 570] width 408 height 52
click at [757, 582] on button "Done" at bounding box center [732, 570] width 82 height 33
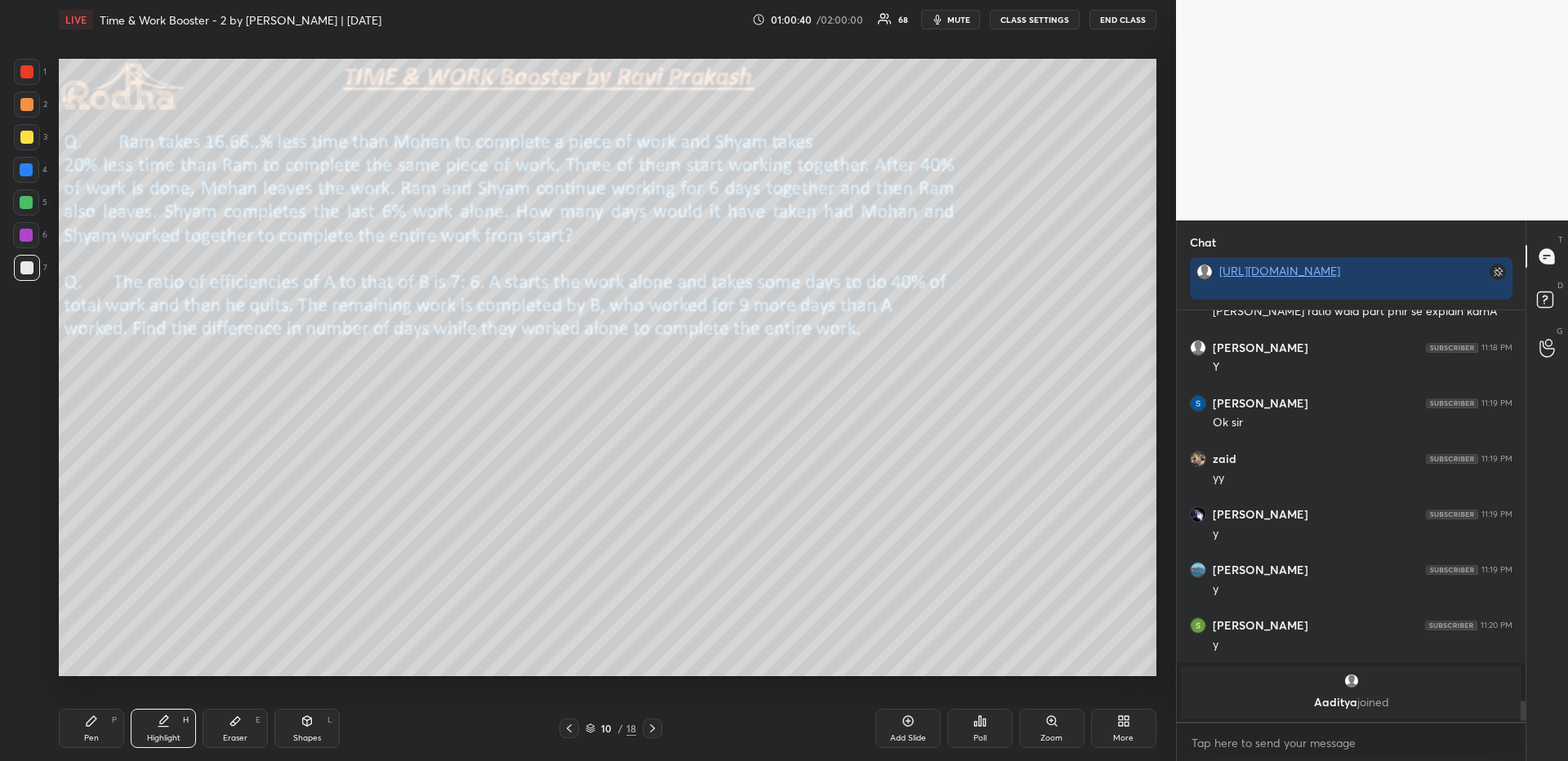
click at [108, 718] on div "Pen P" at bounding box center [91, 727] width 65 height 39
click at [572, 729] on icon at bounding box center [569, 727] width 13 height 13
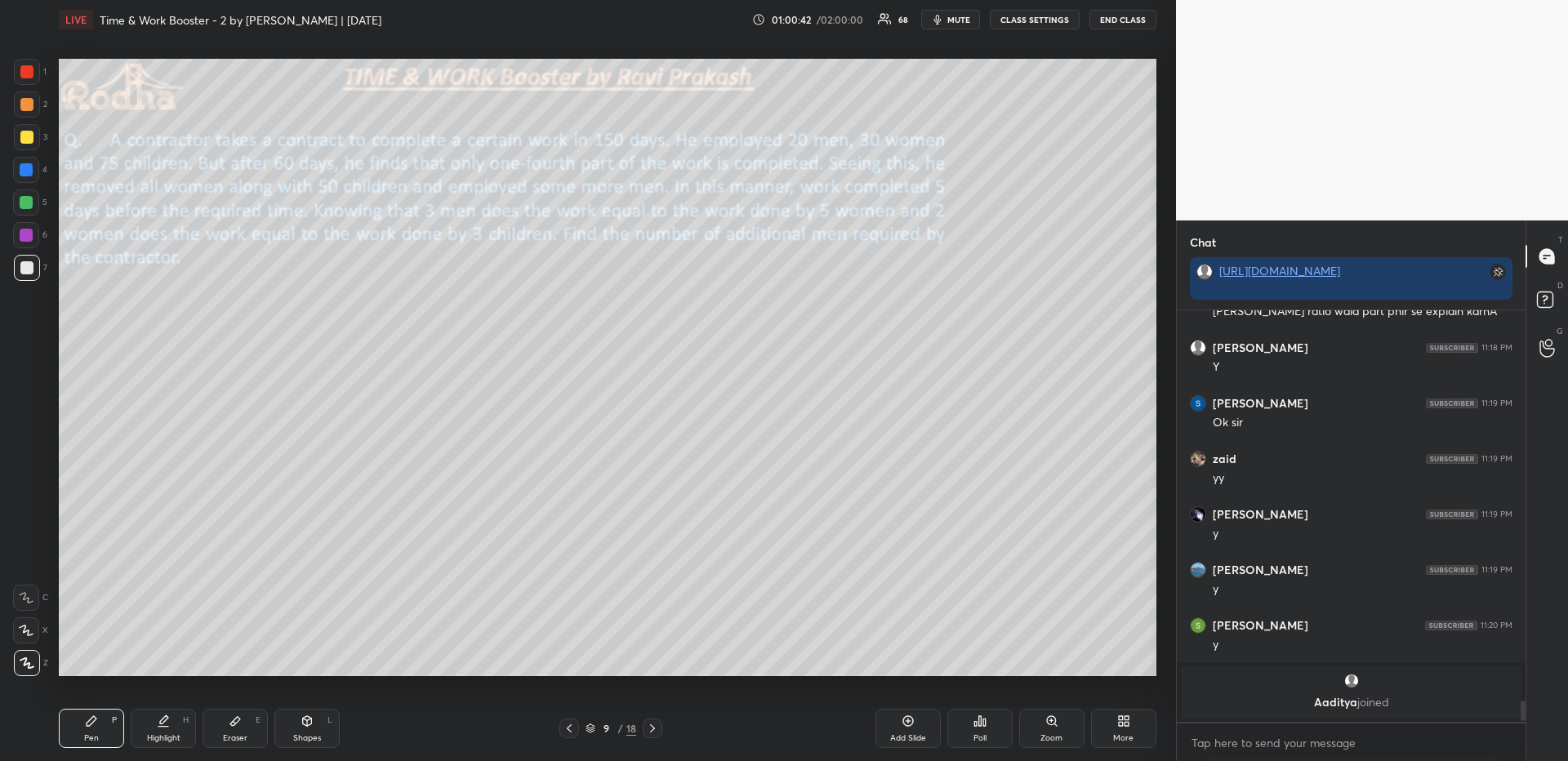
drag, startPoint x: 656, startPoint y: 725, endPoint x: 579, endPoint y: 697, distance: 81.9
click at [655, 725] on icon at bounding box center [652, 727] width 13 height 13
click at [26, 641] on div at bounding box center [26, 630] width 26 height 26
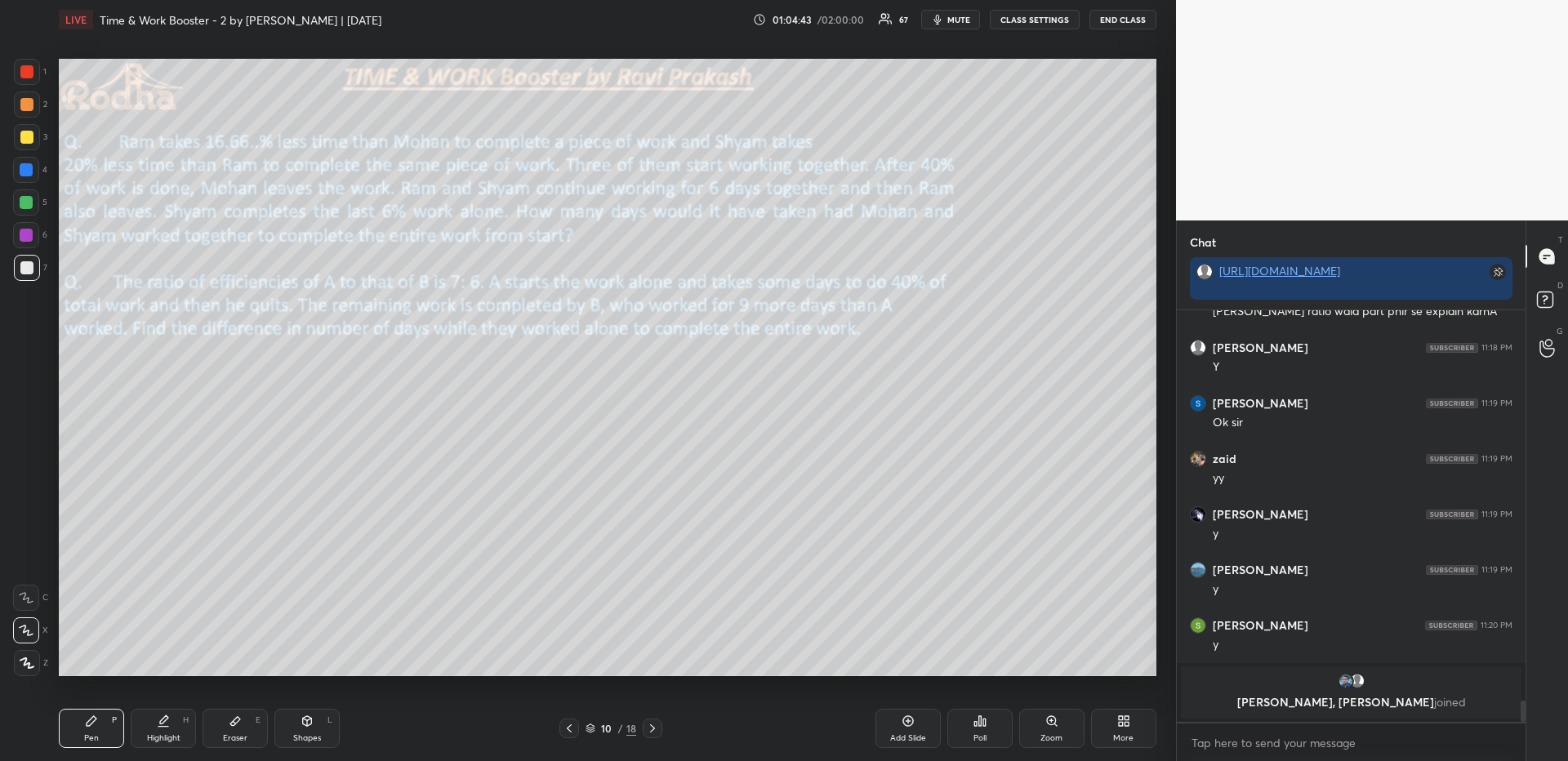
scroll to position [7035, 0]
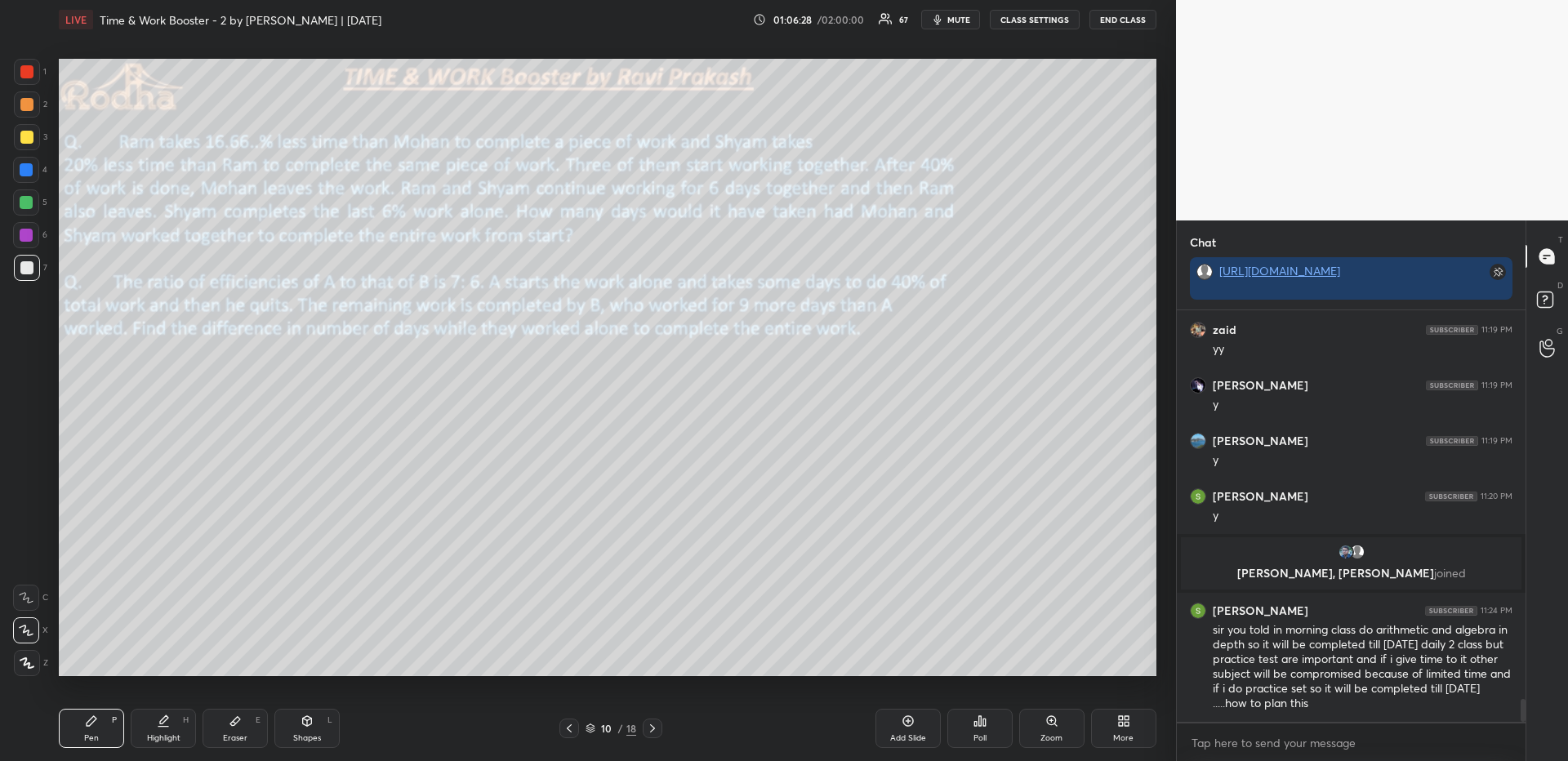
click at [657, 731] on icon at bounding box center [652, 727] width 13 height 13
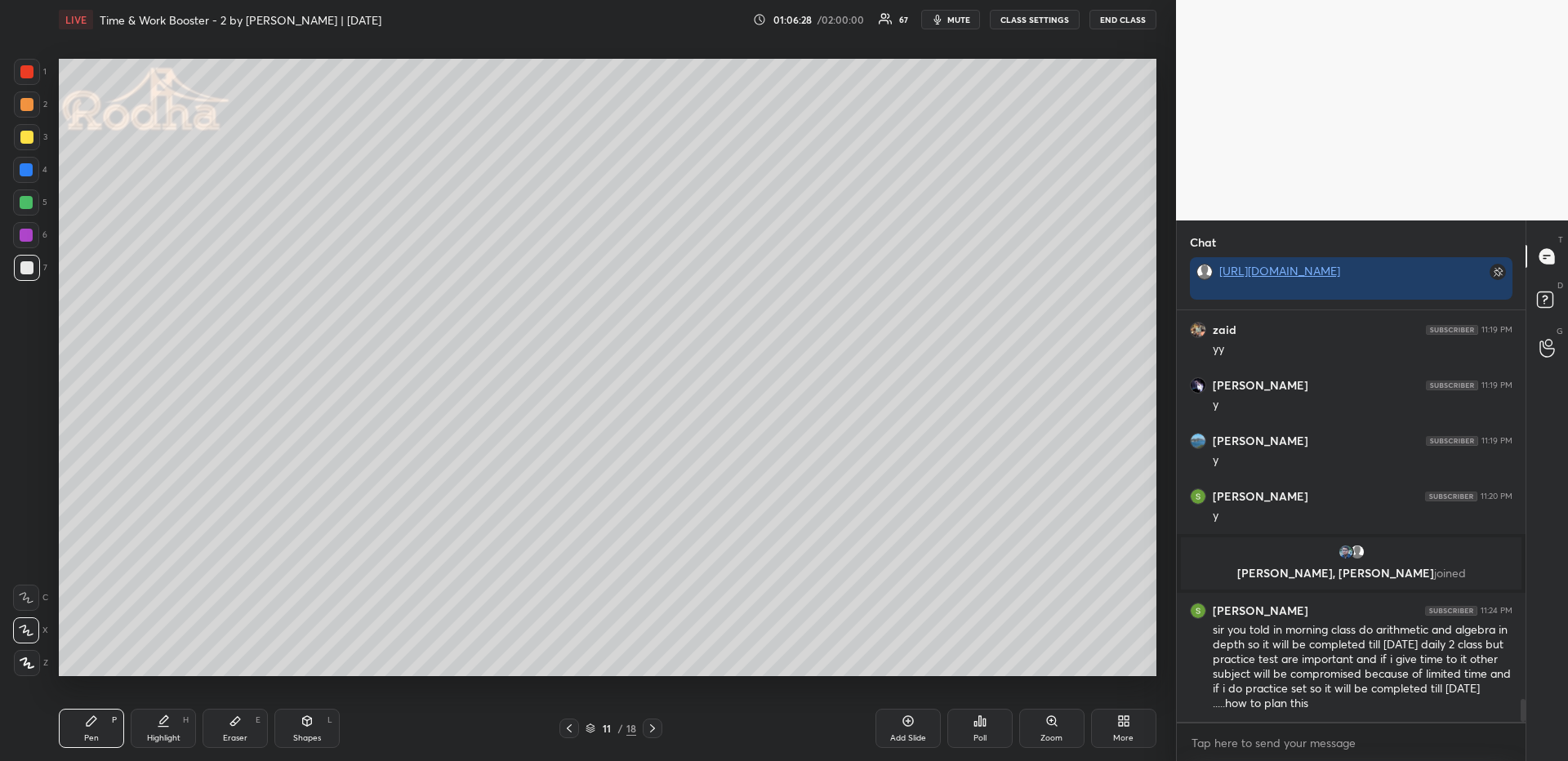
click at [572, 728] on icon at bounding box center [569, 727] width 13 height 13
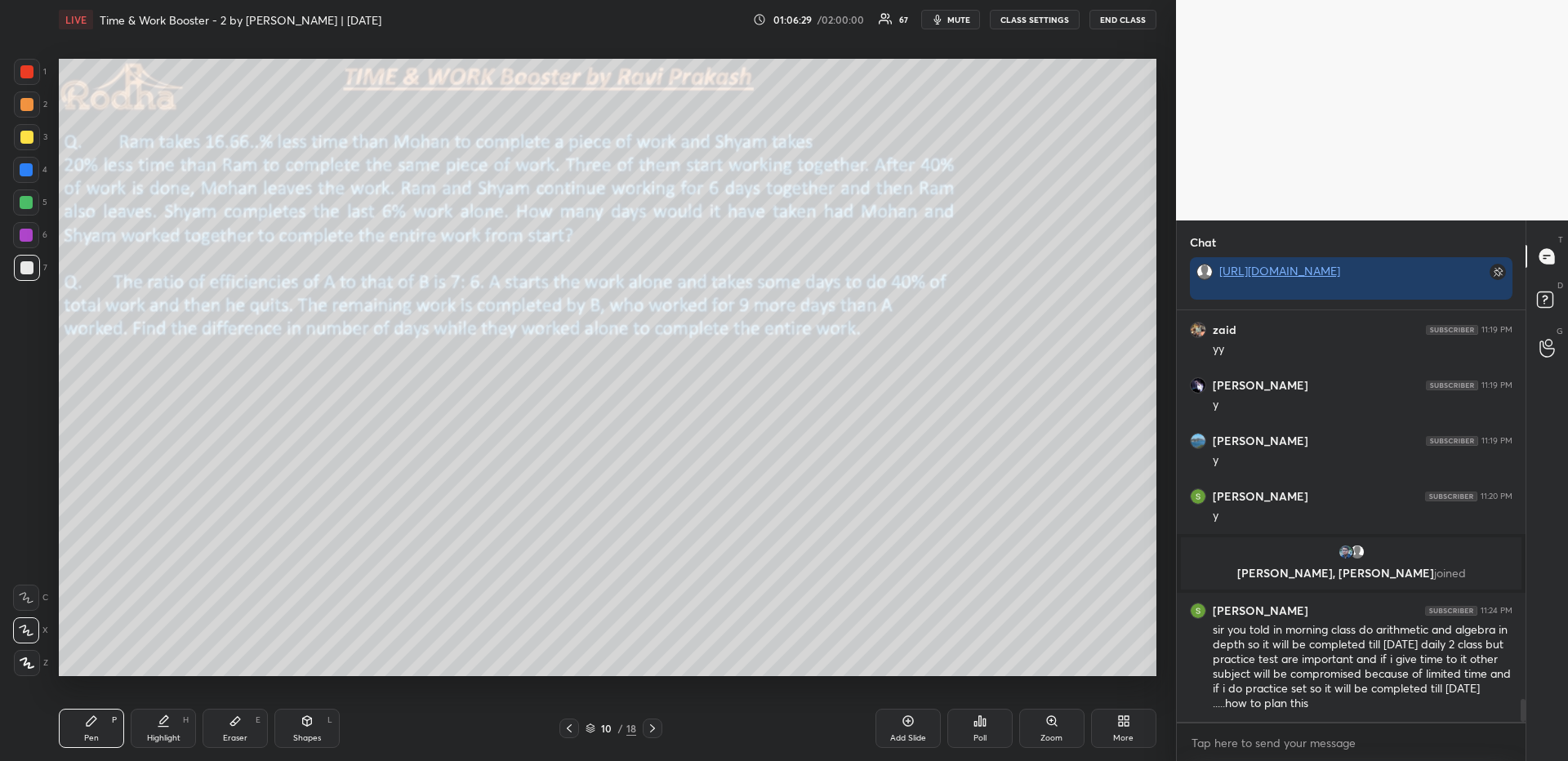
click at [1104, 729] on div "More" at bounding box center [1123, 727] width 65 height 39
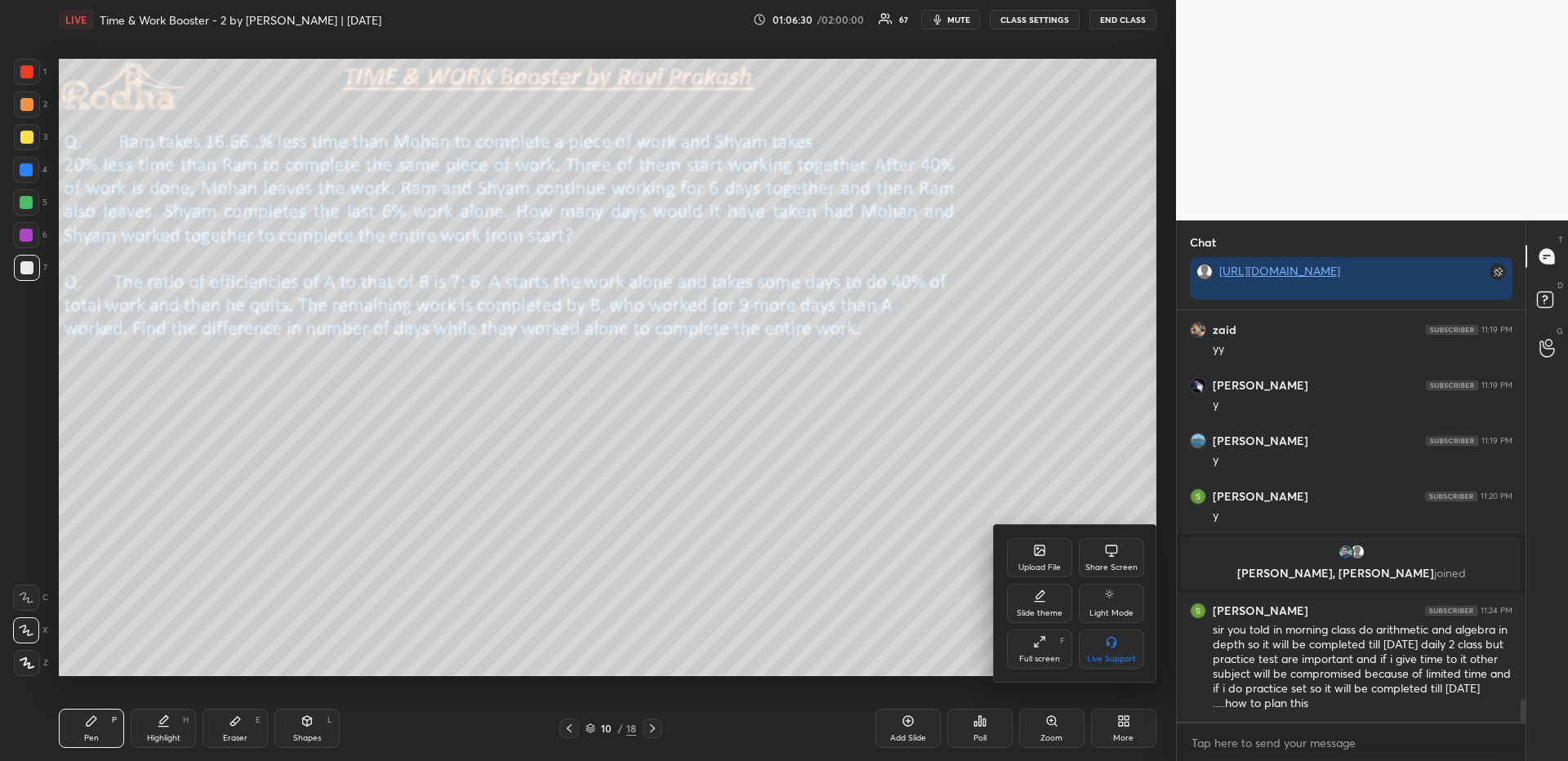
click at [1018, 552] on div "Upload File" at bounding box center [1039, 557] width 65 height 39
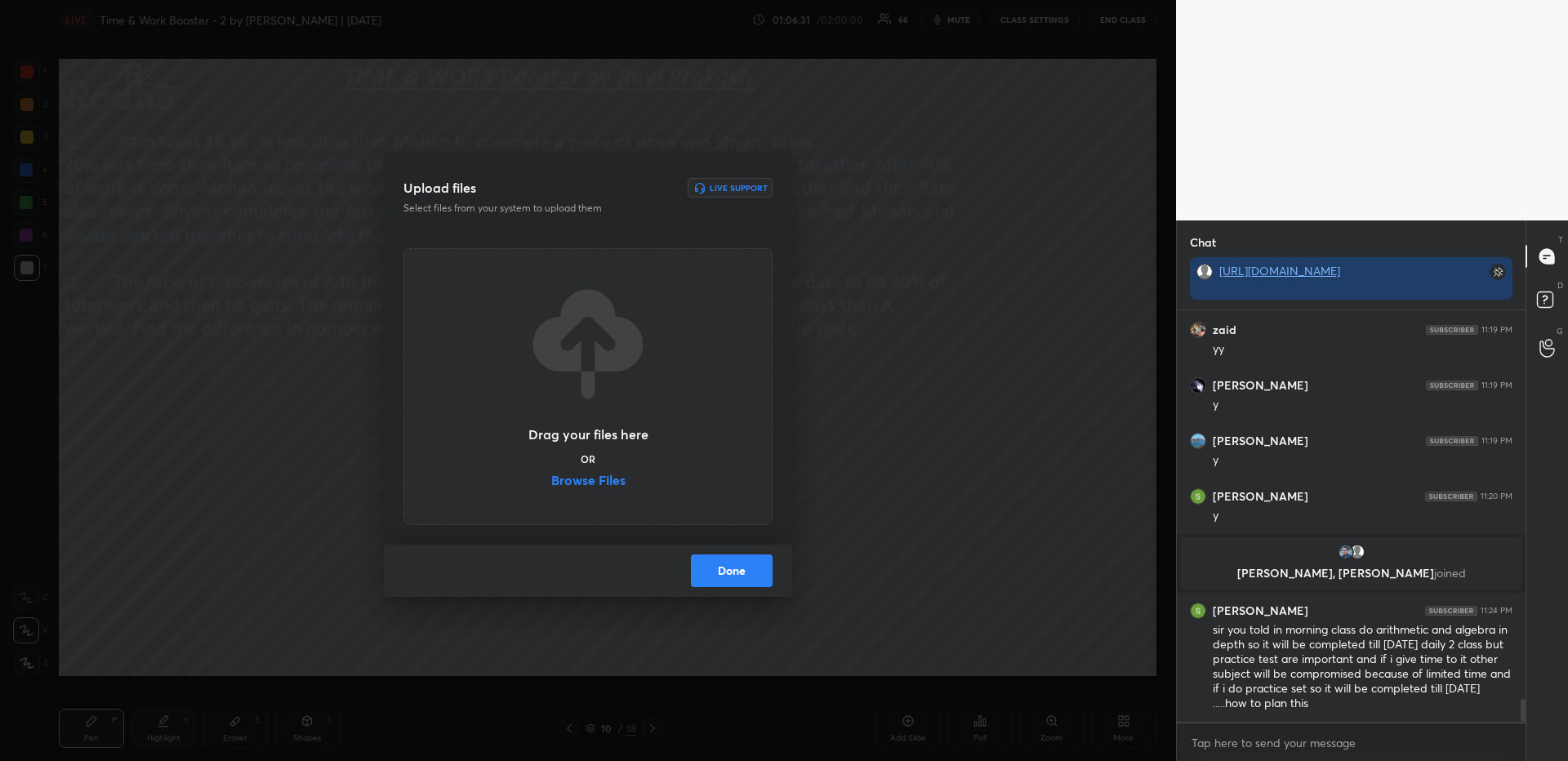
click at [607, 477] on label "Browse Files" at bounding box center [589, 482] width 75 height 17
click at [552, 477] on input "Browse Files" at bounding box center [552, 482] width 0 height 17
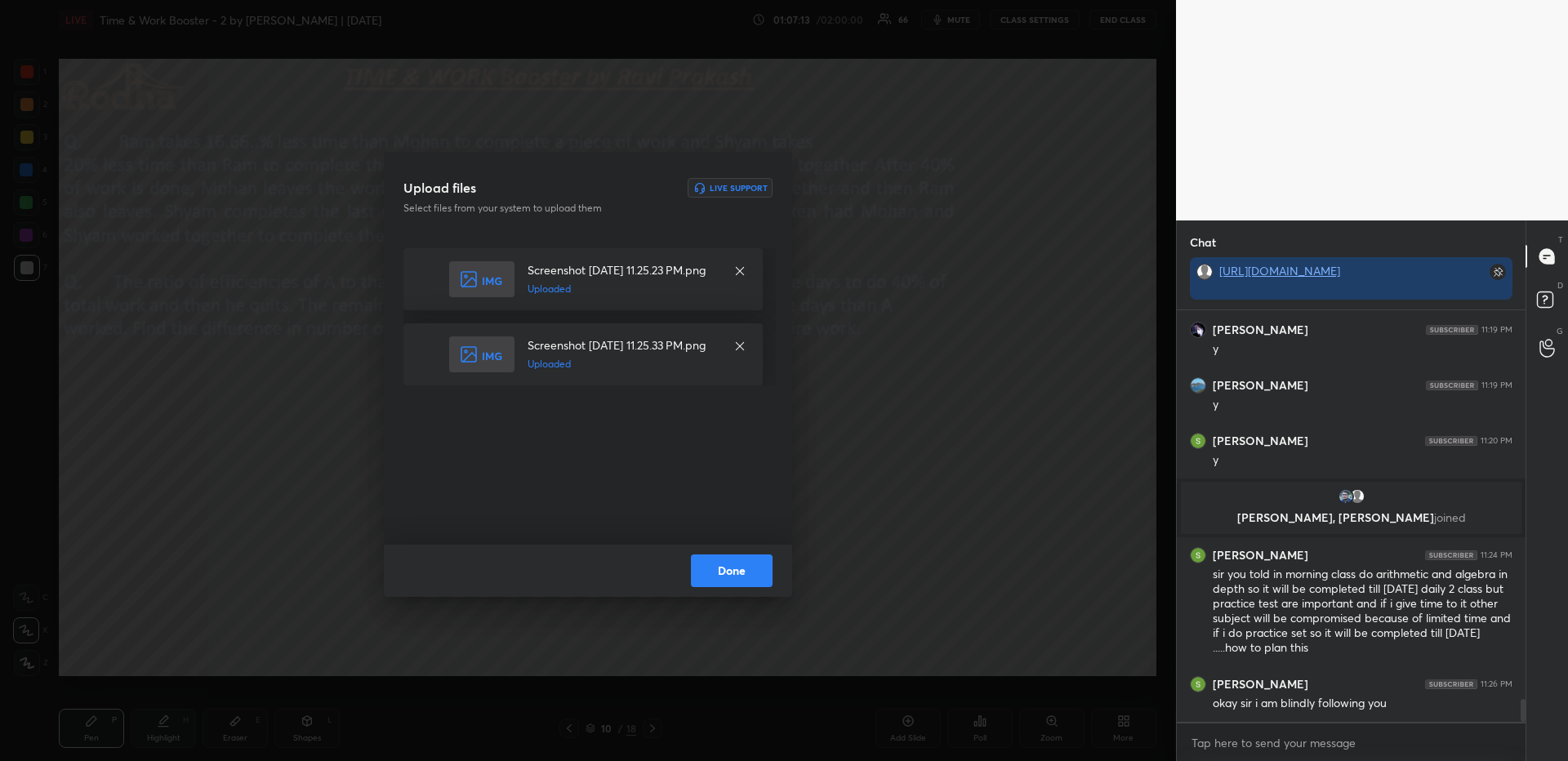
click at [736, 559] on button "Done" at bounding box center [732, 570] width 82 height 33
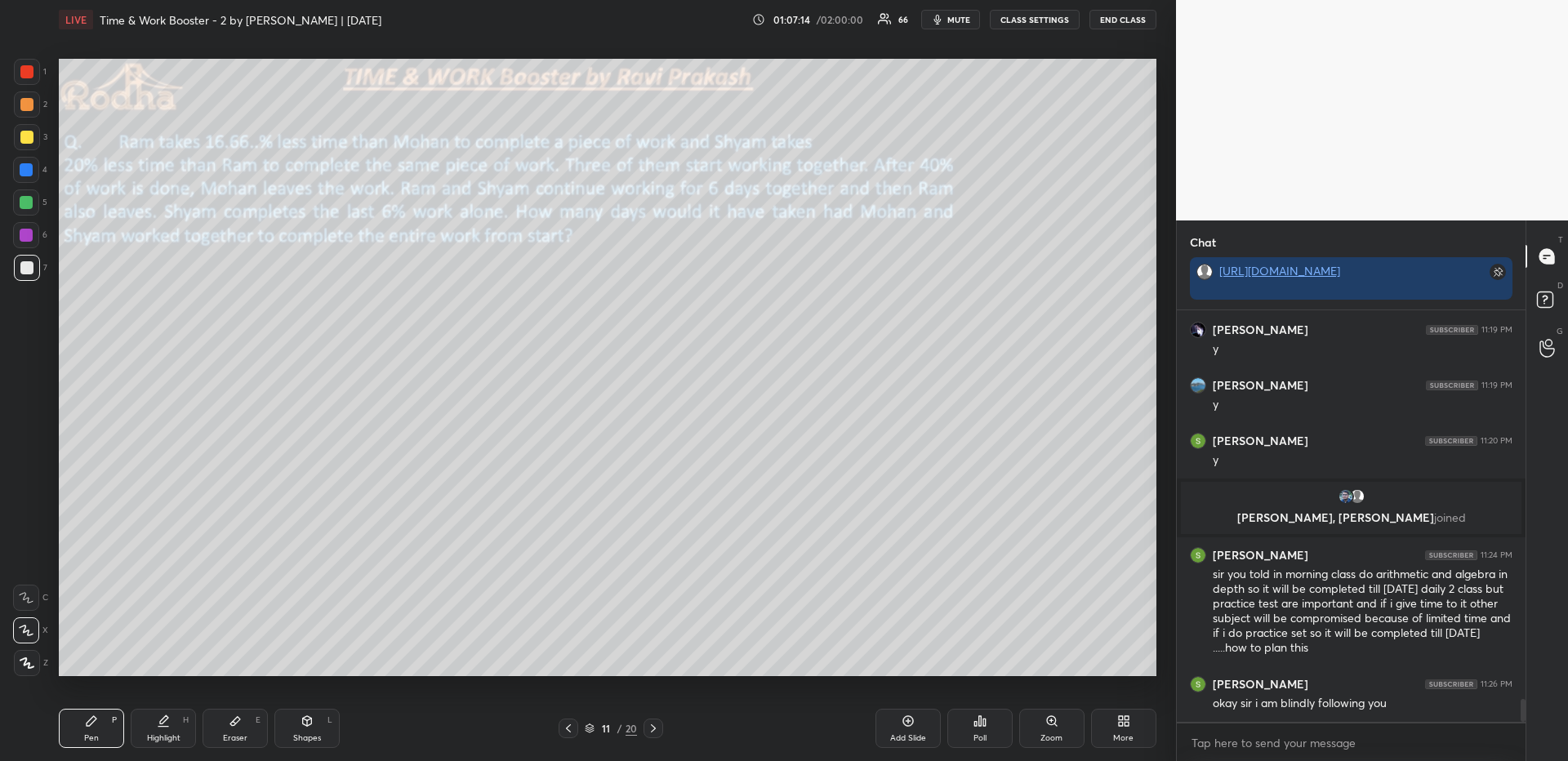
click at [563, 727] on icon at bounding box center [568, 727] width 13 height 13
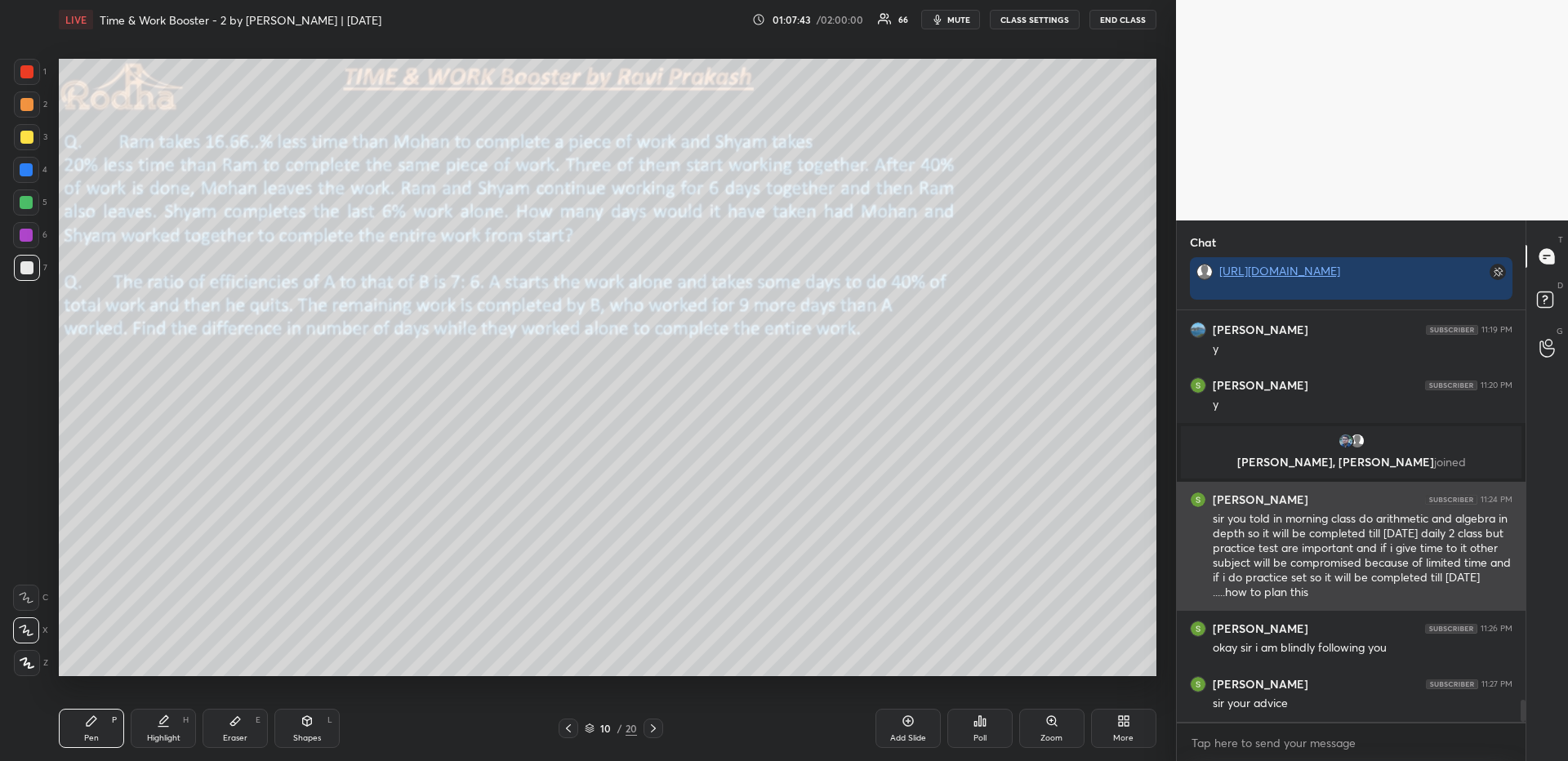
scroll to position [7202, 0]
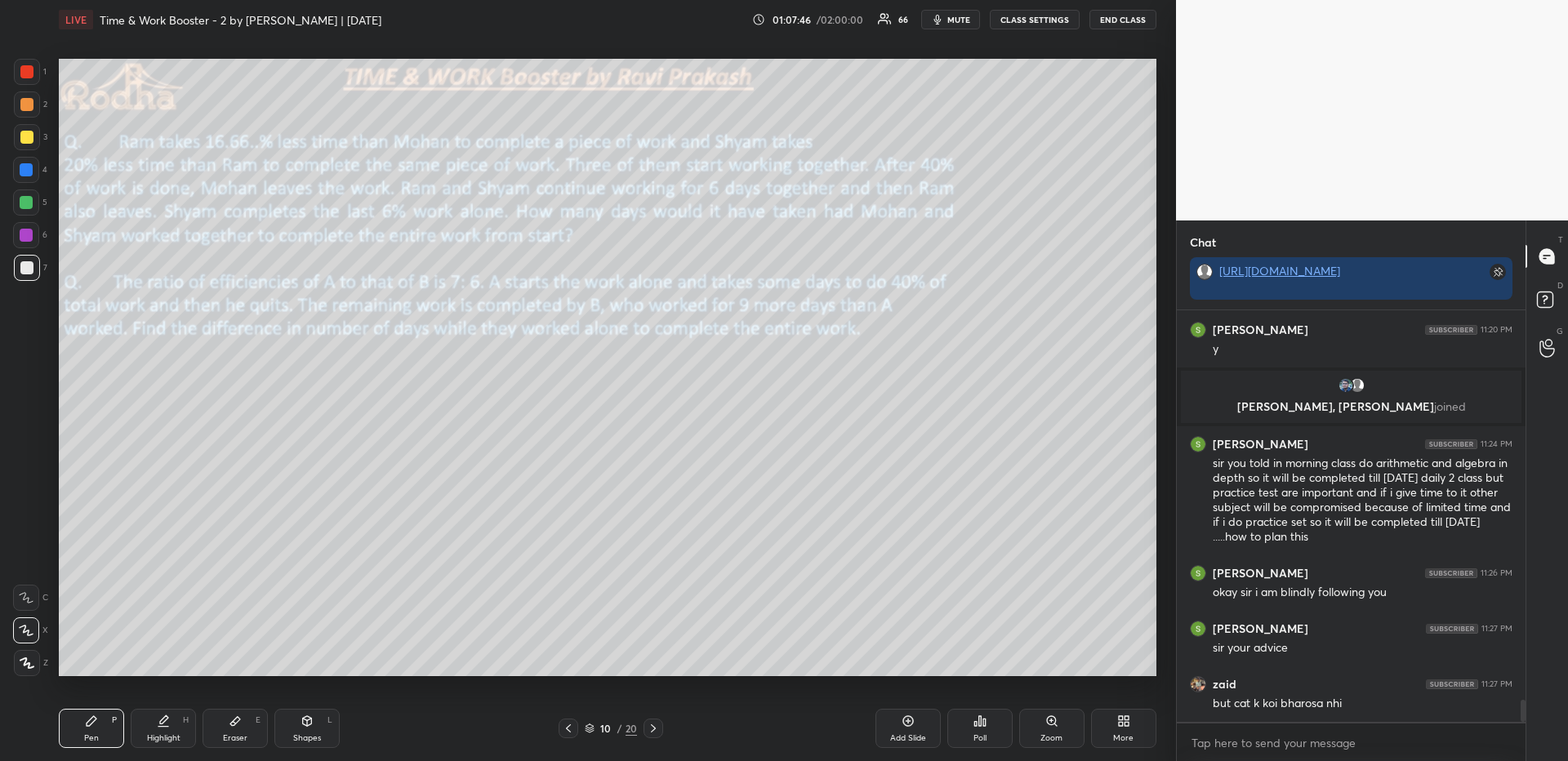
click at [266, 722] on div "Eraser E" at bounding box center [235, 727] width 65 height 39
click at [59, 711] on div "Pen P Highlight H Eraser E Shapes L 10 / 20 Add Slide Poll Zoom More" at bounding box center [608, 727] width 1098 height 65
click at [85, 723] on icon at bounding box center [91, 720] width 13 height 13
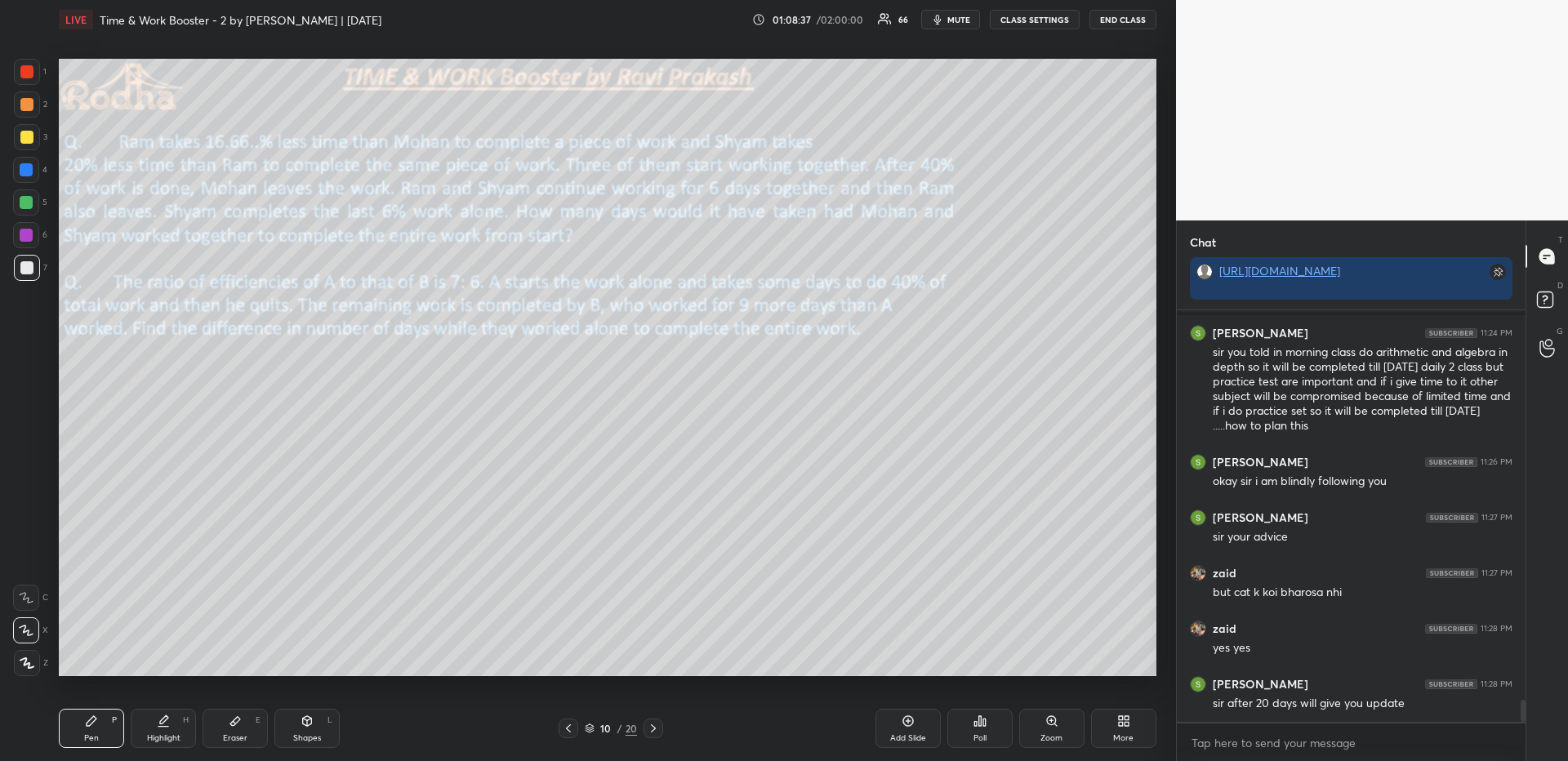
scroll to position [7368, 0]
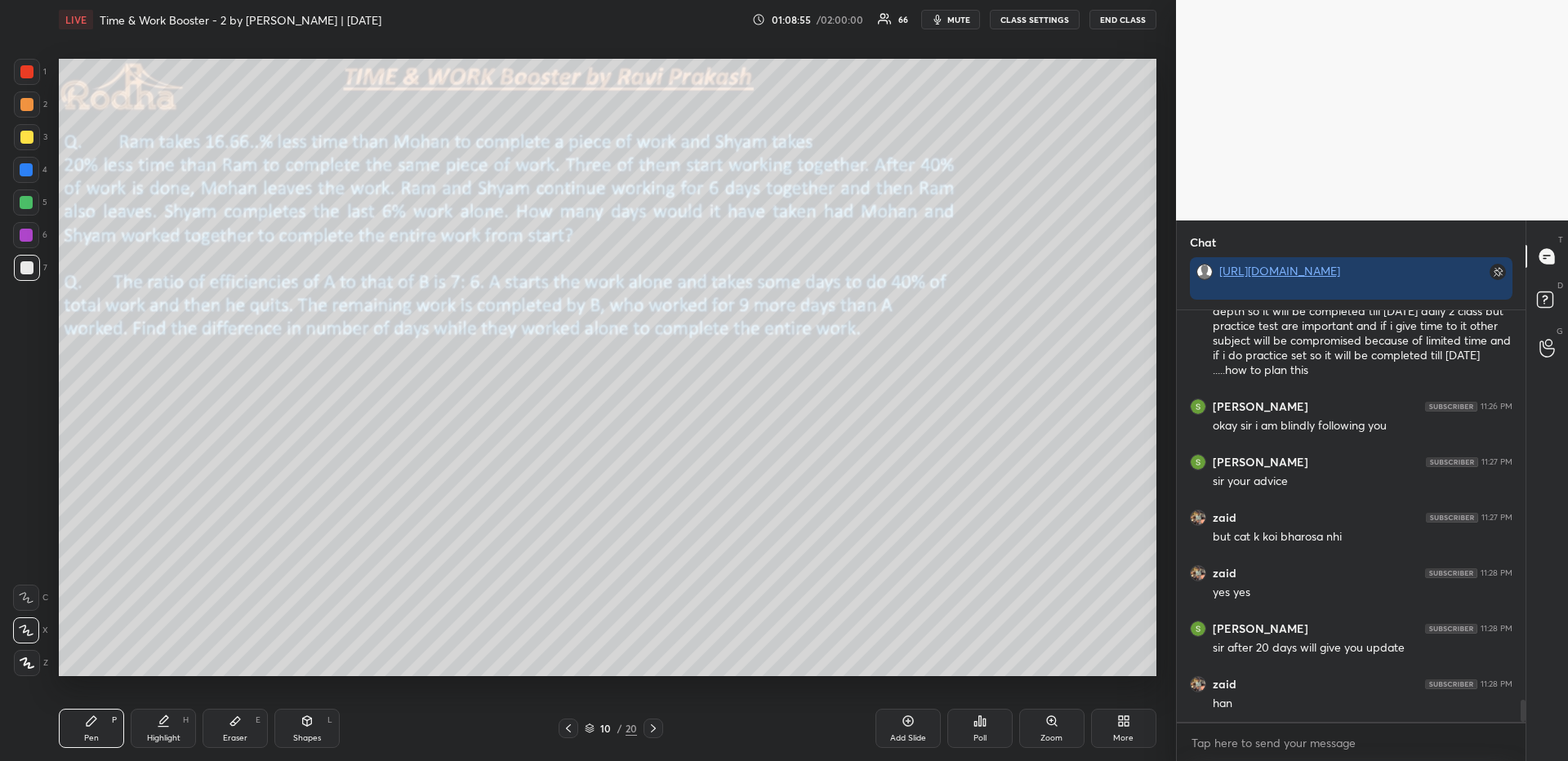
click at [64, 723] on div "Pen P" at bounding box center [91, 727] width 65 height 39
click at [27, 143] on div at bounding box center [27, 137] width 13 height 13
click at [980, 721] on icon at bounding box center [980, 720] width 3 height 10
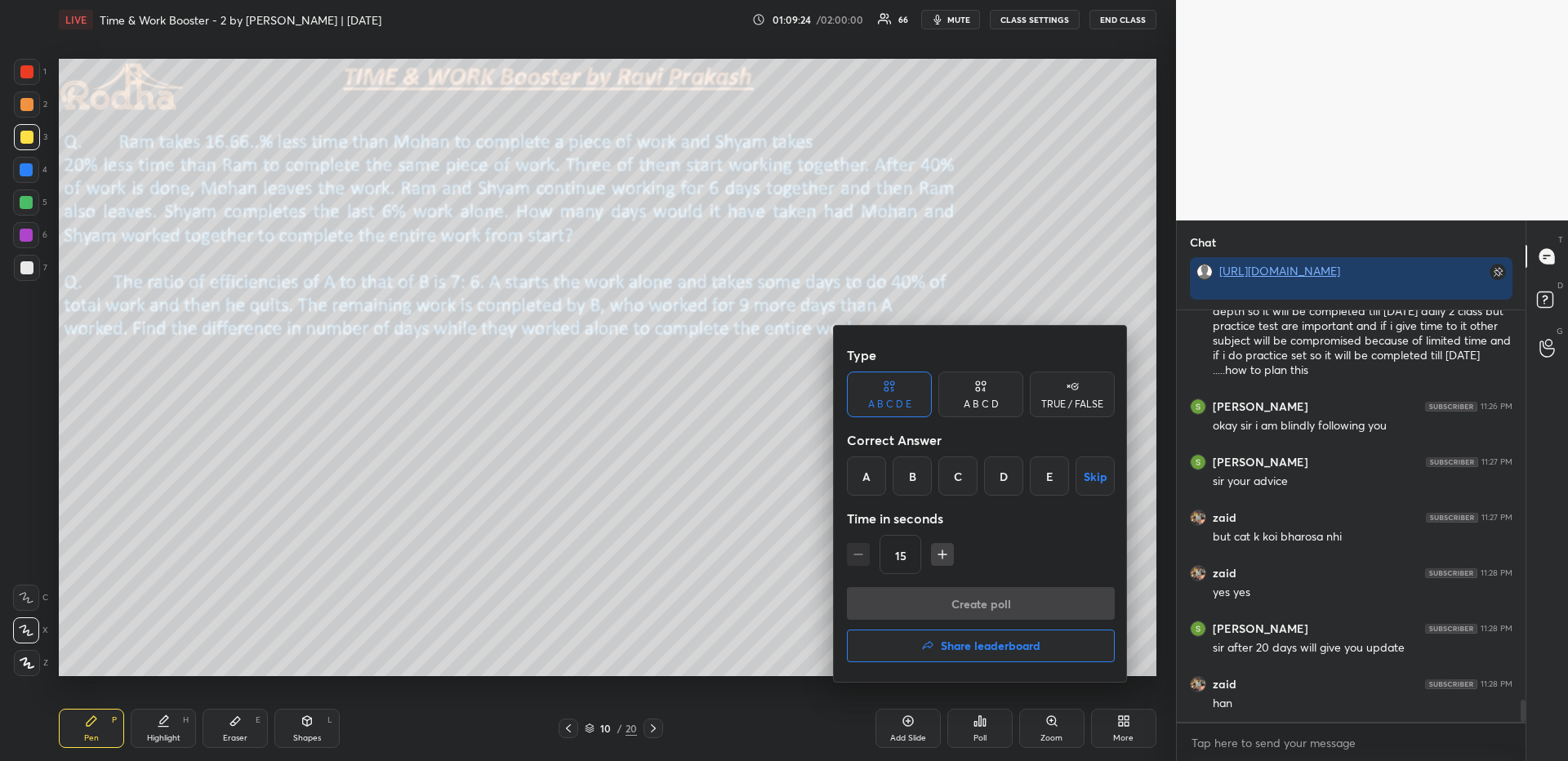
drag, startPoint x: 869, startPoint y: 470, endPoint x: 882, endPoint y: 489, distance: 23.0
click at [869, 470] on div "A" at bounding box center [866, 475] width 39 height 39
click at [916, 596] on button "Create poll" at bounding box center [980, 603] width 268 height 33
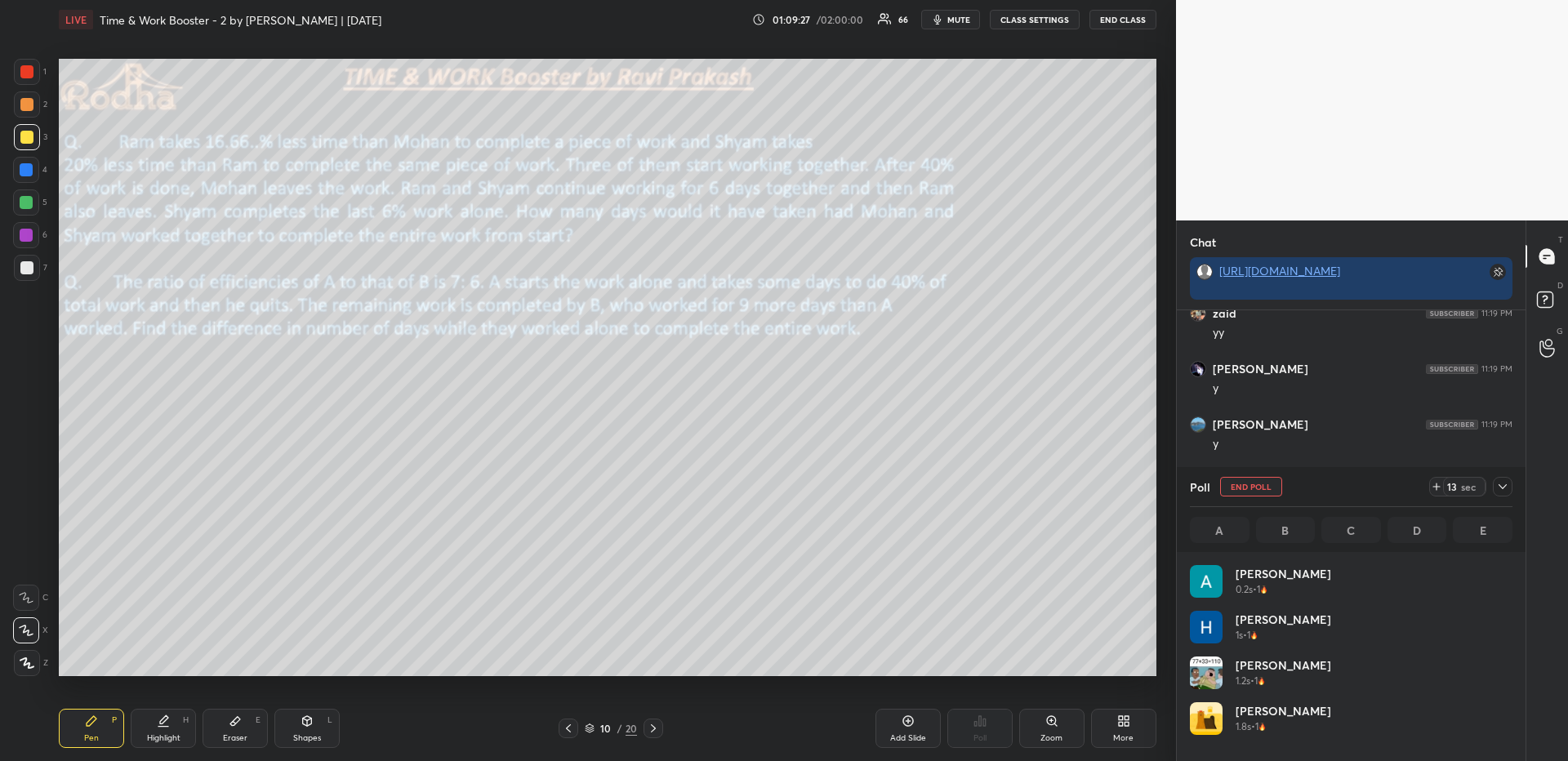
scroll to position [191, 317]
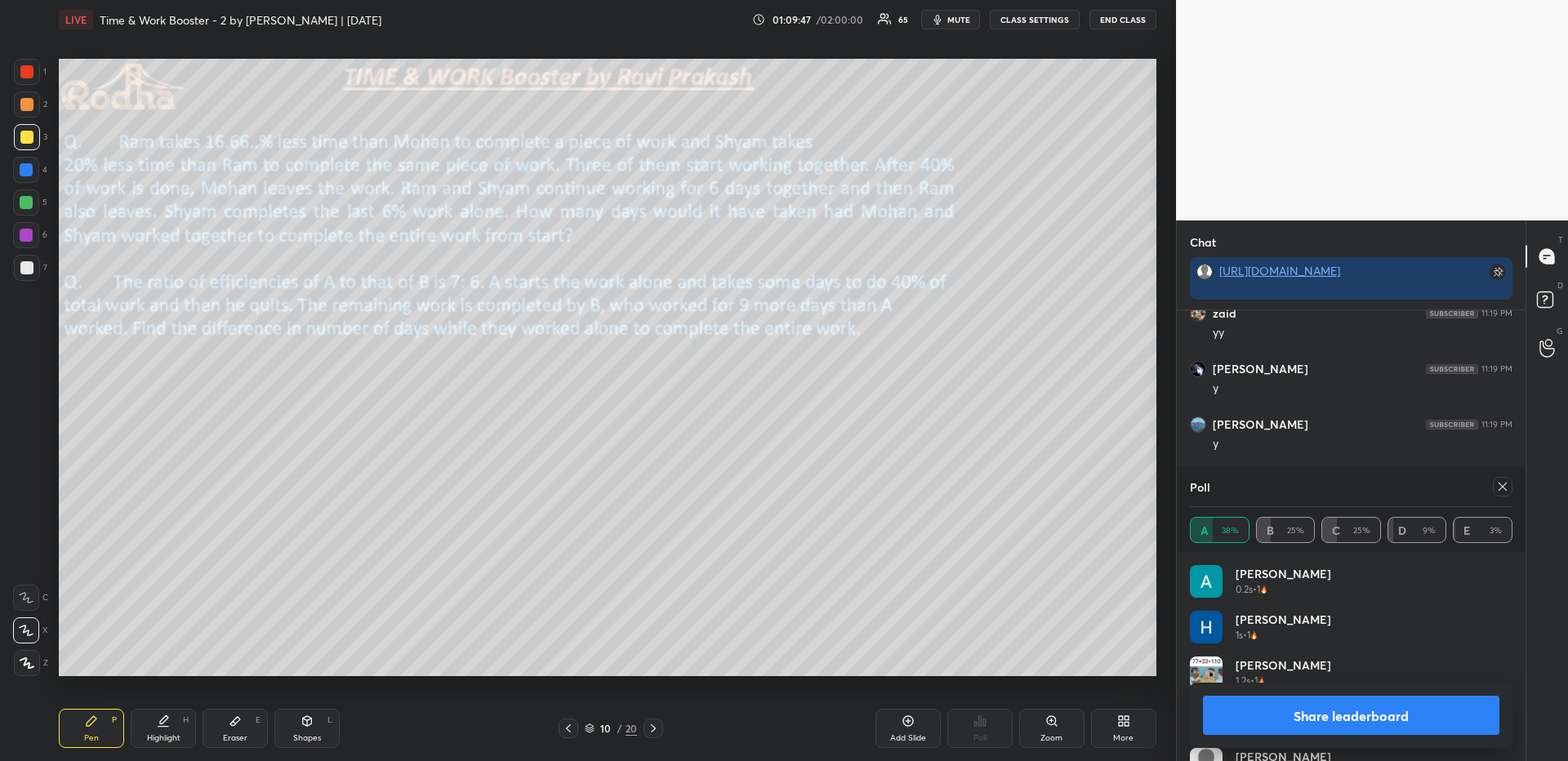
click at [1503, 487] on icon at bounding box center [1502, 485] width 8 height 8
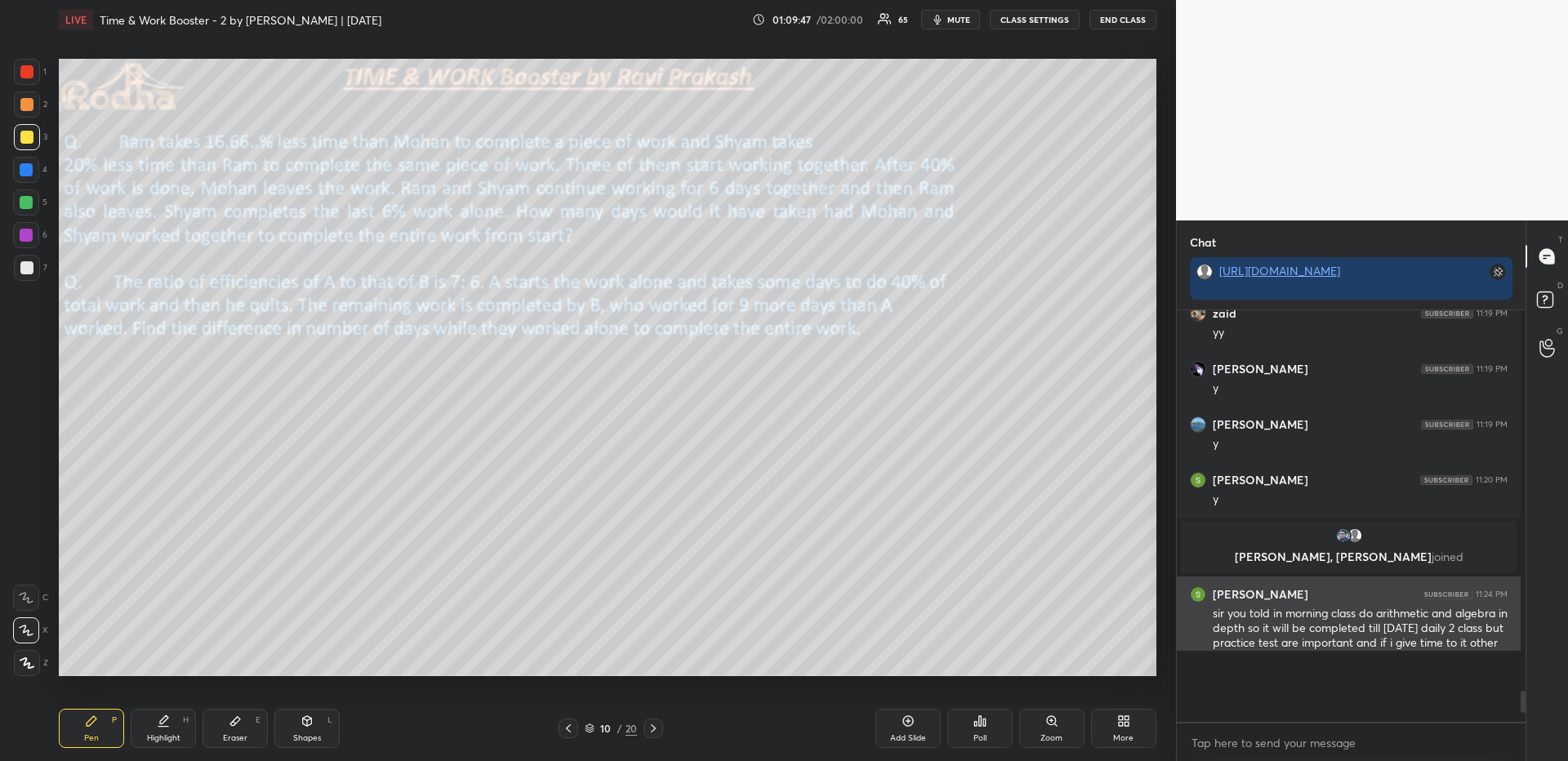
scroll to position [439, 339]
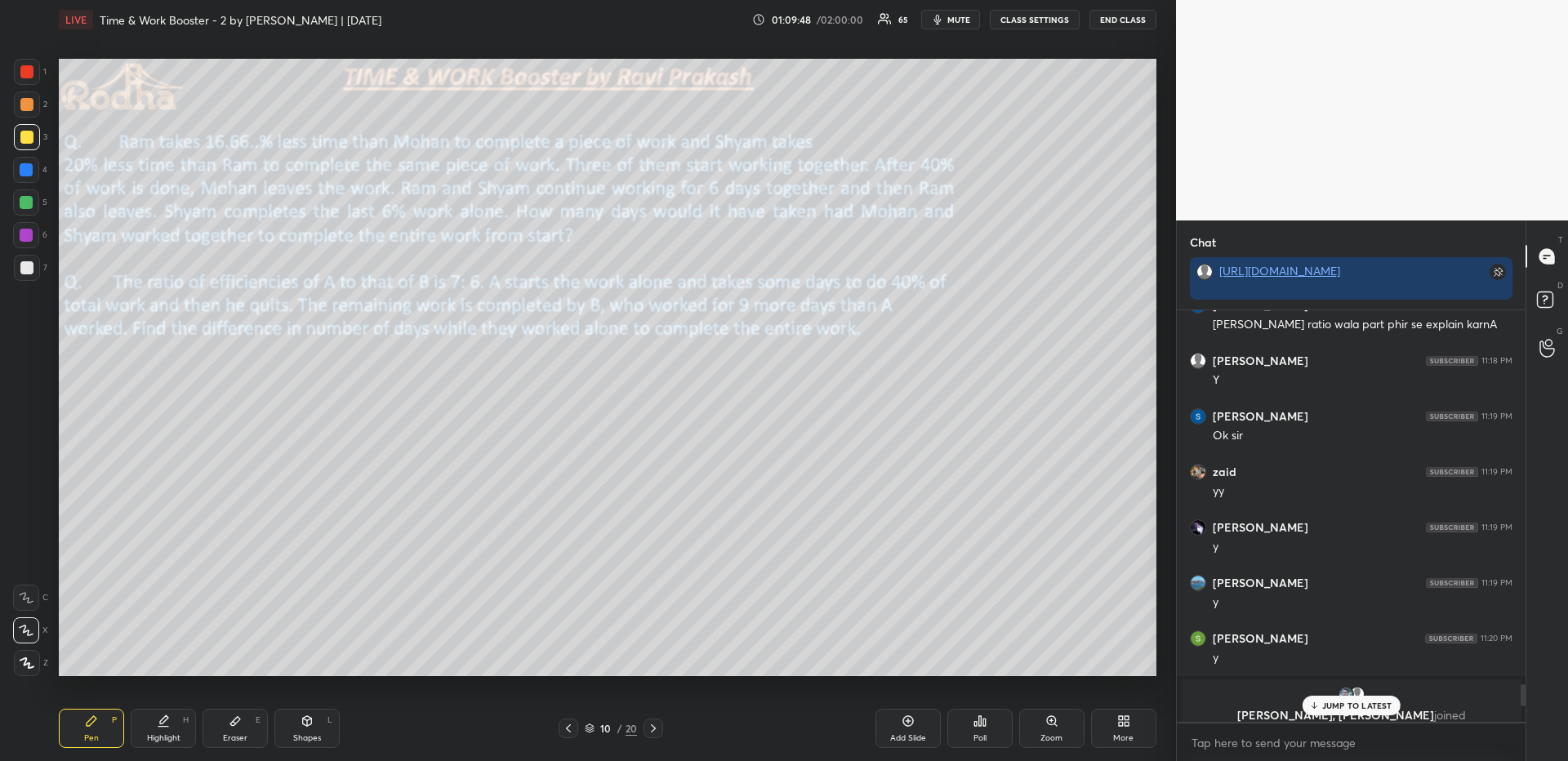
click at [979, 719] on icon at bounding box center [980, 720] width 3 height 10
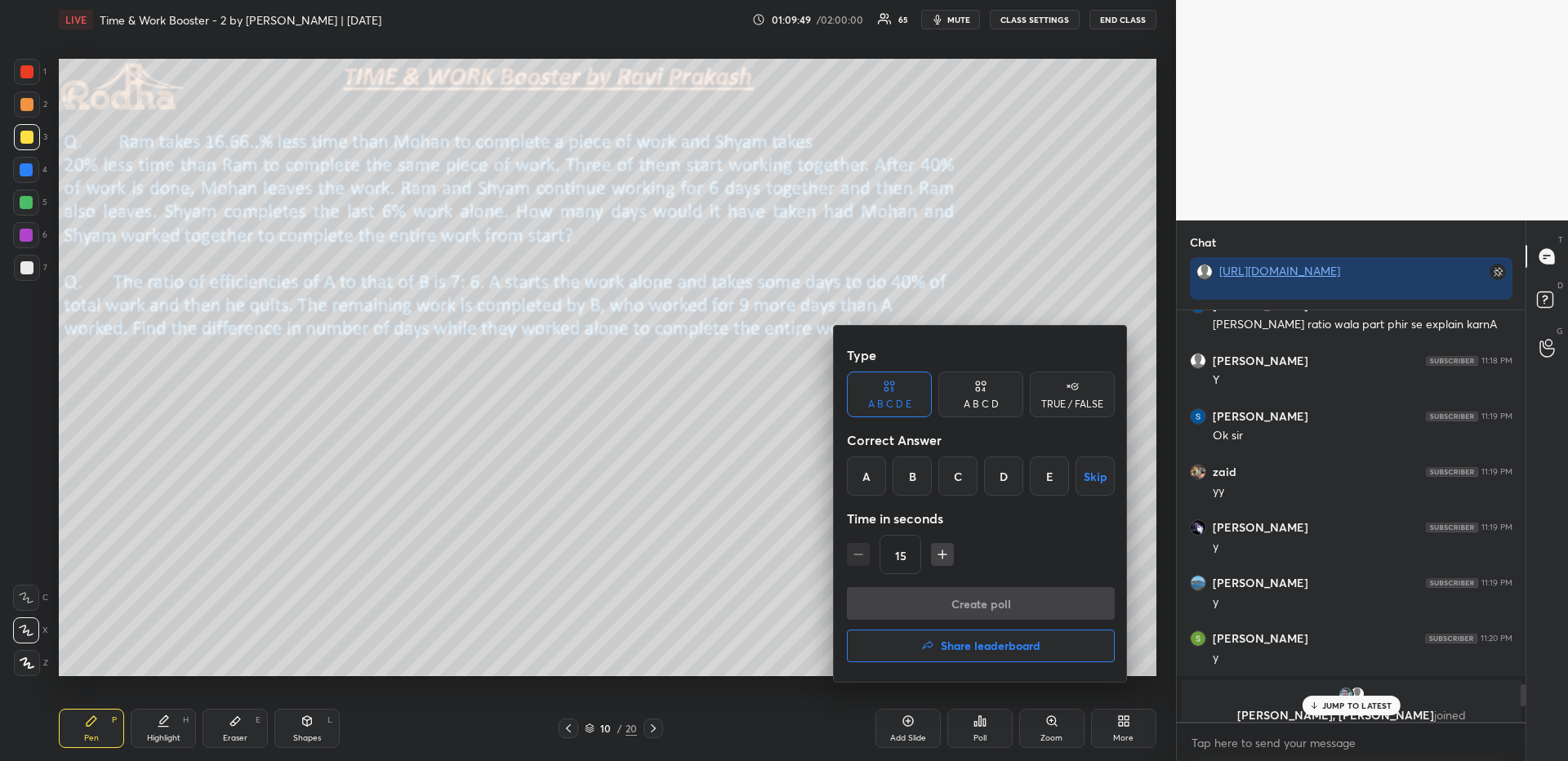
drag, startPoint x: 870, startPoint y: 474, endPoint x: 876, endPoint y: 483, distance: 10.8
click at [869, 475] on div "A" at bounding box center [866, 475] width 39 height 39
click at [930, 604] on button "Create poll" at bounding box center [980, 603] width 268 height 33
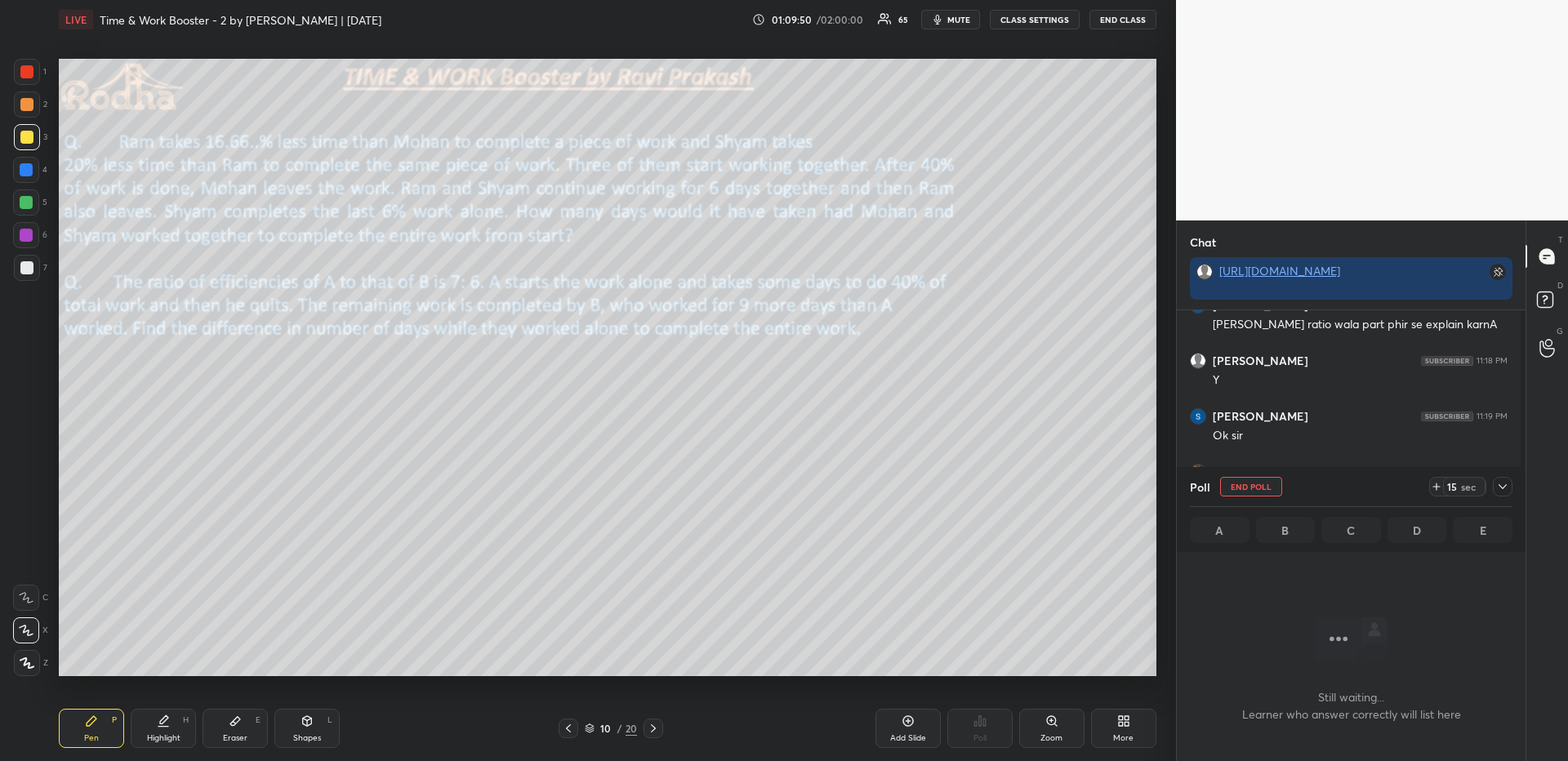
scroll to position [6, 6]
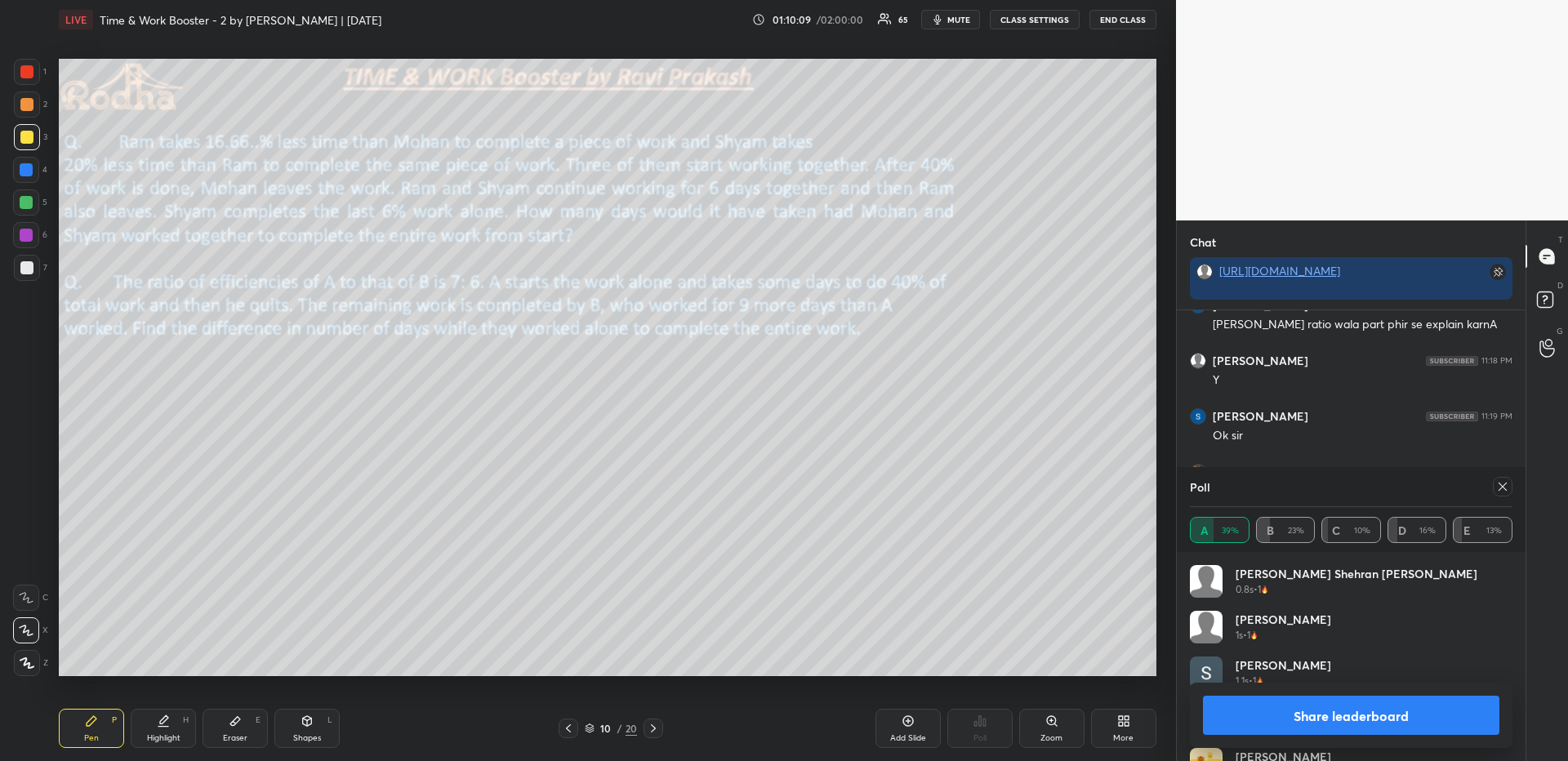
click at [1500, 482] on icon at bounding box center [1502, 486] width 13 height 13
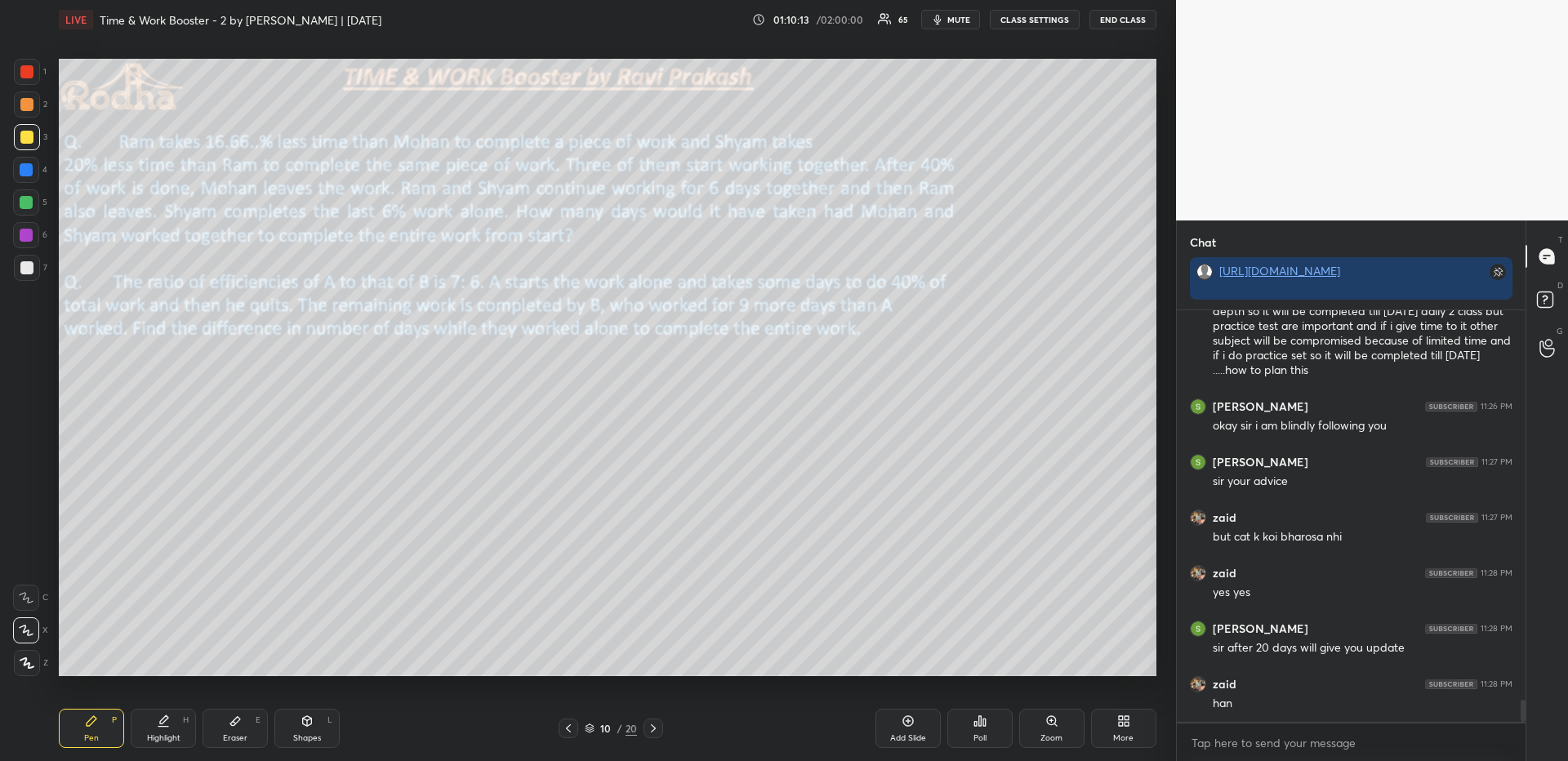
drag, startPoint x: 658, startPoint y: 727, endPoint x: 659, endPoint y: 719, distance: 8.1
click at [657, 728] on icon at bounding box center [653, 727] width 13 height 13
click at [24, 272] on div at bounding box center [27, 267] width 13 height 13
drag, startPoint x: 28, startPoint y: 105, endPoint x: 17, endPoint y: 141, distance: 37.6
click at [26, 105] on div at bounding box center [27, 104] width 13 height 13
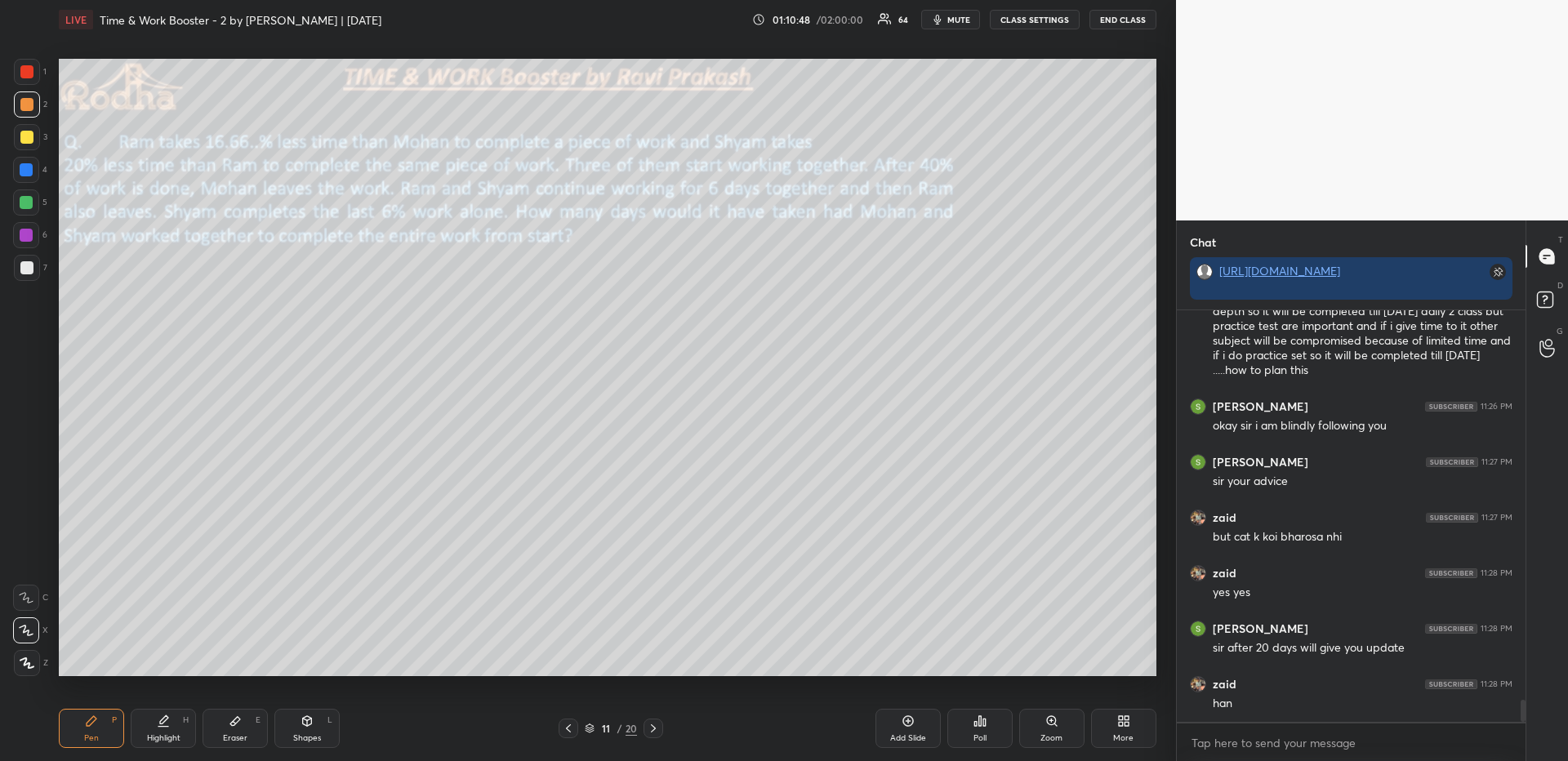
drag, startPoint x: 30, startPoint y: 664, endPoint x: 21, endPoint y: 617, distance: 47.9
click at [33, 664] on icon at bounding box center [27, 662] width 15 height 11
click at [20, 250] on div "1 2 3 4 5 6 7" at bounding box center [30, 173] width 35 height 229
click at [36, 267] on div at bounding box center [27, 268] width 26 height 26
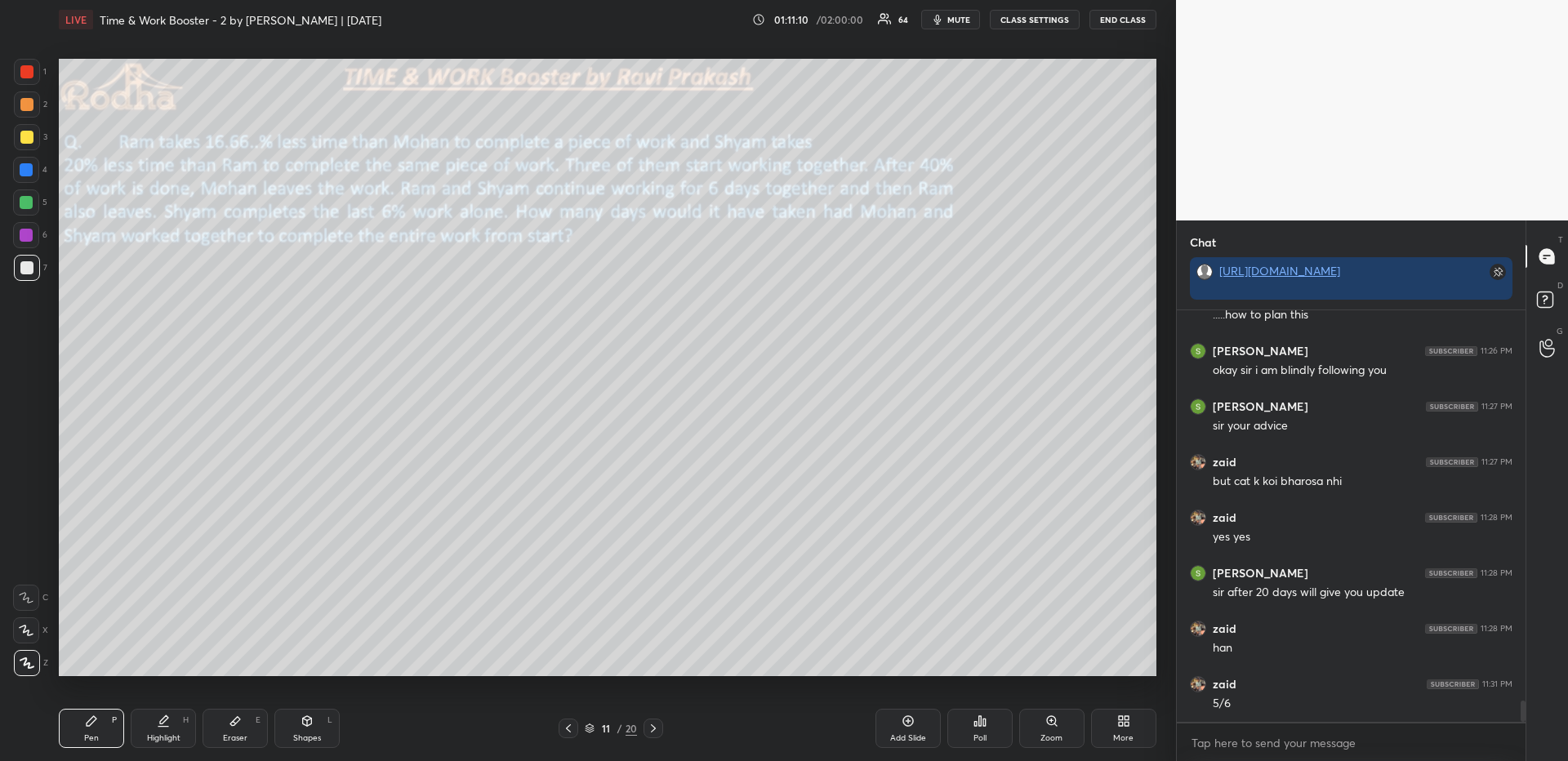
click at [173, 723] on div "Highlight H" at bounding box center [163, 727] width 65 height 39
click at [99, 727] on div "Pen P" at bounding box center [91, 727] width 65 height 39
drag, startPoint x: 26, startPoint y: 111, endPoint x: 28, endPoint y: 120, distance: 9.2
click at [26, 109] on div at bounding box center [27, 104] width 13 height 13
click at [23, 267] on div at bounding box center [27, 267] width 13 height 13
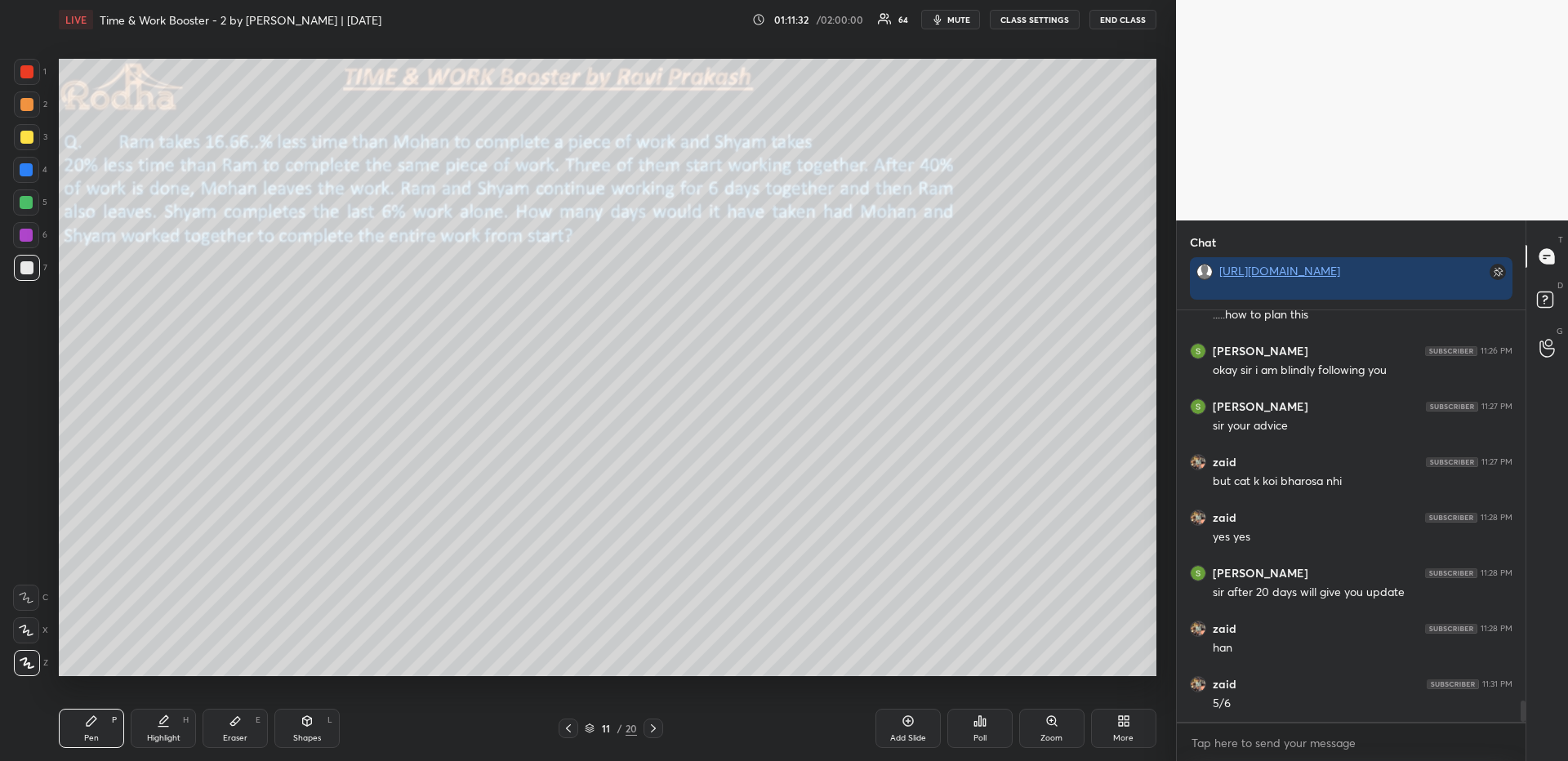
click at [245, 733] on div "Eraser" at bounding box center [235, 737] width 24 height 8
click at [95, 725] on div "Pen P" at bounding box center [91, 727] width 65 height 39
drag, startPoint x: 24, startPoint y: 199, endPoint x: 50, endPoint y: 218, distance: 32.2
click at [23, 199] on div at bounding box center [26, 202] width 13 height 13
click at [22, 266] on div at bounding box center [27, 267] width 13 height 13
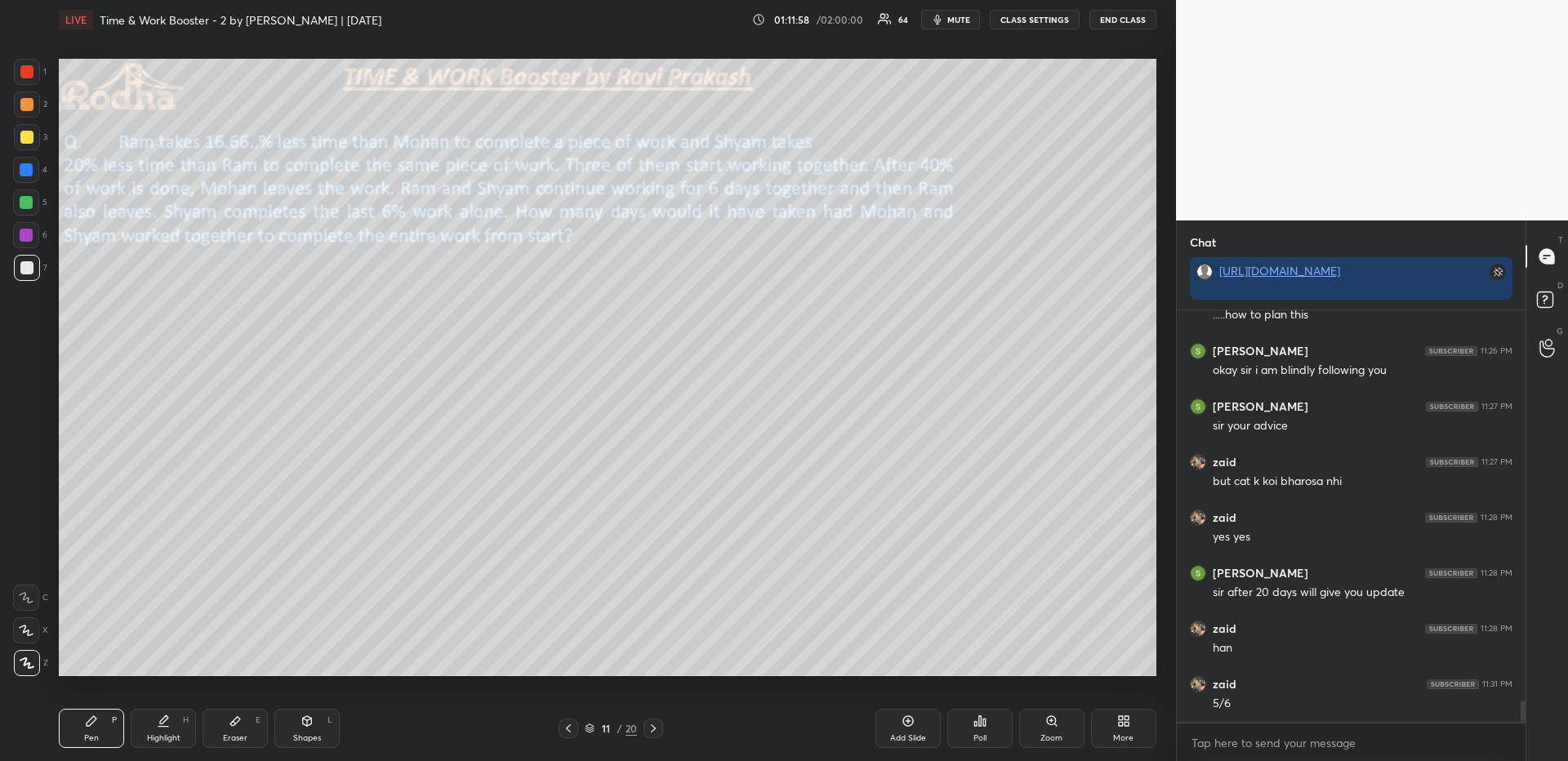
click at [29, 103] on div at bounding box center [27, 104] width 13 height 13
click at [147, 729] on div "Highlight H" at bounding box center [163, 727] width 65 height 39
click at [89, 718] on icon at bounding box center [91, 720] width 13 height 13
drag, startPoint x: 253, startPoint y: 730, endPoint x: 250, endPoint y: 706, distance: 24.2
click at [252, 732] on div "Eraser E" at bounding box center [235, 727] width 65 height 39
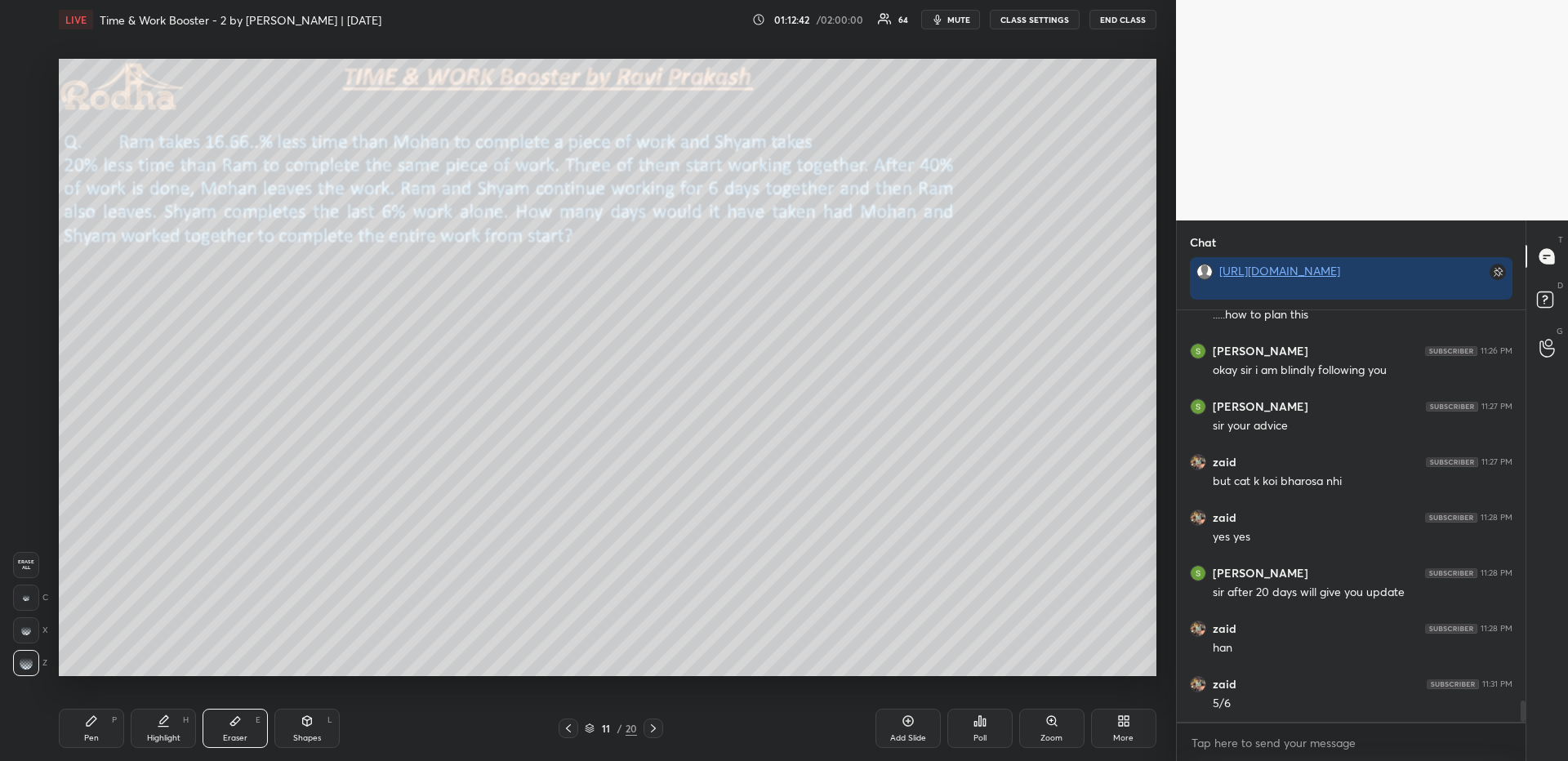
click at [105, 725] on div "Pen P" at bounding box center [91, 727] width 65 height 39
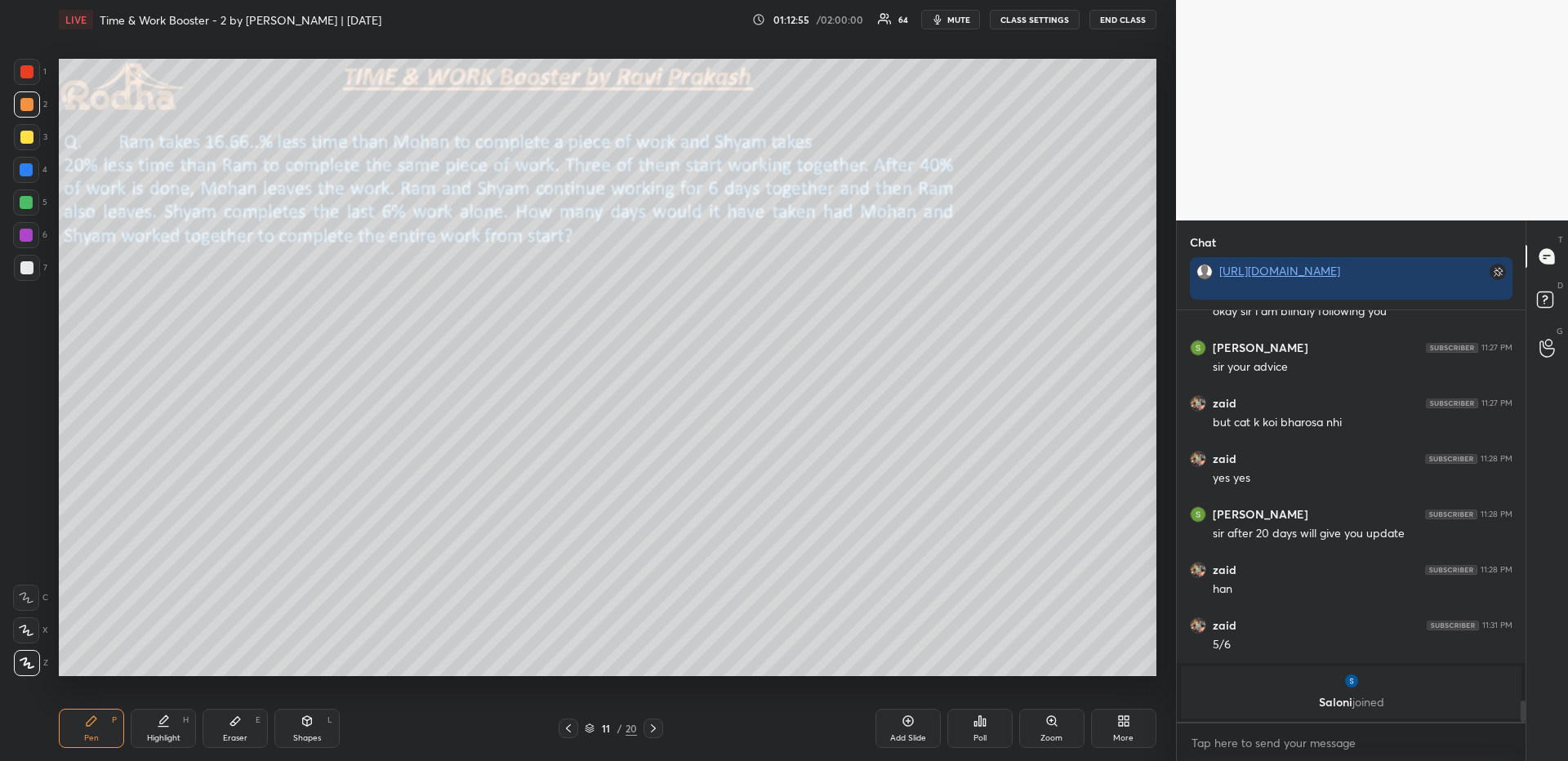
drag, startPoint x: 191, startPoint y: 735, endPoint x: 186, endPoint y: 725, distance: 11.2
click at [187, 732] on div "Highlight H" at bounding box center [163, 727] width 65 height 39
click at [92, 733] on div "Pen" at bounding box center [91, 737] width 15 height 8
click at [26, 270] on div at bounding box center [27, 267] width 13 height 13
click at [26, 169] on div at bounding box center [26, 169] width 13 height 13
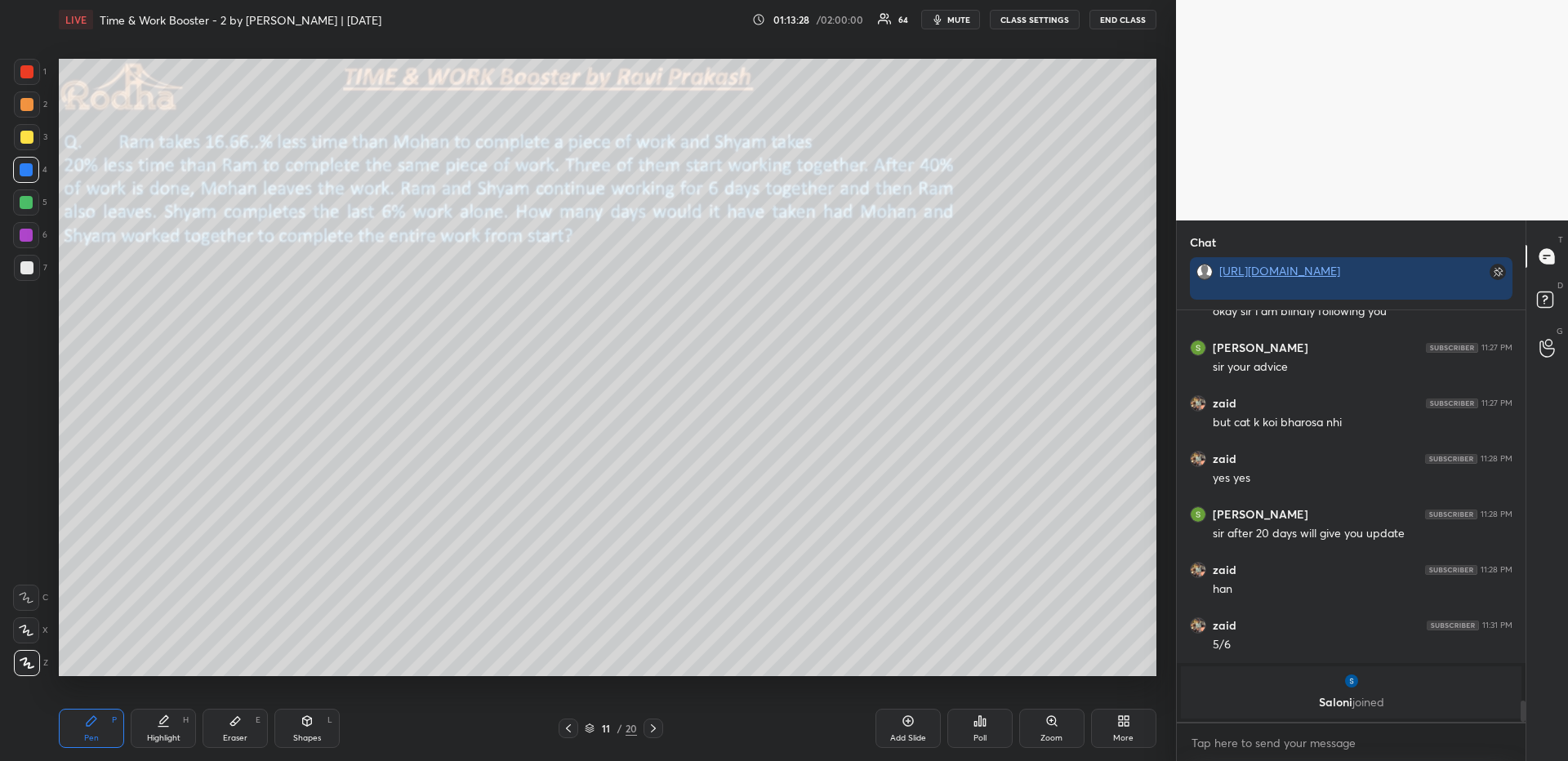
click at [26, 101] on div at bounding box center [27, 104] width 13 height 13
click at [310, 729] on div "Shapes L" at bounding box center [306, 727] width 65 height 39
drag, startPoint x: 32, startPoint y: 671, endPoint x: 50, endPoint y: 653, distance: 25.5
click at [31, 670] on div at bounding box center [27, 663] width 26 height 26
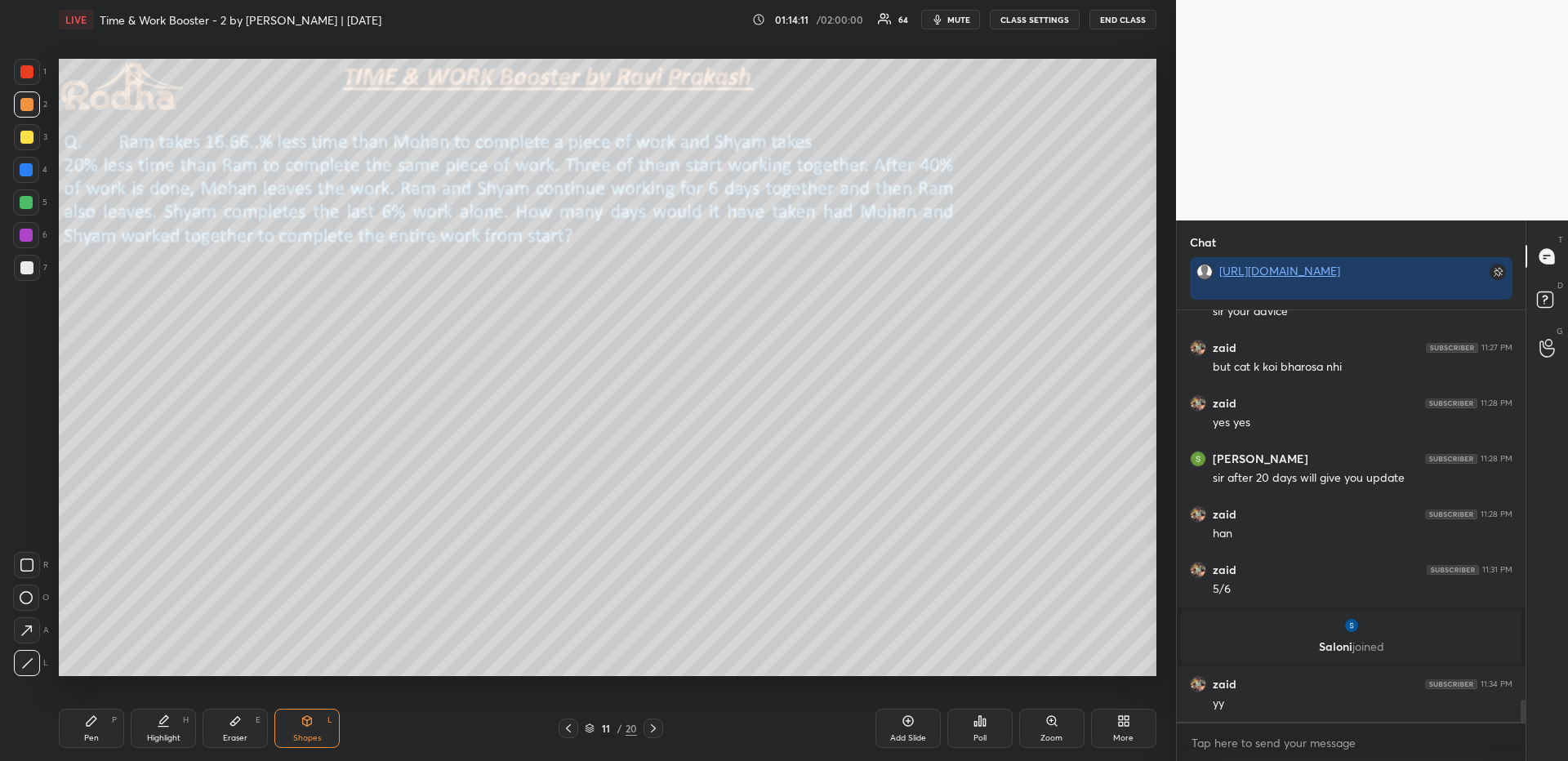
scroll to position [7461, 0]
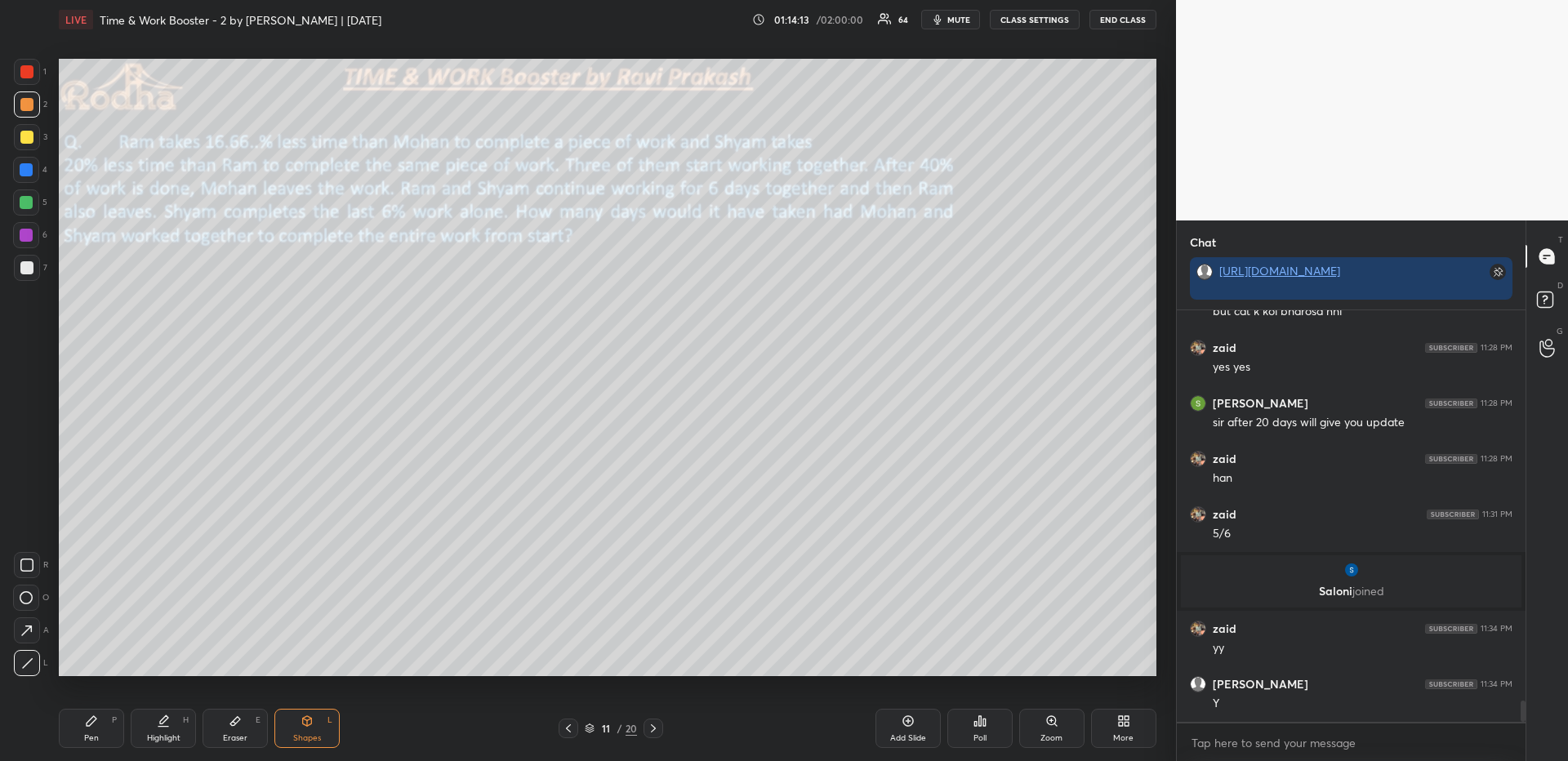
drag, startPoint x: 96, startPoint y: 737, endPoint x: 102, endPoint y: 728, distance: 10.8
click at [95, 738] on div "Pen" at bounding box center [91, 737] width 15 height 8
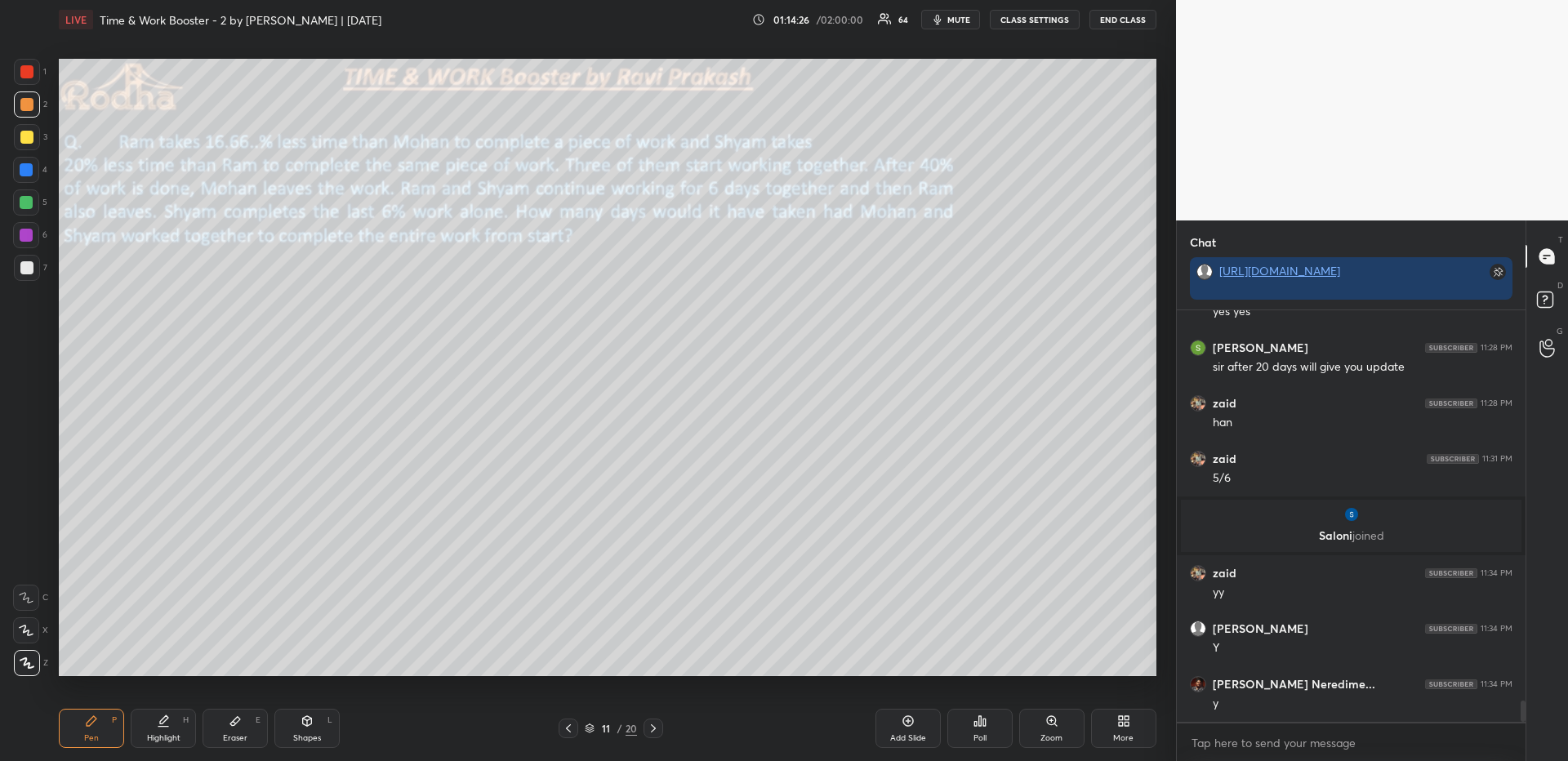
click at [26, 270] on div at bounding box center [27, 267] width 13 height 13
click at [167, 727] on div "Highlight H" at bounding box center [163, 727] width 65 height 39
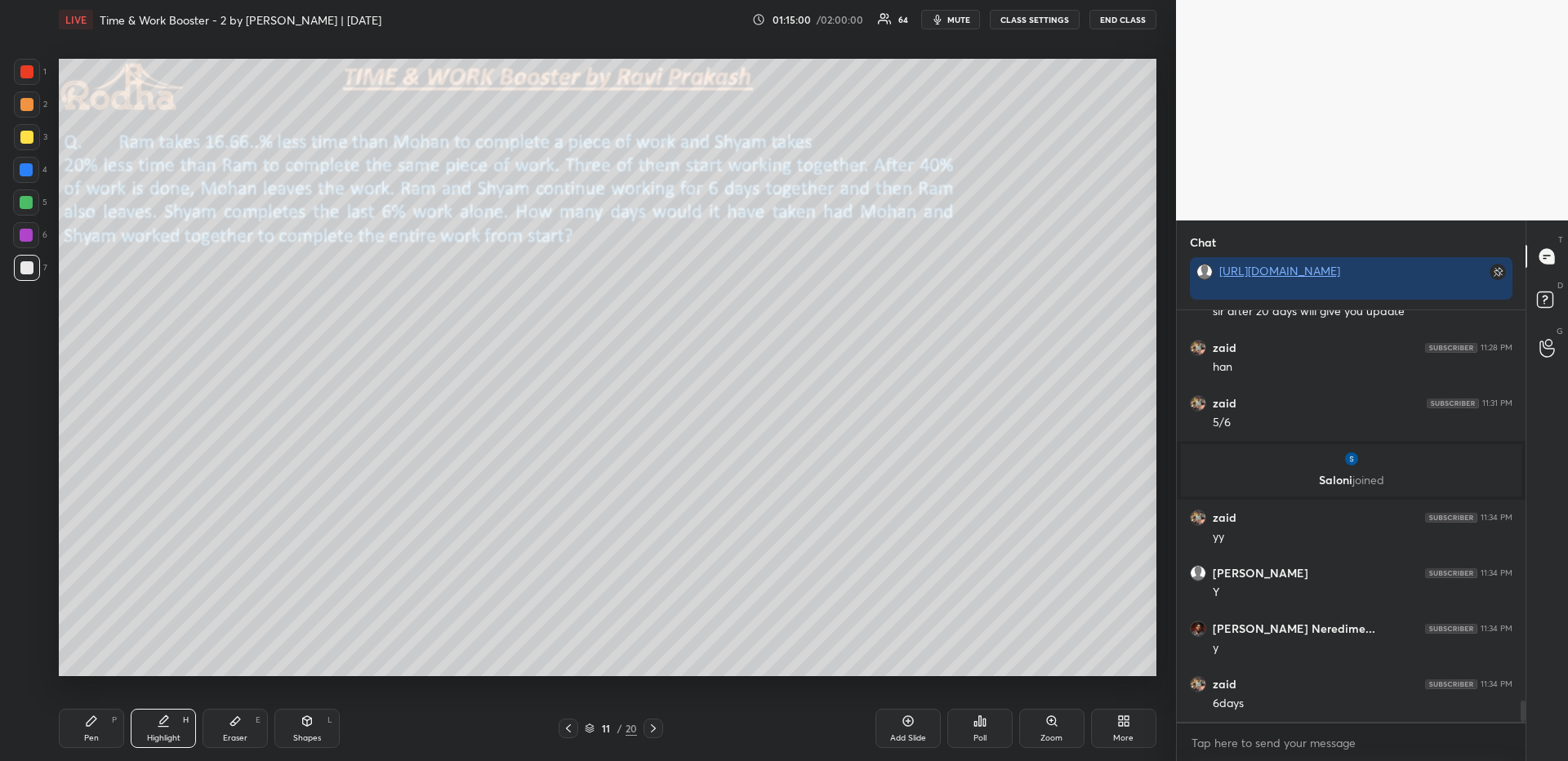
click at [105, 742] on div "Pen P" at bounding box center [91, 727] width 65 height 39
click at [27, 132] on div at bounding box center [27, 137] width 13 height 13
click at [30, 281] on div "1 2 3 4 5 6 7" at bounding box center [30, 173] width 35 height 229
click at [33, 272] on div at bounding box center [27, 268] width 26 height 26
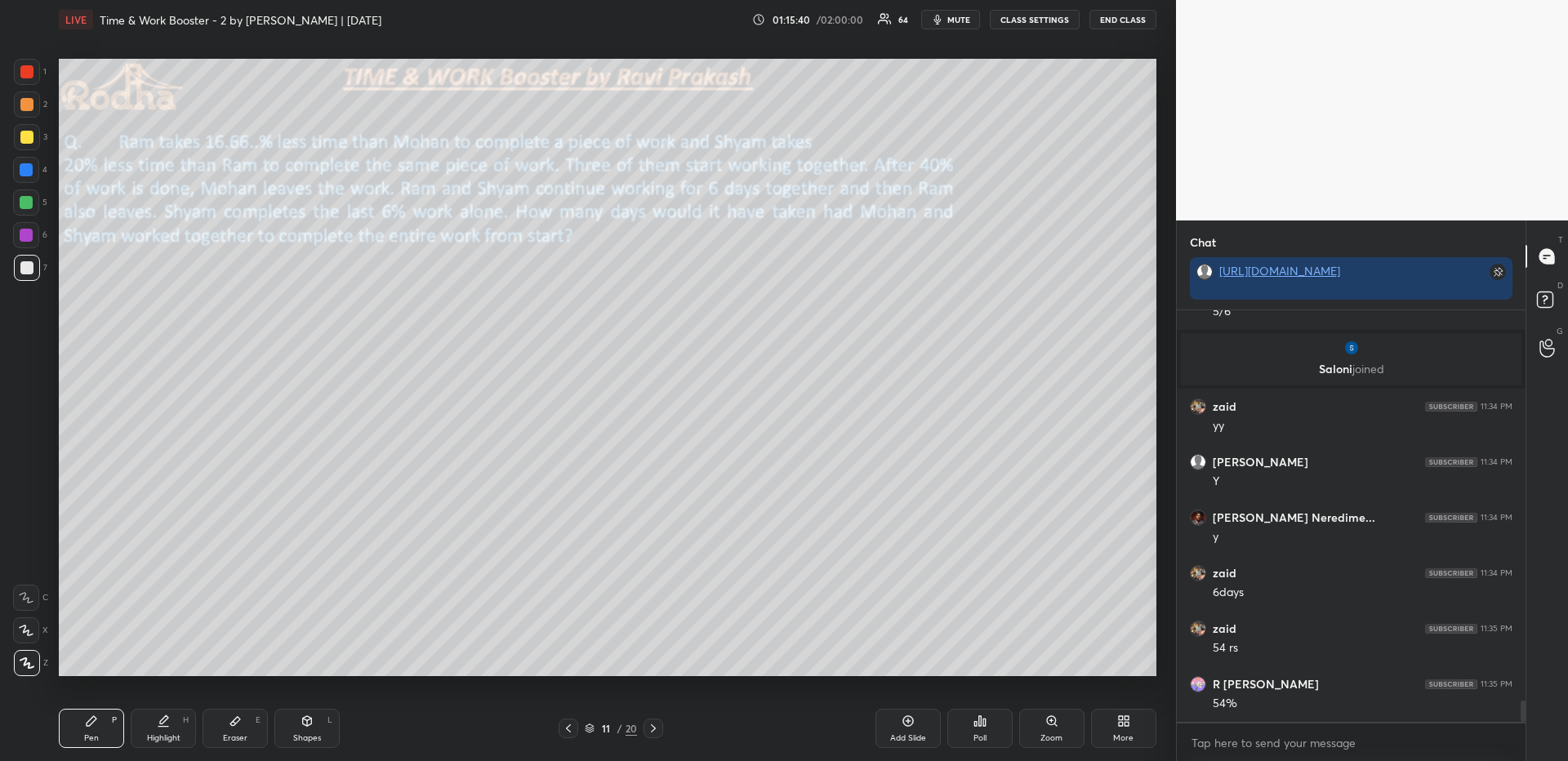
scroll to position [7738, 0]
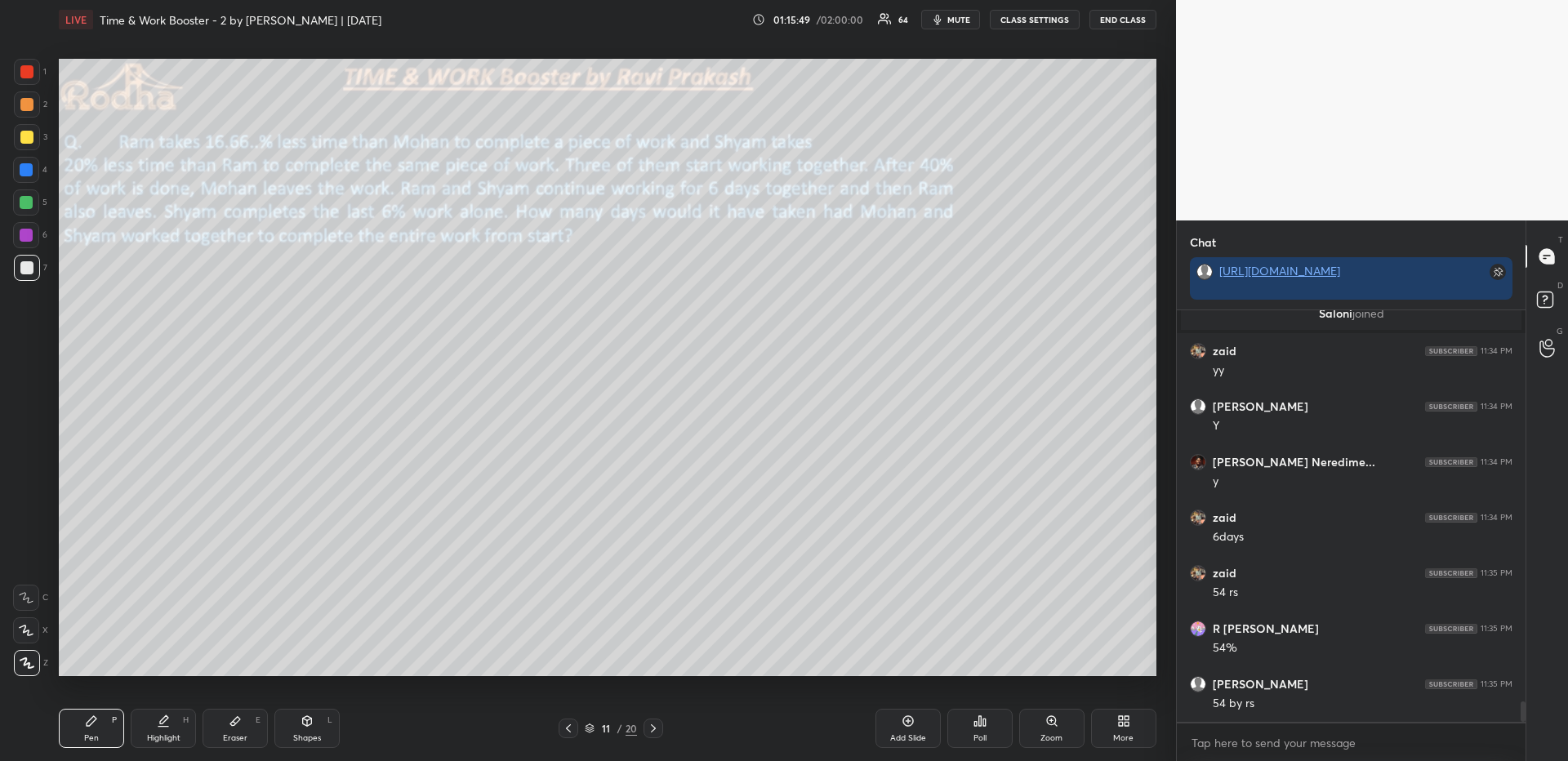
drag, startPoint x: 175, startPoint y: 719, endPoint x: 180, endPoint y: 695, distance: 24.5
click at [173, 719] on div "Highlight H" at bounding box center [163, 727] width 65 height 39
drag, startPoint x: 99, startPoint y: 727, endPoint x: 99, endPoint y: 699, distance: 28.0
click at [98, 728] on div "Pen P" at bounding box center [91, 727] width 65 height 39
click at [21, 136] on div at bounding box center [27, 137] width 13 height 13
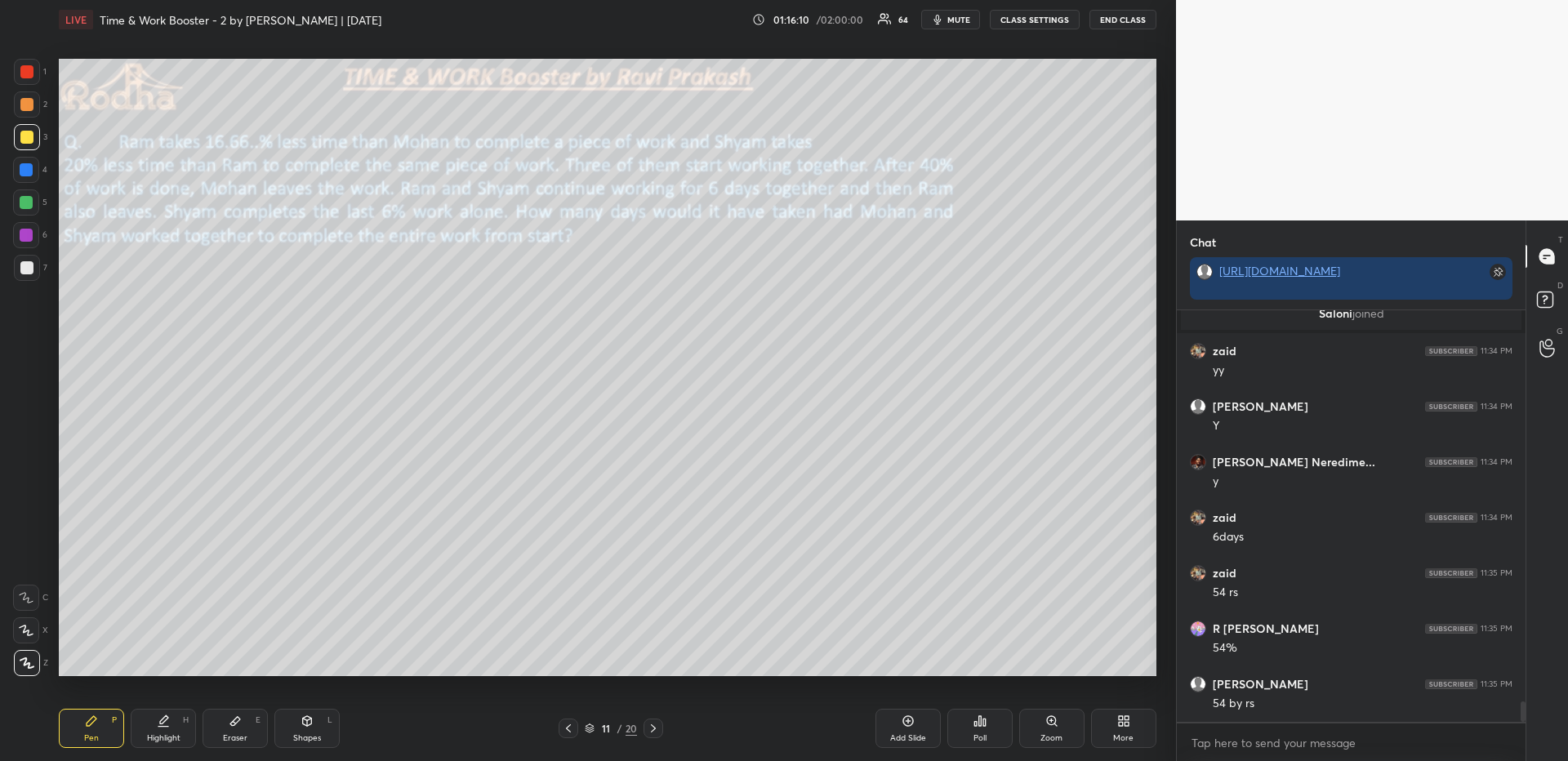
scroll to position [7794, 0]
click at [173, 716] on div "Highlight H" at bounding box center [163, 727] width 65 height 39
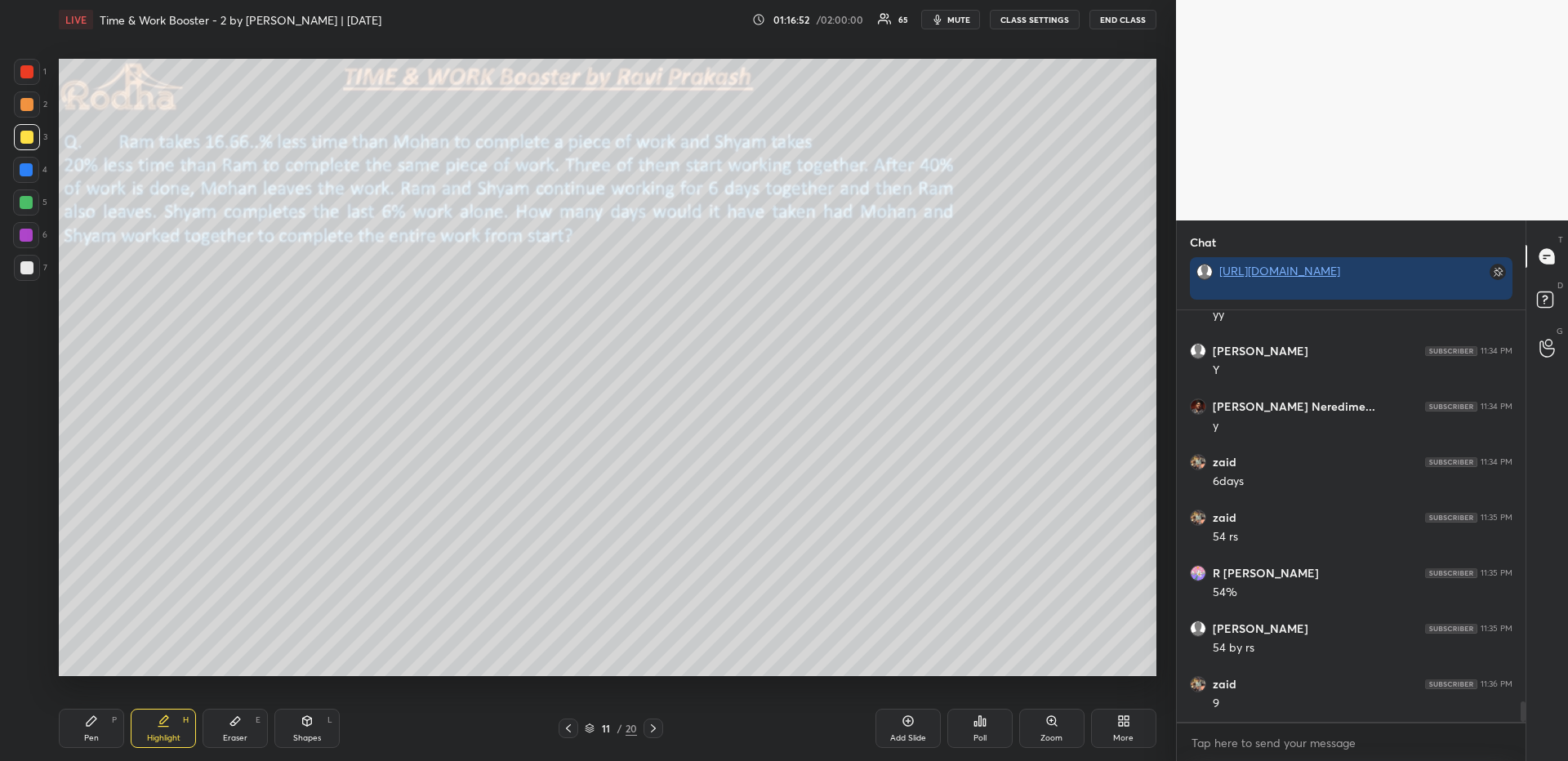
scroll to position [7849, 0]
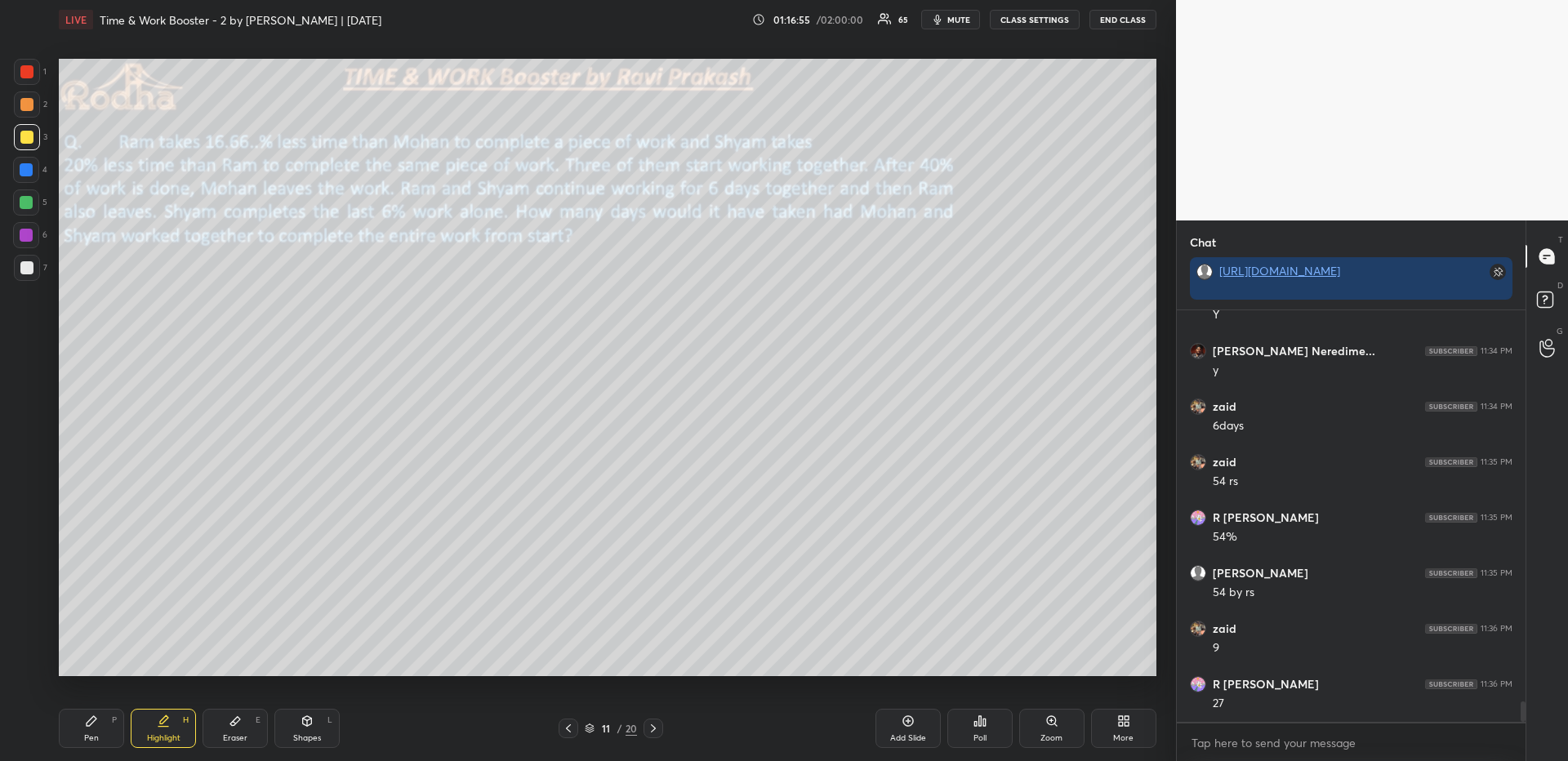
click at [82, 737] on div "Pen P" at bounding box center [91, 727] width 65 height 39
click at [165, 725] on icon at bounding box center [163, 720] width 13 height 13
click at [90, 714] on div "Pen P" at bounding box center [91, 727] width 65 height 39
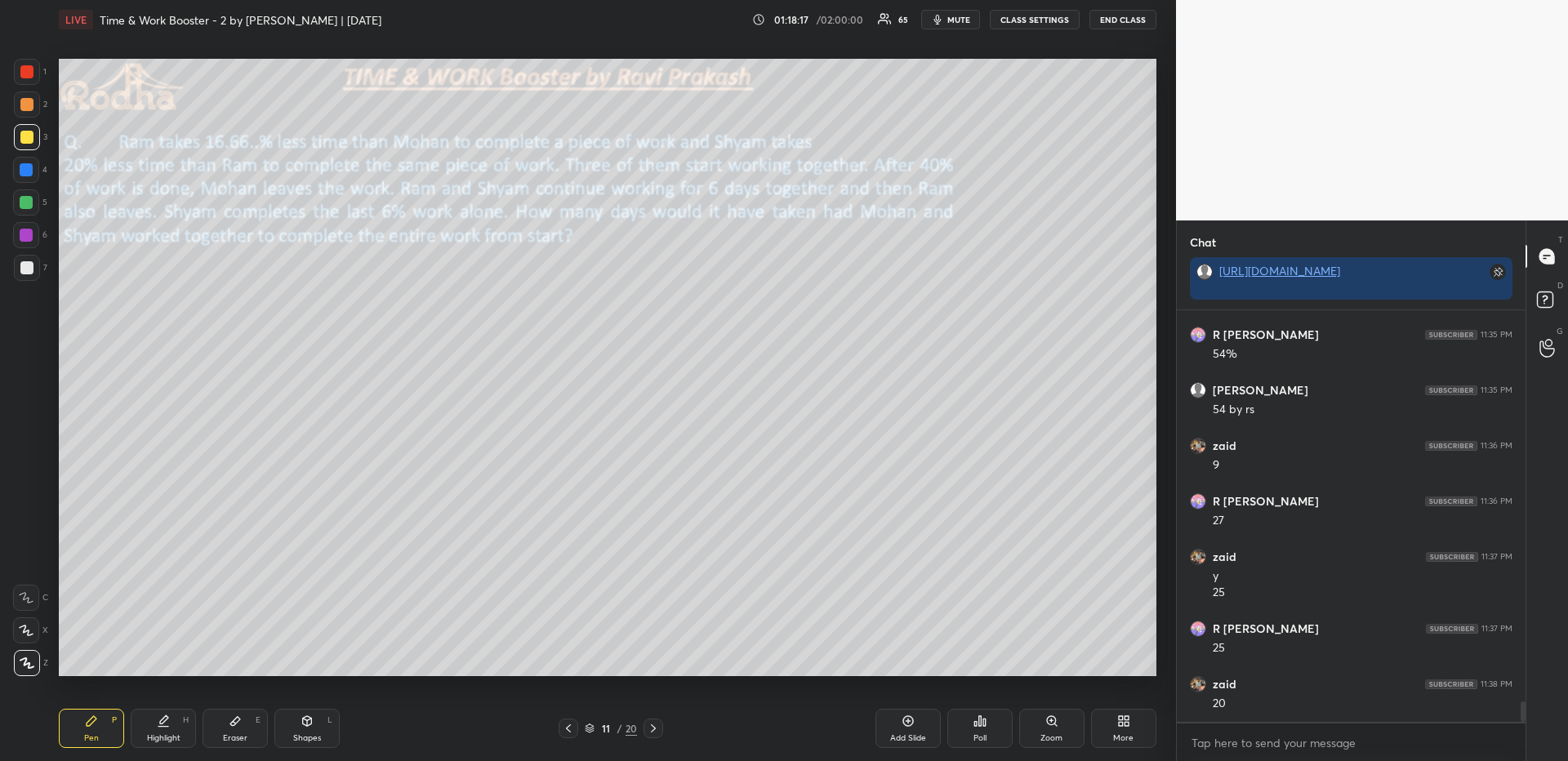
scroll to position [8088, 0]
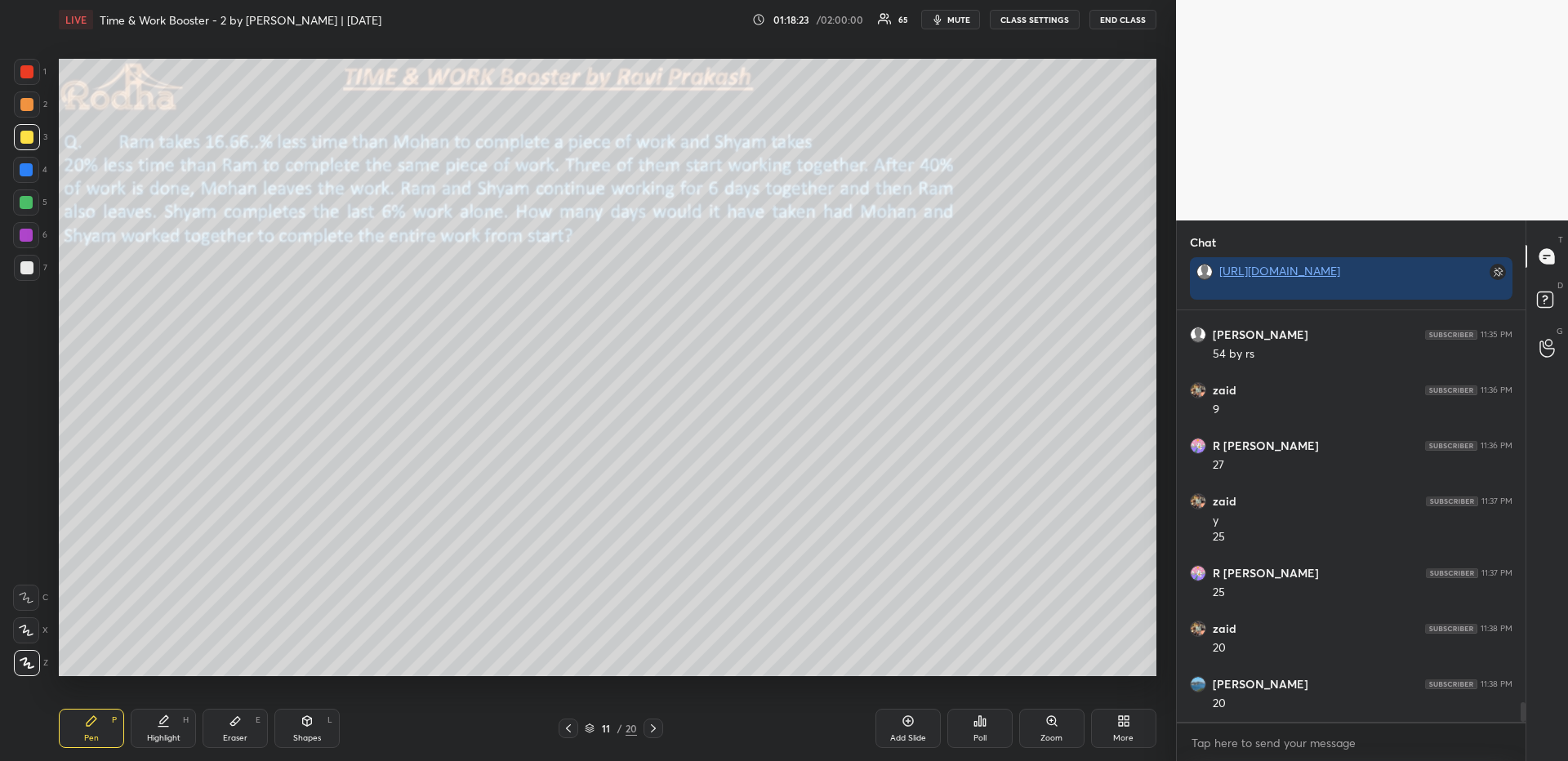
click at [147, 735] on div "Highlight" at bounding box center [163, 737] width 34 height 8
click at [79, 745] on div "Pen P Highlight H Eraser E Shapes L 11 / 20 Add Slide Poll Zoom More" at bounding box center [608, 727] width 1098 height 65
drag, startPoint x: 106, startPoint y: 733, endPoint x: 97, endPoint y: 733, distance: 9.0
click at [99, 733] on div "Pen P" at bounding box center [91, 727] width 65 height 39
click at [27, 168] on div at bounding box center [26, 169] width 13 height 13
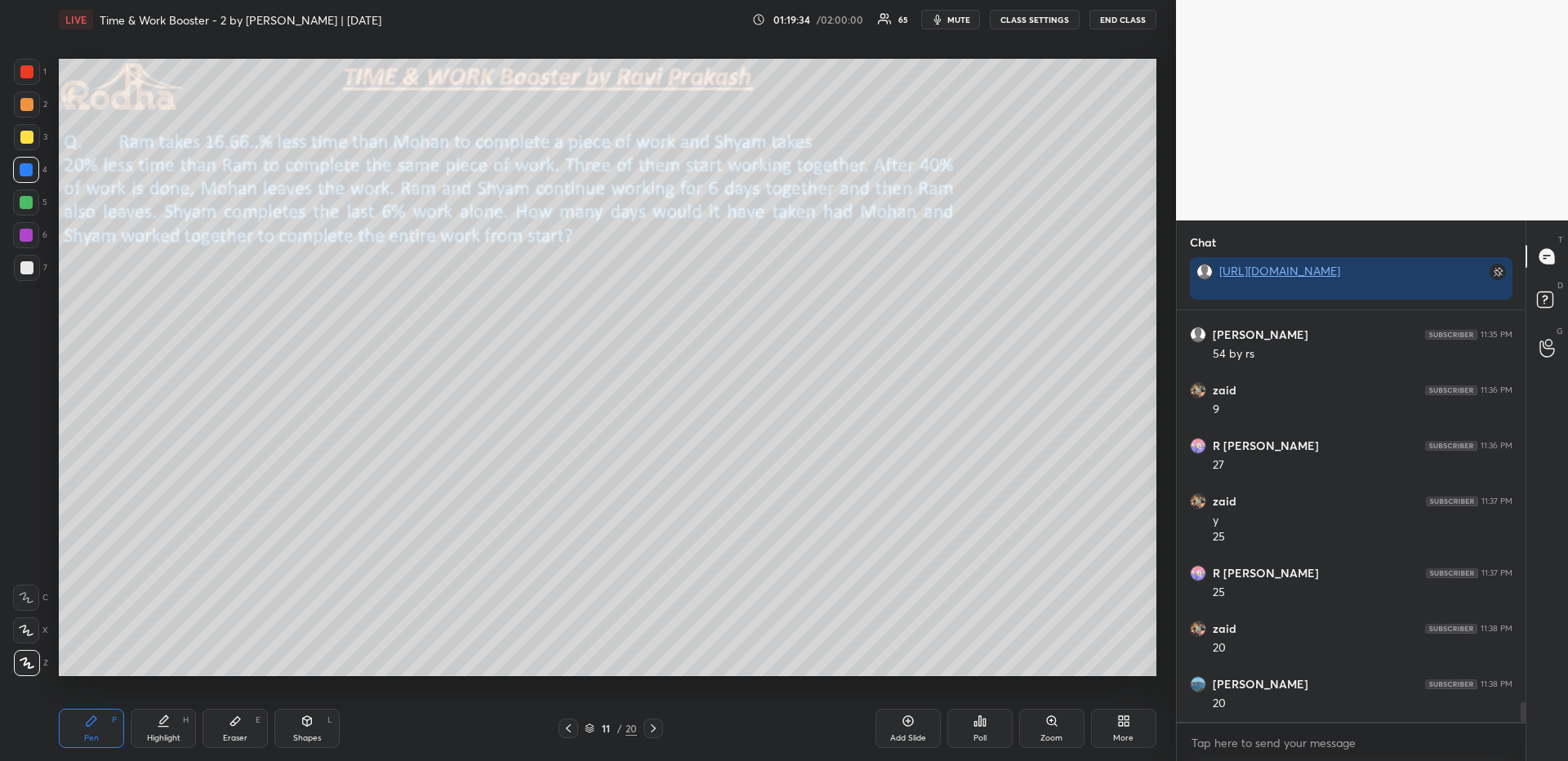
click at [155, 727] on div "Highlight H" at bounding box center [163, 727] width 65 height 39
drag, startPoint x: 94, startPoint y: 728, endPoint x: 115, endPoint y: 712, distance: 26.4
click at [91, 729] on div "Pen P" at bounding box center [91, 727] width 65 height 39
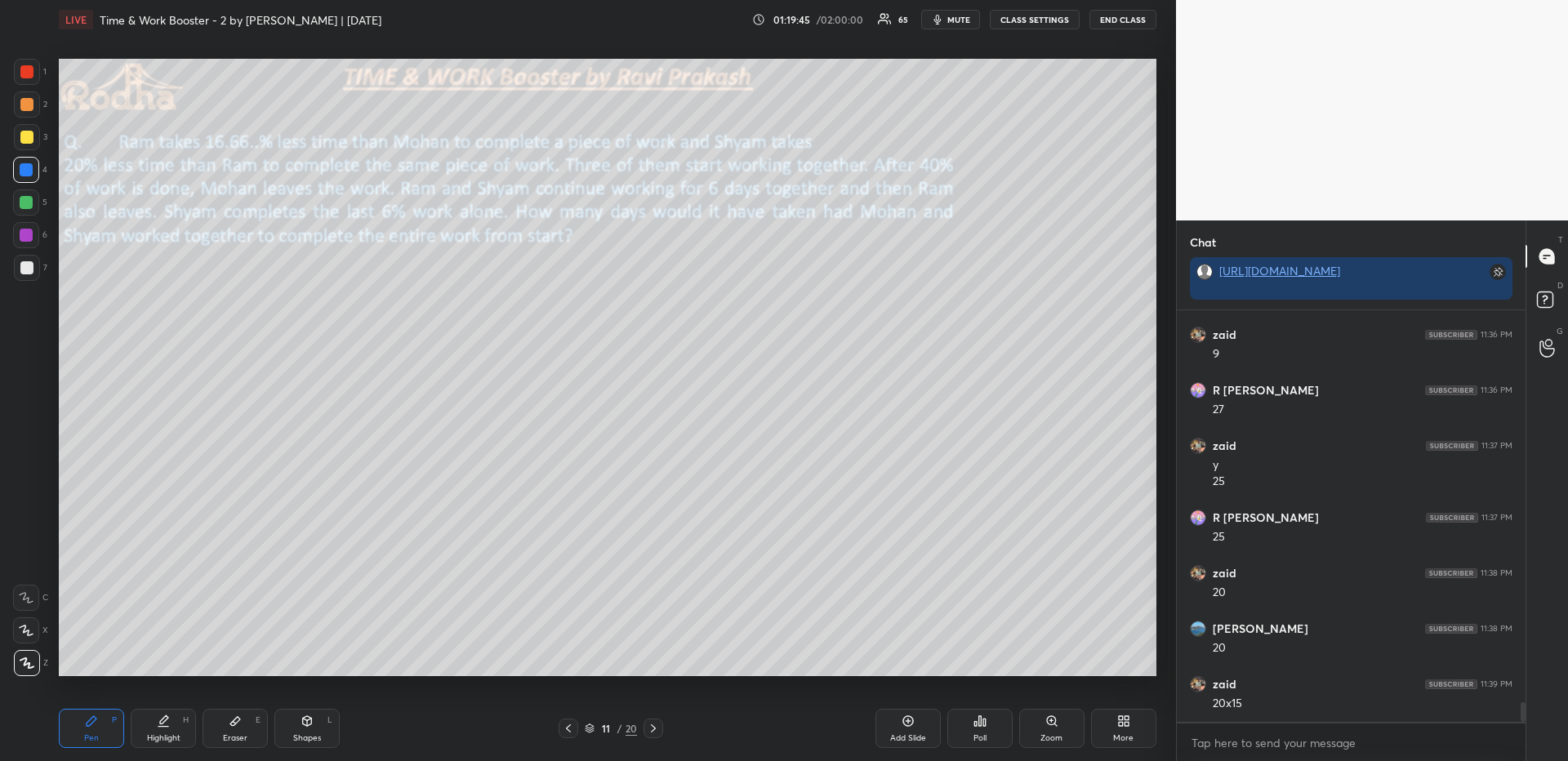
click at [31, 95] on div at bounding box center [27, 104] width 26 height 26
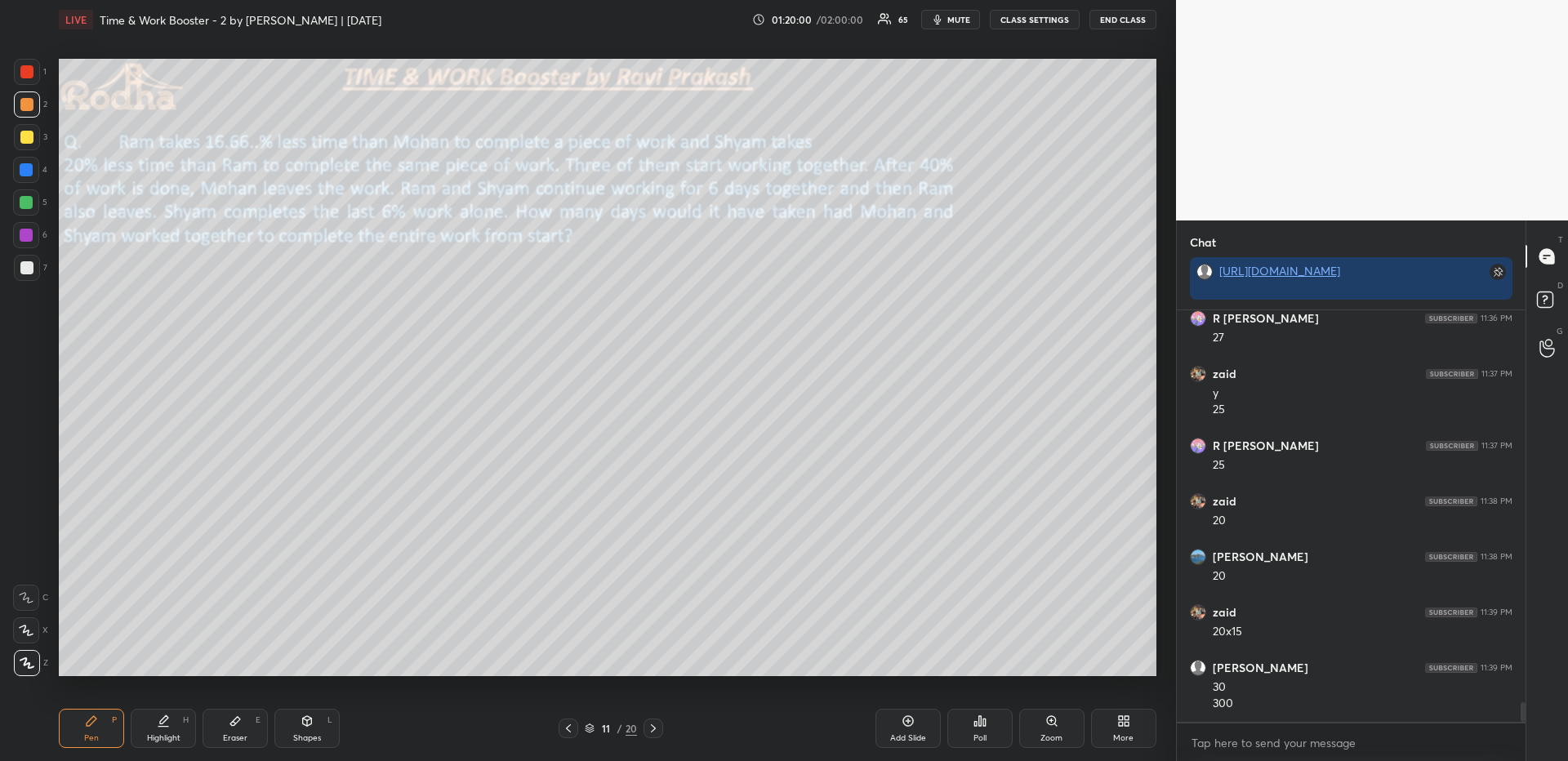
scroll to position [8270, 0]
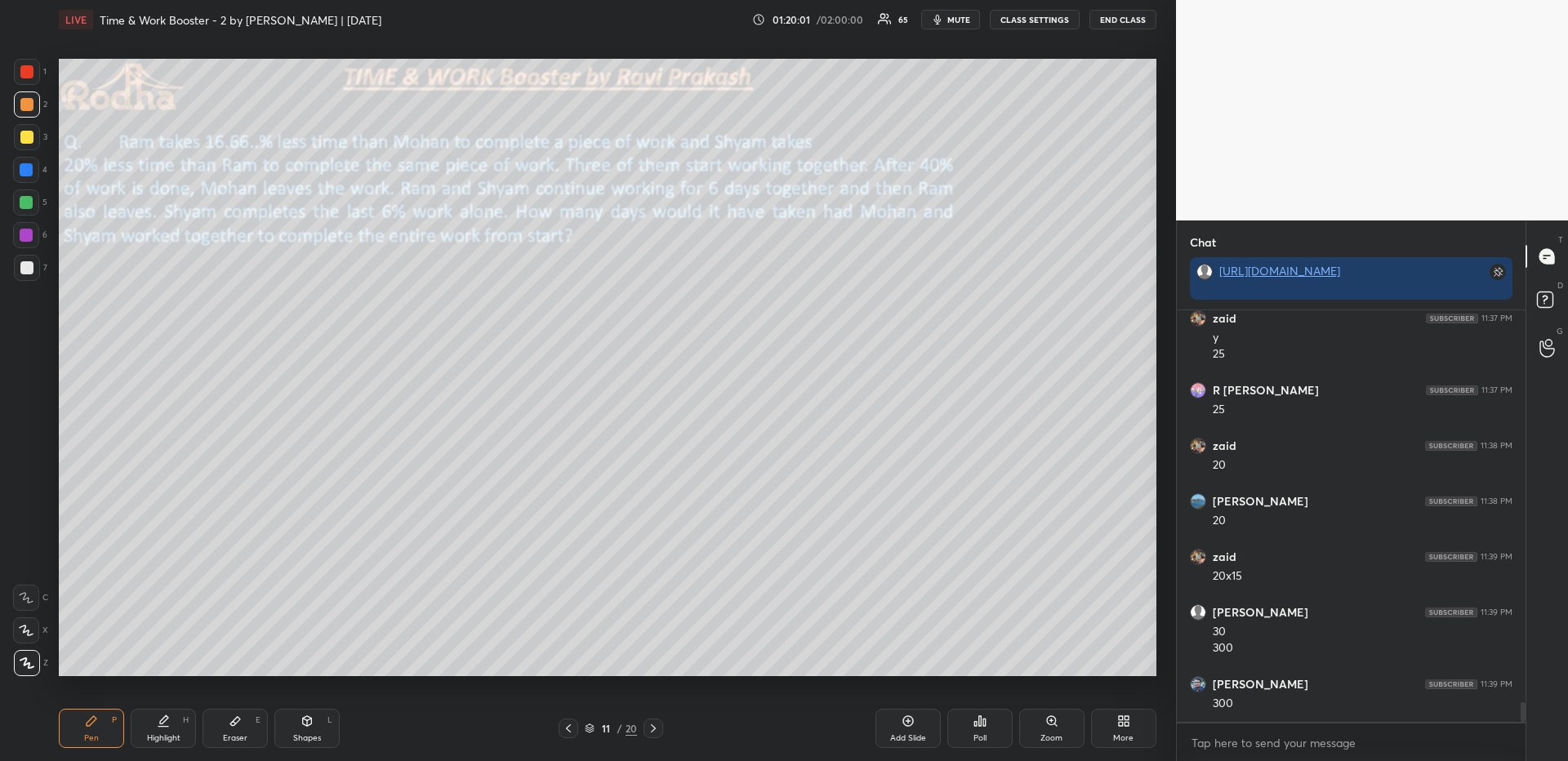
click at [31, 168] on div at bounding box center [26, 169] width 13 height 13
click at [29, 101] on div at bounding box center [27, 104] width 13 height 13
click at [154, 725] on div "Highlight H" at bounding box center [163, 727] width 65 height 39
drag, startPoint x: 113, startPoint y: 731, endPoint x: 121, endPoint y: 699, distance: 33.0
click at [109, 732] on div "Pen P" at bounding box center [91, 727] width 65 height 39
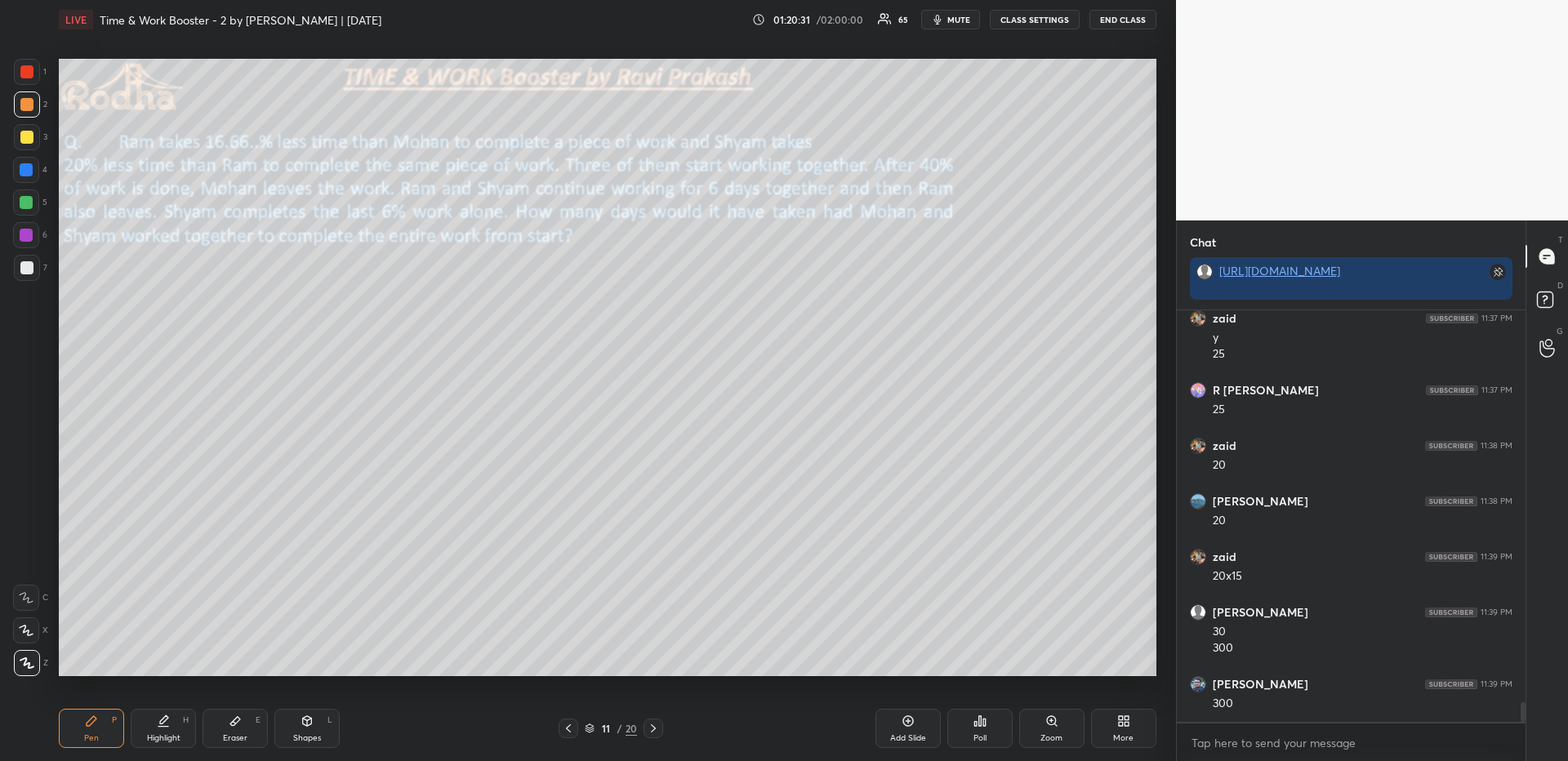
click at [27, 174] on div at bounding box center [26, 169] width 13 height 13
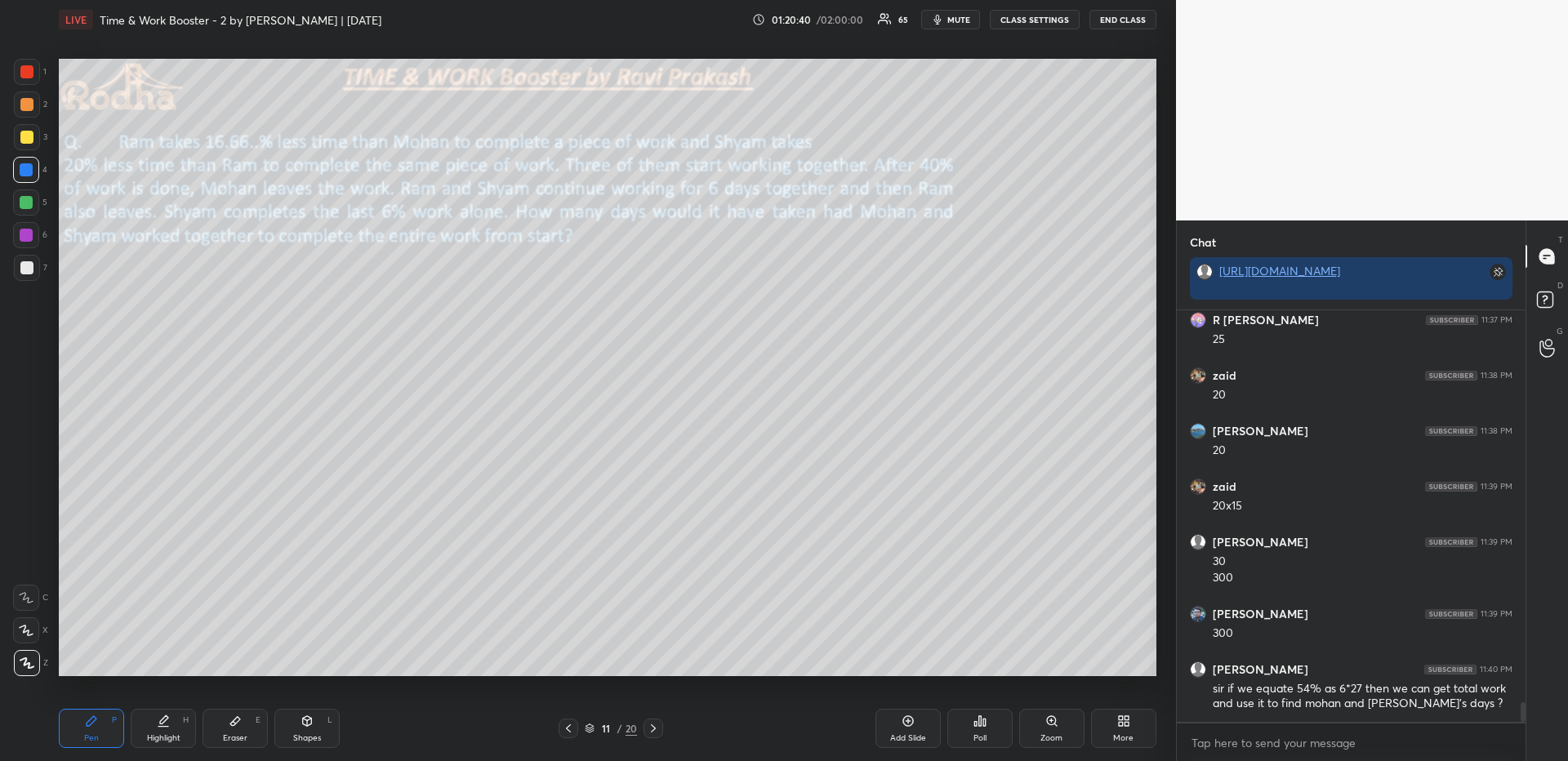
click at [26, 142] on div at bounding box center [27, 137] width 13 height 13
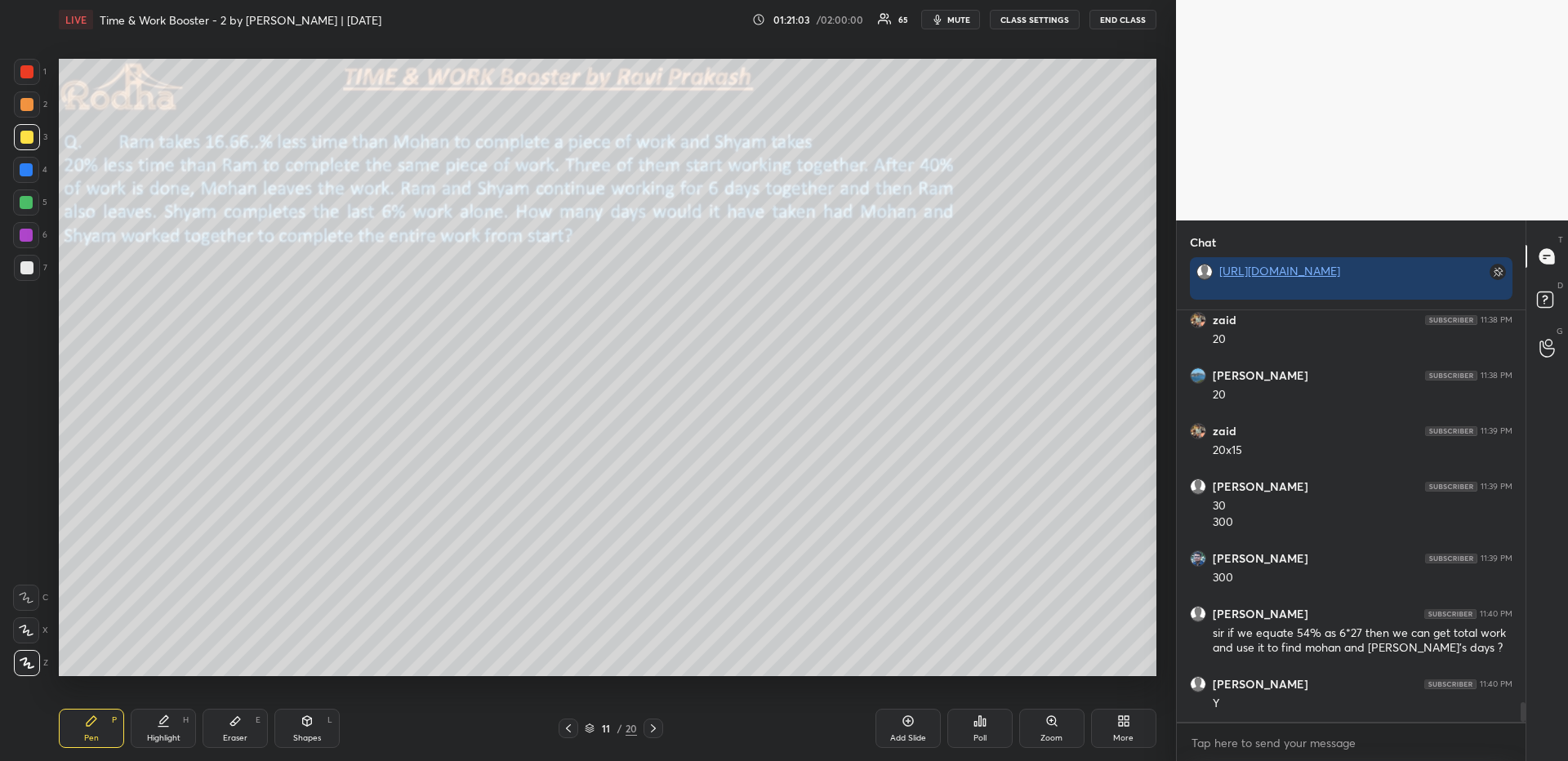
click at [163, 720] on icon at bounding box center [163, 720] width 13 height 13
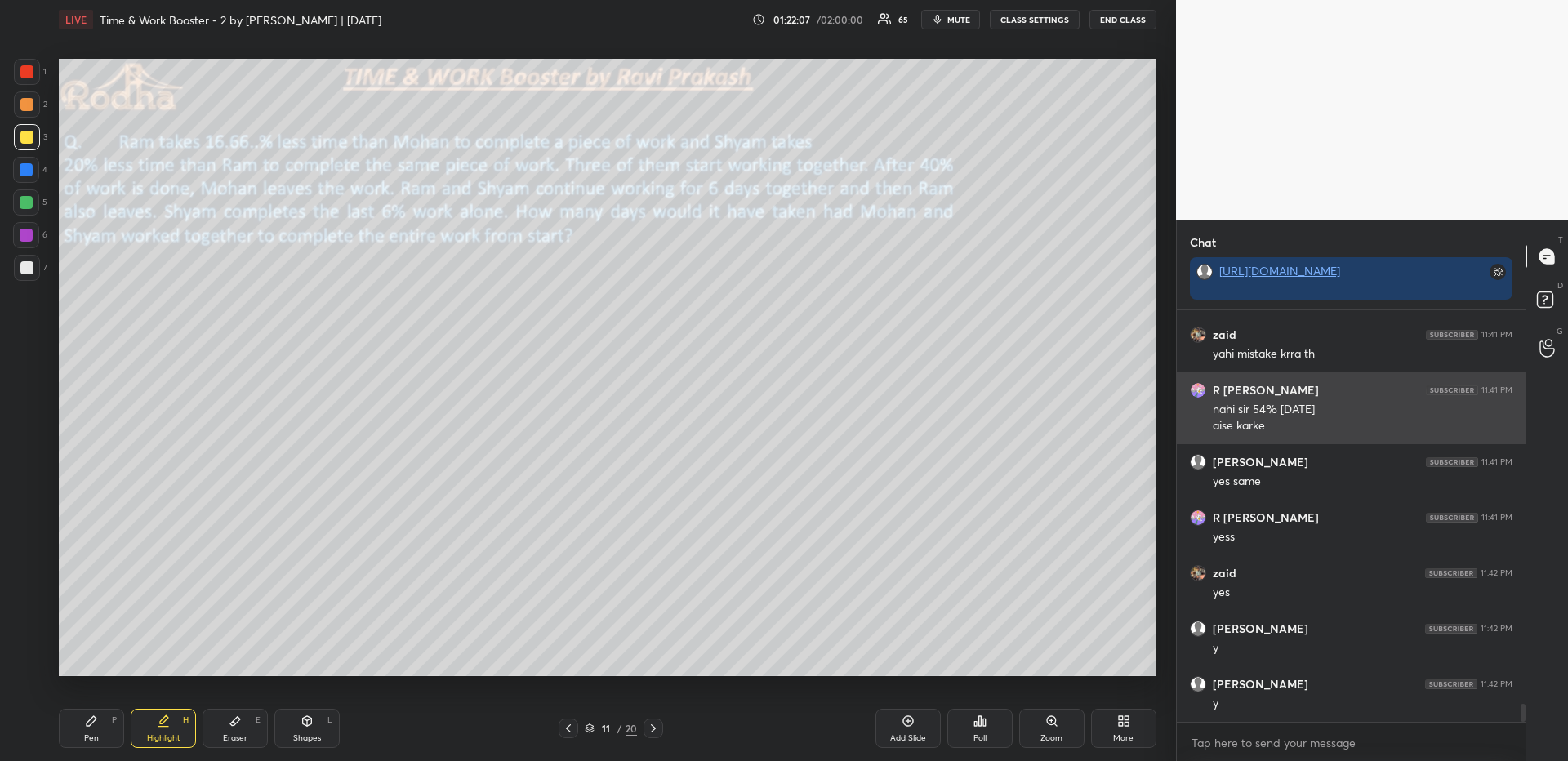
scroll to position [8912, 0]
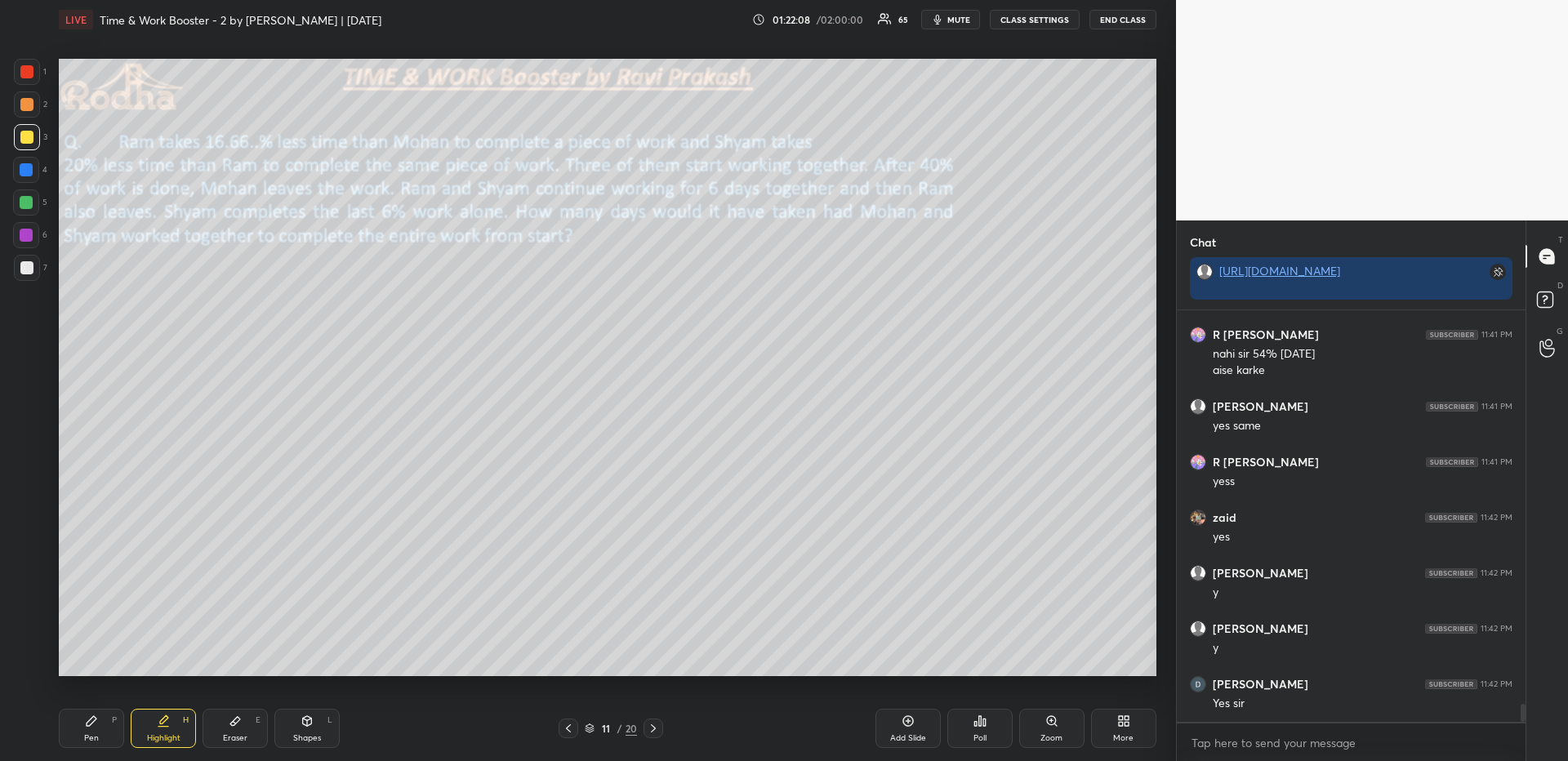
click at [90, 725] on icon at bounding box center [91, 720] width 13 height 13
click at [30, 75] on div at bounding box center [27, 71] width 13 height 13
click at [177, 723] on div "Highlight H" at bounding box center [163, 727] width 65 height 39
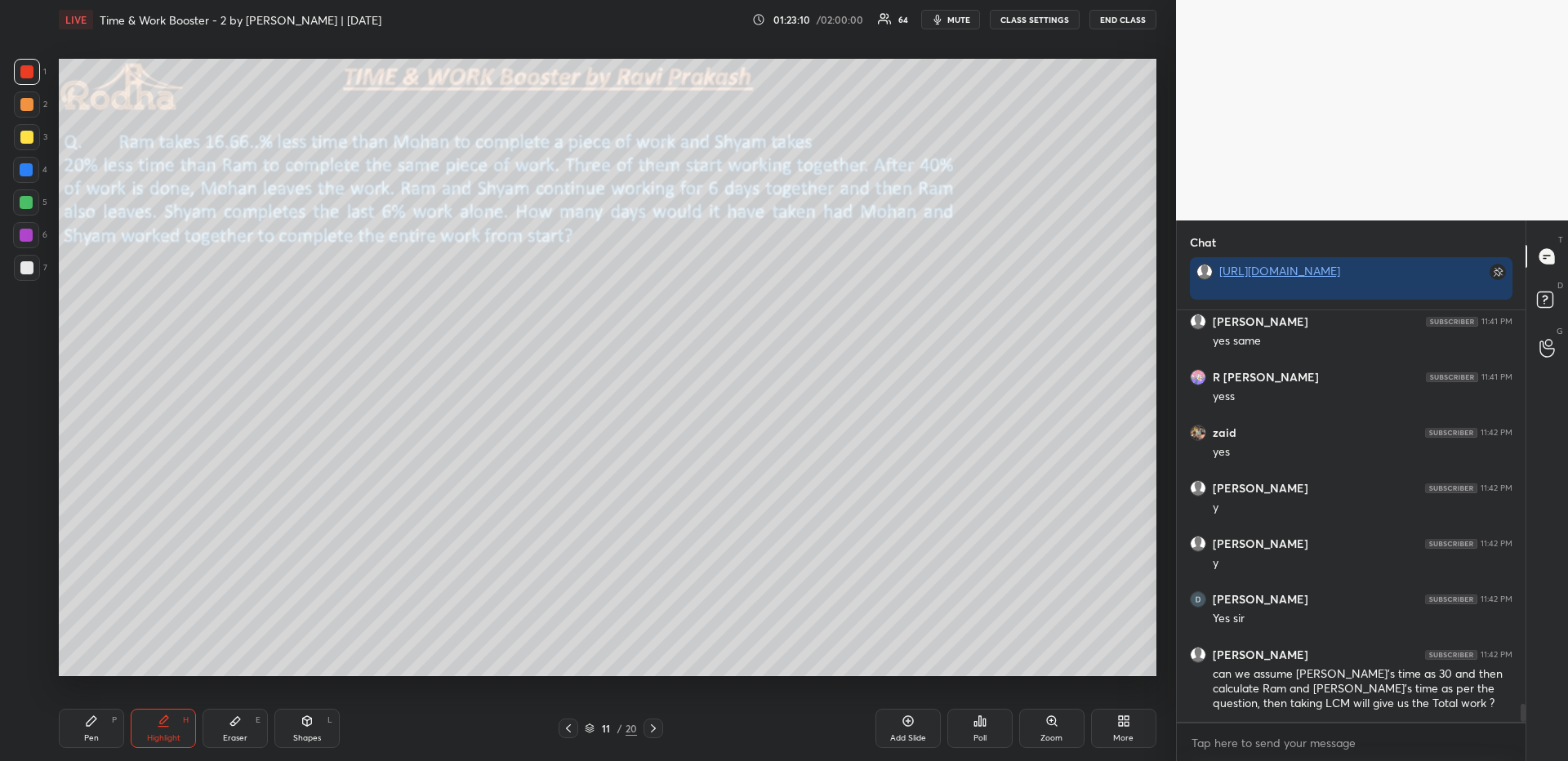
click at [654, 721] on icon at bounding box center [653, 727] width 13 height 13
click at [90, 727] on div "Pen P" at bounding box center [91, 727] width 65 height 39
click at [23, 272] on div at bounding box center [27, 267] width 13 height 13
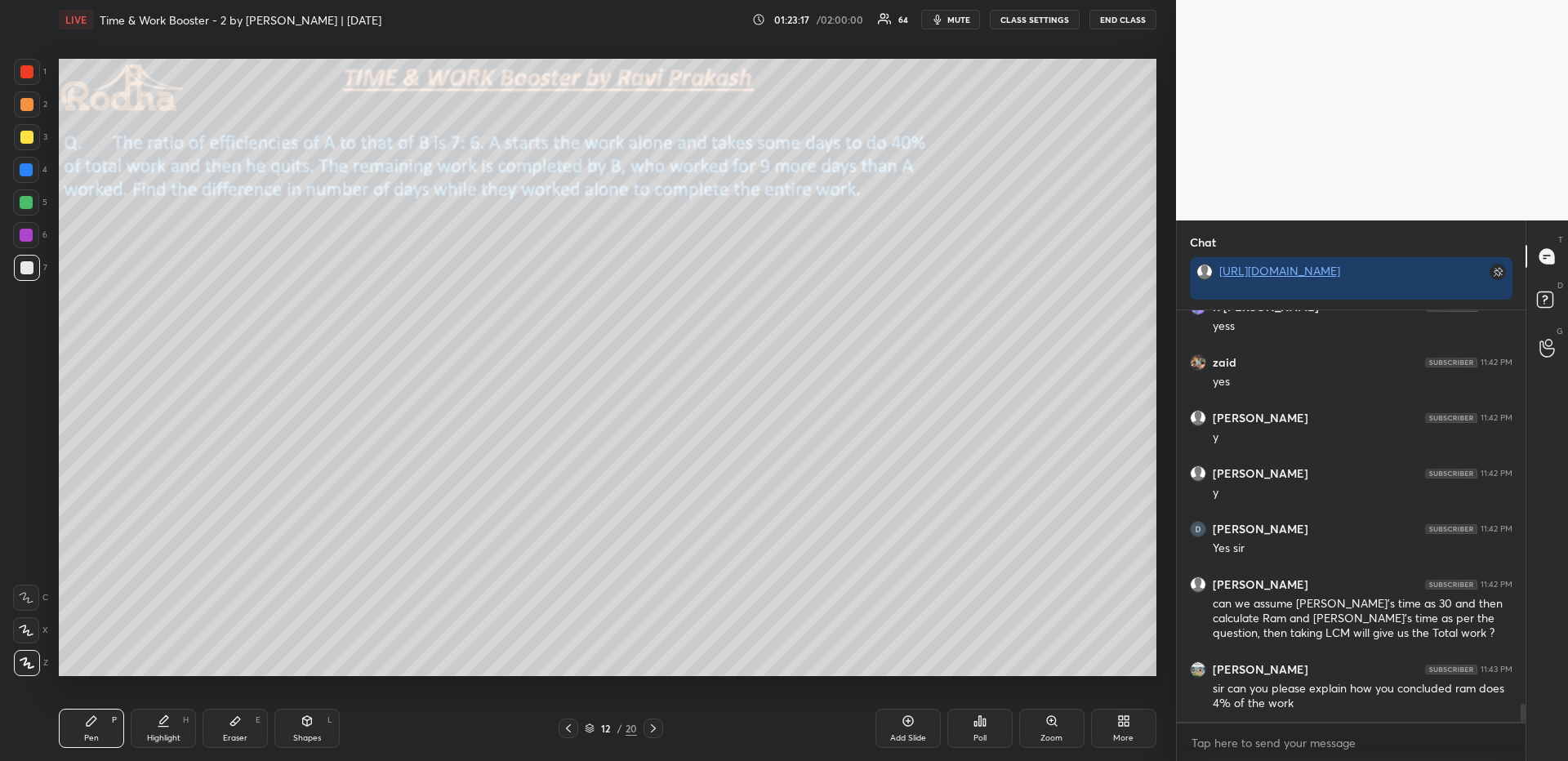
click at [570, 723] on icon at bounding box center [568, 727] width 13 height 13
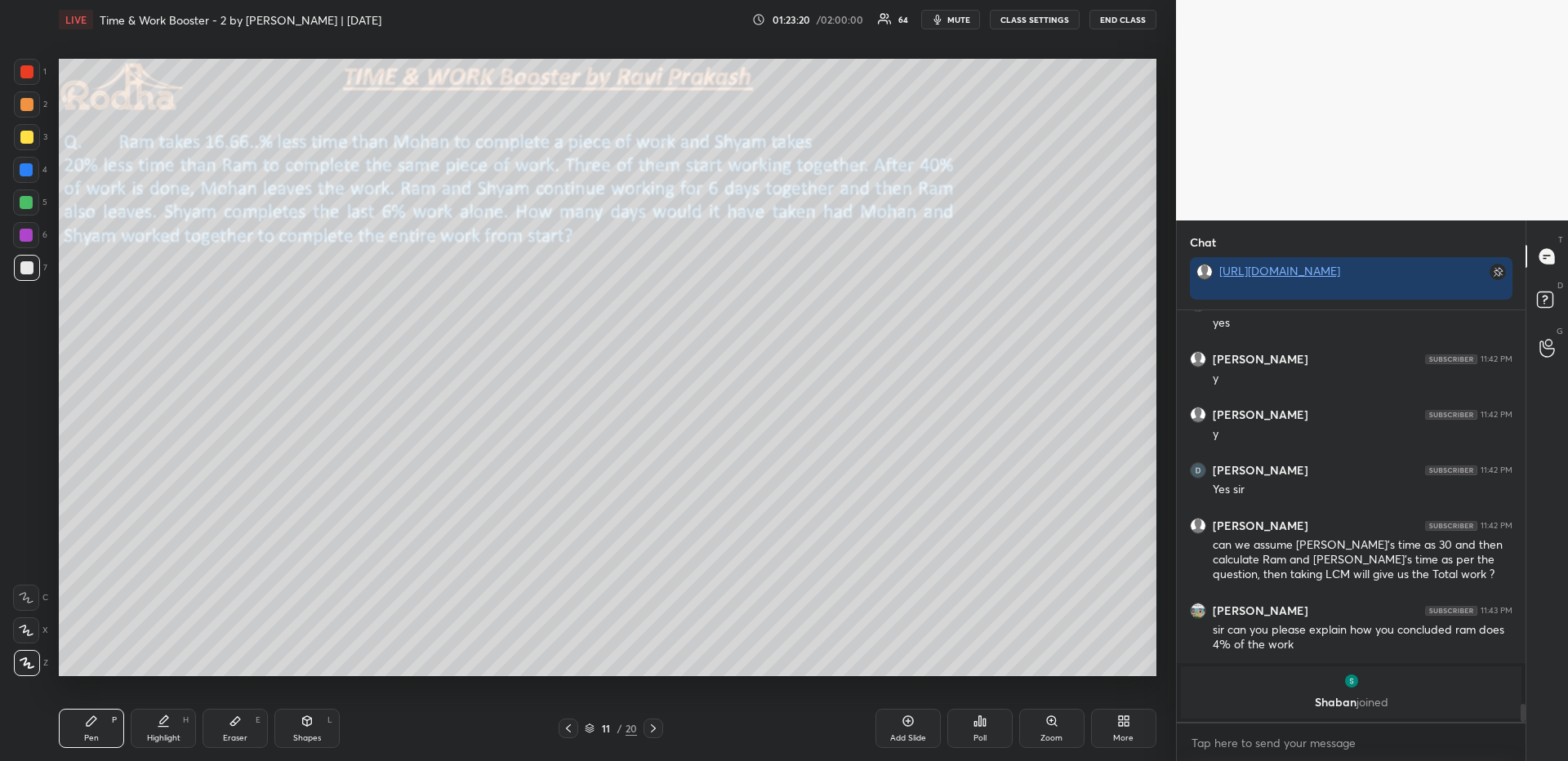
click at [173, 735] on div "Highlight" at bounding box center [163, 737] width 34 height 8
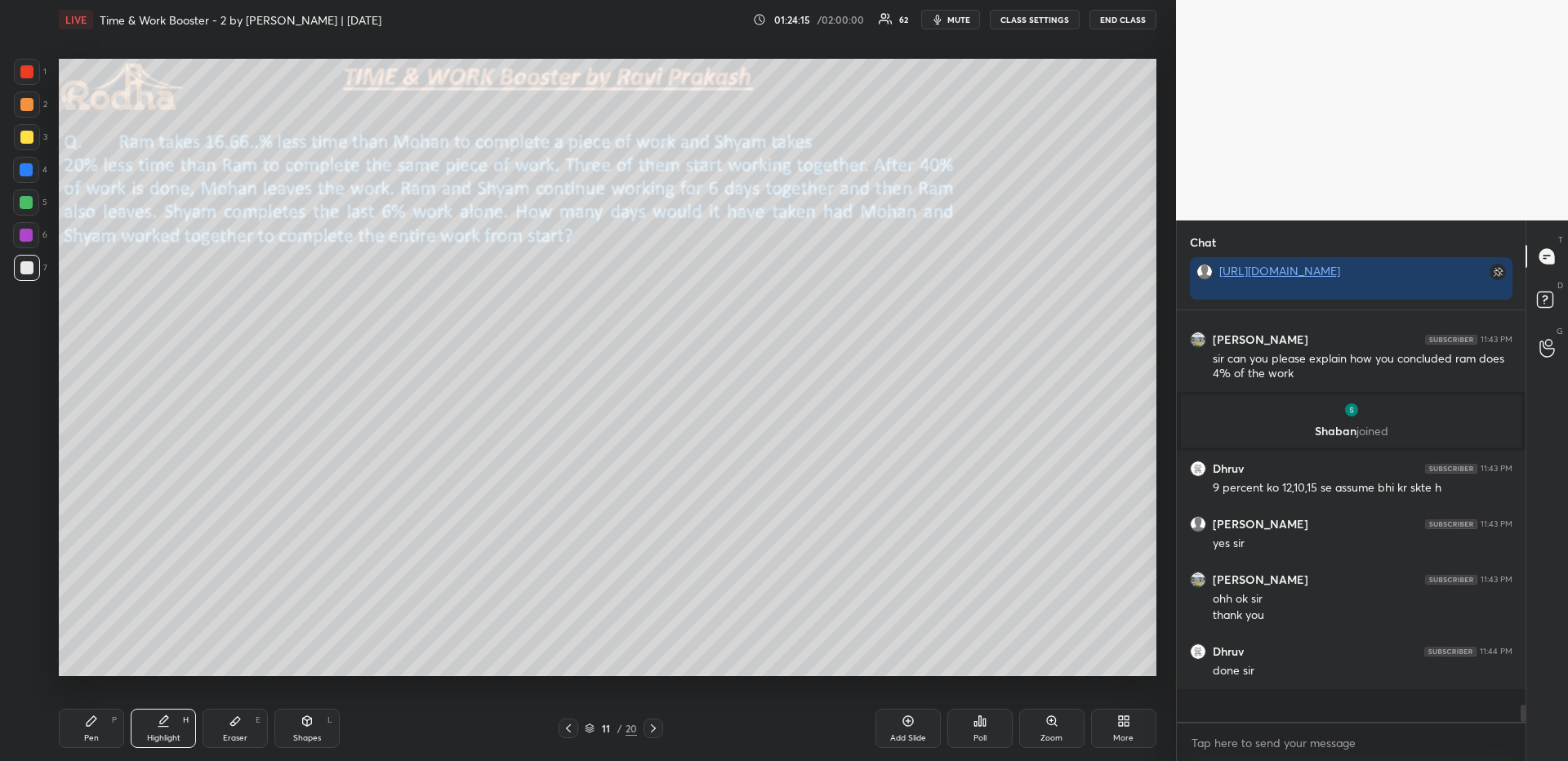
scroll to position [8825, 0]
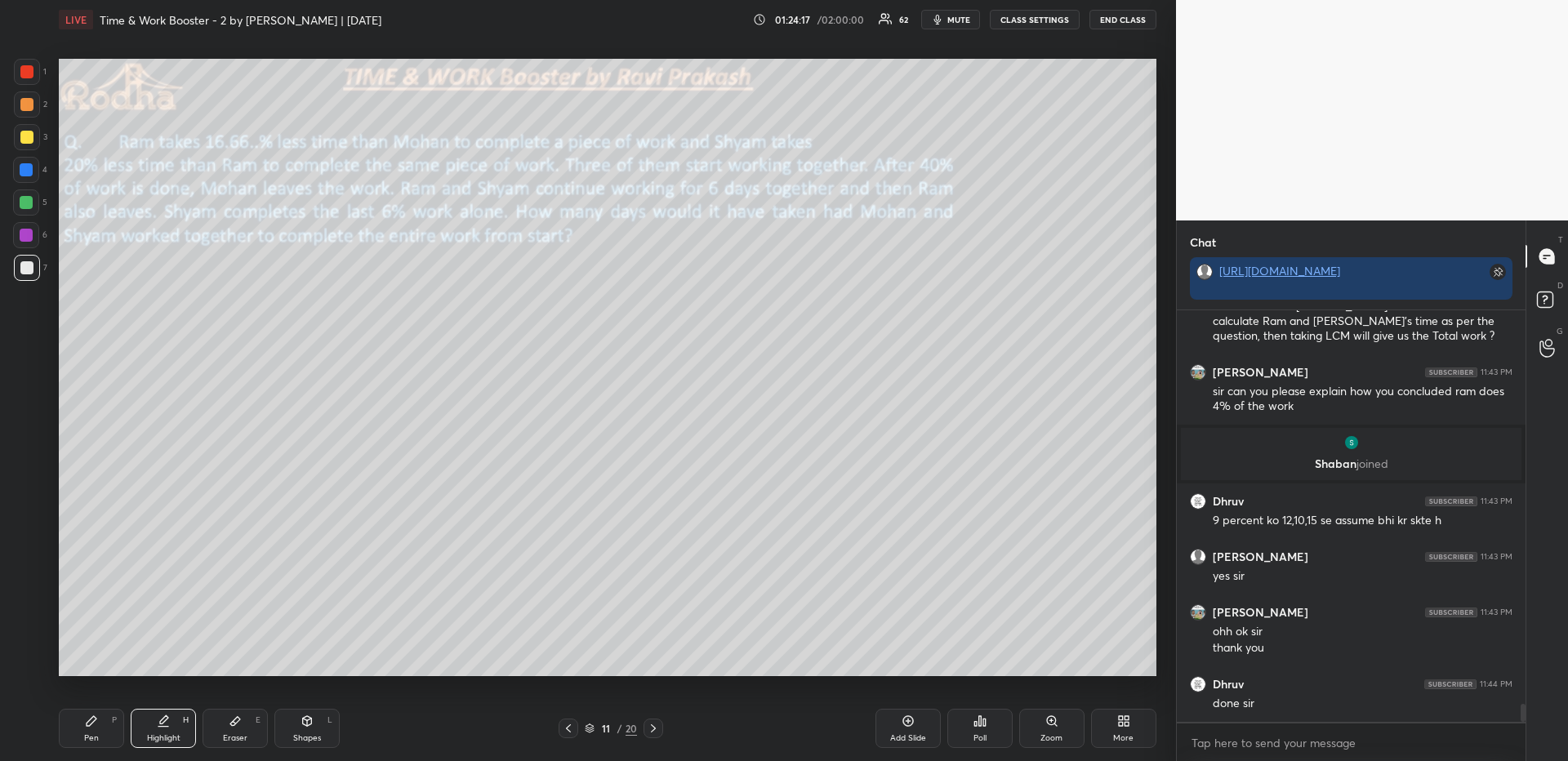
click at [654, 729] on icon at bounding box center [653, 727] width 13 height 13
click at [89, 738] on div "Pen" at bounding box center [91, 737] width 15 height 8
click at [568, 733] on icon at bounding box center [568, 727] width 13 height 13
click at [659, 724] on icon at bounding box center [653, 727] width 13 height 13
click at [29, 632] on icon at bounding box center [26, 629] width 15 height 11
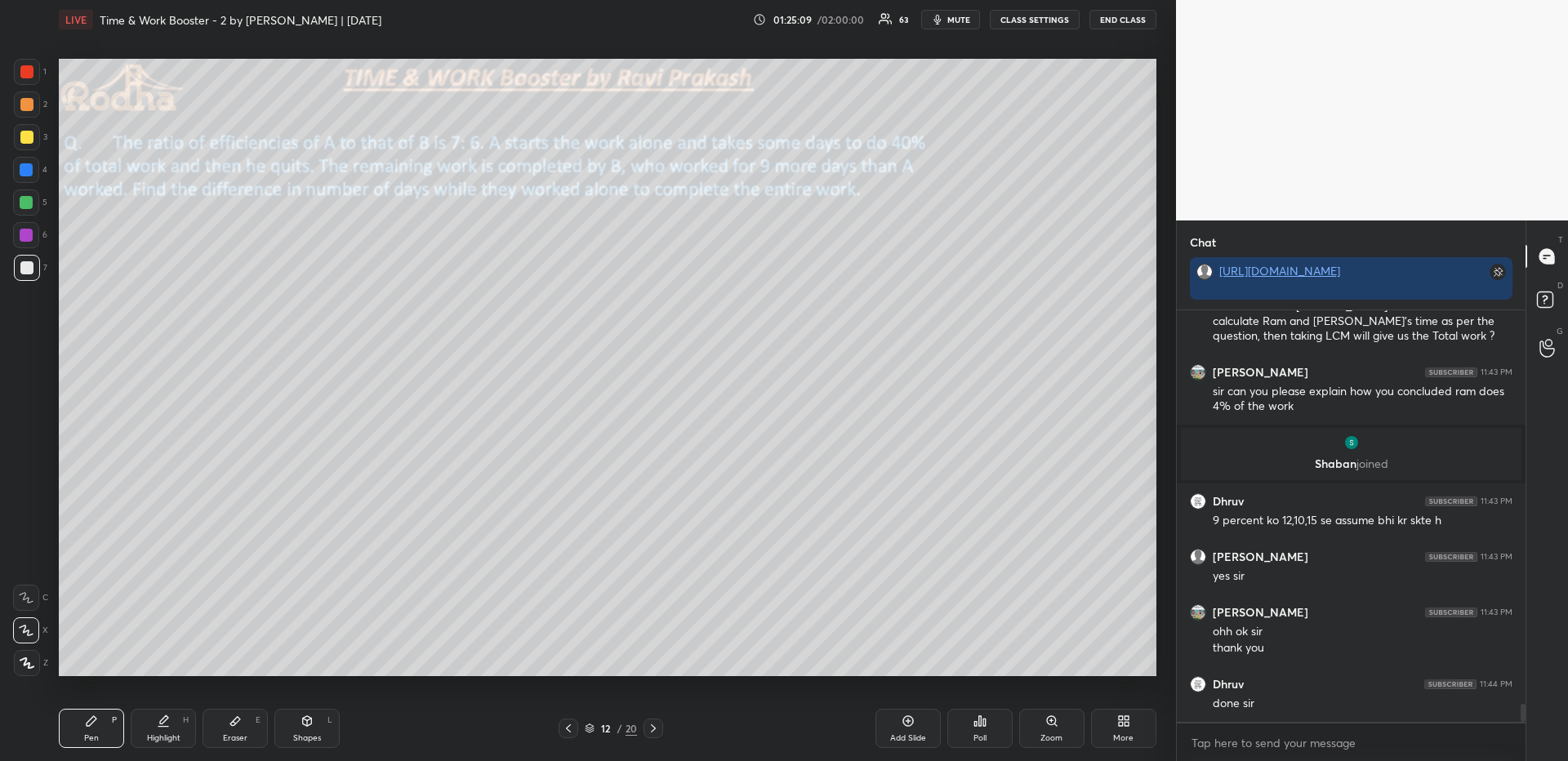
click at [80, 717] on div "Pen P" at bounding box center [91, 727] width 65 height 39
drag, startPoint x: 26, startPoint y: 650, endPoint x: 35, endPoint y: 651, distance: 9.1
click at [26, 650] on div at bounding box center [27, 663] width 26 height 26
click at [32, 660] on icon at bounding box center [27, 662] width 15 height 11
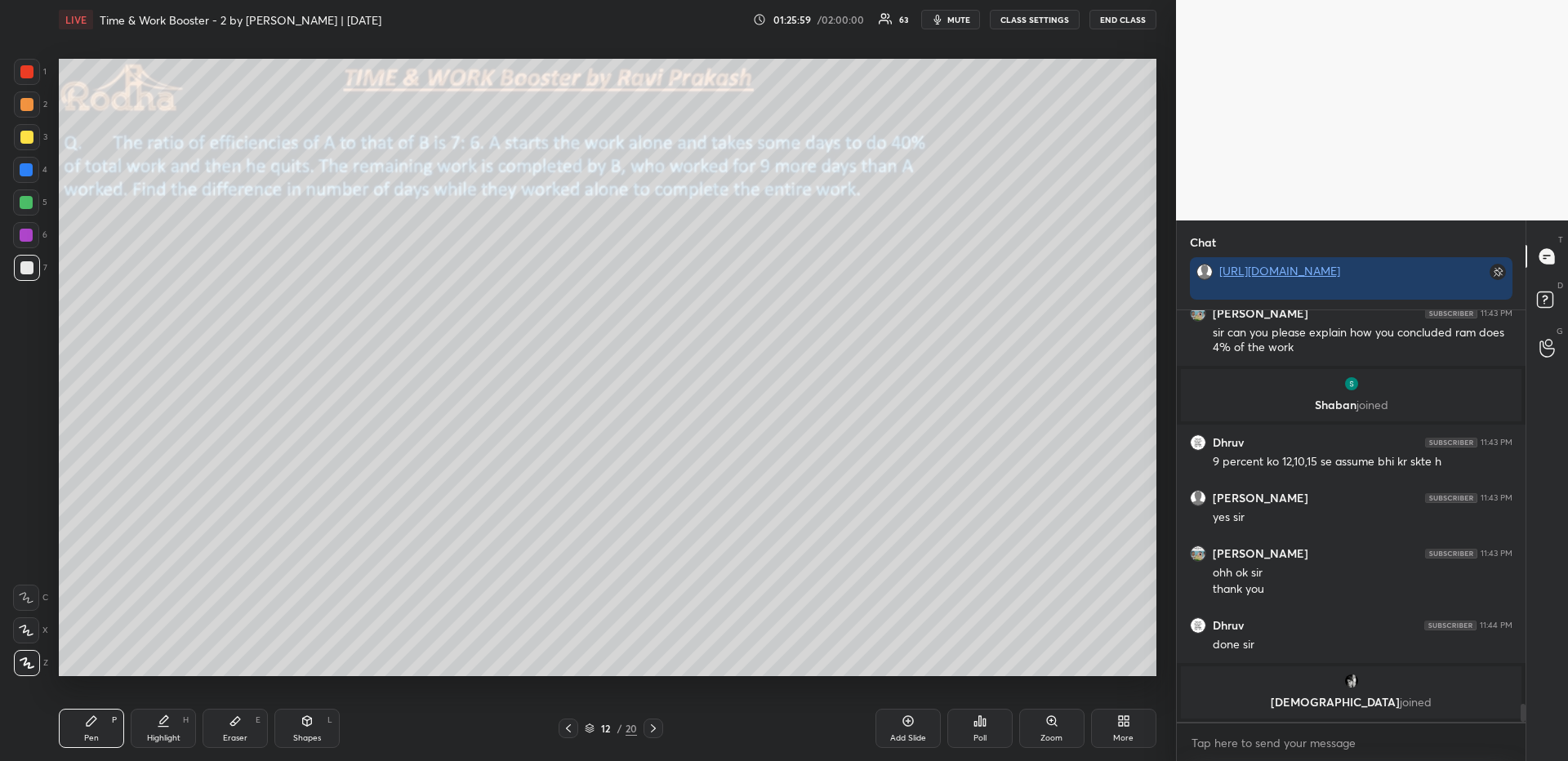
click at [169, 733] on div "Highlight" at bounding box center [163, 737] width 34 height 8
click at [97, 736] on div "Pen" at bounding box center [91, 737] width 15 height 8
click at [25, 198] on div at bounding box center [26, 202] width 13 height 13
drag, startPoint x: 29, startPoint y: 264, endPoint x: 39, endPoint y: 270, distance: 11.7
click at [29, 265] on div at bounding box center [27, 267] width 13 height 13
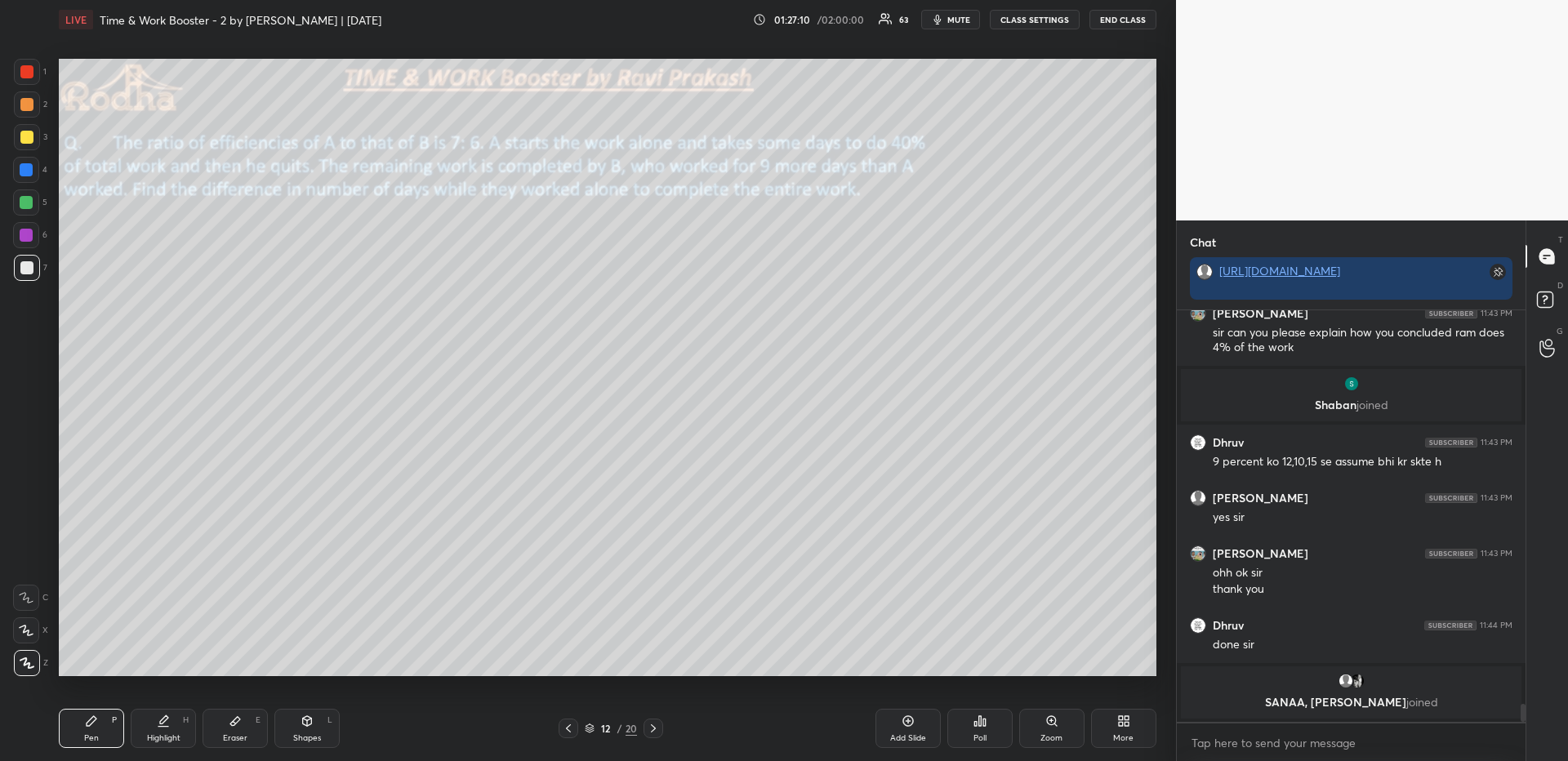
click at [32, 636] on div at bounding box center [26, 630] width 26 height 26
drag, startPoint x: 30, startPoint y: 650, endPoint x: 35, endPoint y: 640, distance: 11.2
click at [30, 652] on div at bounding box center [27, 663] width 26 height 26
click at [25, 109] on div at bounding box center [27, 104] width 13 height 13
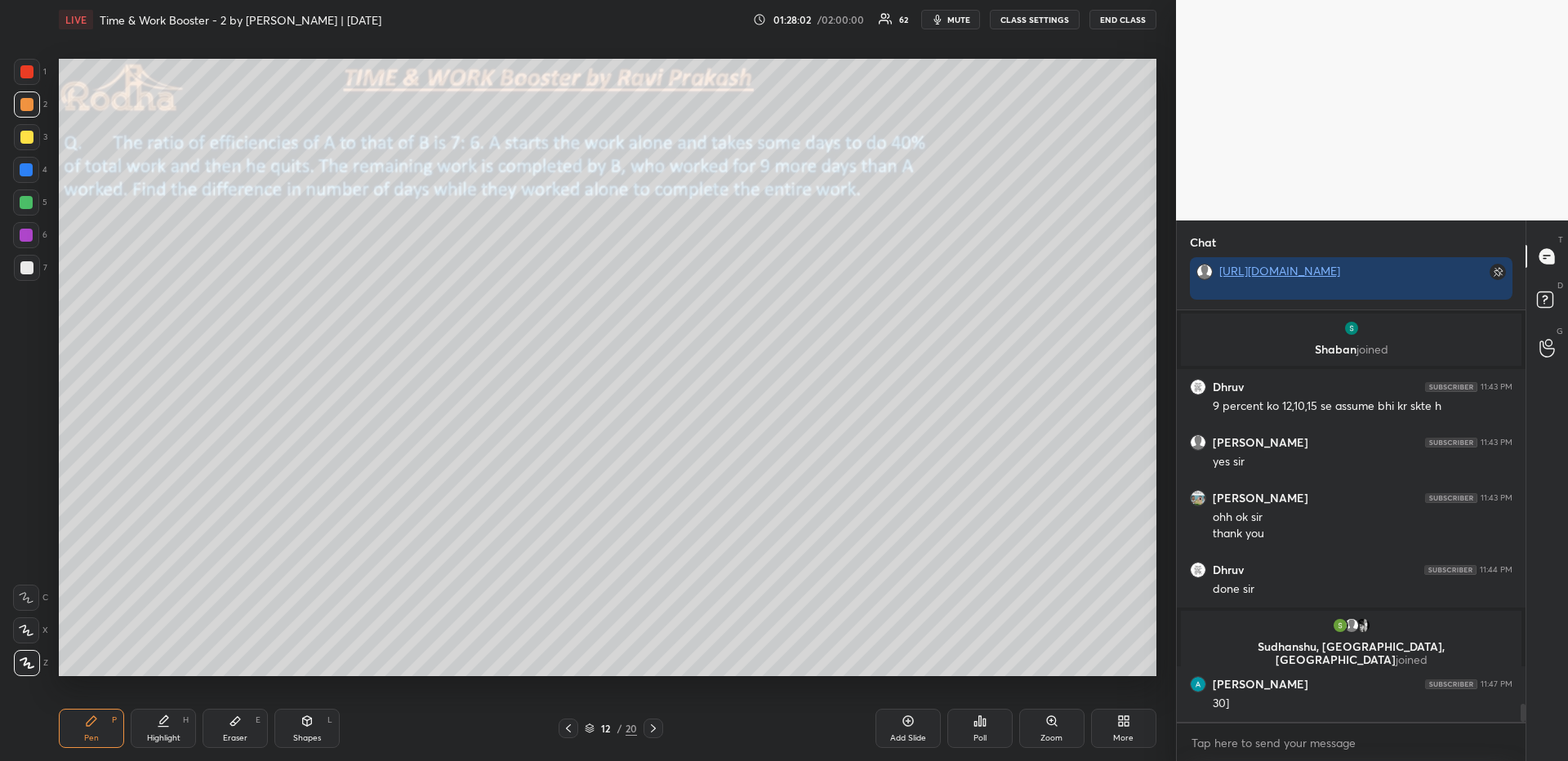
click at [30, 140] on div at bounding box center [27, 137] width 13 height 13
click at [27, 173] on div at bounding box center [26, 169] width 13 height 13
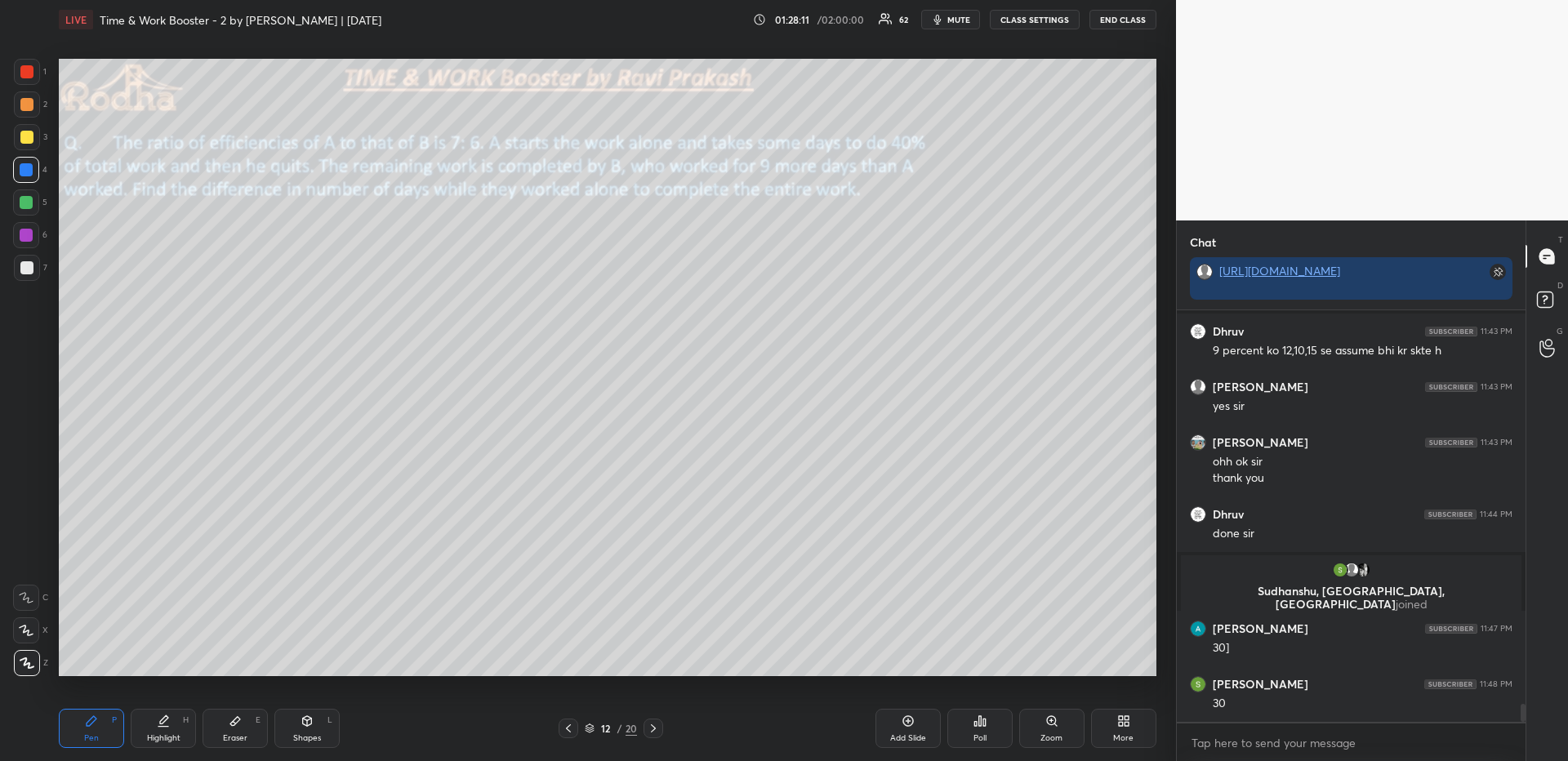
scroll to position [8917, 0]
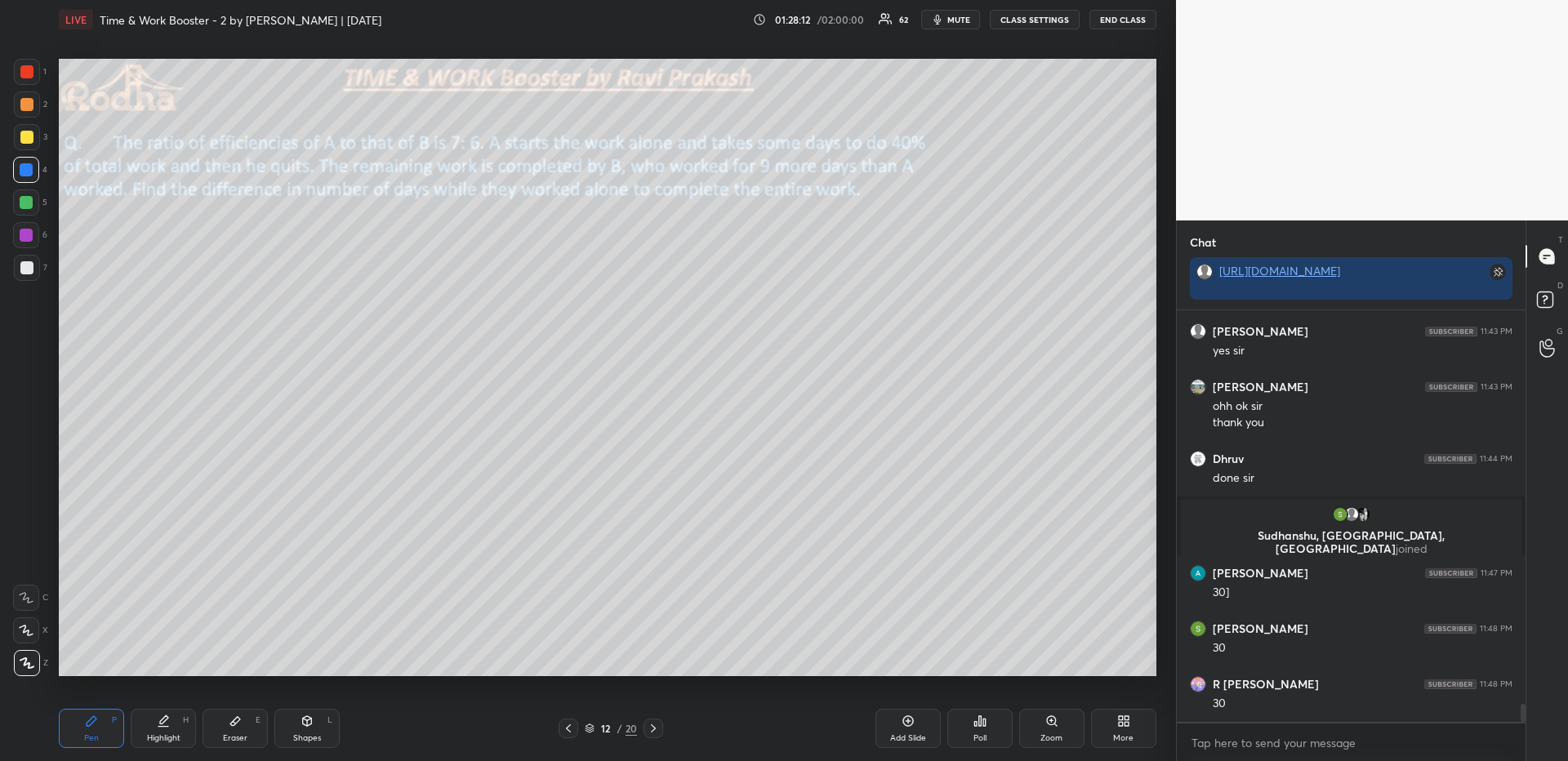
drag, startPoint x: 20, startPoint y: 105, endPoint x: 31, endPoint y: 115, distance: 14.9
click at [18, 107] on div at bounding box center [27, 104] width 26 height 26
click at [21, 170] on div at bounding box center [26, 169] width 13 height 13
click at [31, 114] on div at bounding box center [27, 104] width 26 height 26
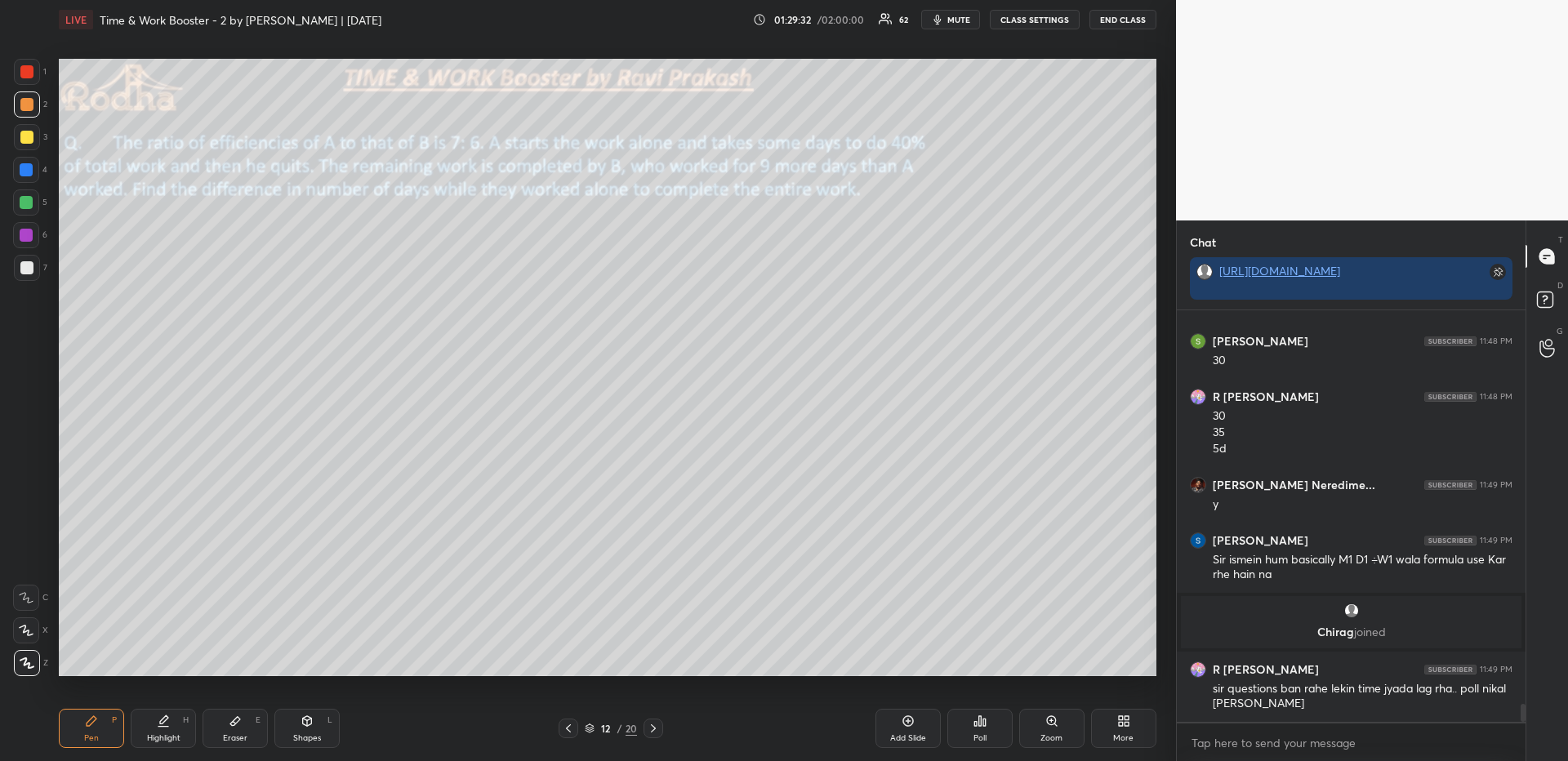
scroll to position [9115, 0]
click at [1122, 716] on icon at bounding box center [1120, 718] width 4 height 4
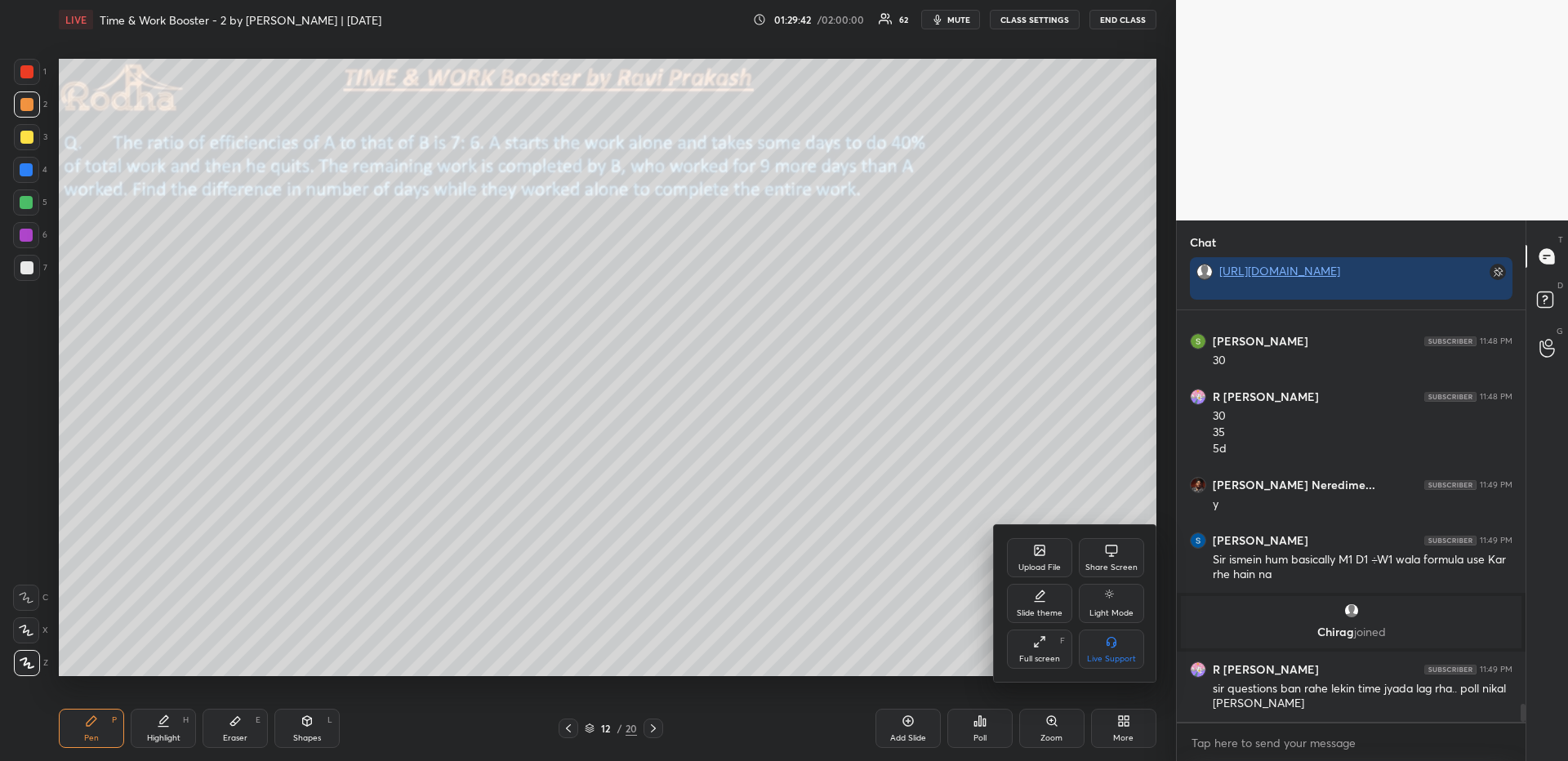
click at [1037, 558] on div "Upload File" at bounding box center [1039, 557] width 65 height 39
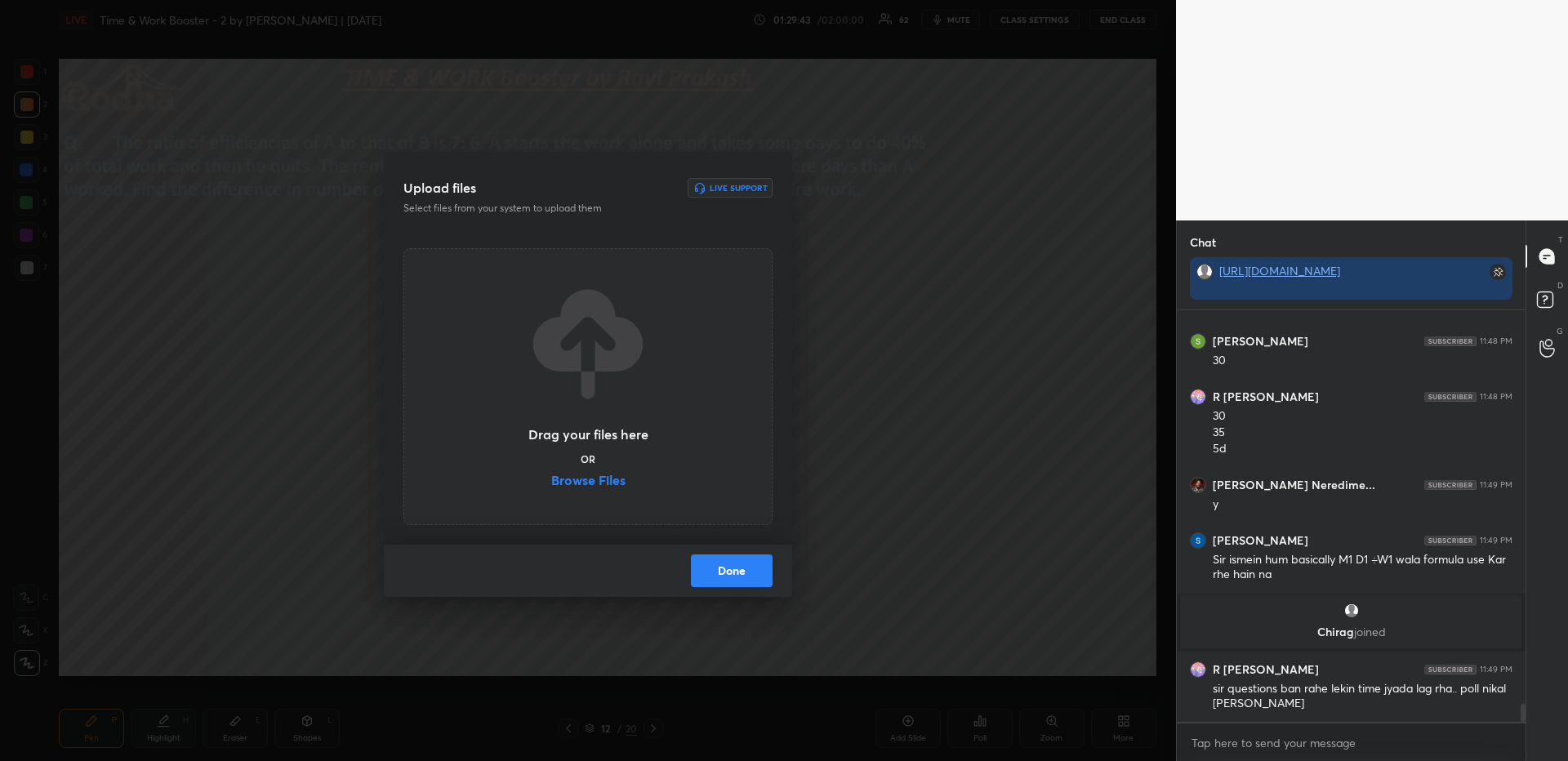
click at [594, 480] on label "Browse Files" at bounding box center [589, 482] width 75 height 17
click at [552, 480] on input "Browse Files" at bounding box center [552, 482] width 0 height 17
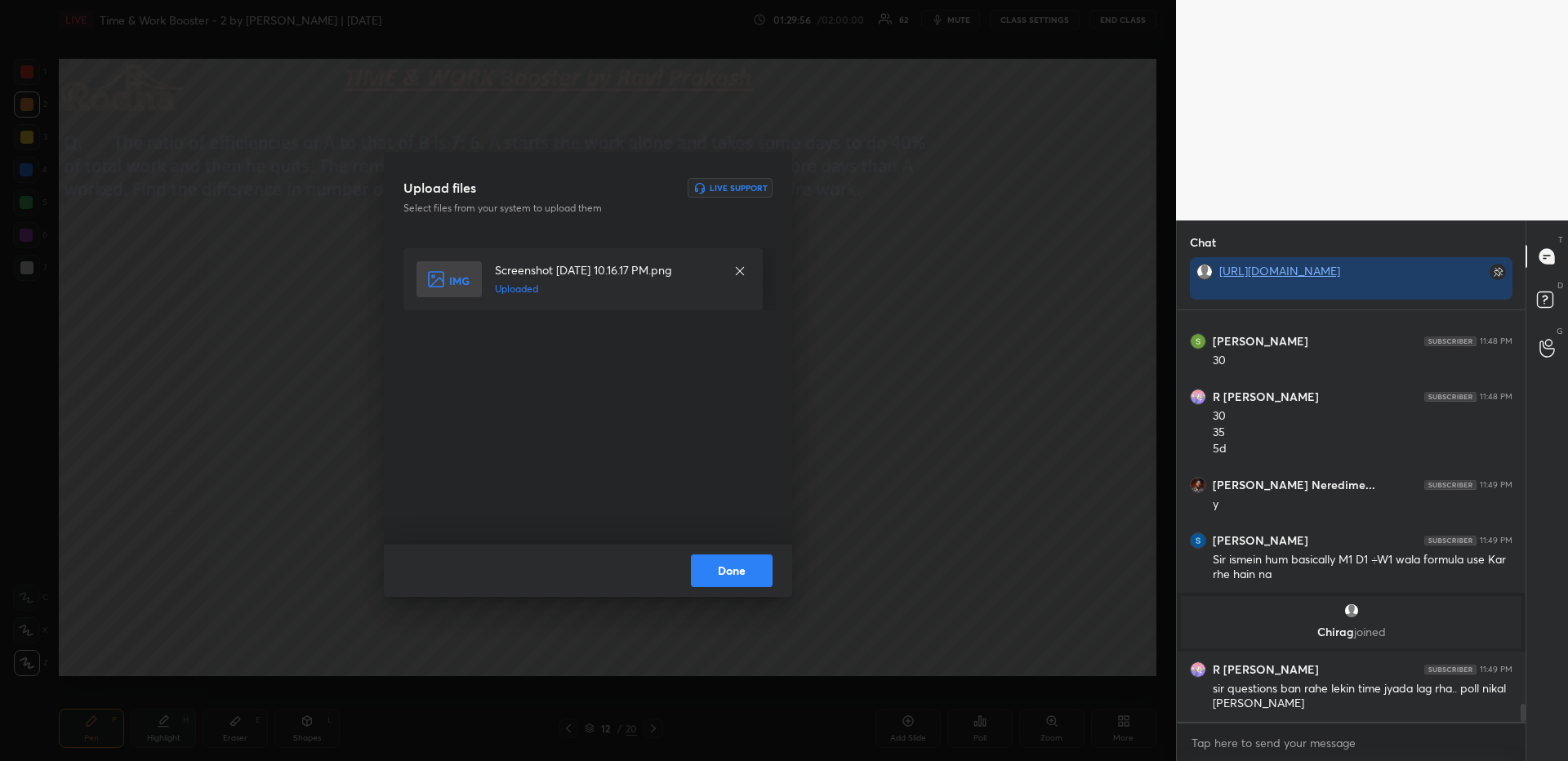
click at [765, 565] on button "Done" at bounding box center [732, 570] width 82 height 33
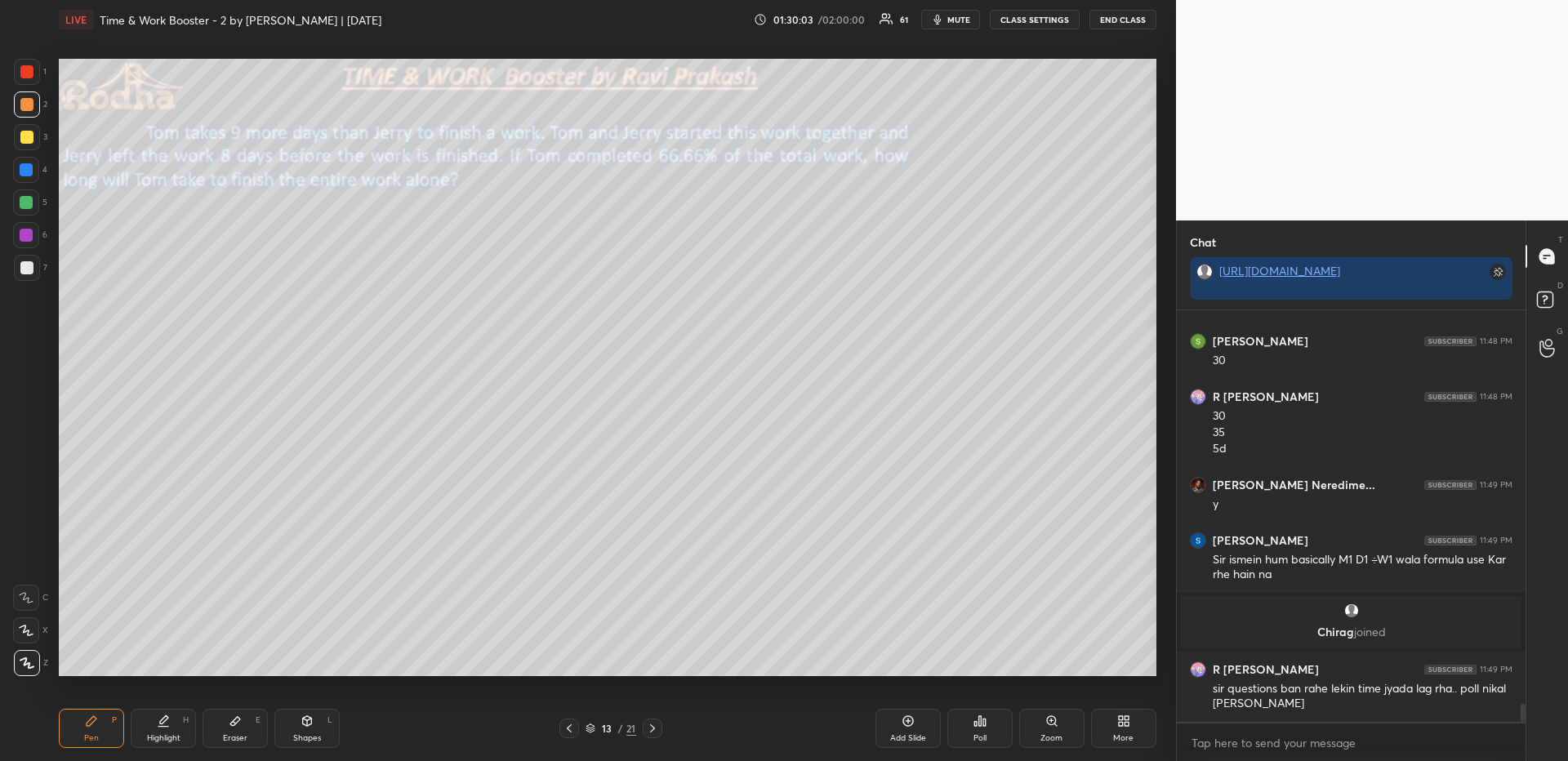
click at [573, 730] on icon at bounding box center [569, 727] width 13 height 13
click at [656, 729] on icon at bounding box center [652, 727] width 13 height 13
drag, startPoint x: 78, startPoint y: 725, endPoint x: 70, endPoint y: 677, distance: 48.7
click at [78, 726] on div "Pen P" at bounding box center [91, 727] width 65 height 39
click at [26, 660] on icon at bounding box center [27, 662] width 15 height 11
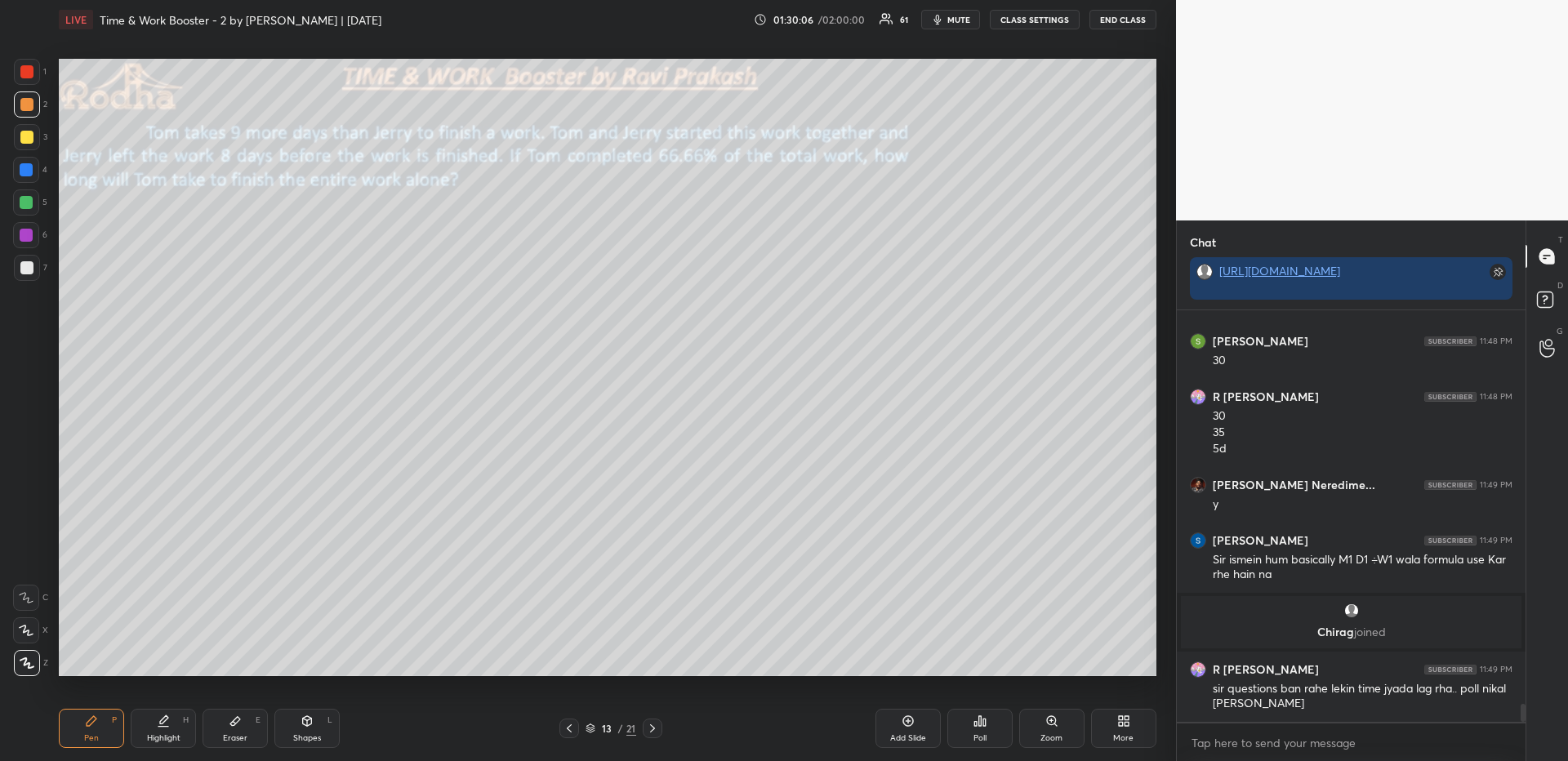
click at [16, 267] on div at bounding box center [27, 268] width 26 height 26
click at [28, 632] on icon at bounding box center [26, 629] width 13 height 10
click at [21, 134] on div at bounding box center [27, 137] width 13 height 13
drag, startPoint x: 33, startPoint y: 659, endPoint x: 35, endPoint y: 611, distance: 48.0
click at [33, 661] on icon at bounding box center [27, 662] width 15 height 11
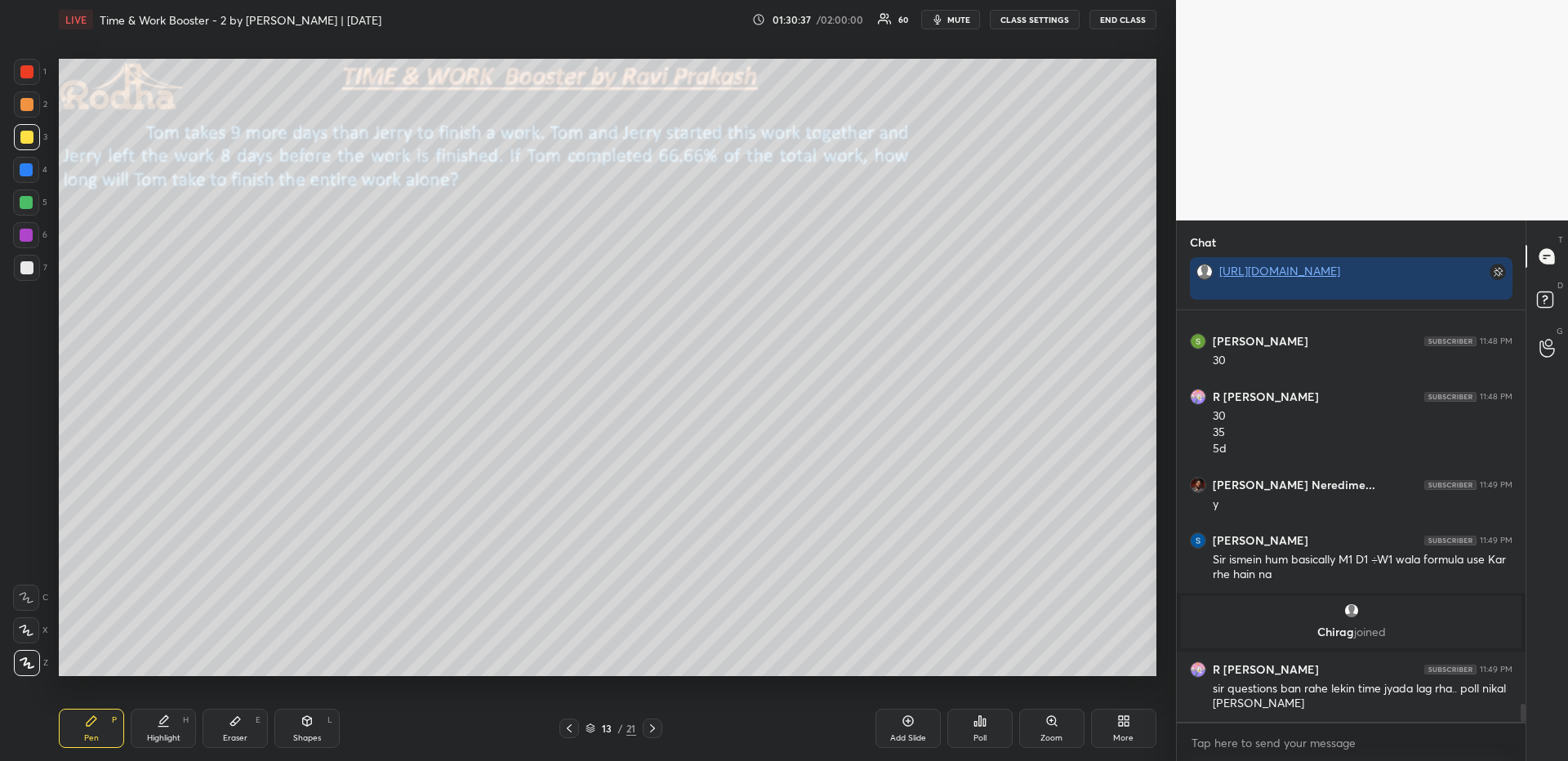
click at [25, 267] on div at bounding box center [27, 267] width 13 height 13
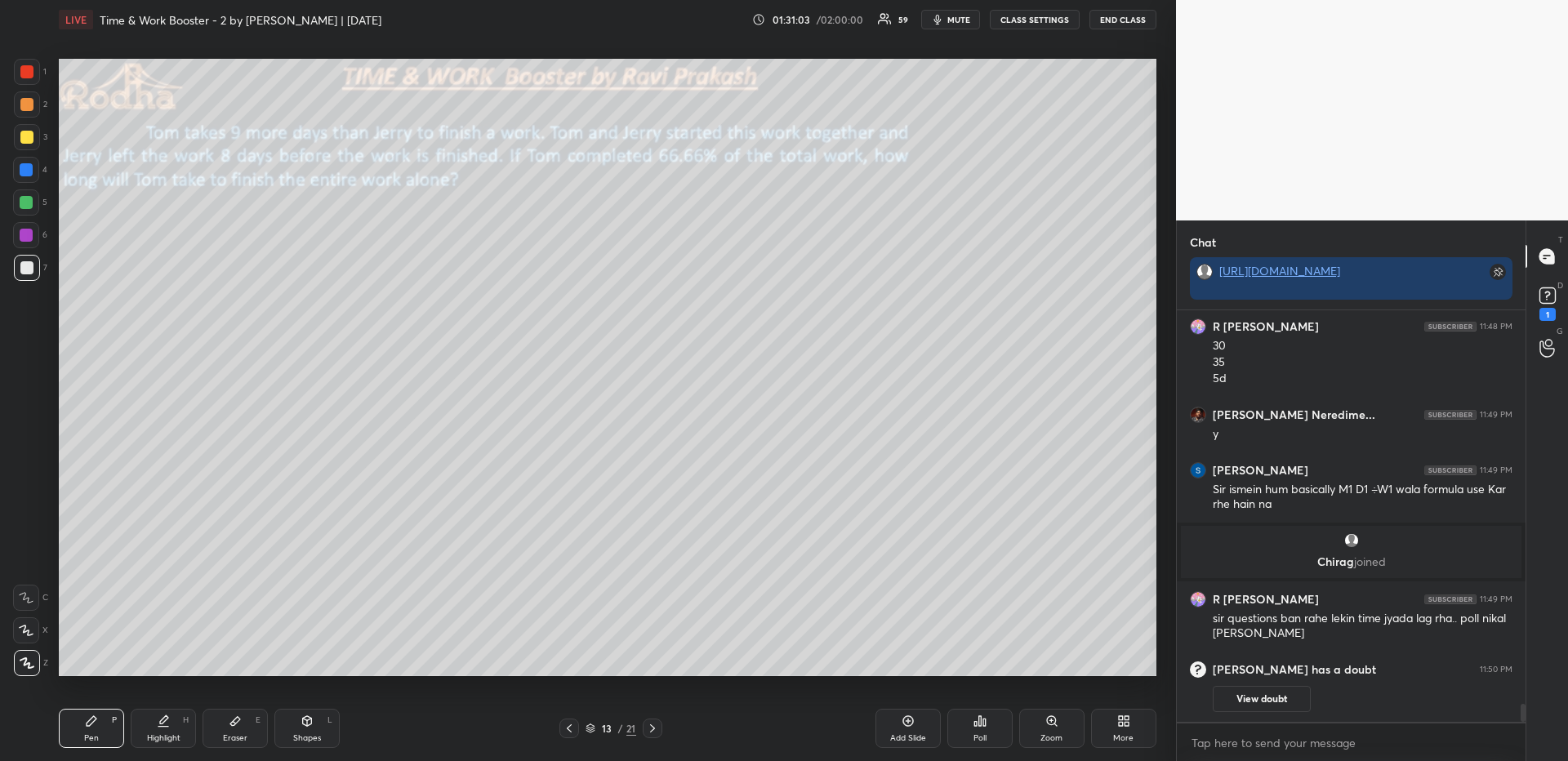
click at [1209, 687] on div "[PERSON_NAME] has a doubt 11:50 PM View doubt" at bounding box center [1351, 686] width 349 height 70
drag, startPoint x: 1233, startPoint y: 689, endPoint x: 1226, endPoint y: 678, distance: 13.0
click at [1232, 691] on button "View doubt" at bounding box center [1261, 699] width 98 height 26
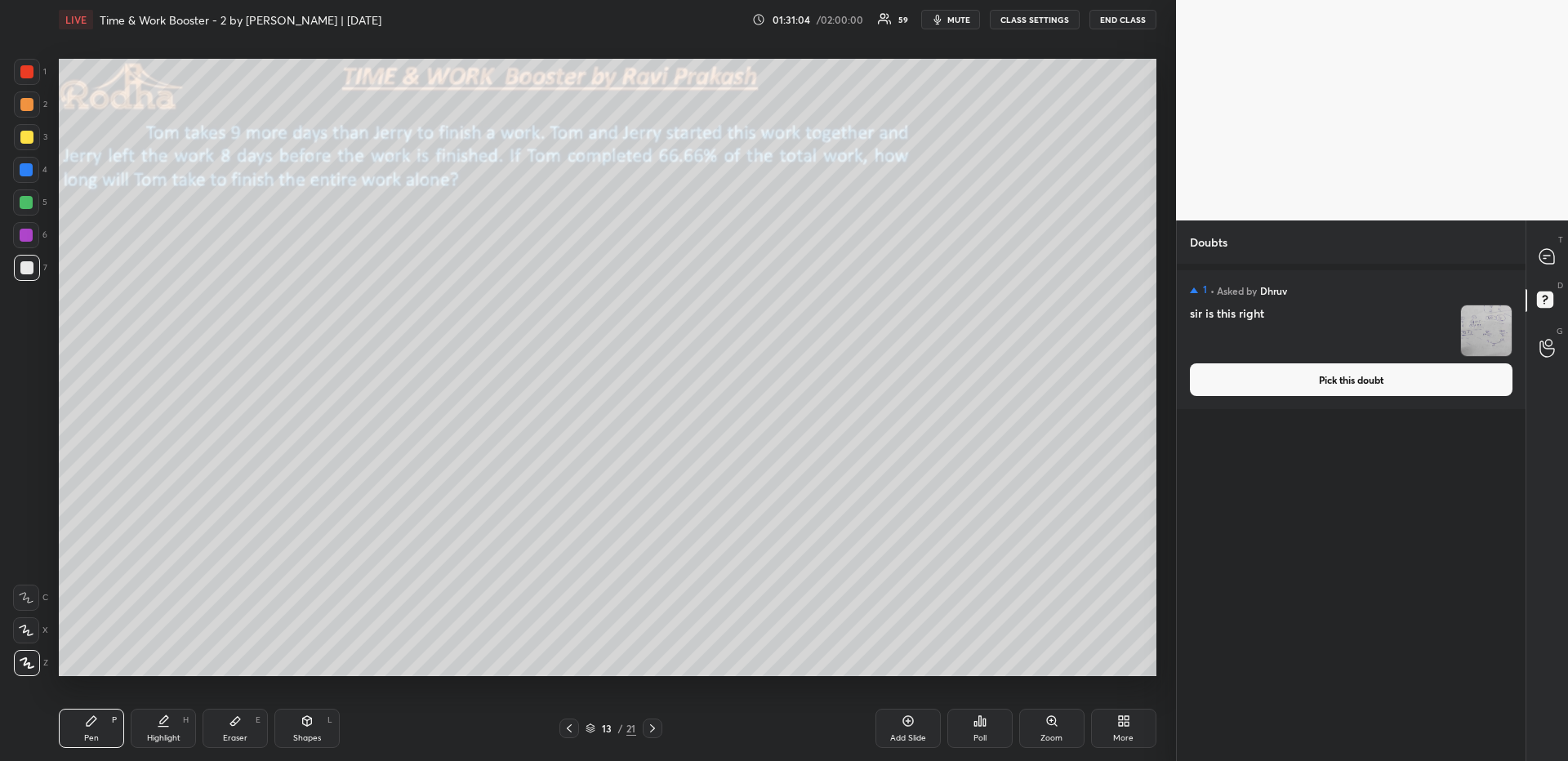
click at [1314, 376] on button "Pick this doubt" at bounding box center [1351, 380] width 323 height 33
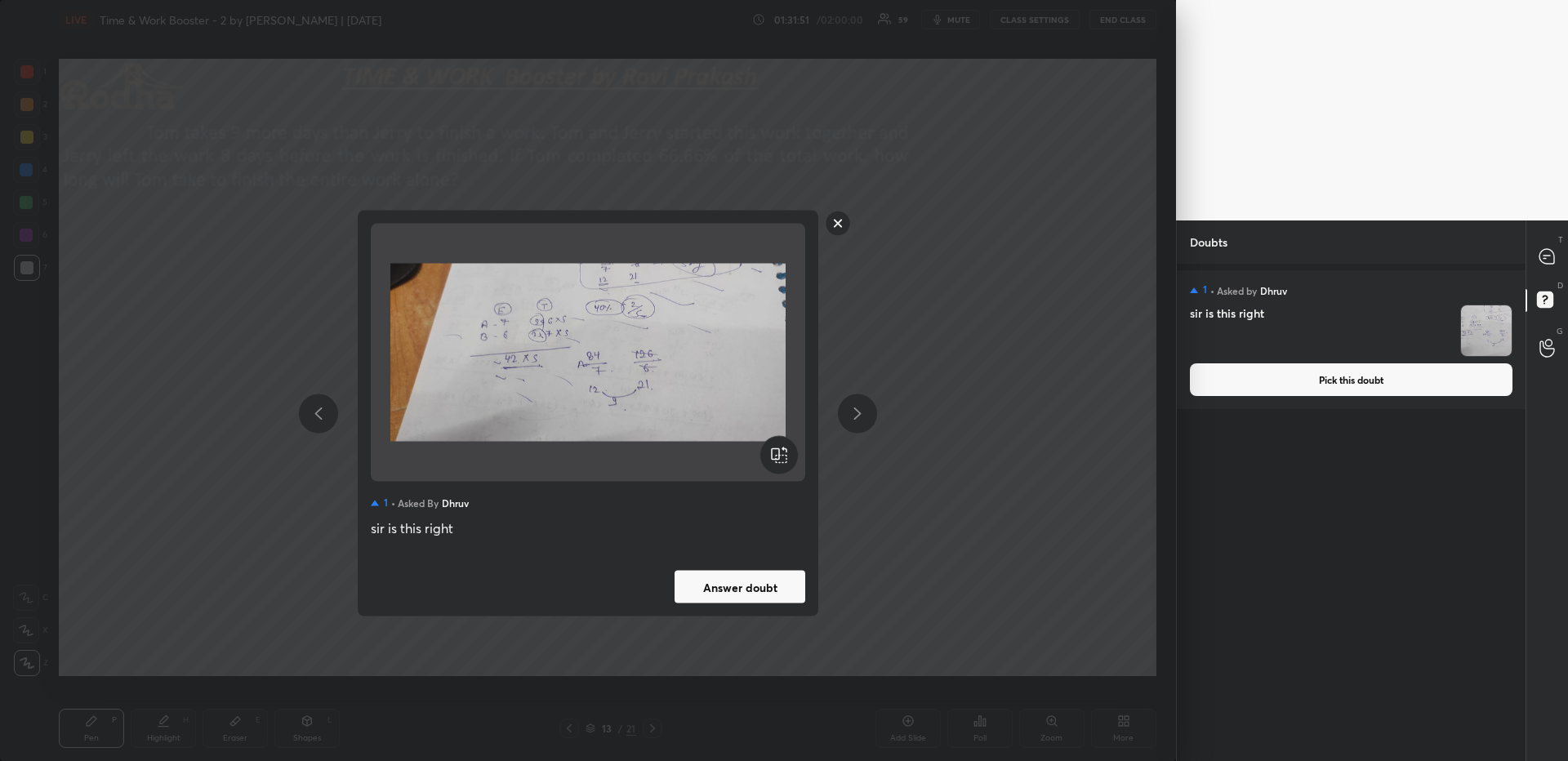
click at [832, 227] on rect at bounding box center [838, 223] width 25 height 25
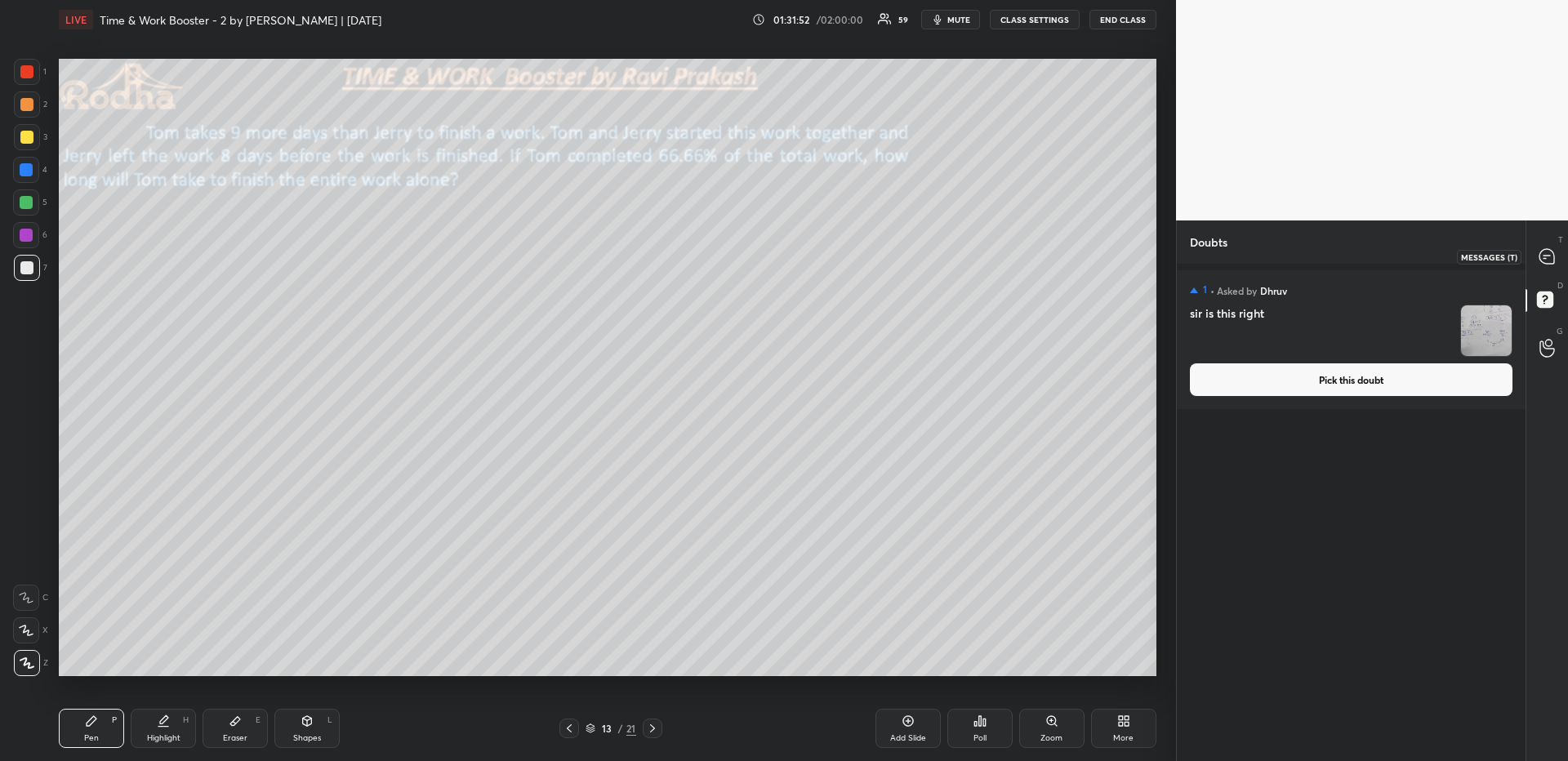
click at [1555, 257] on icon at bounding box center [1547, 257] width 17 height 17
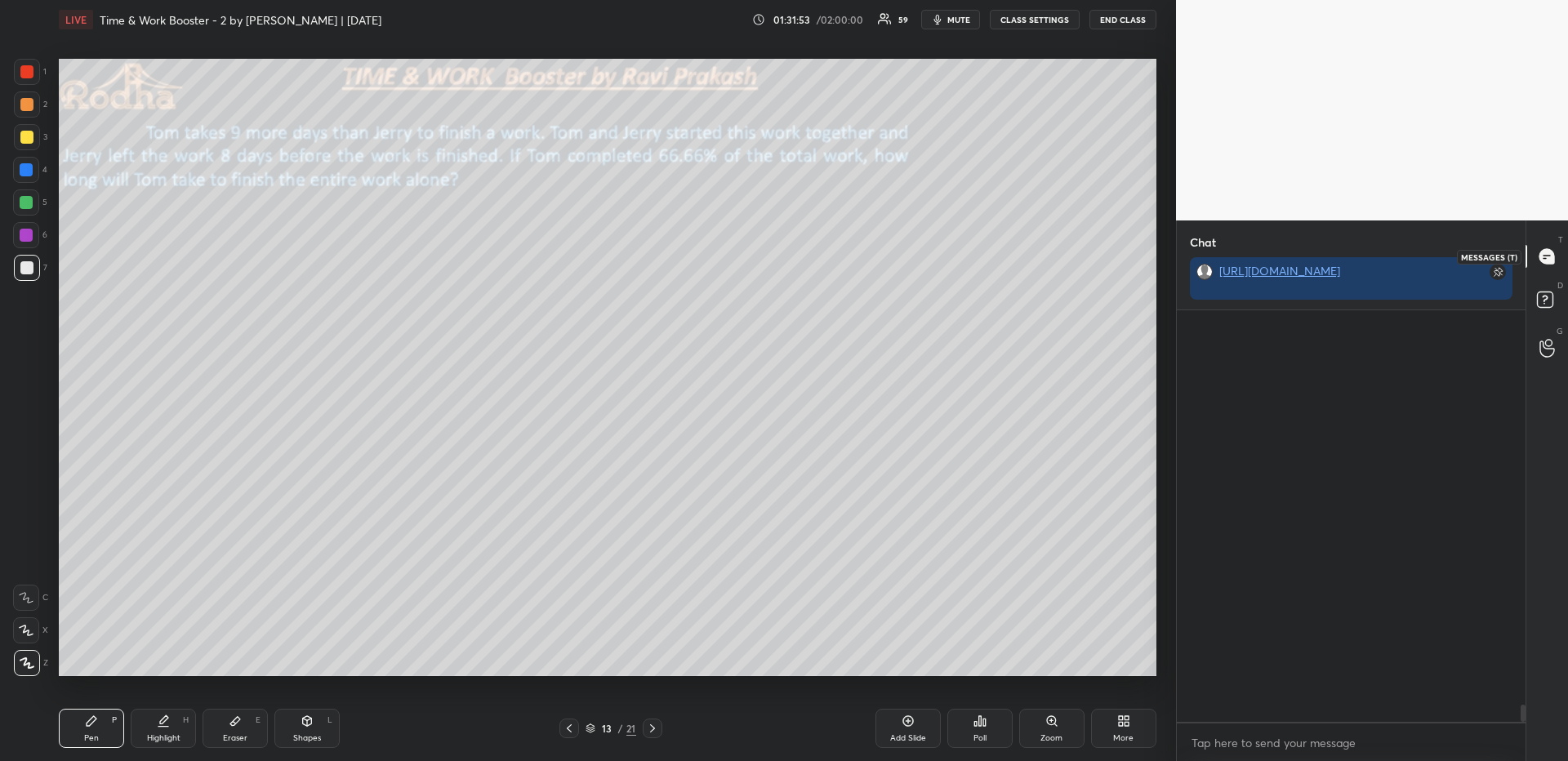
scroll to position [407, 343]
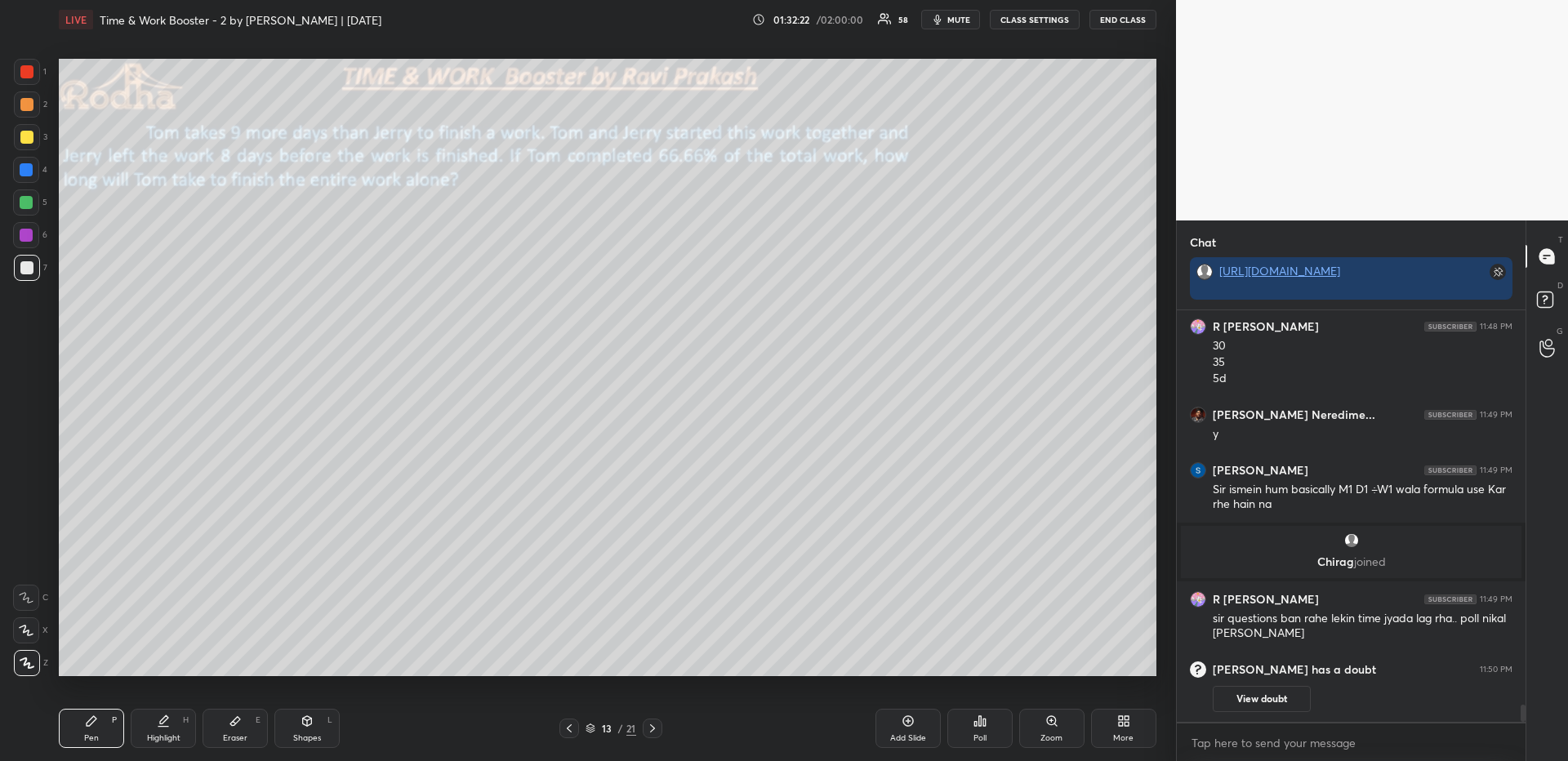
click at [986, 737] on div "Poll" at bounding box center [979, 737] width 13 height 8
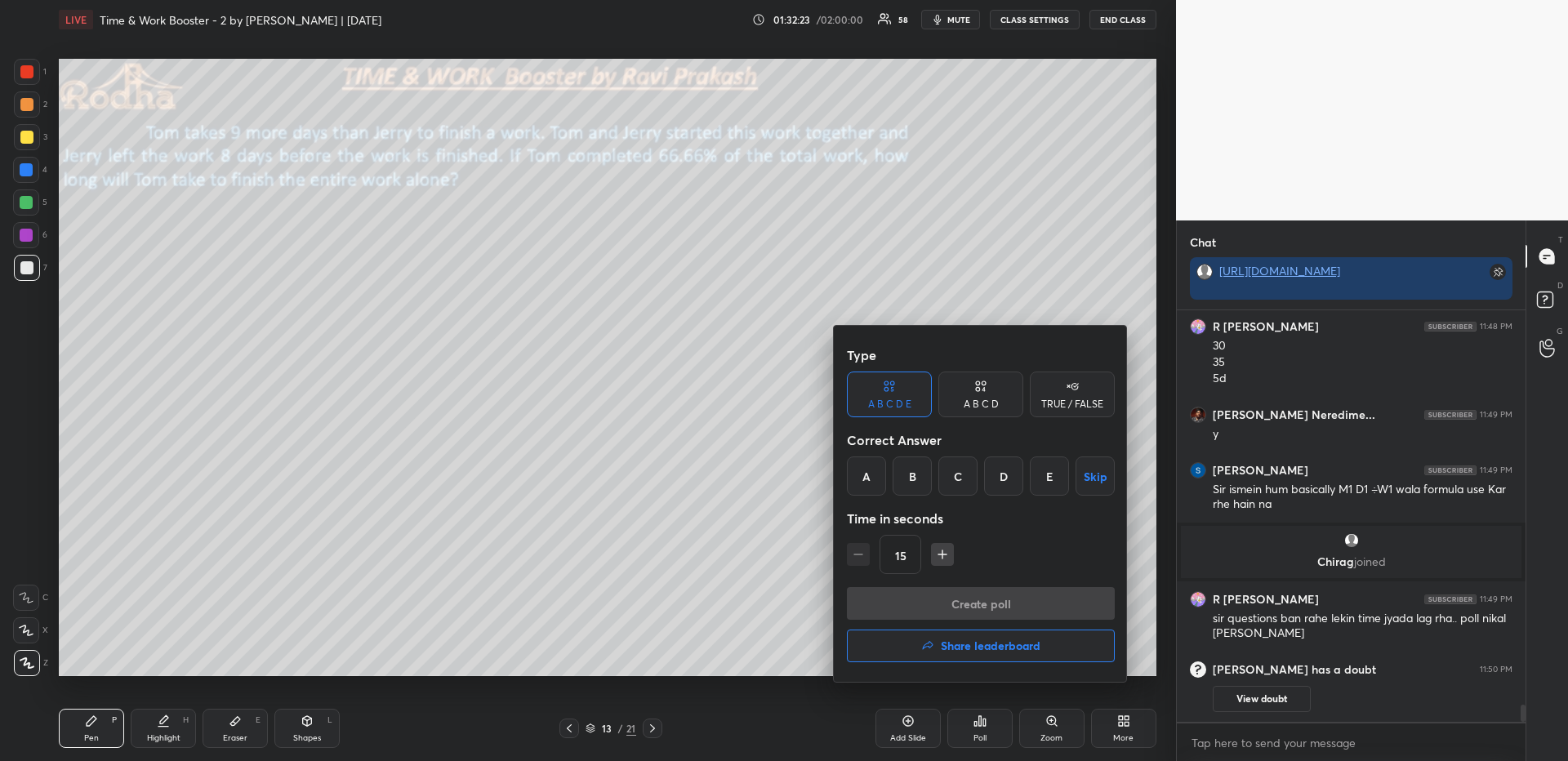
click at [951, 468] on div "C" at bounding box center [957, 475] width 39 height 39
click at [962, 605] on button "Create poll" at bounding box center [980, 603] width 268 height 33
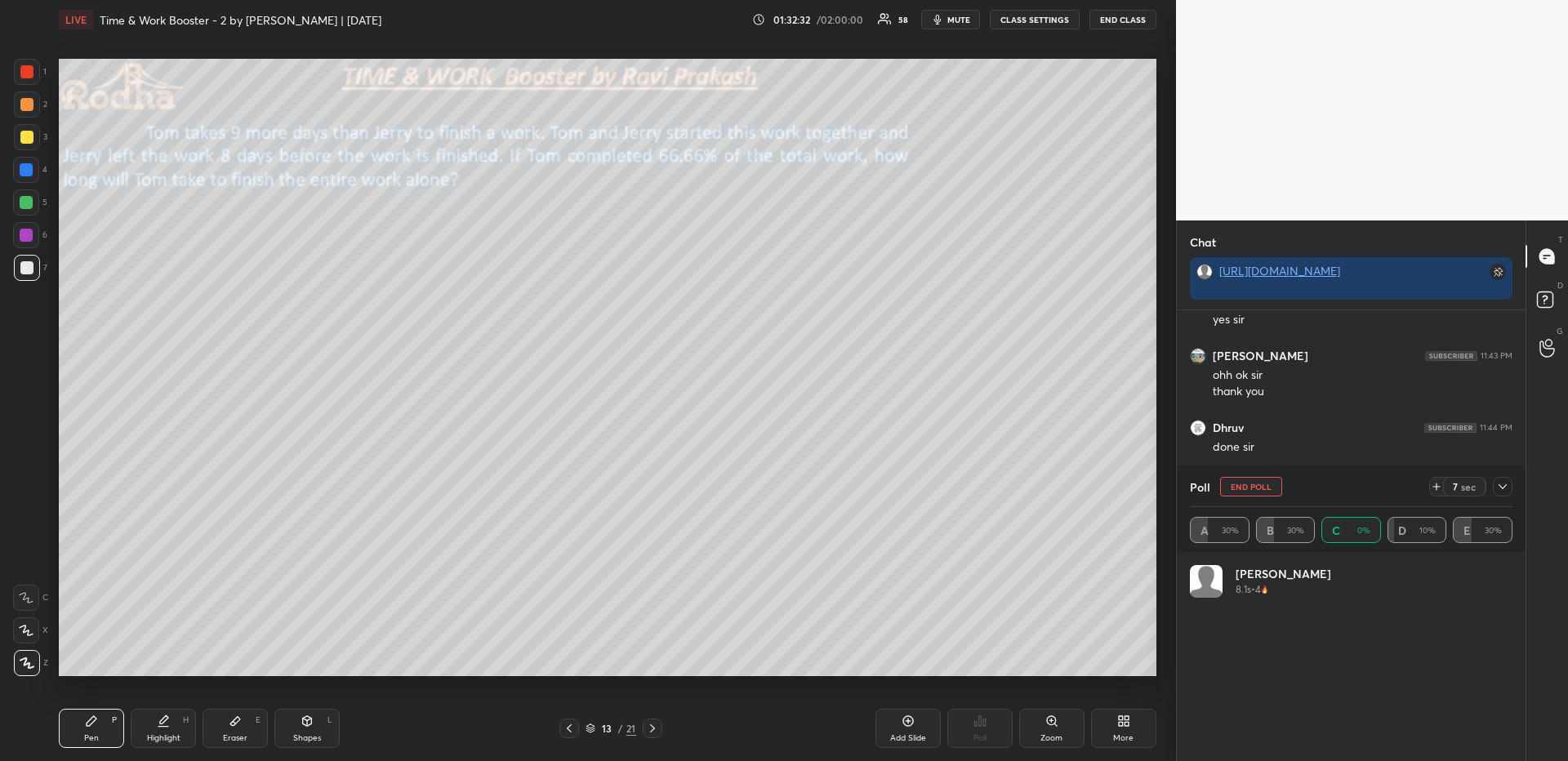
scroll to position [191, 317]
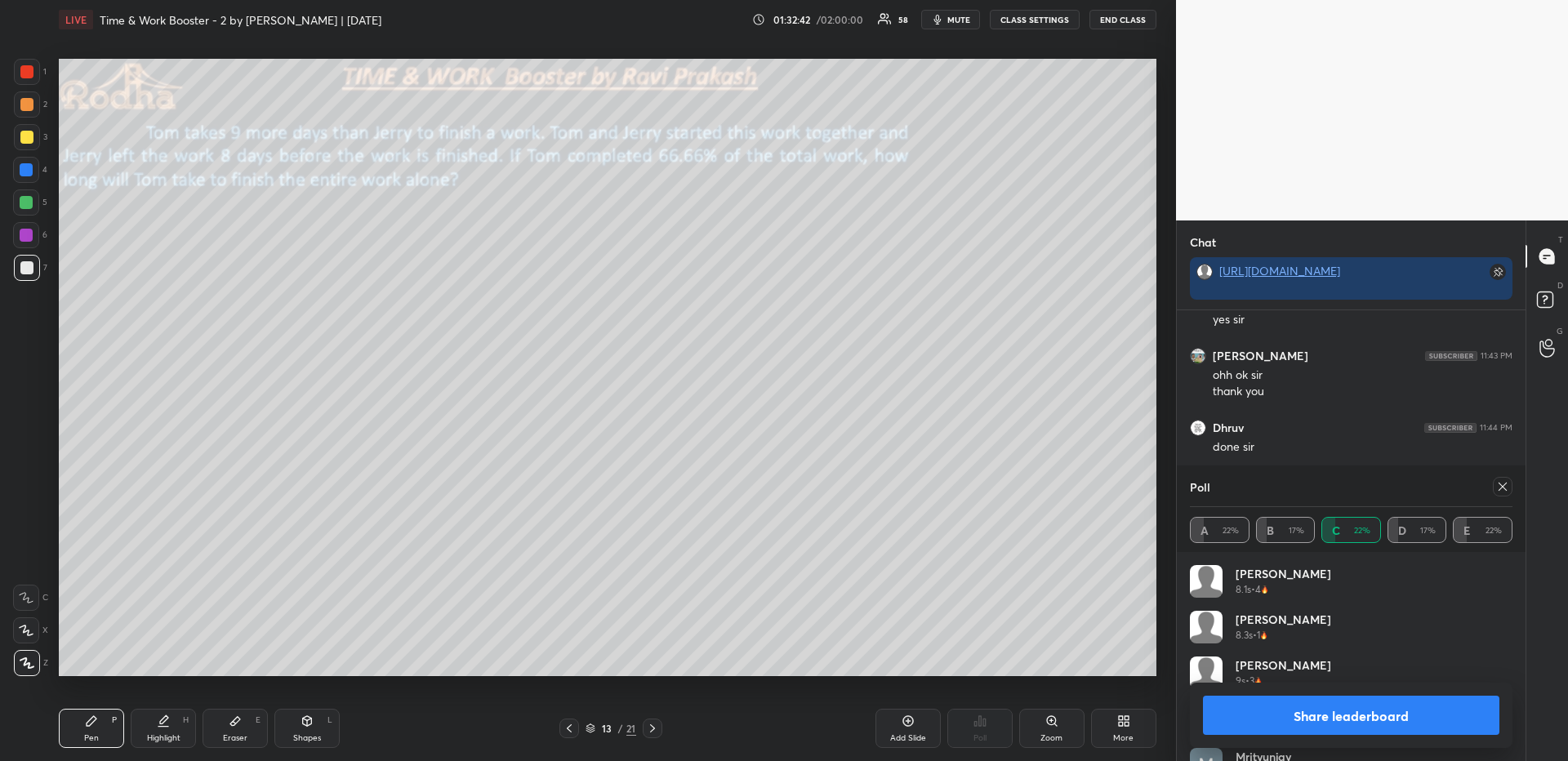
click at [1500, 487] on icon at bounding box center [1502, 486] width 13 height 13
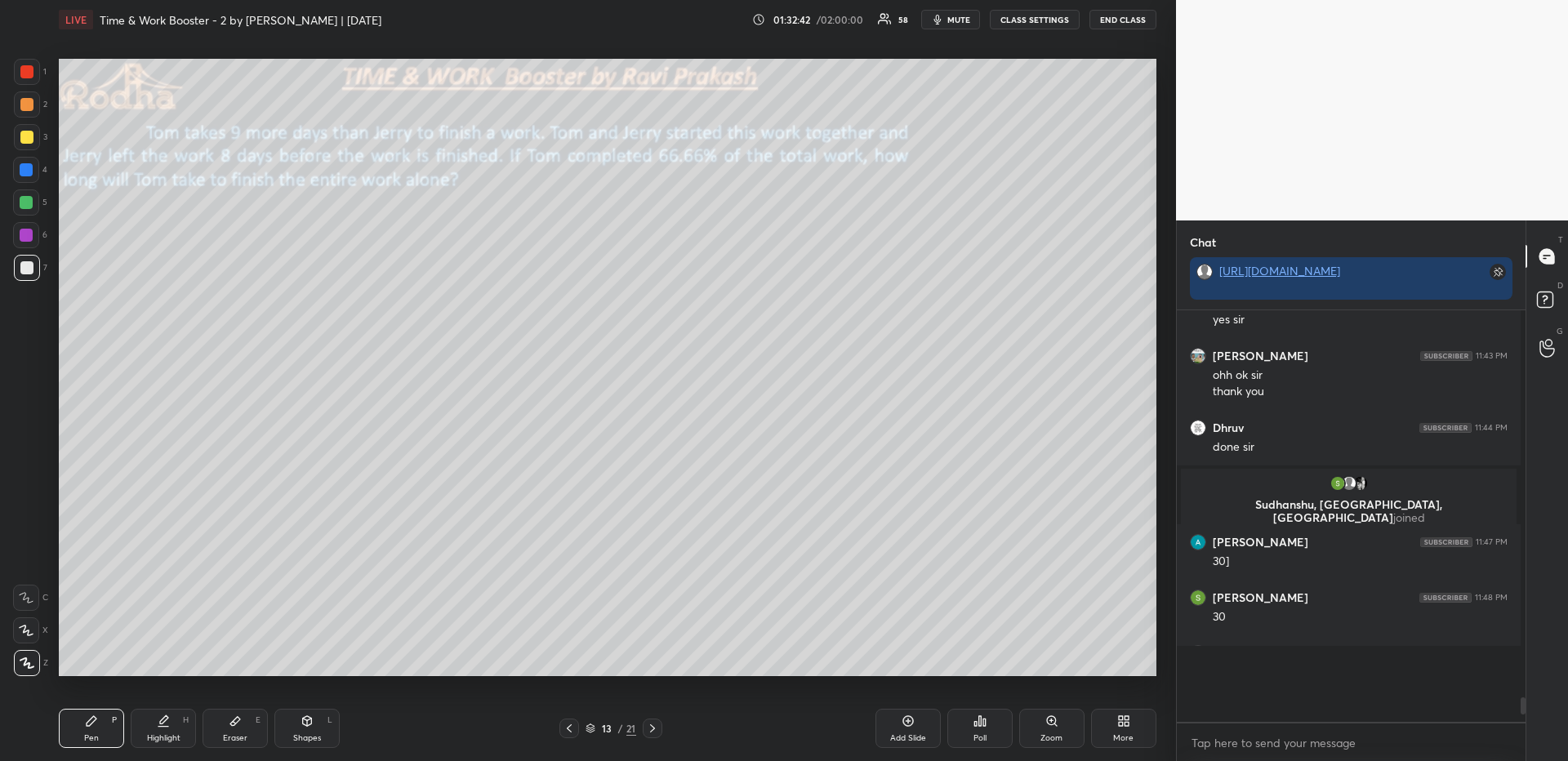
scroll to position [433, 339]
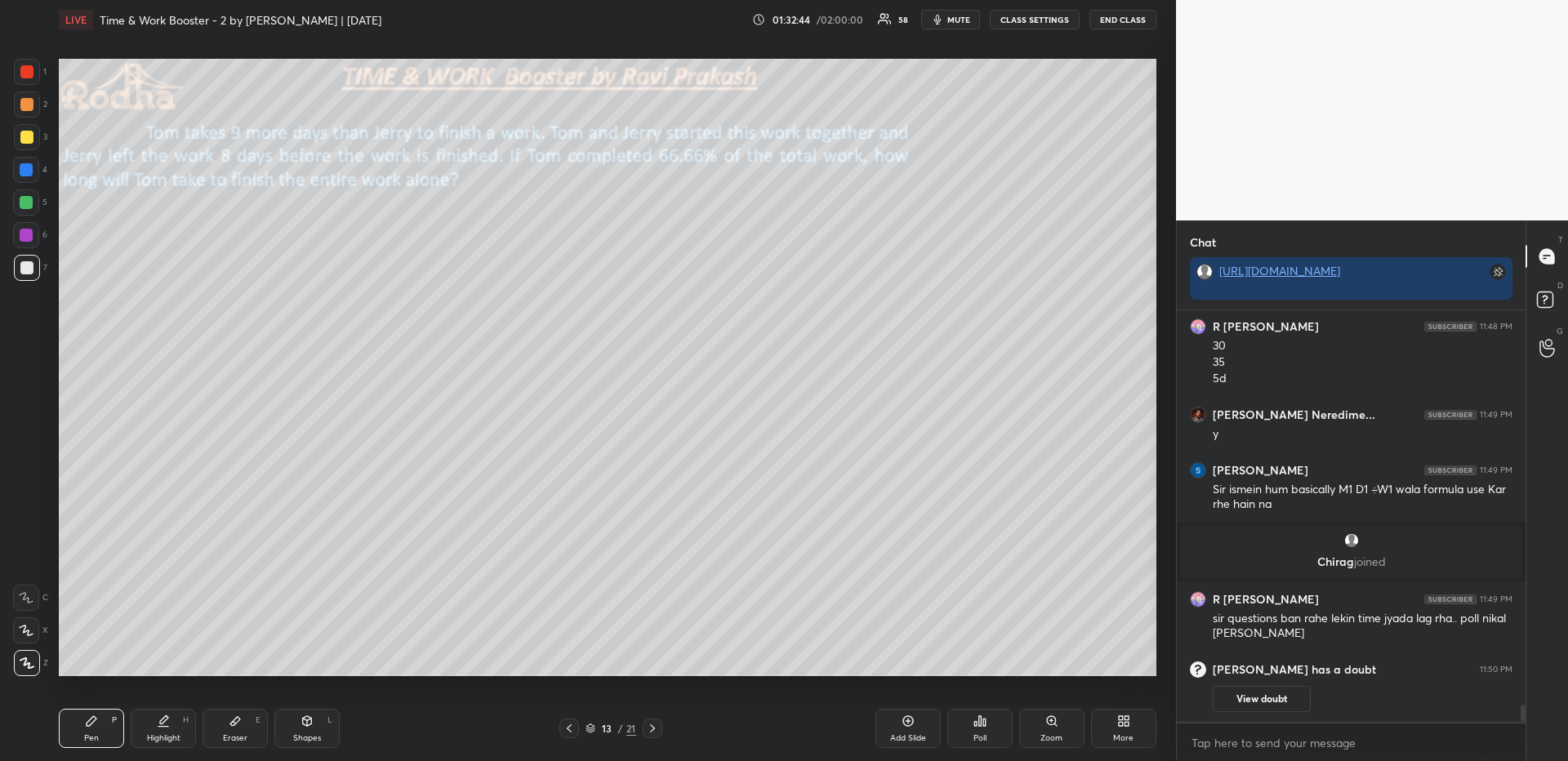
click at [991, 737] on div "Poll" at bounding box center [979, 727] width 65 height 39
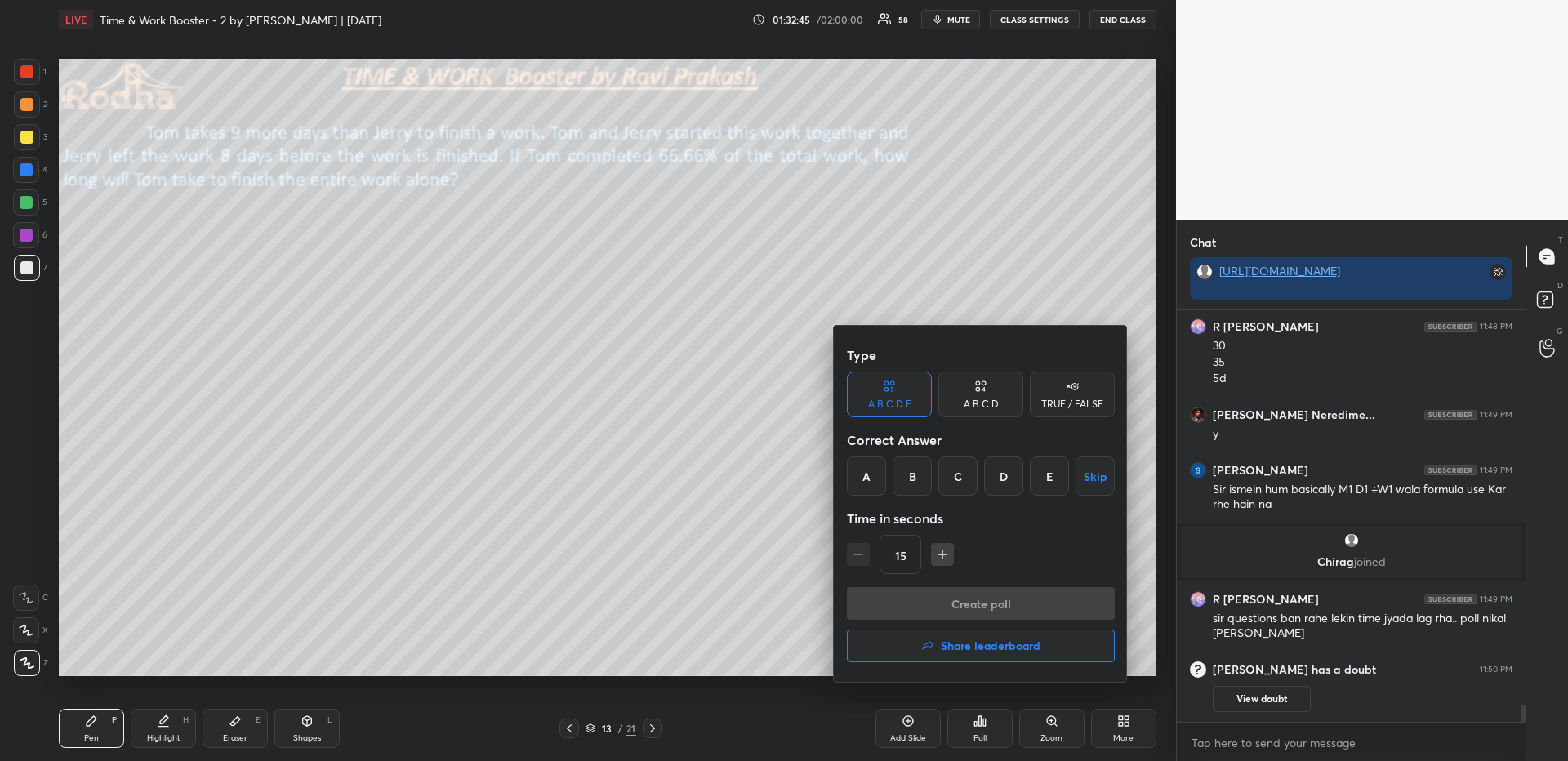
click at [991, 658] on button "Share leaderboard" at bounding box center [980, 646] width 268 height 33
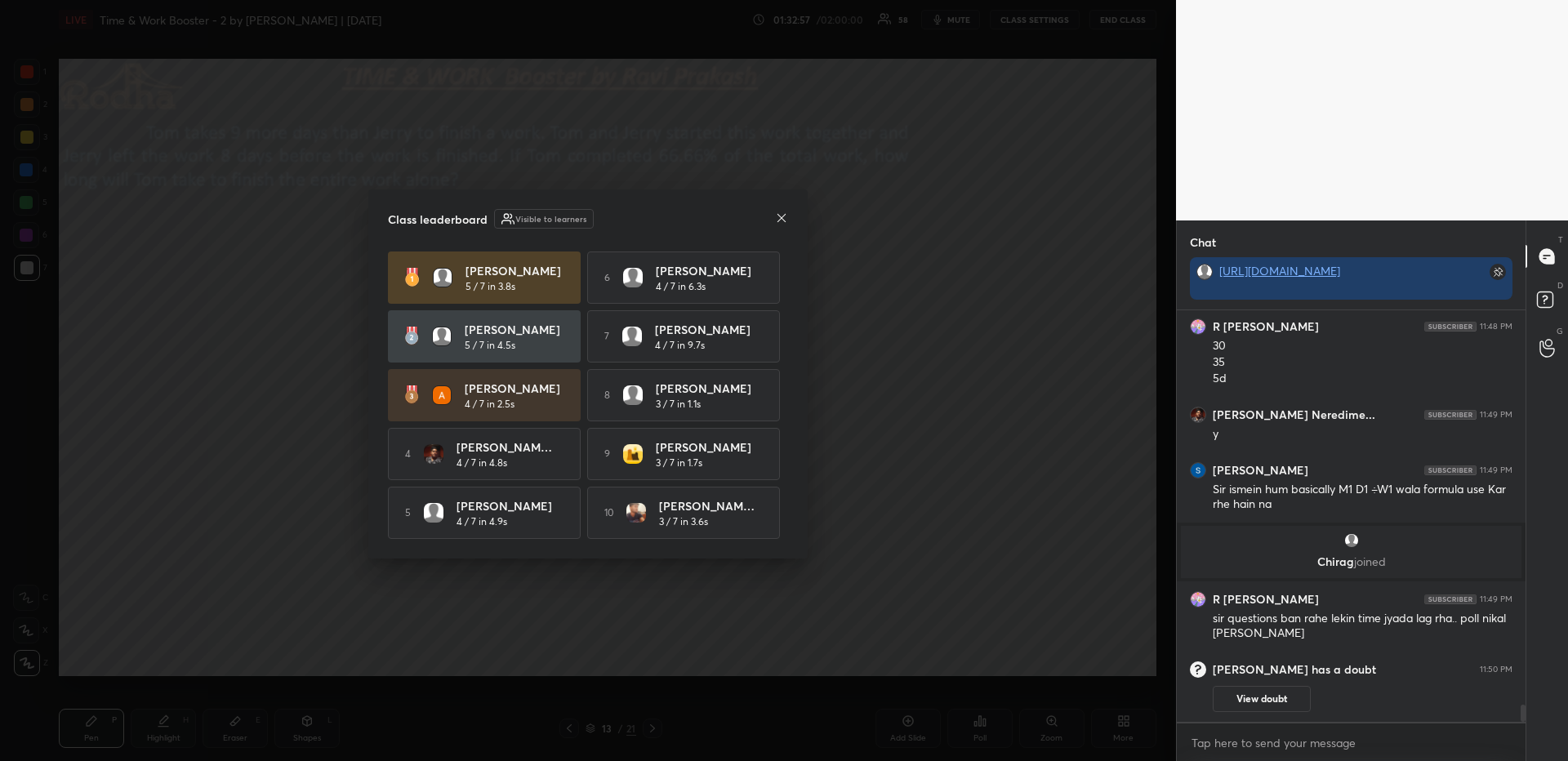
click at [784, 214] on icon at bounding box center [781, 218] width 13 height 13
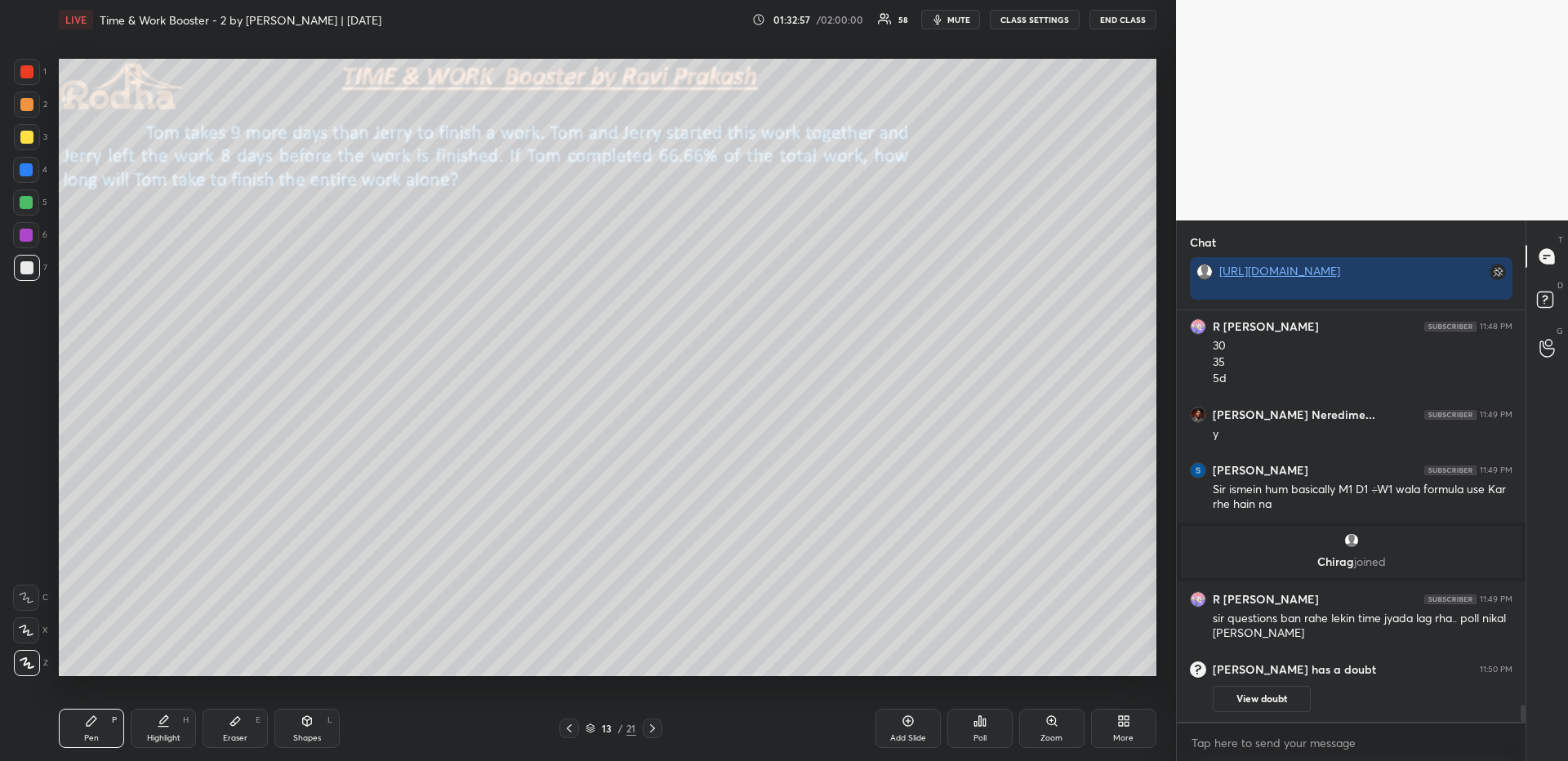
scroll to position [9315, 0]
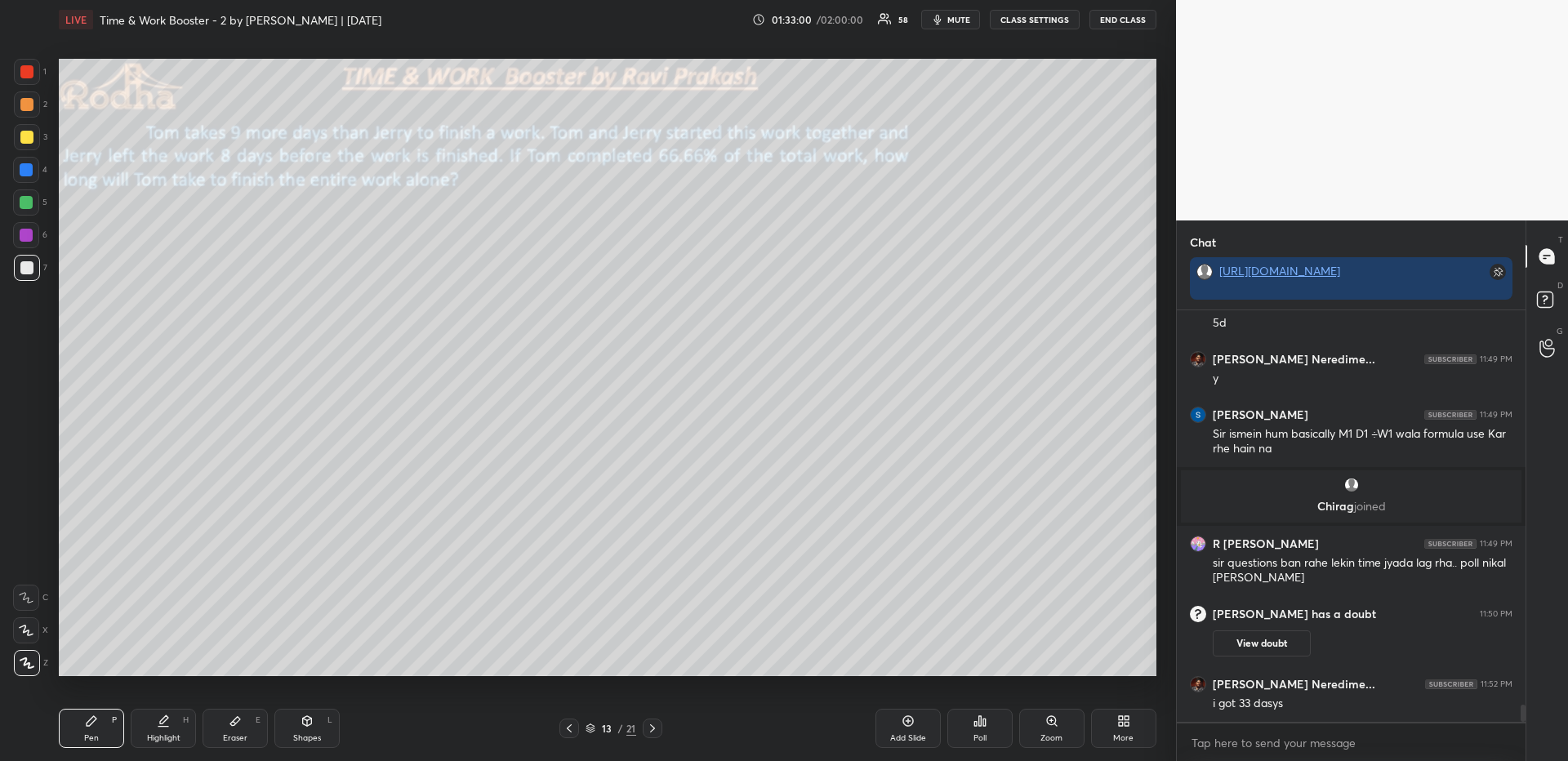
click at [165, 725] on icon at bounding box center [163, 720] width 13 height 13
click at [92, 721] on icon at bounding box center [91, 720] width 13 height 13
drag, startPoint x: 27, startPoint y: 107, endPoint x: 35, endPoint y: 129, distance: 23.4
click at [27, 105] on div at bounding box center [27, 104] width 13 height 13
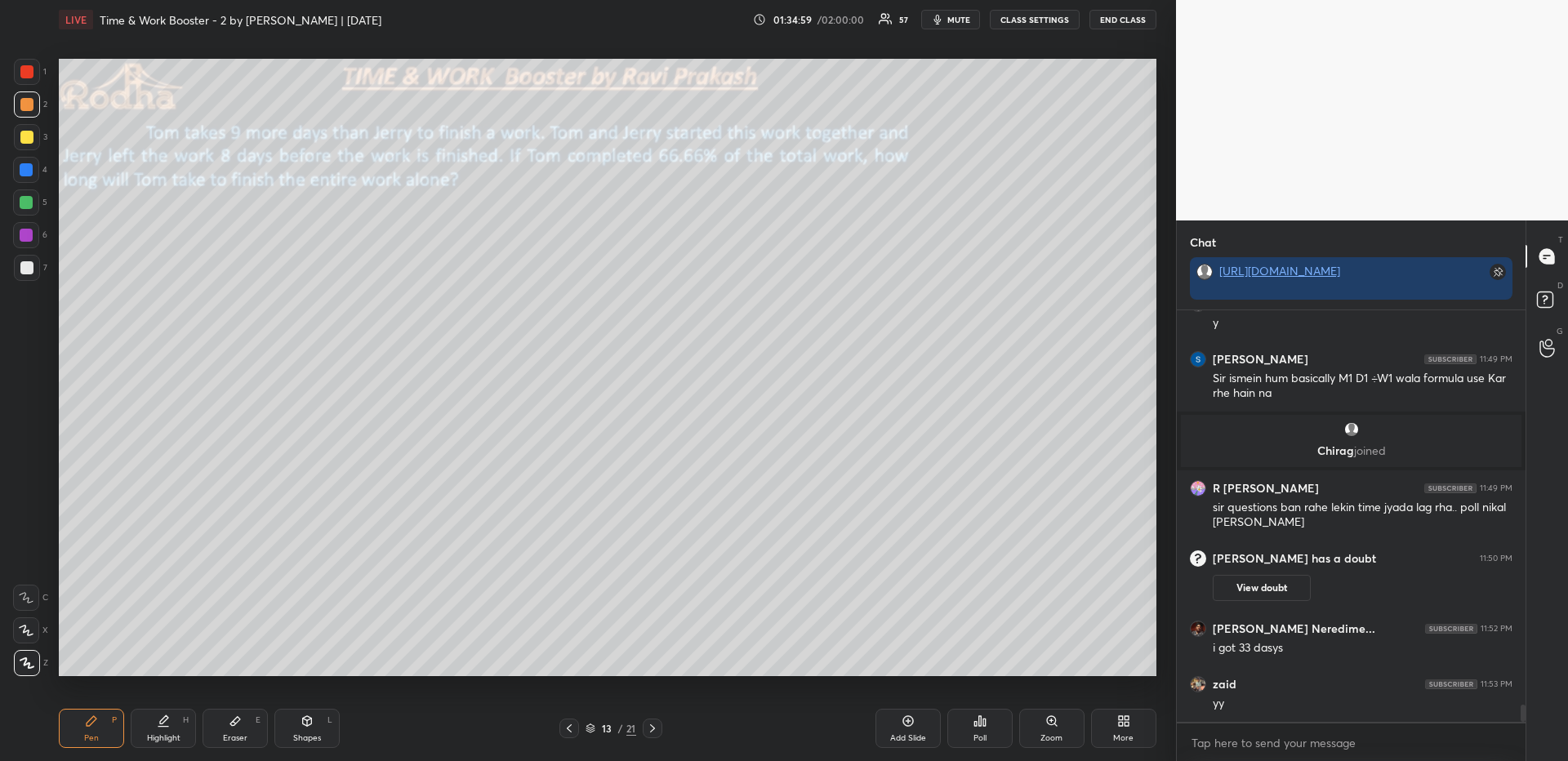
click at [163, 724] on icon at bounding box center [163, 720] width 13 height 13
click at [106, 725] on div "Pen P" at bounding box center [91, 727] width 65 height 39
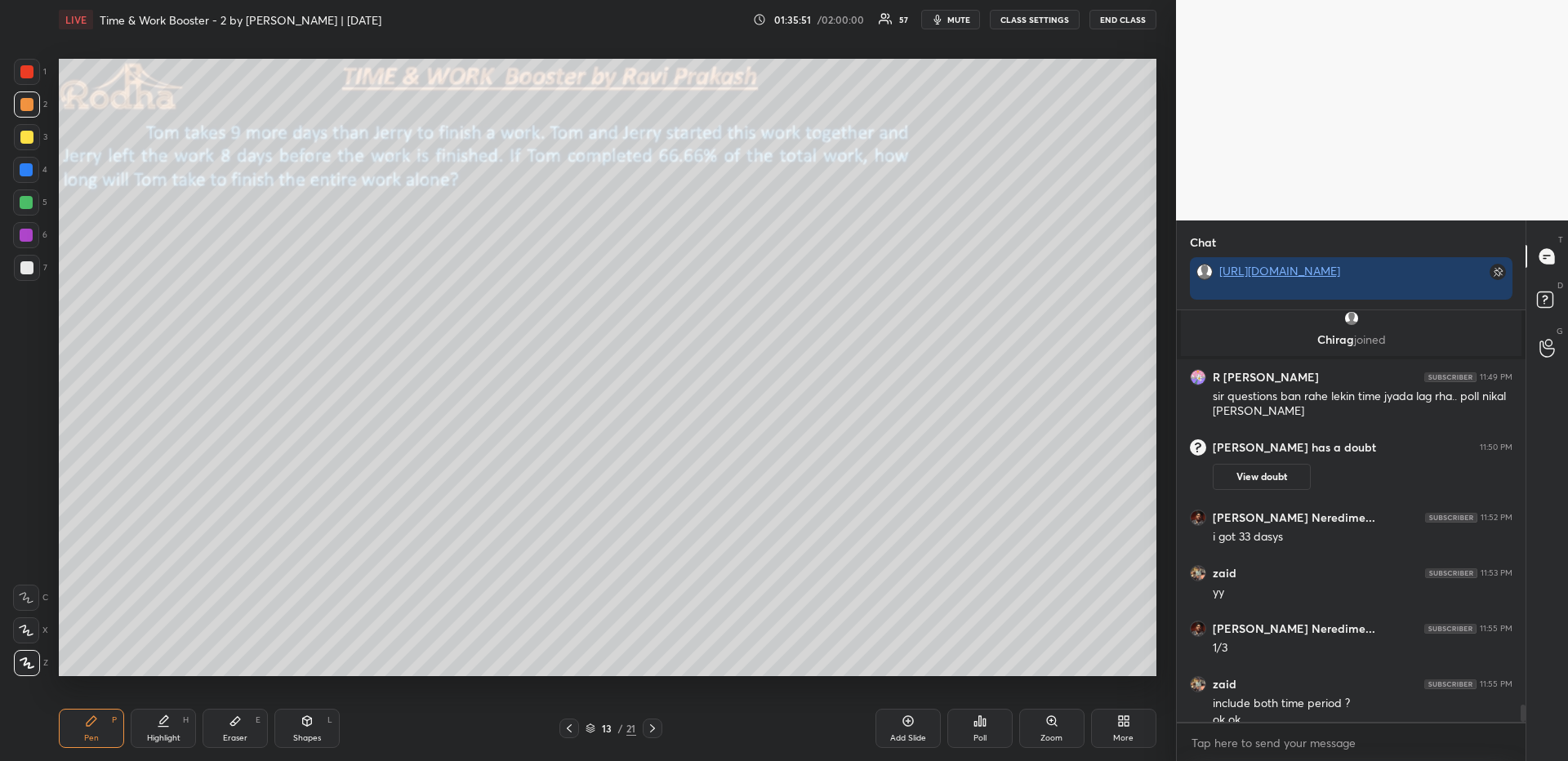
scroll to position [9379, 0]
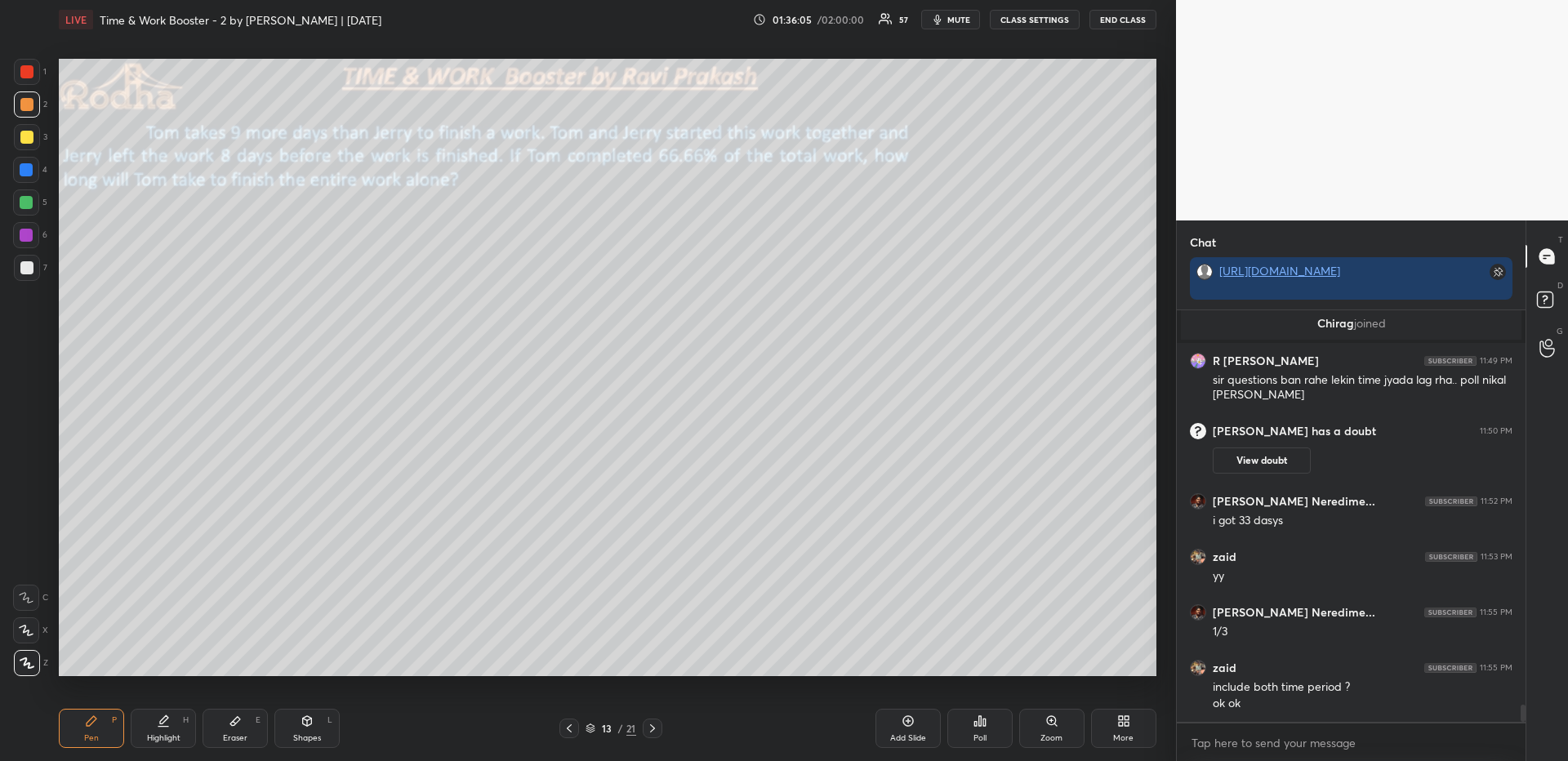
click at [173, 740] on div "Highlight" at bounding box center [163, 737] width 34 height 8
click at [98, 732] on div "Pen P" at bounding box center [91, 727] width 65 height 39
click at [167, 724] on icon at bounding box center [163, 720] width 13 height 13
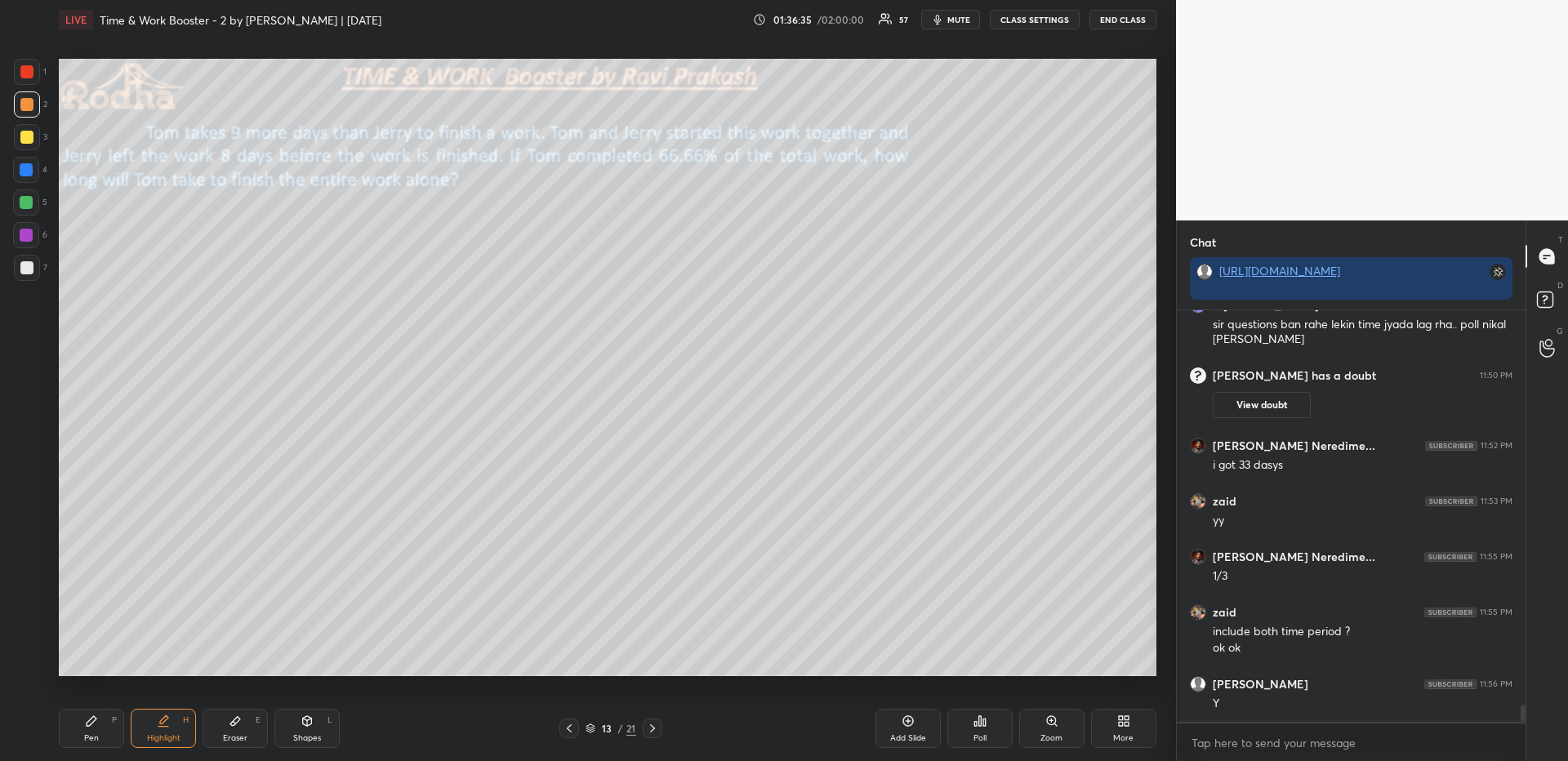
click at [92, 717] on icon at bounding box center [91, 720] width 10 height 10
click at [151, 731] on div "Highlight H" at bounding box center [163, 727] width 65 height 39
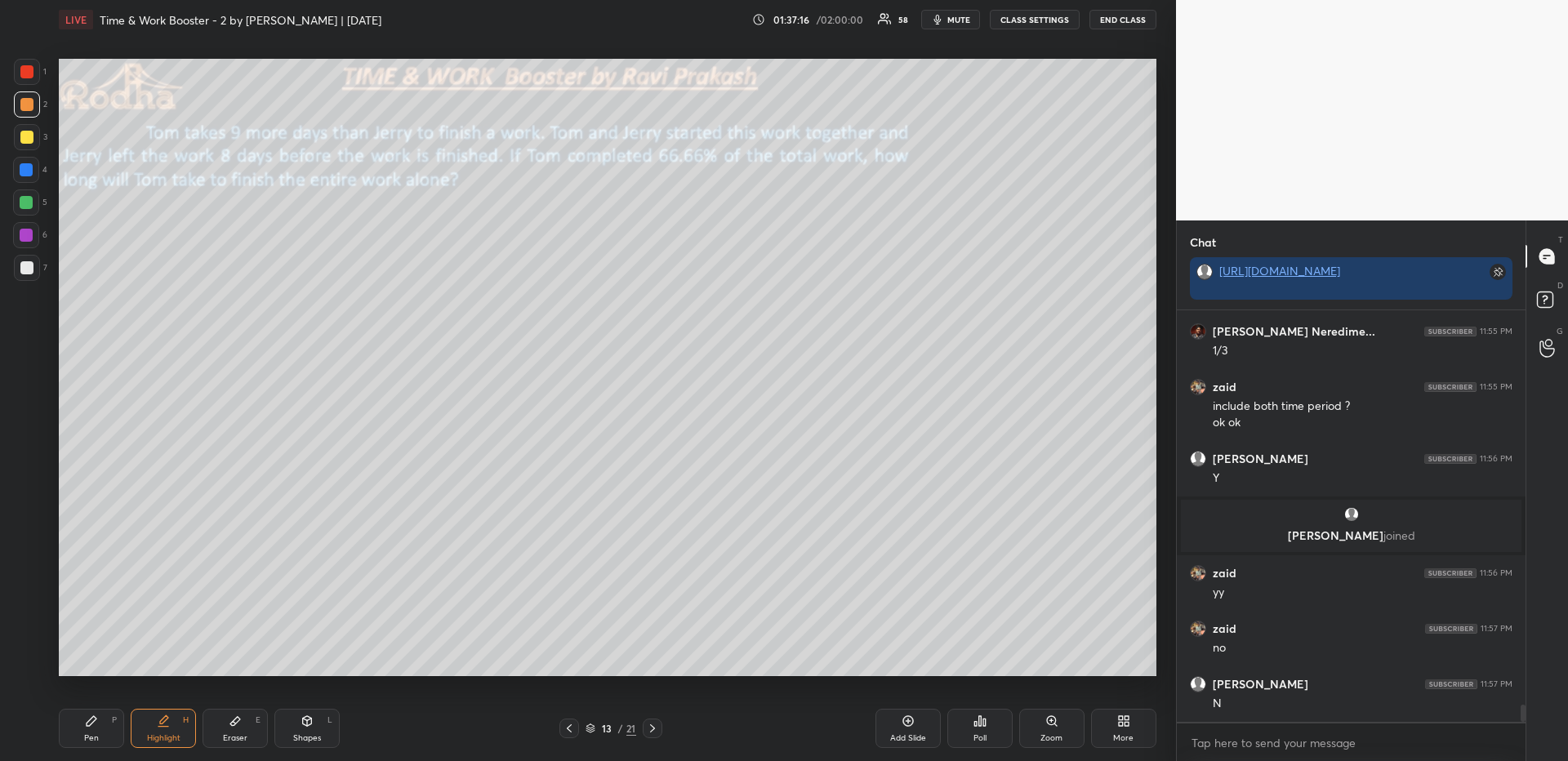
scroll to position [9612, 0]
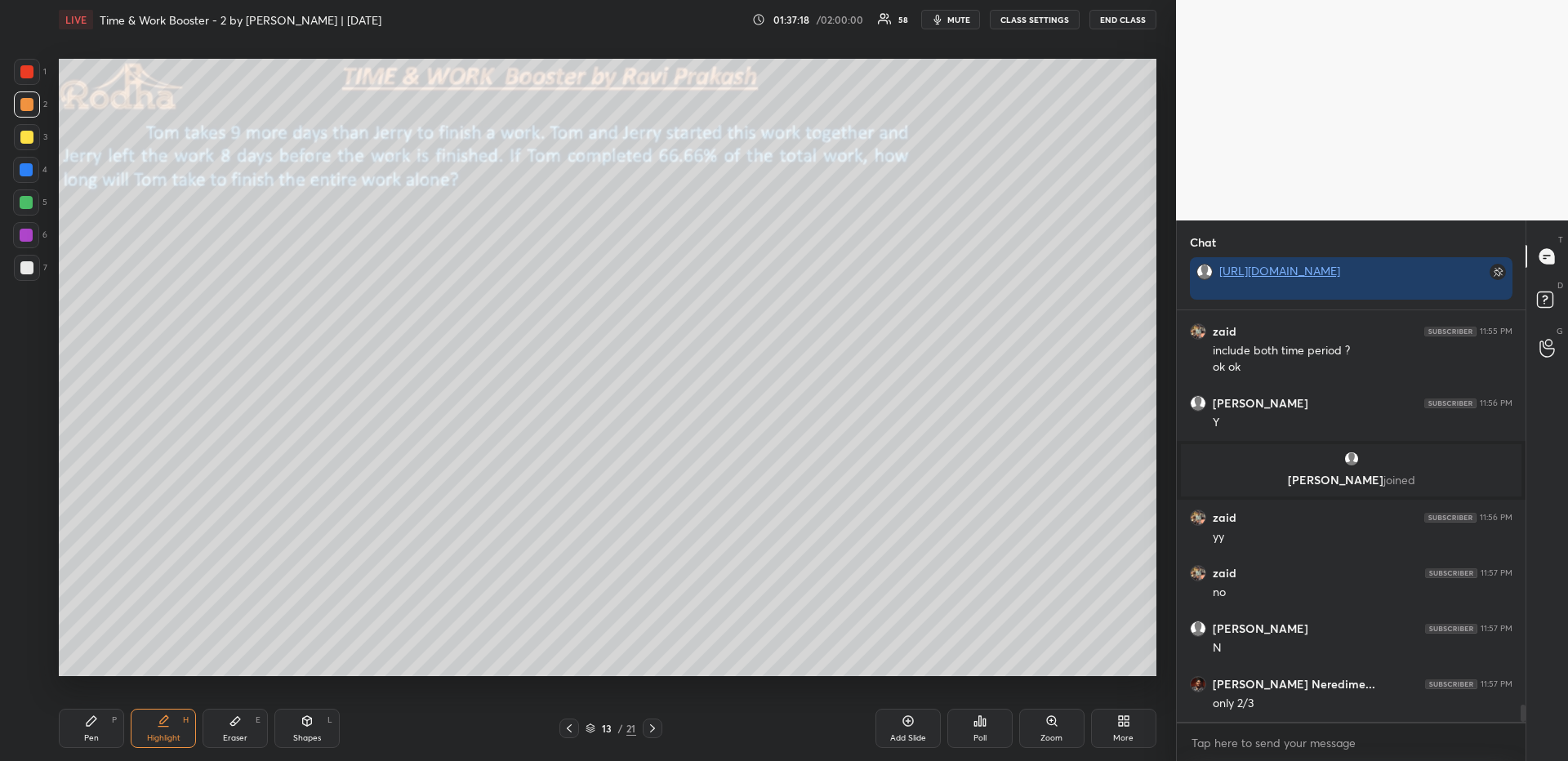
click at [93, 721] on icon at bounding box center [91, 720] width 10 height 10
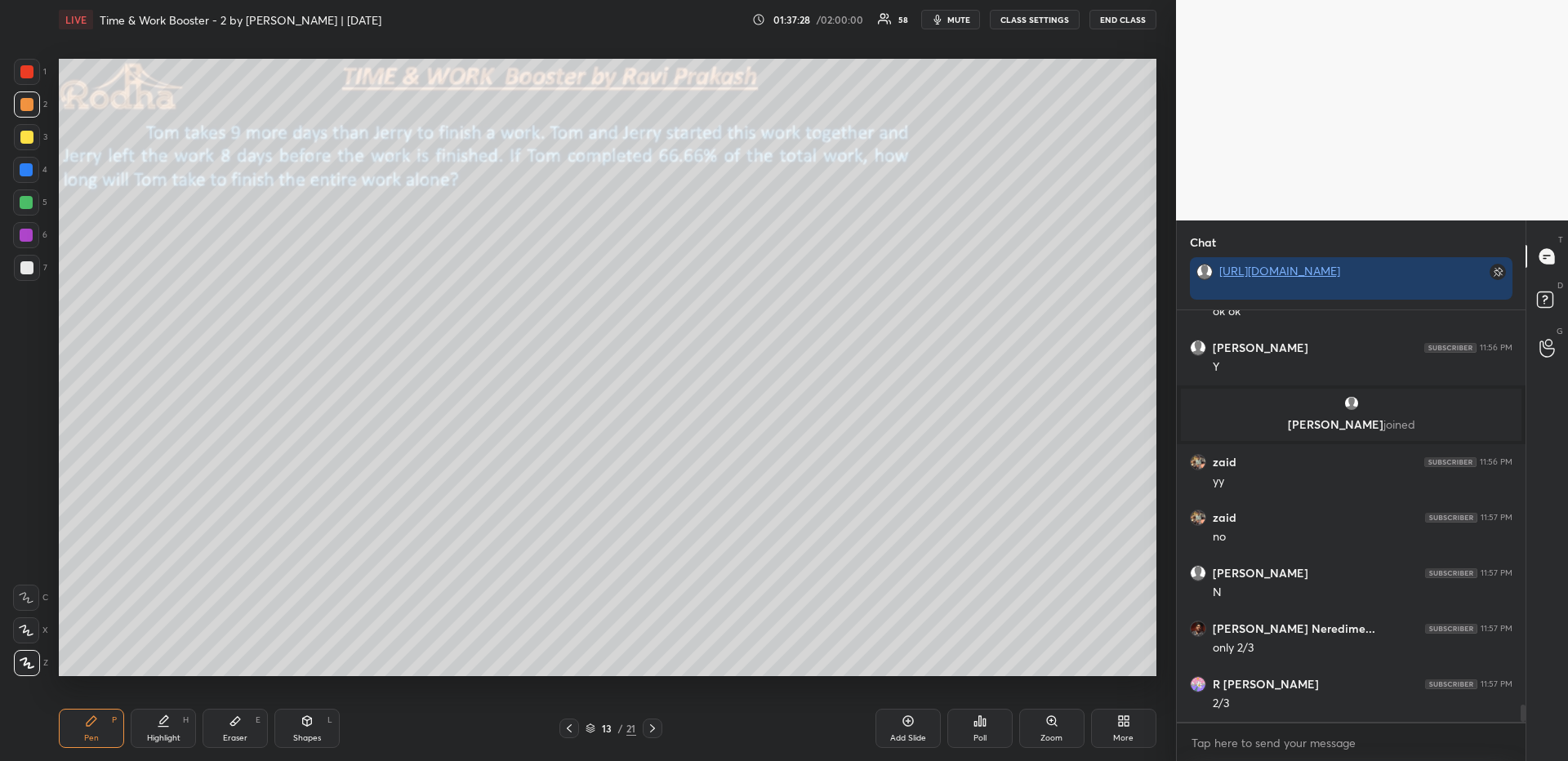
click at [31, 133] on div at bounding box center [27, 137] width 13 height 13
click at [31, 101] on div at bounding box center [27, 104] width 13 height 13
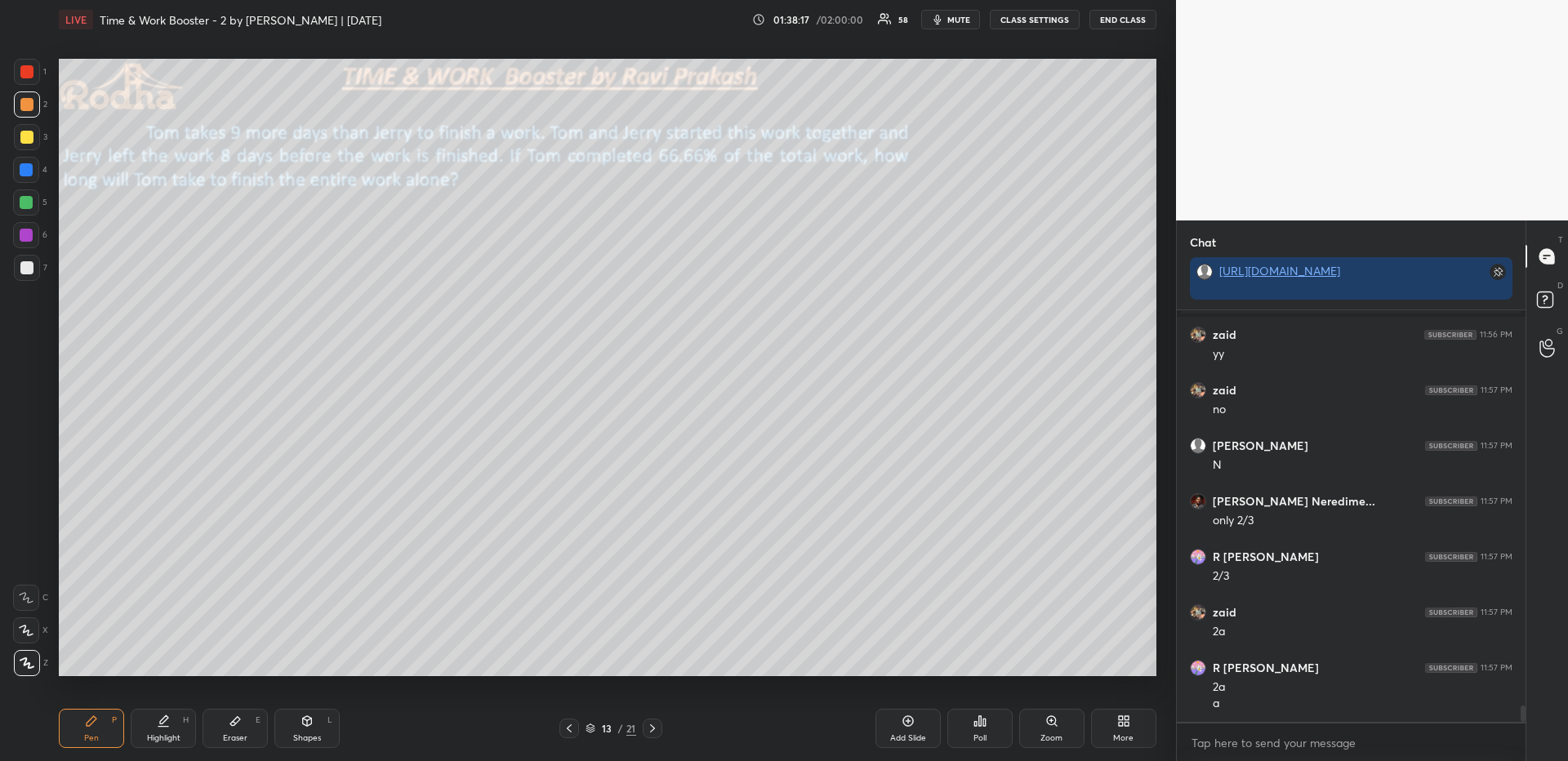
scroll to position [9851, 0]
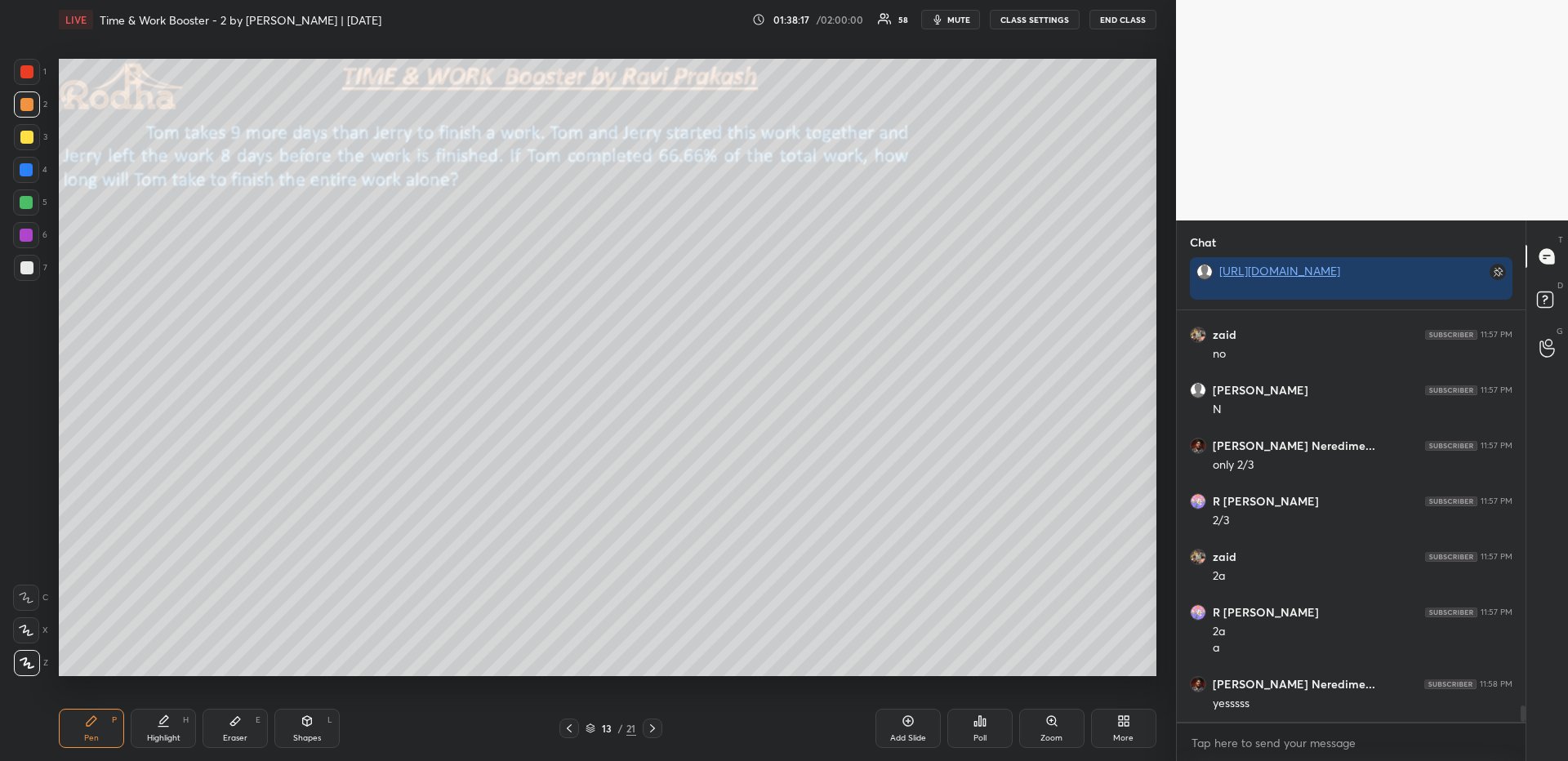
drag, startPoint x: 147, startPoint y: 722, endPoint x: 149, endPoint y: 707, distance: 15.1
click at [147, 723] on div "Highlight H" at bounding box center [163, 727] width 65 height 39
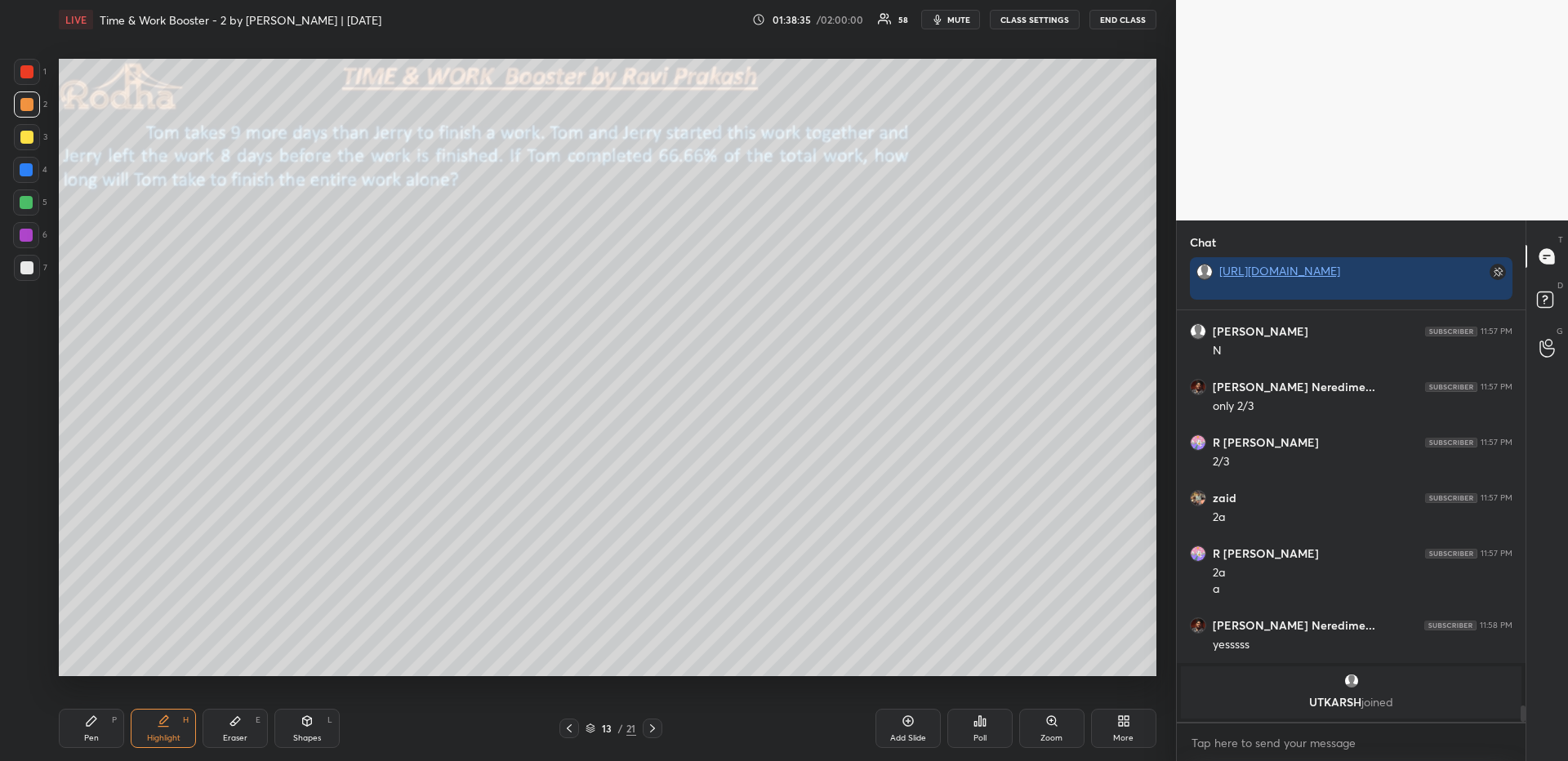
click at [91, 731] on div "Pen P" at bounding box center [91, 727] width 65 height 39
click at [22, 633] on icon at bounding box center [26, 629] width 15 height 11
drag, startPoint x: 147, startPoint y: 723, endPoint x: 149, endPoint y: 706, distance: 17.1
click at [149, 725] on div "Highlight H" at bounding box center [163, 727] width 65 height 39
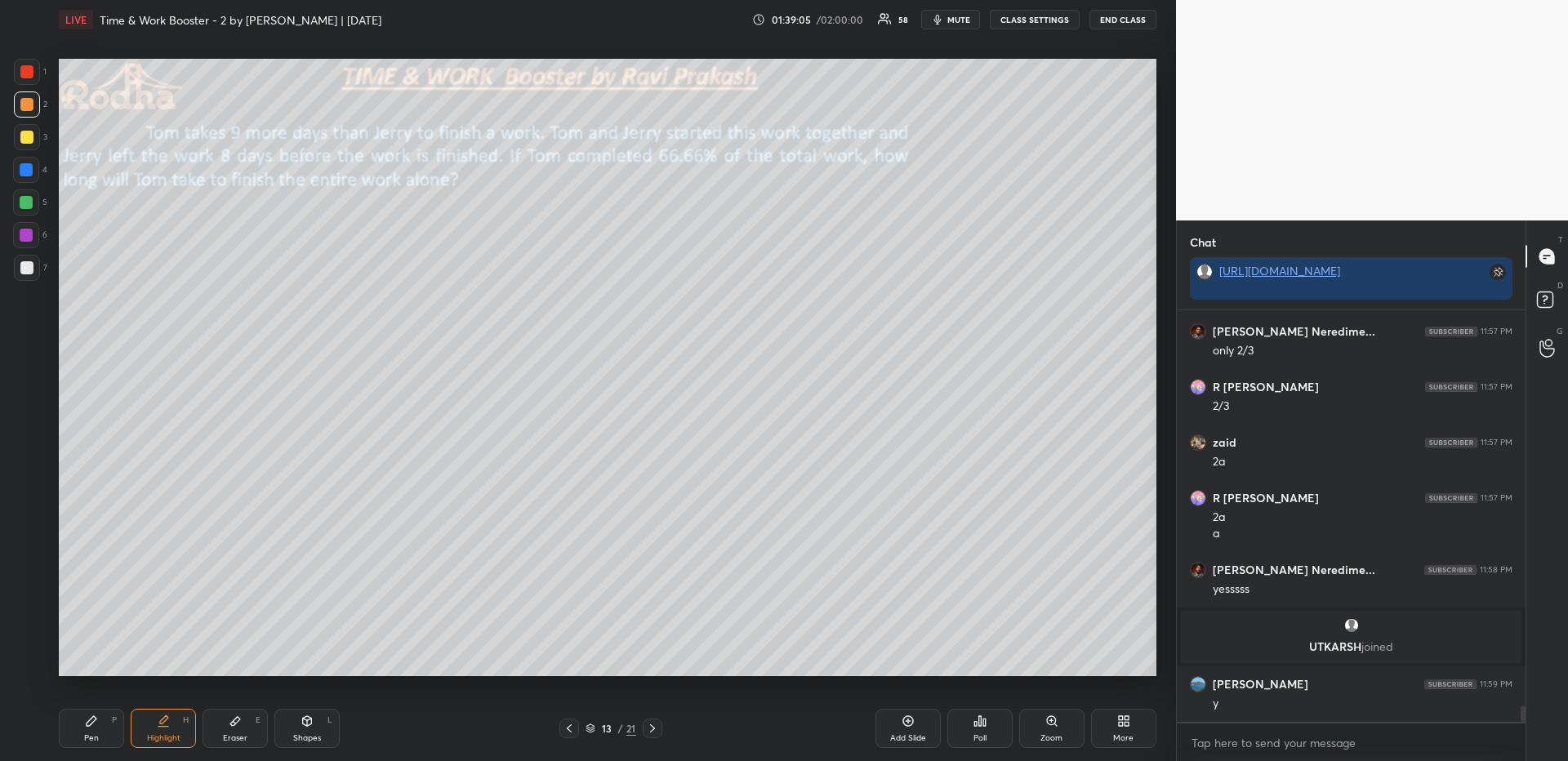
scroll to position [9832, 0]
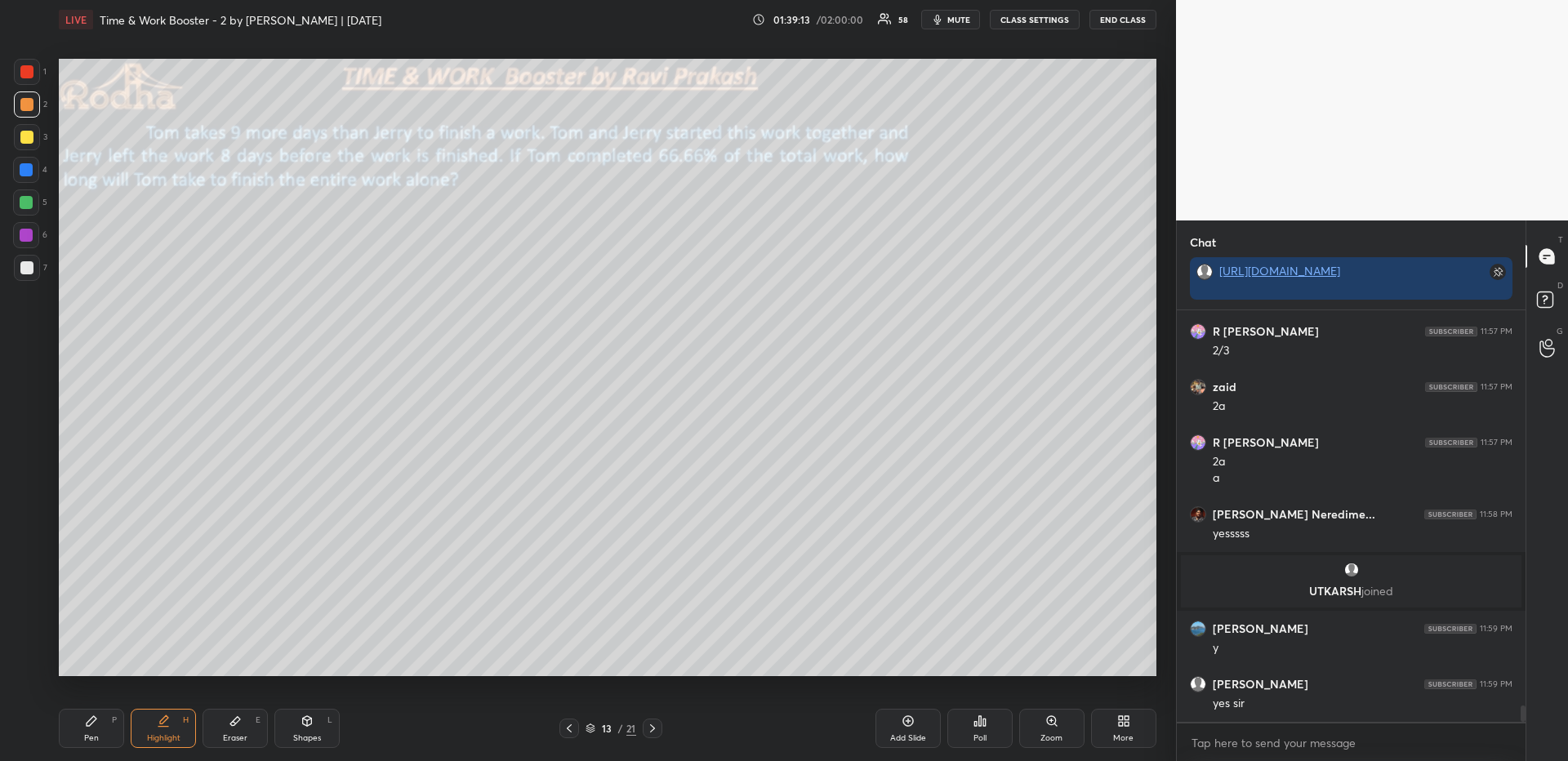
drag, startPoint x: 172, startPoint y: 736, endPoint x: 173, endPoint y: 725, distance: 11.0
click at [165, 735] on div "Highlight" at bounding box center [163, 737] width 34 height 8
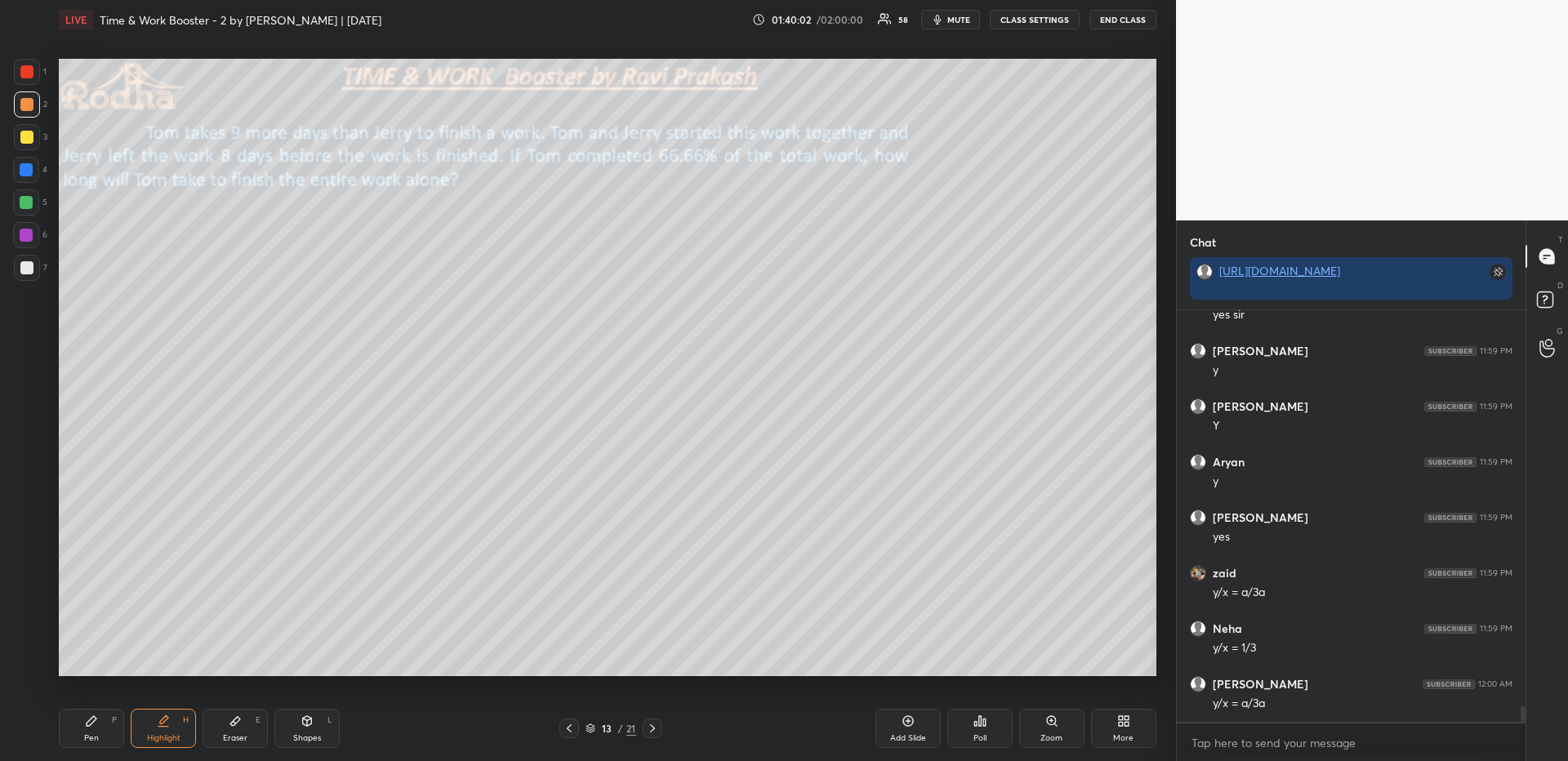
scroll to position [10277, 0]
click at [105, 729] on div "Pen P" at bounding box center [91, 727] width 65 height 39
click at [22, 670] on div at bounding box center [27, 663] width 26 height 26
drag, startPoint x: 158, startPoint y: 733, endPoint x: 160, endPoint y: 688, distance: 45.0
click at [160, 733] on div "Highlight" at bounding box center [163, 737] width 34 height 8
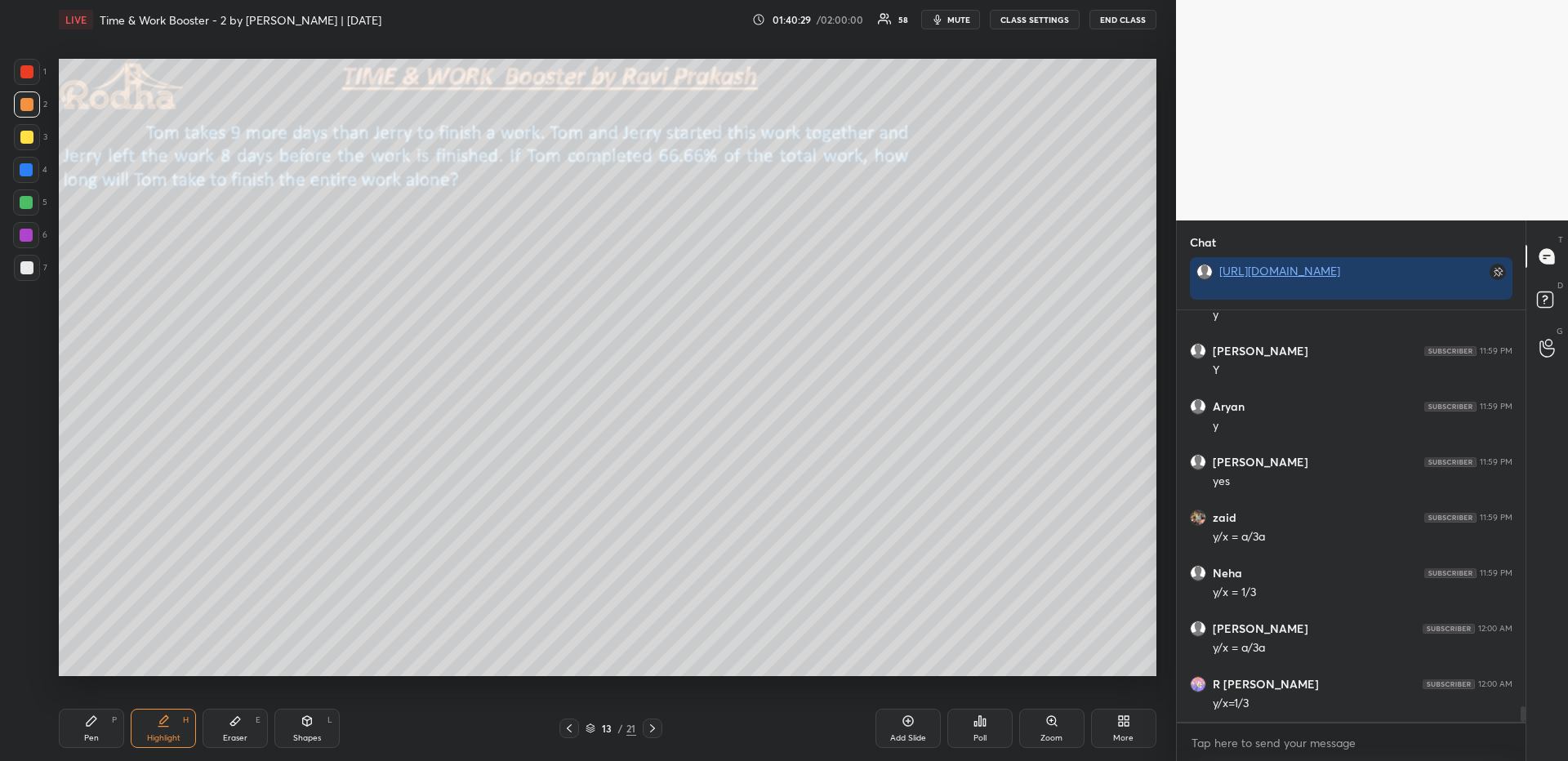
click at [58, 735] on div "LIVE Time & Work Booster - 2 by [PERSON_NAME] | [DATE] 01:40:29 / 02:00:00 58 m…" at bounding box center [607, 380] width 1111 height 761
click at [86, 733] on div "Pen" at bounding box center [91, 737] width 15 height 8
drag, startPoint x: 249, startPoint y: 722, endPoint x: 251, endPoint y: 685, distance: 37.1
click at [248, 726] on div "Eraser E" at bounding box center [235, 727] width 65 height 39
click at [103, 722] on div "Pen P" at bounding box center [91, 727] width 65 height 39
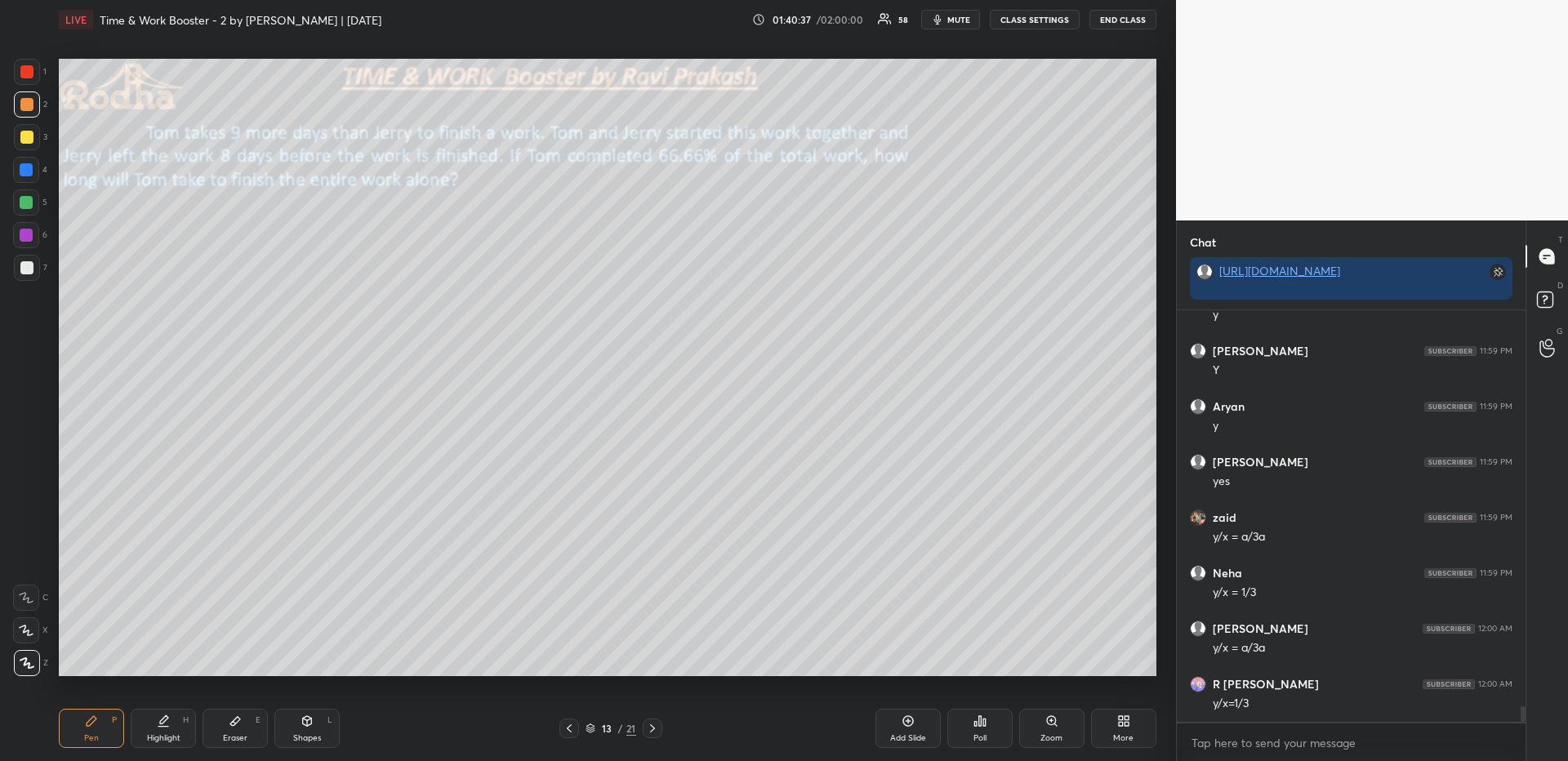
click at [29, 631] on icon at bounding box center [26, 629] width 15 height 11
click at [86, 729] on div "Pen P" at bounding box center [91, 727] width 65 height 39
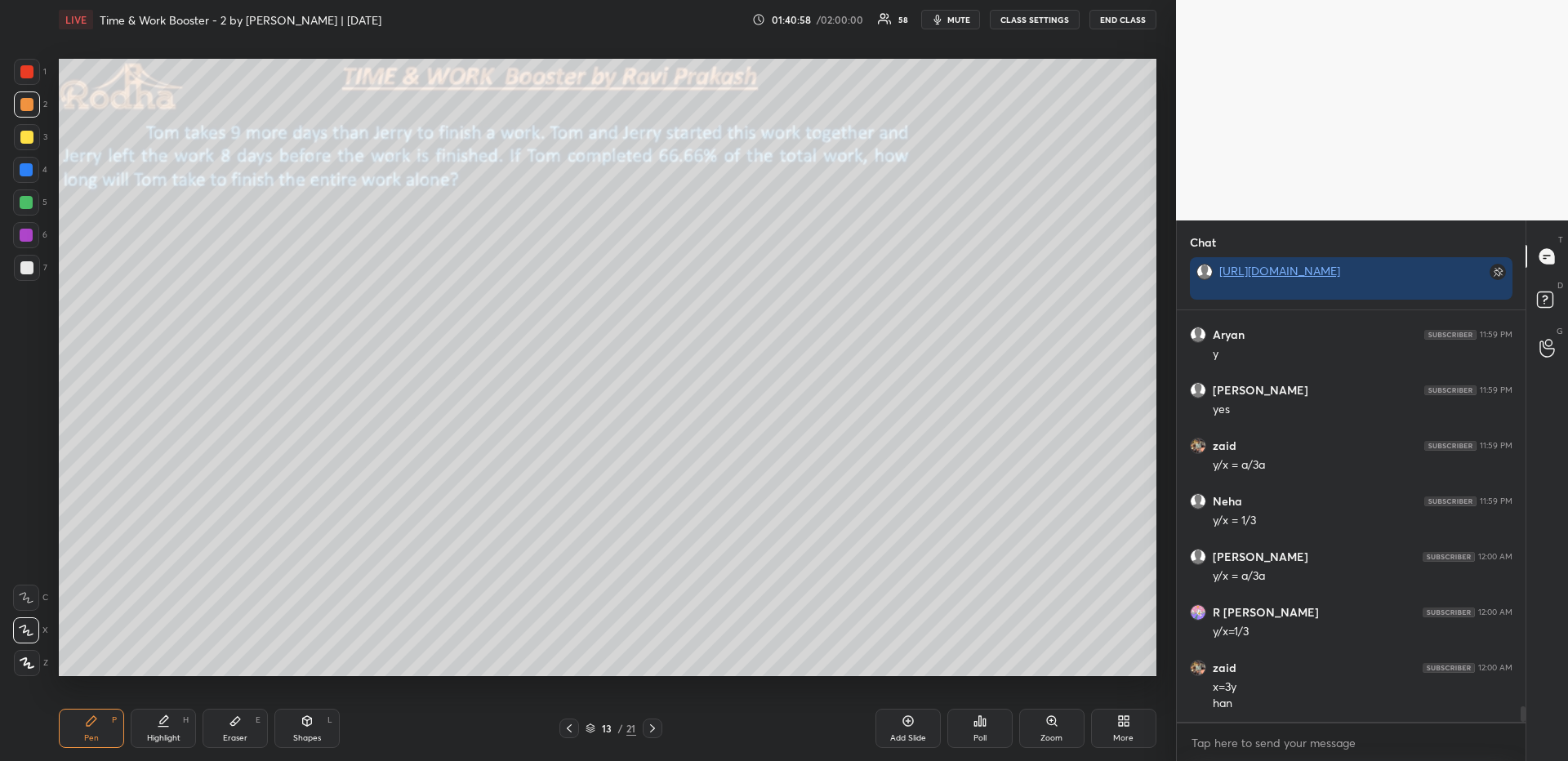
click at [229, 723] on icon at bounding box center [235, 720] width 13 height 13
drag, startPoint x: 104, startPoint y: 725, endPoint x: 159, endPoint y: 692, distance: 64.1
click at [101, 725] on div "Pen P" at bounding box center [91, 727] width 65 height 39
drag, startPoint x: 20, startPoint y: 198, endPoint x: 24, endPoint y: 205, distance: 8.1
click at [20, 198] on div at bounding box center [26, 202] width 13 height 13
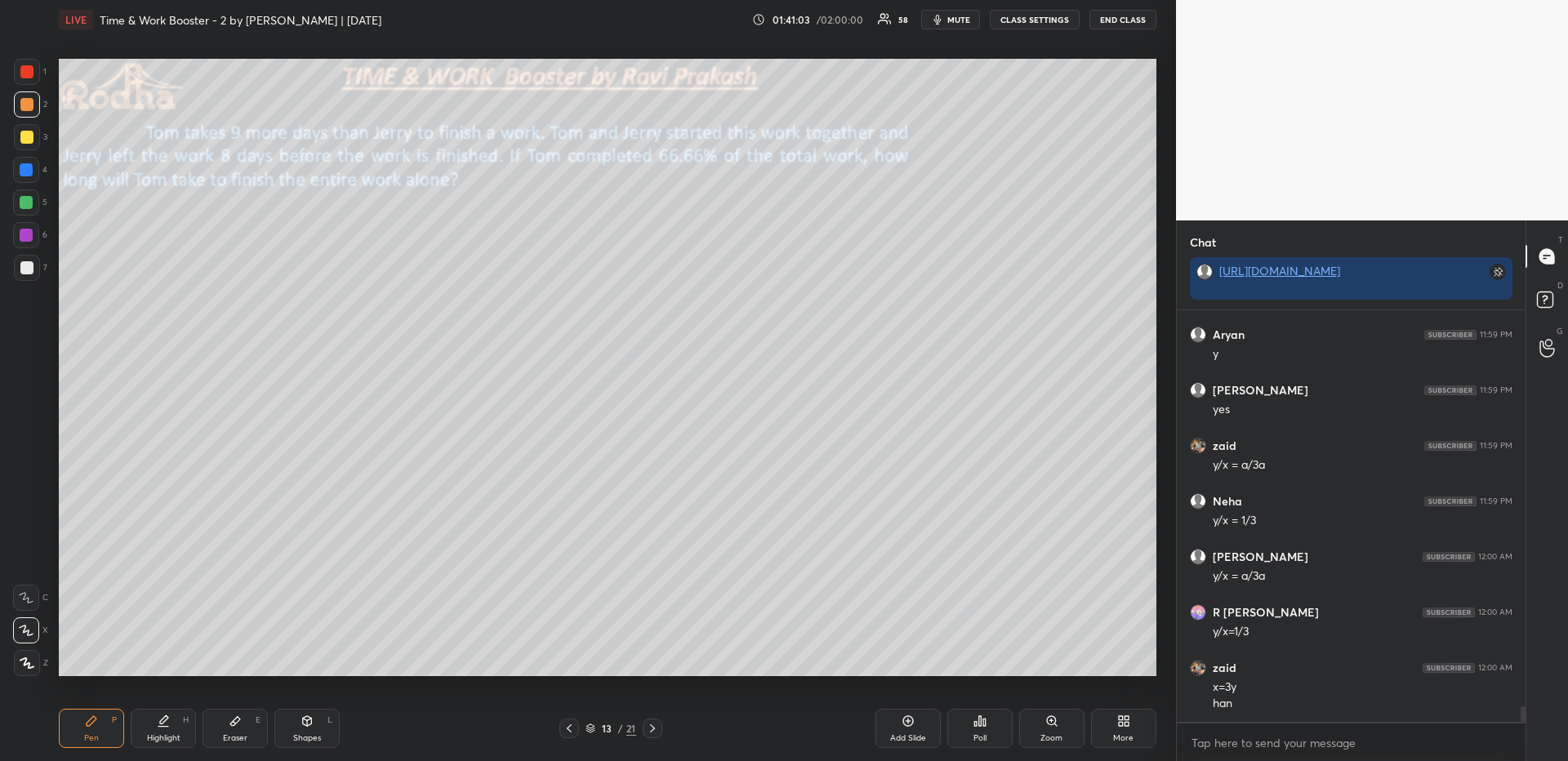
scroll to position [10404, 0]
click at [26, 660] on icon at bounding box center [27, 662] width 15 height 11
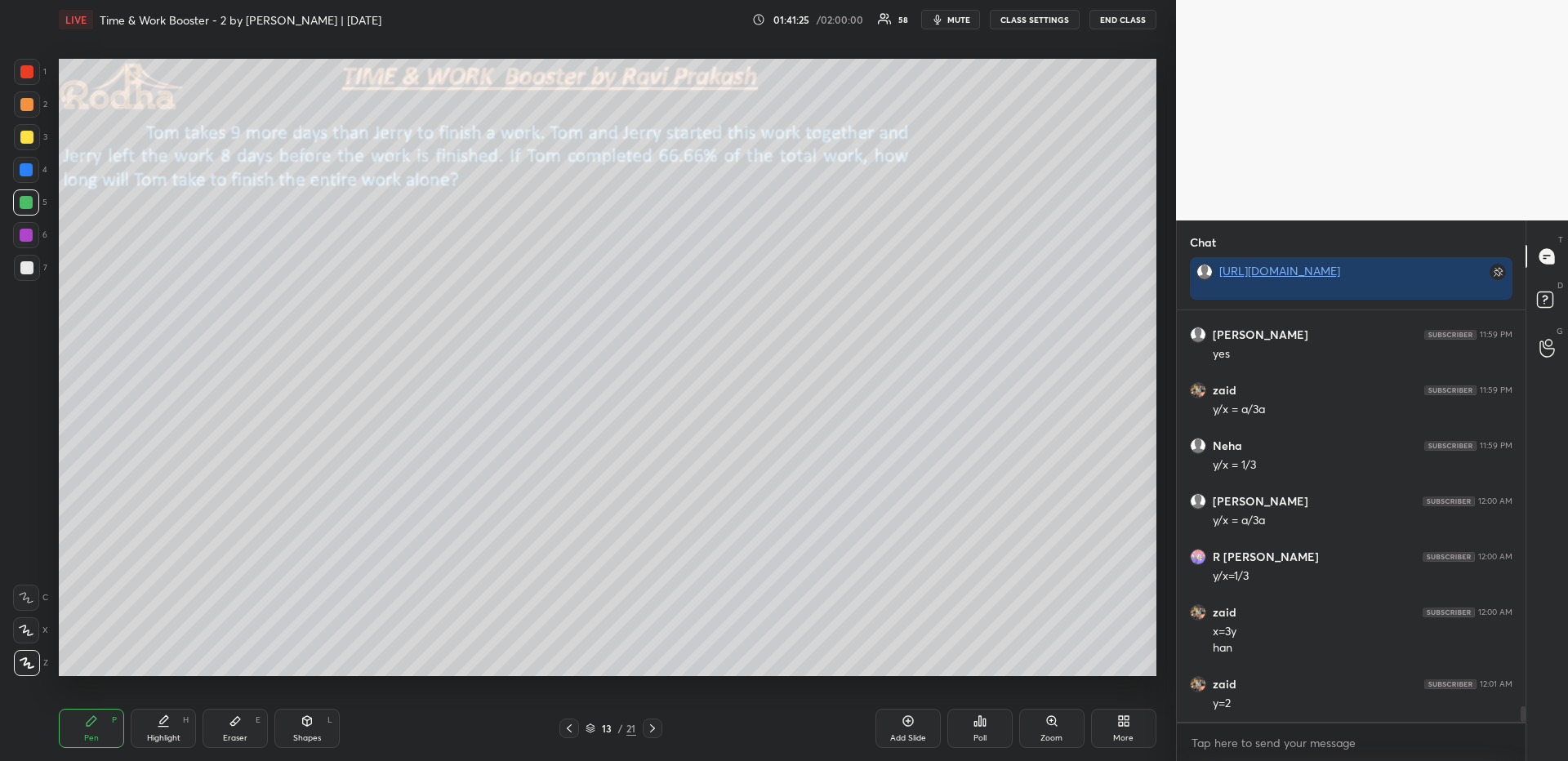
click at [26, 103] on div at bounding box center [27, 104] width 13 height 13
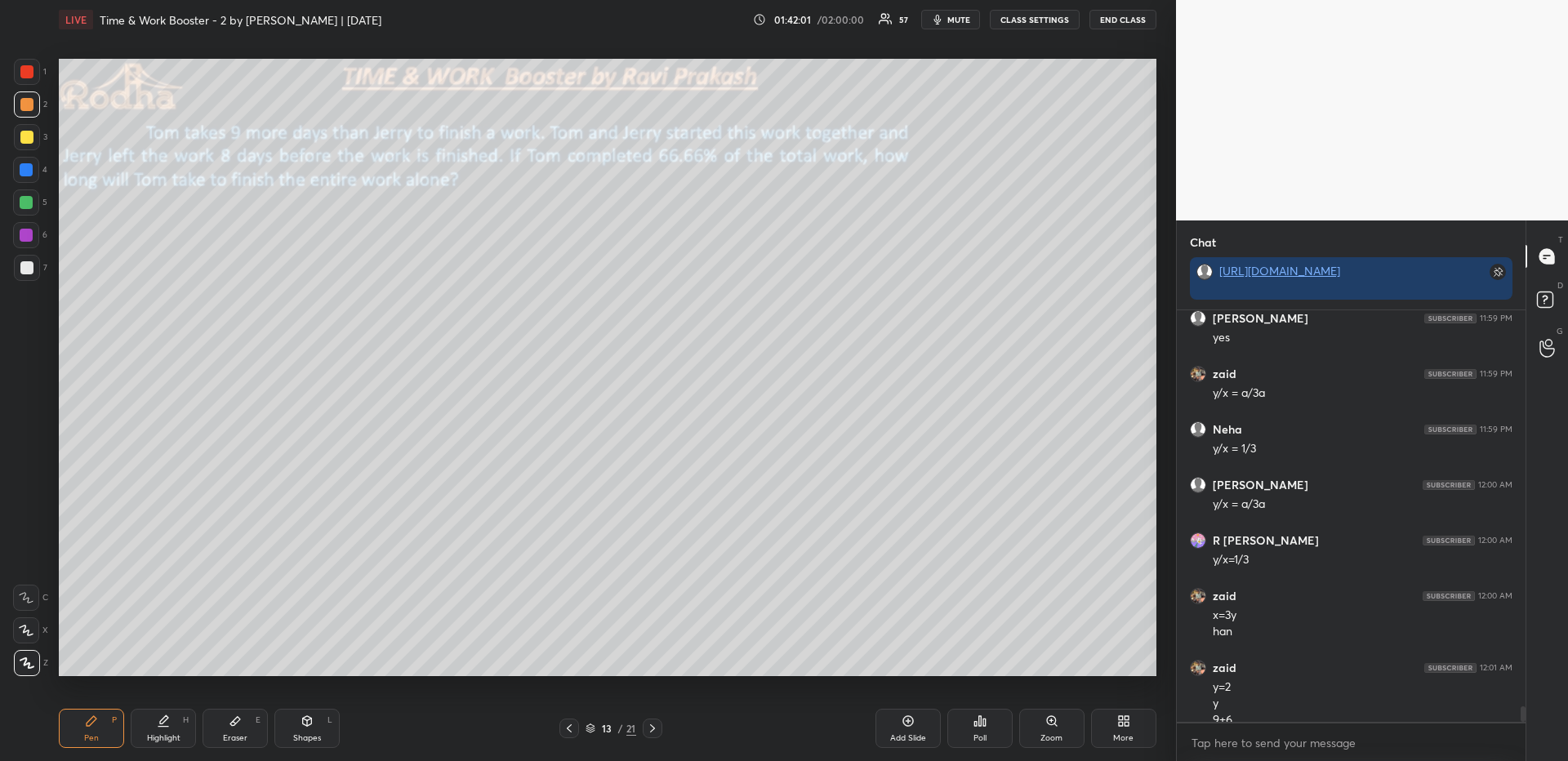
scroll to position [10436, 0]
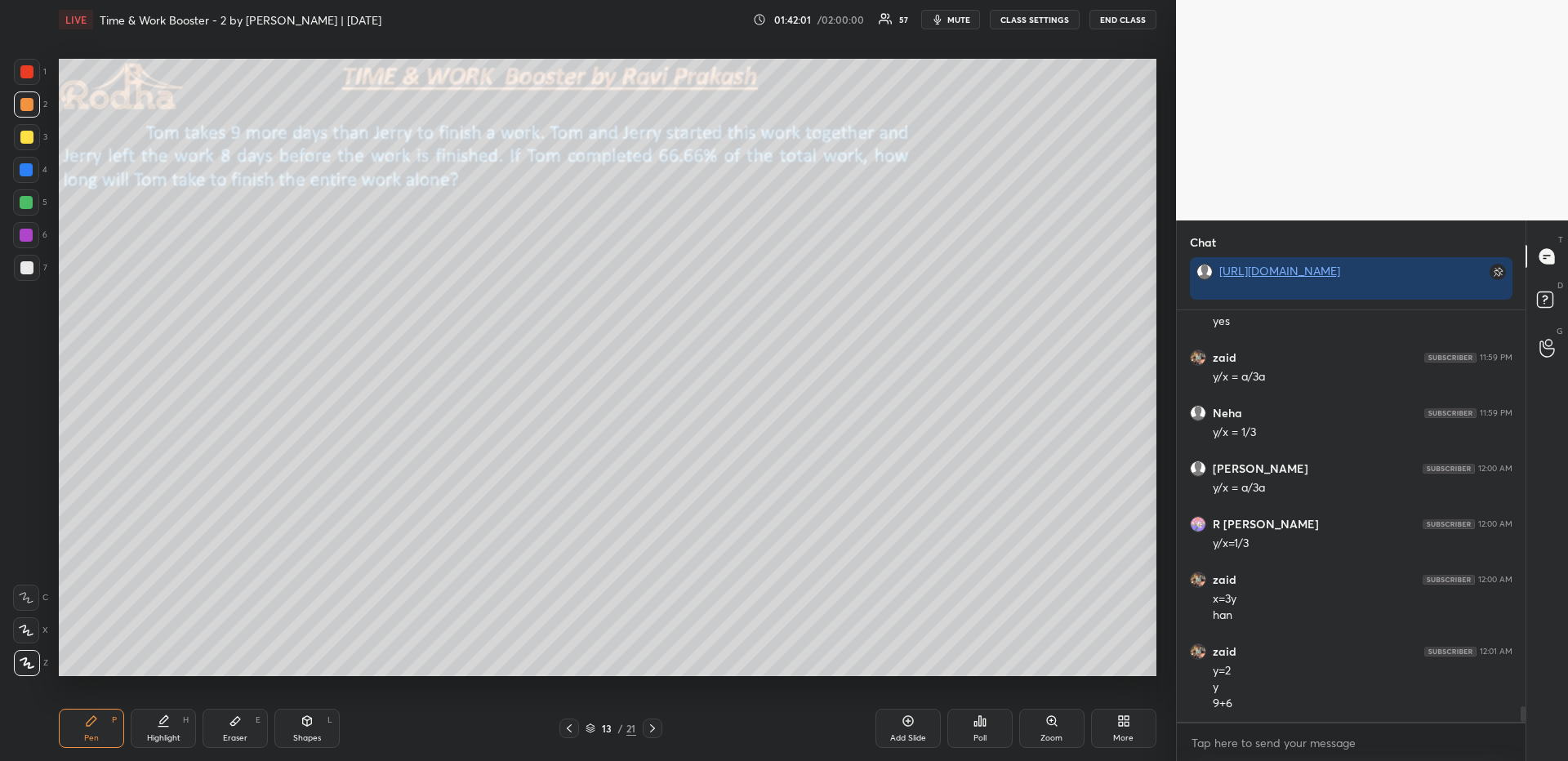
drag, startPoint x: 34, startPoint y: 69, endPoint x: 47, endPoint y: 87, distance: 22.2
click at [34, 70] on div at bounding box center [27, 72] width 26 height 26
click at [660, 723] on div at bounding box center [652, 728] width 20 height 20
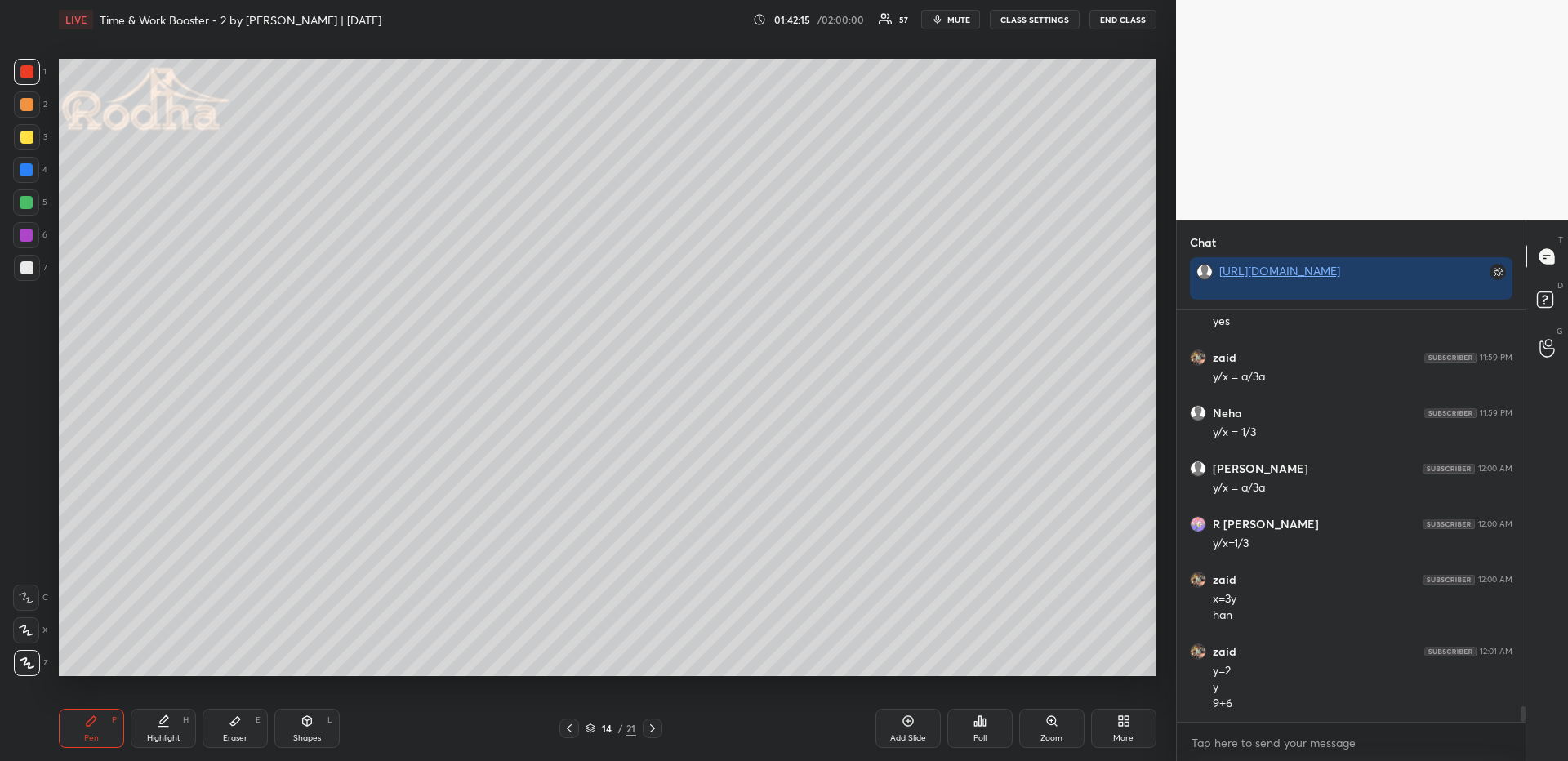
click at [571, 727] on icon at bounding box center [569, 727] width 13 height 13
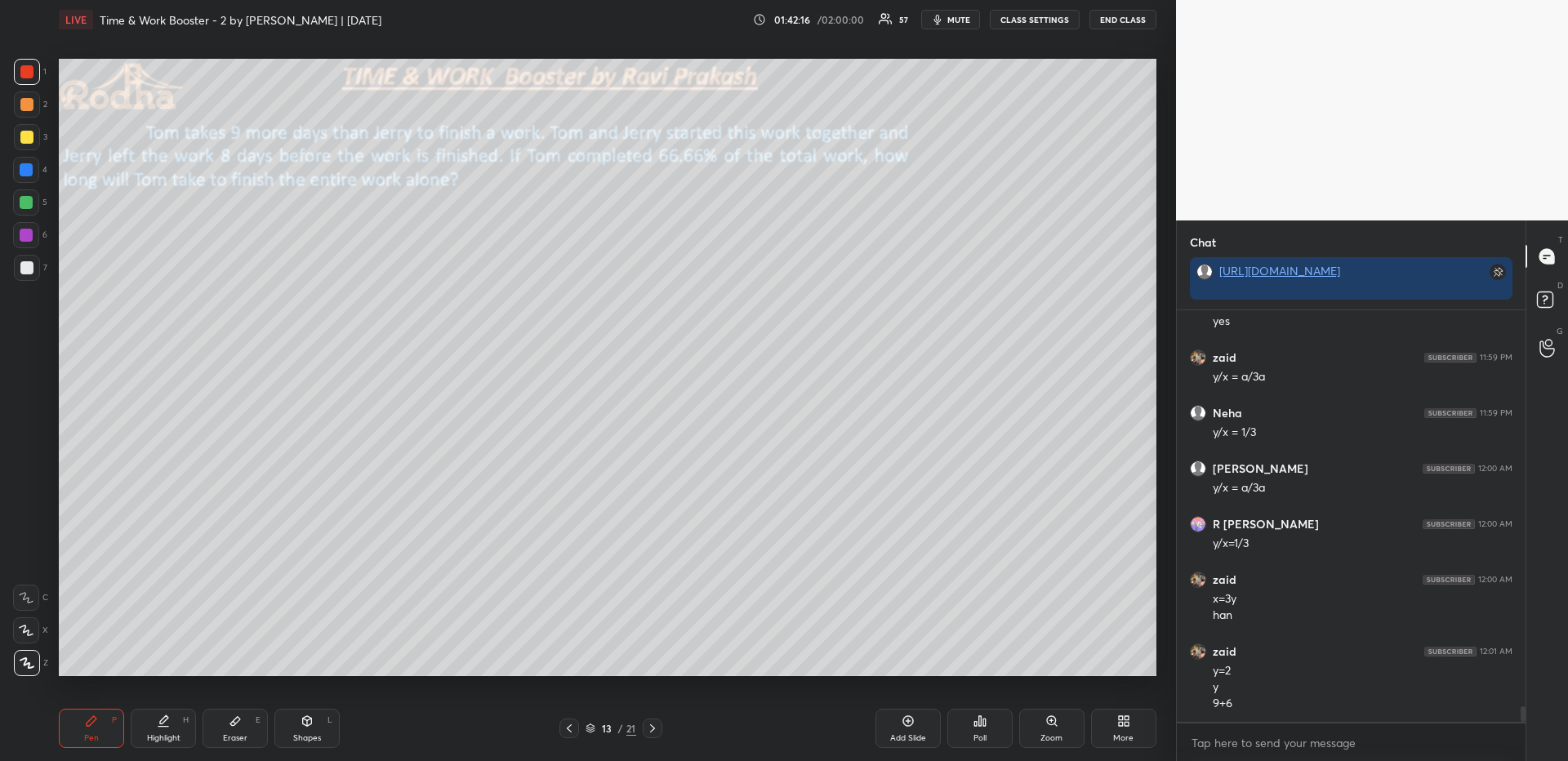
click at [1109, 727] on div "More" at bounding box center [1123, 727] width 65 height 39
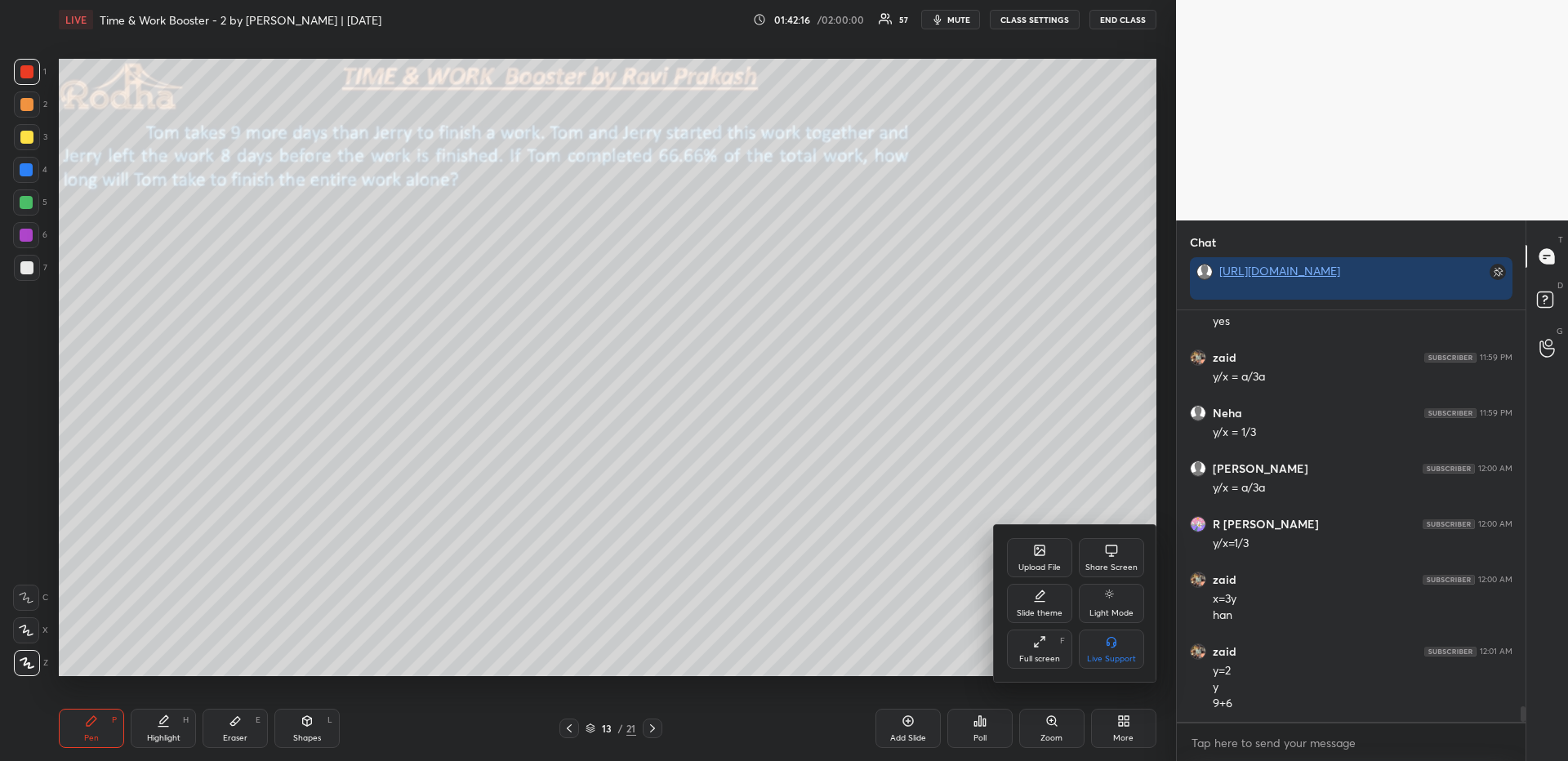
click at [1030, 556] on div "Upload File" at bounding box center [1039, 557] width 65 height 39
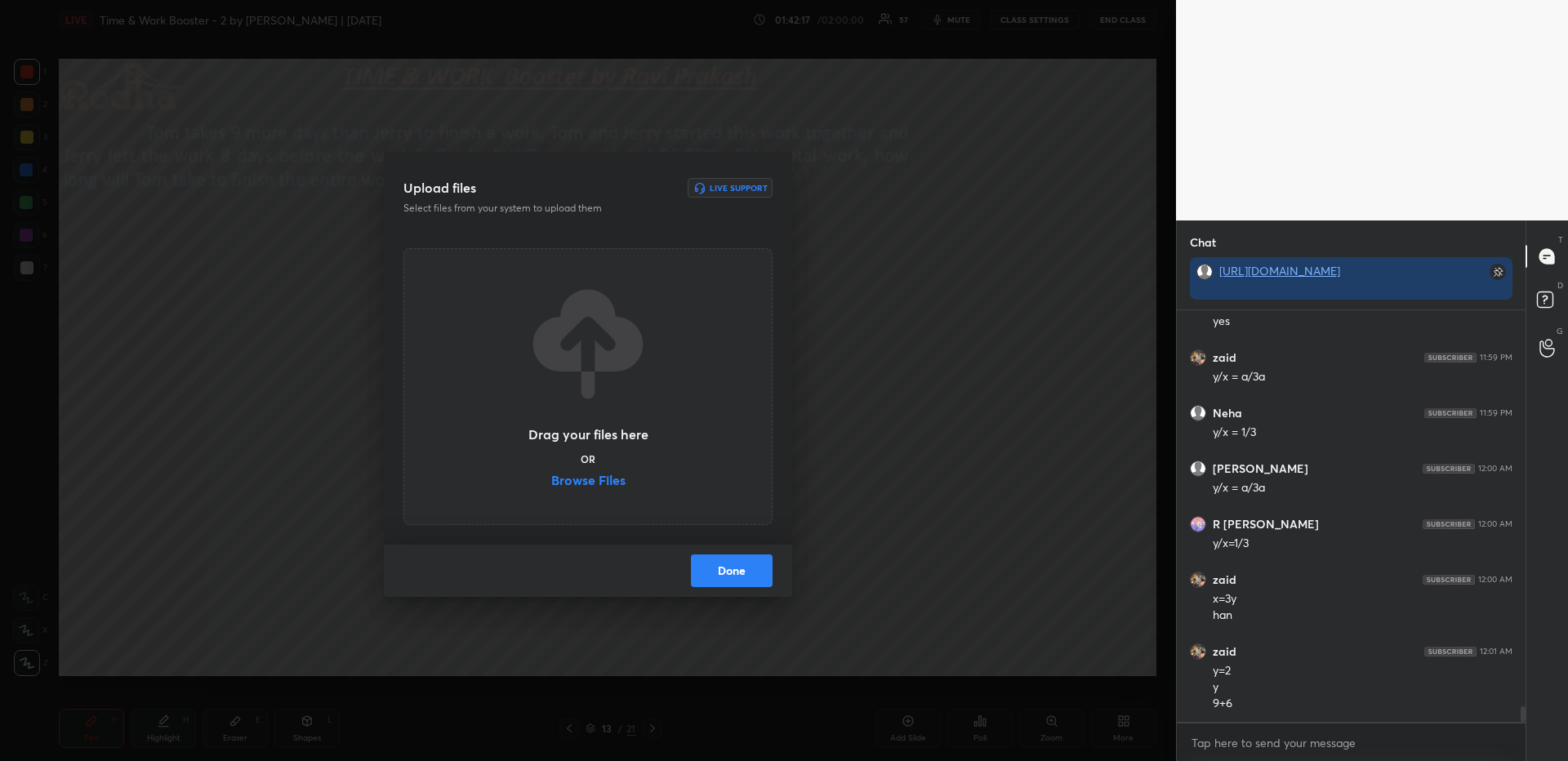
click at [617, 483] on label "Browse Files" at bounding box center [589, 482] width 75 height 17
click at [552, 483] on input "Browse Files" at bounding box center [552, 482] width 0 height 17
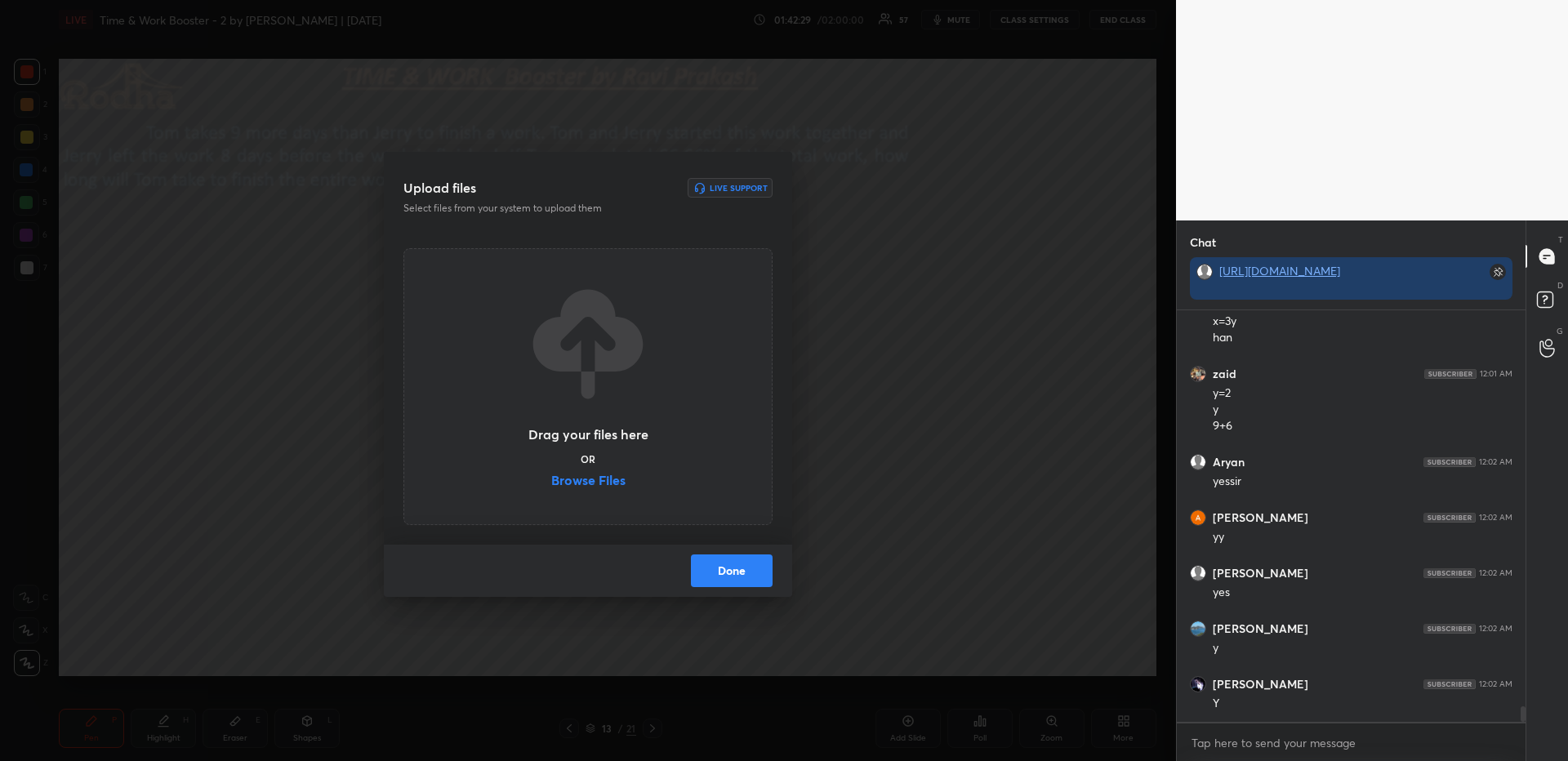
scroll to position [10769, 0]
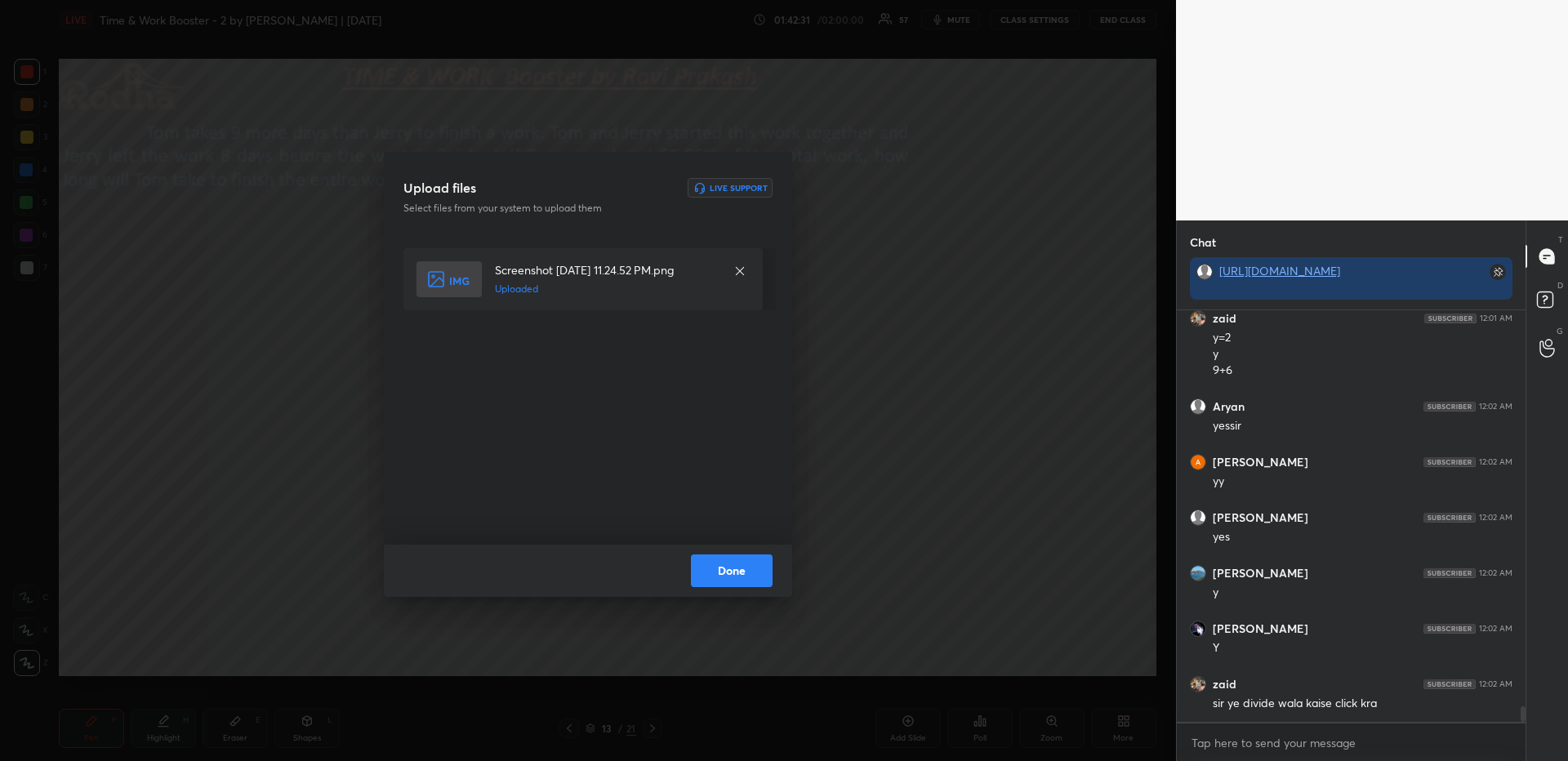
click at [719, 571] on button "Done" at bounding box center [732, 570] width 82 height 33
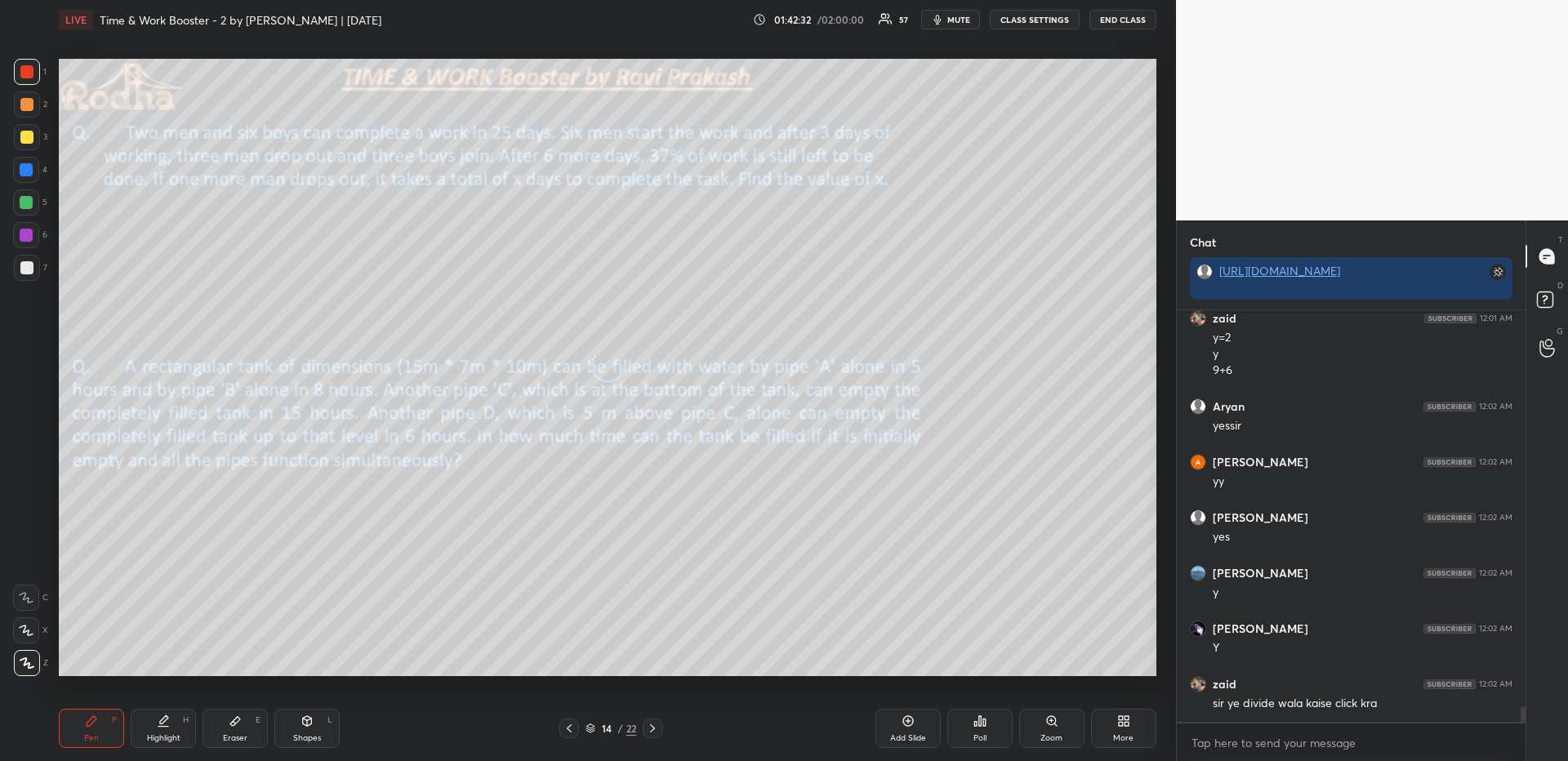
click at [569, 725] on icon at bounding box center [569, 727] width 13 height 13
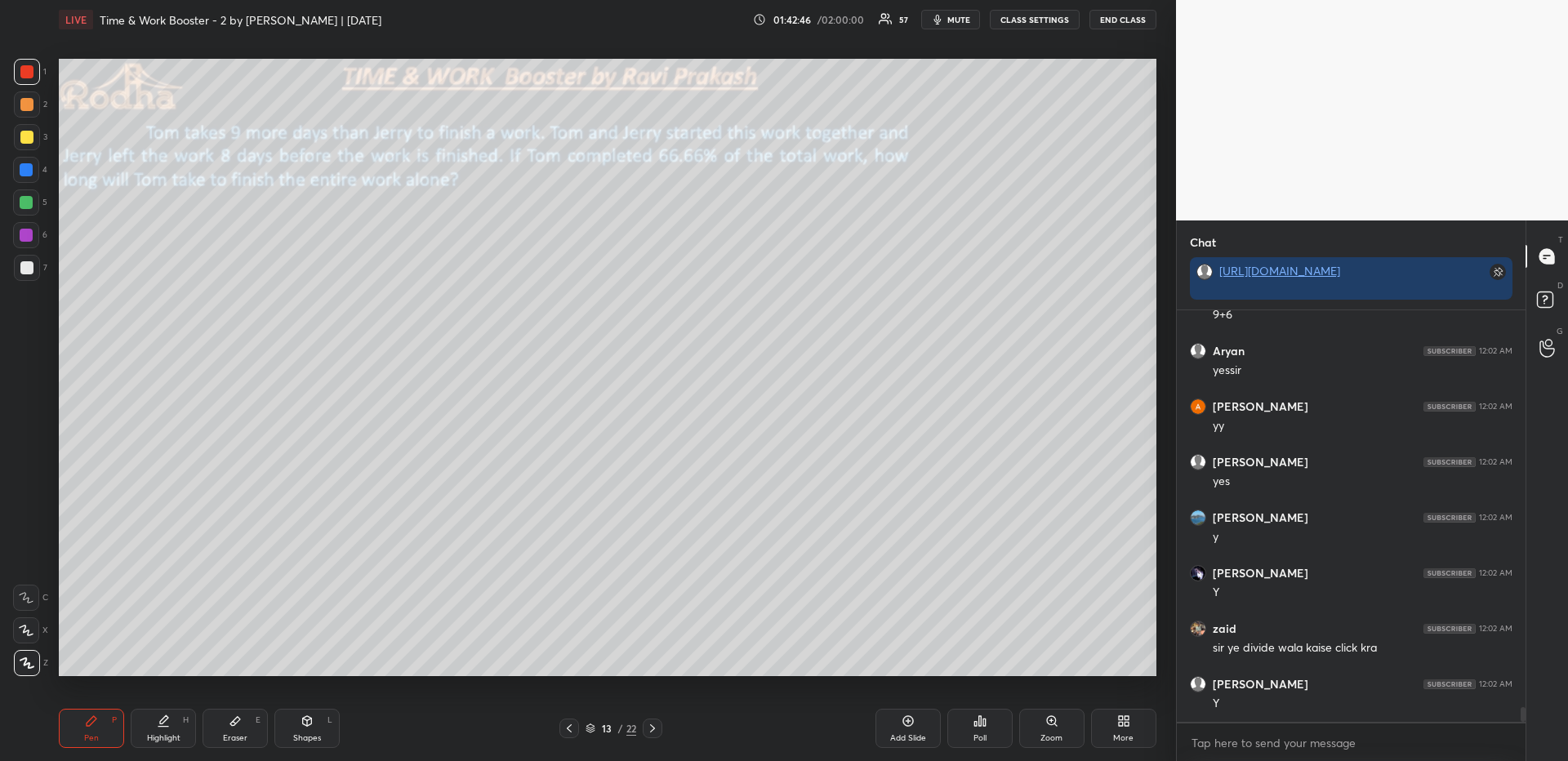
scroll to position [10884, 0]
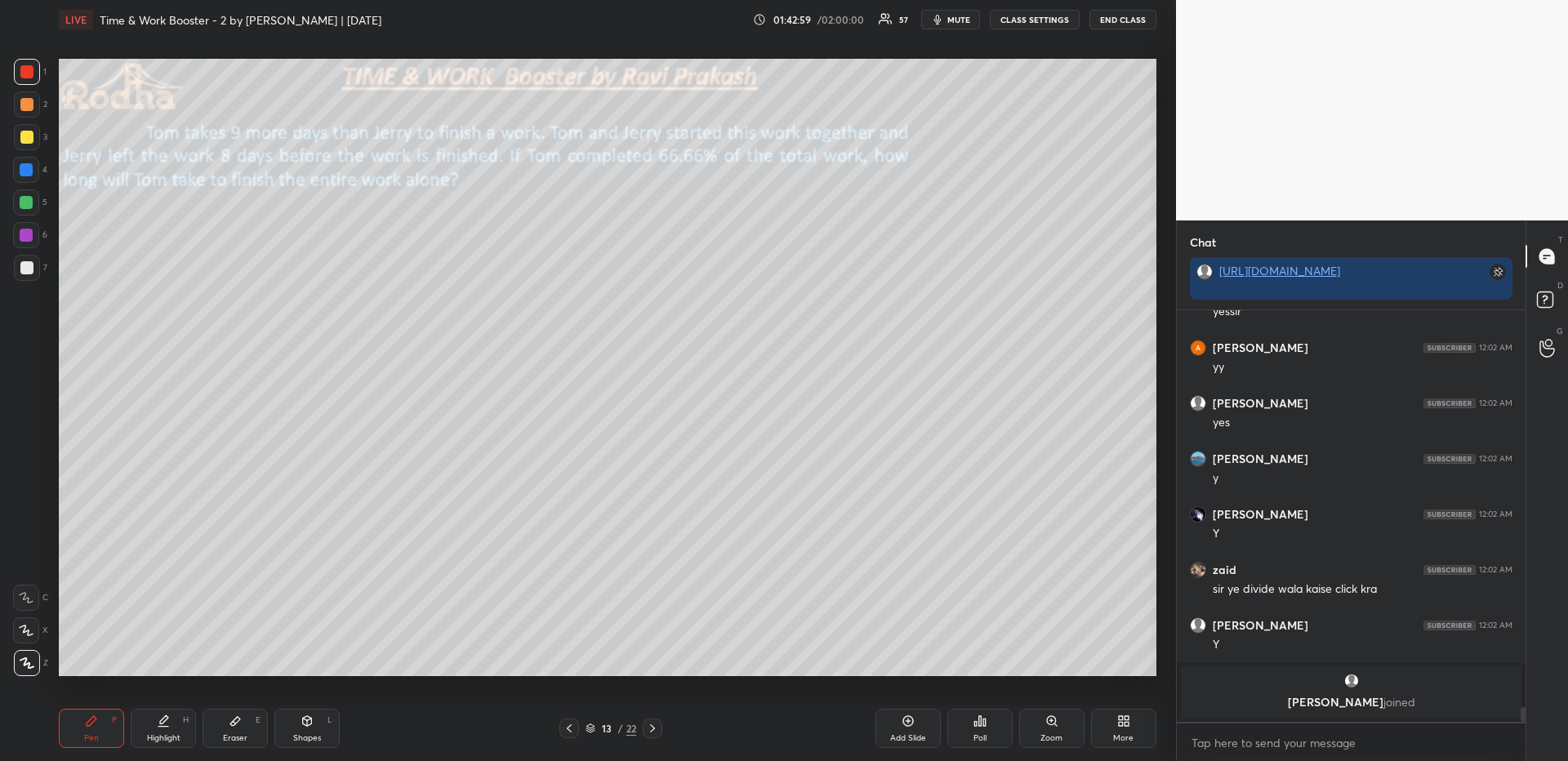
click at [653, 729] on icon at bounding box center [652, 727] width 13 height 13
drag, startPoint x: 99, startPoint y: 714, endPoint x: 100, endPoint y: 699, distance: 15.0
click at [98, 718] on div "Pen P" at bounding box center [91, 727] width 65 height 39
click at [30, 270] on div at bounding box center [27, 267] width 13 height 13
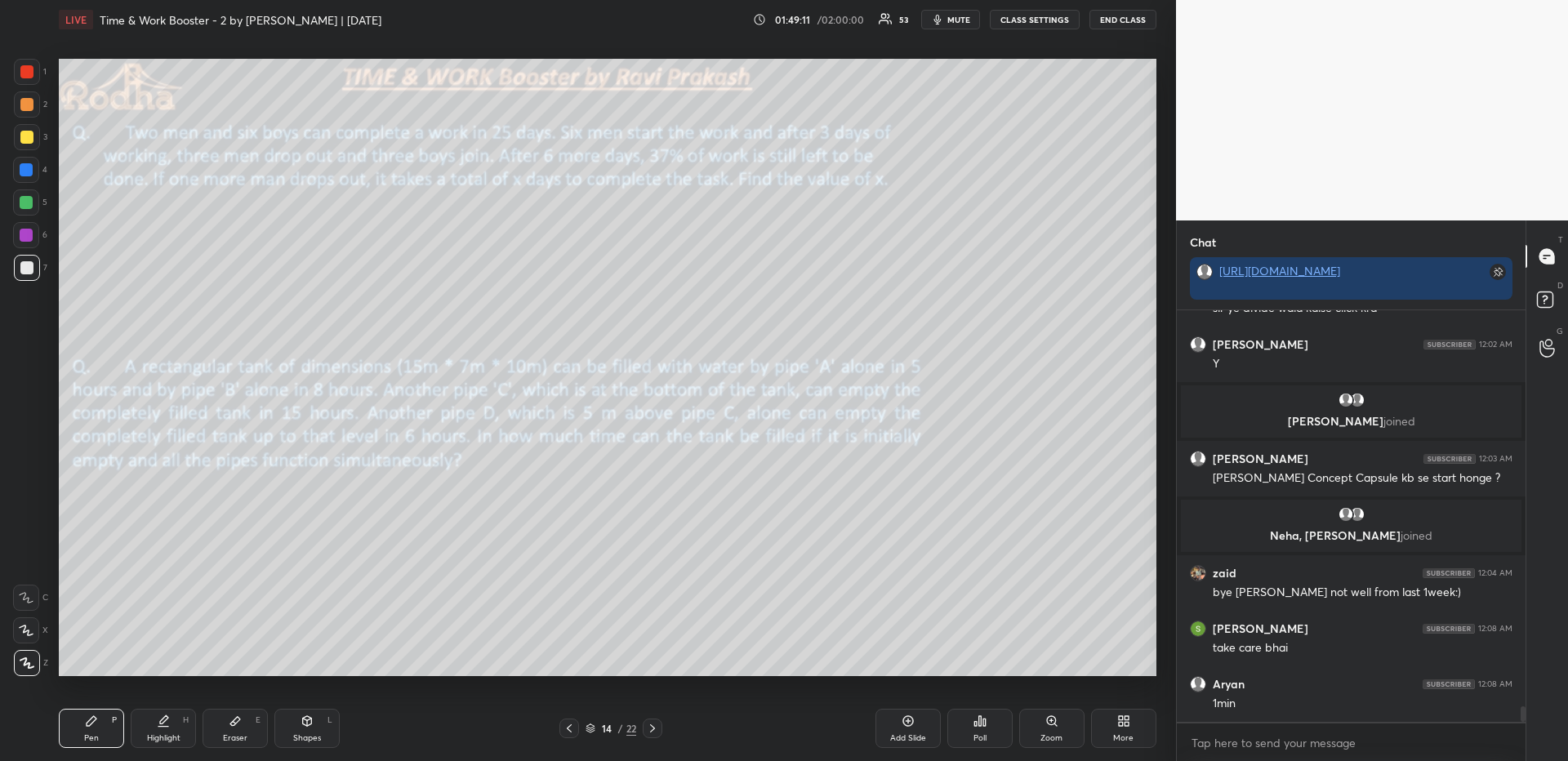
scroll to position [10813, 0]
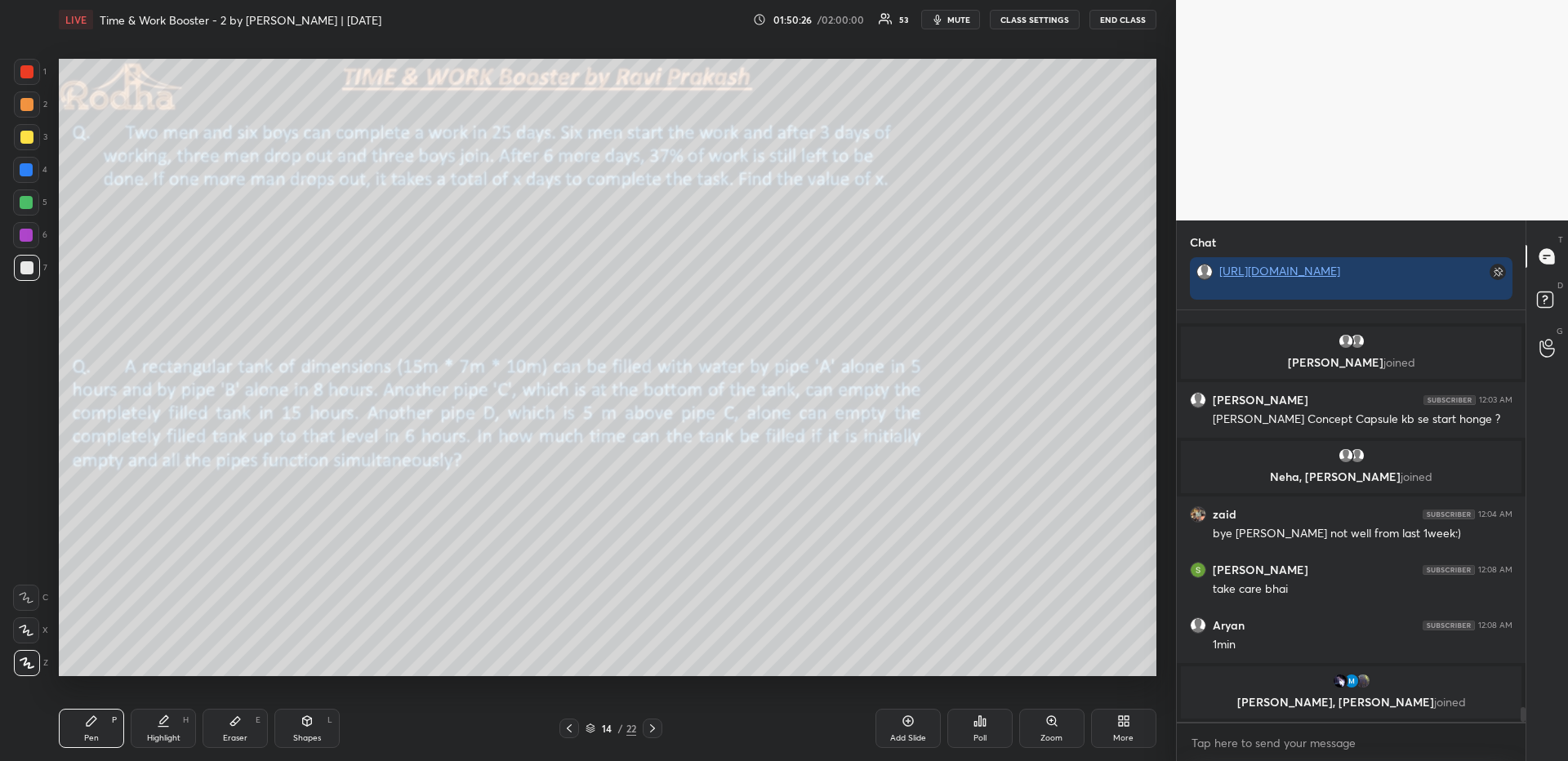
drag, startPoint x: 28, startPoint y: 133, endPoint x: 28, endPoint y: 103, distance: 30.0
click at [29, 131] on div at bounding box center [27, 137] width 13 height 13
click at [25, 101] on div at bounding box center [27, 104] width 13 height 13
click at [983, 732] on div "Poll" at bounding box center [979, 727] width 65 height 39
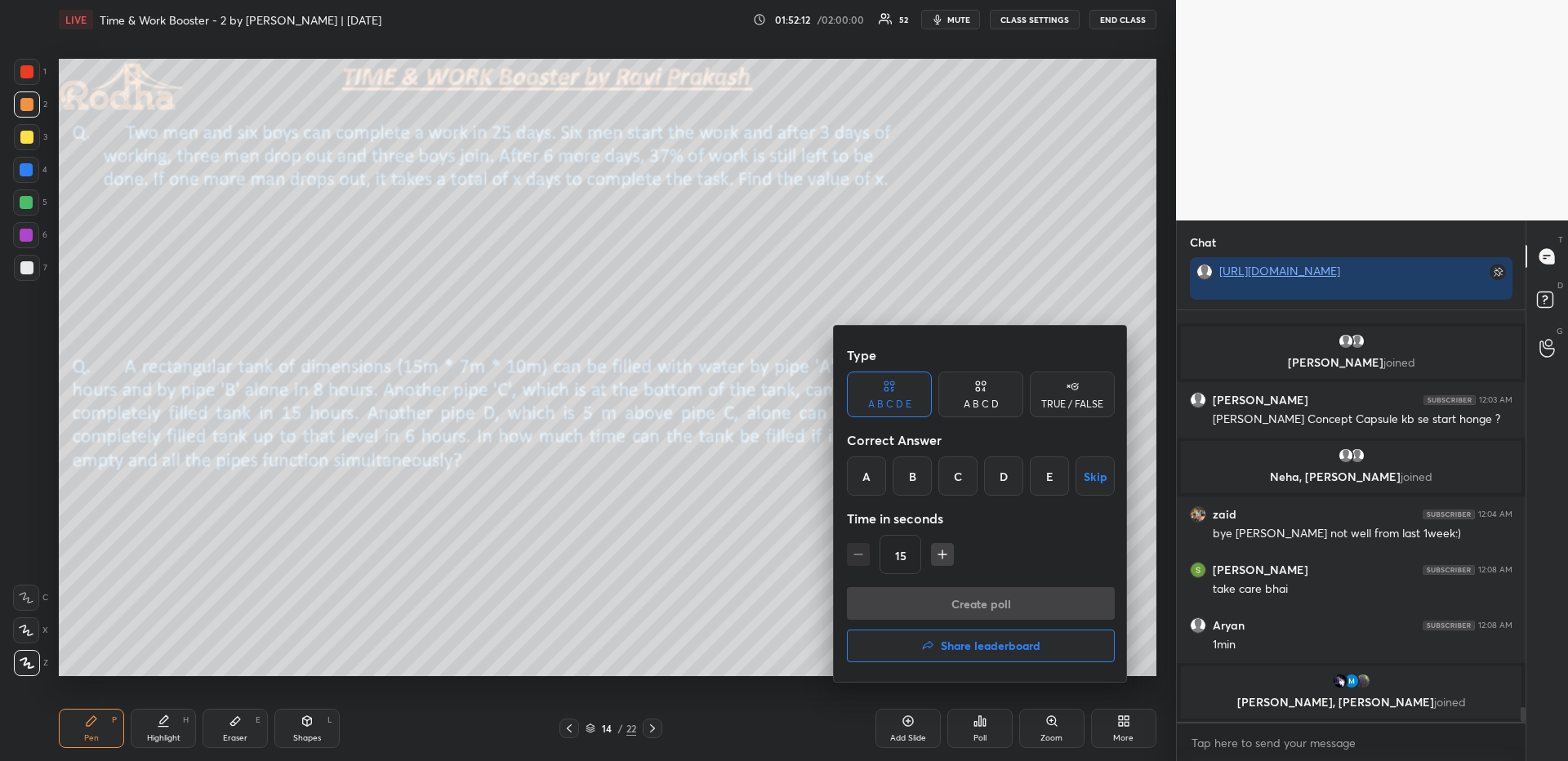
drag, startPoint x: 996, startPoint y: 469, endPoint x: 990, endPoint y: 488, distance: 19.9
click at [997, 470] on div "D" at bounding box center [1003, 475] width 39 height 39
drag, startPoint x: 969, startPoint y: 591, endPoint x: 957, endPoint y: 578, distance: 17.7
click at [970, 593] on button "Create poll" at bounding box center [980, 603] width 268 height 33
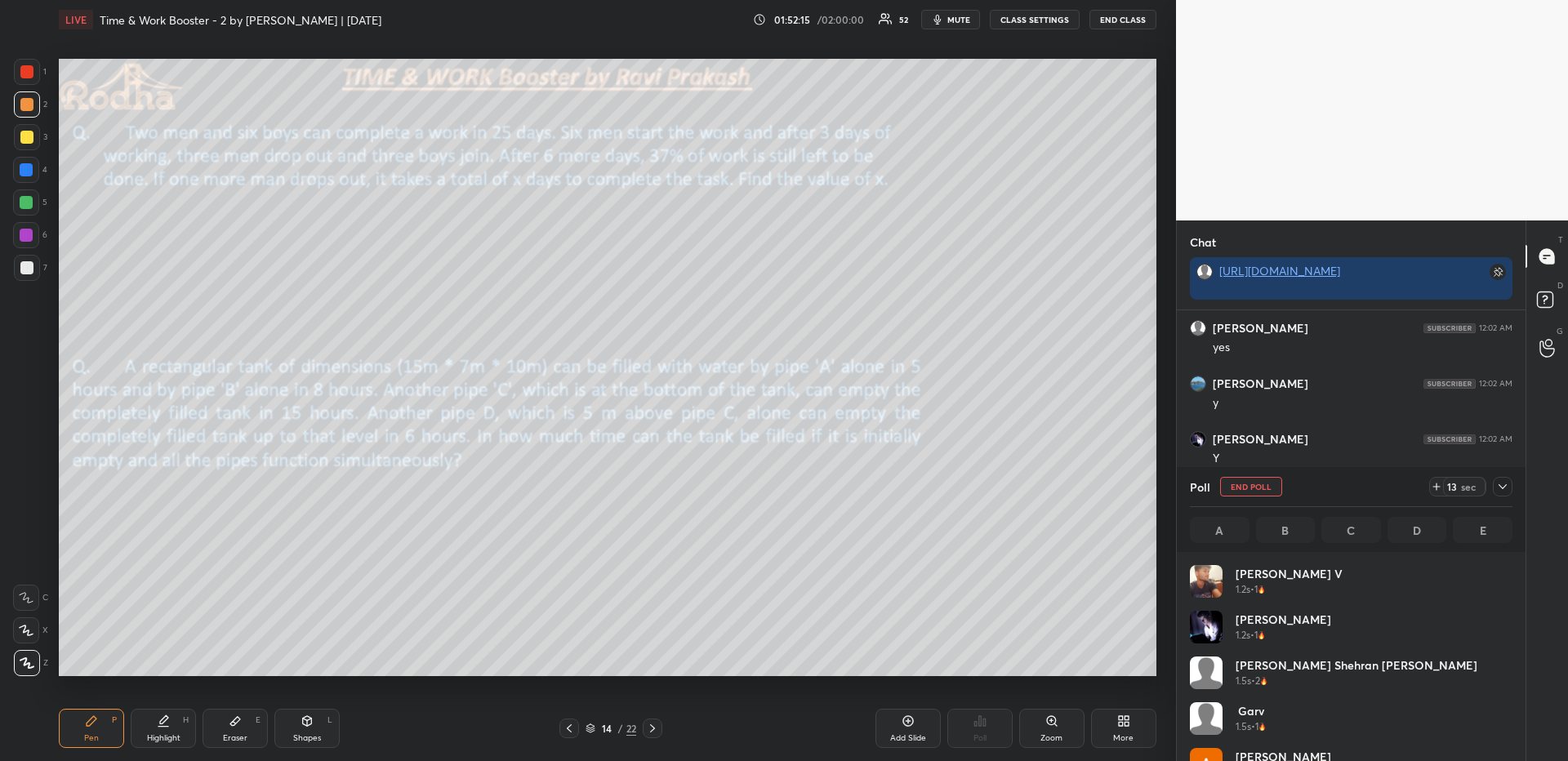
scroll to position [191, 317]
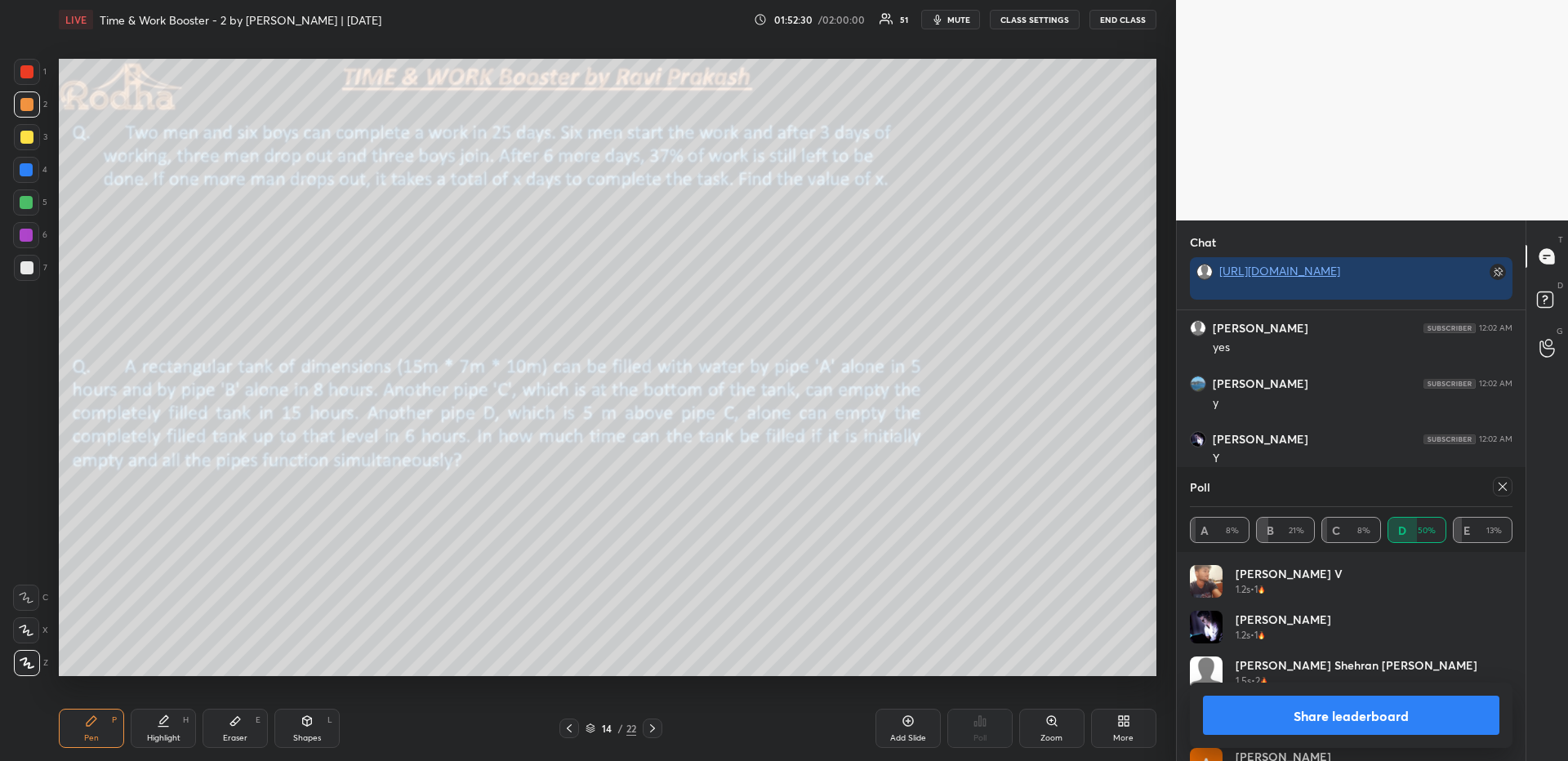
click at [1495, 485] on div at bounding box center [1502, 486] width 20 height 20
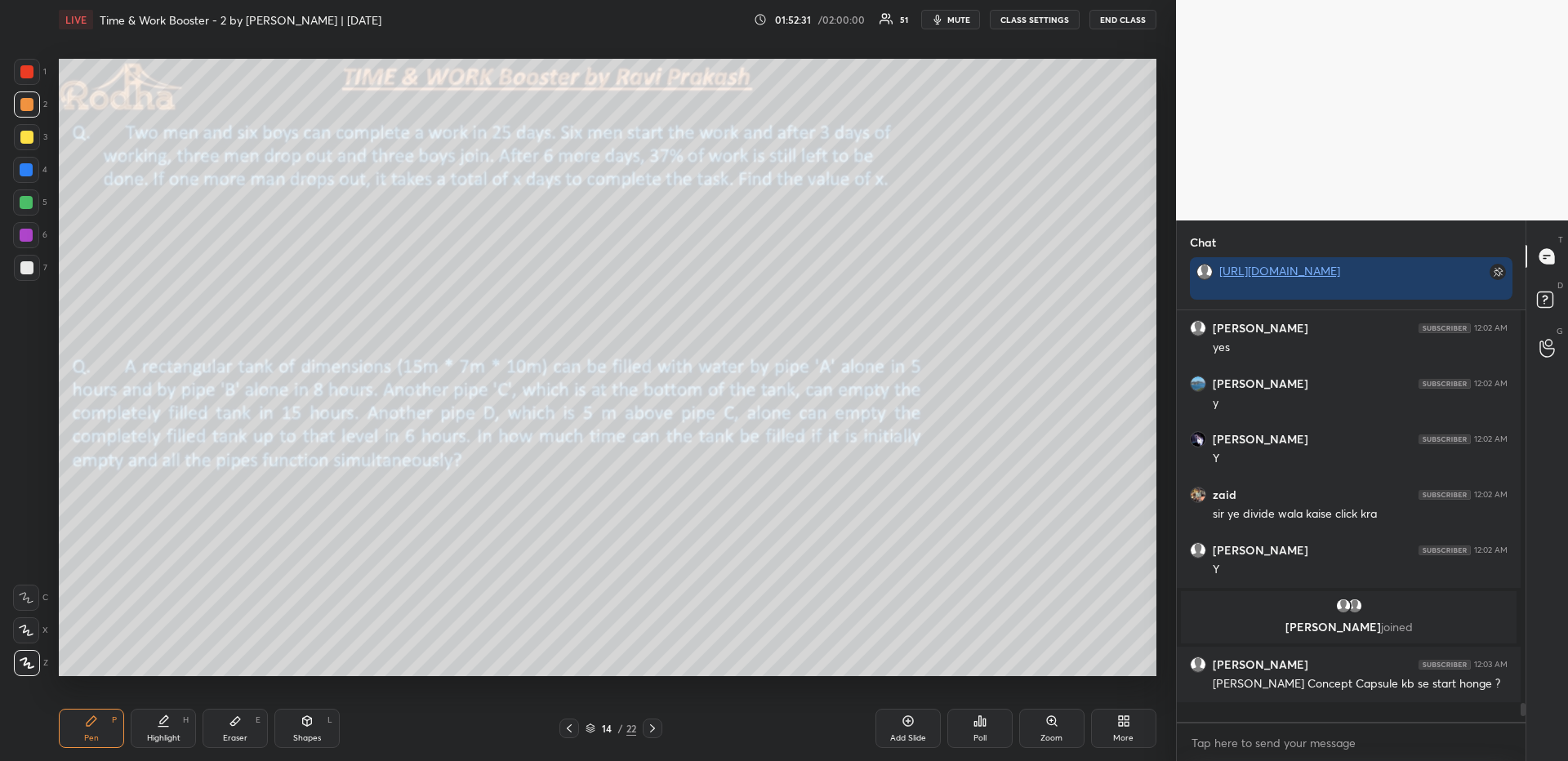
scroll to position [439, 339]
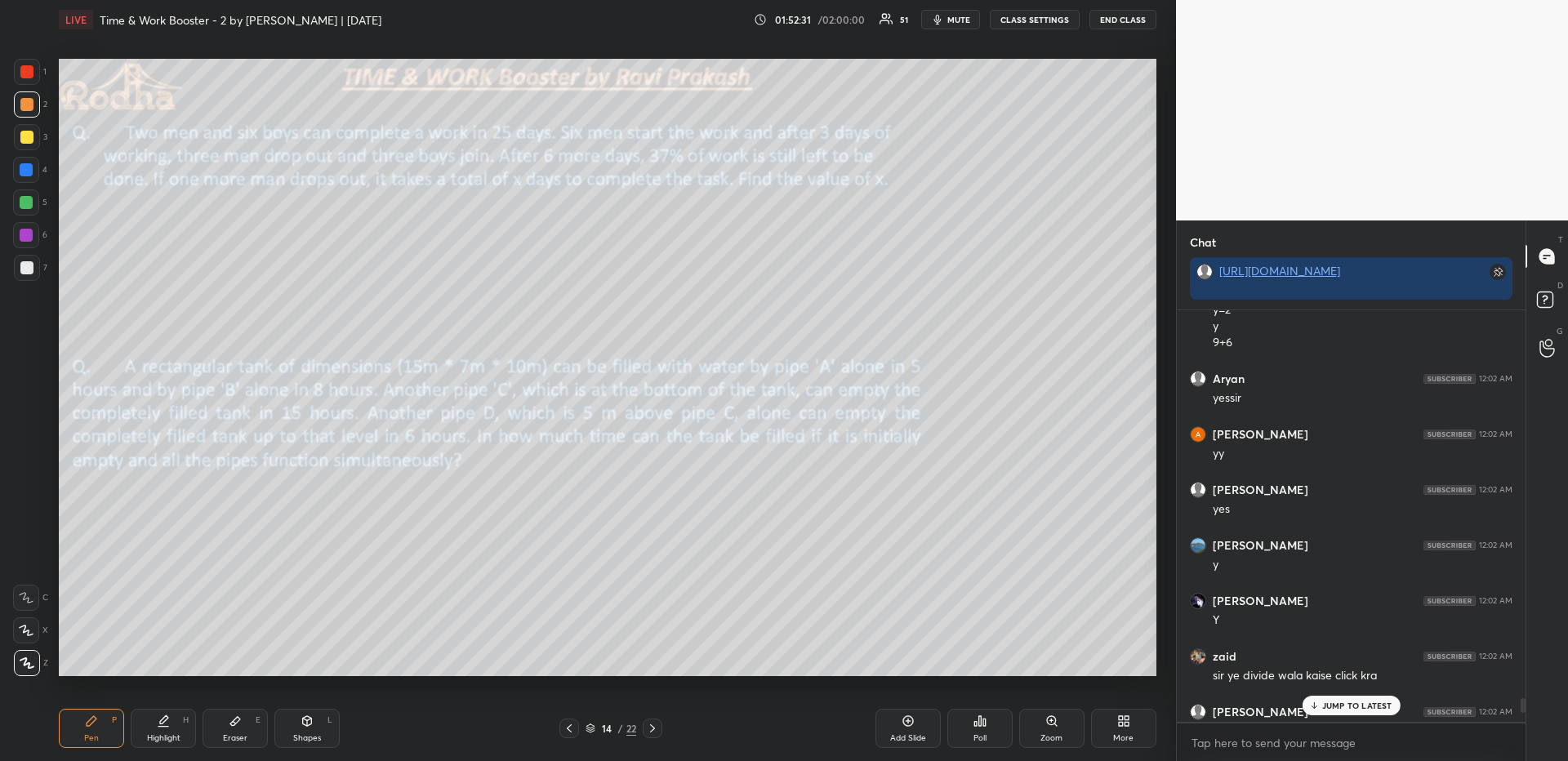
click at [990, 730] on div "Poll" at bounding box center [979, 727] width 65 height 39
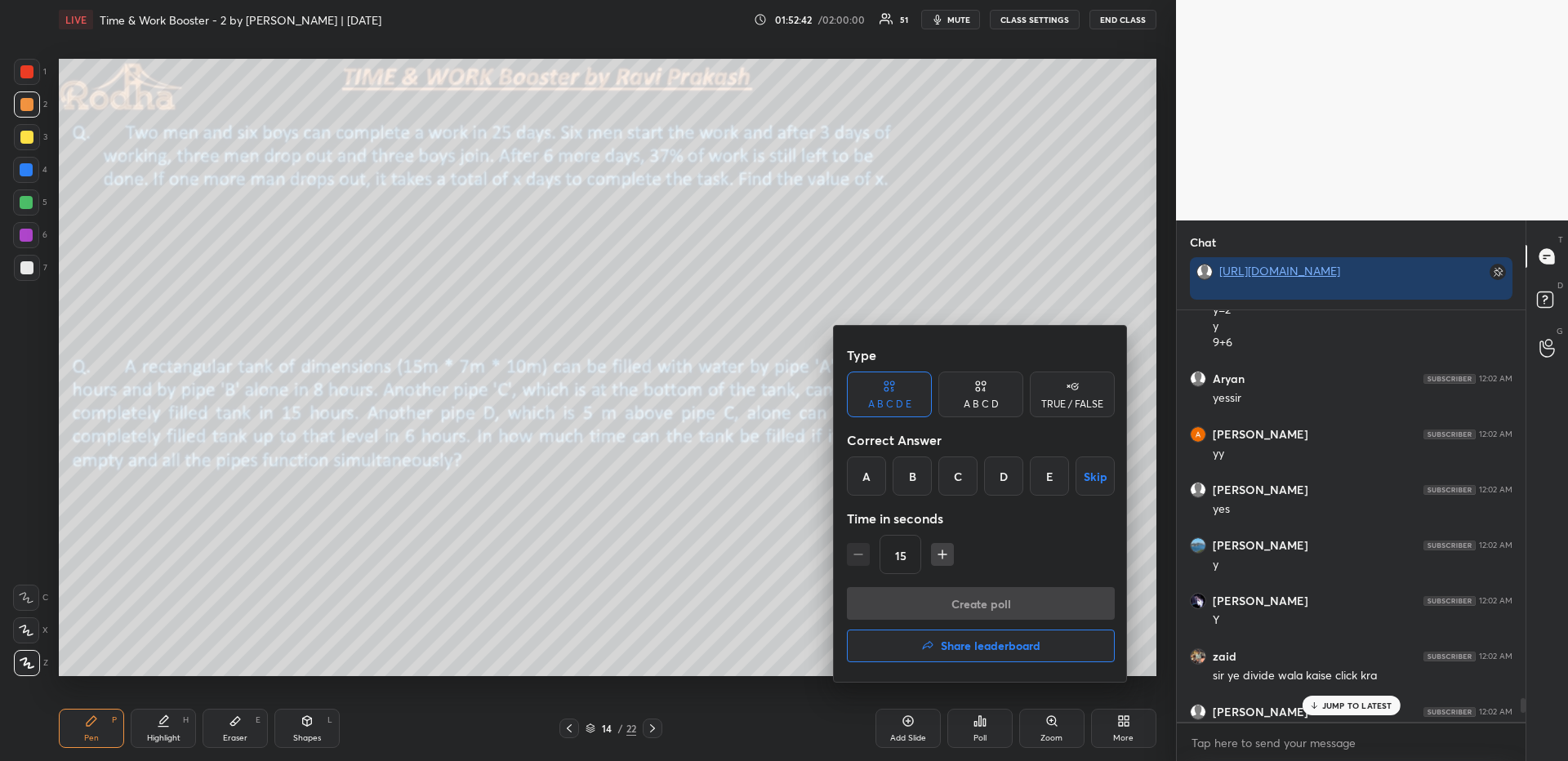
click at [871, 474] on div "A" at bounding box center [866, 475] width 39 height 39
click at [941, 600] on button "Create poll" at bounding box center [980, 603] width 268 height 33
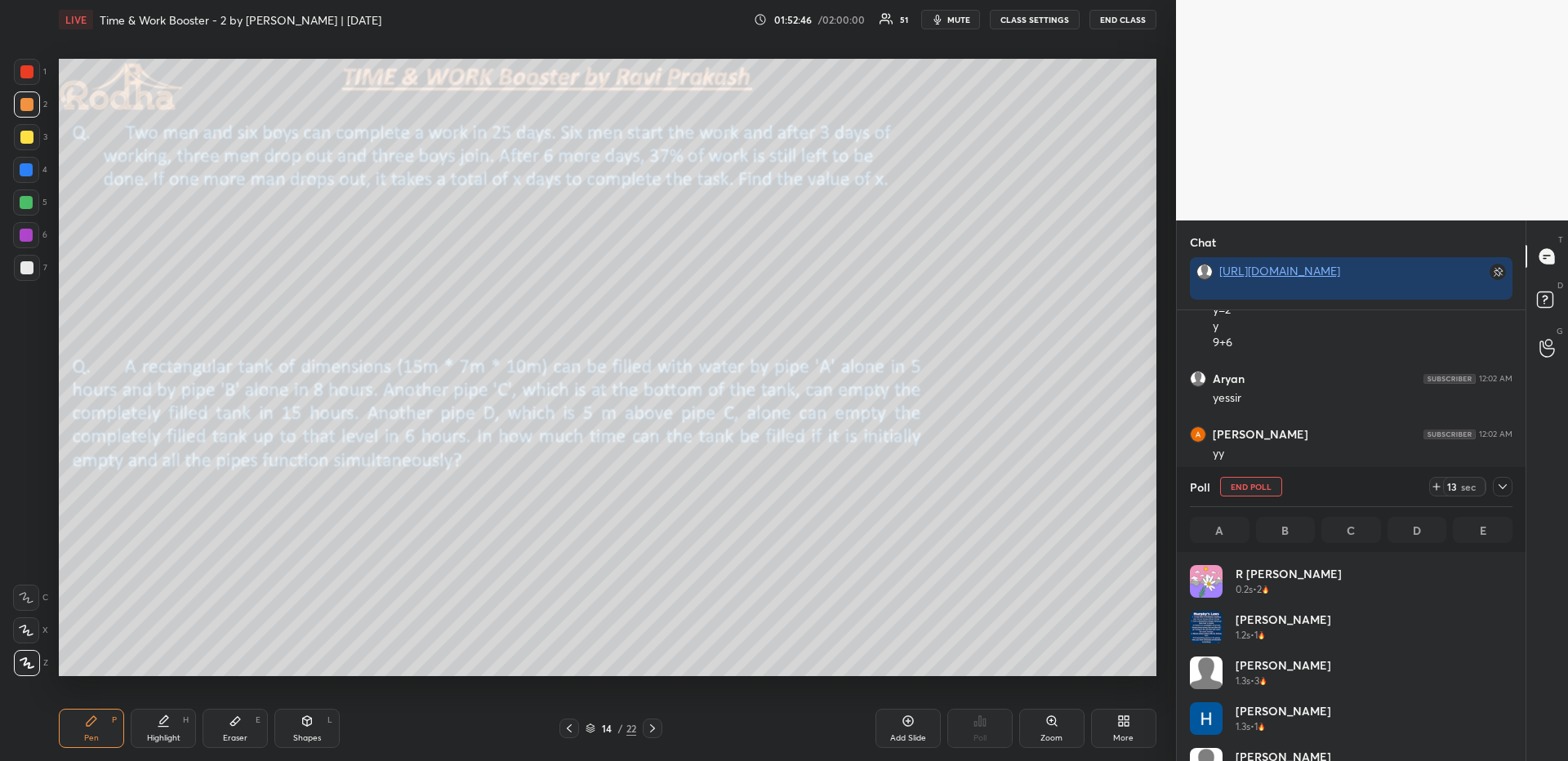
click at [1147, 725] on div "More" at bounding box center [1123, 727] width 65 height 39
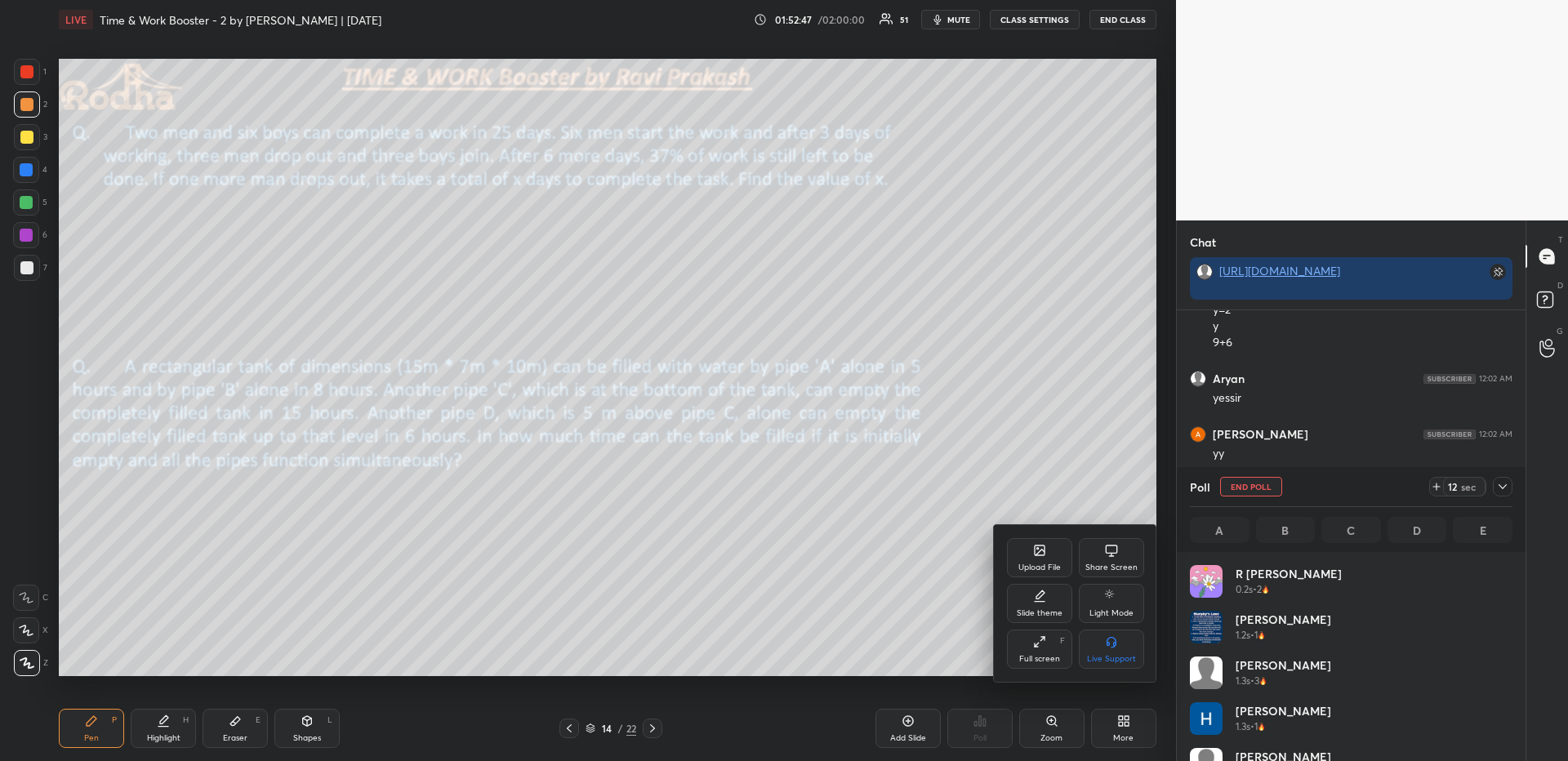
click at [1055, 552] on div "Upload File" at bounding box center [1039, 557] width 65 height 39
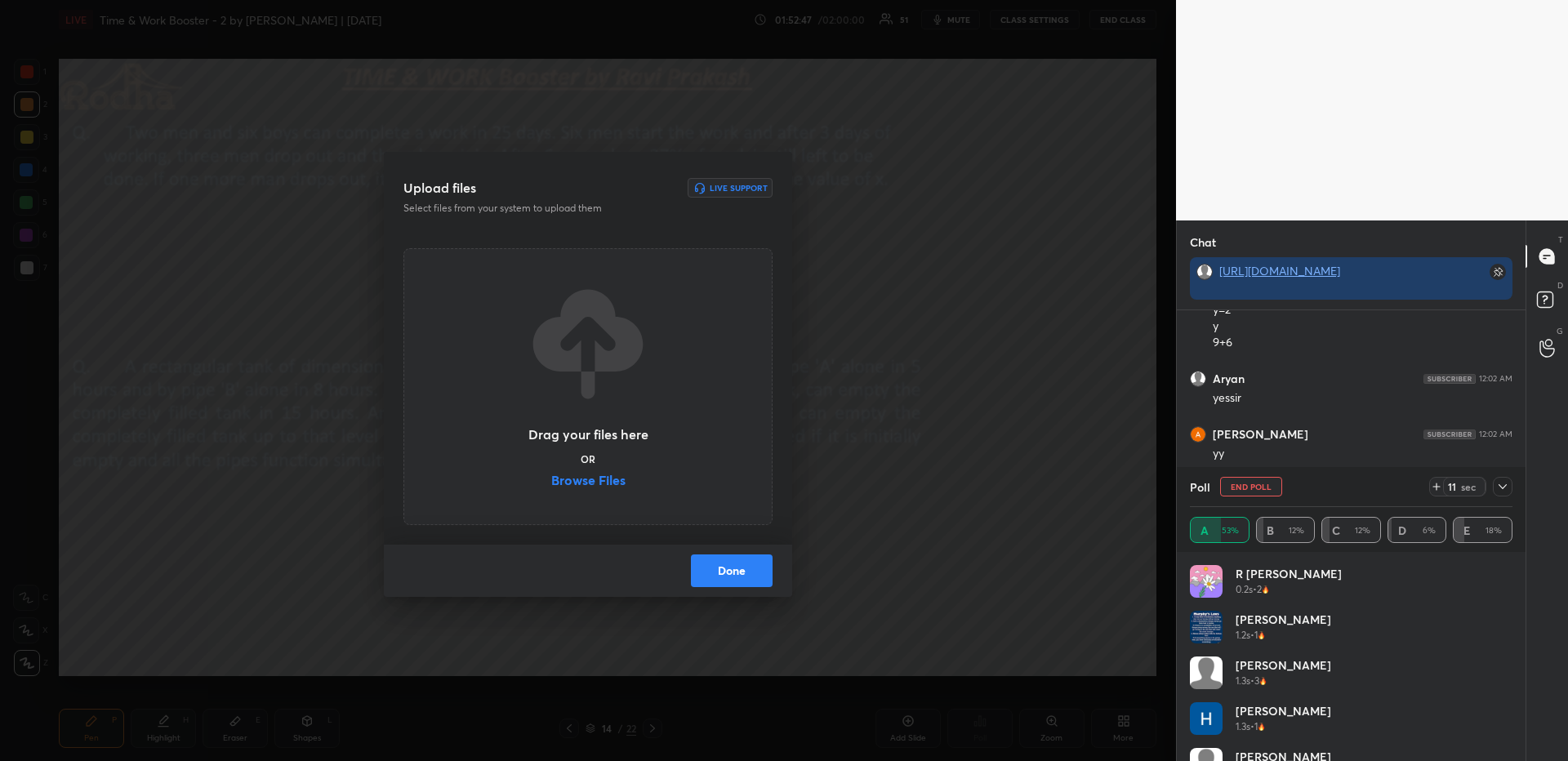
click at [614, 483] on label "Browse Files" at bounding box center [589, 482] width 75 height 17
click at [552, 483] on input "Browse Files" at bounding box center [552, 482] width 0 height 17
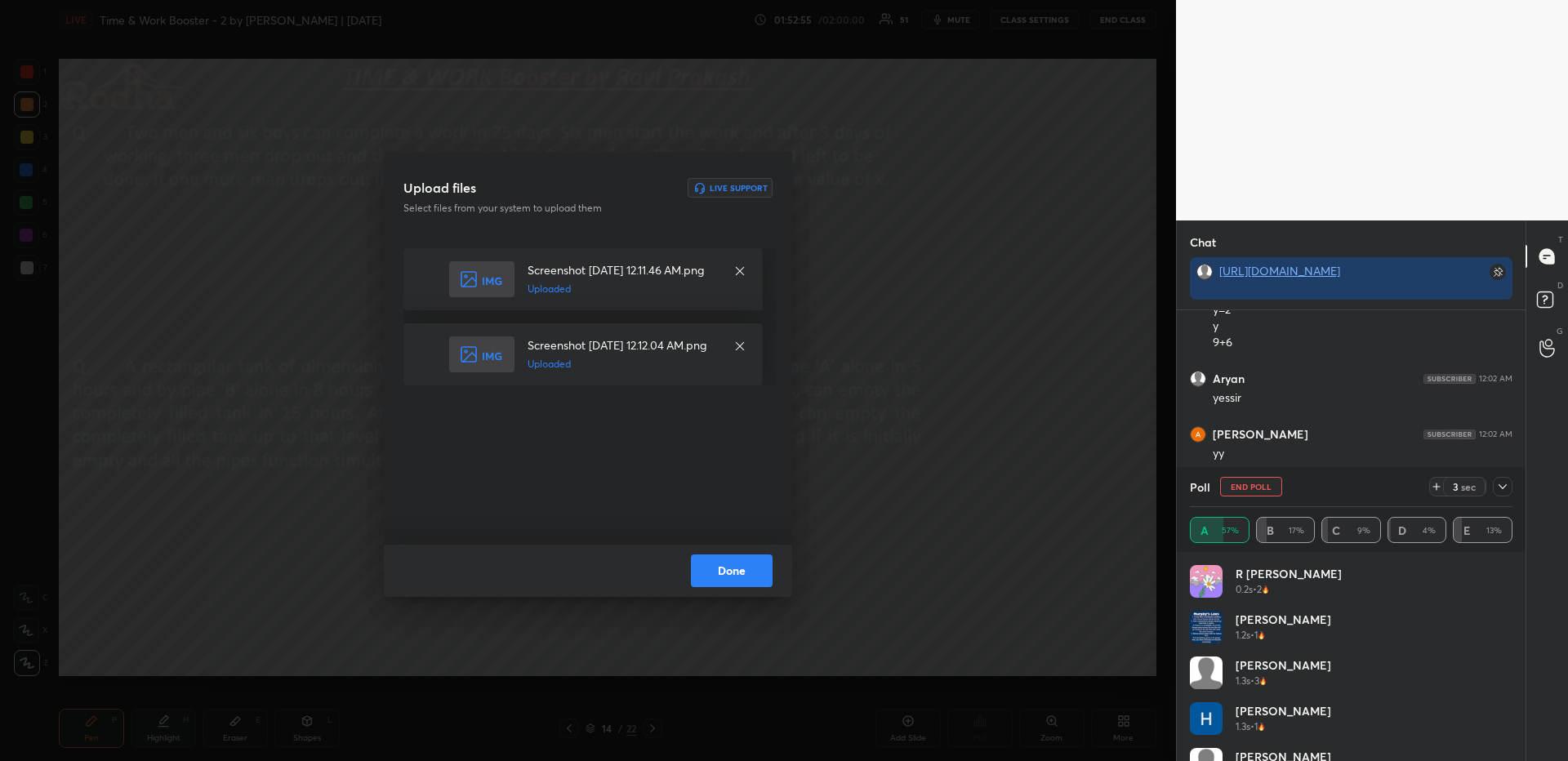
click at [742, 567] on button "Done" at bounding box center [732, 570] width 82 height 33
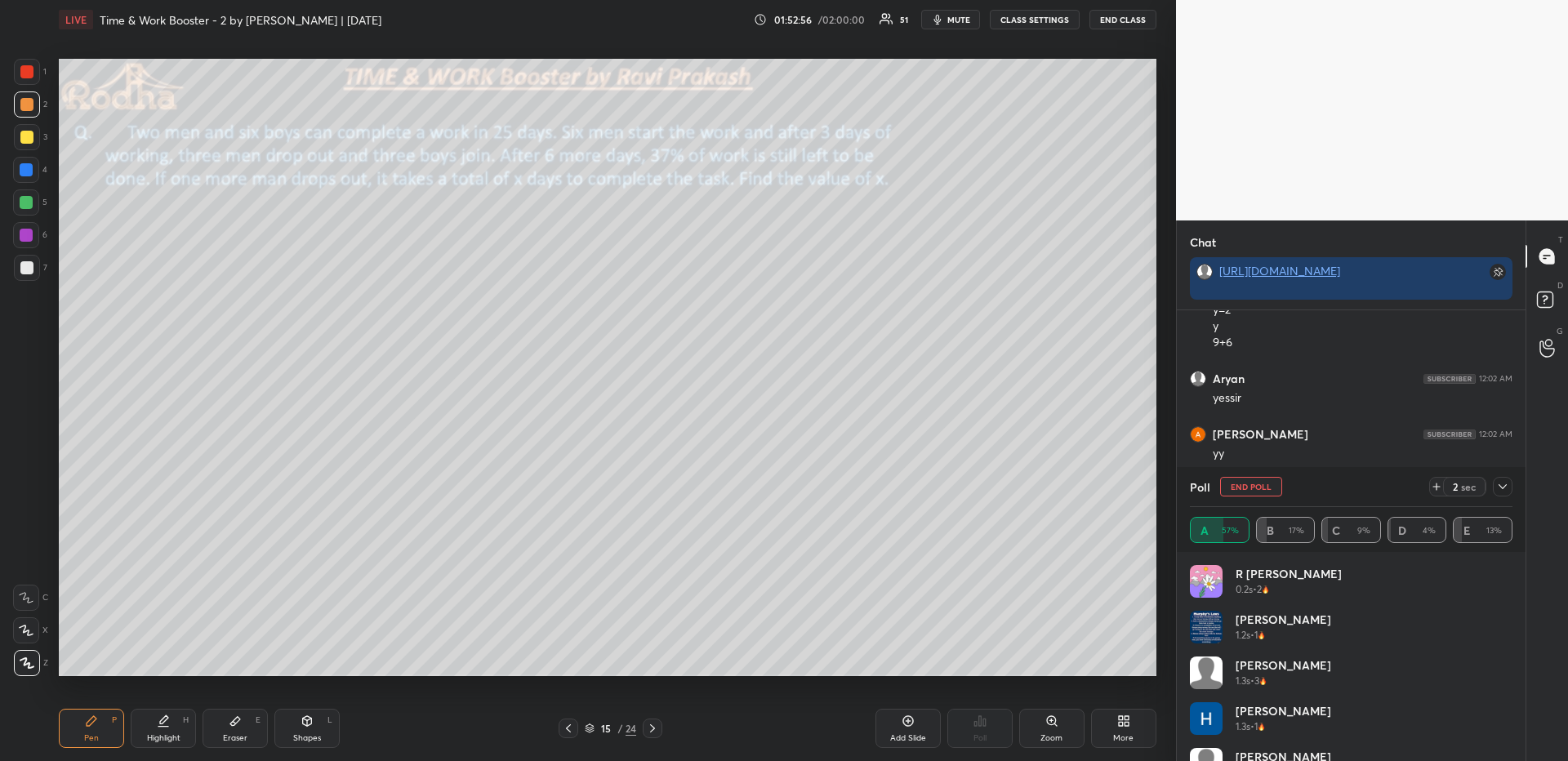
click at [571, 727] on icon at bounding box center [568, 727] width 13 height 13
click at [935, 21] on icon "button" at bounding box center [937, 19] width 13 height 13
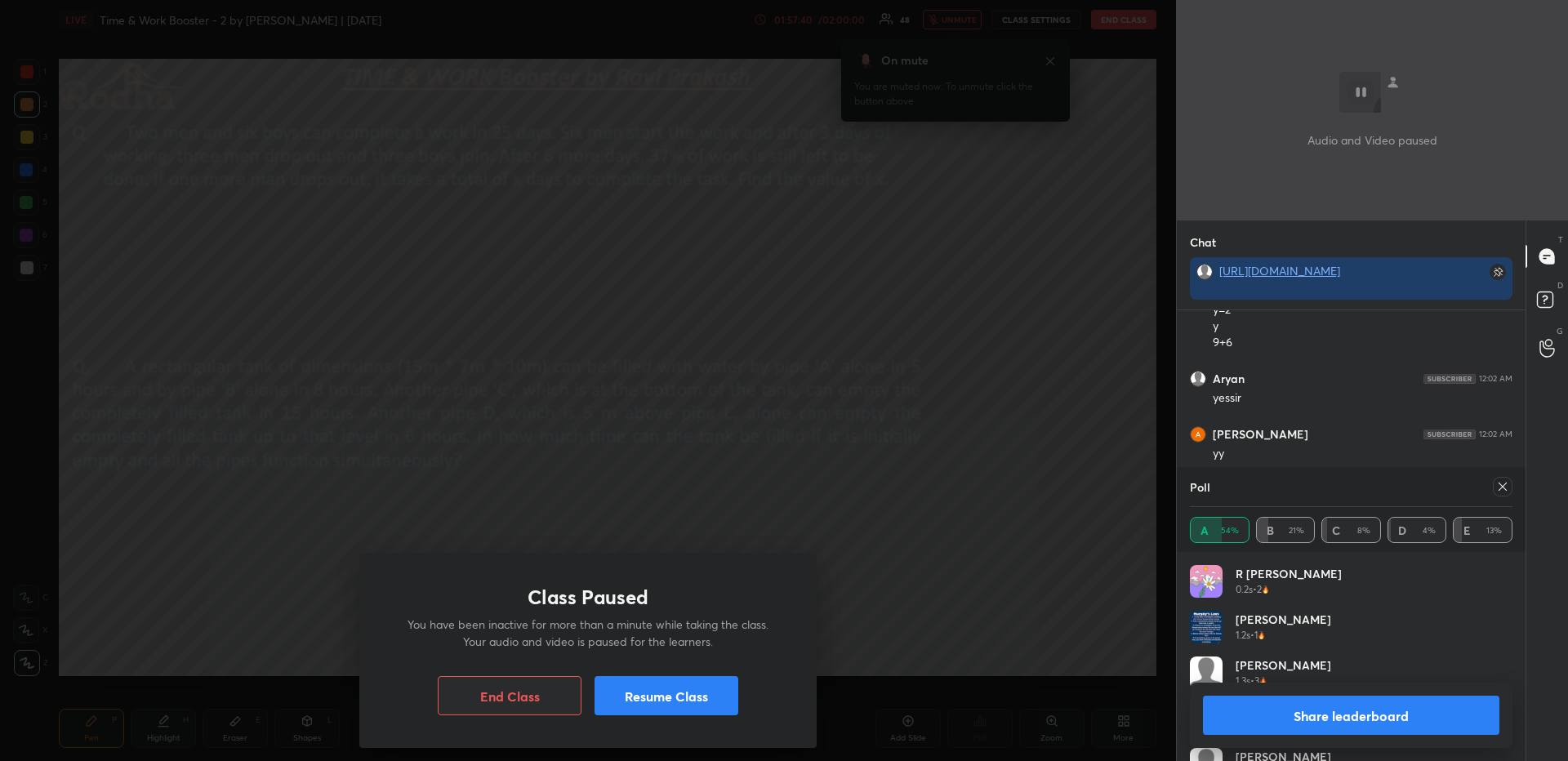
click at [656, 700] on button "Resume Class" at bounding box center [666, 695] width 144 height 39
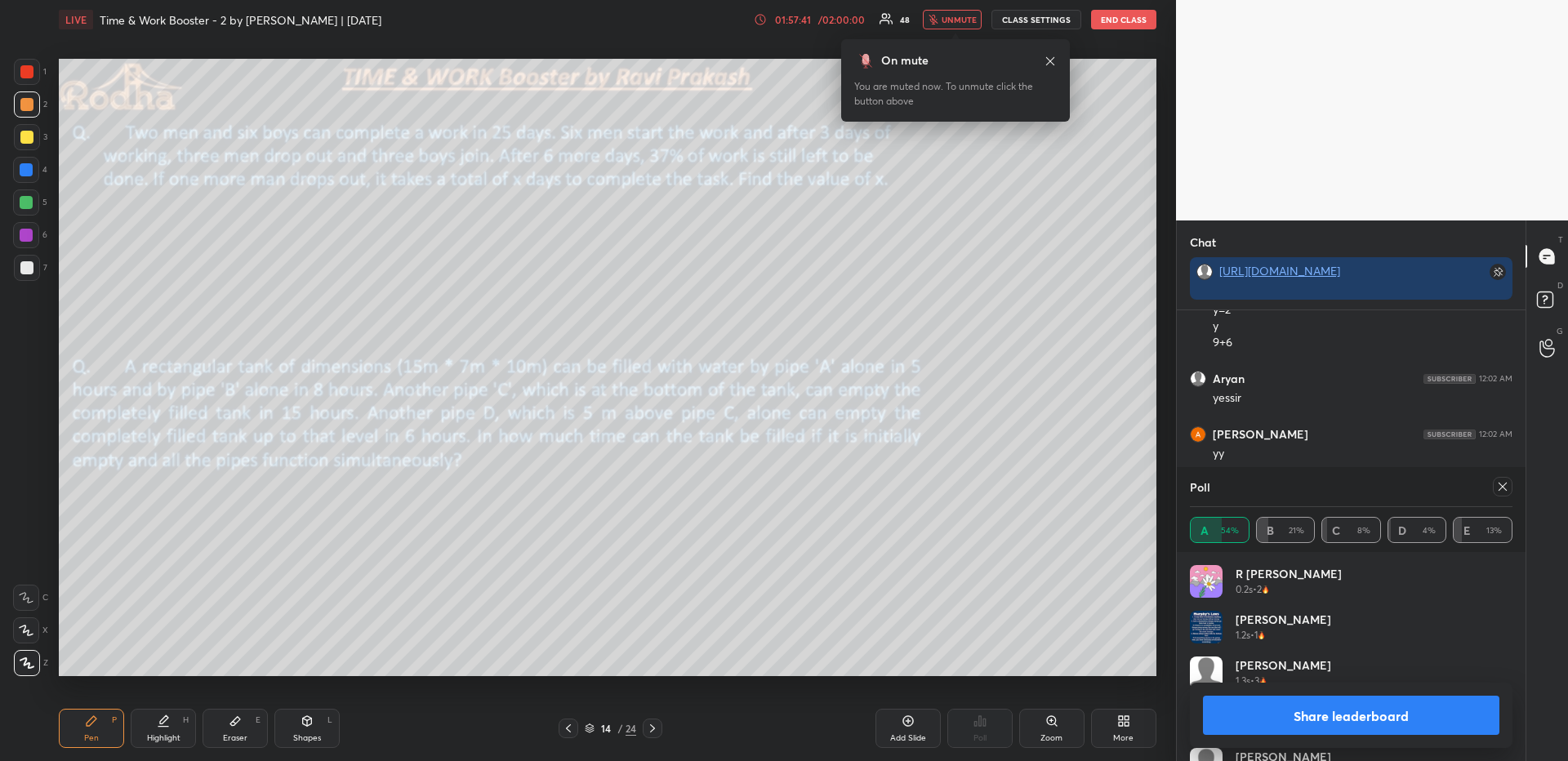
click at [963, 23] on span "unmute" at bounding box center [959, 19] width 35 height 11
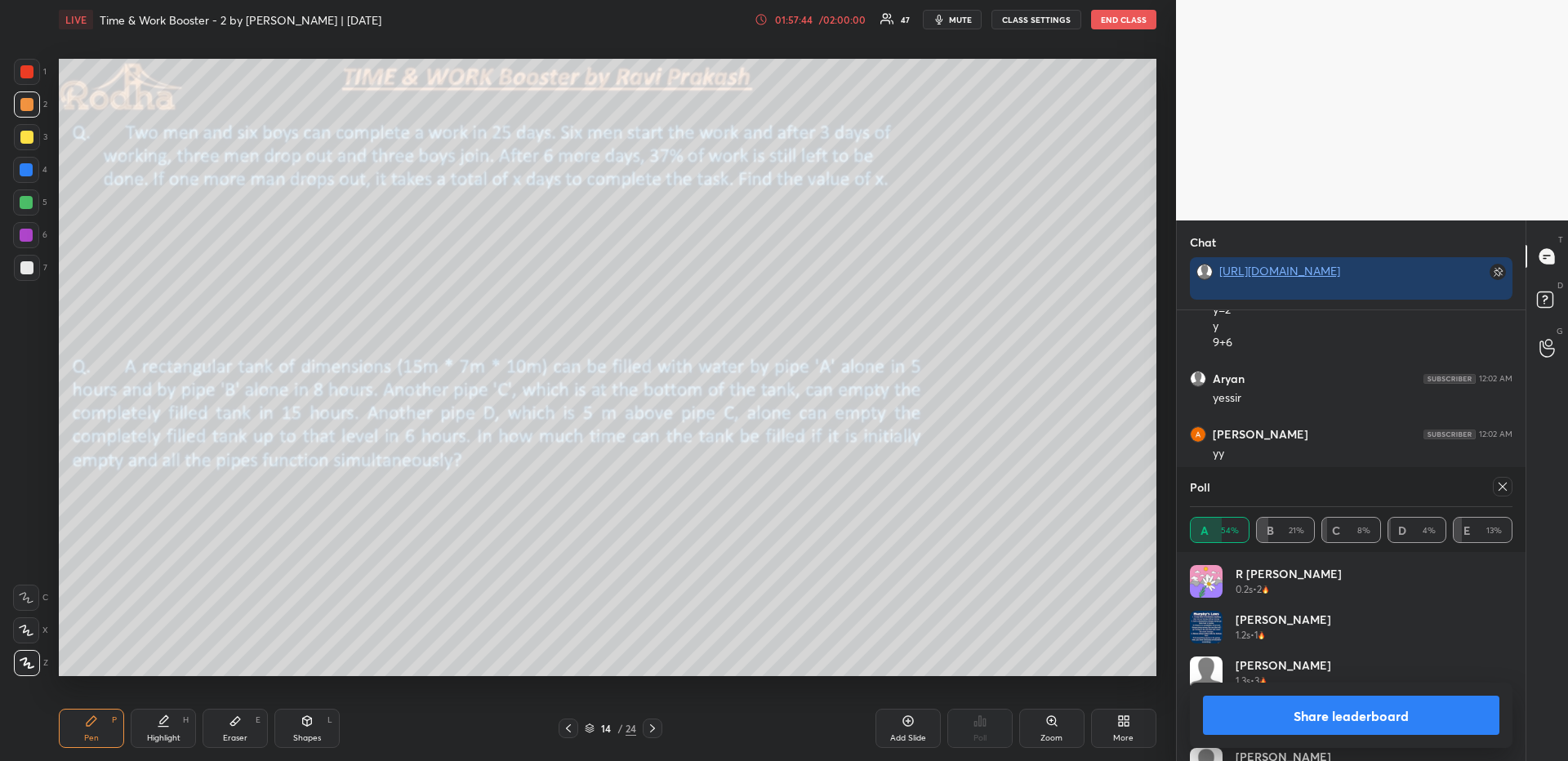
click at [1493, 484] on div at bounding box center [1502, 486] width 20 height 20
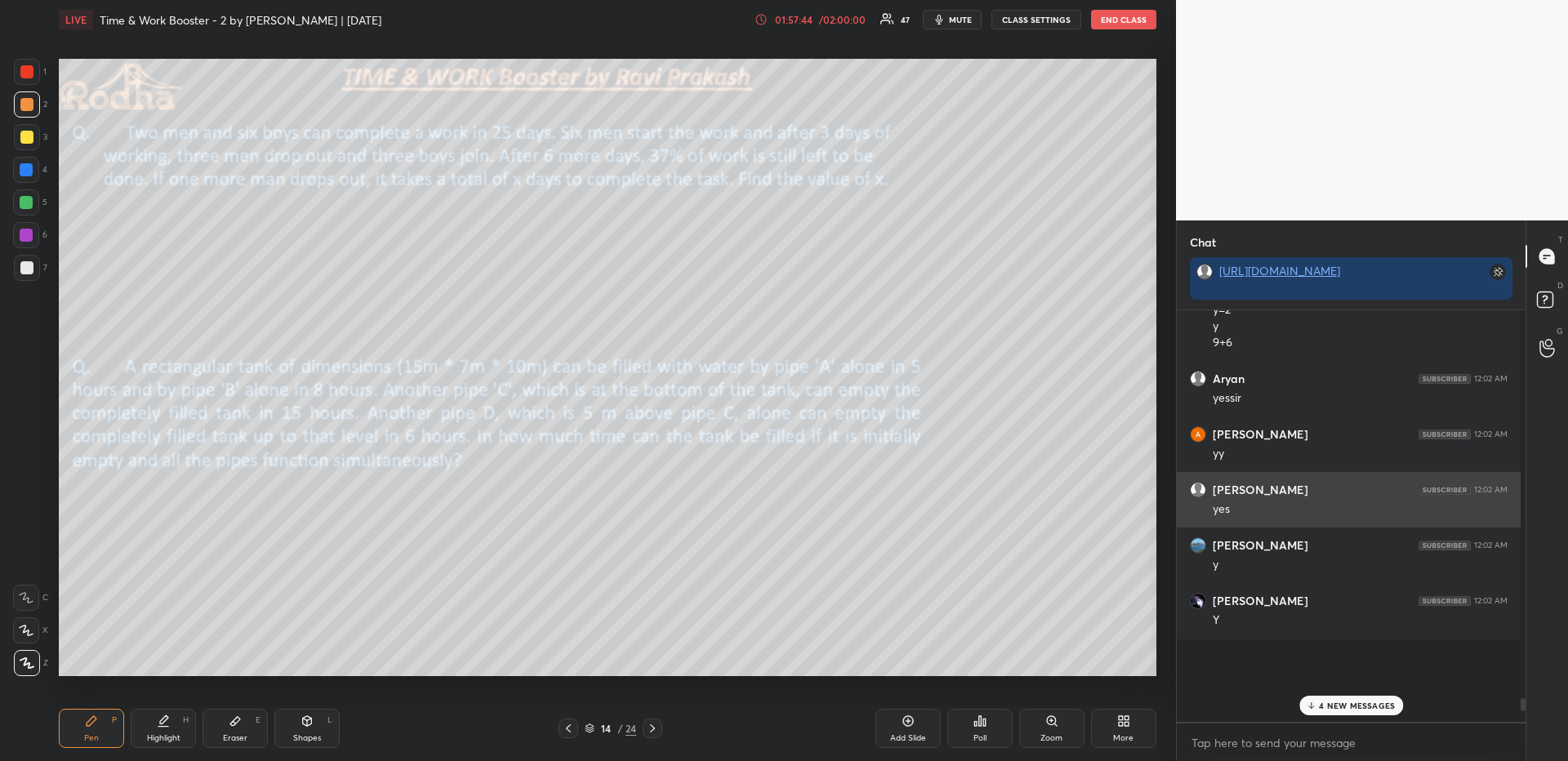
scroll to position [6, 6]
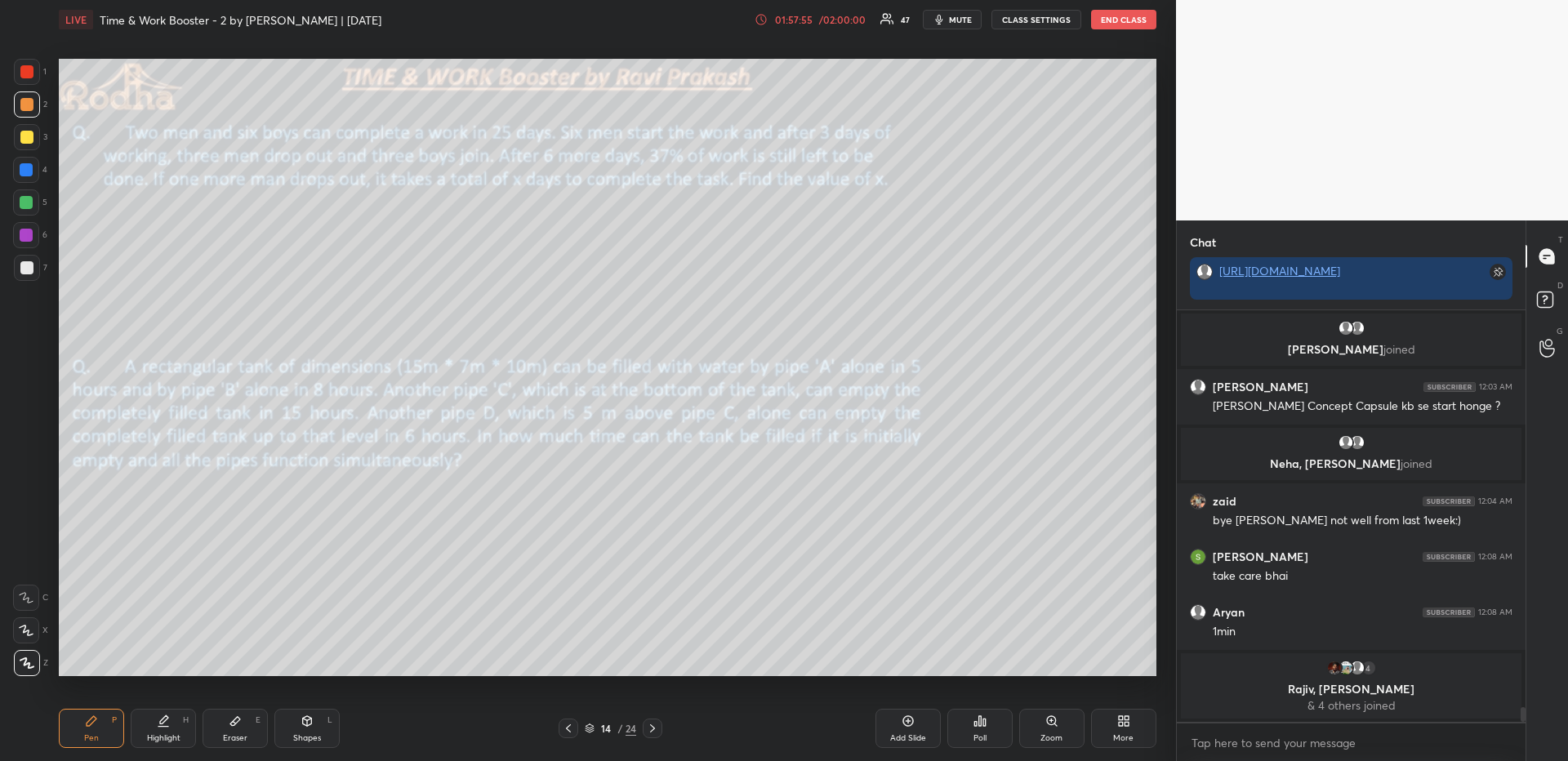
click at [984, 733] on div "Poll" at bounding box center [979, 737] width 13 height 8
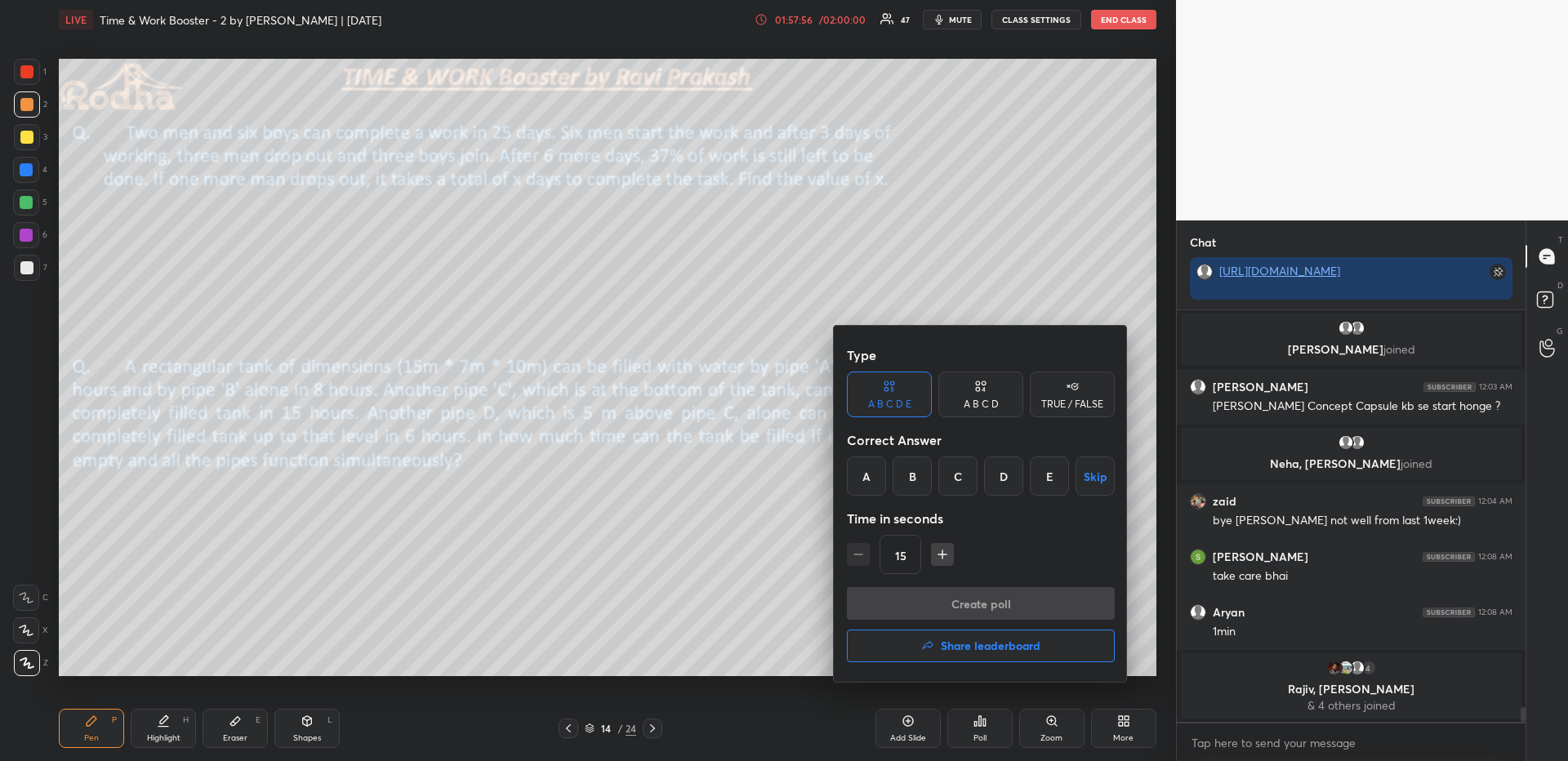
click at [982, 640] on h4 "Share leaderboard" at bounding box center [990, 645] width 100 height 11
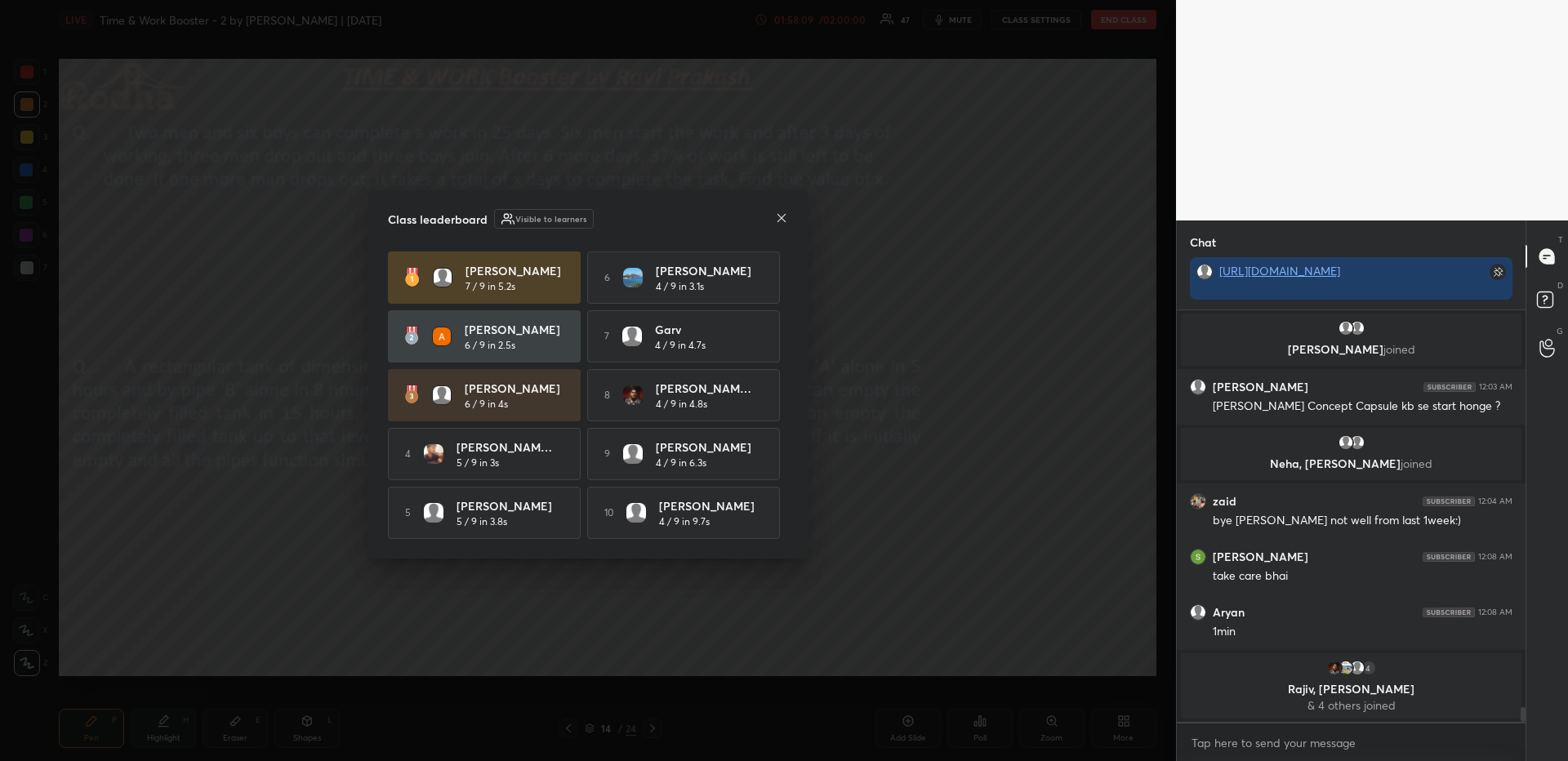
click at [777, 215] on icon at bounding box center [781, 218] width 13 height 13
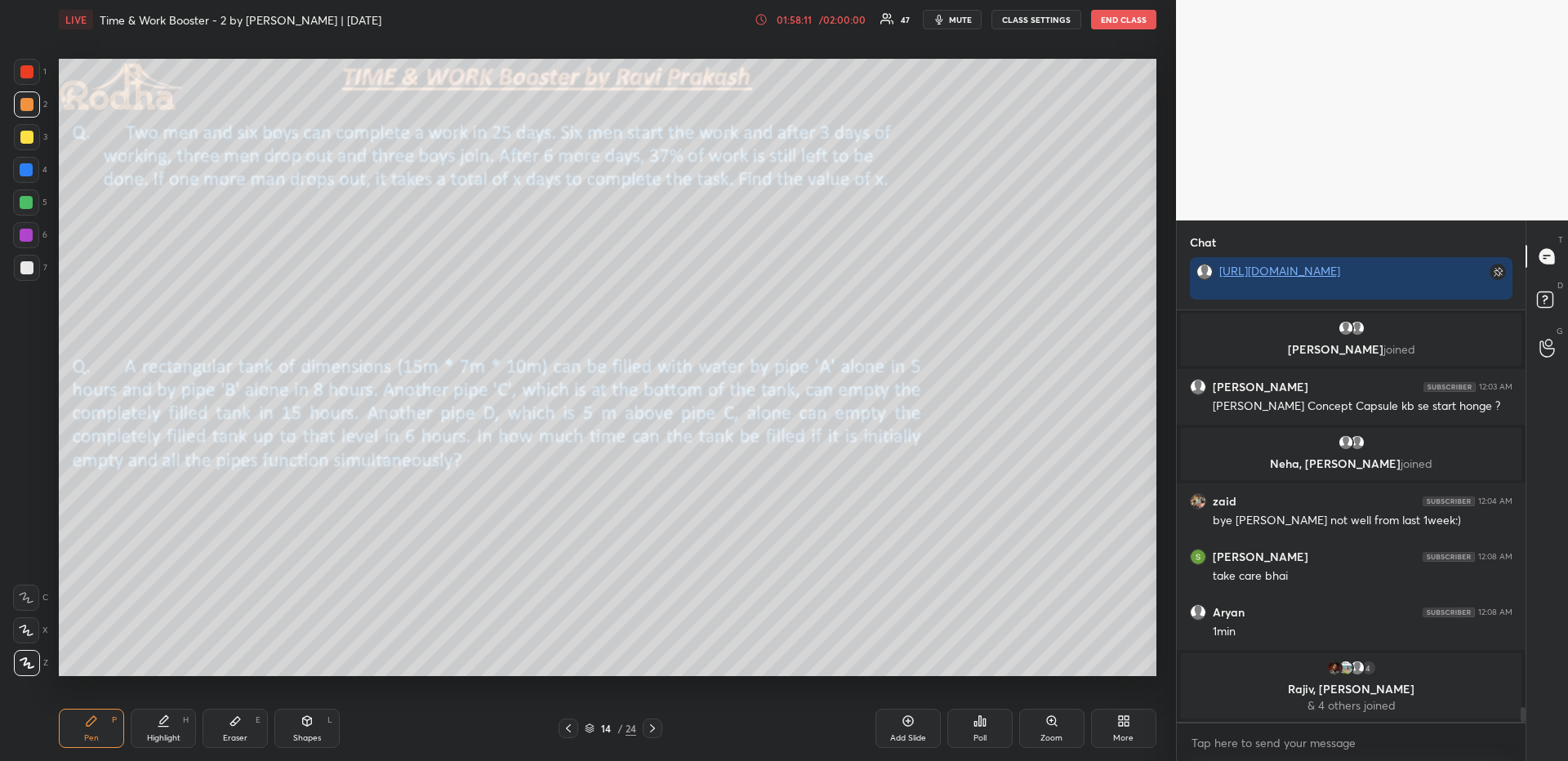
drag, startPoint x: 654, startPoint y: 726, endPoint x: 649, endPoint y: 711, distance: 15.8
click at [653, 727] on icon at bounding box center [652, 727] width 13 height 13
click at [83, 720] on div "Pen P" at bounding box center [91, 727] width 65 height 39
drag, startPoint x: 28, startPoint y: 271, endPoint x: 46, endPoint y: 259, distance: 21.6
click at [28, 271] on div at bounding box center [27, 267] width 13 height 13
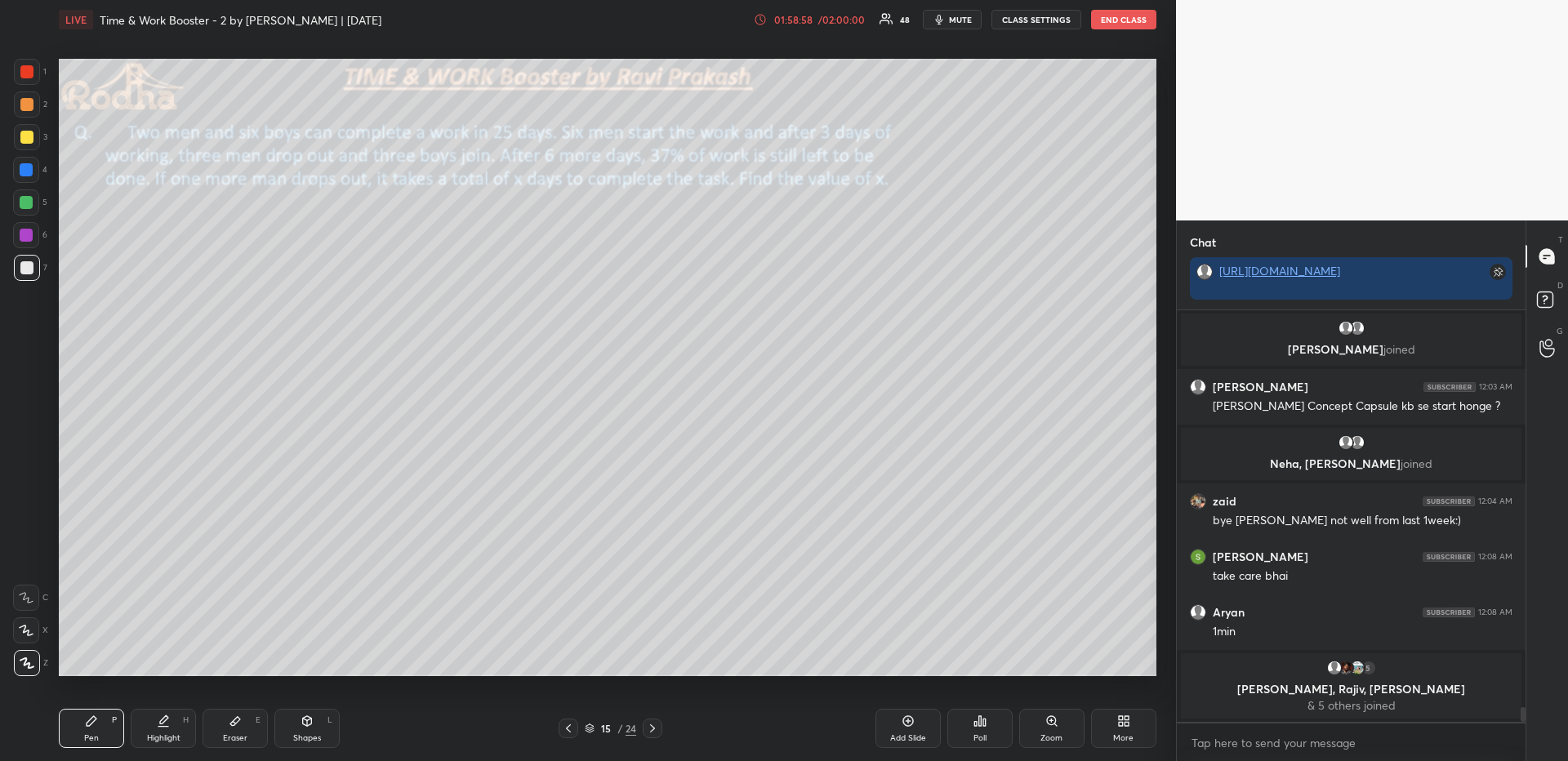
click at [30, 111] on div at bounding box center [27, 104] width 26 height 26
drag, startPoint x: 150, startPoint y: 715, endPoint x: 147, endPoint y: 707, distance: 8.5
click at [152, 717] on div "Highlight H" at bounding box center [163, 727] width 65 height 39
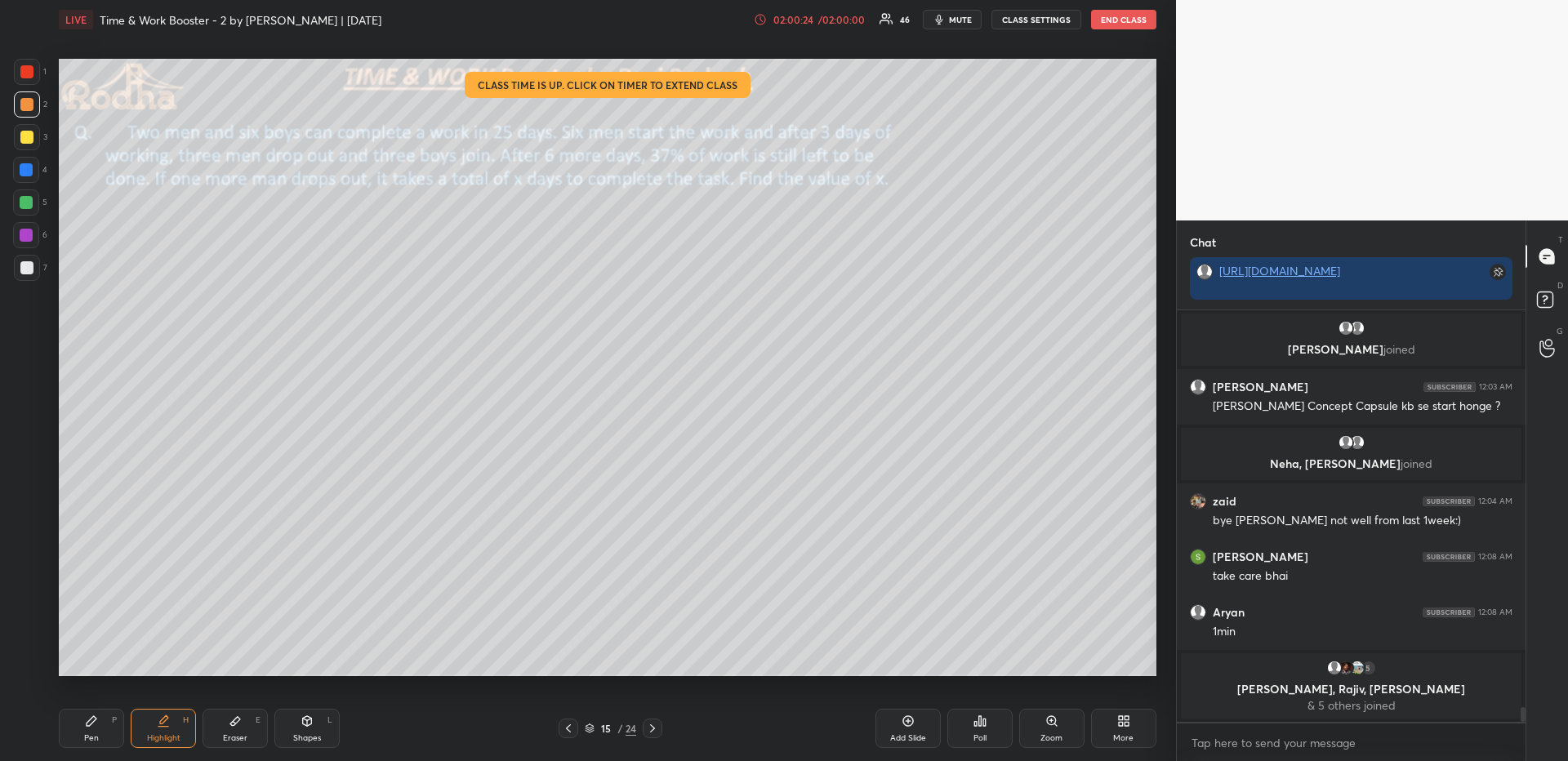
click at [89, 717] on div "Pen P" at bounding box center [91, 727] width 65 height 39
click at [28, 196] on div at bounding box center [26, 202] width 13 height 13
drag, startPoint x: 31, startPoint y: 104, endPoint x: 46, endPoint y: 118, distance: 20.5
click at [30, 104] on div at bounding box center [27, 104] width 13 height 13
click at [26, 197] on div at bounding box center [26, 202] width 13 height 13
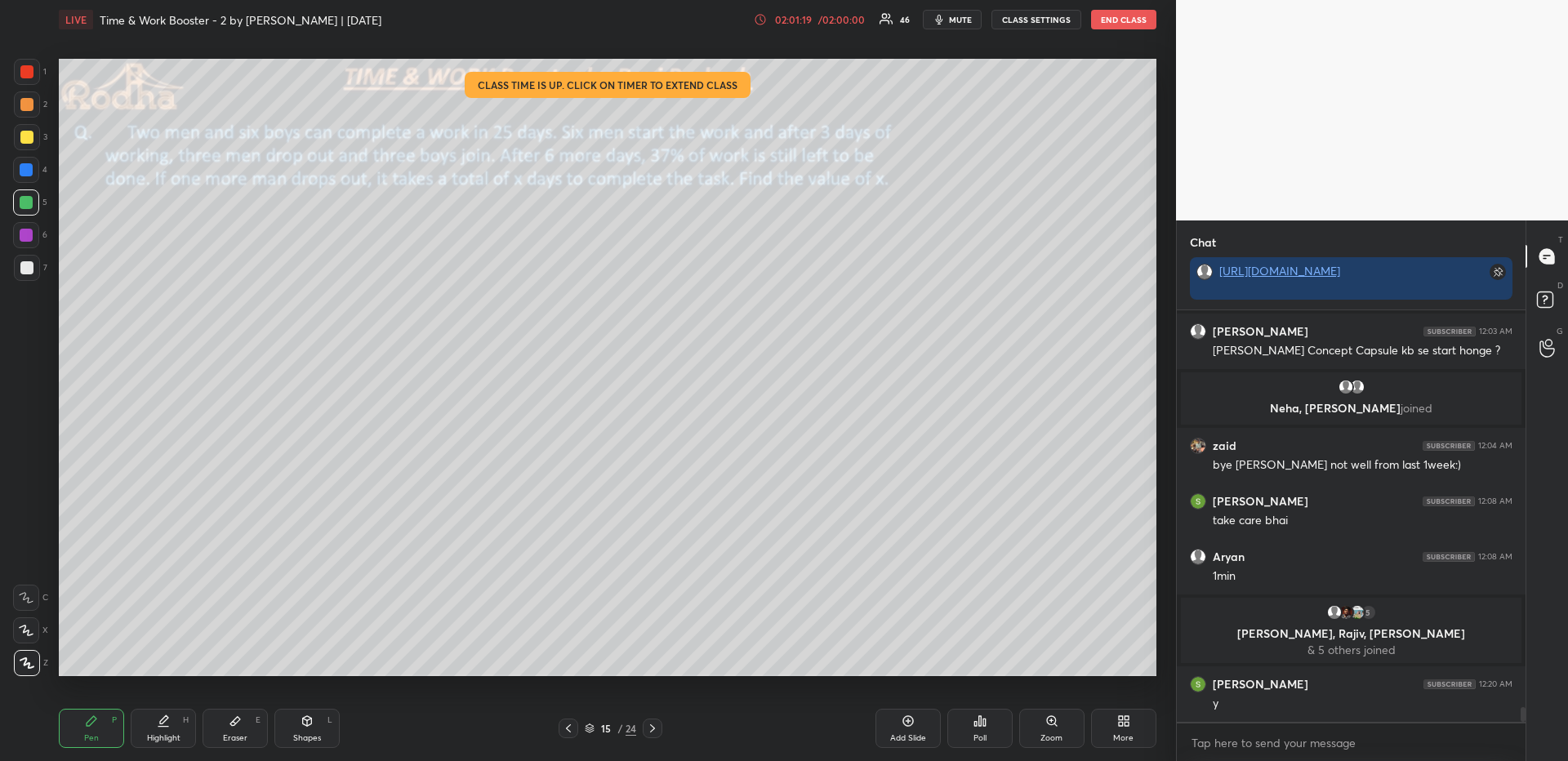
scroll to position [10956, 0]
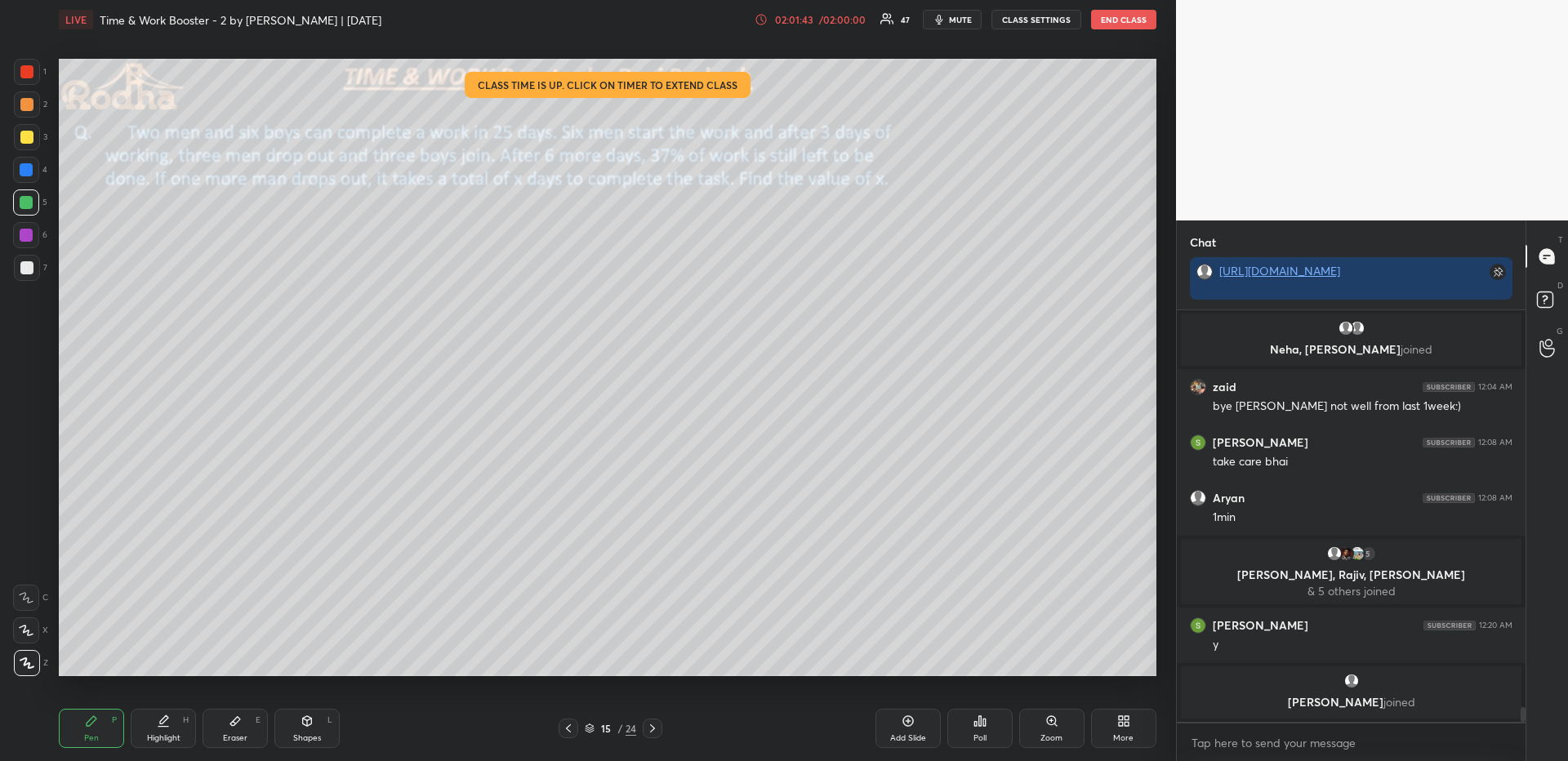
drag, startPoint x: 32, startPoint y: 140, endPoint x: 36, endPoint y: 153, distance: 13.6
click at [30, 140] on div at bounding box center [27, 137] width 13 height 13
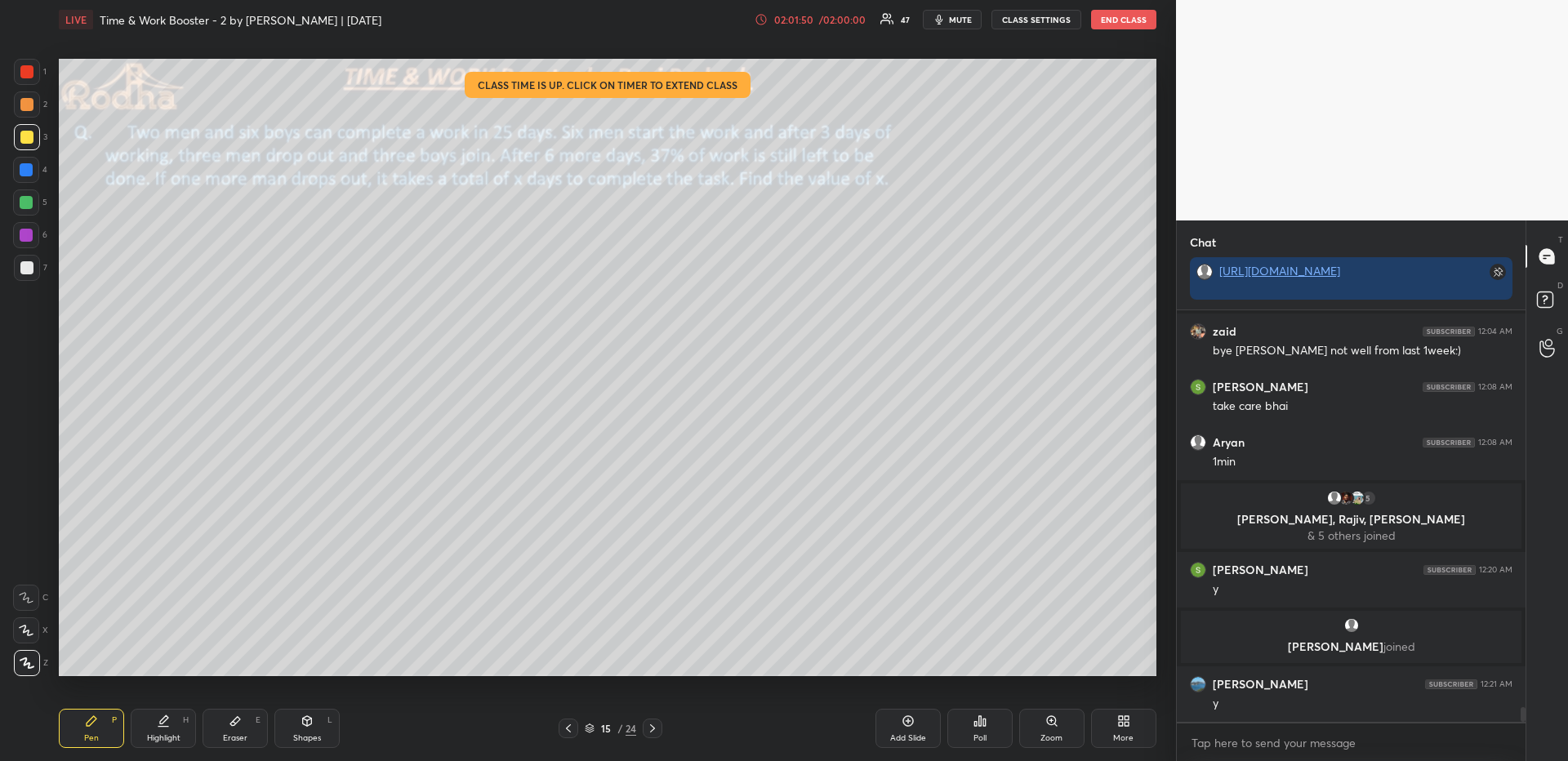
click at [168, 725] on div "Highlight H" at bounding box center [163, 727] width 65 height 39
click at [94, 727] on div "Pen P" at bounding box center [91, 727] width 65 height 39
drag, startPoint x: 35, startPoint y: 105, endPoint x: 35, endPoint y: 124, distance: 19.0
click at [35, 106] on div at bounding box center [27, 104] width 26 height 26
click at [25, 204] on div at bounding box center [26, 202] width 13 height 13
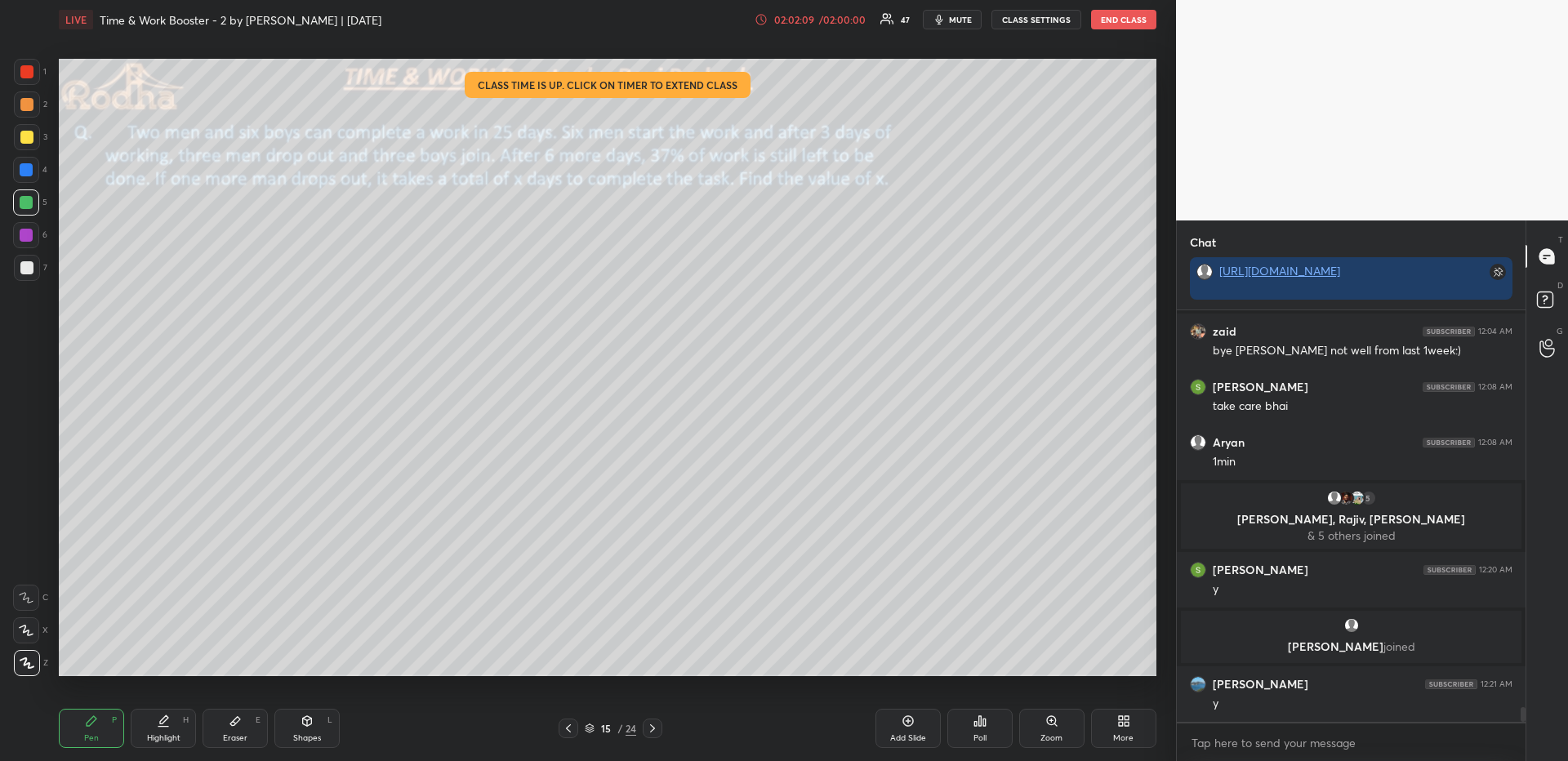
click at [30, 104] on div at bounding box center [27, 104] width 13 height 13
click at [23, 270] on div at bounding box center [27, 267] width 13 height 13
click at [24, 105] on div at bounding box center [27, 104] width 13 height 13
click at [231, 739] on div "Eraser" at bounding box center [235, 737] width 24 height 8
click at [82, 744] on div "Pen P" at bounding box center [91, 727] width 65 height 39
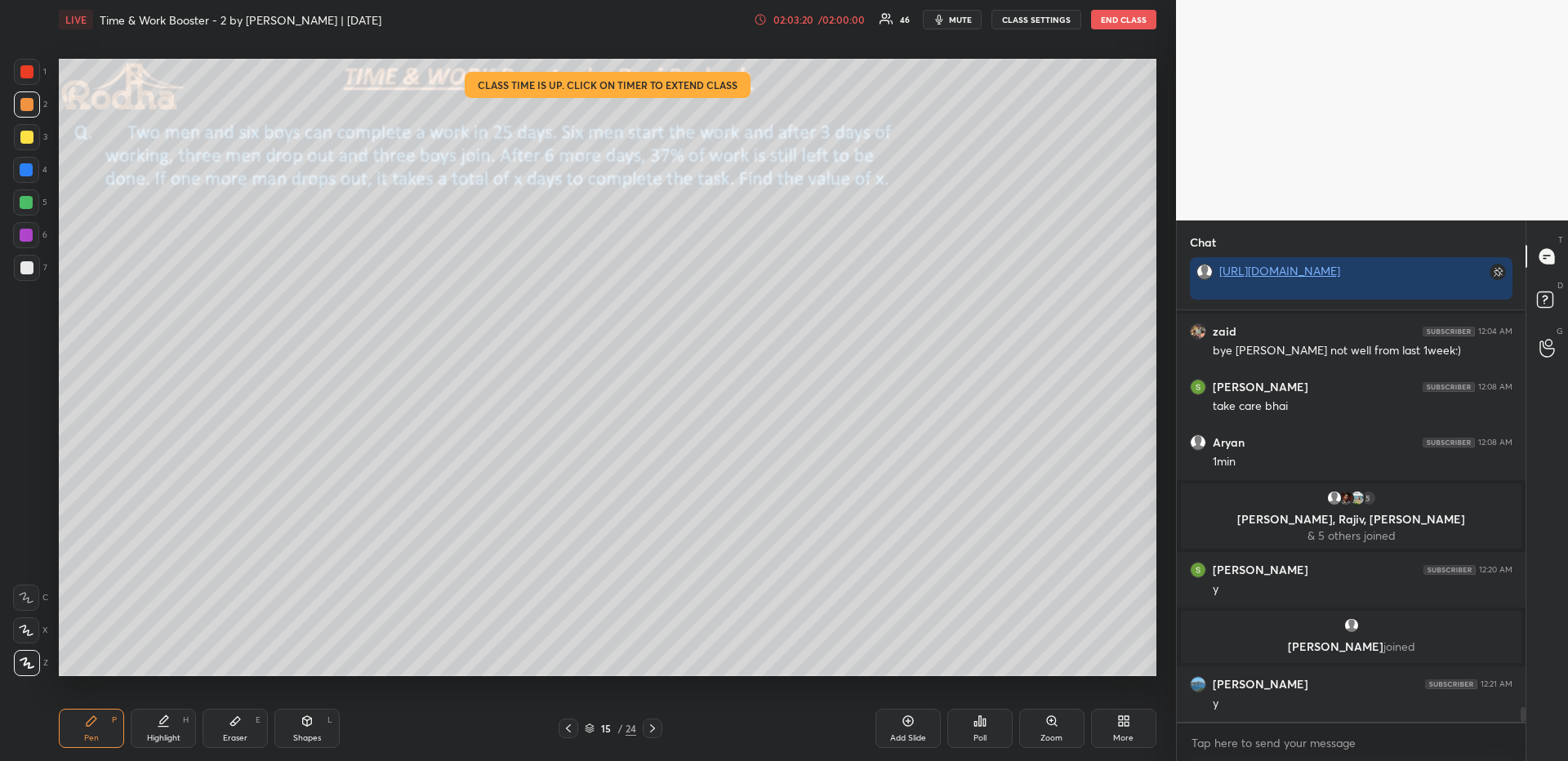
click at [29, 205] on div at bounding box center [26, 202] width 13 height 13
click at [33, 631] on icon at bounding box center [26, 629] width 15 height 11
click at [29, 669] on div at bounding box center [27, 663] width 26 height 26
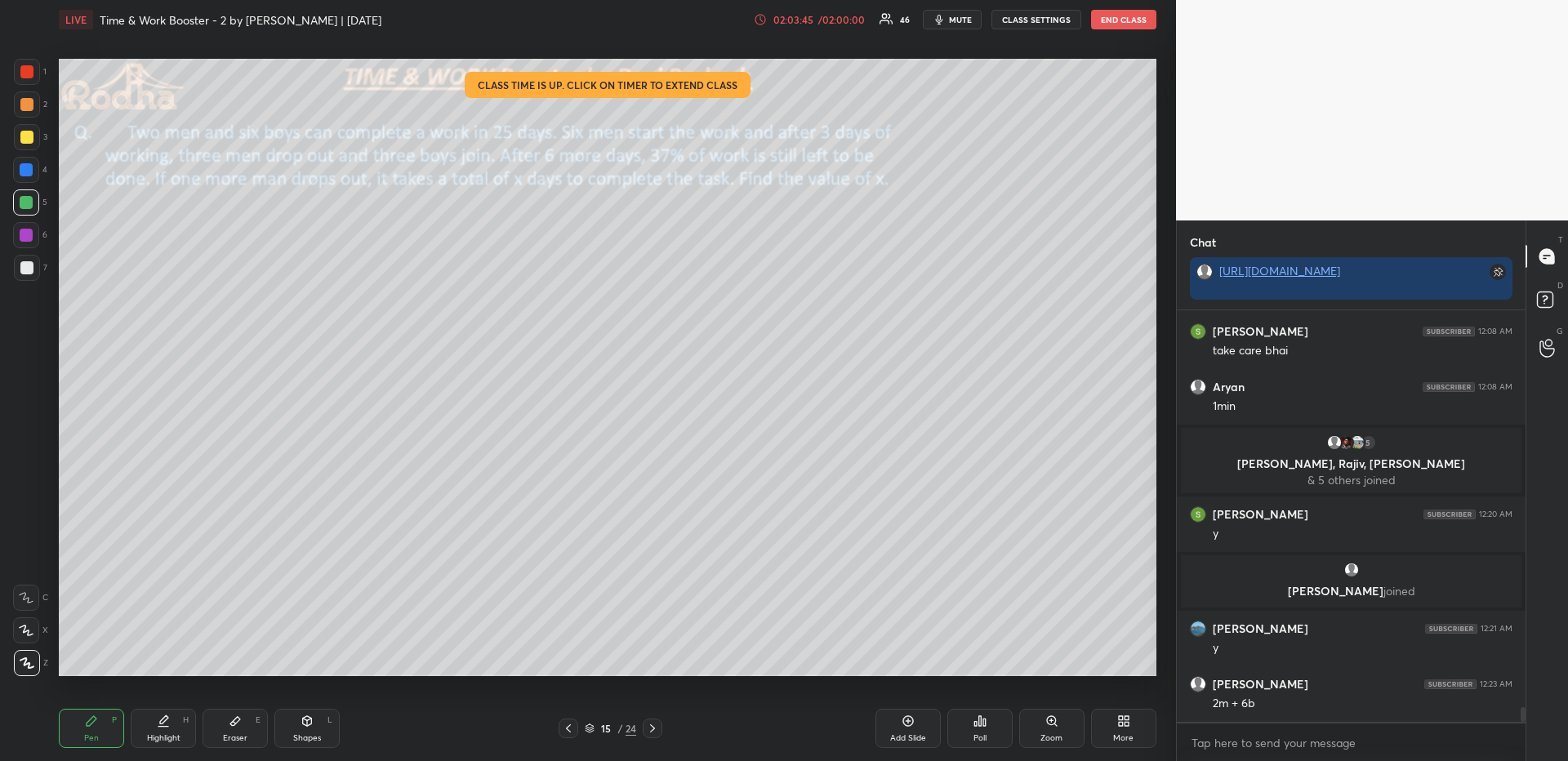
scroll to position [11019, 0]
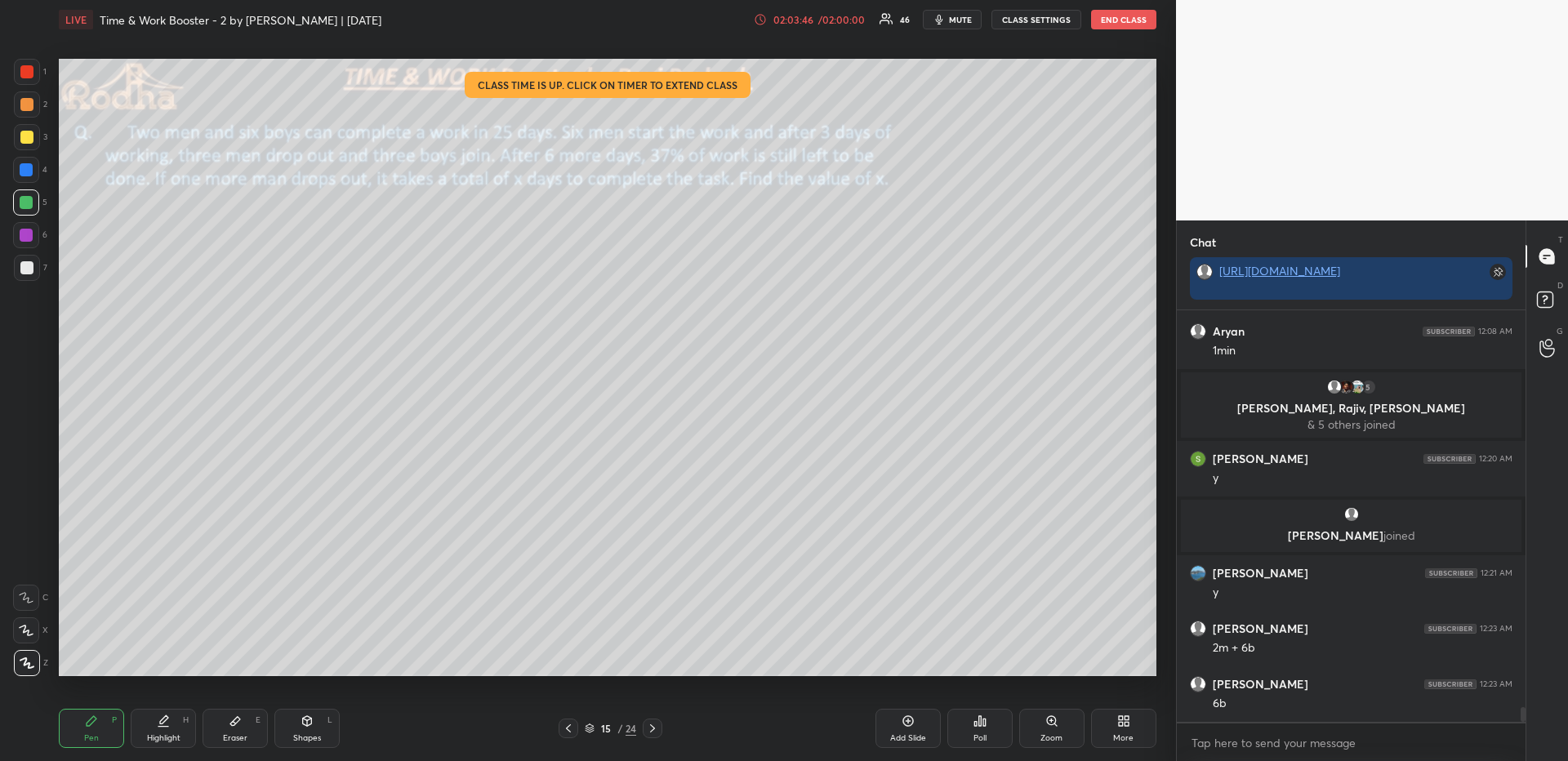
click at [232, 716] on div "Eraser E" at bounding box center [235, 727] width 65 height 39
click at [27, 607] on div at bounding box center [26, 597] width 26 height 26
click at [108, 733] on div "Pen P" at bounding box center [91, 727] width 65 height 39
drag, startPoint x: 23, startPoint y: 100, endPoint x: 49, endPoint y: 122, distance: 34.1
click at [23, 101] on div at bounding box center [27, 104] width 13 height 13
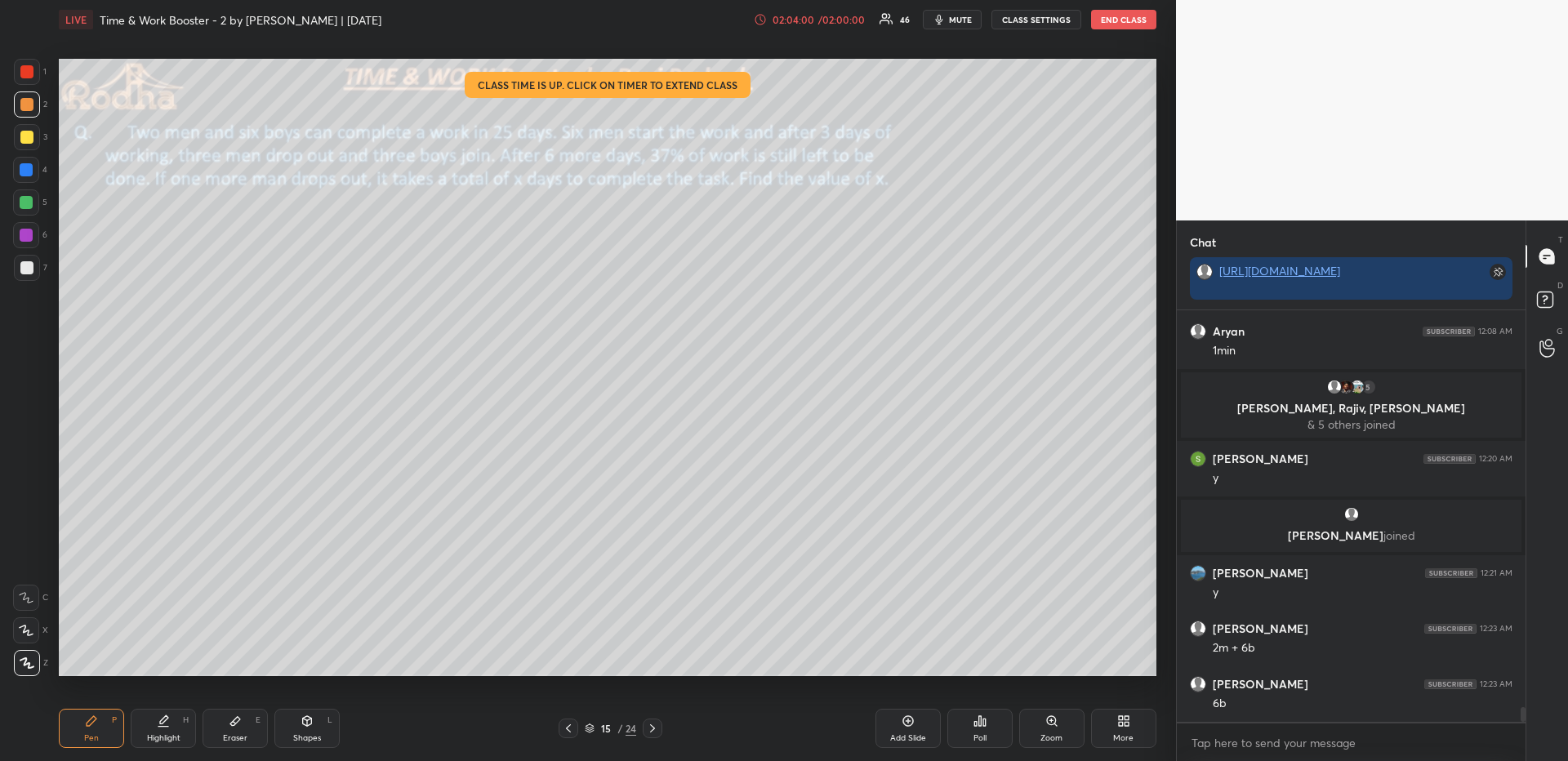
click at [33, 170] on div at bounding box center [26, 170] width 26 height 26
click at [26, 271] on div at bounding box center [27, 267] width 13 height 13
drag, startPoint x: 25, startPoint y: 624, endPoint x: 36, endPoint y: 615, distance: 14.2
click at [26, 622] on div at bounding box center [26, 630] width 26 height 26
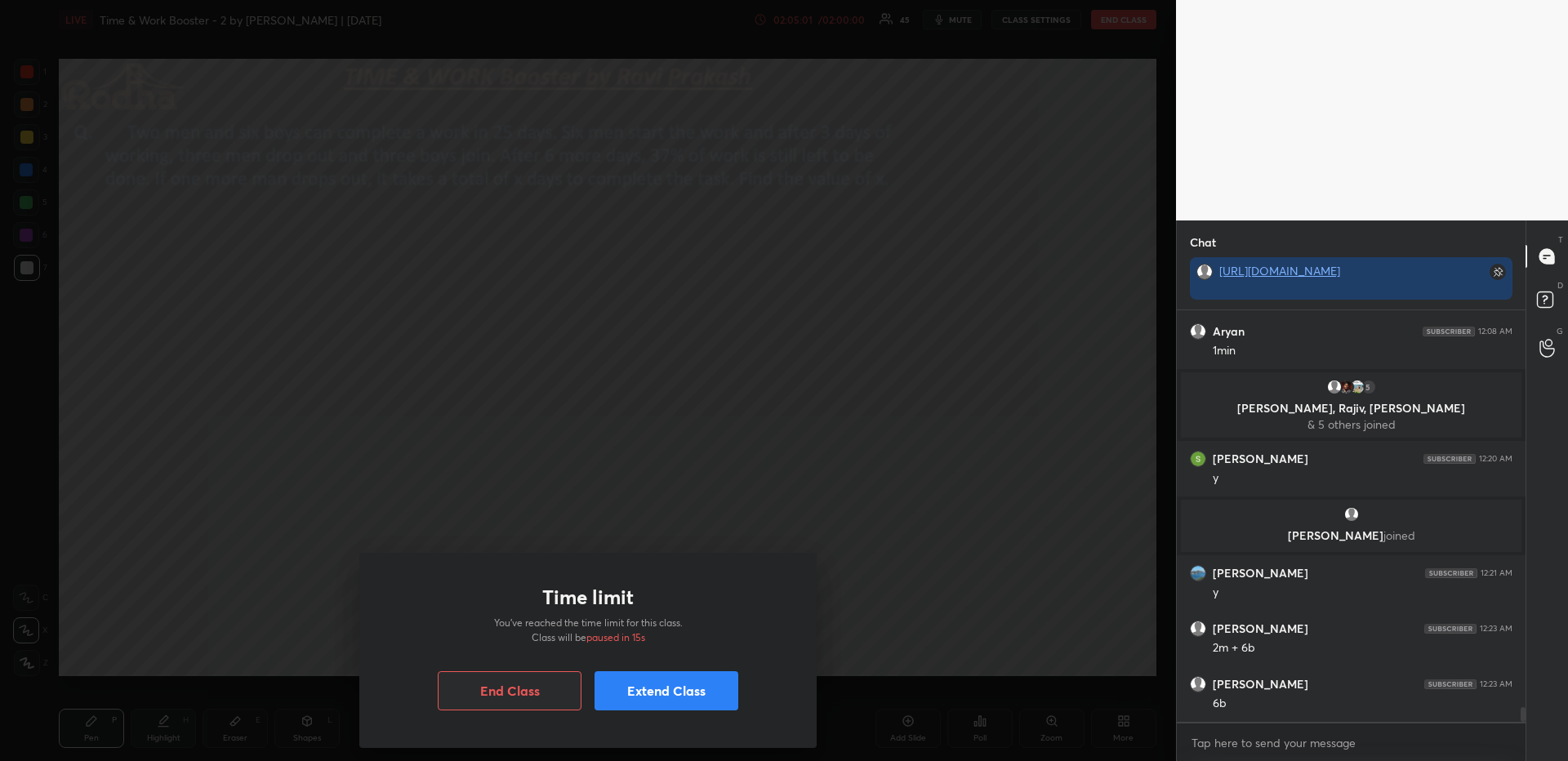
click at [308, 195] on body "1 2 3 4 5 6 7 R O A L C X Z Erase all C X Z LIVE Time & Work Booster - 2 by [PE…" at bounding box center [784, 380] width 1568 height 761
click at [643, 682] on button "Extend Class" at bounding box center [666, 690] width 144 height 39
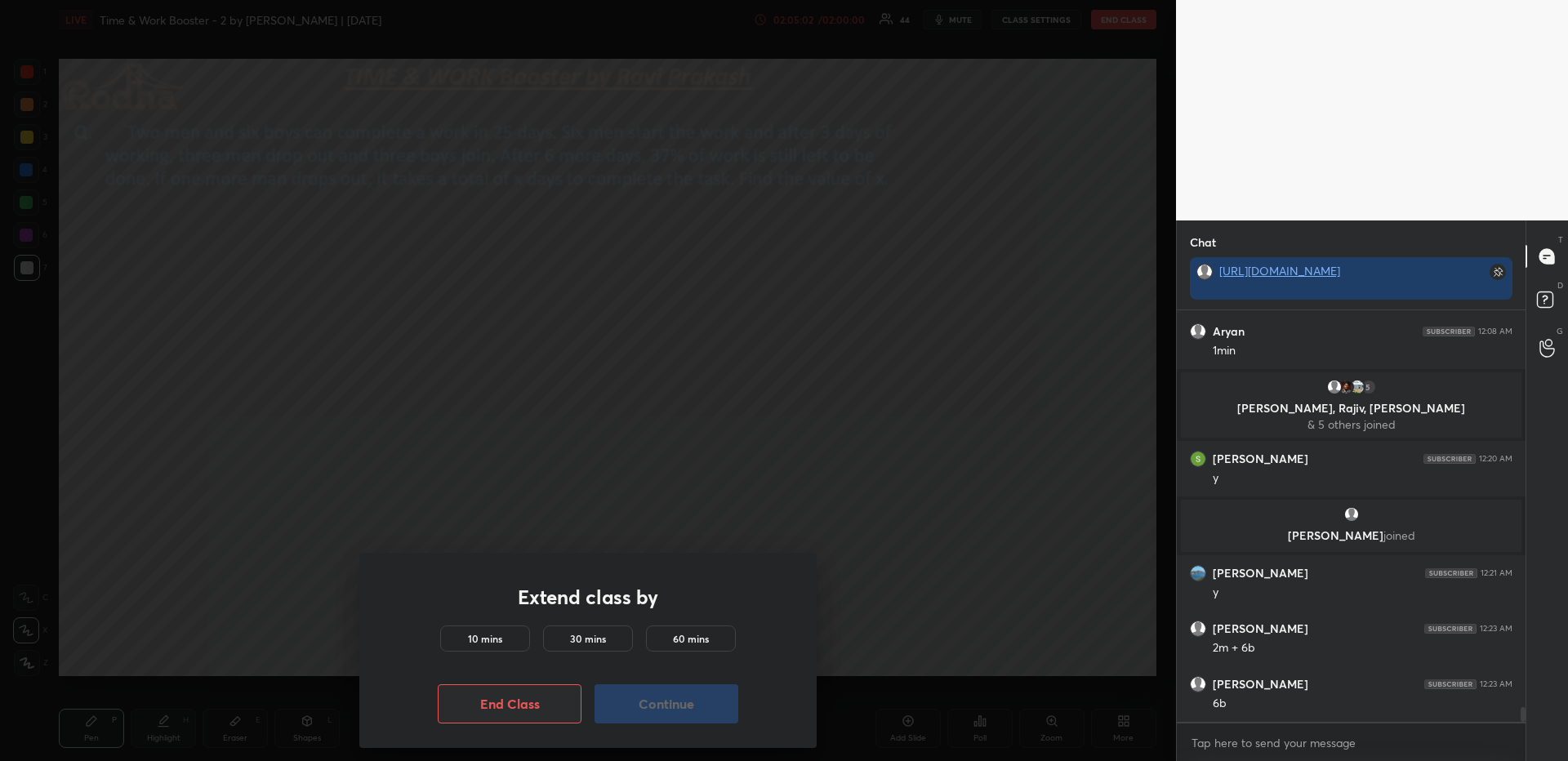
click at [468, 643] on h5 "10 mins" at bounding box center [486, 638] width 35 height 15
click at [652, 692] on button "Continue" at bounding box center [666, 703] width 144 height 39
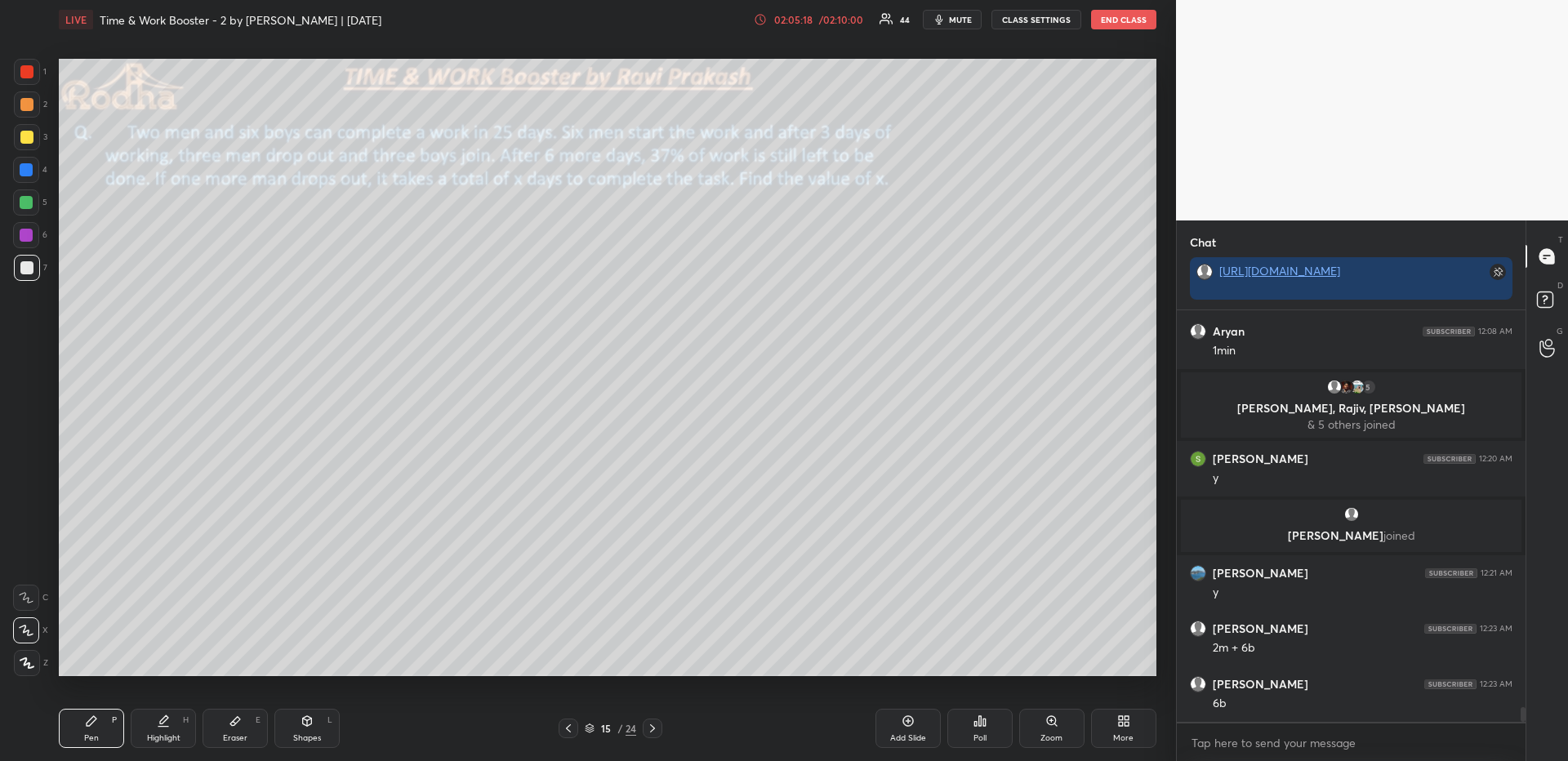
click at [27, 198] on div at bounding box center [26, 202] width 13 height 13
click at [27, 668] on div at bounding box center [27, 663] width 26 height 26
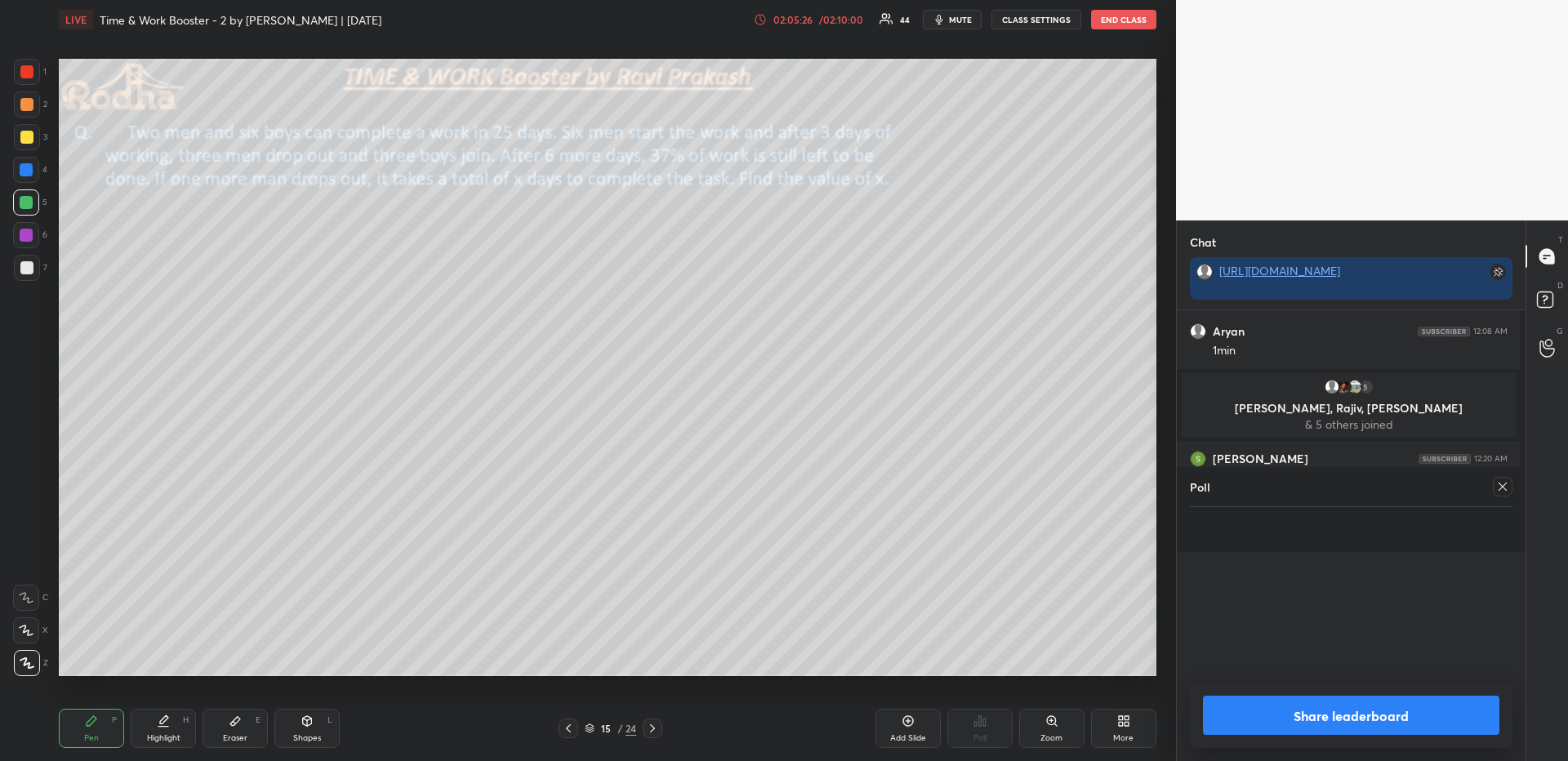
scroll to position [6, 6]
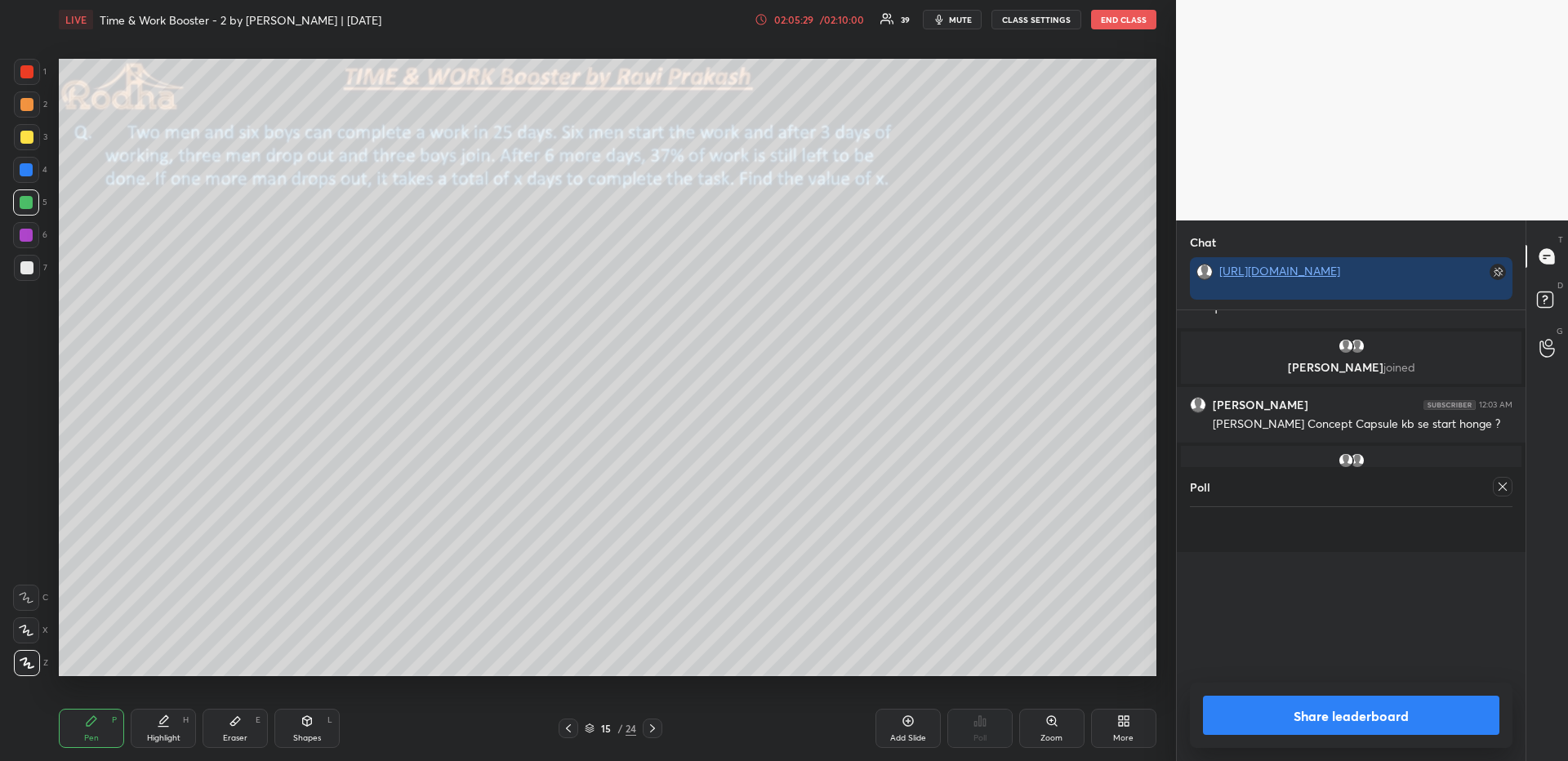
click at [1499, 483] on icon at bounding box center [1502, 486] width 13 height 13
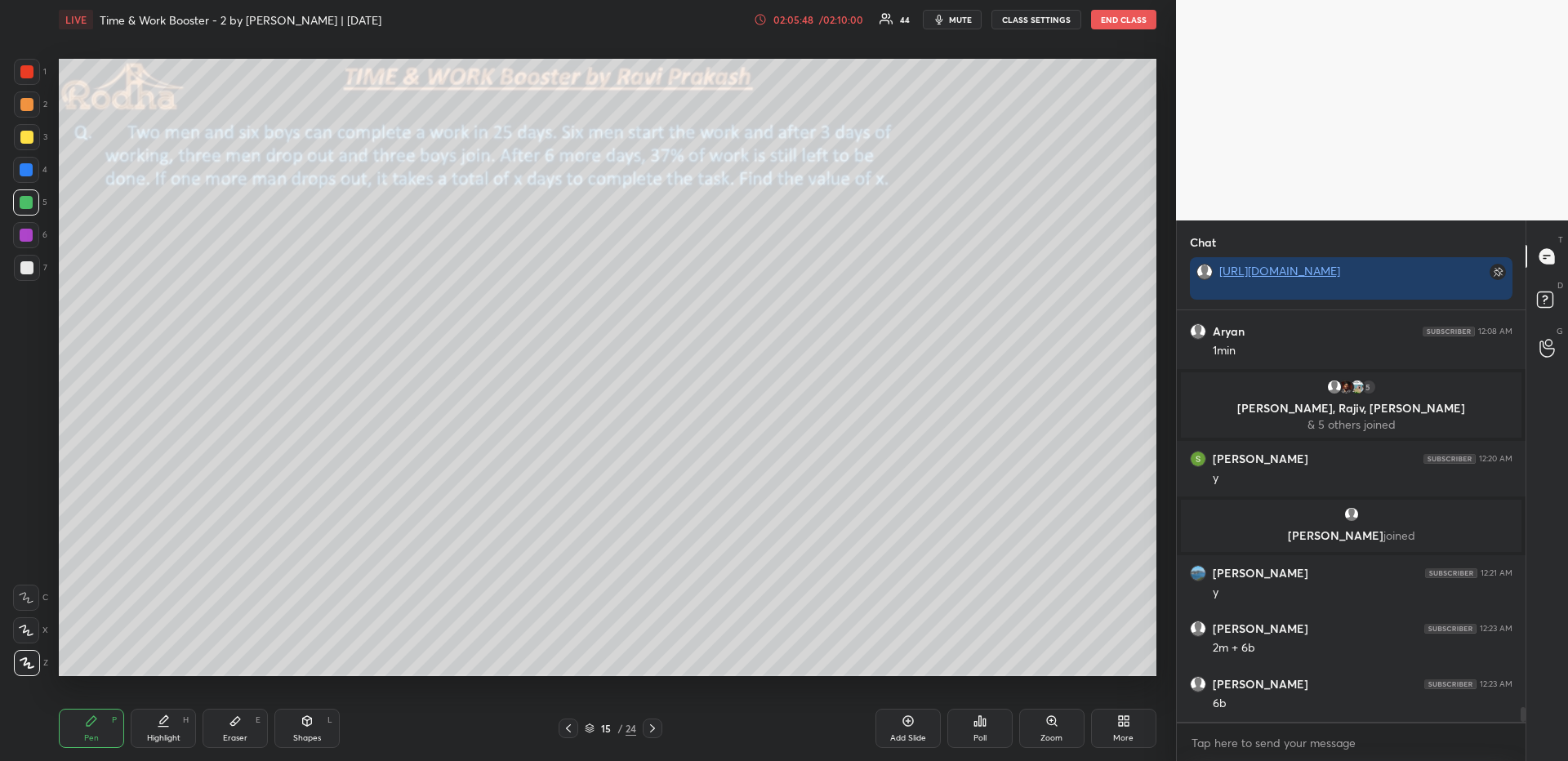
scroll to position [11104, 0]
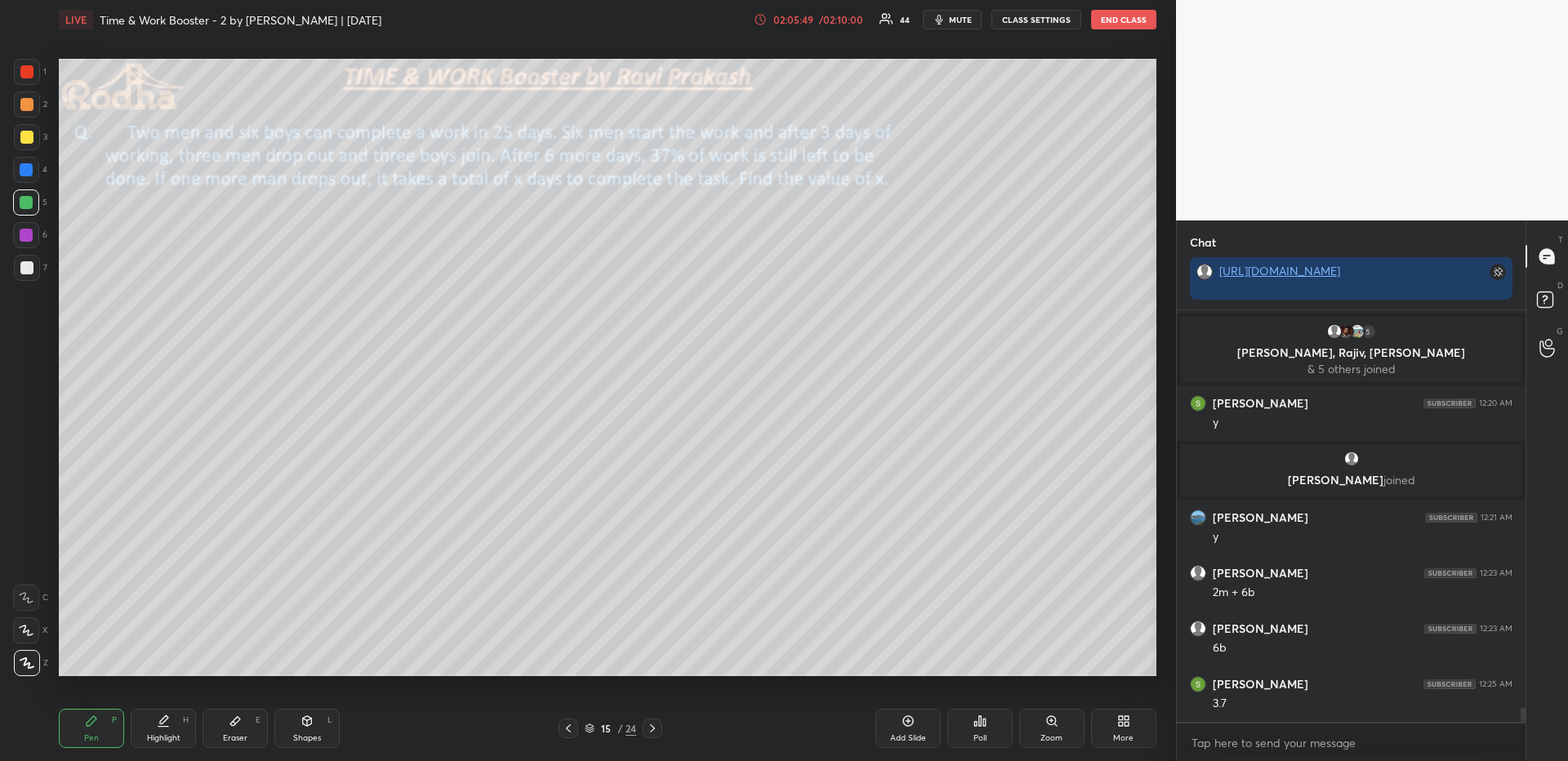
click at [295, 720] on div "Shapes L" at bounding box center [306, 727] width 65 height 39
click at [29, 566] on icon at bounding box center [27, 564] width 13 height 13
click at [103, 735] on div "Pen P" at bounding box center [91, 727] width 65 height 39
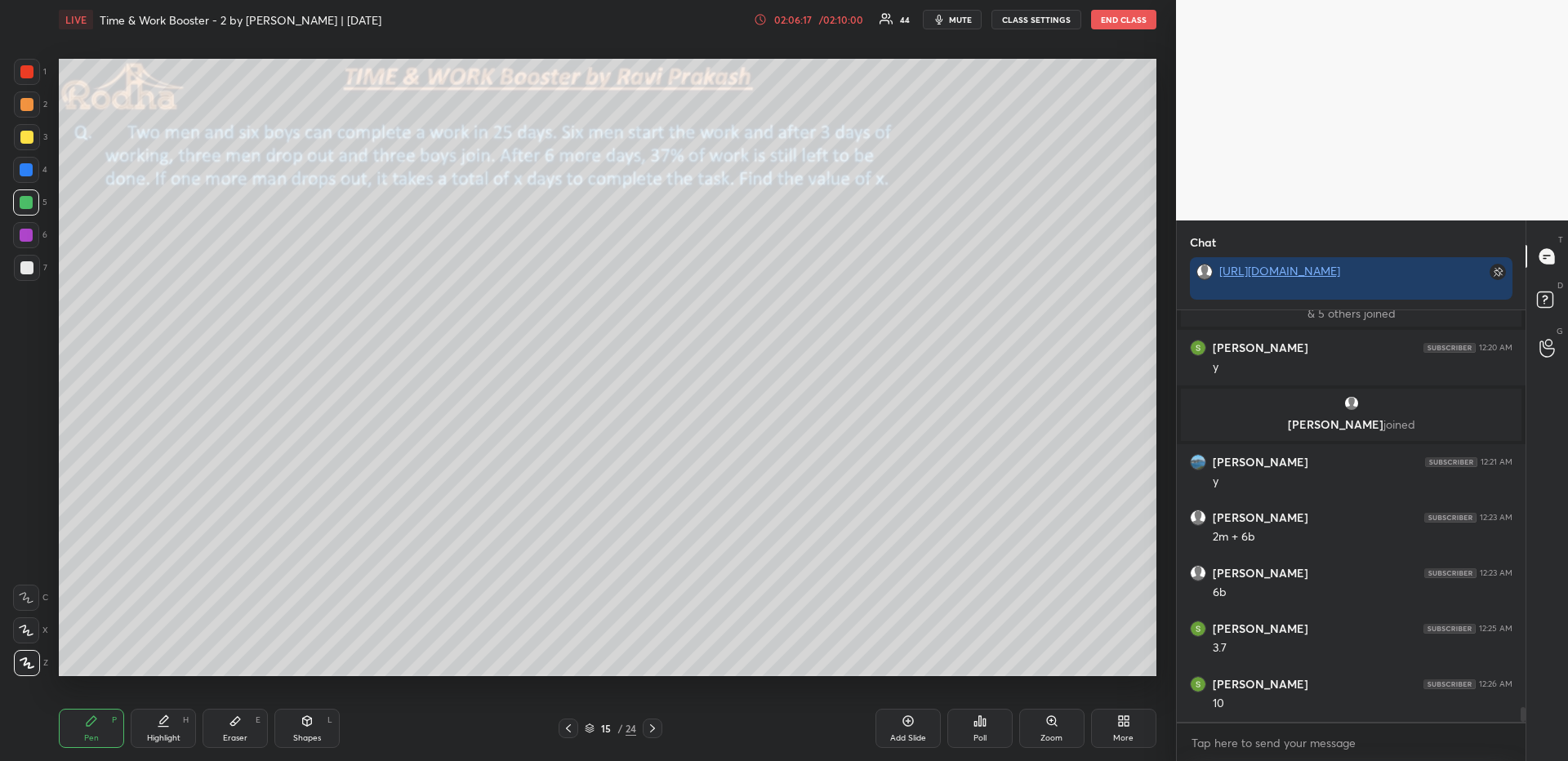
click at [26, 80] on div at bounding box center [27, 72] width 26 height 26
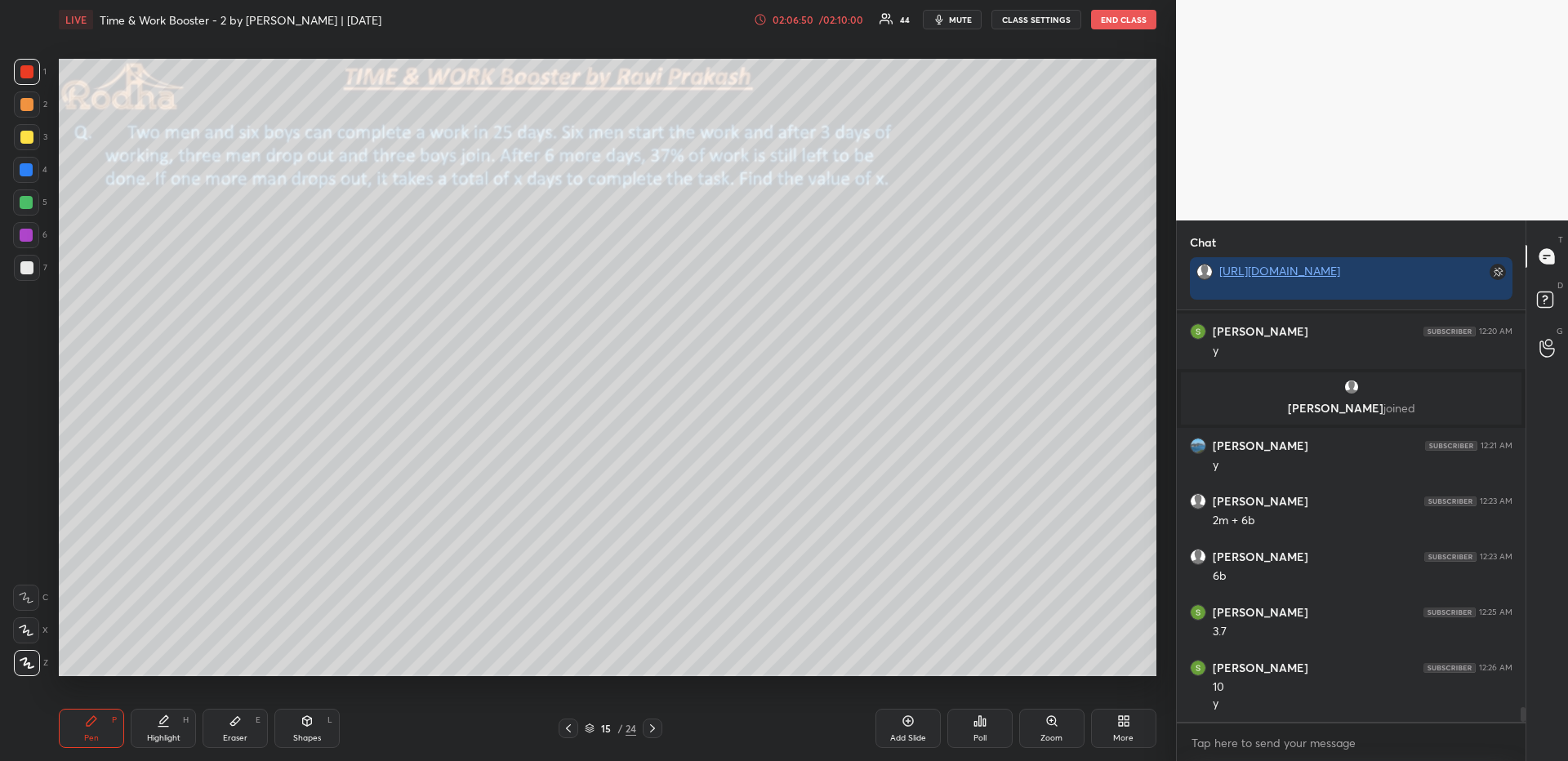
click at [173, 721] on div "Highlight H" at bounding box center [163, 727] width 65 height 39
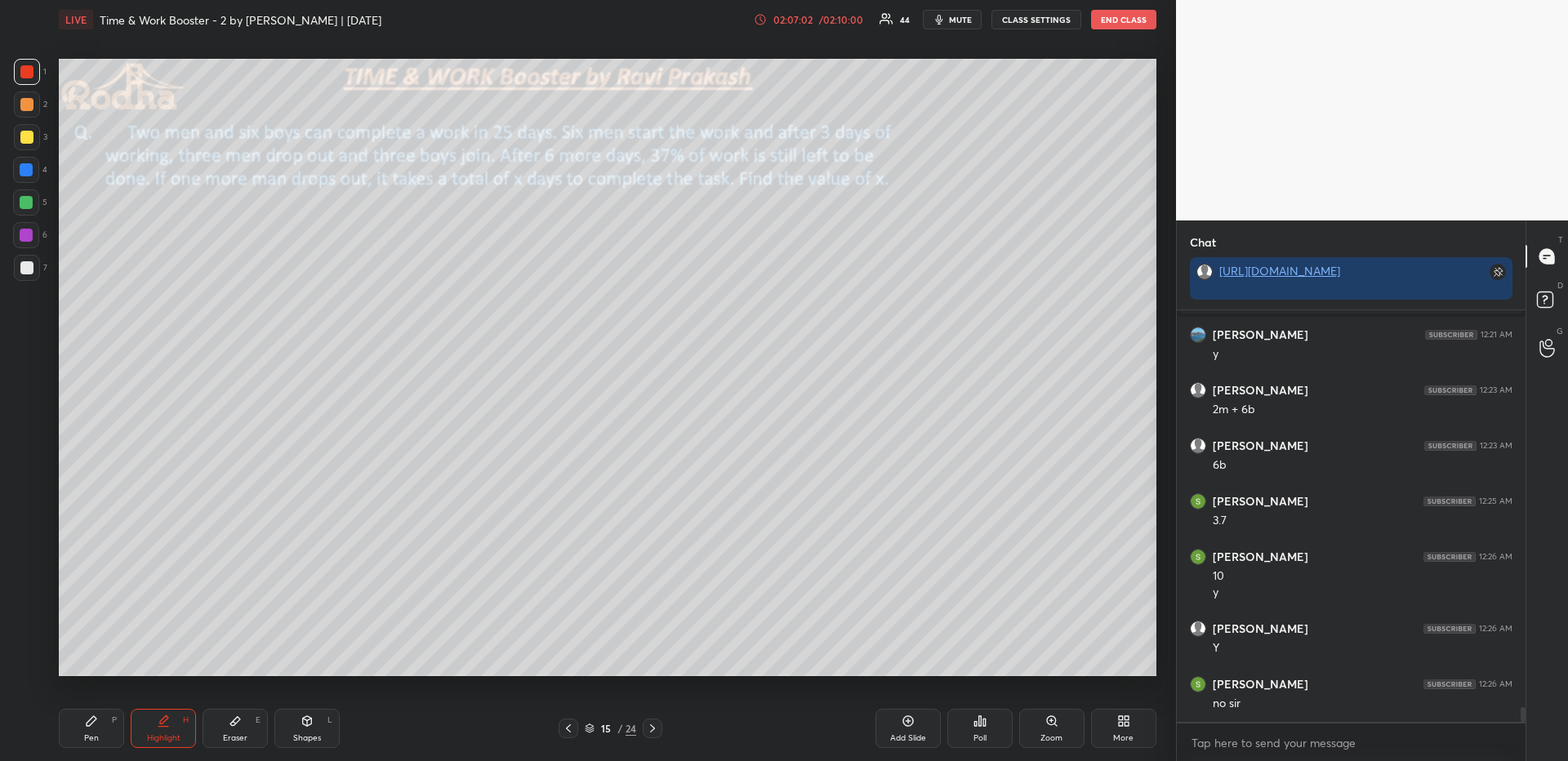
scroll to position [11346, 0]
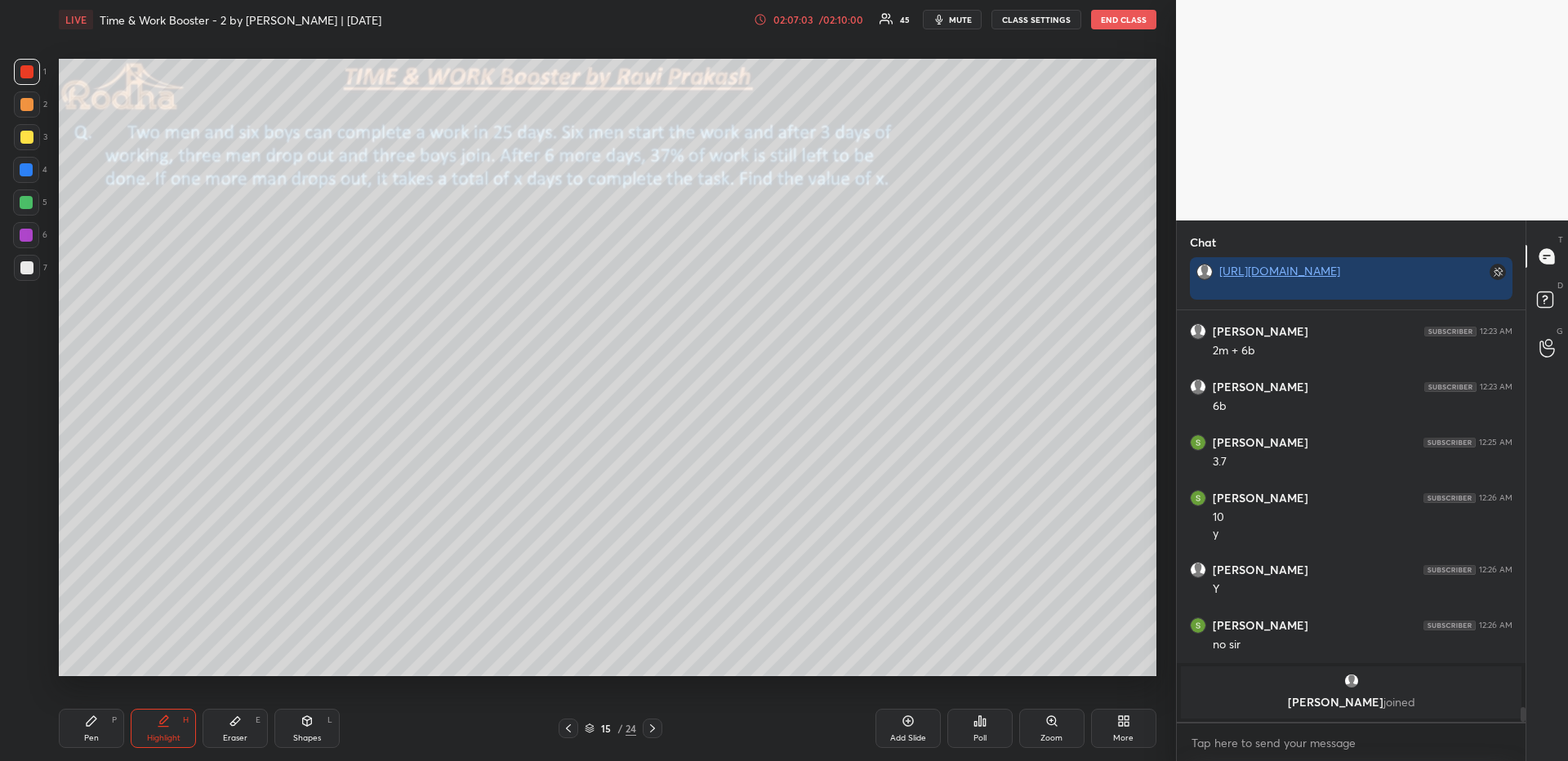
click at [655, 719] on div at bounding box center [652, 728] width 20 height 20
click at [106, 736] on div "Pen P" at bounding box center [91, 727] width 65 height 39
drag, startPoint x: 34, startPoint y: 271, endPoint x: 36, endPoint y: 303, distance: 32.1
click at [35, 272] on div at bounding box center [27, 268] width 26 height 26
click at [299, 723] on div "Shapes L" at bounding box center [306, 727] width 65 height 39
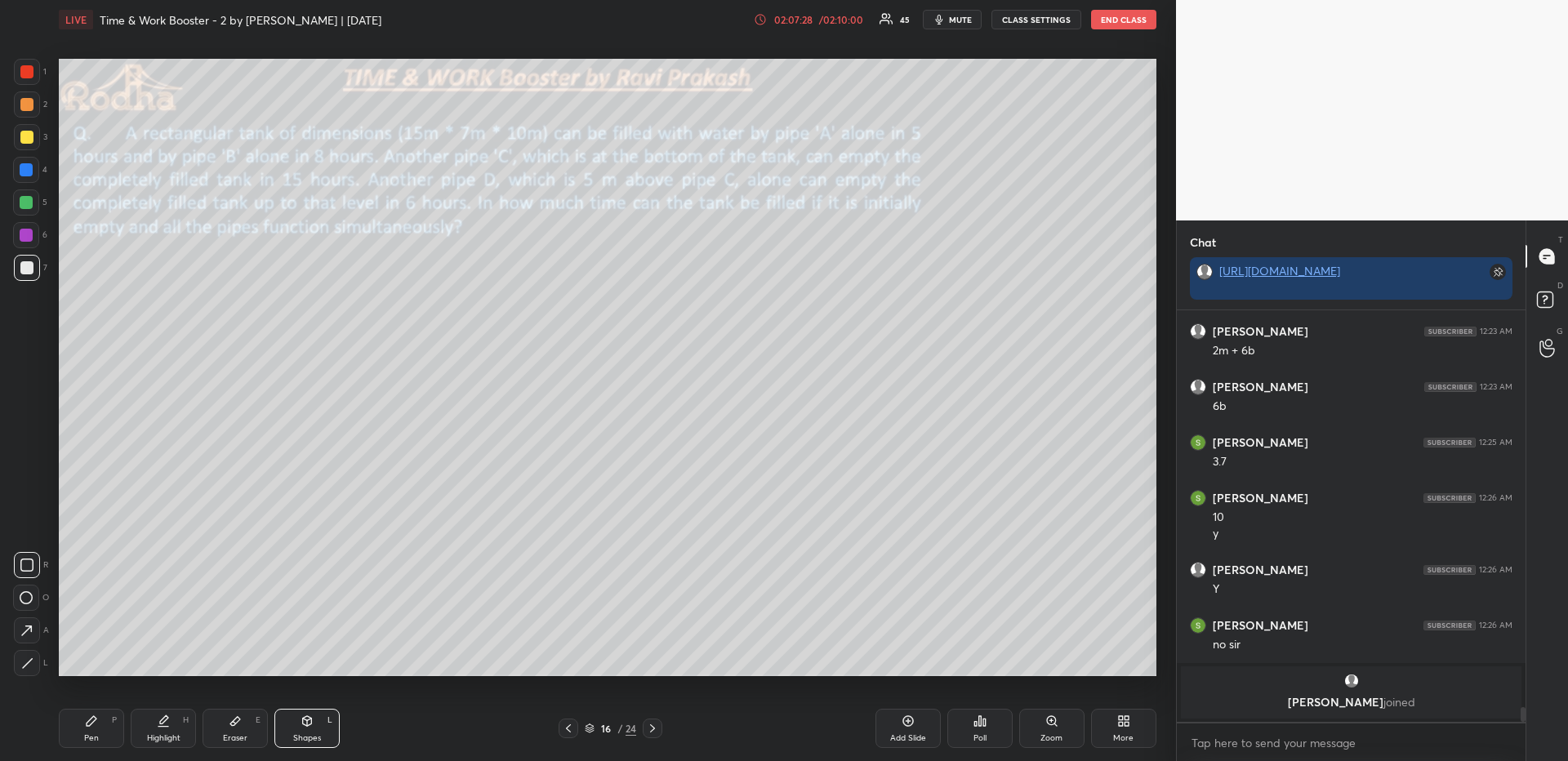
click at [23, 572] on div at bounding box center [27, 565] width 26 height 26
drag, startPoint x: 103, startPoint y: 731, endPoint x: 104, endPoint y: 709, distance: 22.0
click at [99, 732] on div "Pen P" at bounding box center [91, 727] width 65 height 39
drag, startPoint x: 22, startPoint y: 205, endPoint x: 36, endPoint y: 228, distance: 26.9
click at [22, 205] on div at bounding box center [26, 202] width 13 height 13
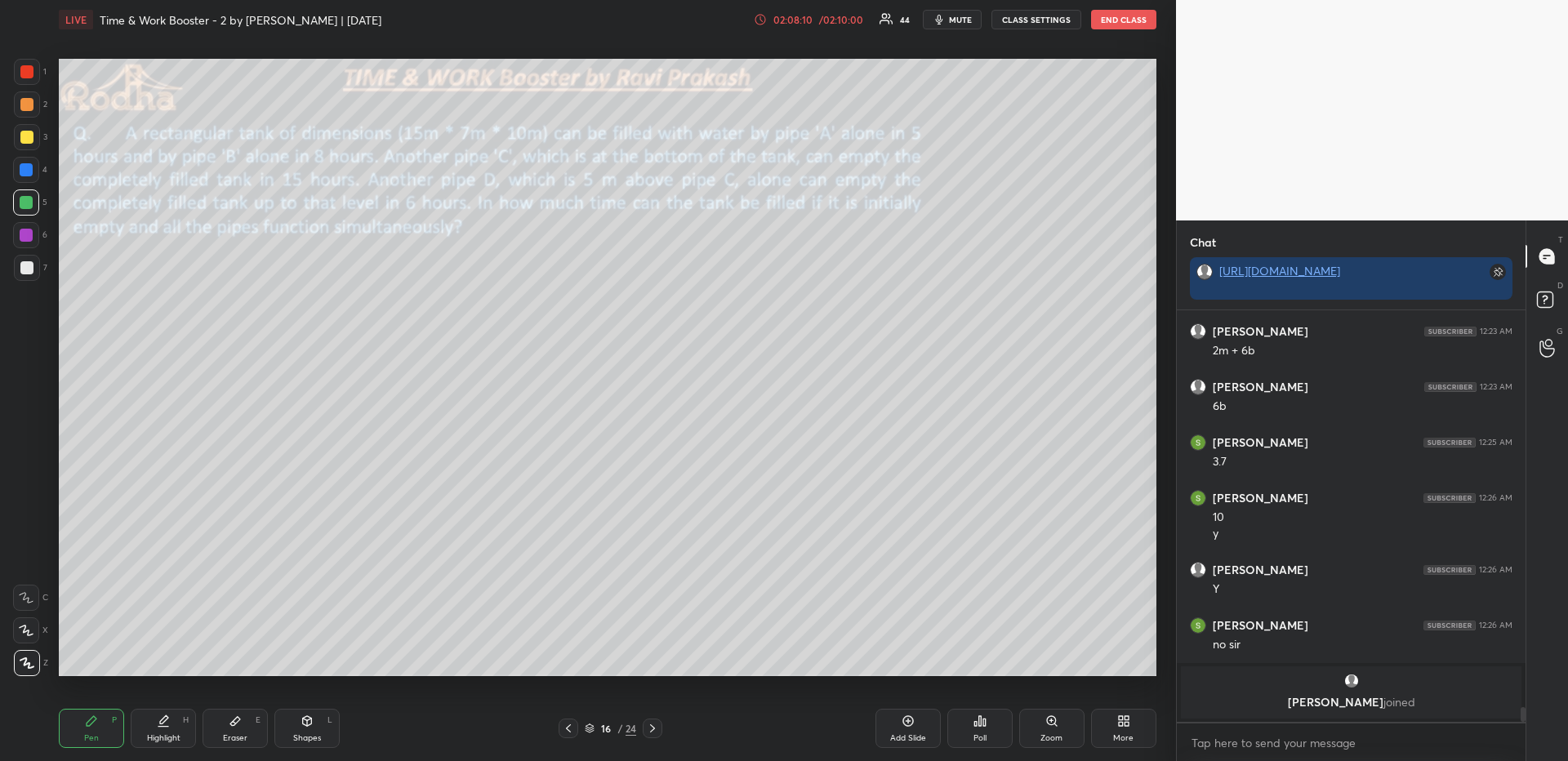
click at [155, 741] on div "Highlight" at bounding box center [163, 737] width 34 height 8
click at [82, 733] on div "Pen P" at bounding box center [91, 727] width 65 height 39
click at [31, 106] on div at bounding box center [27, 104] width 13 height 13
click at [297, 726] on div "Shapes L" at bounding box center [306, 727] width 65 height 39
click at [23, 635] on icon at bounding box center [27, 630] width 17 height 17
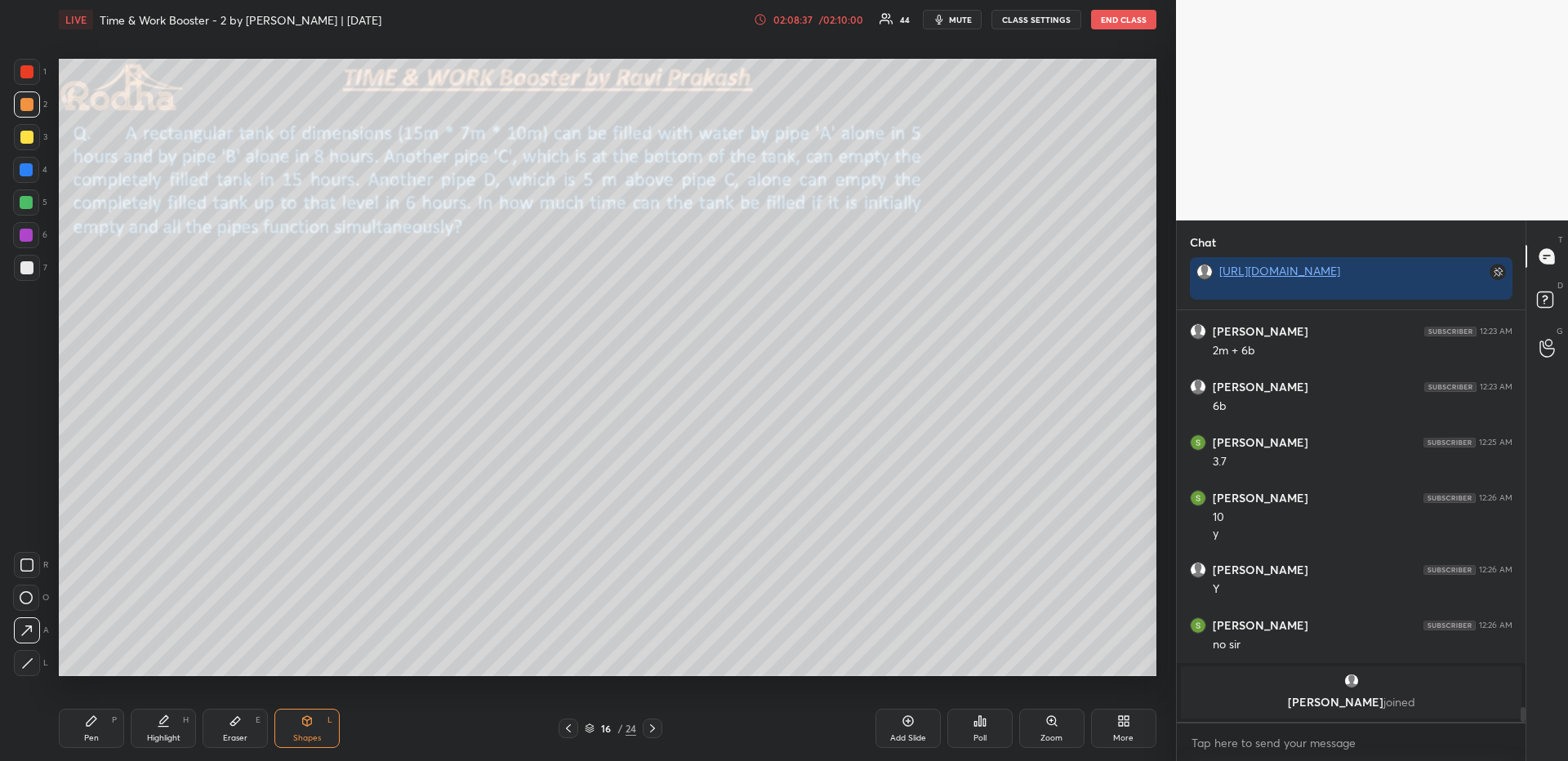
drag, startPoint x: 79, startPoint y: 720, endPoint x: 80, endPoint y: 709, distance: 11.0
click at [81, 723] on div "Pen P" at bounding box center [91, 727] width 65 height 39
click at [33, 105] on div at bounding box center [27, 104] width 26 height 26
drag, startPoint x: 173, startPoint y: 734, endPoint x: 180, endPoint y: 719, distance: 16.6
click at [172, 733] on div "Highlight" at bounding box center [163, 737] width 34 height 8
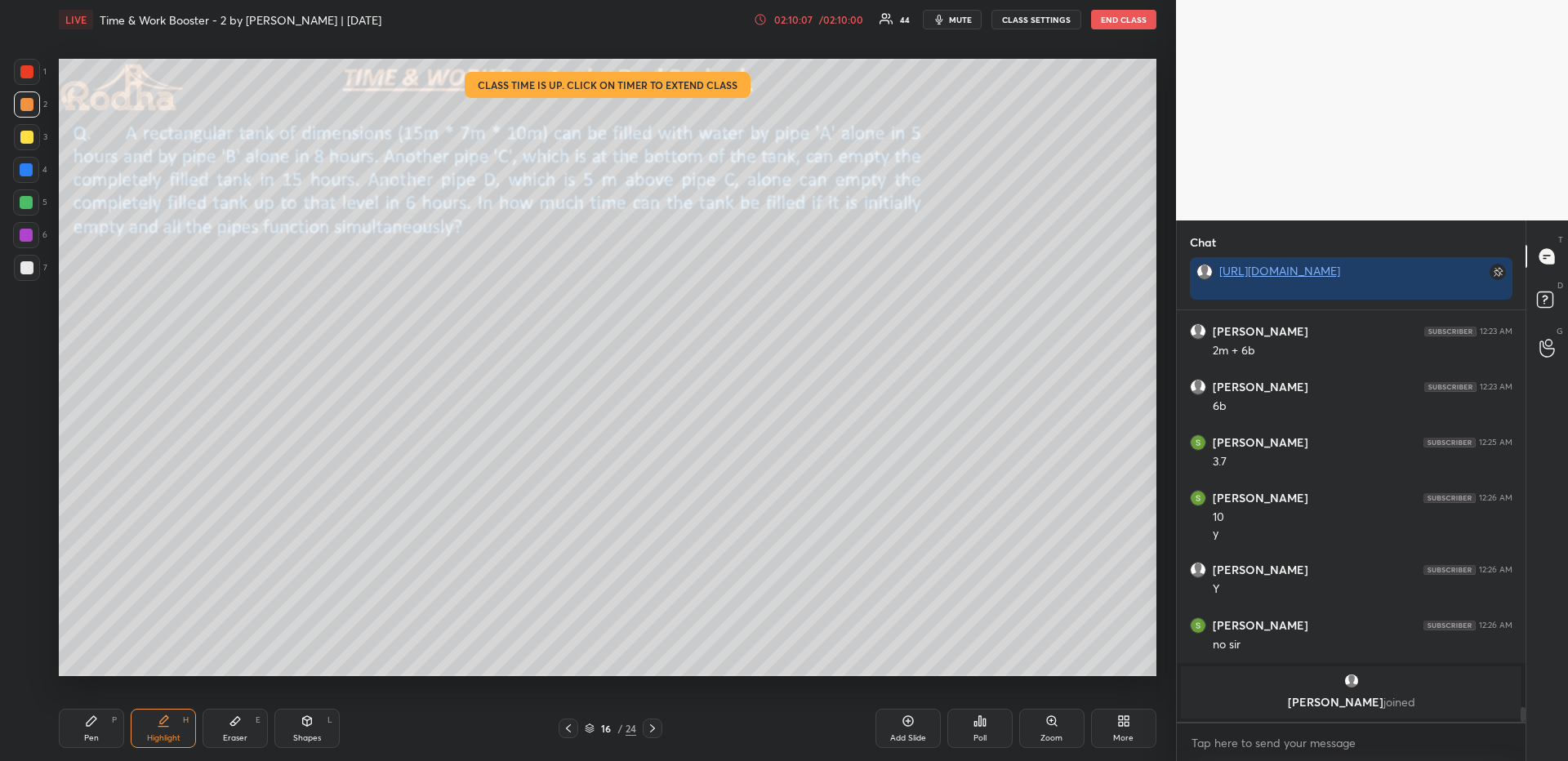
click at [105, 725] on div "Pen P" at bounding box center [91, 727] width 65 height 39
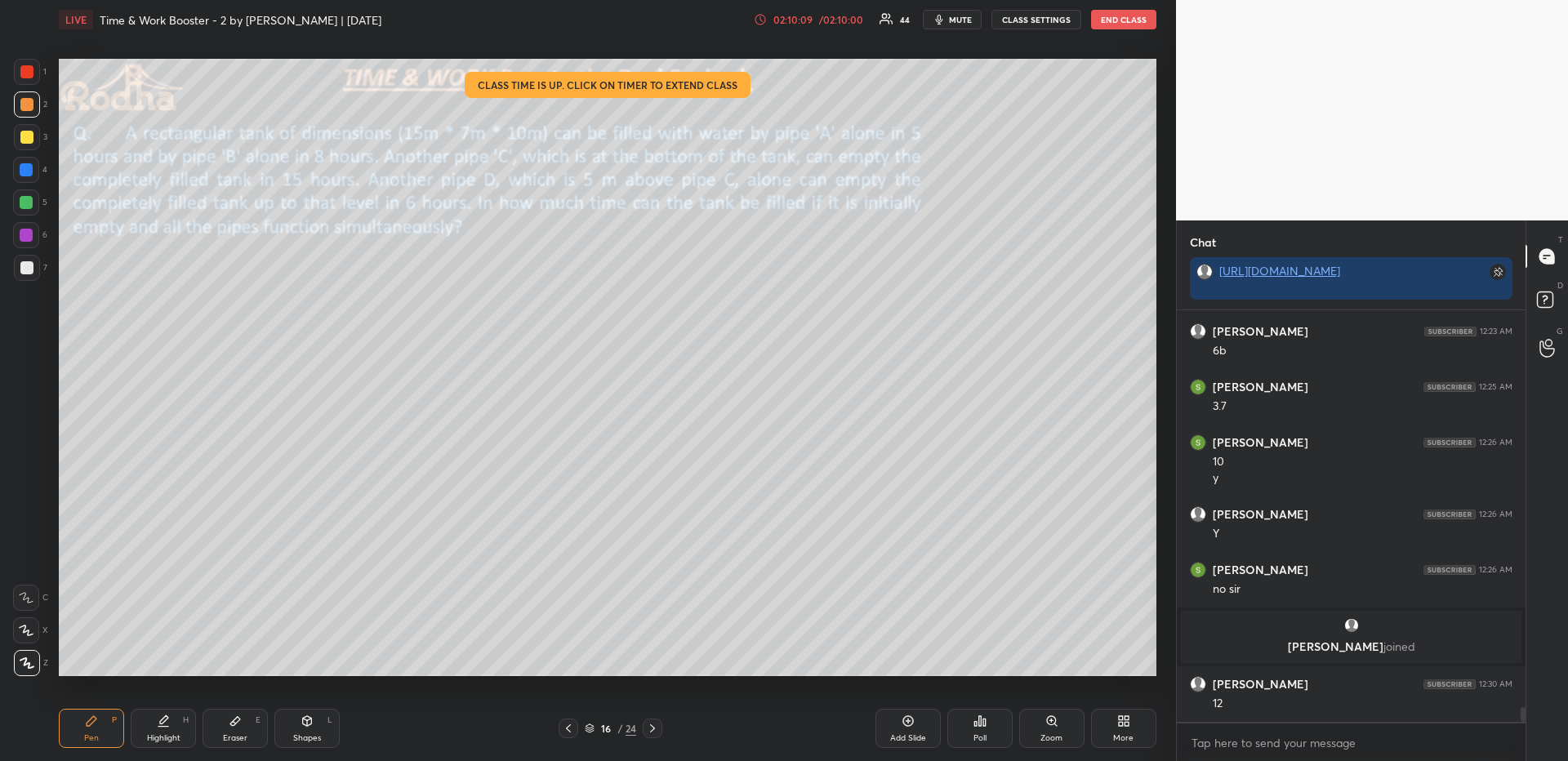
scroll to position [11246, 0]
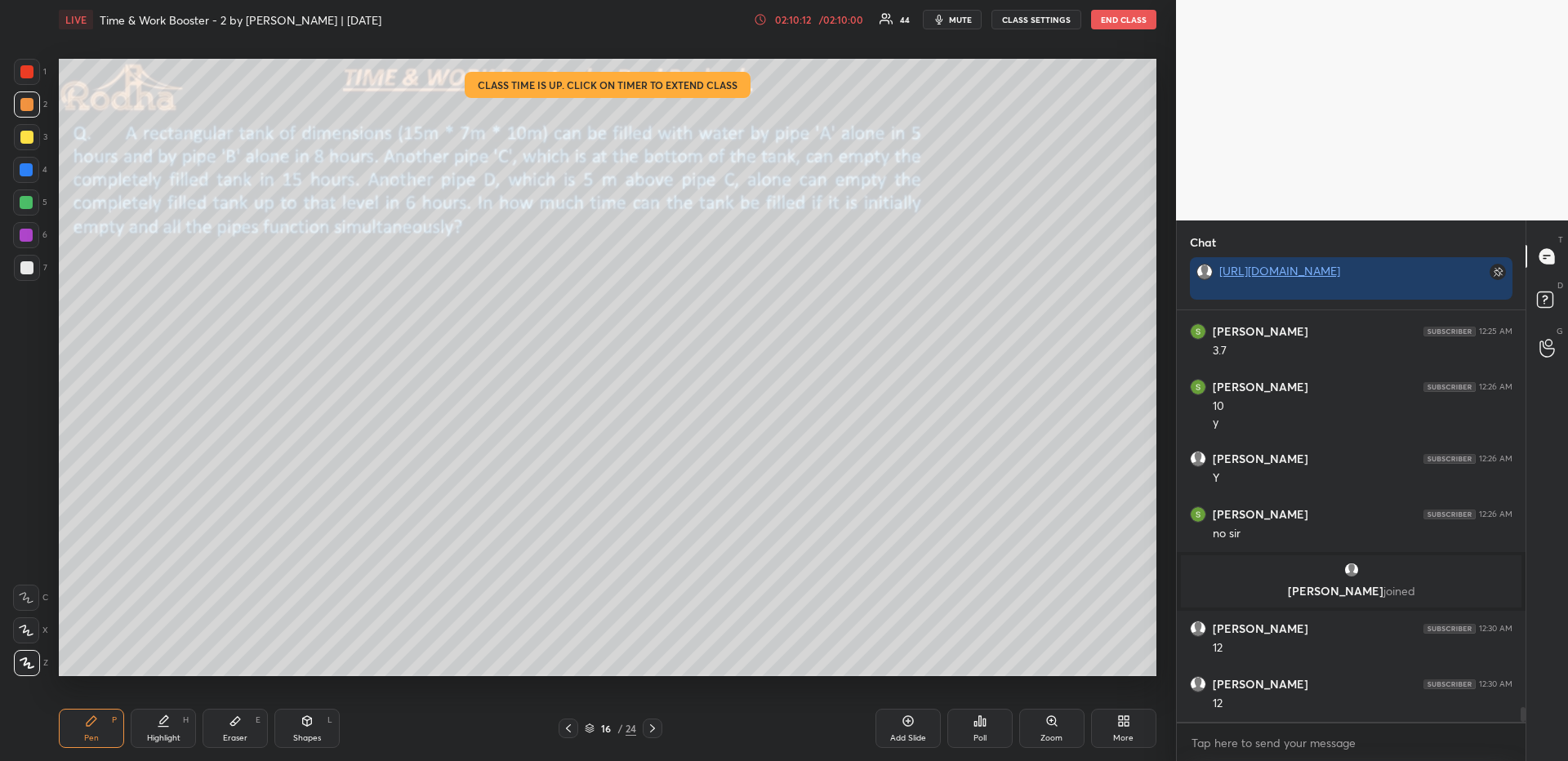
drag, startPoint x: 176, startPoint y: 735, endPoint x: 192, endPoint y: 720, distance: 21.9
click at [176, 735] on div "Highlight" at bounding box center [163, 737] width 34 height 8
click at [107, 716] on div "Pen P" at bounding box center [91, 727] width 65 height 39
drag, startPoint x: 224, startPoint y: 733, endPoint x: 231, endPoint y: 725, distance: 10.6
click at [225, 733] on div "Eraser" at bounding box center [235, 737] width 24 height 8
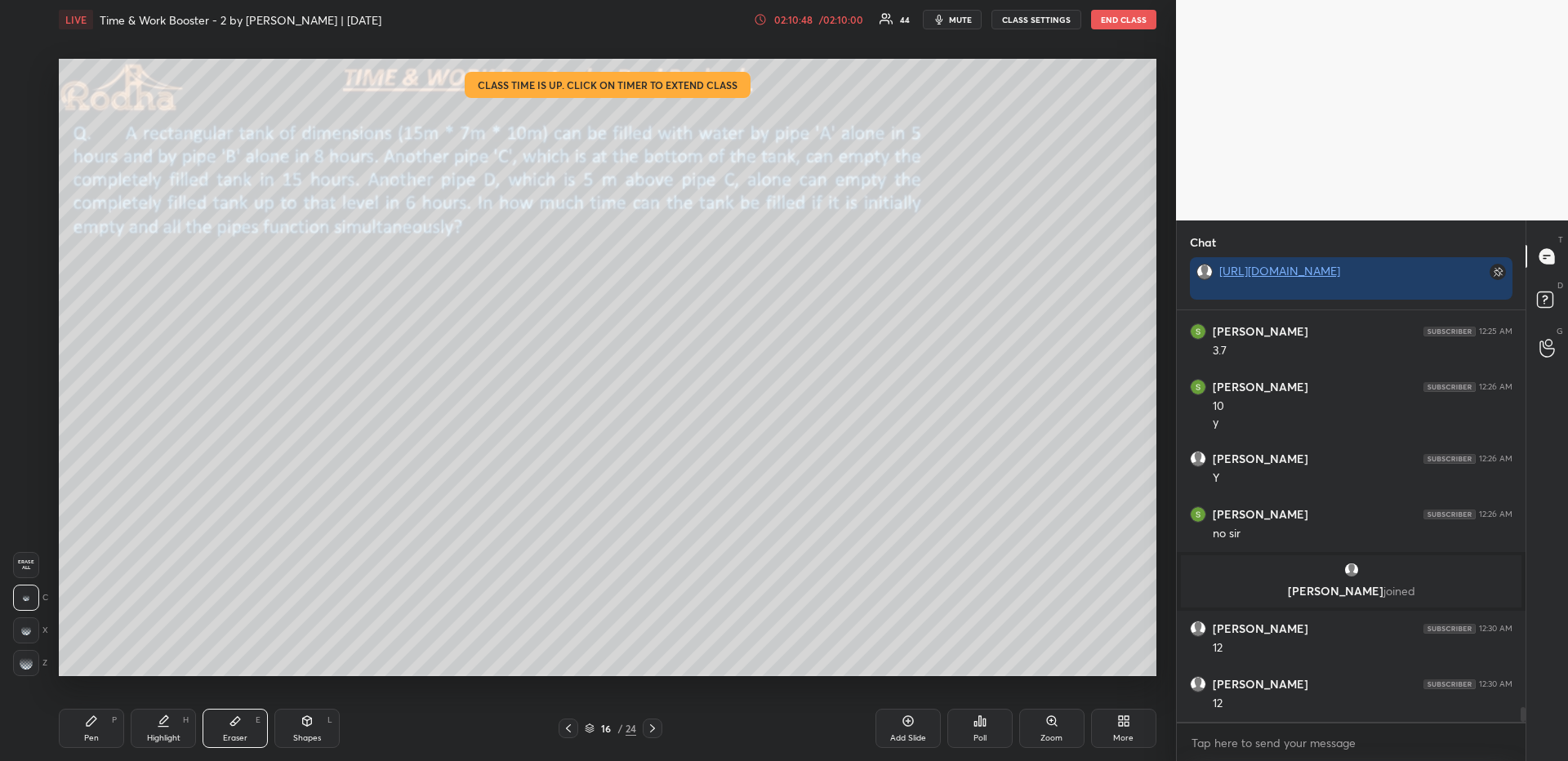
click at [172, 727] on div "Highlight H" at bounding box center [163, 727] width 65 height 39
drag, startPoint x: 88, startPoint y: 750, endPoint x: 100, endPoint y: 731, distance: 22.5
click at [88, 751] on div "Pen P Highlight H Eraser E Shapes L 16 / 24 Add Slide Poll Zoom More" at bounding box center [608, 727] width 1098 height 65
click at [96, 736] on div "Pen P" at bounding box center [91, 727] width 65 height 39
click at [13, 211] on div at bounding box center [26, 202] width 26 height 26
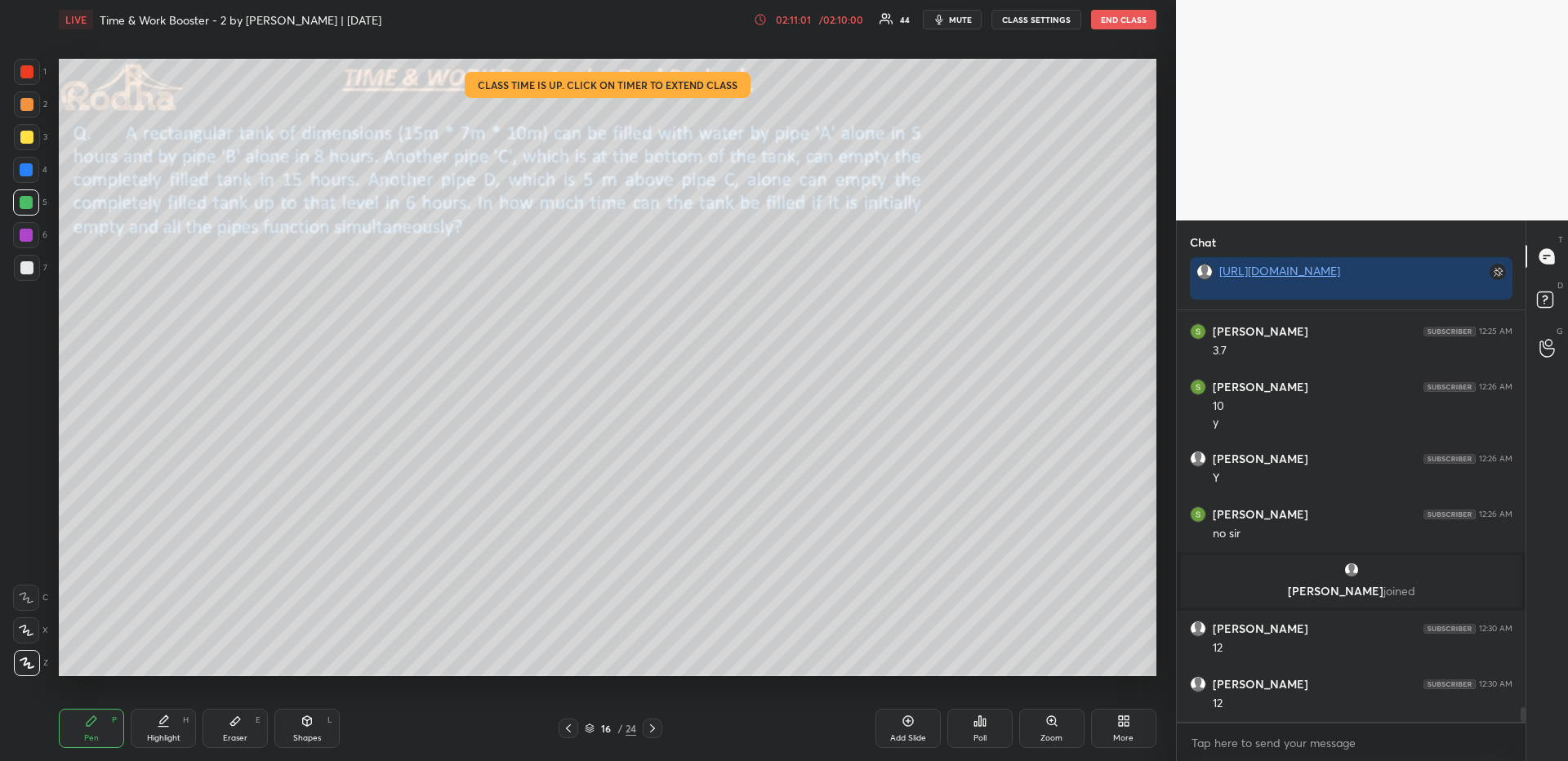
scroll to position [11301, 0]
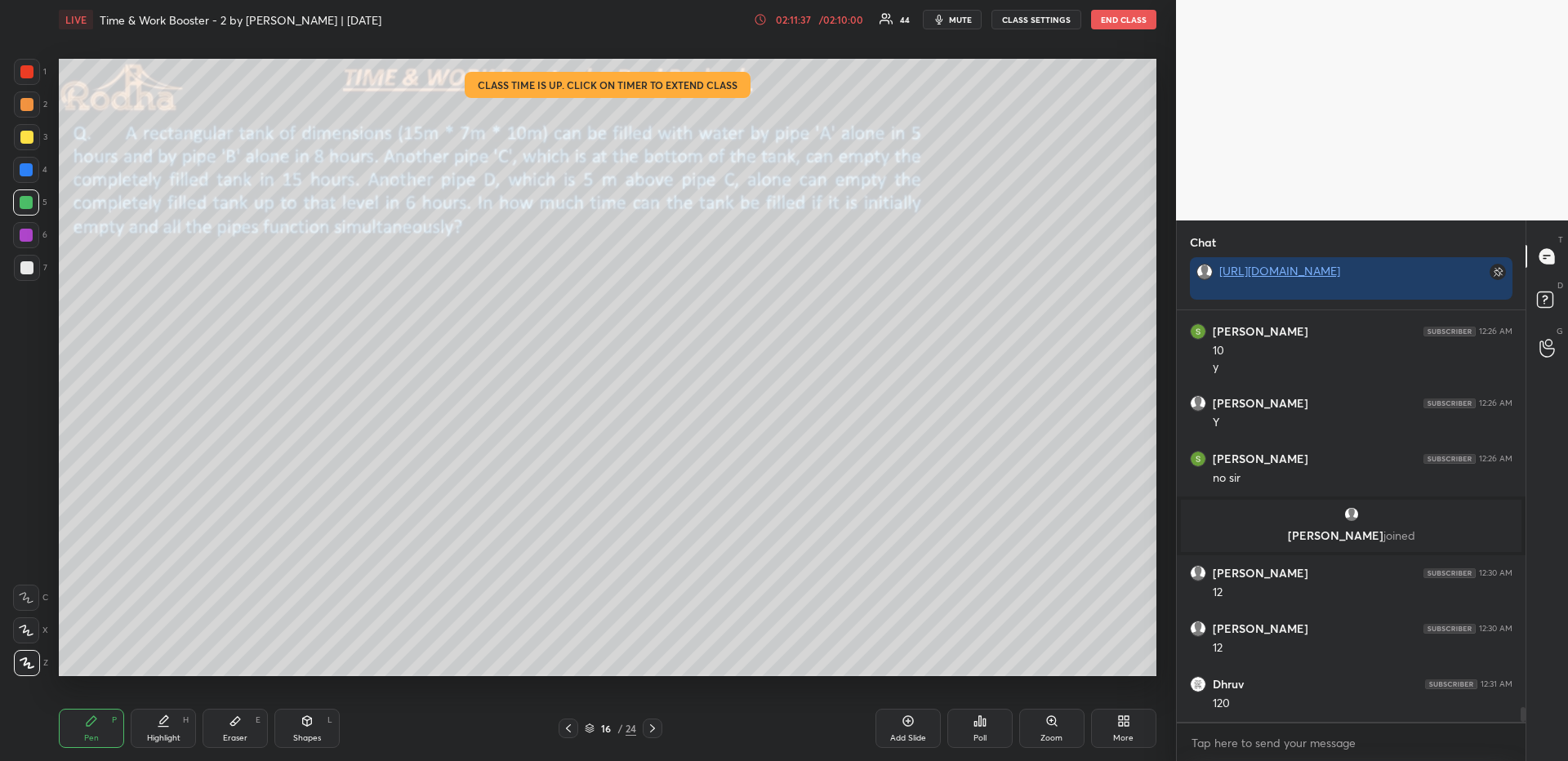
drag, startPoint x: 165, startPoint y: 729, endPoint x: 161, endPoint y: 717, distance: 12.6
click at [167, 726] on div "Highlight H" at bounding box center [163, 727] width 65 height 39
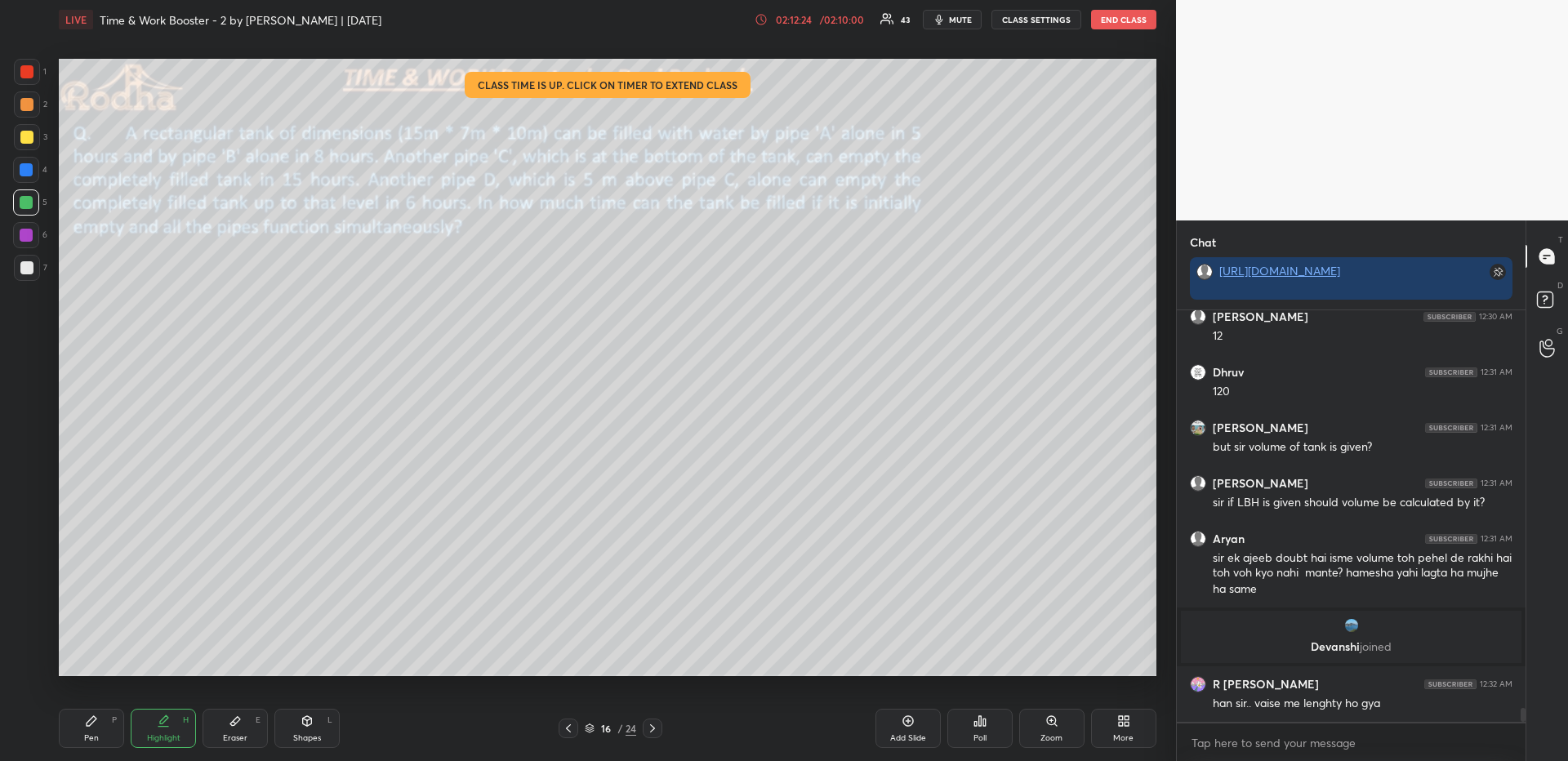
scroll to position [11574, 0]
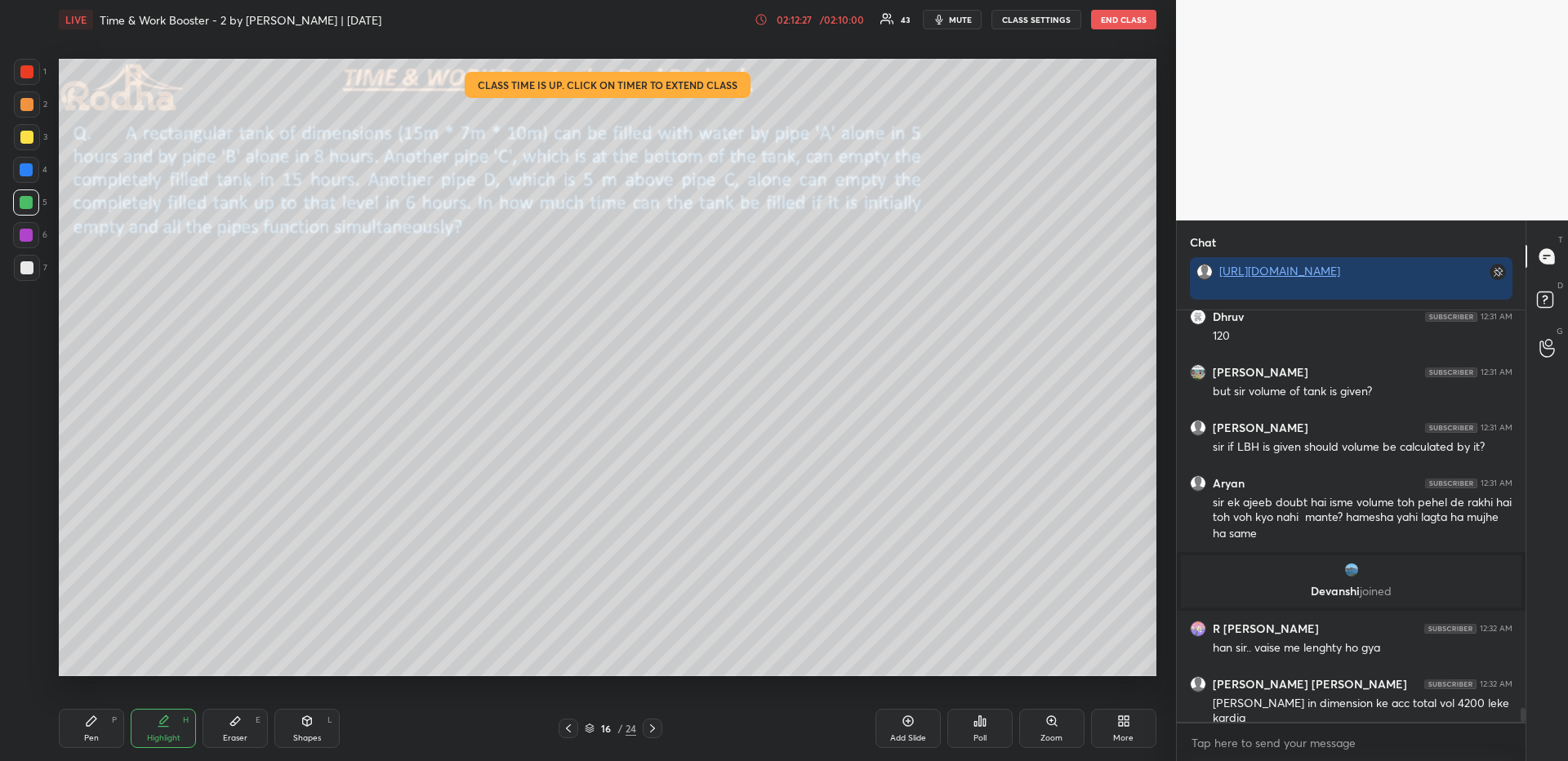
click at [95, 712] on div "Pen P" at bounding box center [91, 727] width 65 height 39
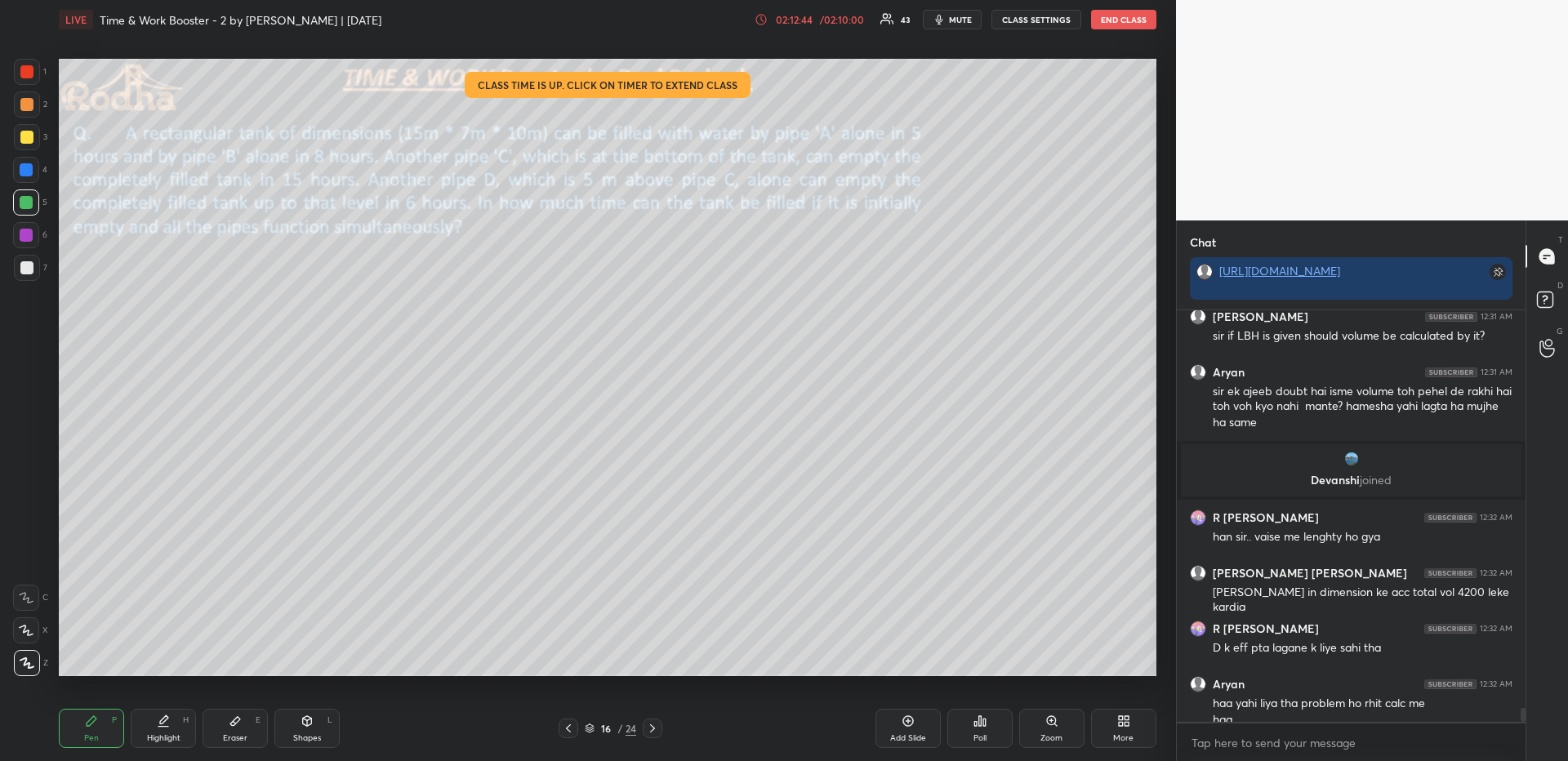
scroll to position [11702, 0]
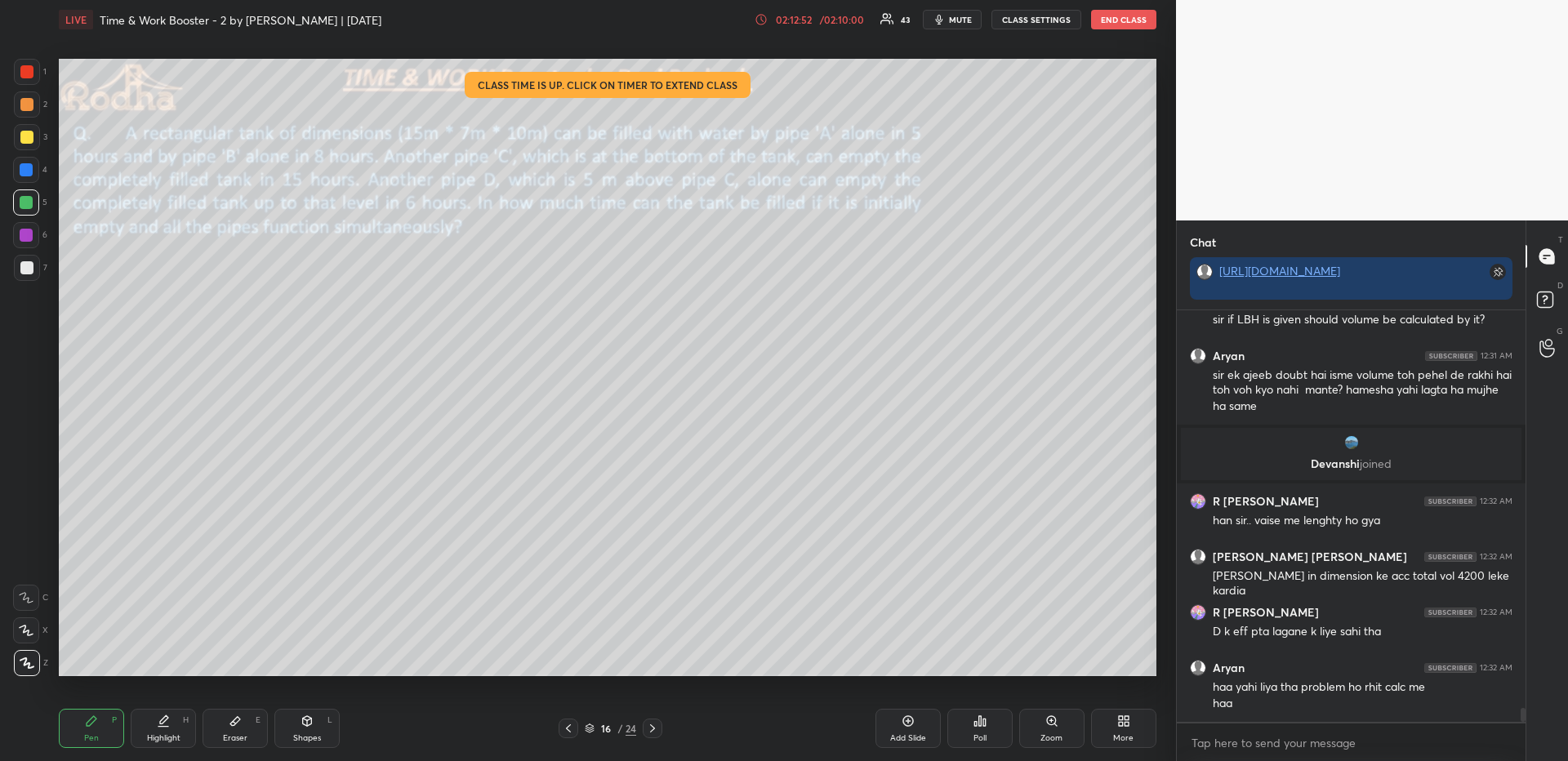
click at [167, 729] on div "Highlight H" at bounding box center [163, 727] width 65 height 39
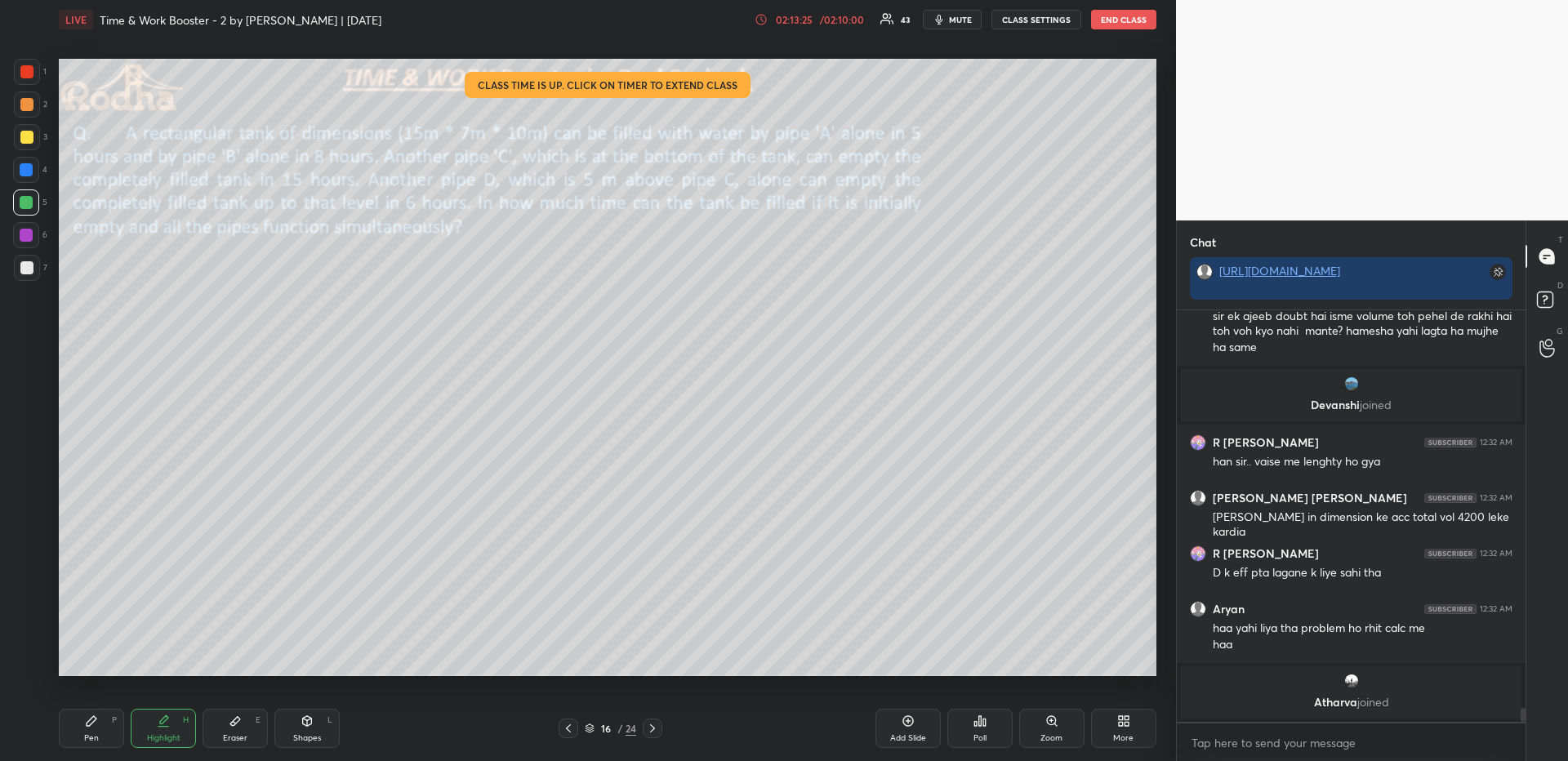
click at [97, 732] on div "Pen P" at bounding box center [91, 727] width 65 height 39
click at [98, 718] on div "Pen P" at bounding box center [91, 727] width 65 height 39
click at [19, 257] on div at bounding box center [27, 268] width 26 height 26
click at [171, 722] on div "Highlight H" at bounding box center [163, 727] width 65 height 39
click at [91, 725] on icon at bounding box center [91, 720] width 13 height 13
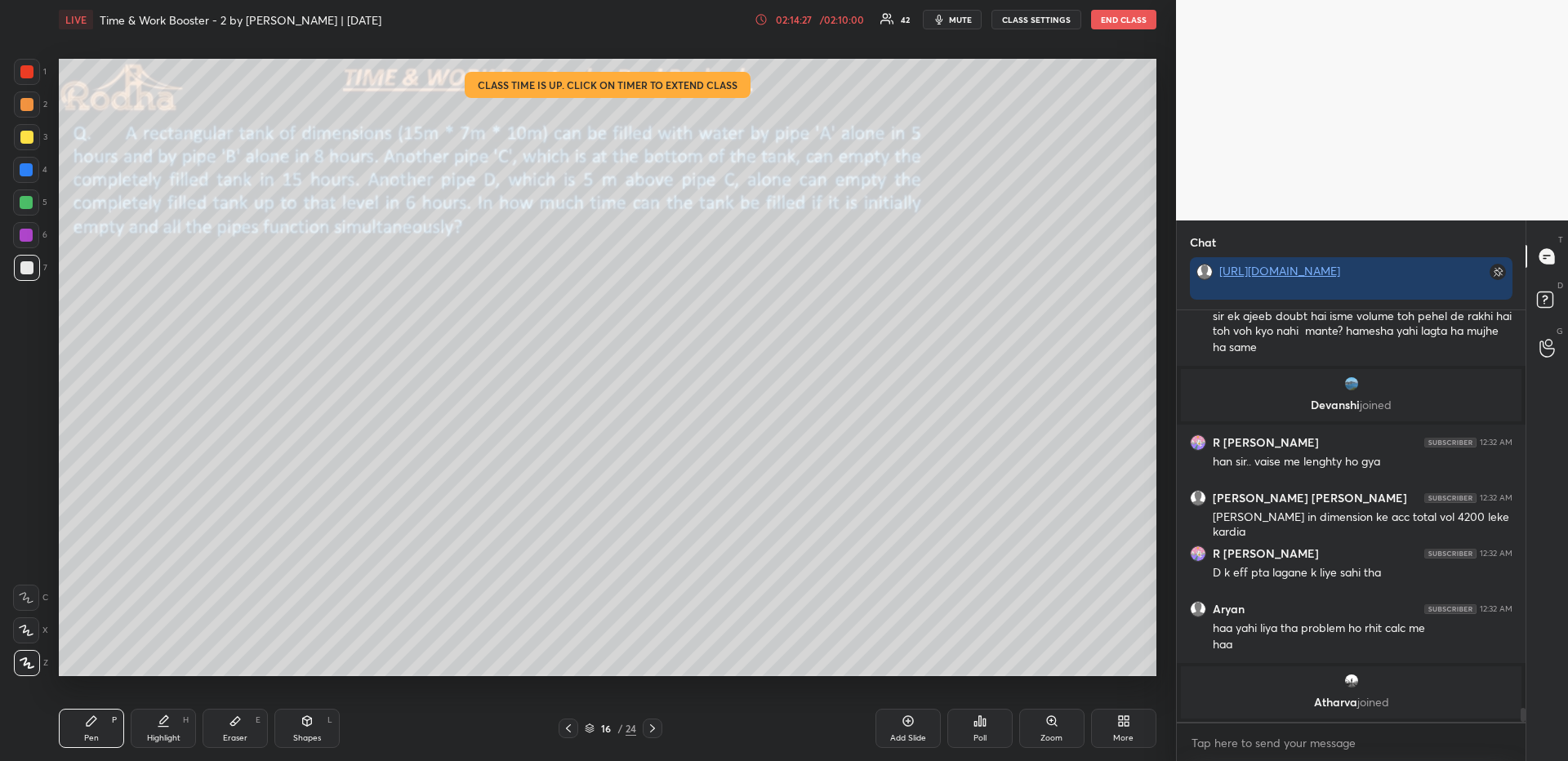
click at [173, 729] on div "Highlight H" at bounding box center [163, 727] width 65 height 39
click at [91, 727] on div "Pen P" at bounding box center [91, 727] width 65 height 39
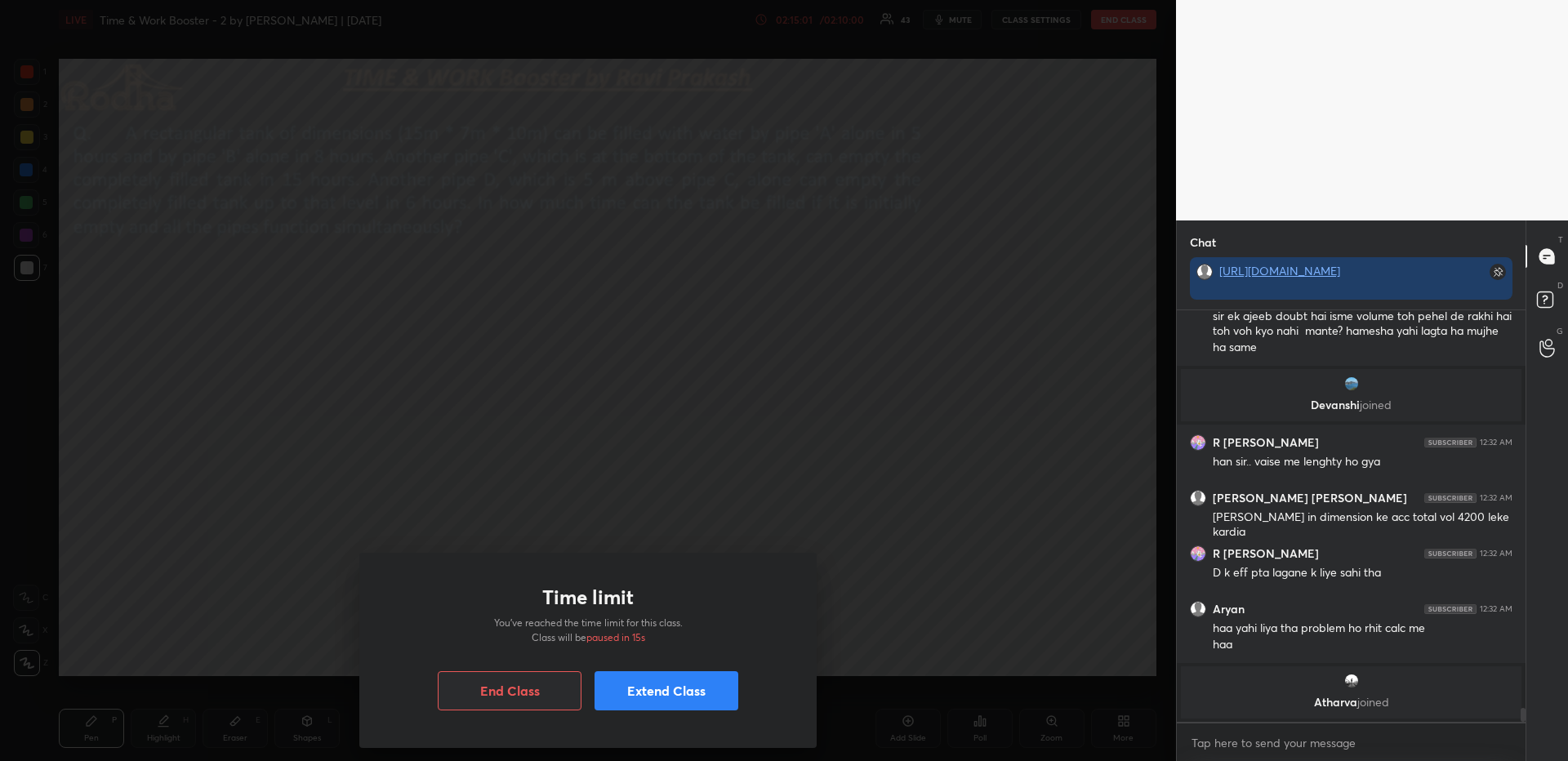
click at [525, 577] on body "1 2 3 4 5 6 7 R O A L C X Z Erase all C X Z LIVE Time & Work Booster - 2 by [PE…" at bounding box center [784, 380] width 1568 height 761
click at [521, 548] on div "Time limit You’ve reached the time limit for this class. Class will be paused i…" at bounding box center [588, 380] width 1176 height 761
click at [632, 688] on button "Extend Class" at bounding box center [666, 690] width 144 height 39
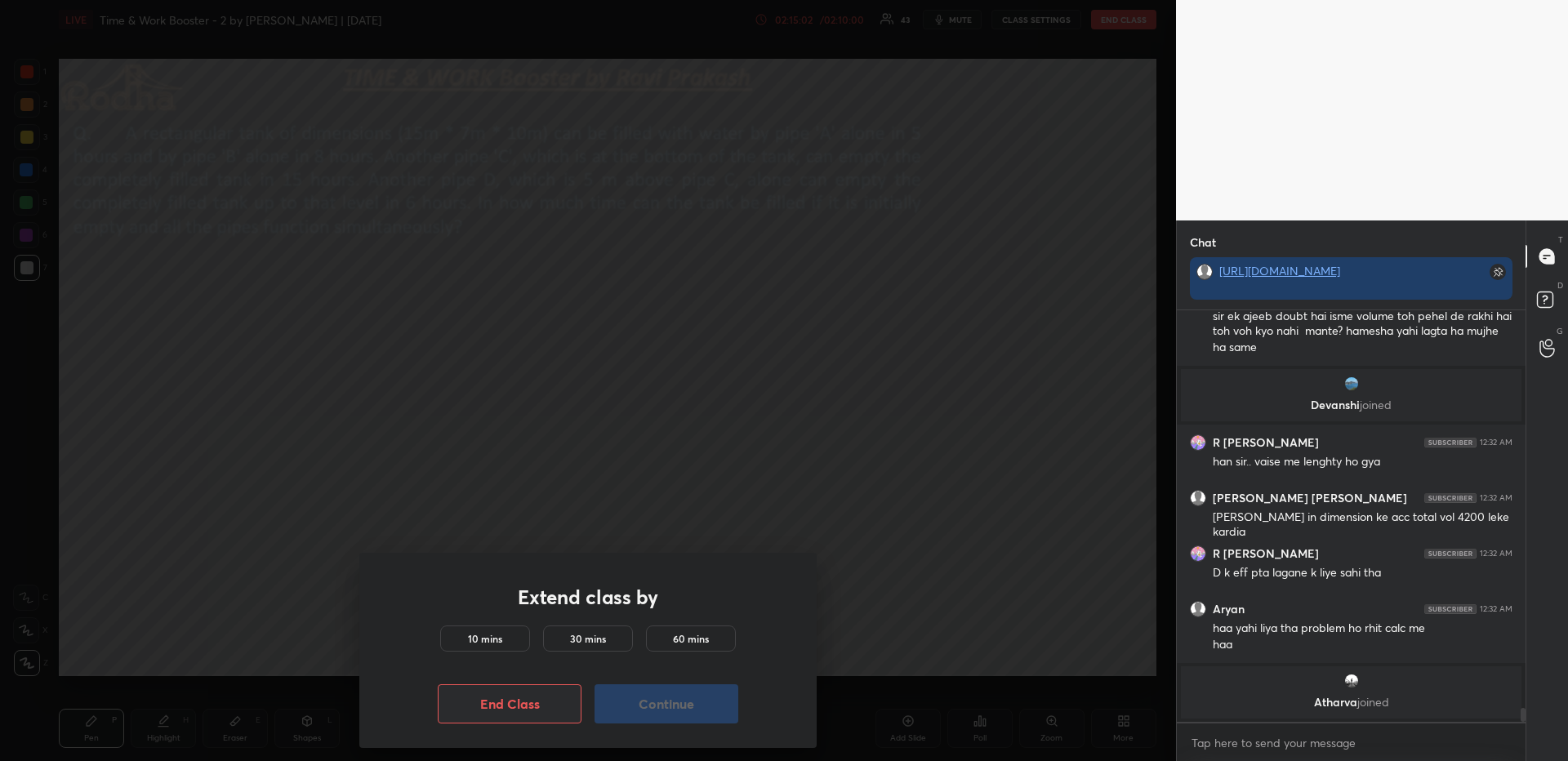
drag, startPoint x: 509, startPoint y: 638, endPoint x: 534, endPoint y: 644, distance: 25.7
click at [507, 639] on div "10 mins" at bounding box center [486, 638] width 90 height 26
click at [647, 706] on button "Continue" at bounding box center [666, 703] width 144 height 39
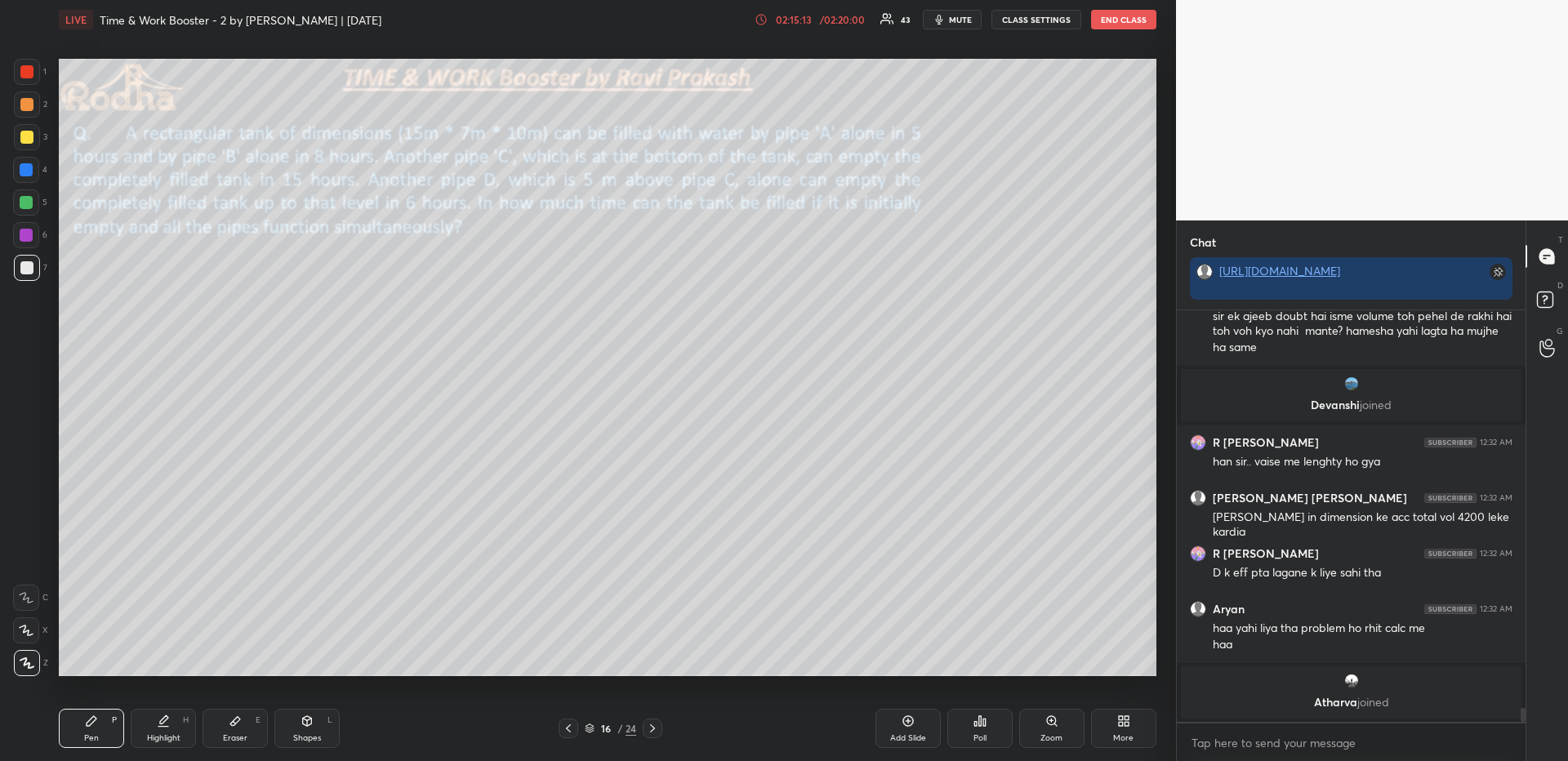
click at [159, 724] on icon at bounding box center [163, 720] width 13 height 13
drag, startPoint x: 105, startPoint y: 729, endPoint x: 117, endPoint y: 715, distance: 18.4
click at [103, 731] on div "Pen P" at bounding box center [91, 727] width 65 height 39
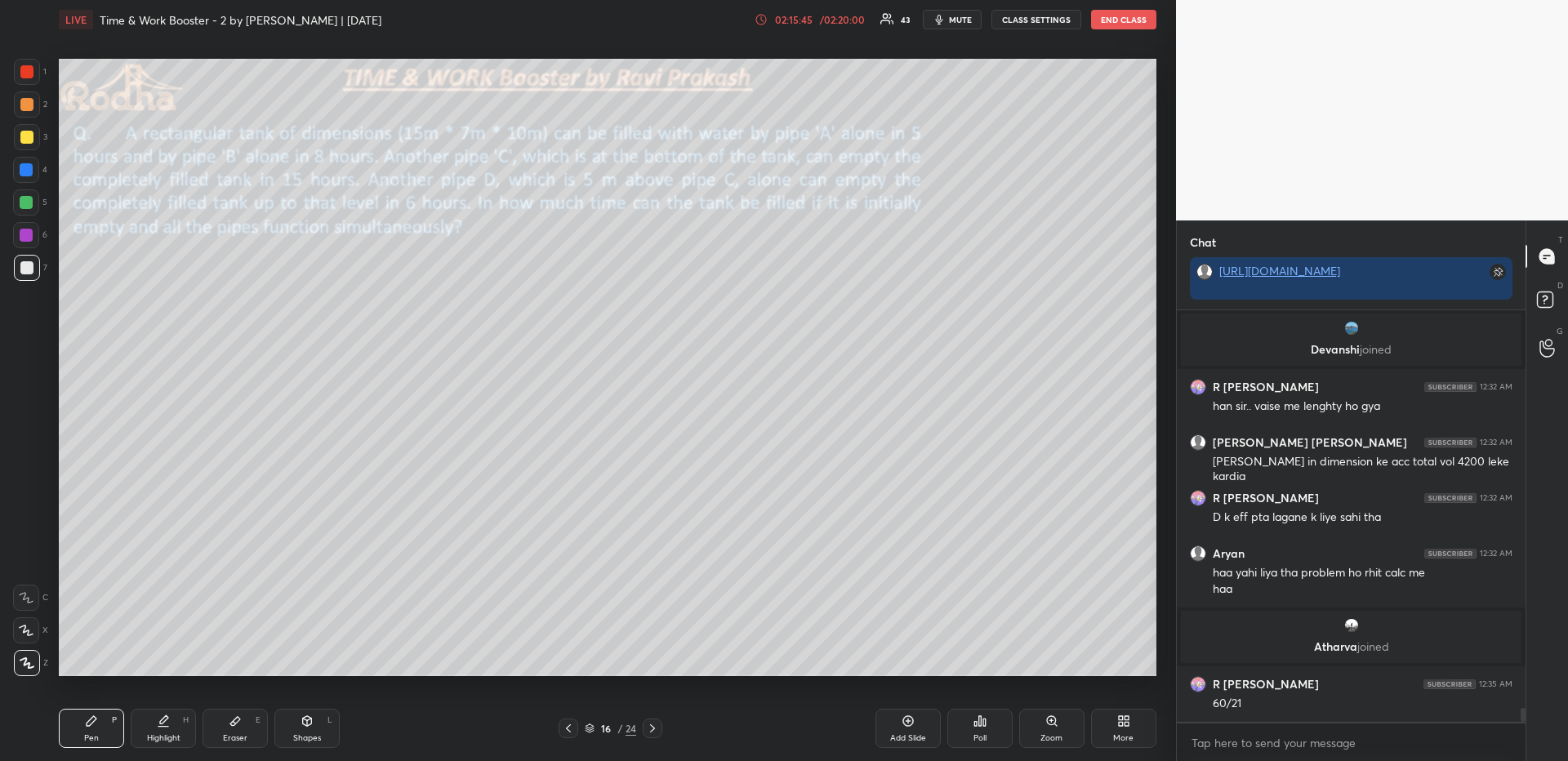
click at [26, 72] on div at bounding box center [27, 71] width 13 height 13
click at [252, 686] on div "Setting up your live class Poll for secs No correct answer Start poll" at bounding box center [607, 367] width 1111 height 656
click at [160, 733] on div "Highlight" at bounding box center [163, 737] width 34 height 8
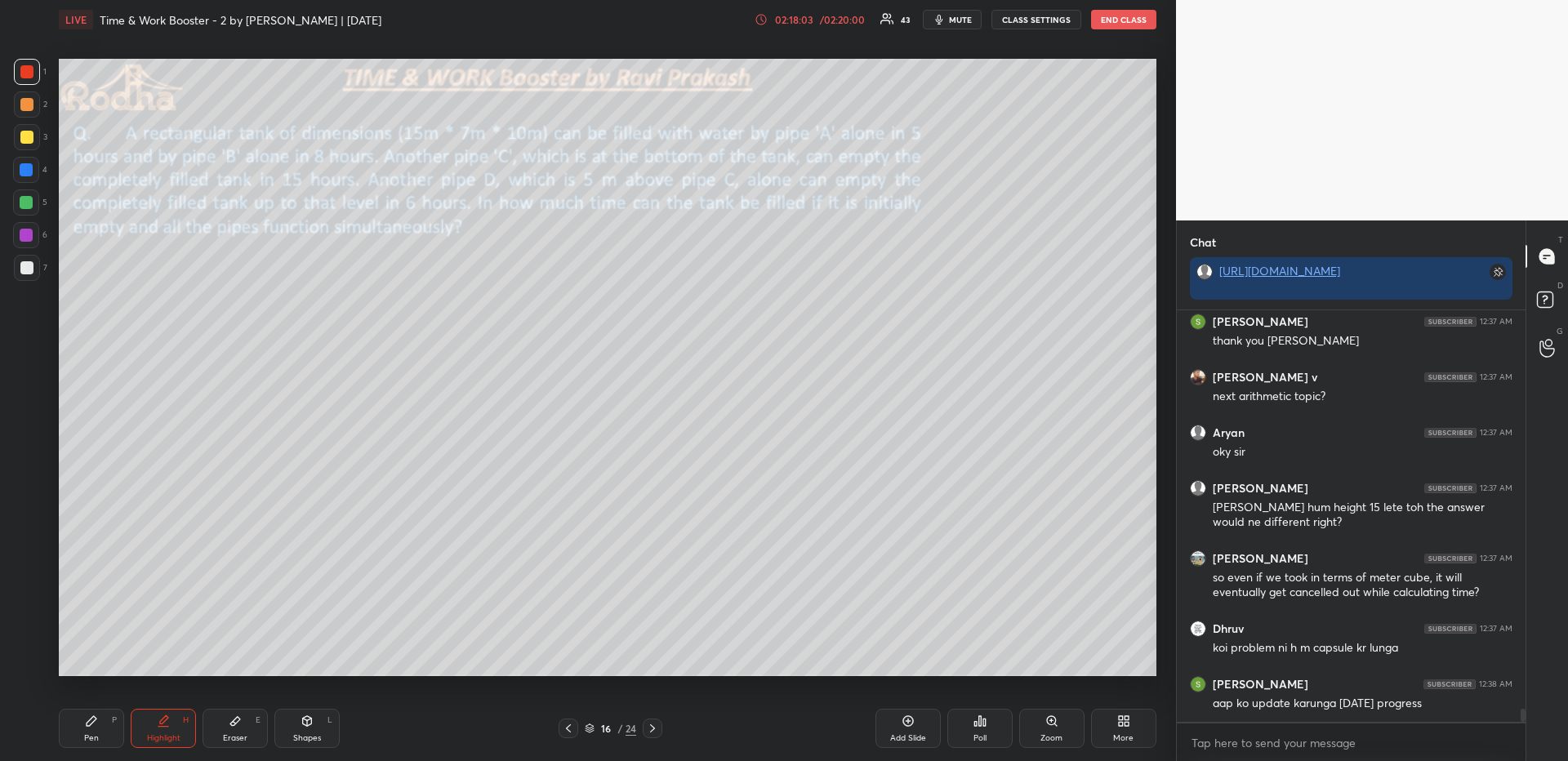
scroll to position [12601, 0]
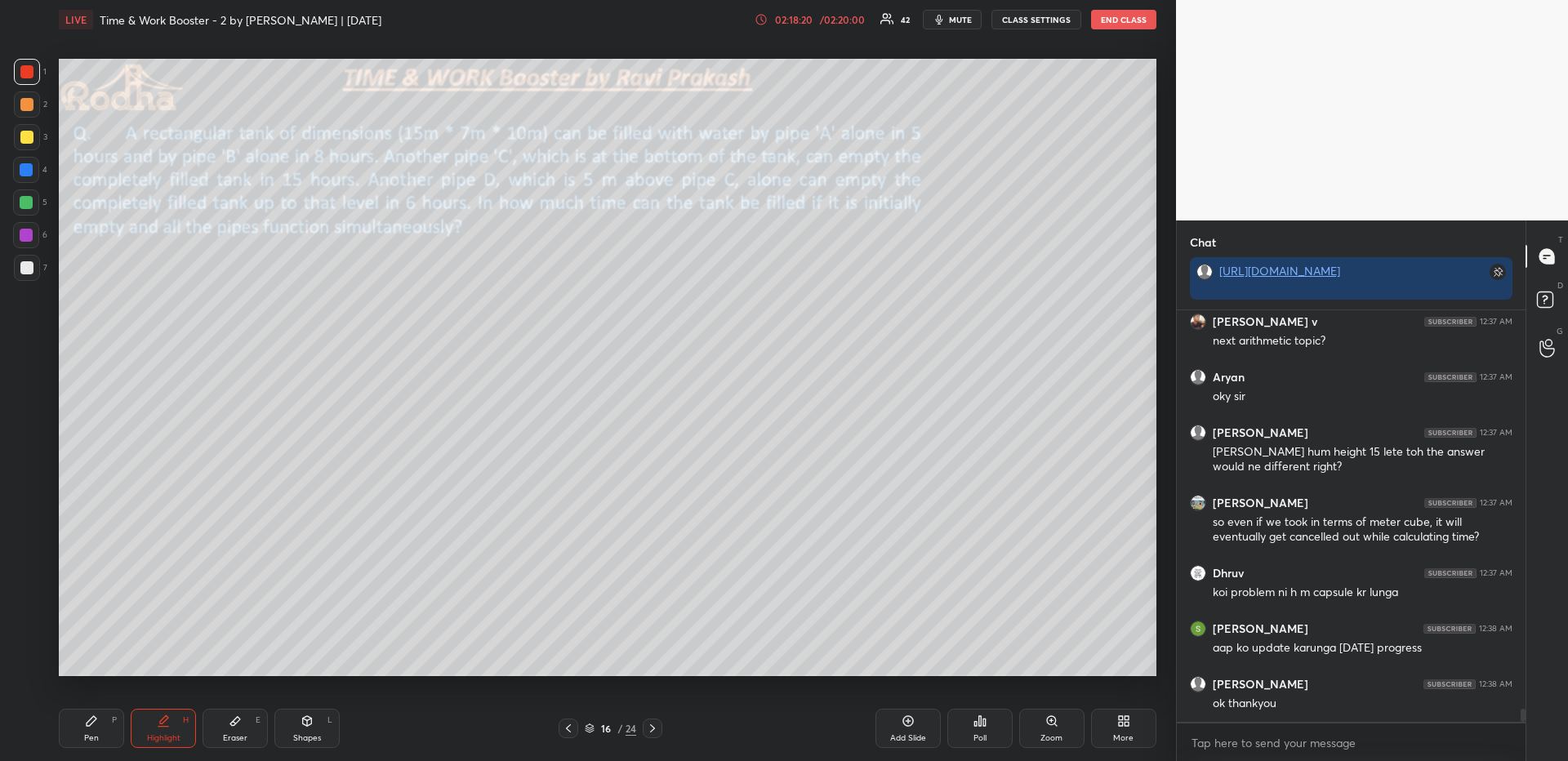
click at [655, 725] on icon at bounding box center [652, 727] width 13 height 13
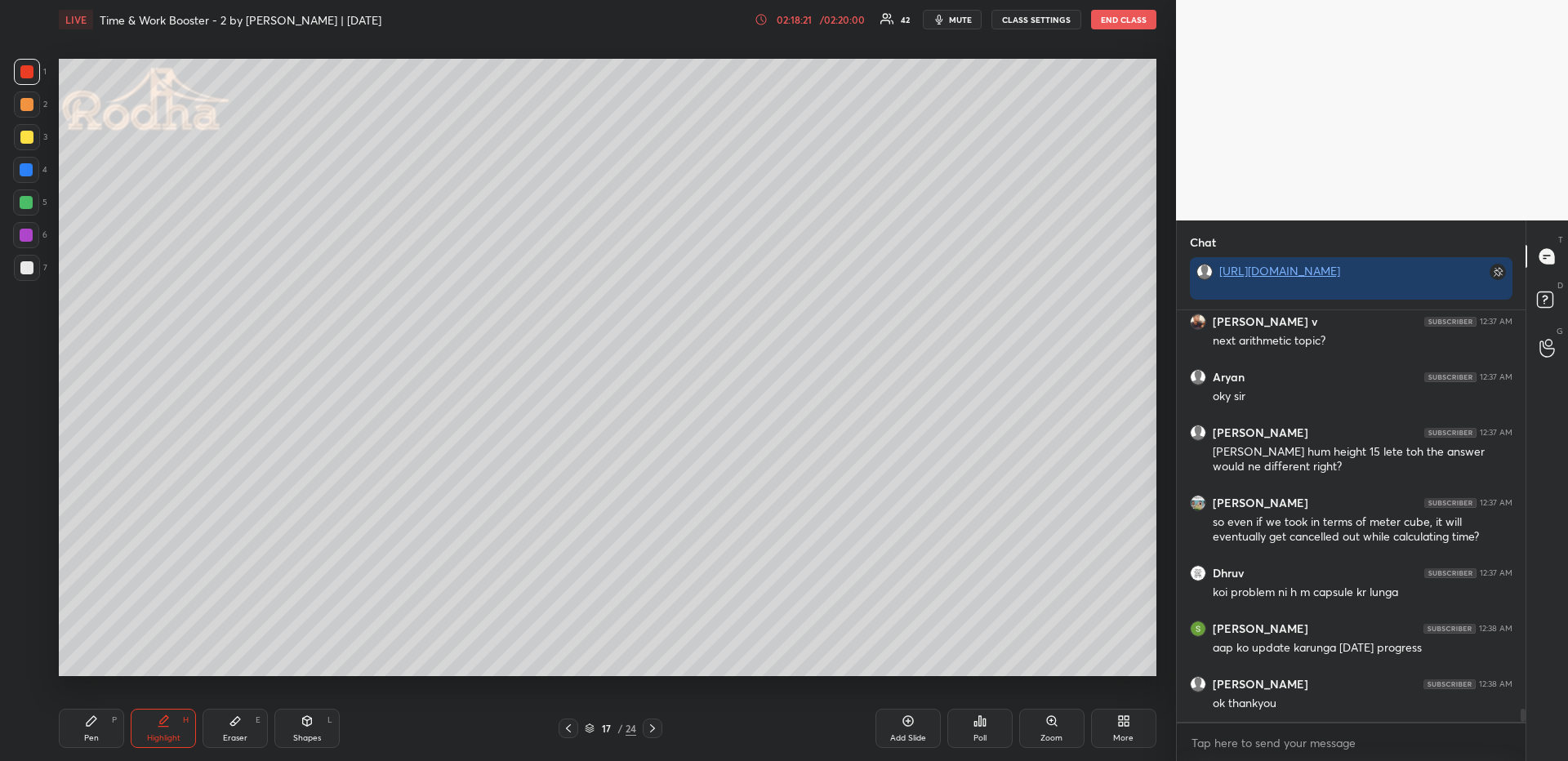
click at [103, 725] on div "Pen P" at bounding box center [91, 727] width 65 height 39
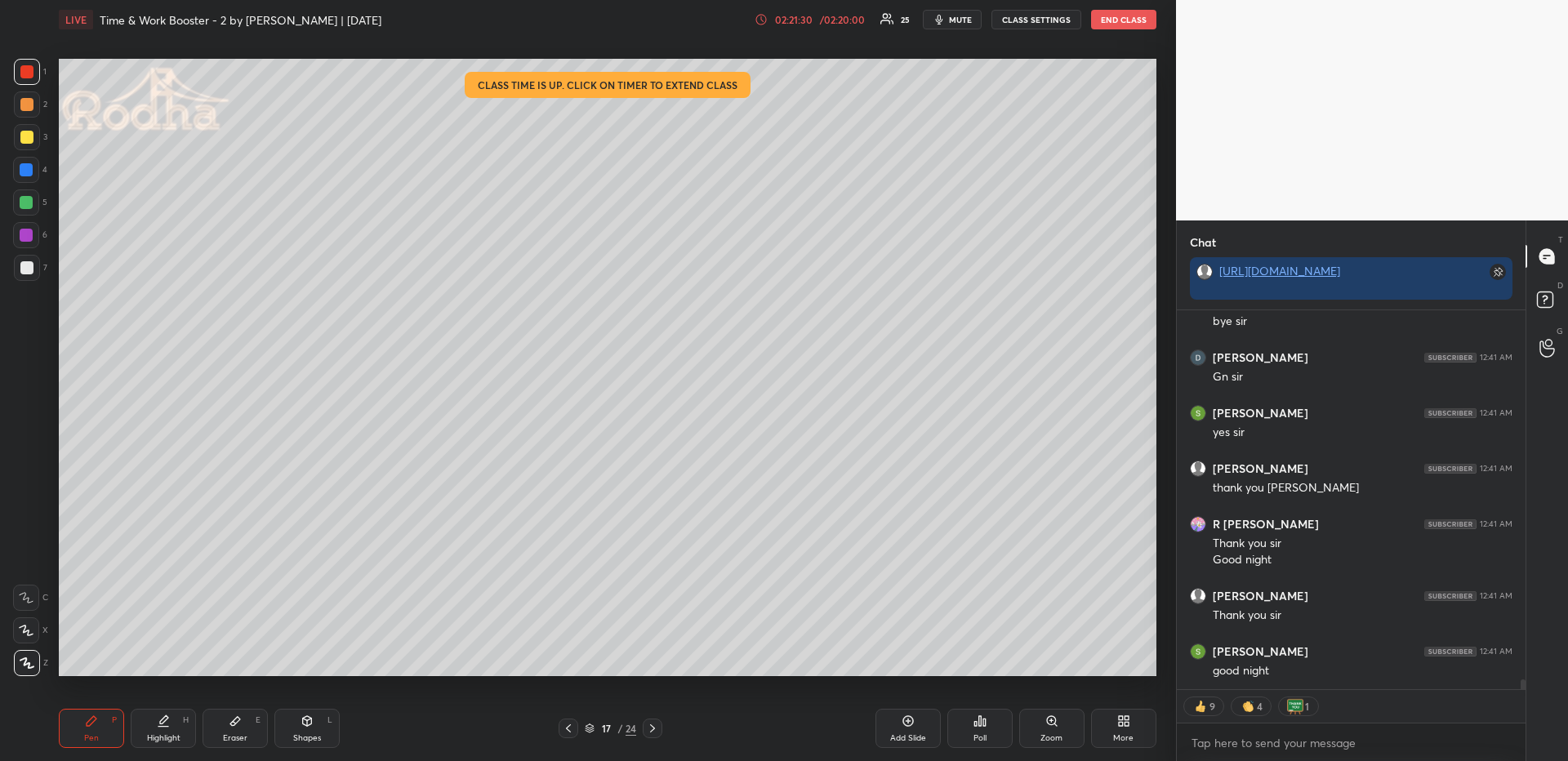
scroll to position [14003, 0]
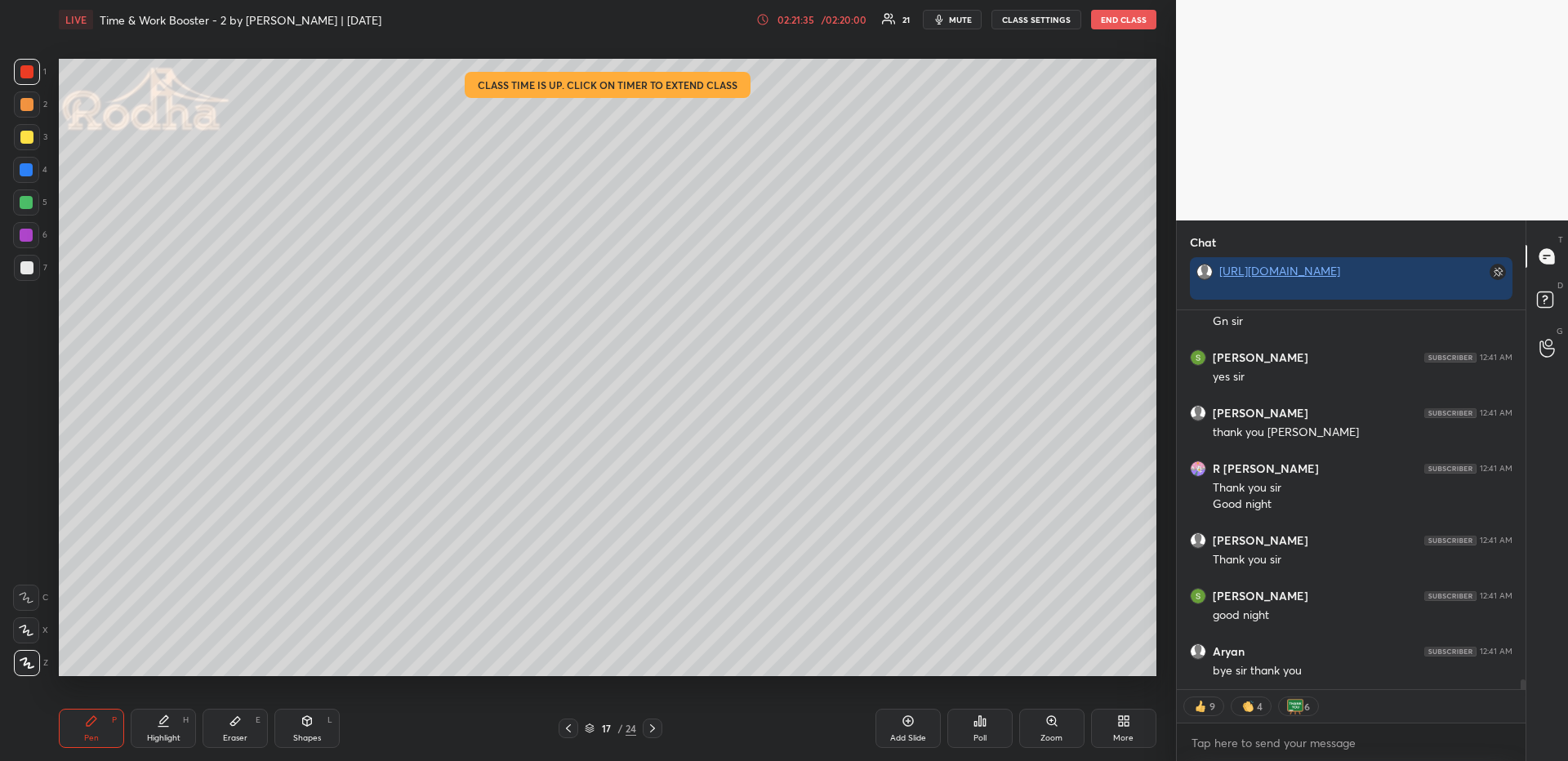
click at [1115, 14] on button "END CLASS" at bounding box center [1123, 19] width 65 height 20
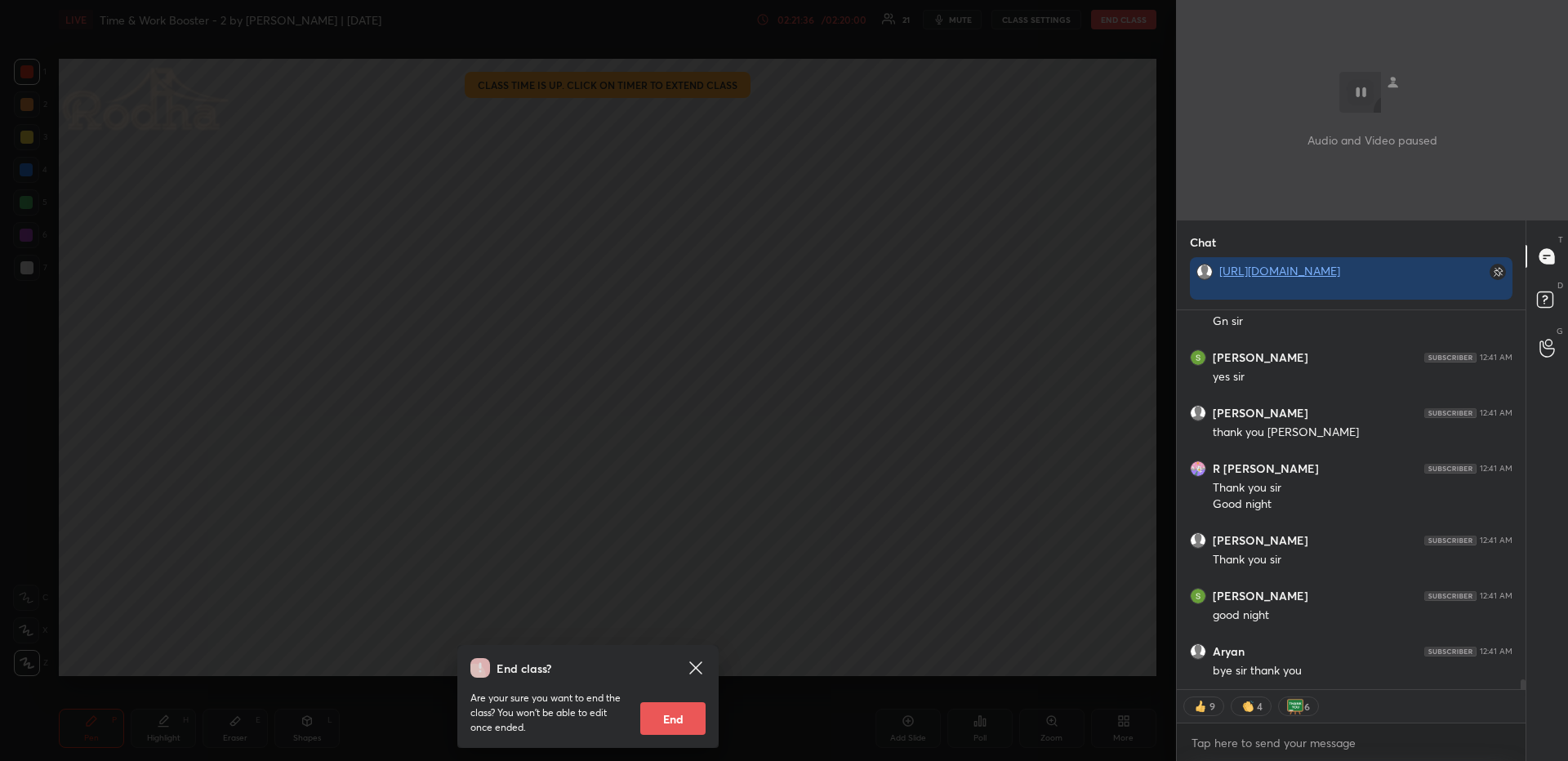
click at [664, 730] on button "End" at bounding box center [672, 719] width 65 height 33
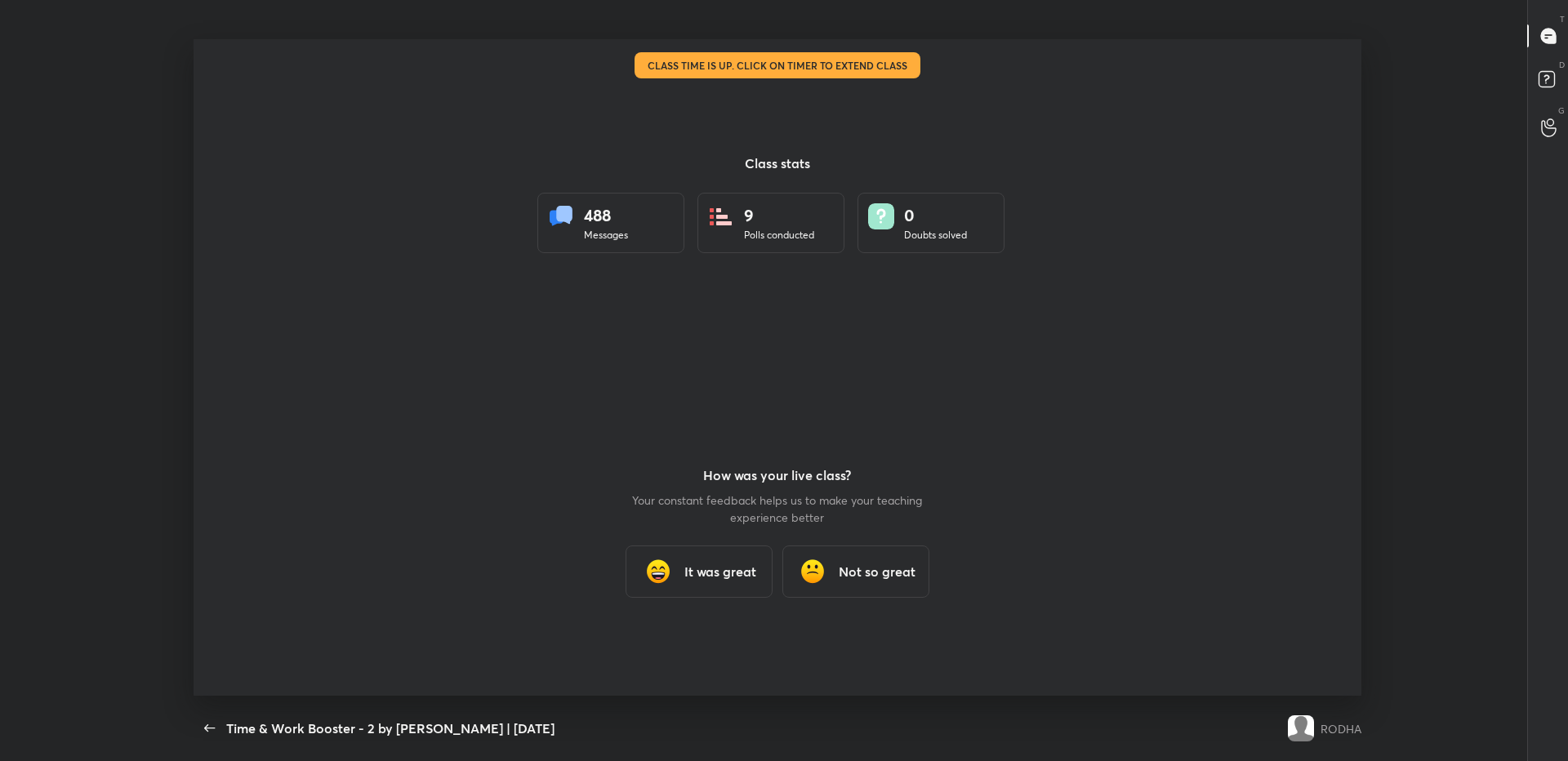
scroll to position [80956, 80106]
click at [635, 218] on div "488 Messages" at bounding box center [611, 223] width 147 height 61
click at [726, 576] on h3 "It was great" at bounding box center [720, 571] width 72 height 20
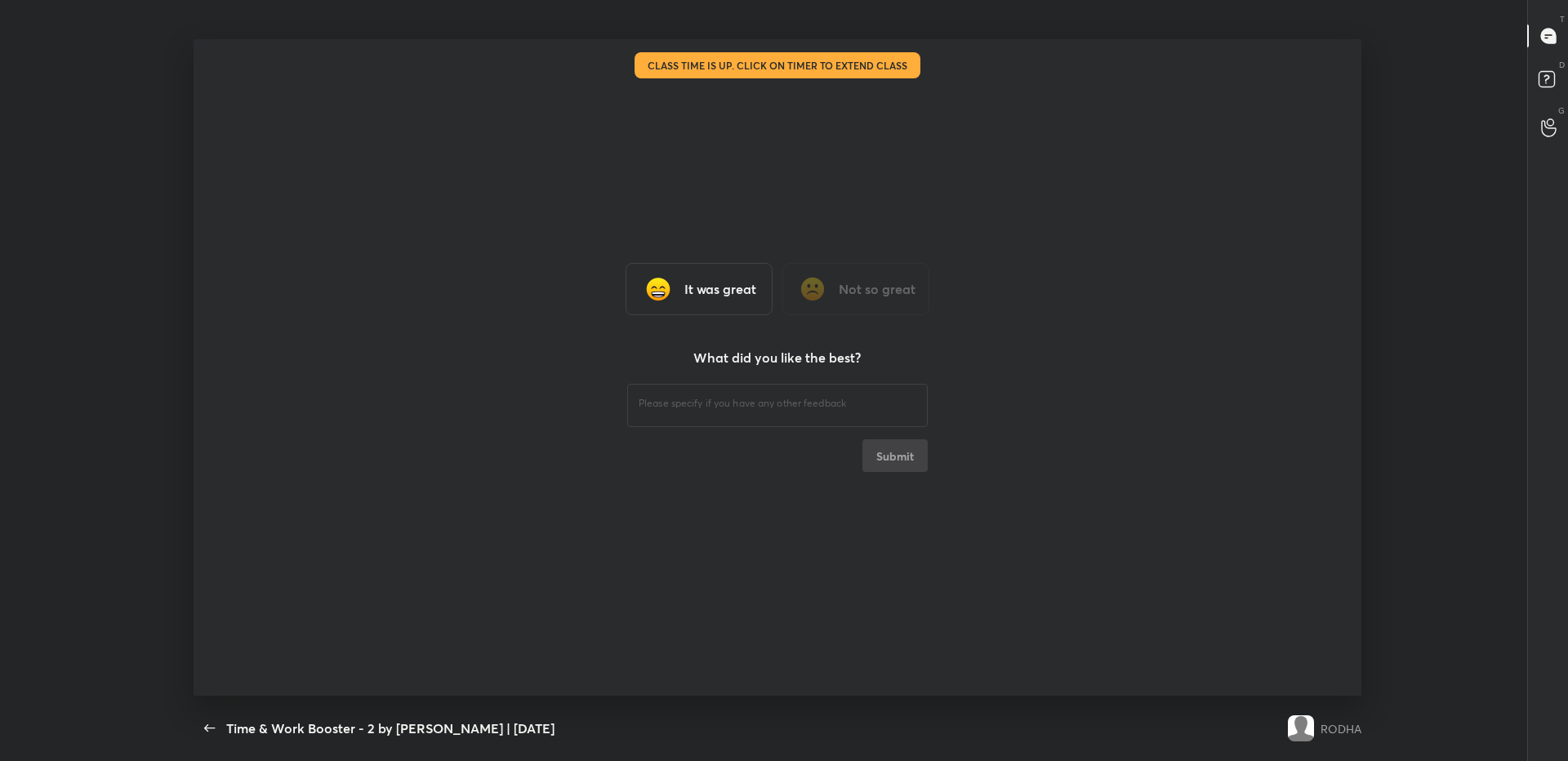
type textarea "x"
click at [734, 402] on textarea at bounding box center [777, 404] width 278 height 16
type textarea "nice"
click at [916, 459] on button "Submit" at bounding box center [894, 456] width 65 height 33
